Goal: Task Accomplishment & Management: Use online tool/utility

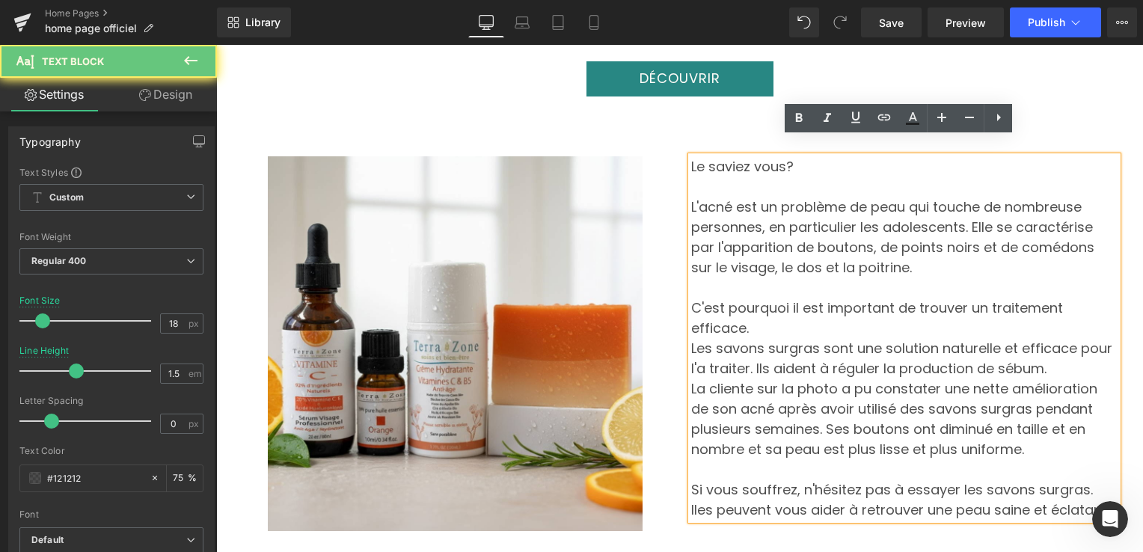
click at [825, 338] on p "Les savons surgras sont une solution naturelle et efficace pour l'a traiter. Il…" at bounding box center [904, 358] width 426 height 40
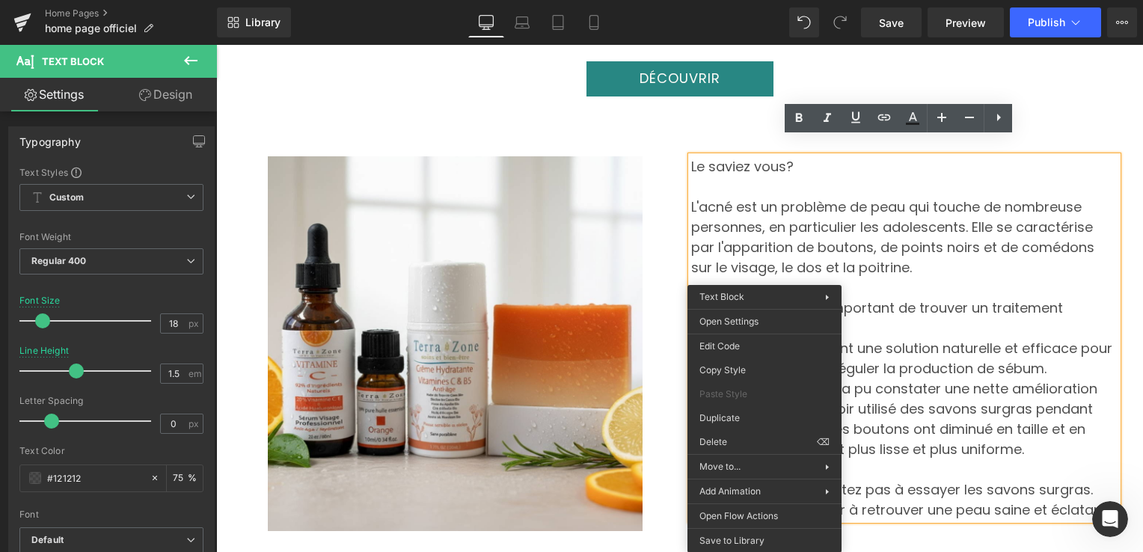
click at [998, 338] on p "Les savons surgras sont une solution naturelle et efficace pour l'a traiter. Il…" at bounding box center [904, 358] width 426 height 40
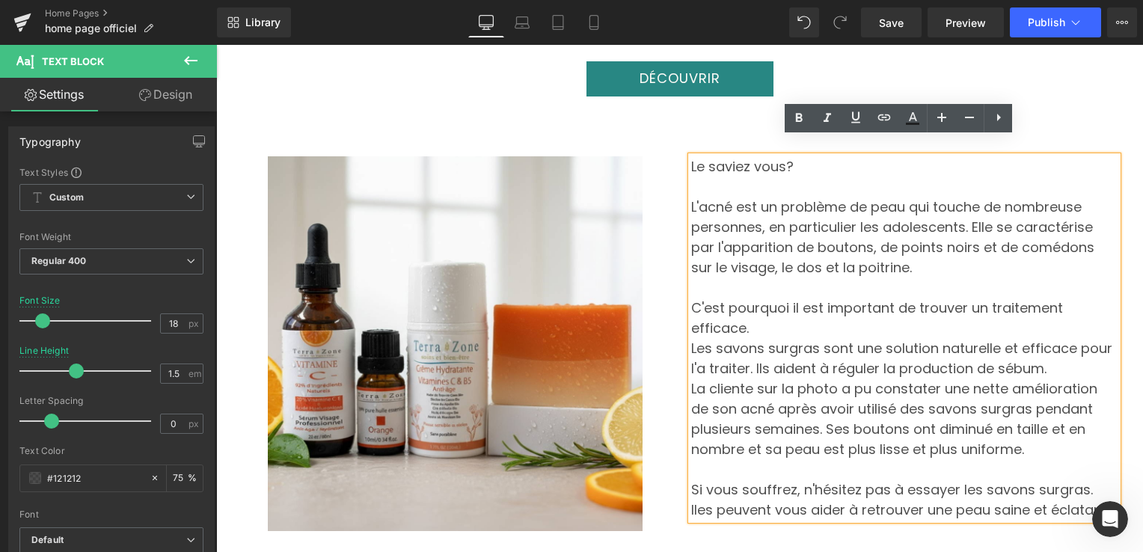
scroll to position [14006, 0]
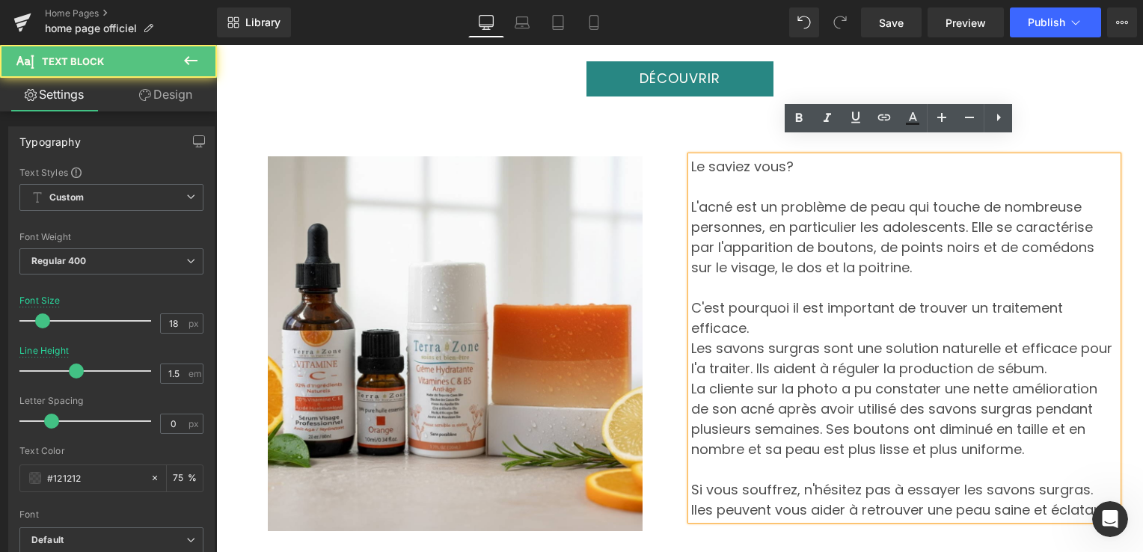
click at [707, 338] on p "Les savons surgras sont une solution naturelle et efficace pour l'a traiter. Il…" at bounding box center [904, 358] width 426 height 40
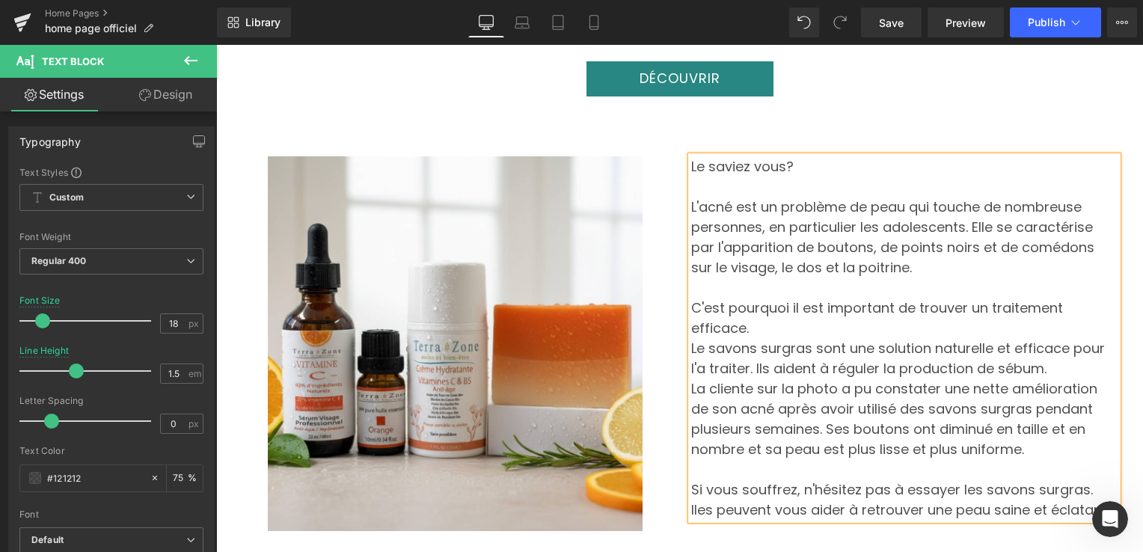
click at [744, 338] on p "Le savons surgras sont une solution naturelle et efficace pour l'a traiter. Ils…" at bounding box center [904, 358] width 426 height 40
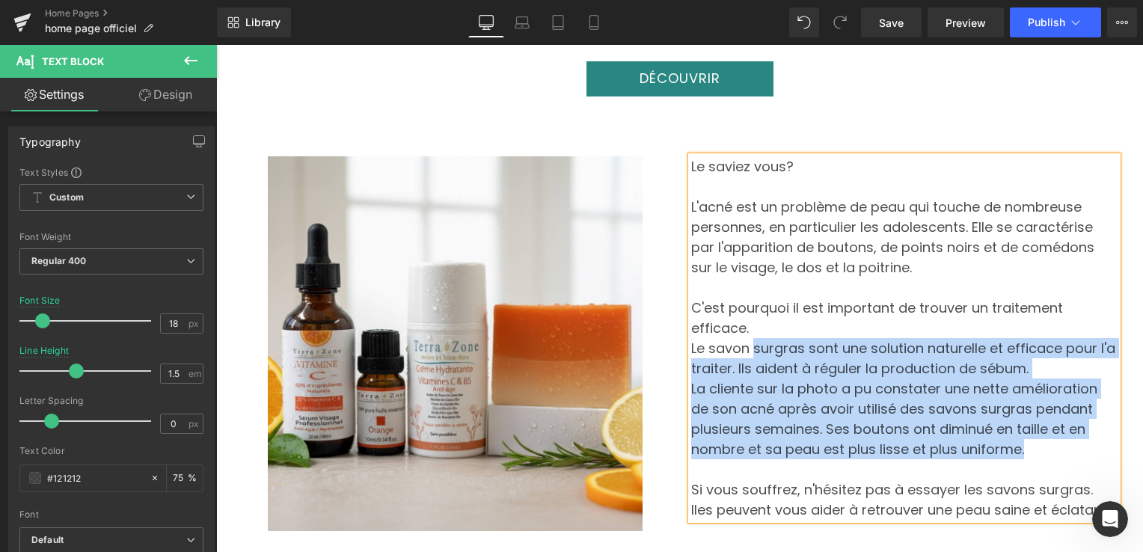
drag, startPoint x: 745, startPoint y: 307, endPoint x: 876, endPoint y: 415, distance: 170.5
click at [876, 415] on div "Le saviez vous? L'acné est un problème de peau qui touche de nombreuse personne…" at bounding box center [904, 337] width 426 height 363
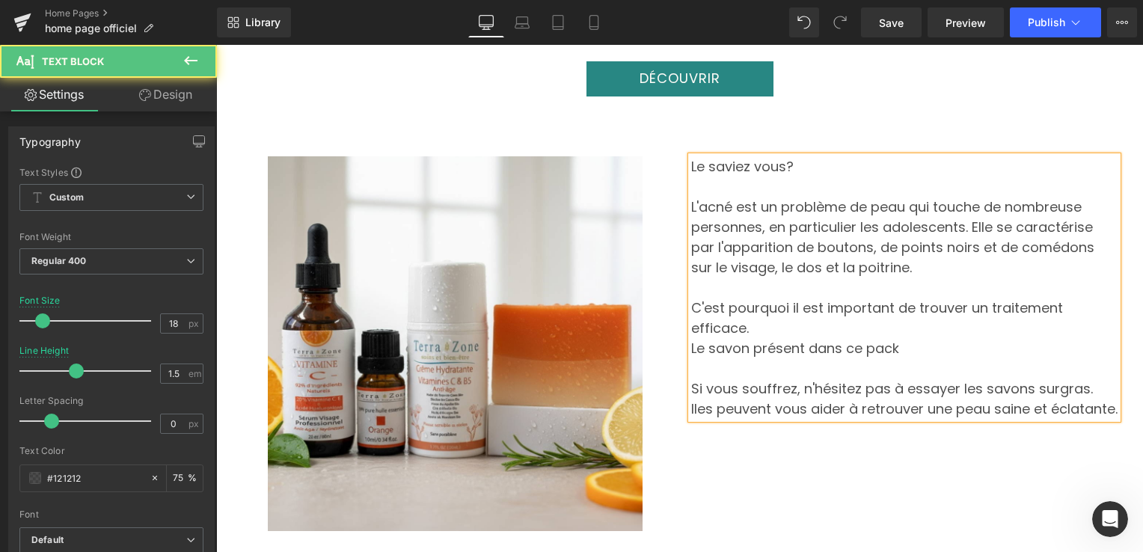
click at [832, 338] on p "Le savon présent dans ce pack" at bounding box center [904, 348] width 426 height 20
click at [870, 338] on p "Le savon présent dans ce pack" at bounding box center [904, 348] width 426 height 20
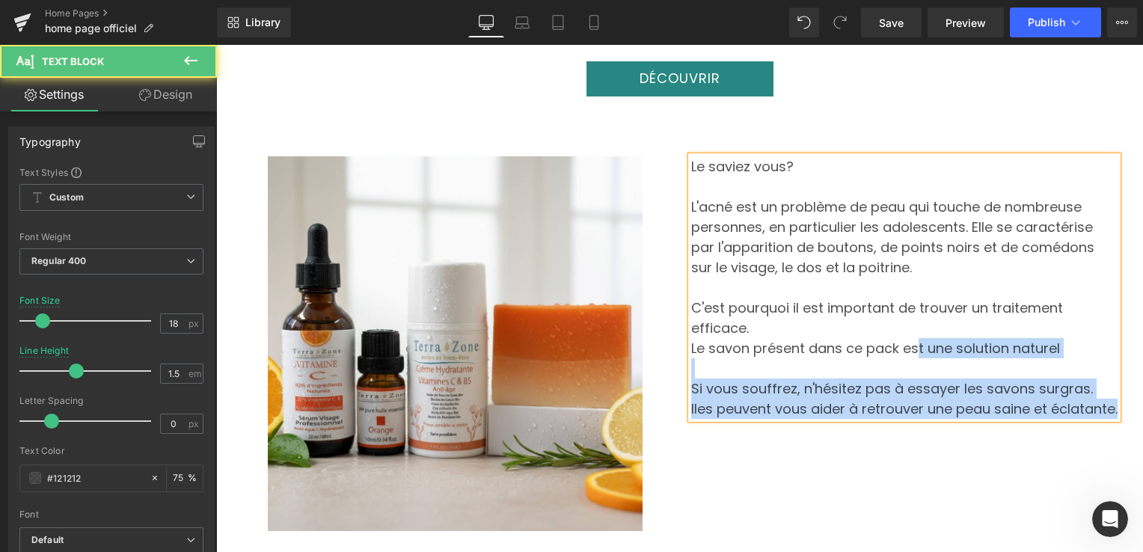
drag, startPoint x: 683, startPoint y: 291, endPoint x: 888, endPoint y: 315, distance: 206.3
click at [888, 315] on div "Le saviez vous? L'acné est un problème de peau qui touche de nombreuse personne…" at bounding box center [904, 287] width 426 height 262
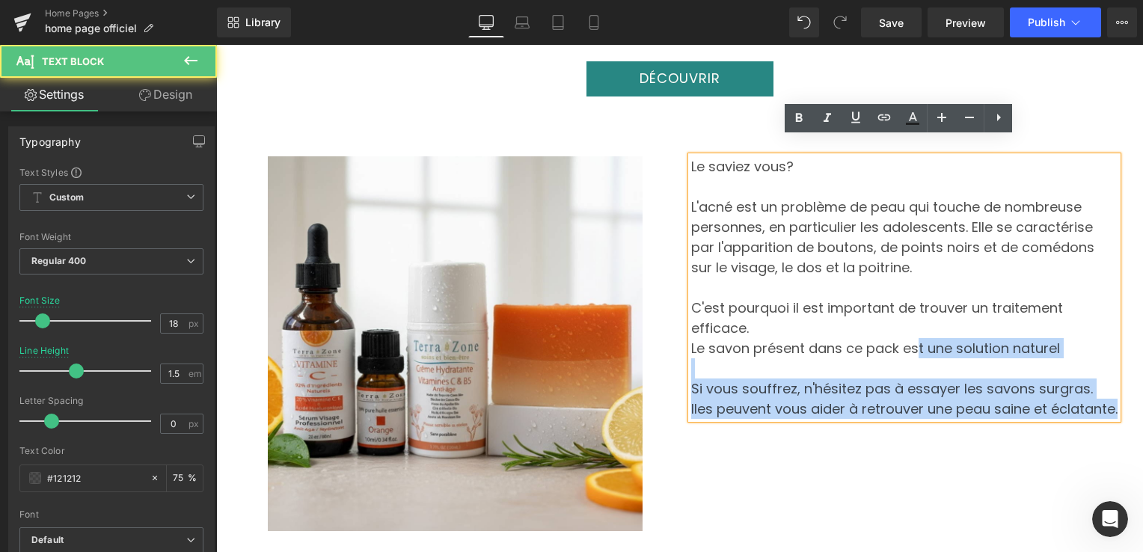
click at [792, 358] on p at bounding box center [904, 368] width 426 height 20
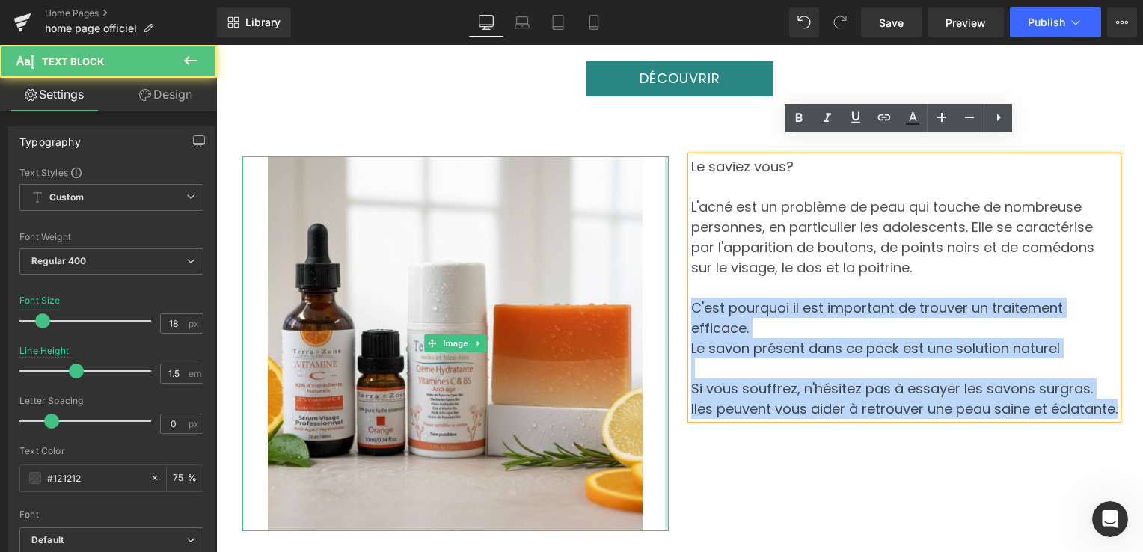
drag, startPoint x: 1048, startPoint y: 375, endPoint x: 659, endPoint y: 294, distance: 398.0
click at [659, 294] on div "Image Le saviez vous? L'acné est un problème de peau qui touche de nombreuse pe…" at bounding box center [679, 317] width 897 height 443
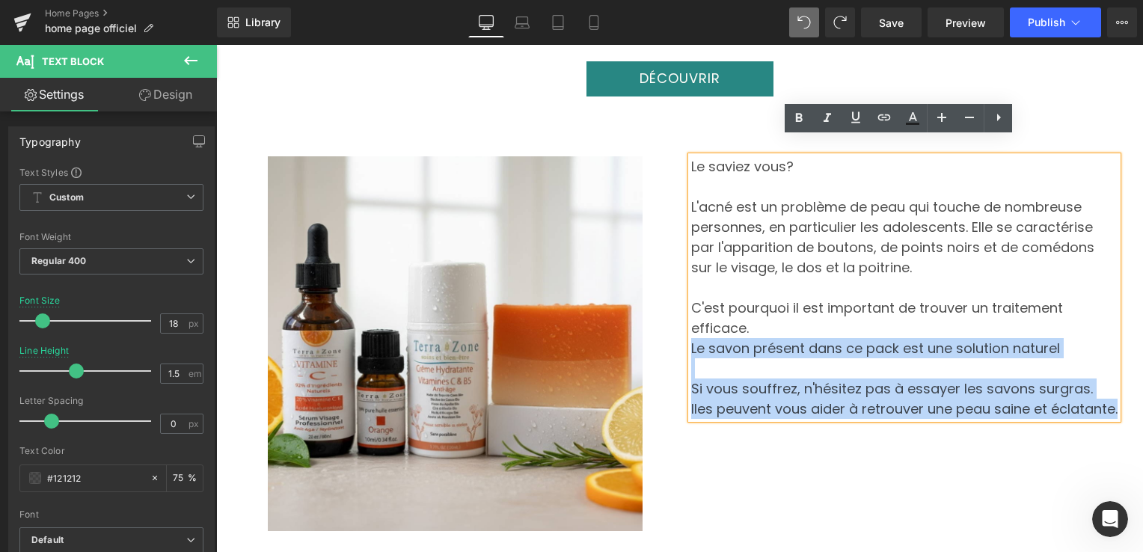
click at [691, 310] on div "Le saviez vous? L'acné est un problème de peau qui touche de nombreuse personne…" at bounding box center [904, 287] width 426 height 262
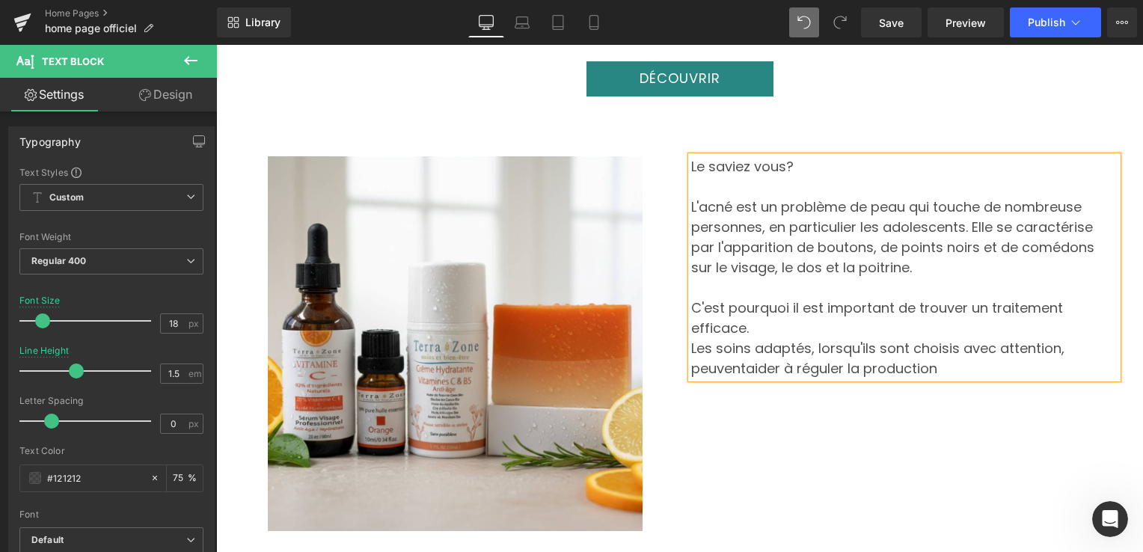
click at [1068, 338] on p "Les soins adaptés, lorsqu'ils sont choisis avec attention, peuventaider à régul…" at bounding box center [904, 358] width 426 height 40
click at [858, 338] on p "Les soins adaptés, lorsqu'ils sont choisis avec attention, peuvent aider à régu…" at bounding box center [904, 358] width 426 height 40
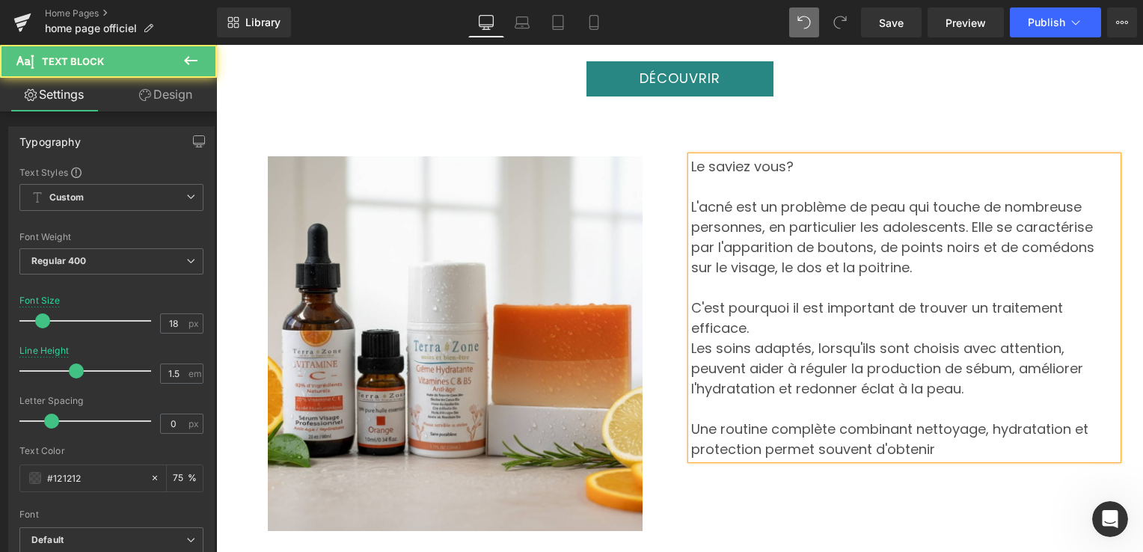
click at [1024, 338] on p "Les soins adaptés, lorsqu'ils sont choisis avec attention, peuvent aider à régu…" at bounding box center [904, 368] width 426 height 61
click at [839, 419] on p "Une routine complète combinant nettoyage, hydratation et protection permet souv…" at bounding box center [904, 439] width 426 height 40
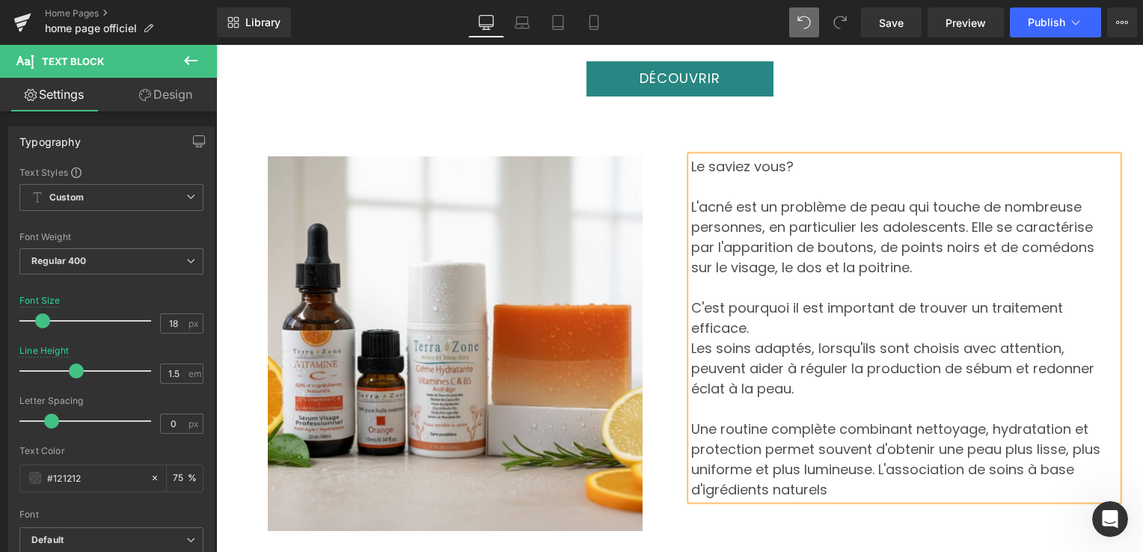
click at [945, 419] on p "Une routine complète combinant nettoyage, hydratation et protection permet souv…" at bounding box center [904, 459] width 426 height 81
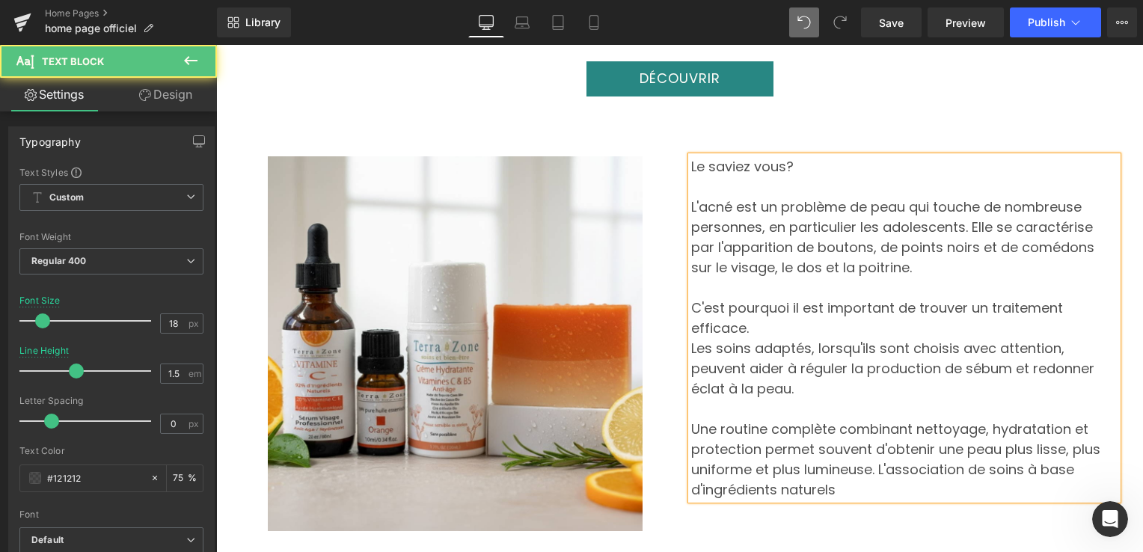
click at [1060, 419] on p "Une routine complète combinant nettoyage, hydratation et protection permet souv…" at bounding box center [904, 459] width 426 height 81
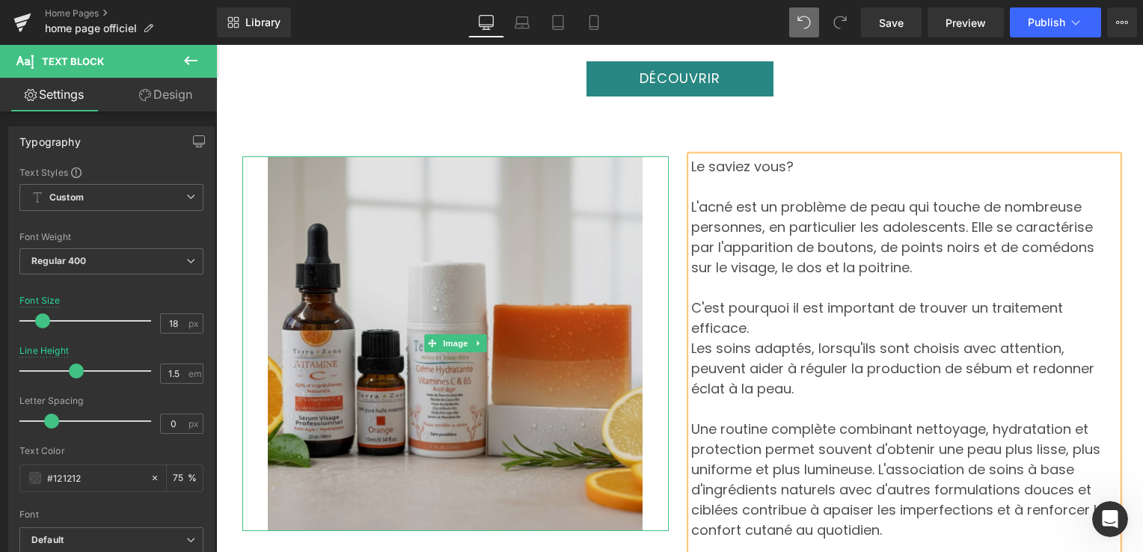
click at [604, 357] on img at bounding box center [455, 343] width 375 height 375
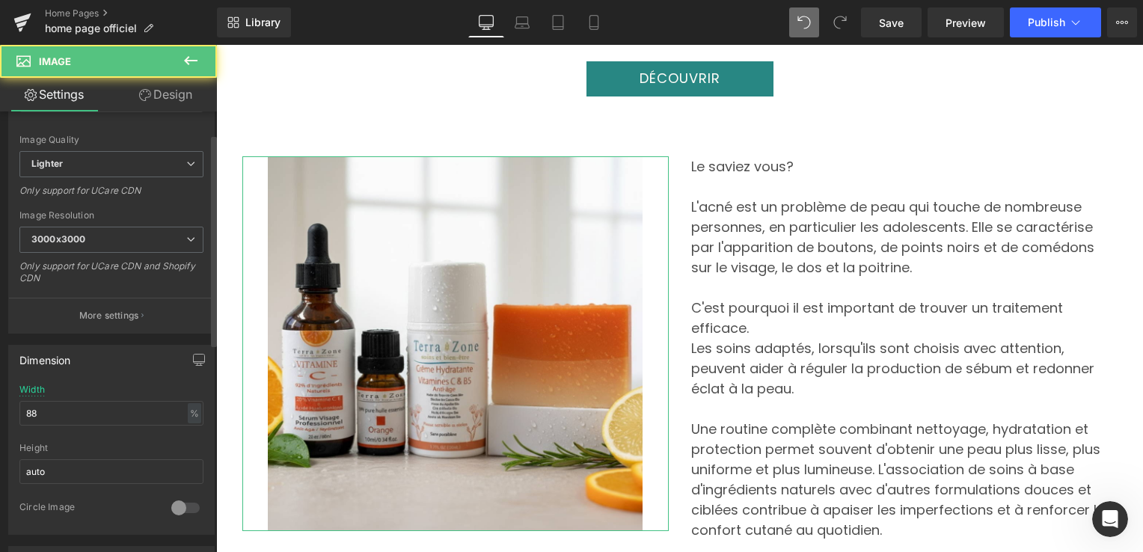
scroll to position [224, 0]
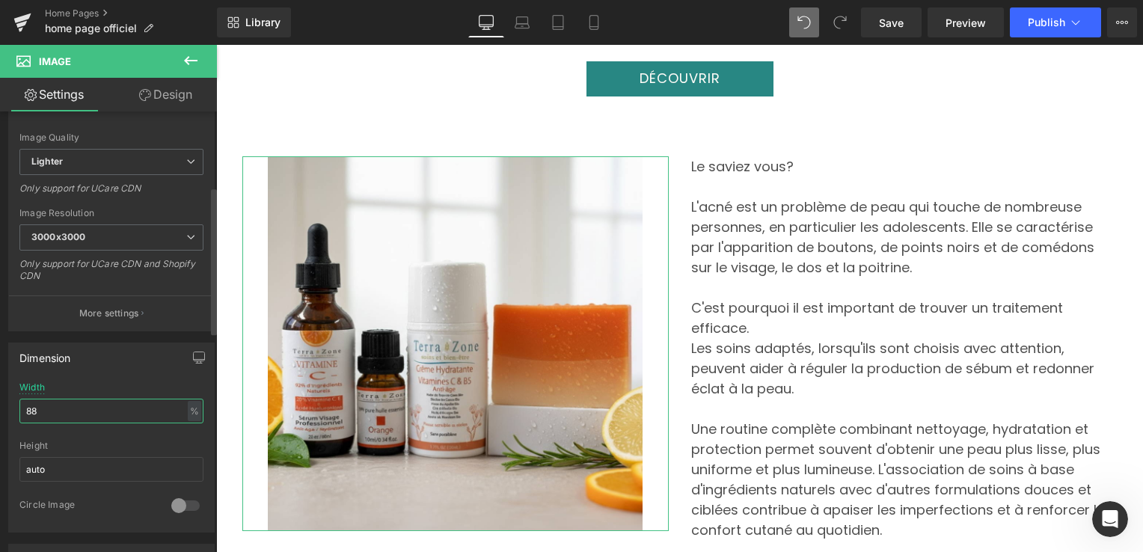
drag, startPoint x: 46, startPoint y: 413, endPoint x: 16, endPoint y: 408, distance: 29.6
click at [16, 408] on div "88% Width 88 % % px auto Height auto 0 Circle Image" at bounding box center [111, 457] width 205 height 150
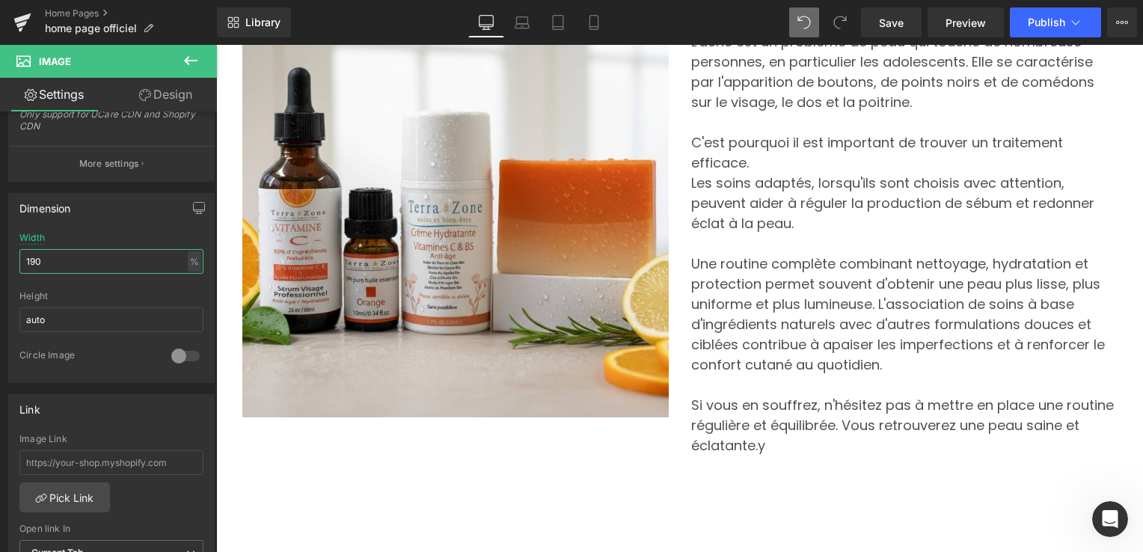
scroll to position [2291, 0]
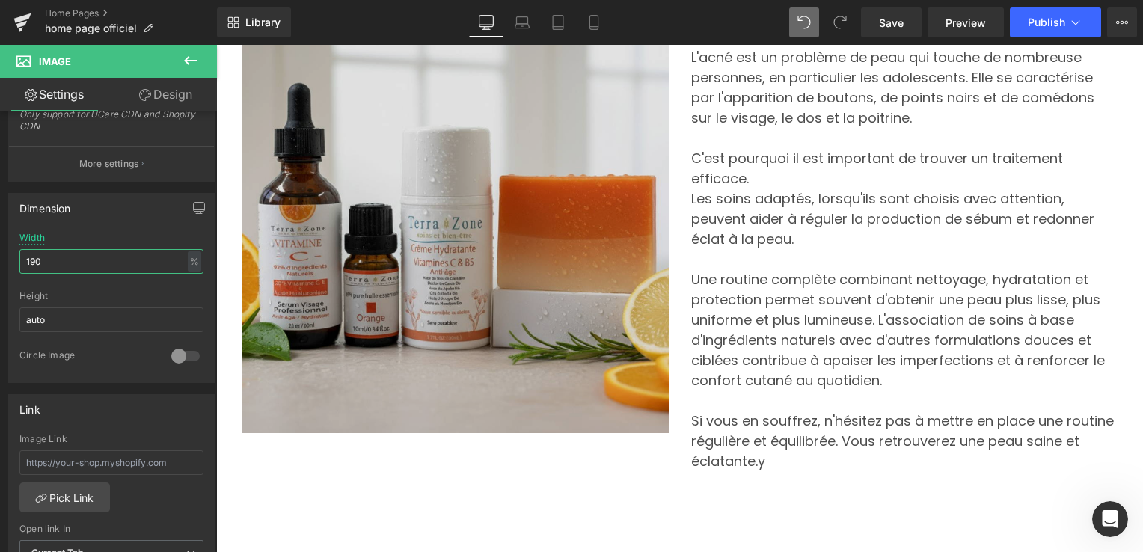
type input "90"
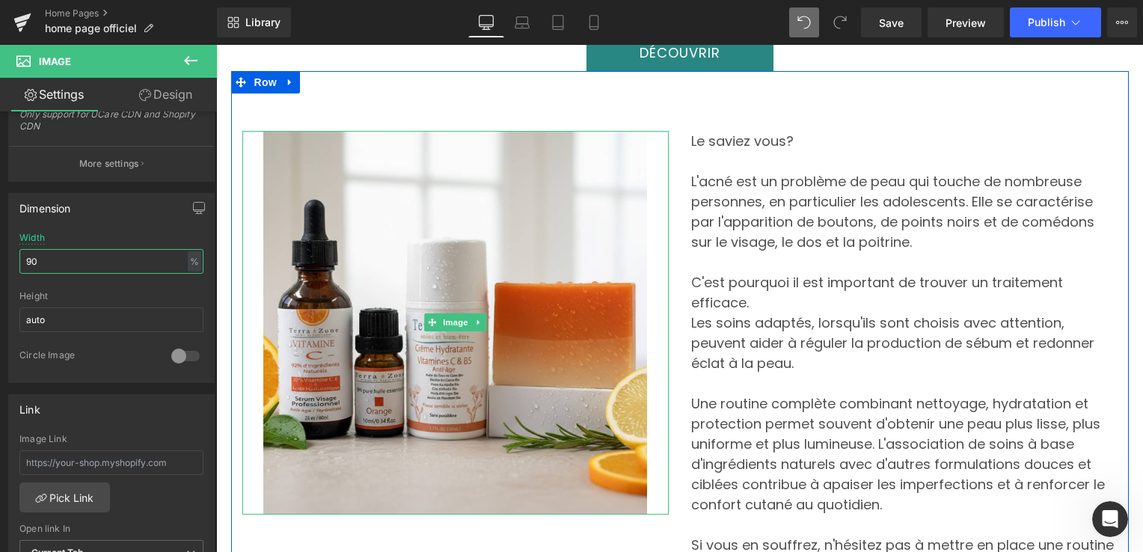
scroll to position [2141, 0]
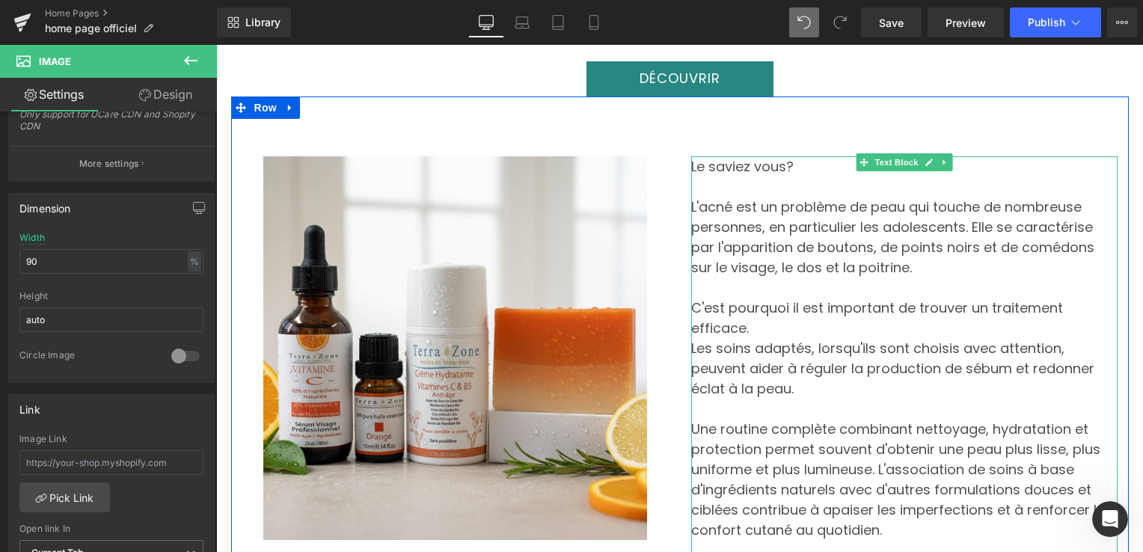
click at [728, 156] on p "Le saviez vous?" at bounding box center [904, 166] width 426 height 20
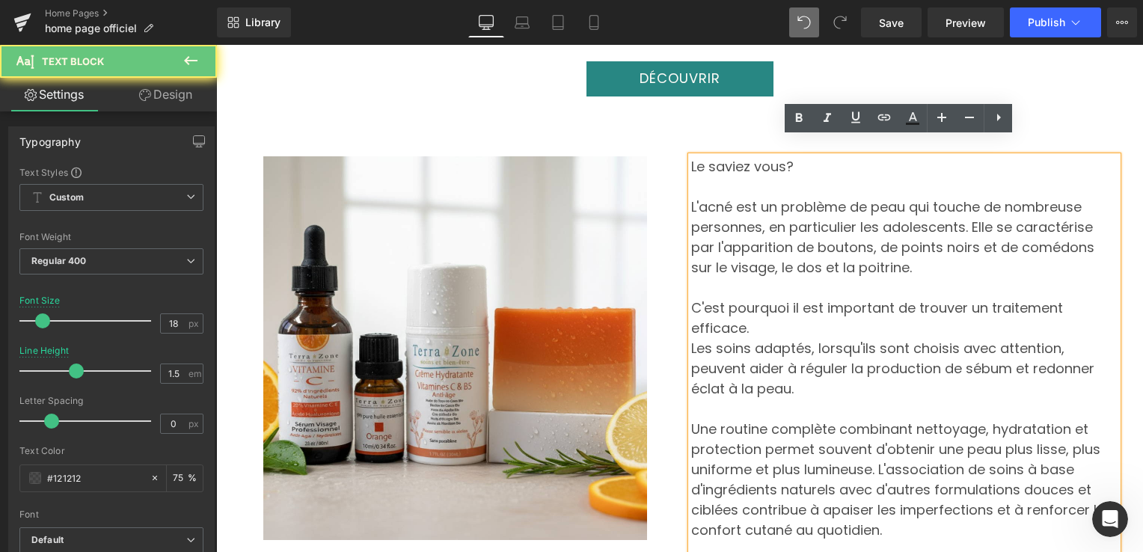
click at [728, 156] on p "Le saviez vous?" at bounding box center [904, 166] width 426 height 20
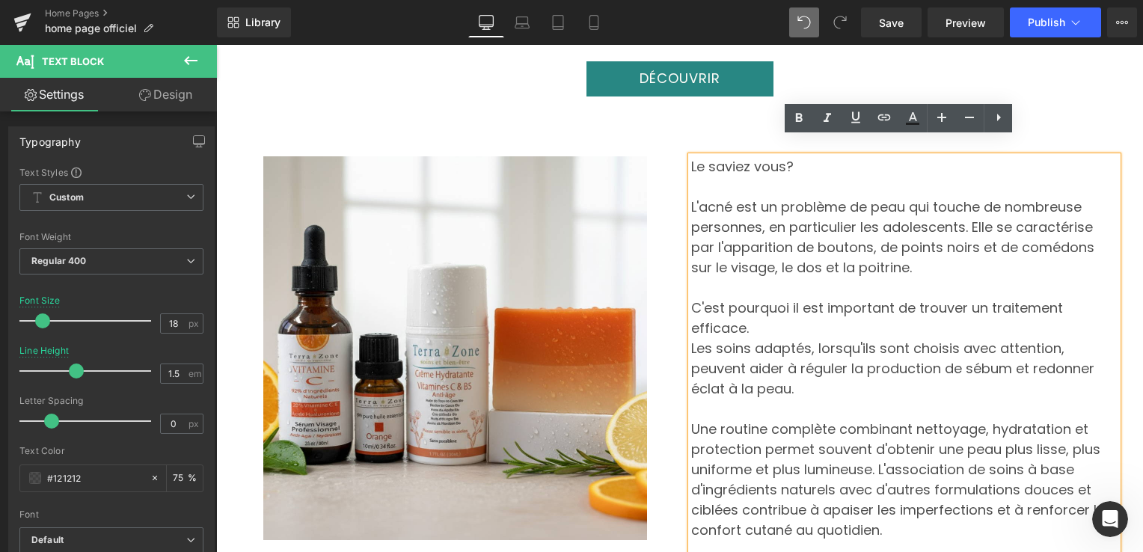
drag, startPoint x: 781, startPoint y: 148, endPoint x: 683, endPoint y: 151, distance: 98.0
click at [691, 156] on div "Le saviez vous? L'acné est un problème de peau qui touche de nombreuse personne…" at bounding box center [904, 388] width 426 height 464
click at [762, 176] on p at bounding box center [904, 186] width 426 height 20
drag, startPoint x: 787, startPoint y: 147, endPoint x: 685, endPoint y: 147, distance: 101.7
click at [691, 156] on p "Le saviez vous?" at bounding box center [904, 166] width 426 height 20
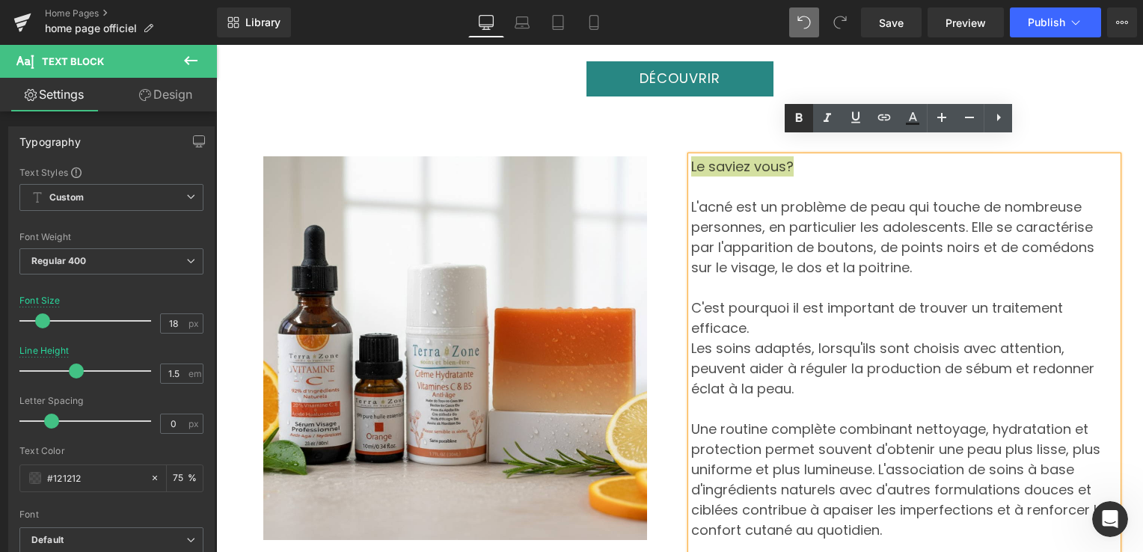
click at [796, 112] on icon at bounding box center [799, 118] width 18 height 18
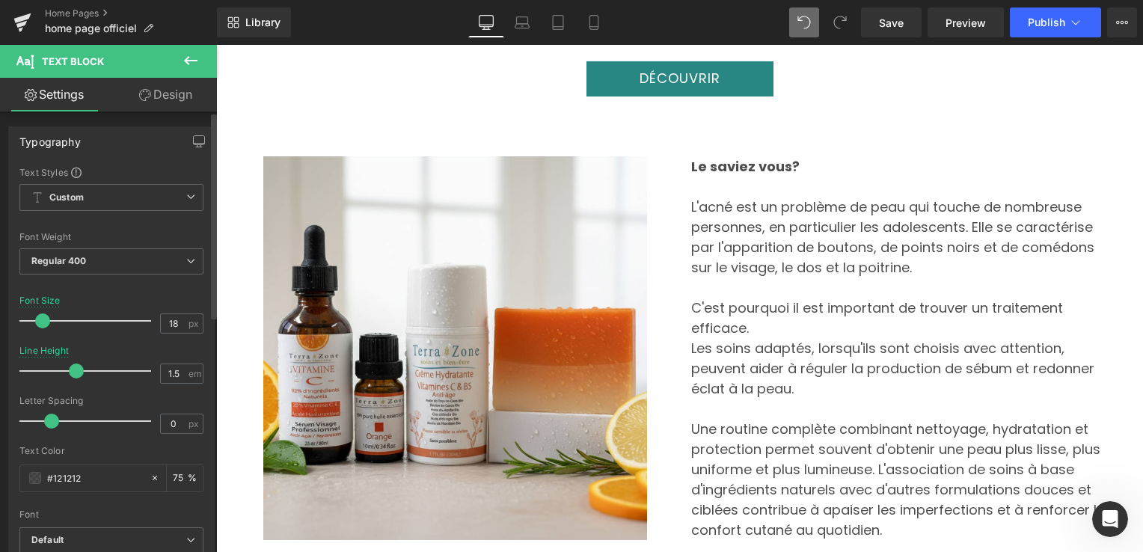
click at [38, 319] on span at bounding box center [42, 320] width 15 height 15
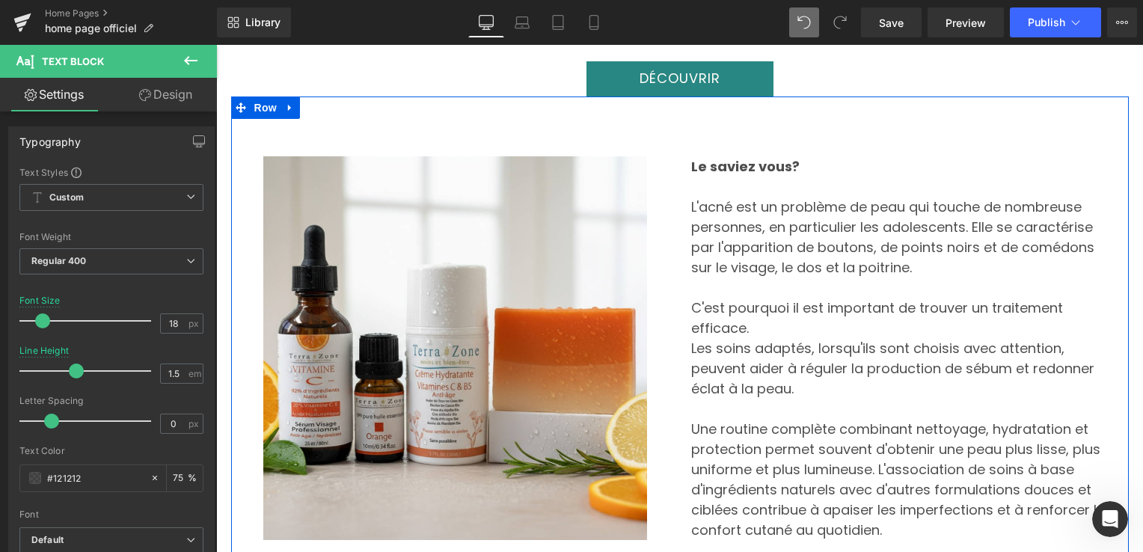
click at [748, 156] on p "Le saviez vous?" at bounding box center [904, 166] width 426 height 20
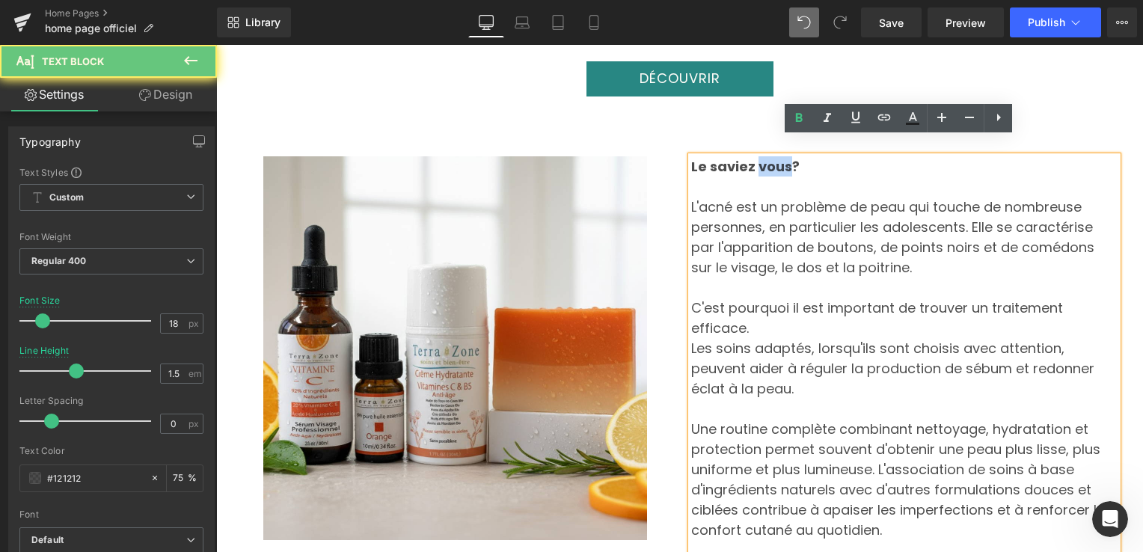
click at [748, 156] on p "Le saviez vous?" at bounding box center [904, 166] width 426 height 20
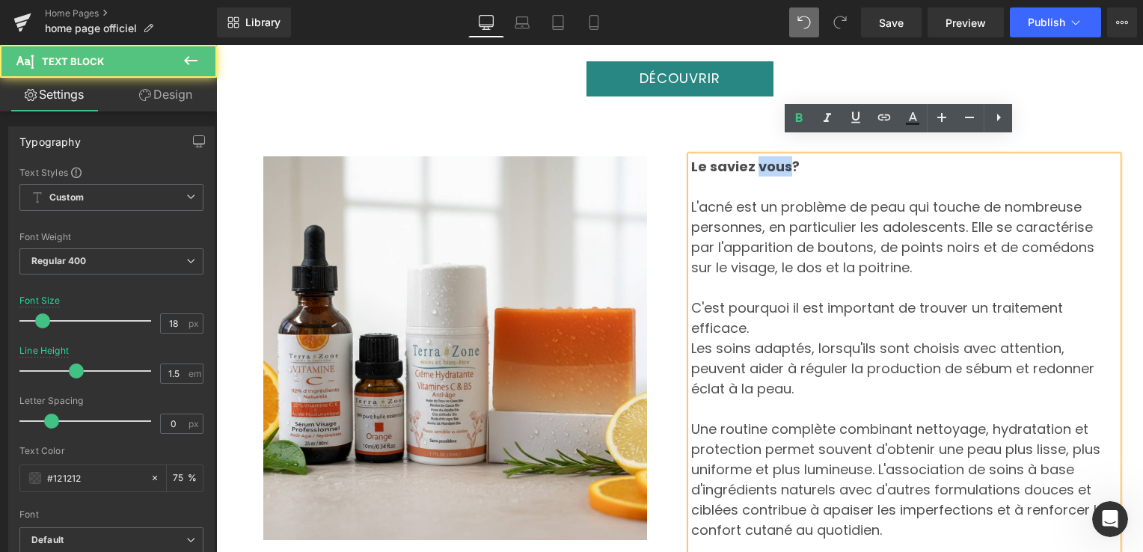
click at [778, 157] on strong "Le saviez vous?" at bounding box center [745, 166] width 108 height 19
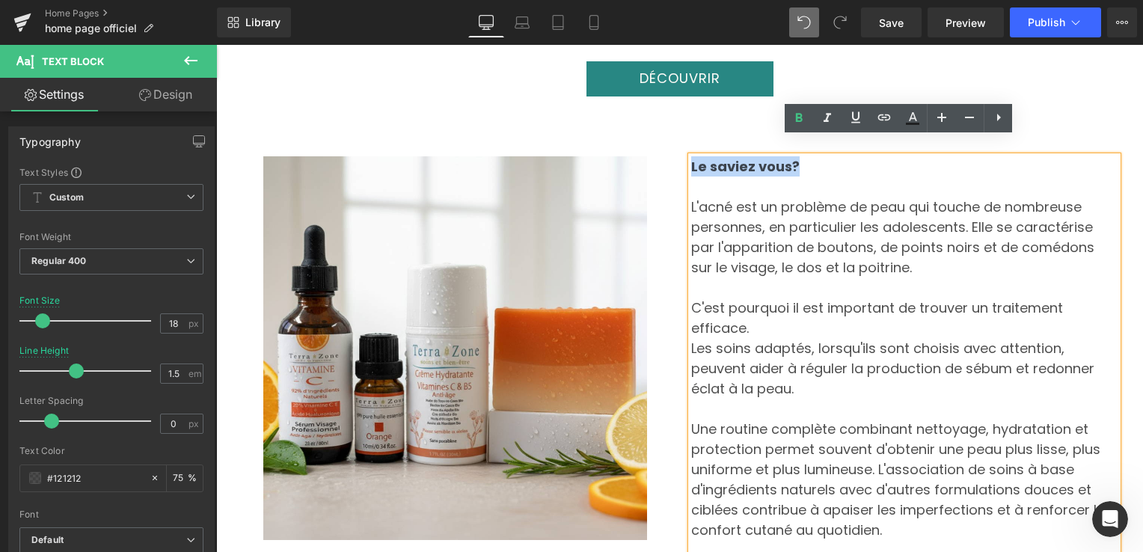
drag, startPoint x: 786, startPoint y: 150, endPoint x: 688, endPoint y: 151, distance: 98.0
click at [691, 157] on strong "Le saviez vous?" at bounding box center [745, 166] width 108 height 19
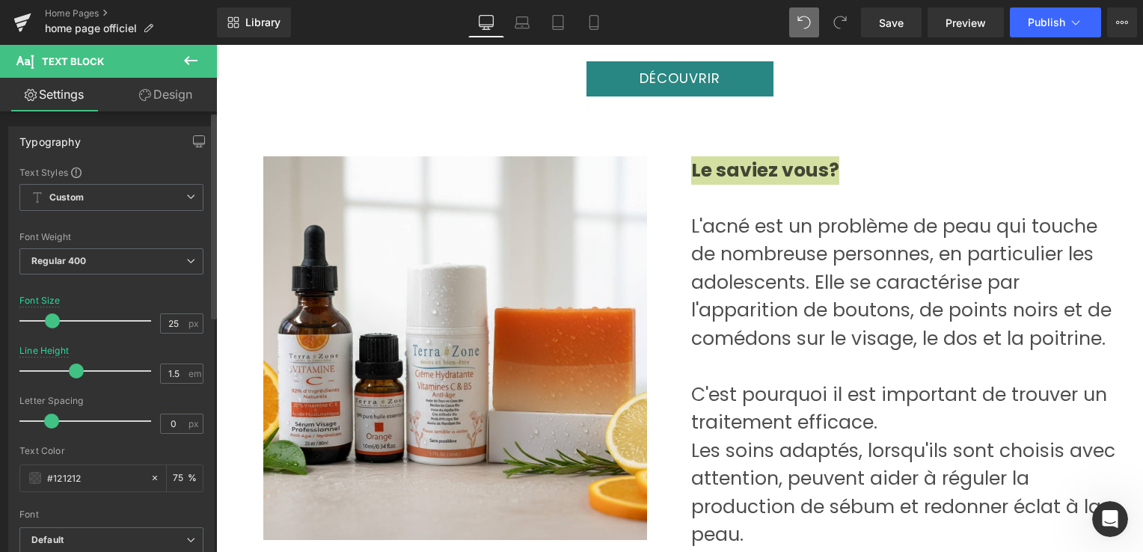
drag, startPoint x: 37, startPoint y: 320, endPoint x: 46, endPoint y: 319, distance: 9.1
click at [46, 319] on span at bounding box center [52, 320] width 15 height 15
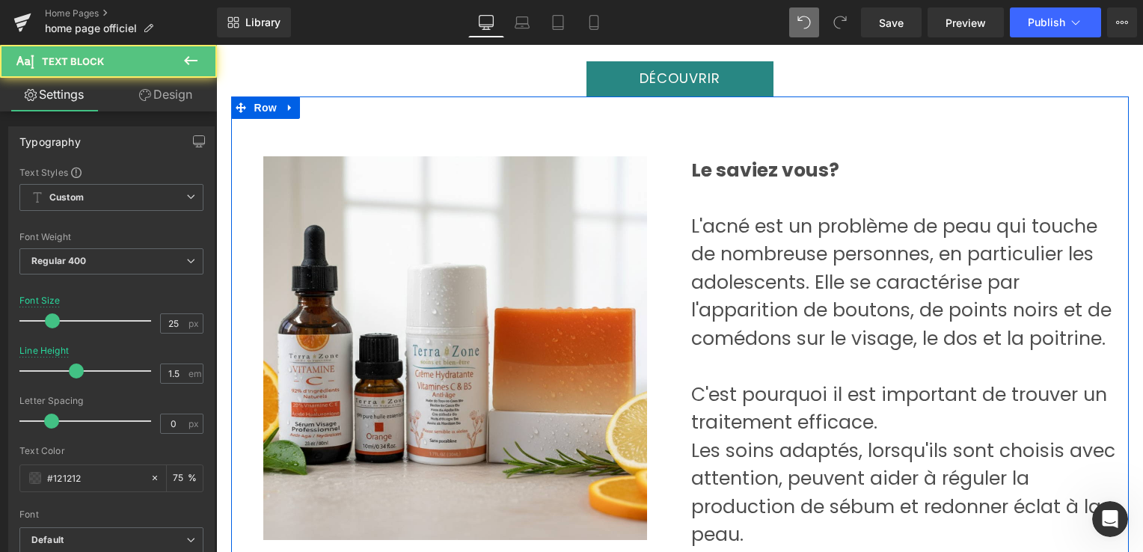
click at [748, 302] on p "L'acné est un problème de peau qui touche de nombreuse personnes, en particulie…" at bounding box center [904, 282] width 426 height 141
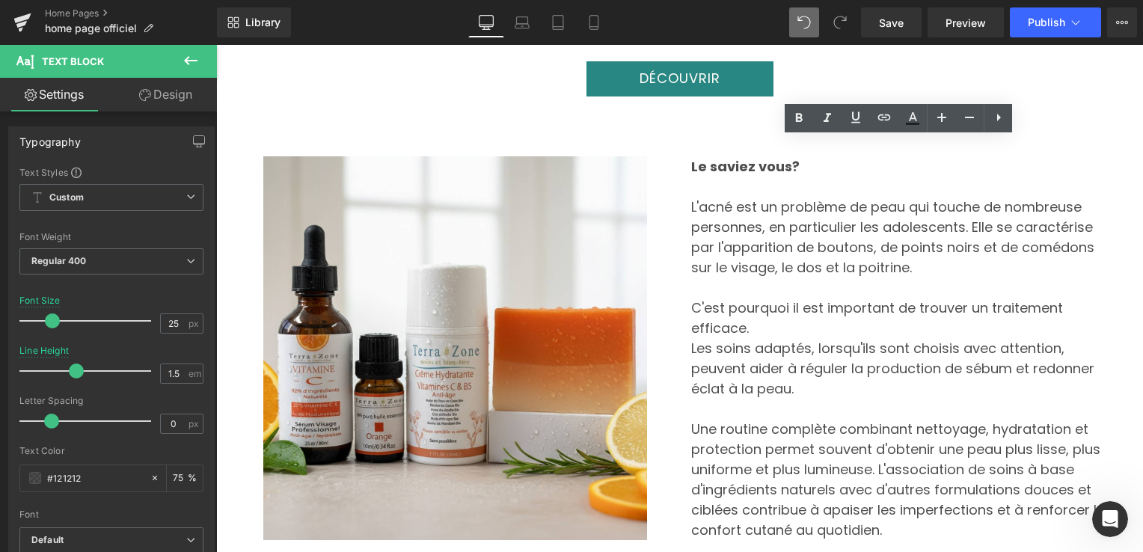
type input "18"
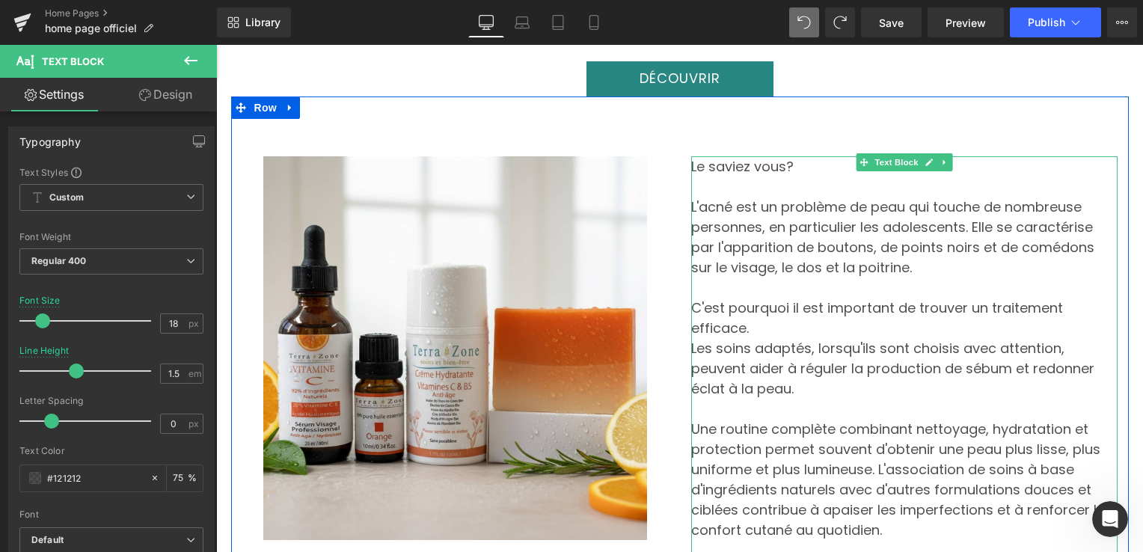
click at [776, 157] on p "Le saviez vous?" at bounding box center [904, 166] width 426 height 20
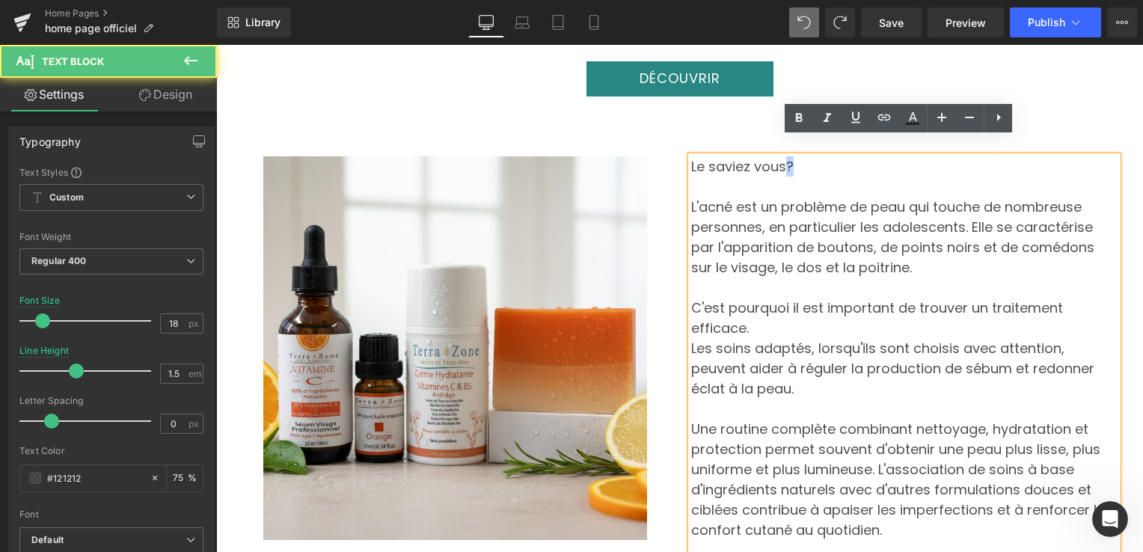
click at [776, 157] on p "Le saviez vous?" at bounding box center [904, 166] width 426 height 20
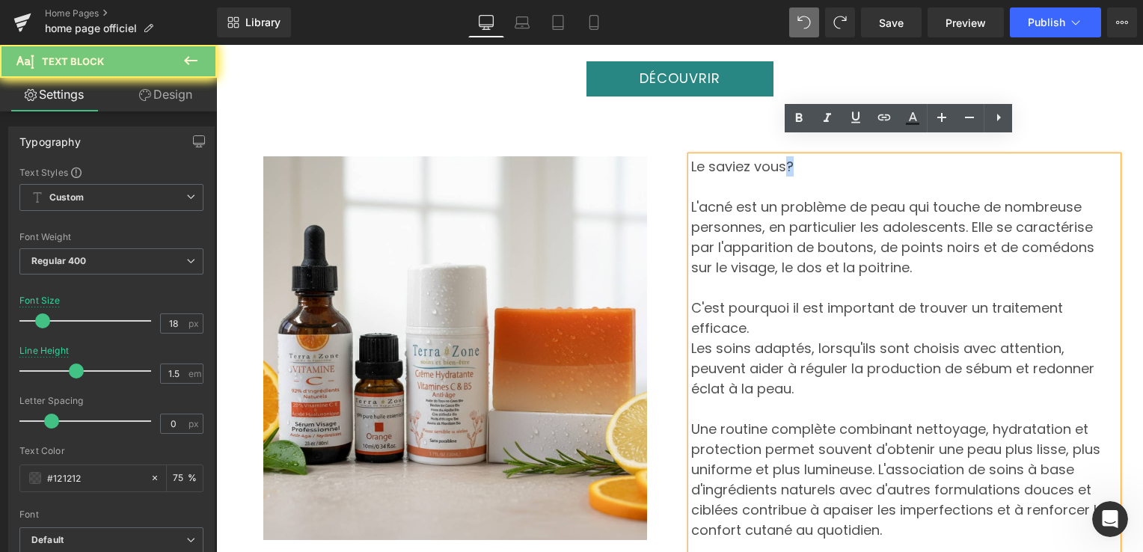
click at [781, 156] on p "Le saviez vous?" at bounding box center [904, 166] width 426 height 20
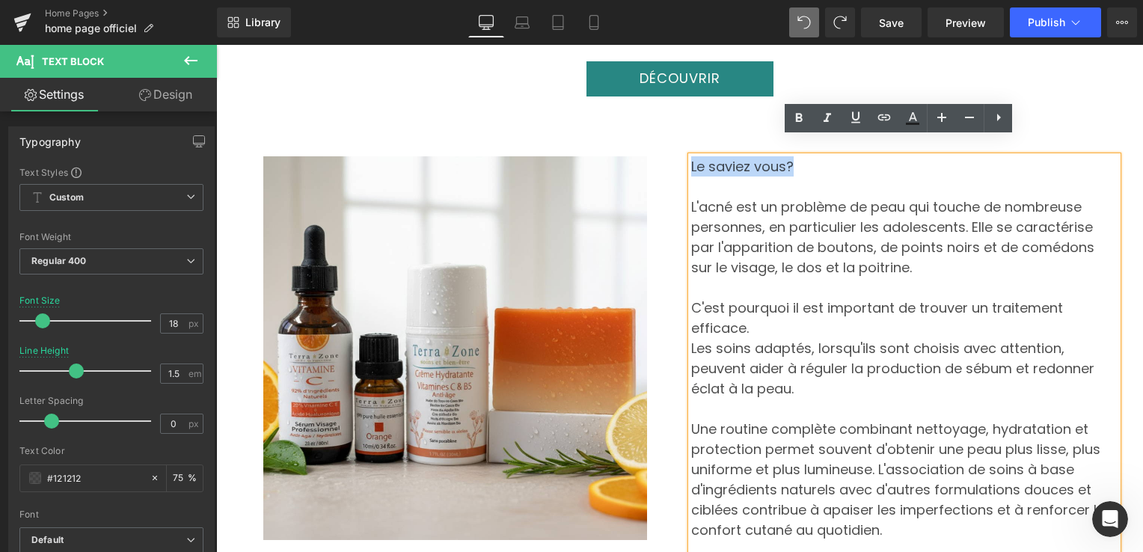
drag, startPoint x: 781, startPoint y: 145, endPoint x: 679, endPoint y: 153, distance: 102.0
click at [680, 156] on div "Le saviez vous? L'acné est un problème de peau qui touche de nombreuse personne…" at bounding box center [904, 388] width 449 height 464
click at [684, 156] on div "Le saviez vous? L'acné est un problème de peau qui touche de nombreuse personne…" at bounding box center [904, 388] width 449 height 464
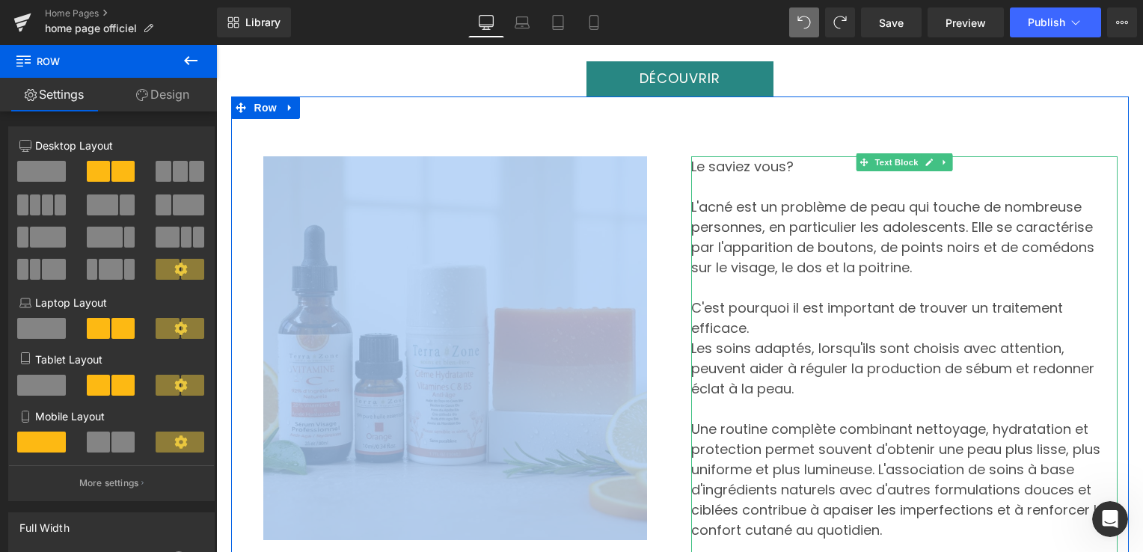
click at [710, 157] on p "Le saviez vous?" at bounding box center [904, 166] width 426 height 20
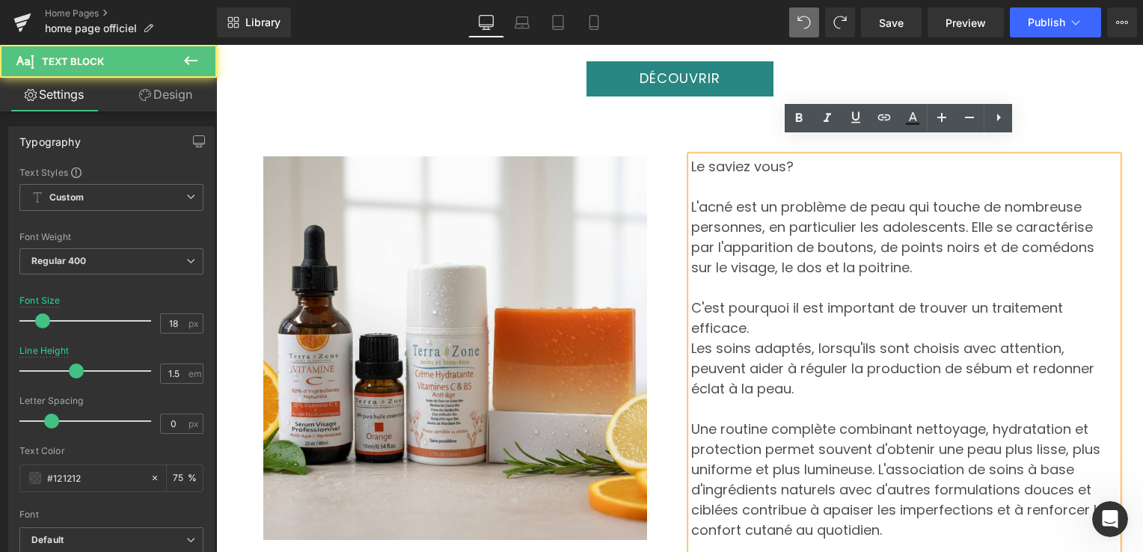
click at [778, 156] on p "Le saviez vous?" at bounding box center [904, 166] width 426 height 20
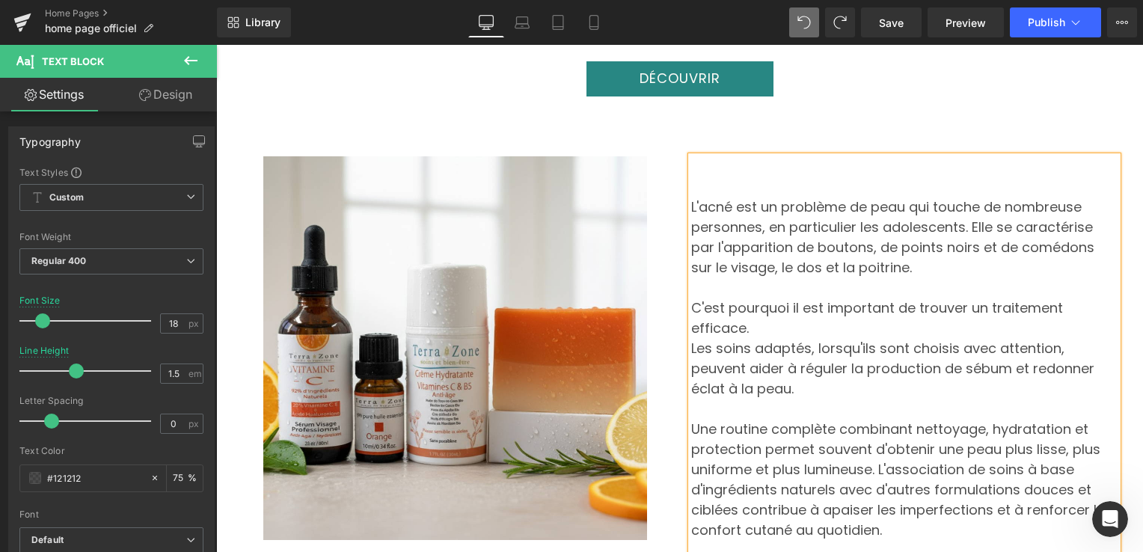
click at [691, 188] on div "L'acné est un problème de peau qui touche de nombreuse personnes, en particulie…" at bounding box center [904, 388] width 426 height 464
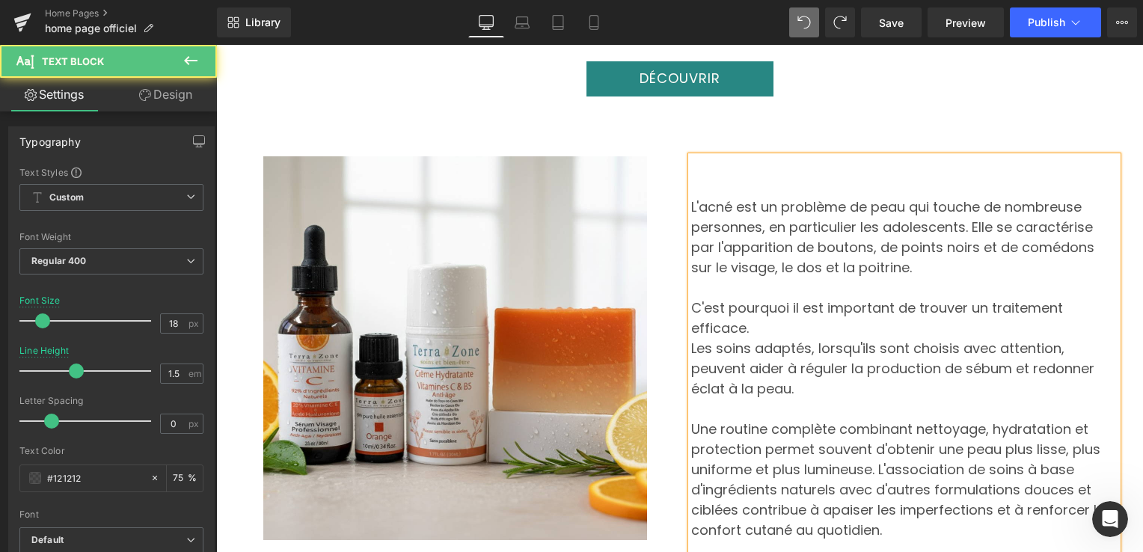
click at [691, 188] on div "L'acné est un problème de peau qui touche de nombreuse personnes, en particulie…" at bounding box center [904, 388] width 426 height 464
click at [691, 197] on p "L'acné est un problème de peau qui touche de nombreuse personnes, en particulie…" at bounding box center [904, 237] width 426 height 81
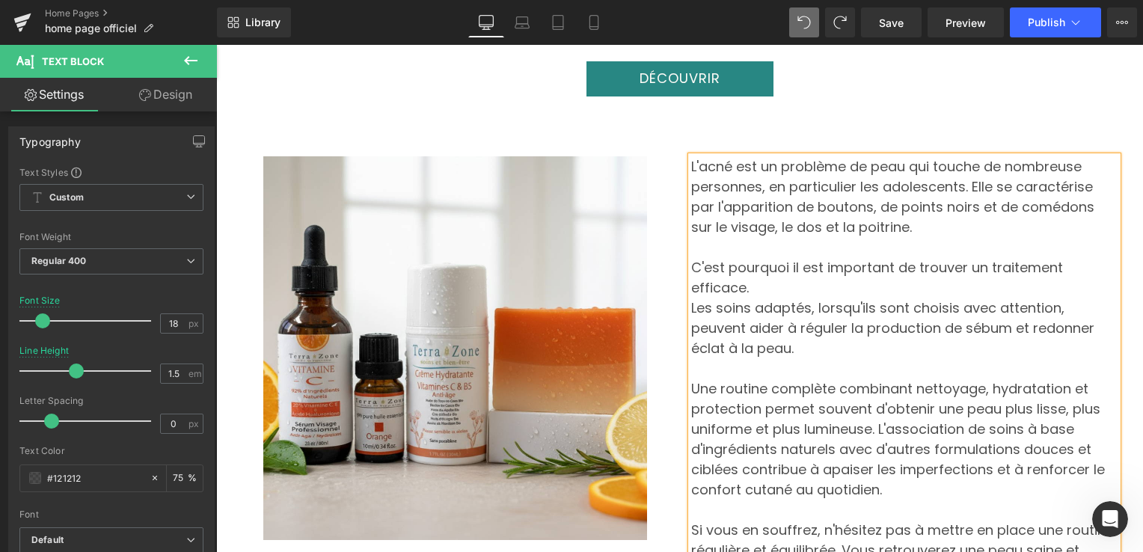
click at [773, 513] on div "Image L'acné est un problème de peau qui touche de nombreuse personnes, en part…" at bounding box center [679, 341] width 897 height 491
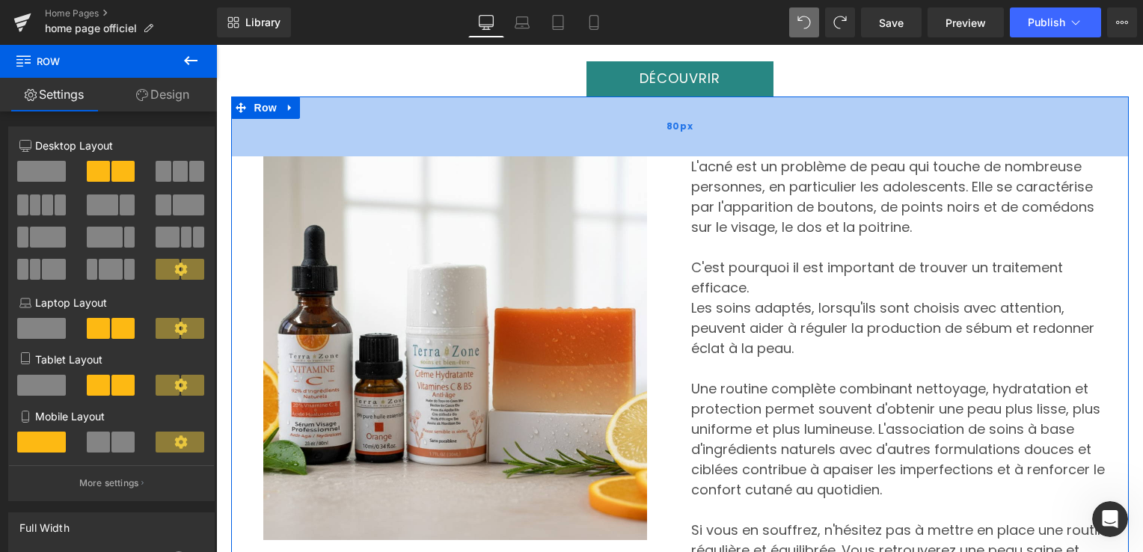
click at [797, 136] on div "80px" at bounding box center [679, 126] width 897 height 60
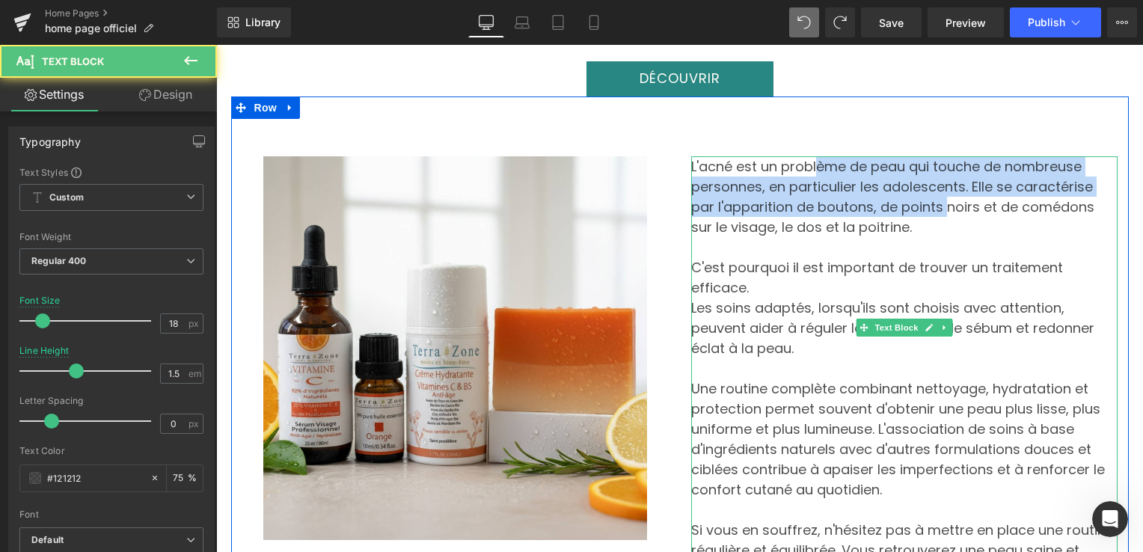
drag, startPoint x: 800, startPoint y: 142, endPoint x: 796, endPoint y: 167, distance: 25.7
click at [796, 179] on p "L'acné est un problème de peau qui touche de nombreuse personnes, en particulie…" at bounding box center [904, 196] width 426 height 81
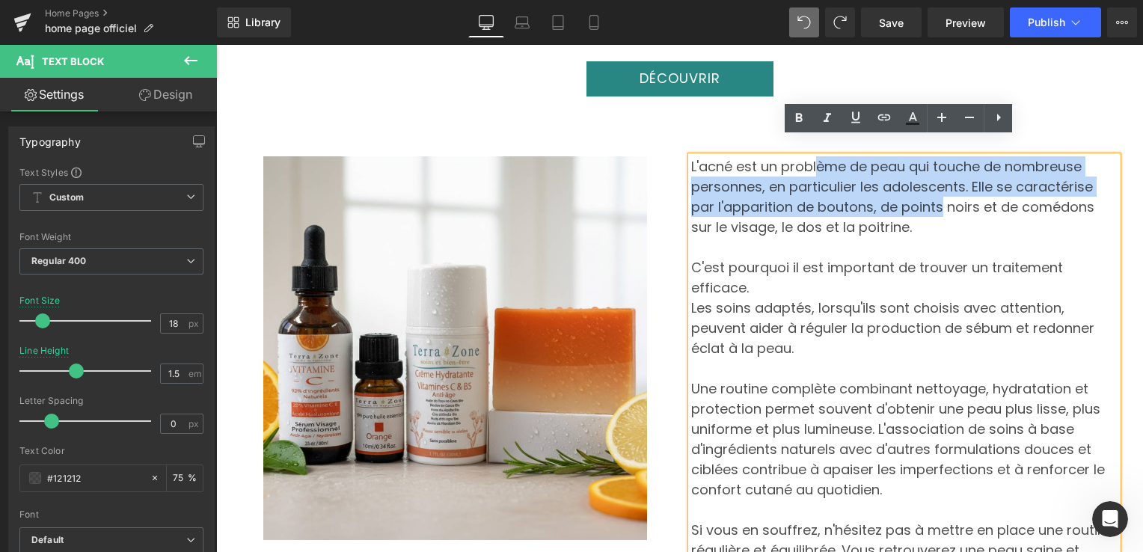
click at [737, 112] on div "Image L'acné est un problème de peau qui touche de nombreuse personnes, en part…" at bounding box center [679, 341] width 897 height 491
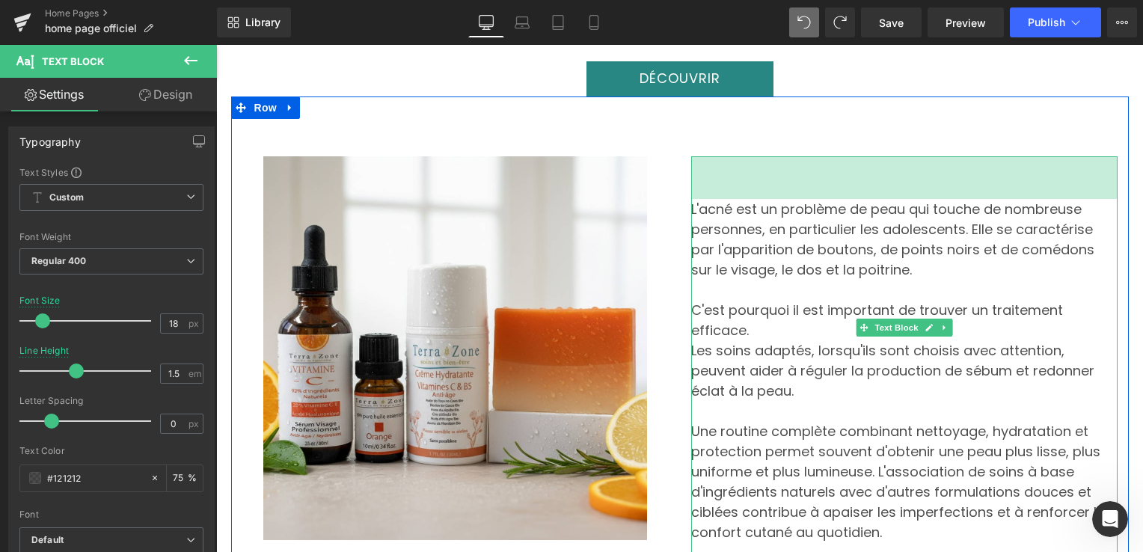
drag, startPoint x: 777, startPoint y: 139, endPoint x: 781, endPoint y: 182, distance: 42.8
click at [781, 182] on div "L'acné est un problème de peau qui touche de nombreuse personnes, en particulie…" at bounding box center [904, 389] width 426 height 467
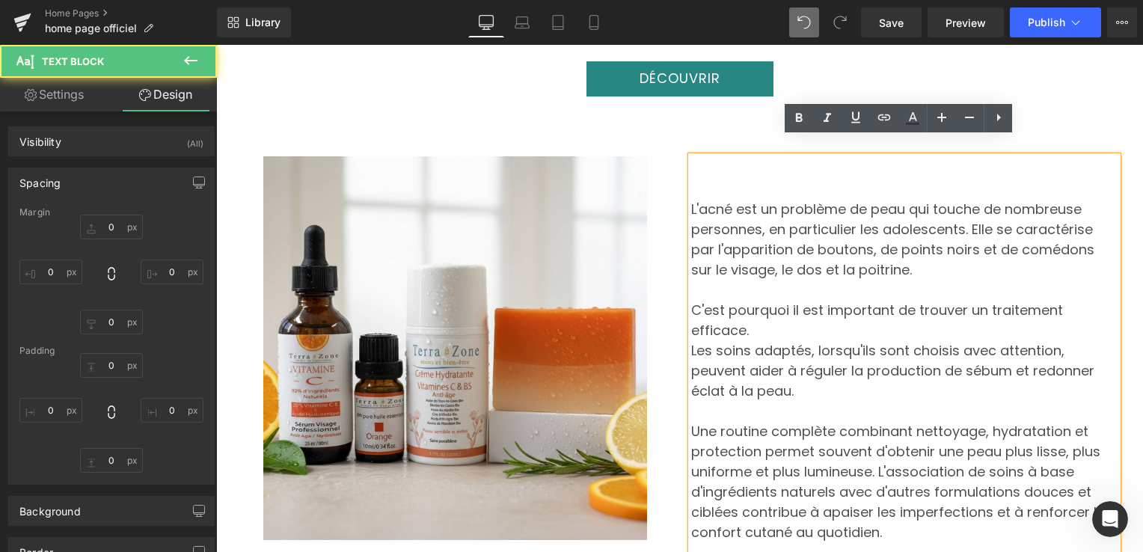
type input "0"
type input "57"
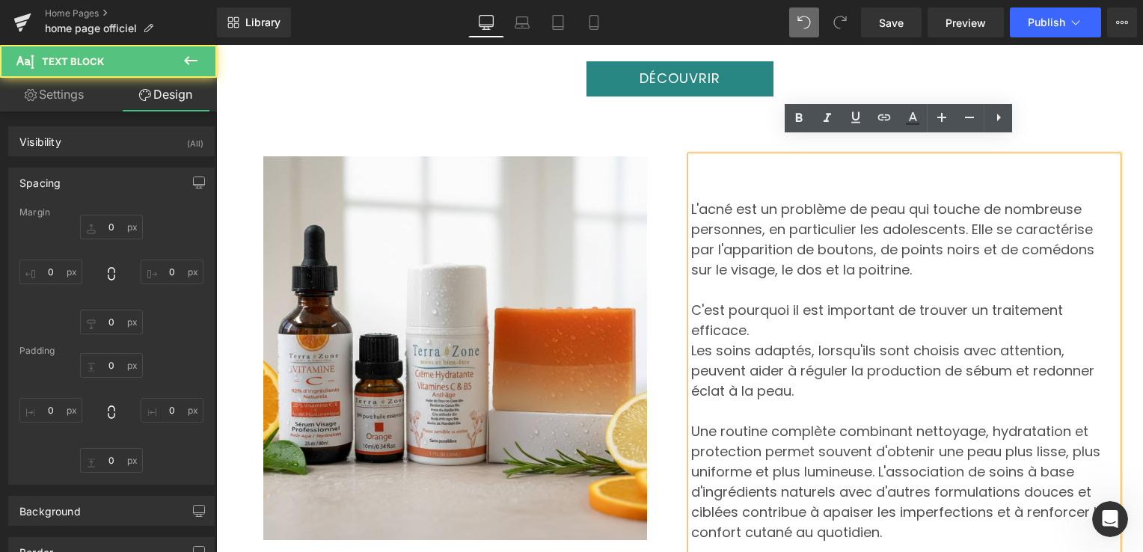
type input "0"
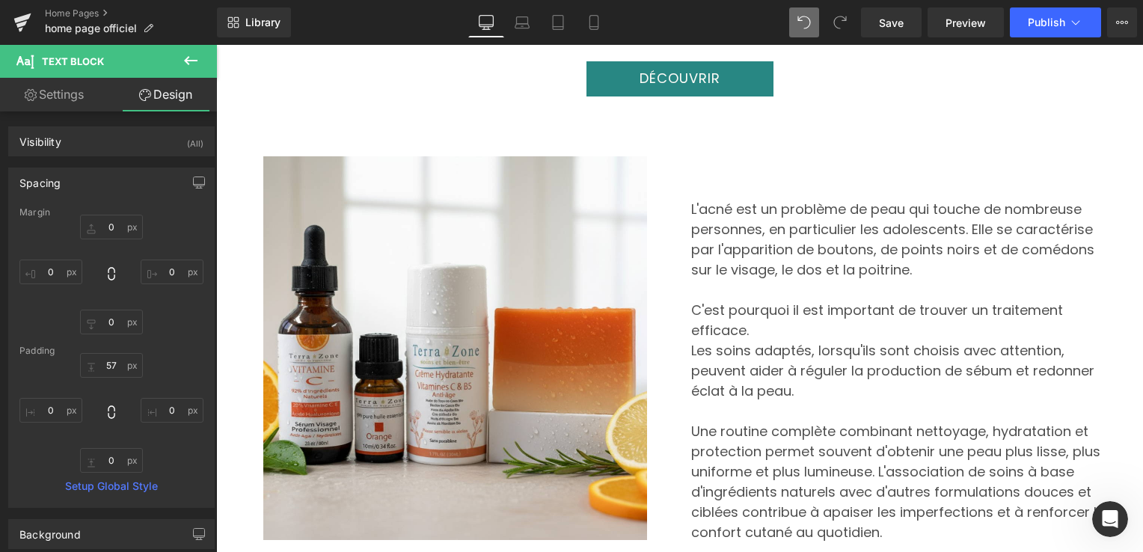
click at [191, 64] on icon at bounding box center [191, 61] width 18 height 18
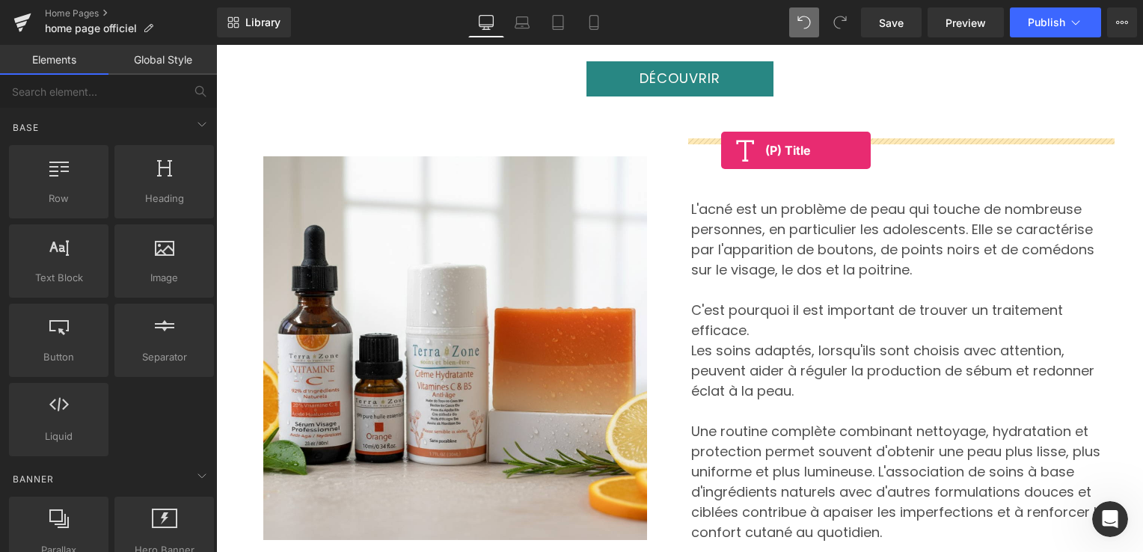
drag, startPoint x: 294, startPoint y: 399, endPoint x: 721, endPoint y: 150, distance: 494.3
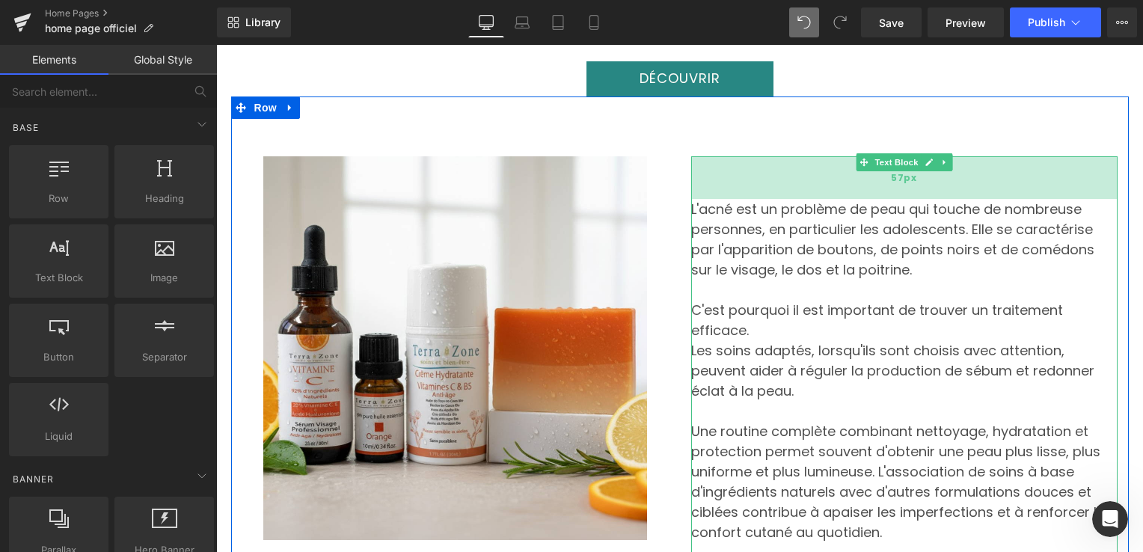
click at [771, 178] on div "57px" at bounding box center [904, 177] width 426 height 43
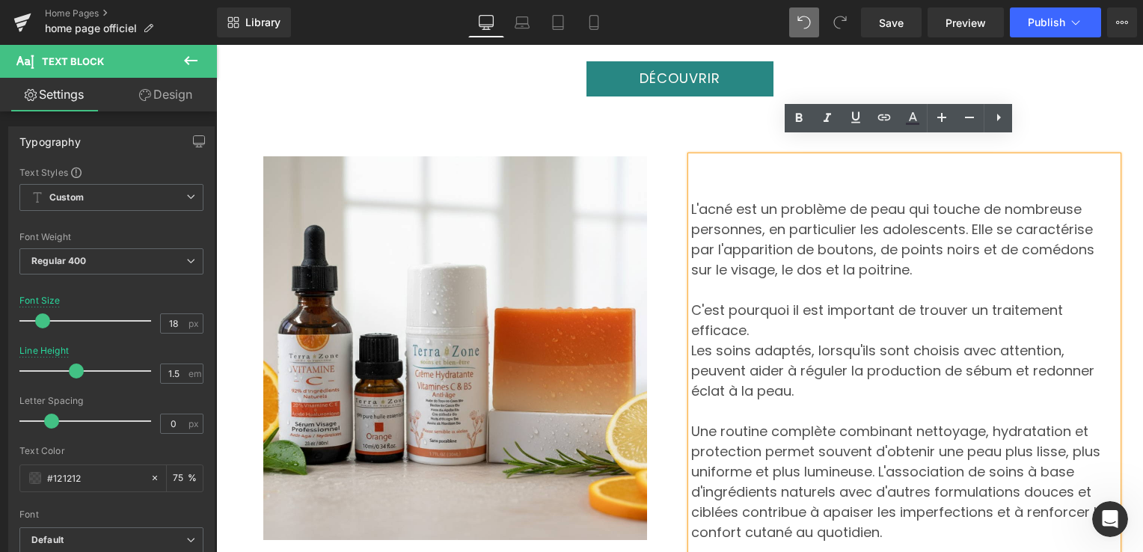
click at [712, 129] on div "Image L'acné est un problème de peau qui touche de nombreuse personnes, en part…" at bounding box center [679, 363] width 897 height 534
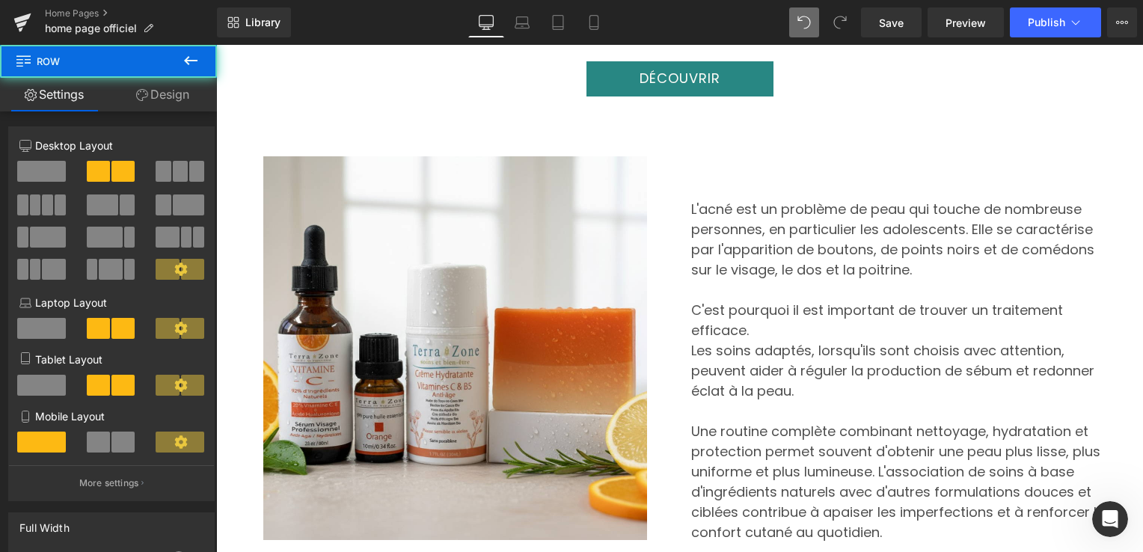
click at [703, 156] on div "L'acné est un problème de peau qui touche de nombreuse personnes, en particulie…" at bounding box center [904, 389] width 426 height 467
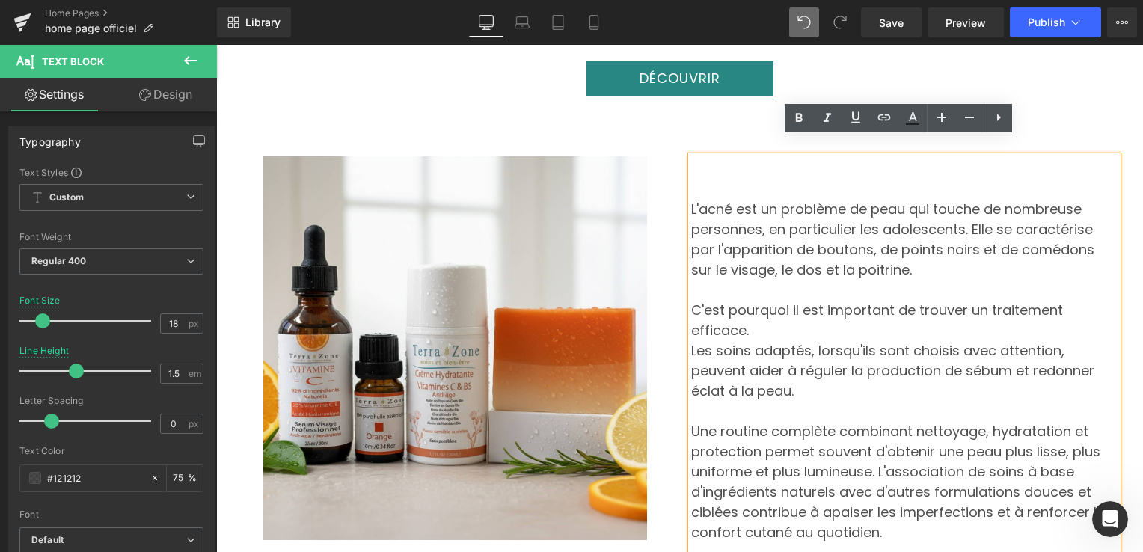
click at [719, 199] on p "L'acné est un problème de peau qui touche de nombreuse personnes, en particulie…" at bounding box center [904, 239] width 426 height 81
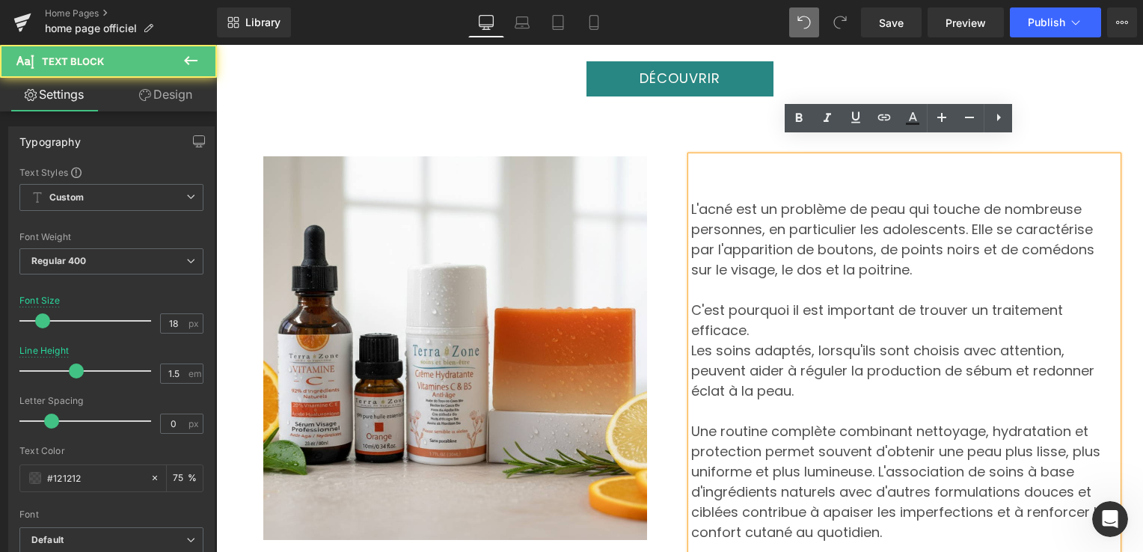
click at [692, 164] on div "L'acné est un problème de peau qui touche de nombreuse personnes, en particulie…" at bounding box center [904, 389] width 426 height 467
click at [691, 199] on p "L'acné est un problème de peau qui touche de nombreuse personnes, en particulie…" at bounding box center [904, 239] width 426 height 81
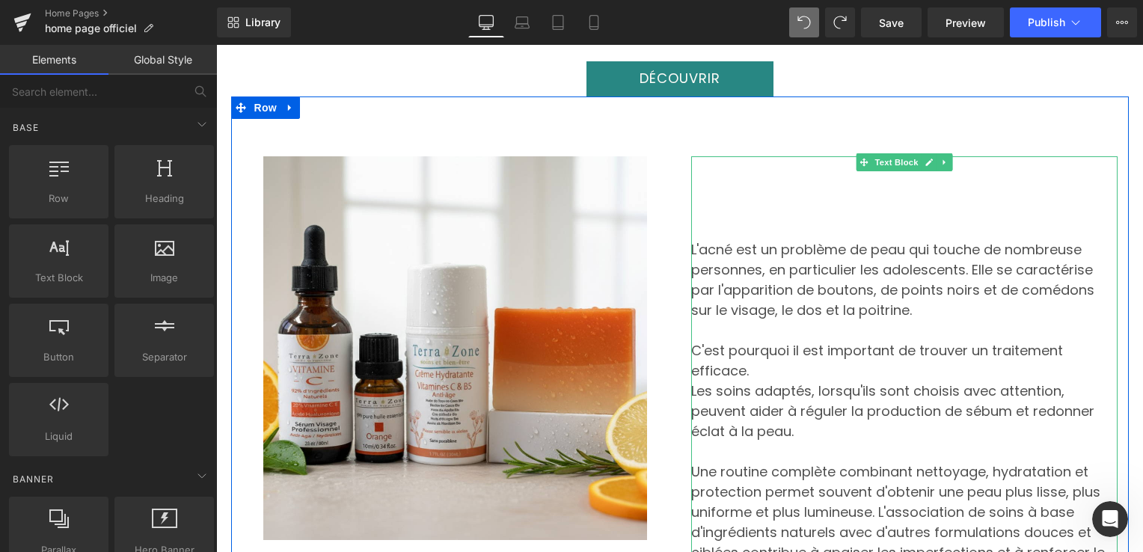
click at [762, 173] on div "L'acné est un problème de peau qui touche de nombreuse personnes, en particulie…" at bounding box center [904, 409] width 426 height 507
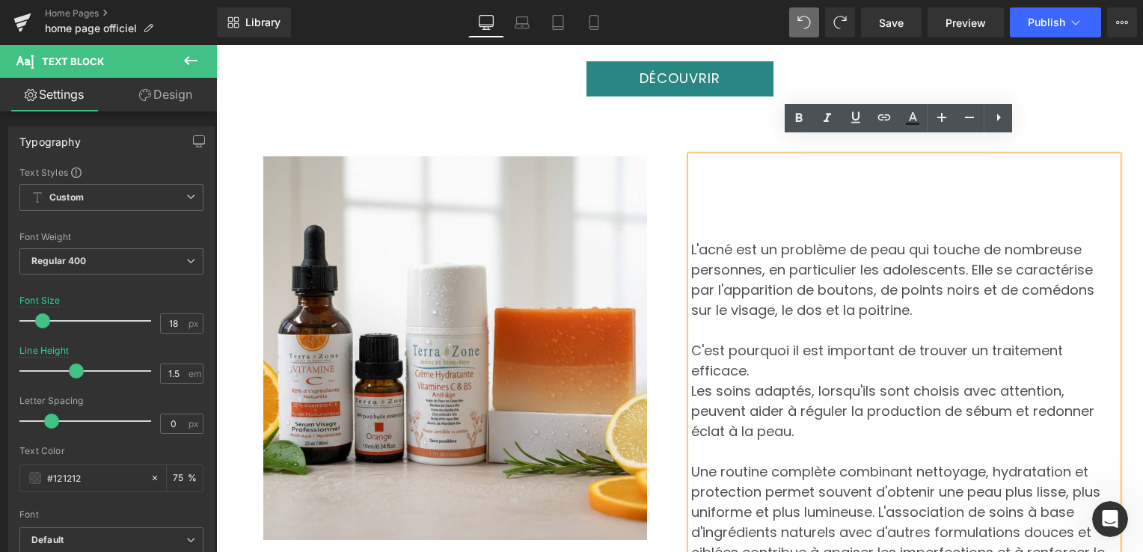
click at [714, 110] on div "Image L'acné est un problème de peau qui touche de nombreuse personnes, en part…" at bounding box center [679, 383] width 897 height 574
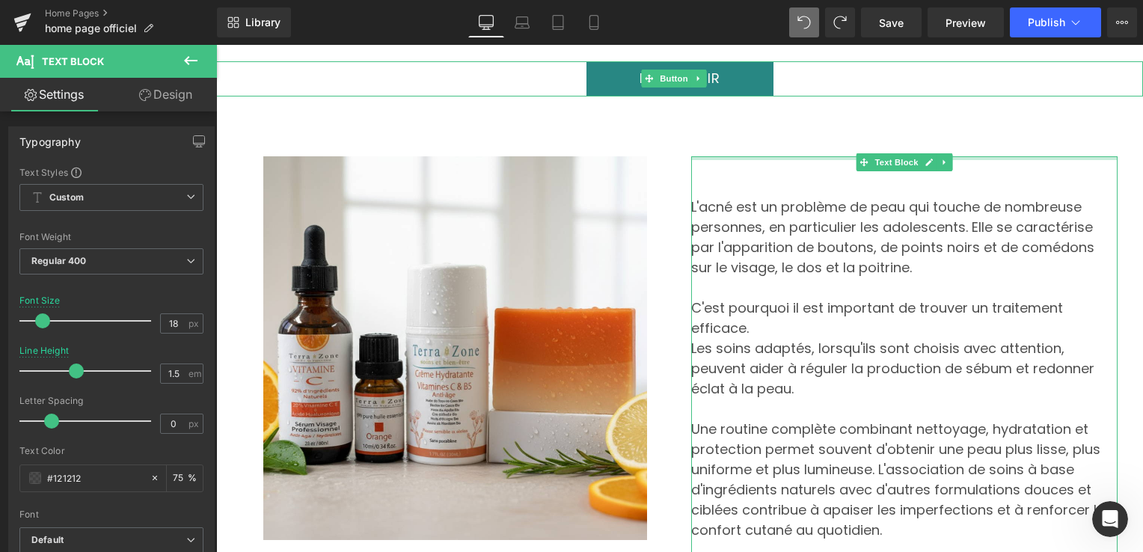
drag, startPoint x: 761, startPoint y: 139, endPoint x: 698, endPoint y: 133, distance: 63.1
click at [783, 64] on div "Image ‹ › Carousel TerraZone – Des soins naturels pour une peau éclatante! Nos …" at bounding box center [679, 497] width 926 height 4945
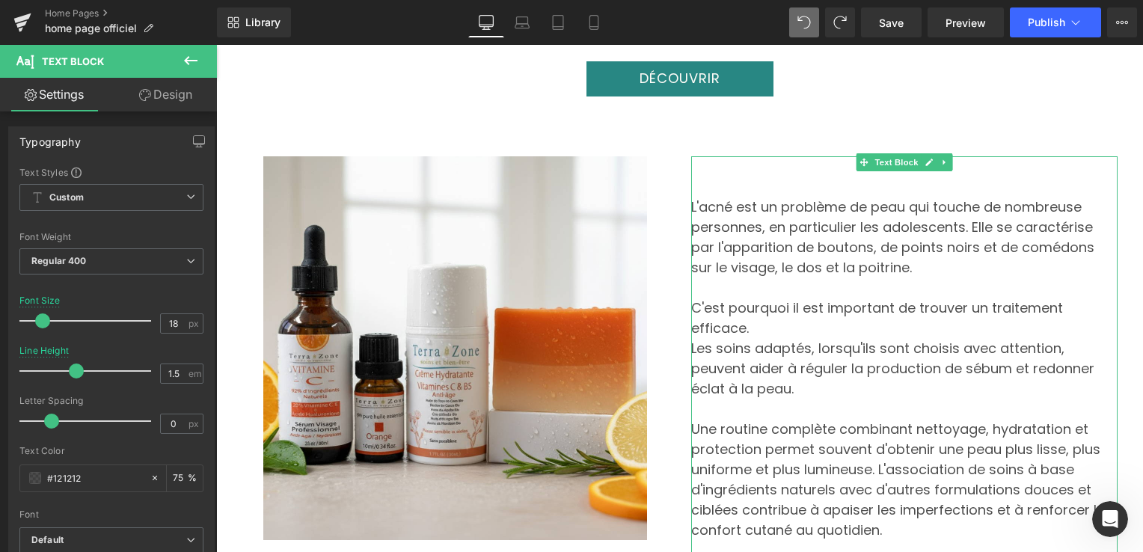
click at [709, 176] on p at bounding box center [904, 186] width 426 height 20
click at [704, 156] on p at bounding box center [904, 166] width 426 height 20
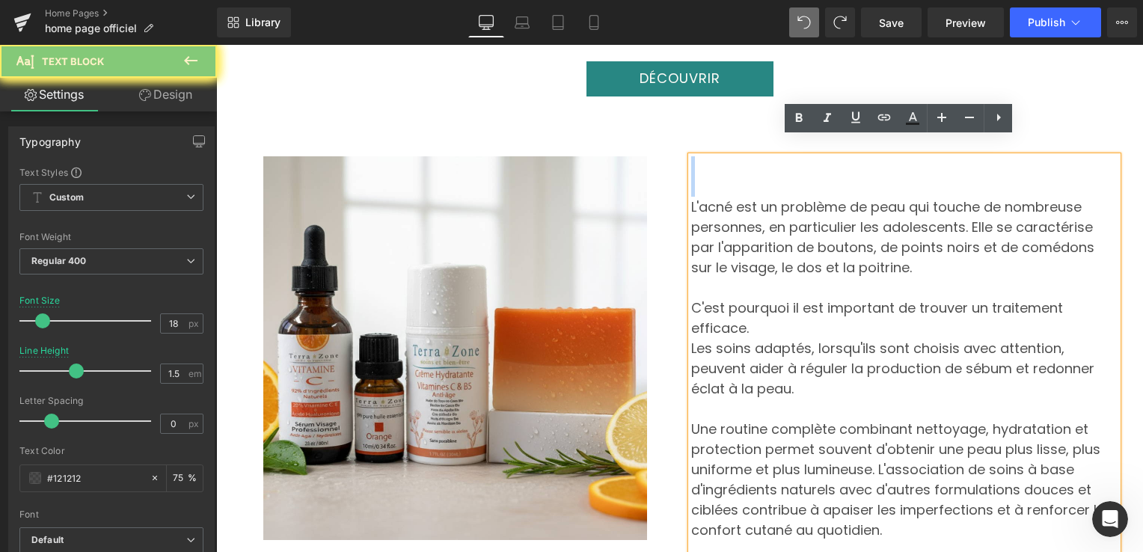
click at [701, 156] on p at bounding box center [904, 166] width 426 height 20
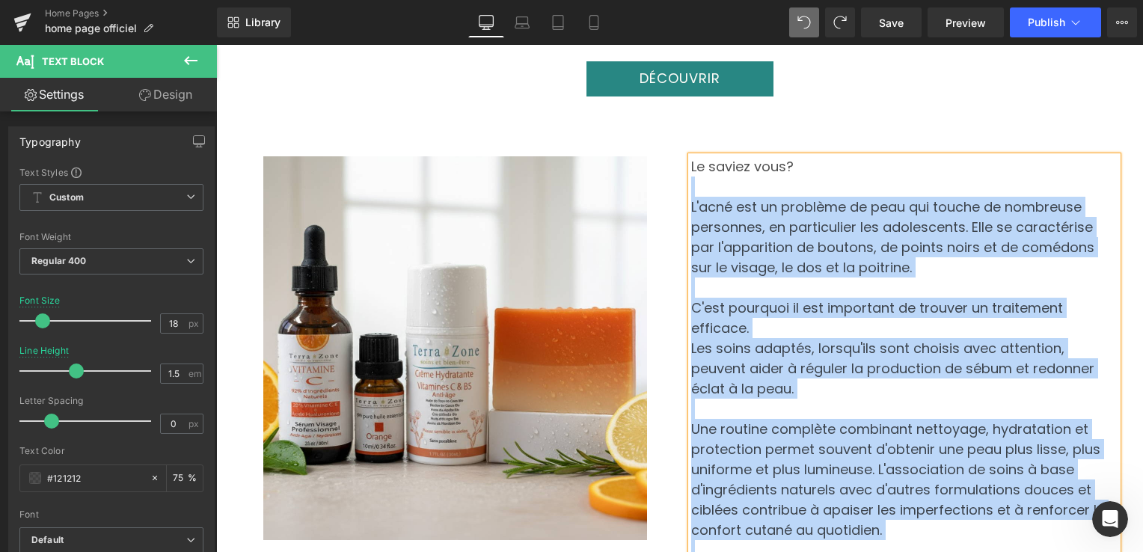
drag, startPoint x: 783, startPoint y: 150, endPoint x: 683, endPoint y: 154, distance: 99.5
click at [691, 156] on div "Le saviez vous? L'acné est un problème de peau qui touche de nombreuse personne…" at bounding box center [904, 388] width 426 height 464
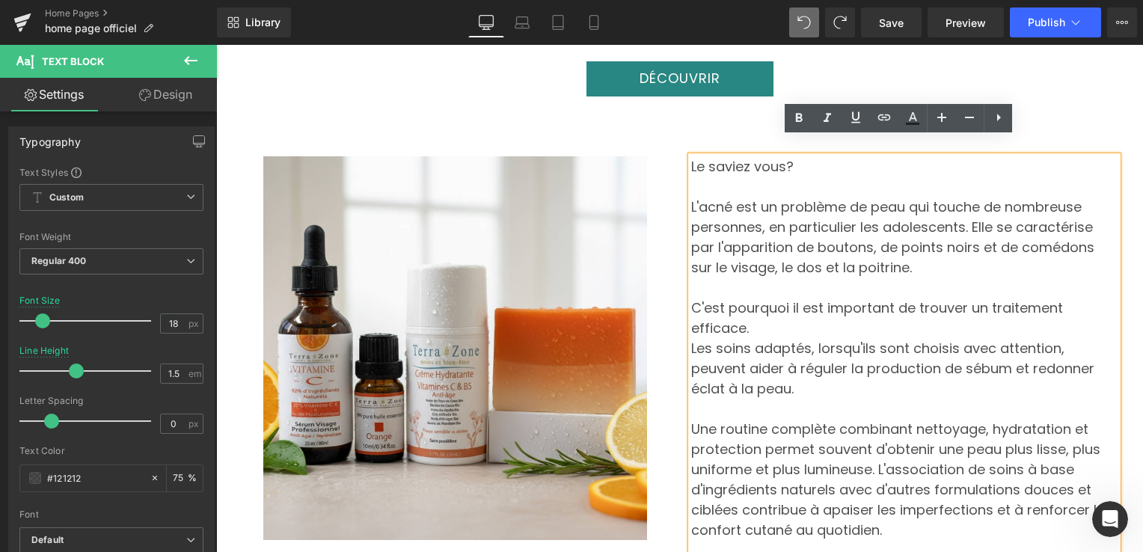
click at [692, 156] on p "Le saviez vous?" at bounding box center [904, 166] width 426 height 20
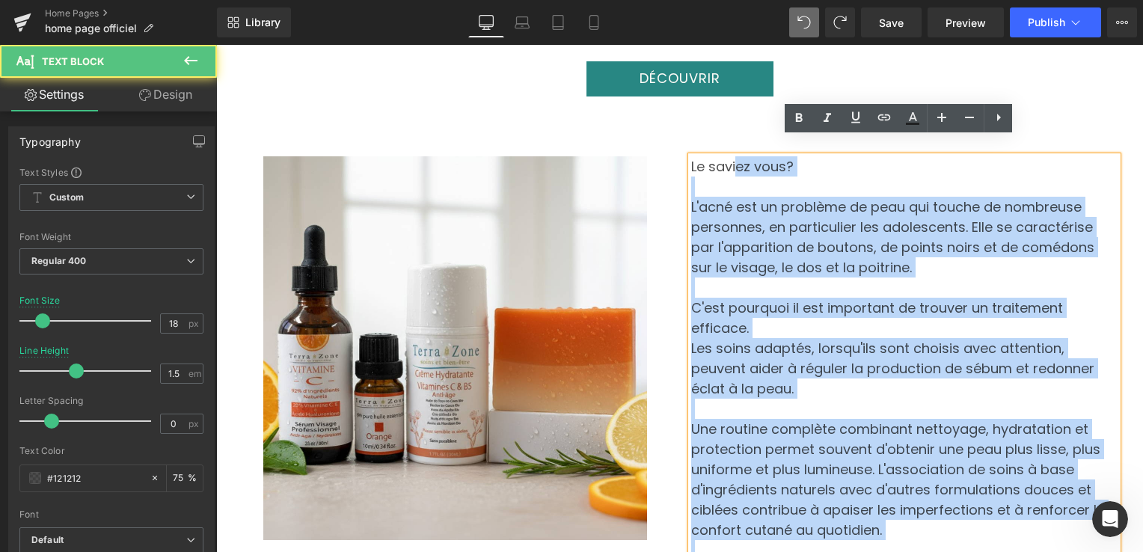
drag, startPoint x: 683, startPoint y: 152, endPoint x: 730, endPoint y: 142, distance: 48.1
click at [728, 156] on div "Le saviez vous? L'acné est un problème de peau qui touche de nombreuse personne…" at bounding box center [904, 388] width 426 height 464
click at [766, 156] on p "Le saviez vous?" at bounding box center [904, 166] width 426 height 20
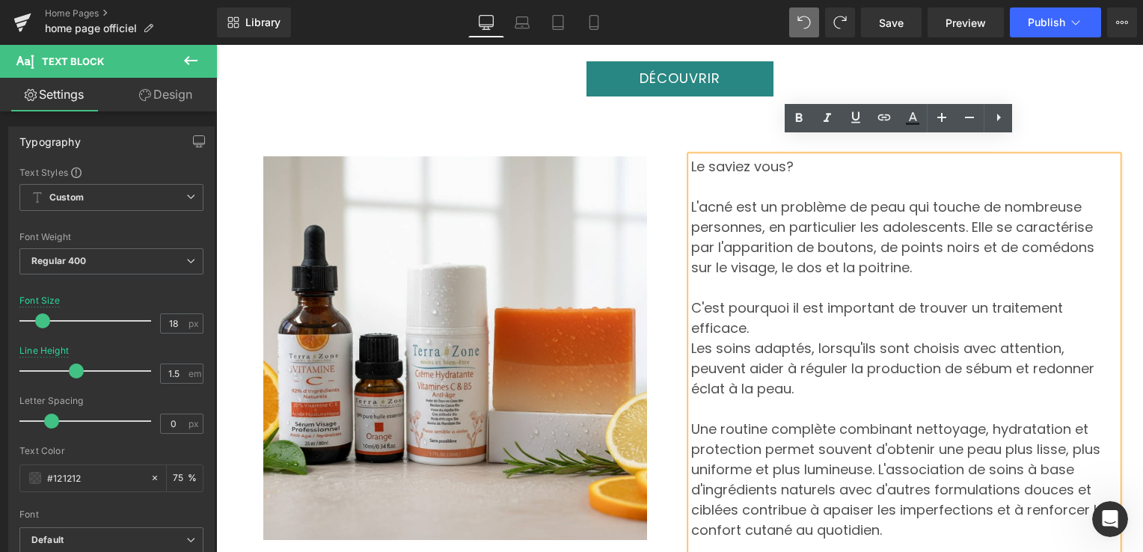
click at [788, 156] on p "Le saviez vous?" at bounding box center [904, 166] width 426 height 20
click at [834, 22] on span at bounding box center [839, 22] width 25 height 25
click at [789, 156] on p "Le saviez vous" at bounding box center [904, 166] width 426 height 20
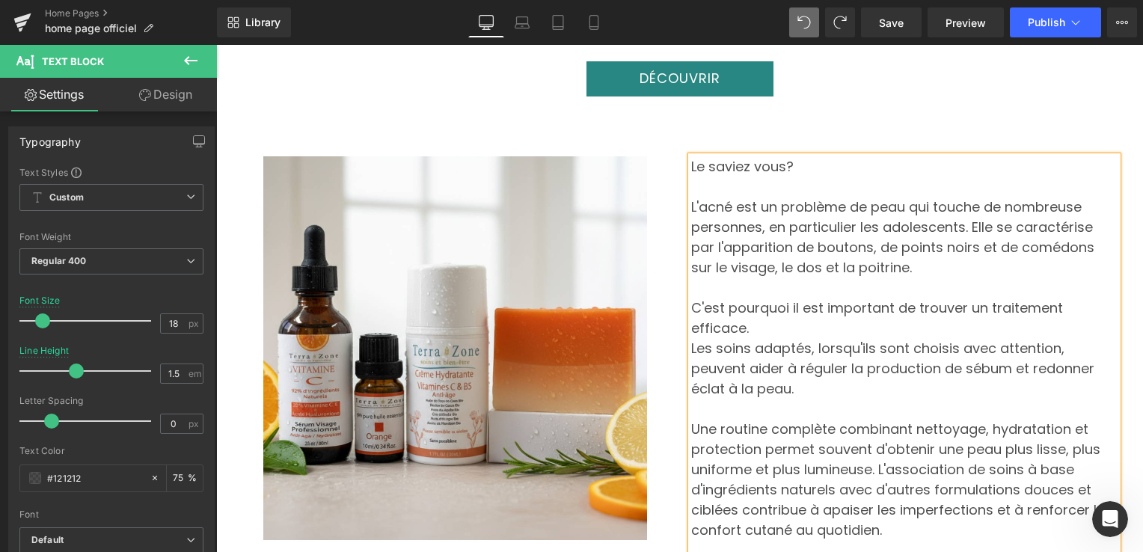
click at [784, 156] on p "Le saviez vous?" at bounding box center [904, 166] width 426 height 20
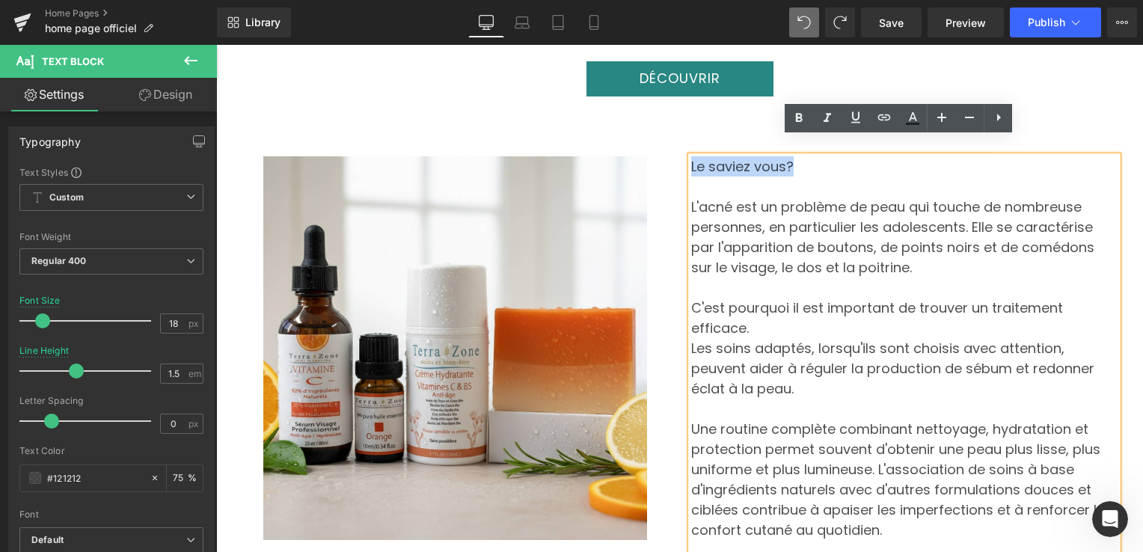
drag, startPoint x: 781, startPoint y: 150, endPoint x: 686, endPoint y: 147, distance: 95.8
click at [691, 156] on p "Le saviez vous?" at bounding box center [904, 166] width 426 height 20
click at [802, 114] on icon at bounding box center [799, 118] width 18 height 18
click at [909, 115] on icon at bounding box center [912, 118] width 18 height 18
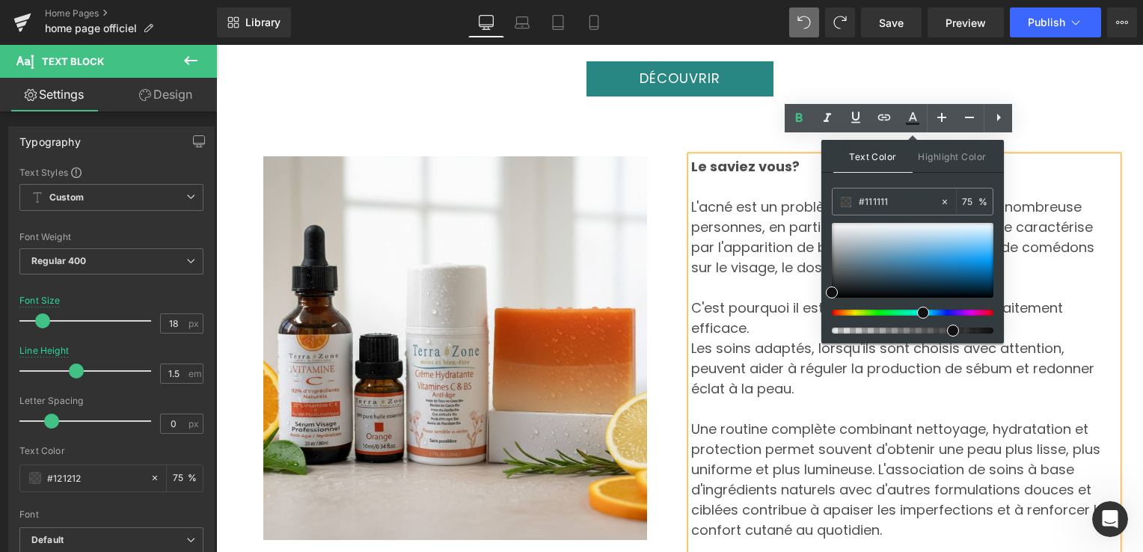
drag, startPoint x: 837, startPoint y: 313, endPoint x: 918, endPoint y: 314, distance: 80.8
click at [917, 315] on div at bounding box center [906, 313] width 162 height 6
type input "#214895"
drag, startPoint x: 832, startPoint y: 289, endPoint x: 928, endPoint y: 267, distance: 98.1
click at [928, 267] on span at bounding box center [931, 270] width 12 height 12
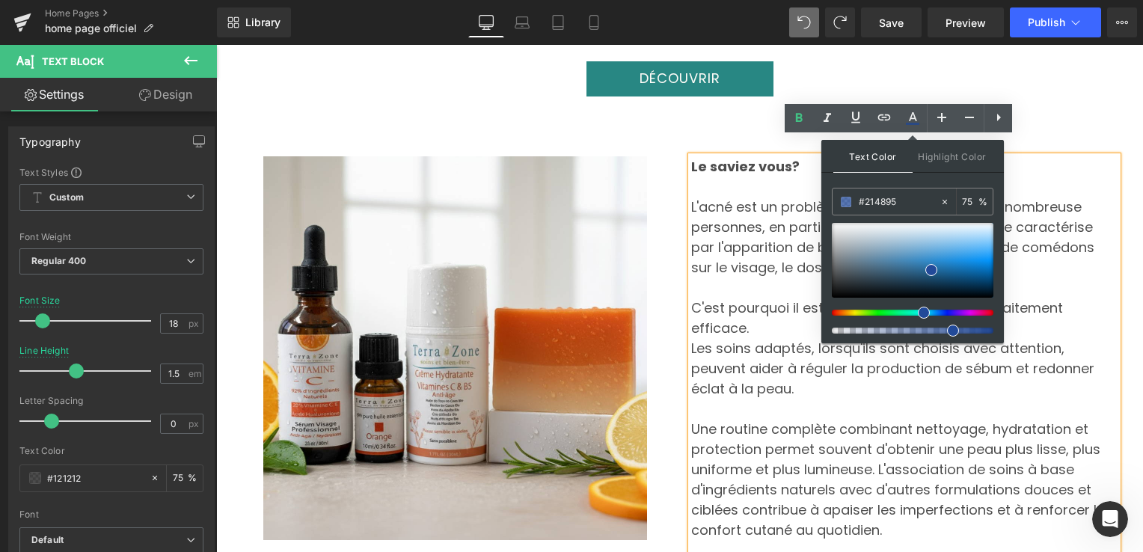
click at [737, 114] on div "Image Le saviez vous? L'acné est un problème de peau qui touche de nombreuse pe…" at bounding box center [679, 362] width 897 height 532
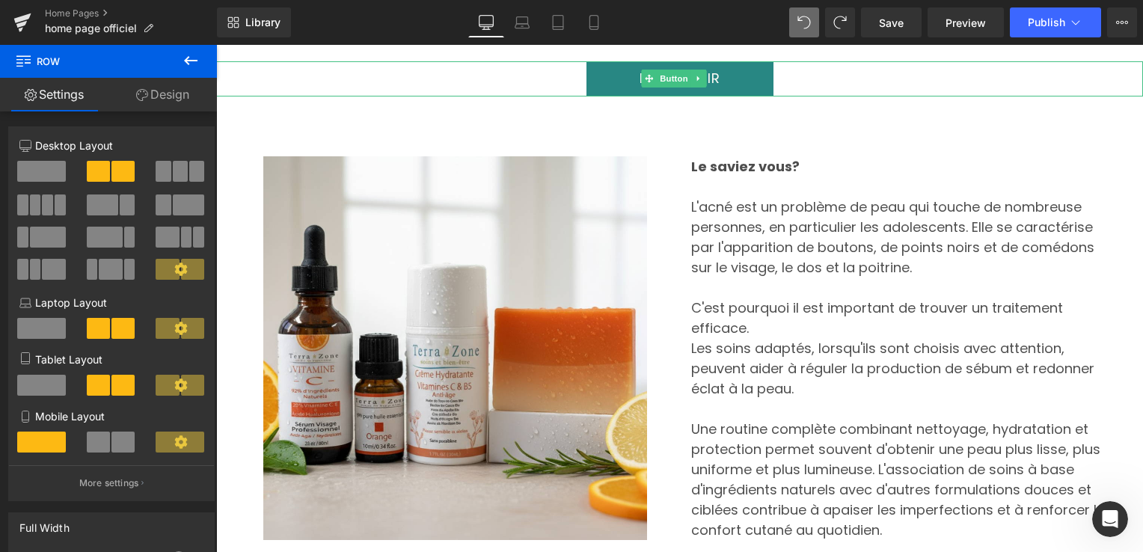
click at [720, 66] on link "Découvrir" at bounding box center [679, 78] width 187 height 35
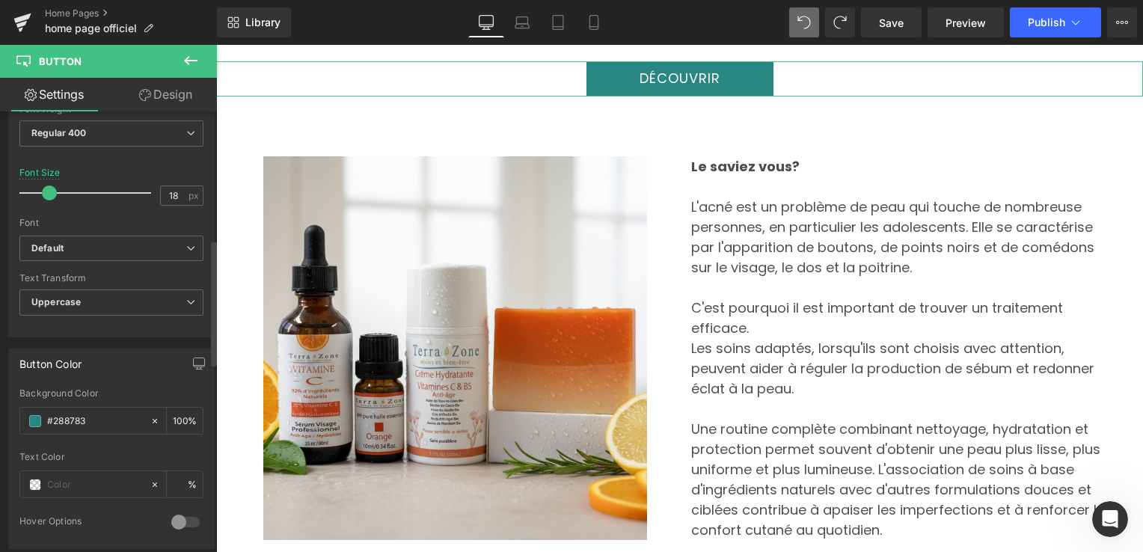
scroll to position [598, 0]
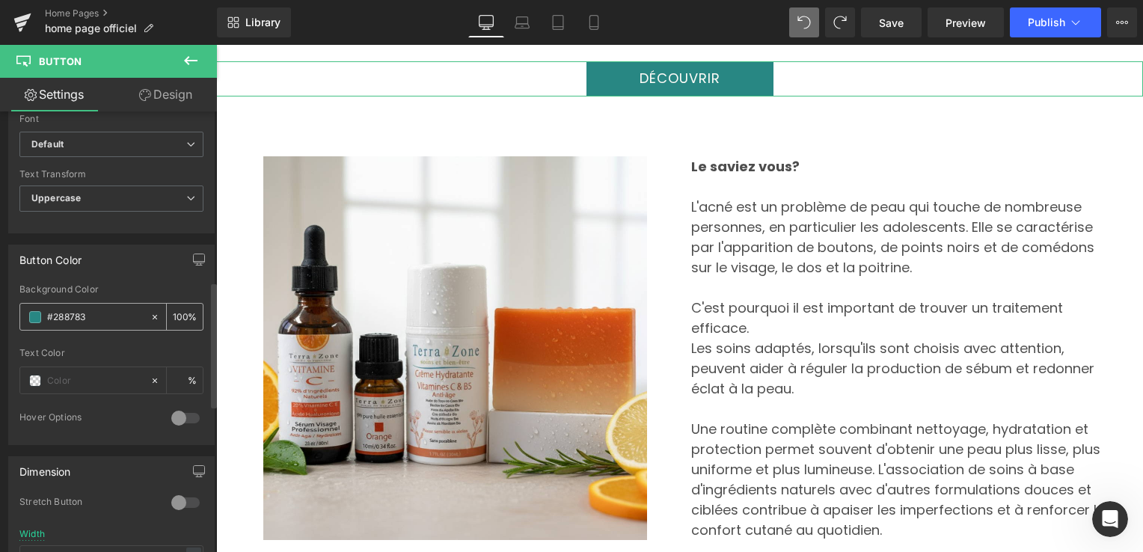
drag, startPoint x: 88, startPoint y: 313, endPoint x: 46, endPoint y: 313, distance: 41.9
click at [47, 313] on input "#288783" at bounding box center [95, 317] width 96 height 16
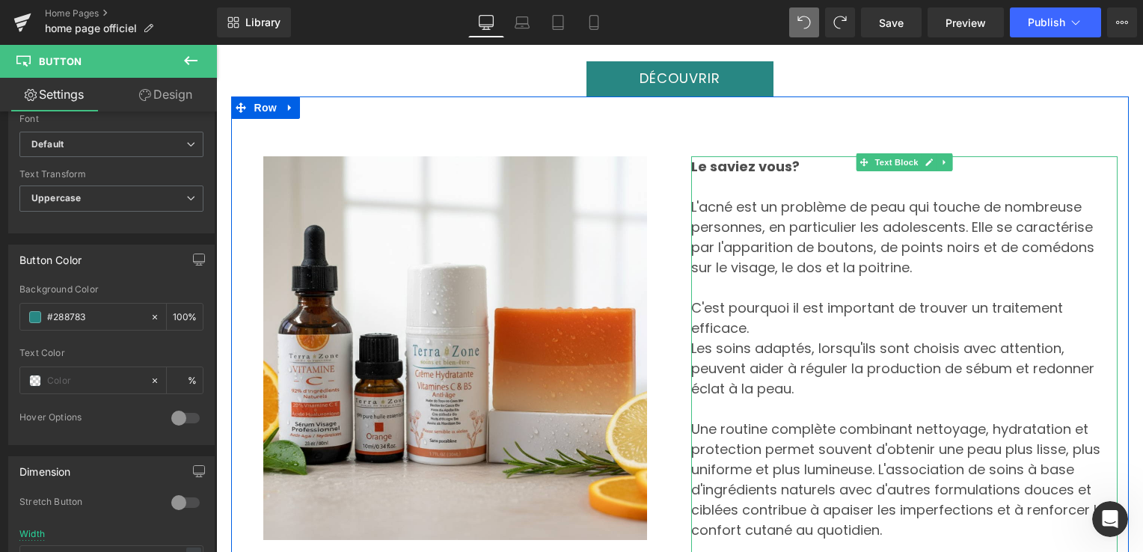
click at [745, 157] on strong "Le saviez vous?" at bounding box center [745, 166] width 108 height 19
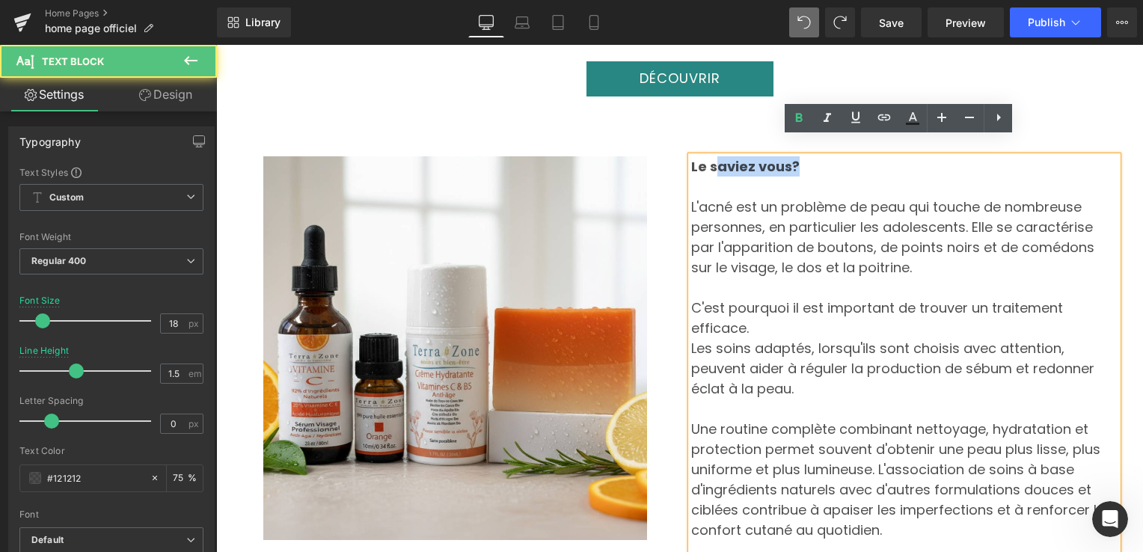
drag, startPoint x: 796, startPoint y: 145, endPoint x: 689, endPoint y: 146, distance: 106.2
click at [710, 156] on p "Le saviez vous?" at bounding box center [904, 166] width 426 height 20
click at [707, 157] on strong "Le saviez vous?" at bounding box center [745, 166] width 108 height 19
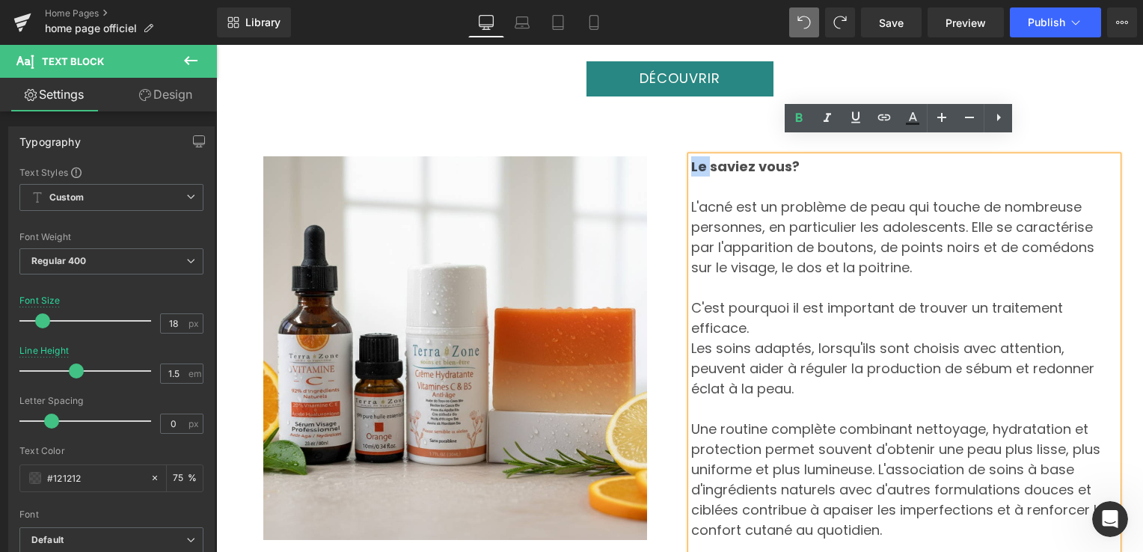
click at [691, 157] on strong "Le saviez vous?" at bounding box center [745, 166] width 108 height 19
click at [691, 156] on div "Le saviez vous? L'acné est un problème de peau qui touche de nombreuse personne…" at bounding box center [904, 388] width 426 height 464
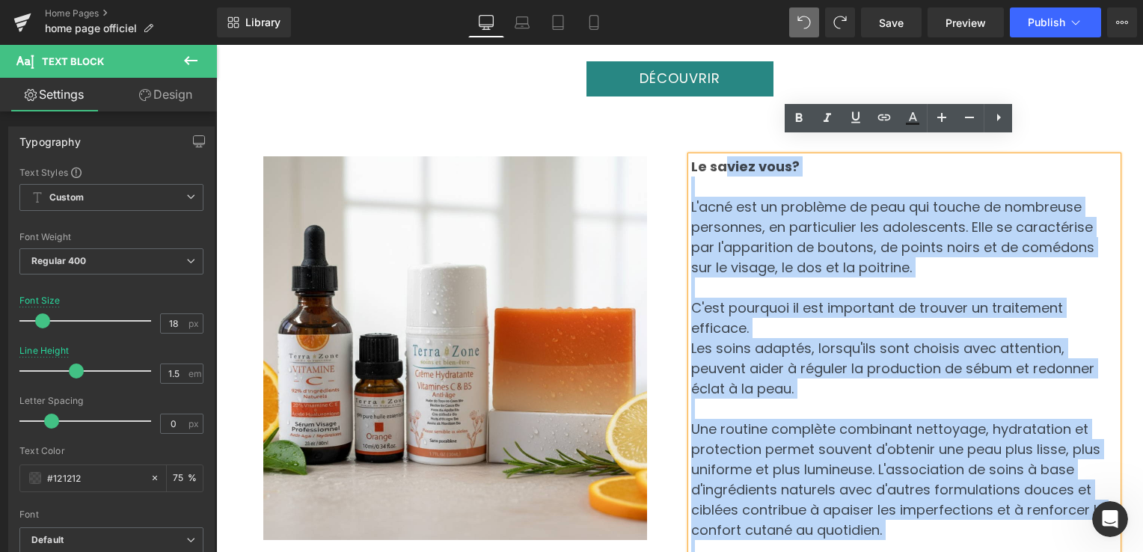
drag, startPoint x: 681, startPoint y: 148, endPoint x: 718, endPoint y: 147, distance: 36.6
click at [719, 156] on div "Le saviez vous? L'acné est un problème de peau qui touche de nombreuse personne…" at bounding box center [904, 388] width 426 height 464
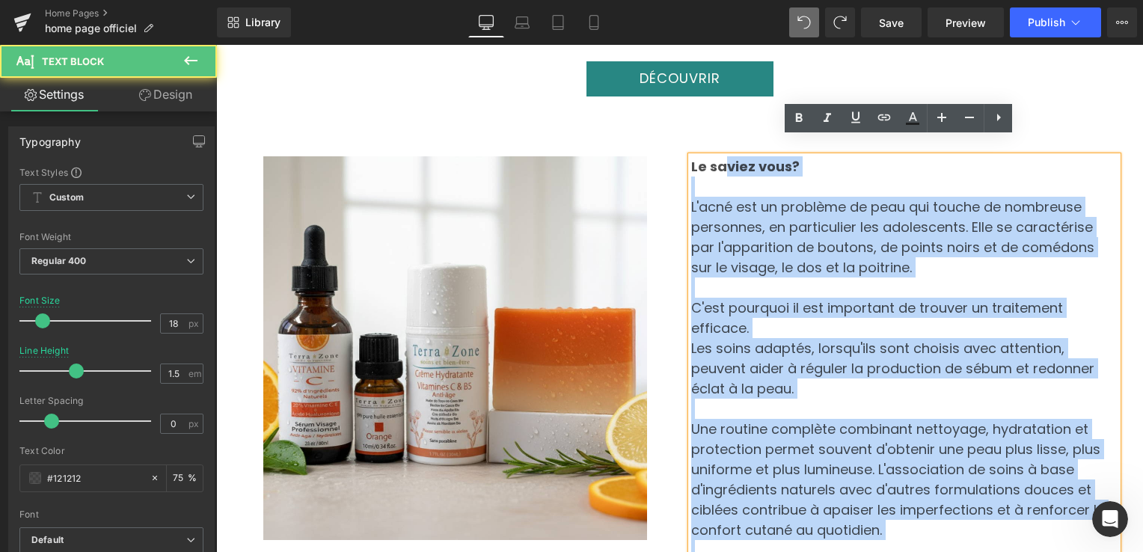
click at [787, 157] on strong "Le saviez vous?" at bounding box center [745, 166] width 108 height 19
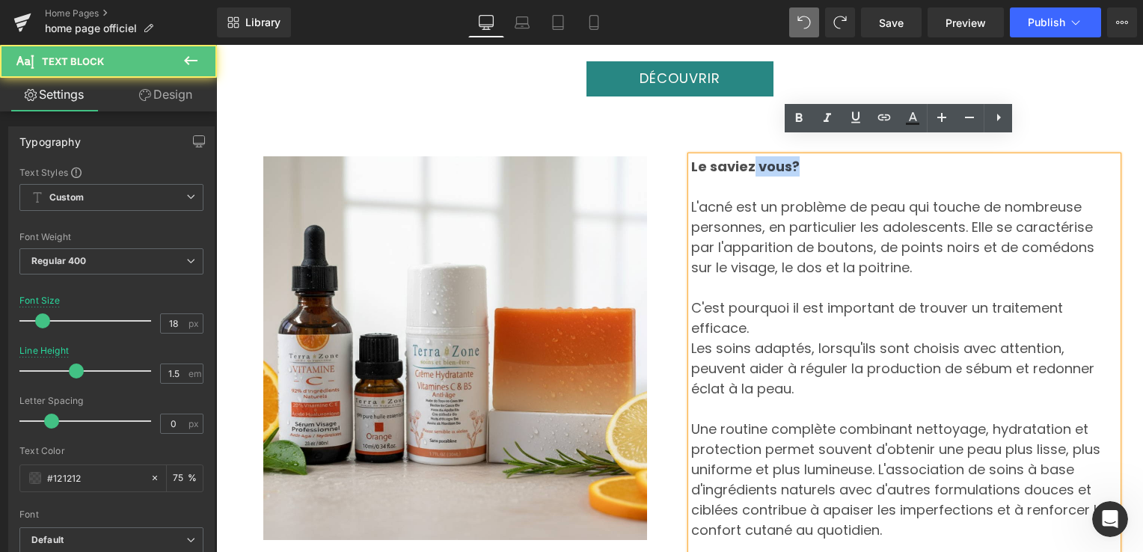
drag, startPoint x: 787, startPoint y: 147, endPoint x: 704, endPoint y: 154, distance: 82.5
click at [710, 157] on strong "Le saviez vous?" at bounding box center [745, 166] width 108 height 19
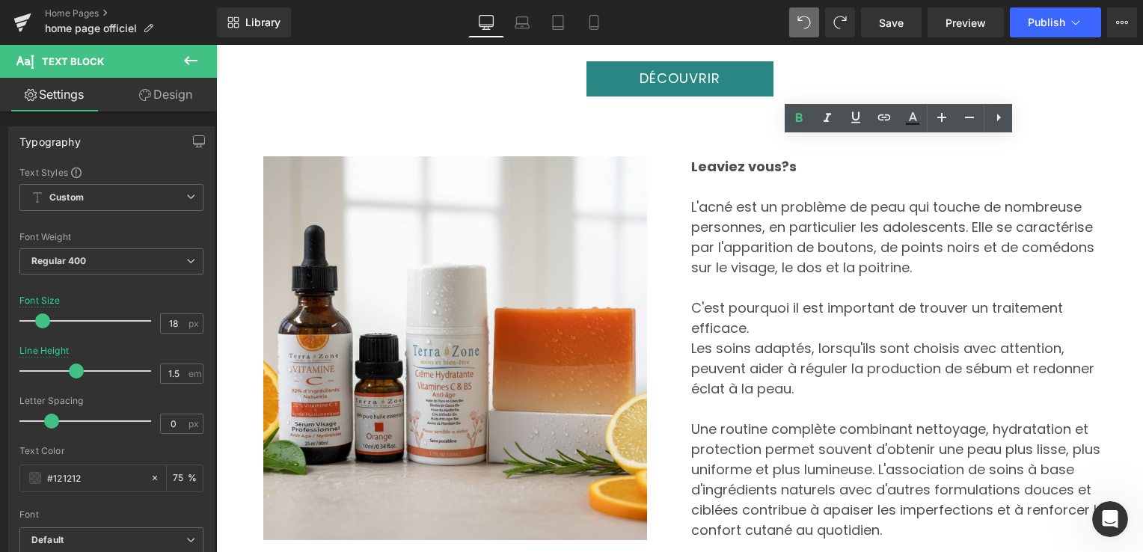
click at [808, 7] on div "Library Desktop Desktop Laptop Tablet Mobile Save Preview Publish Scheduled Vie…" at bounding box center [680, 22] width 926 height 45
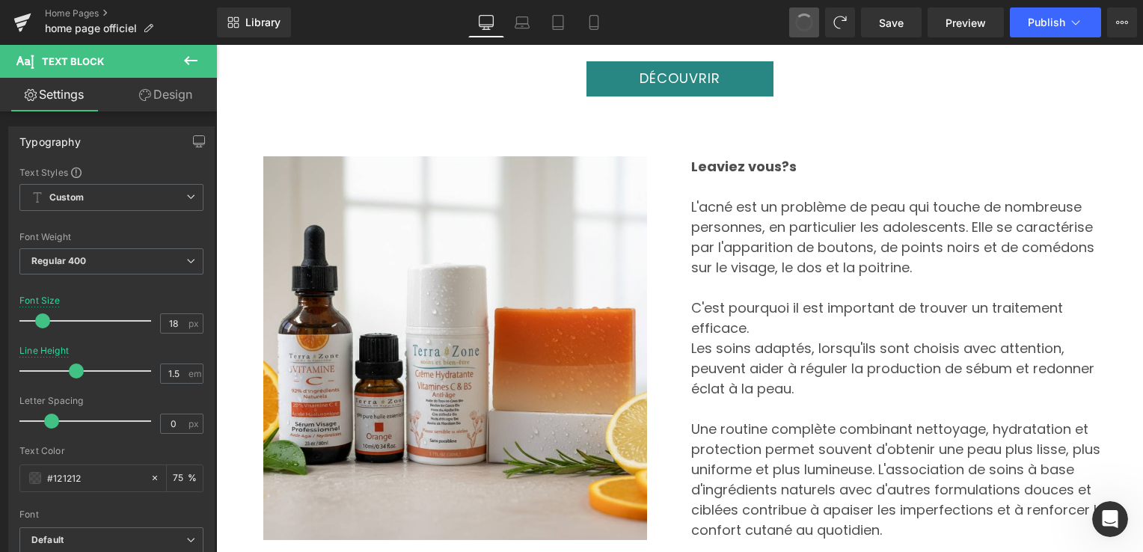
click at [805, 13] on span at bounding box center [803, 22] width 21 height 21
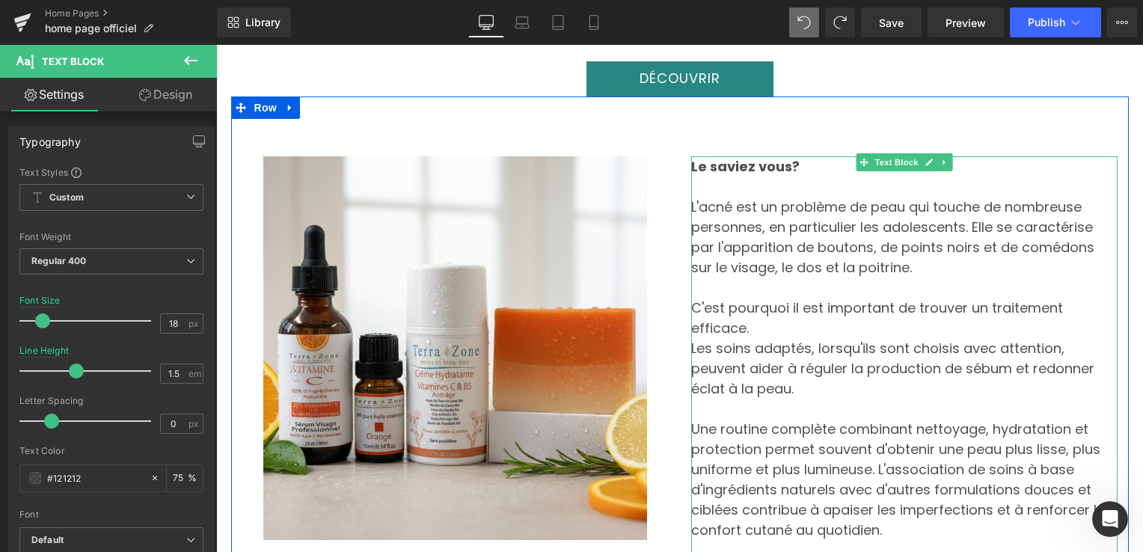
click at [796, 156] on p "Le saviez vous?" at bounding box center [904, 166] width 426 height 20
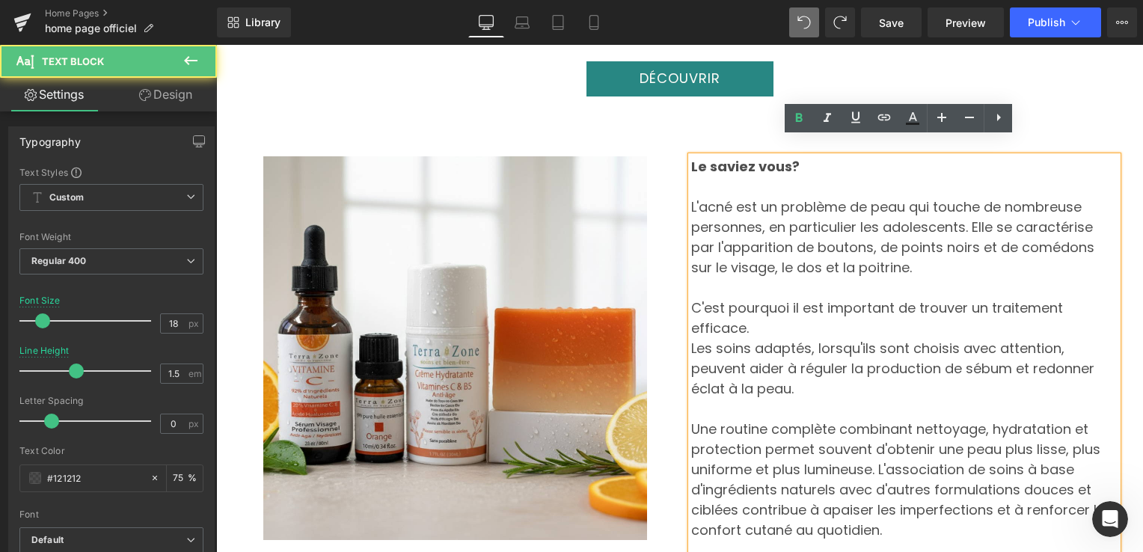
click at [792, 156] on p "Le saviez vous?" at bounding box center [904, 166] width 426 height 20
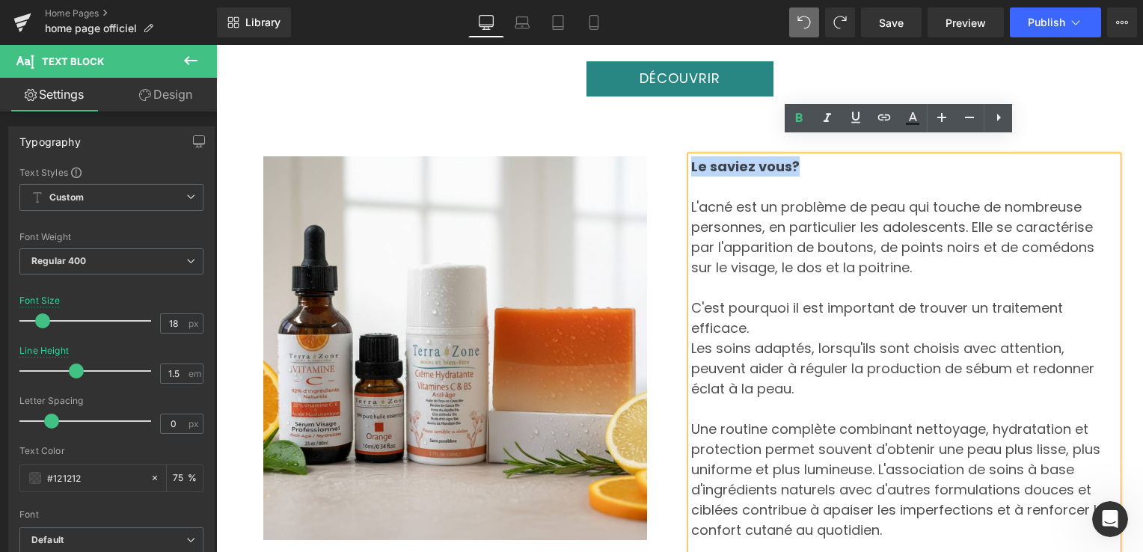
drag, startPoint x: 789, startPoint y: 148, endPoint x: 686, endPoint y: 151, distance: 102.5
click at [691, 156] on p "Le saviez vous?" at bounding box center [904, 166] width 426 height 20
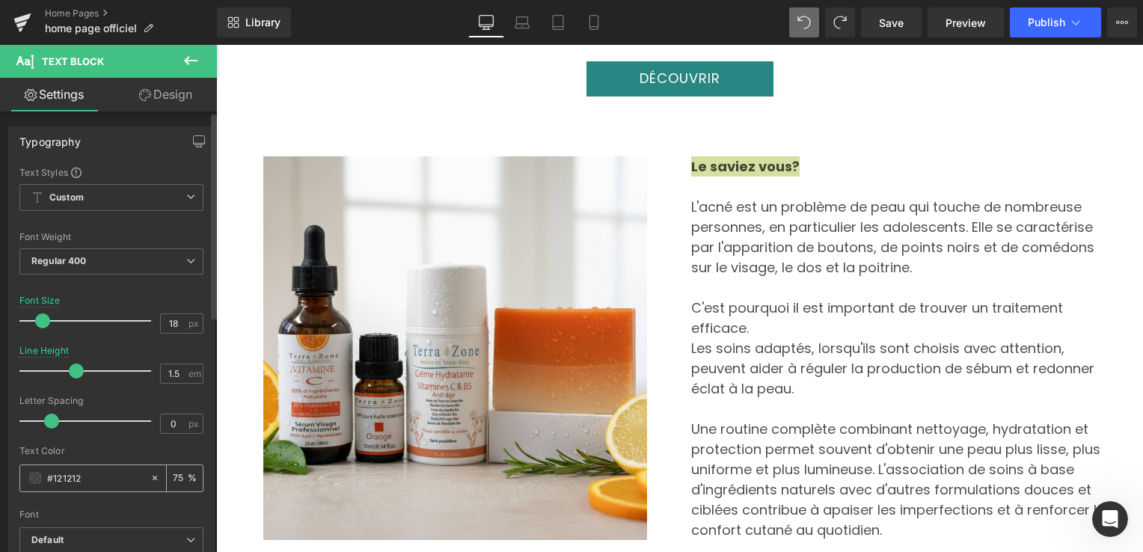
click at [154, 477] on icon at bounding box center [155, 478] width 10 height 10
type input "none"
type input "0"
click at [150, 476] on icon at bounding box center [155, 478] width 10 height 10
click at [84, 476] on input "none" at bounding box center [95, 478] width 96 height 16
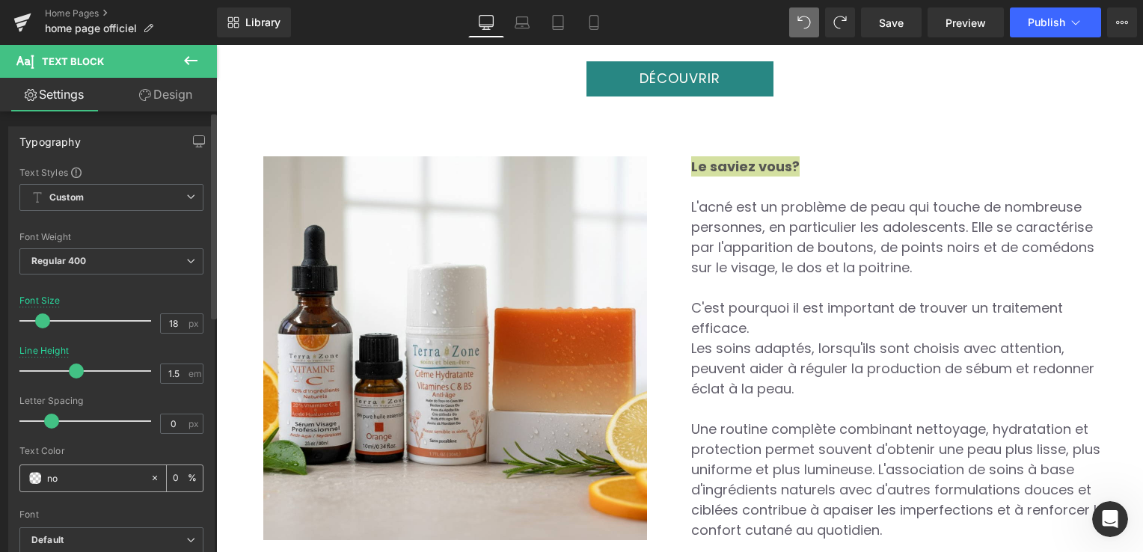
type input "n"
paste input "#288783"
type input "#288783"
click at [120, 502] on div at bounding box center [111, 504] width 184 height 10
type input "100"
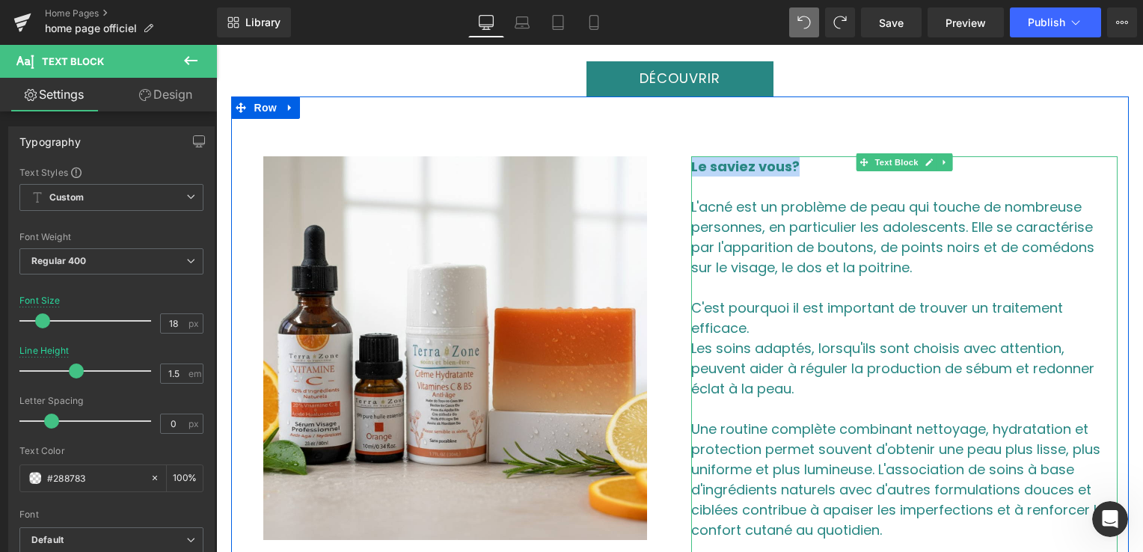
click at [808, 176] on p at bounding box center [904, 186] width 426 height 20
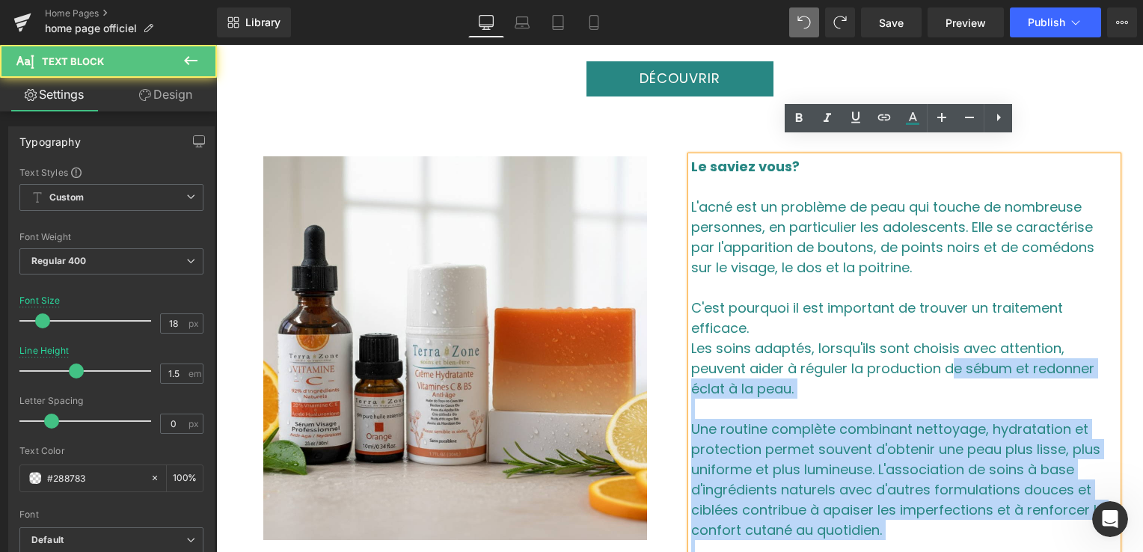
drag, startPoint x: 683, startPoint y: 190, endPoint x: 831, endPoint y: 333, distance: 206.2
click at [831, 333] on div "Le saviez vous? L'acné est un problème de peau qui touche de nombreuse personne…" at bounding box center [904, 388] width 426 height 464
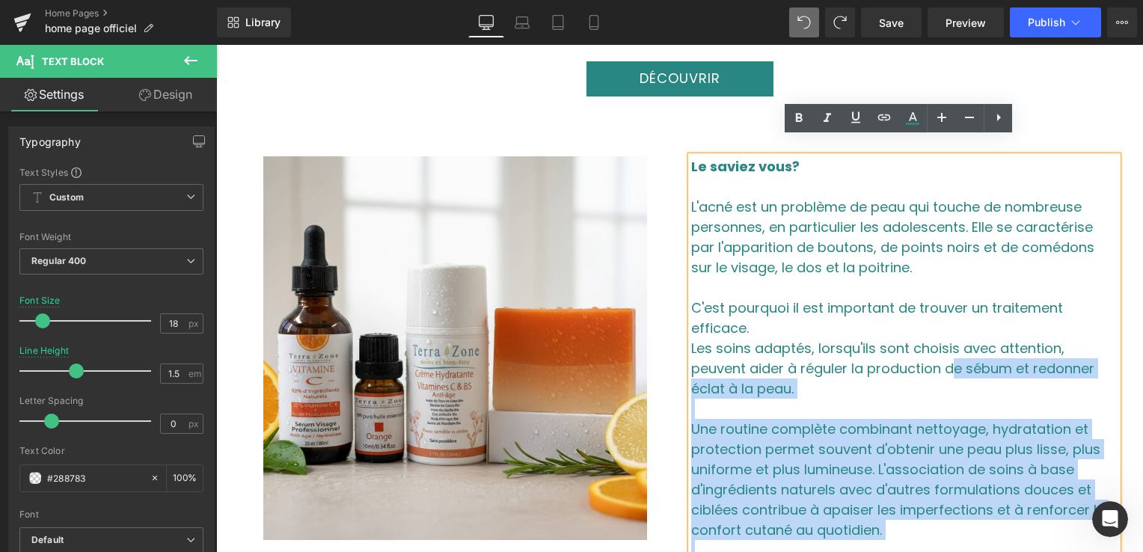
click at [697, 176] on p at bounding box center [904, 186] width 426 height 20
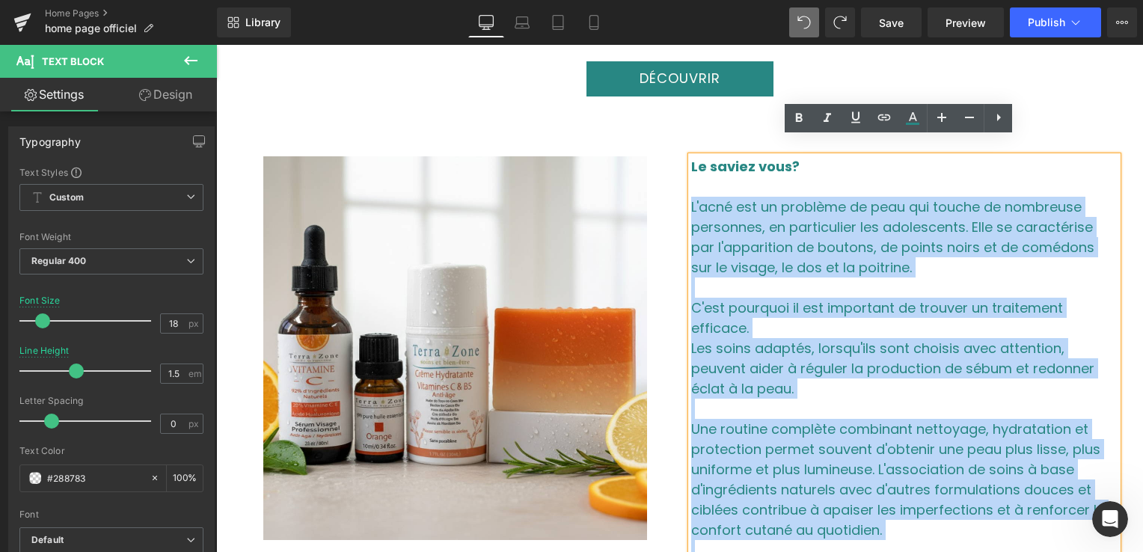
drag, startPoint x: 685, startPoint y: 187, endPoint x: 1083, endPoint y: 507, distance: 510.5
click at [1083, 507] on div "Le saviez vous? L'acné est un problème de peau qui touche de nombreuse personne…" at bounding box center [904, 388] width 426 height 464
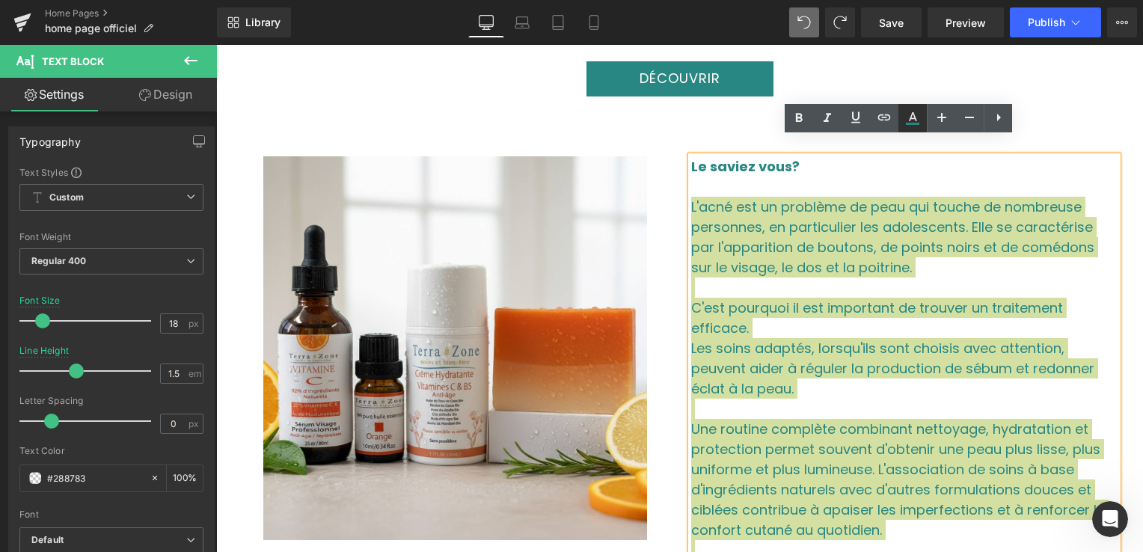
click at [918, 120] on icon at bounding box center [912, 118] width 18 height 18
type input "#288783"
type input "100"
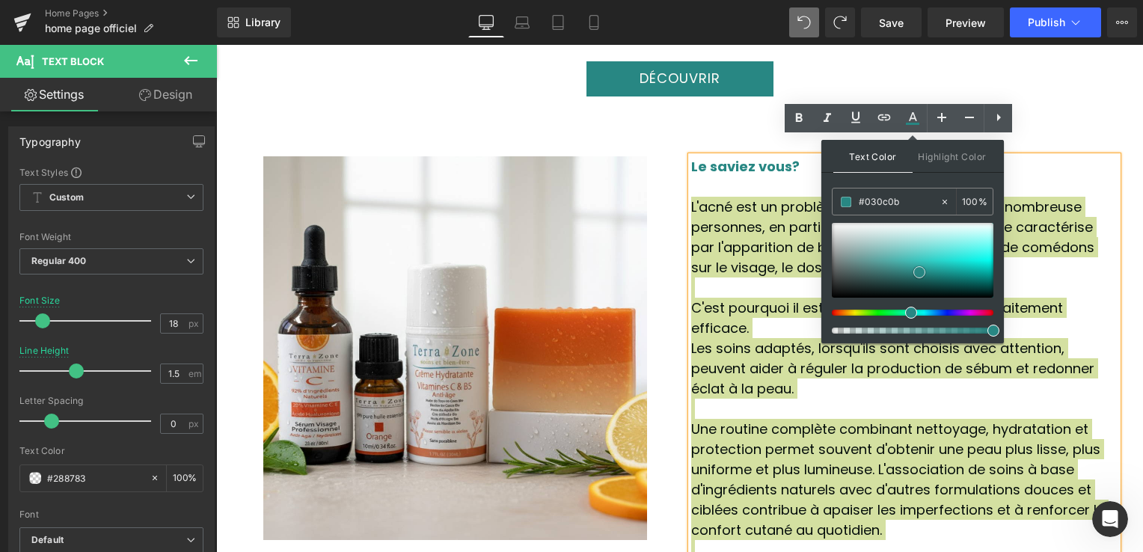
type input "#000000"
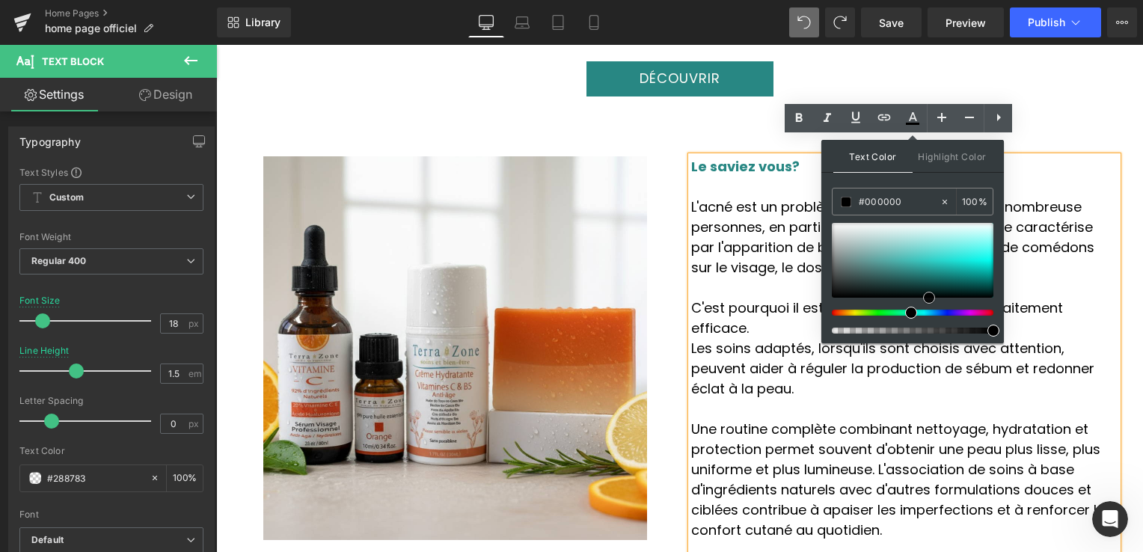
drag, startPoint x: 917, startPoint y: 271, endPoint x: 927, endPoint y: 313, distance: 43.0
click at [927, 313] on div at bounding box center [912, 278] width 162 height 111
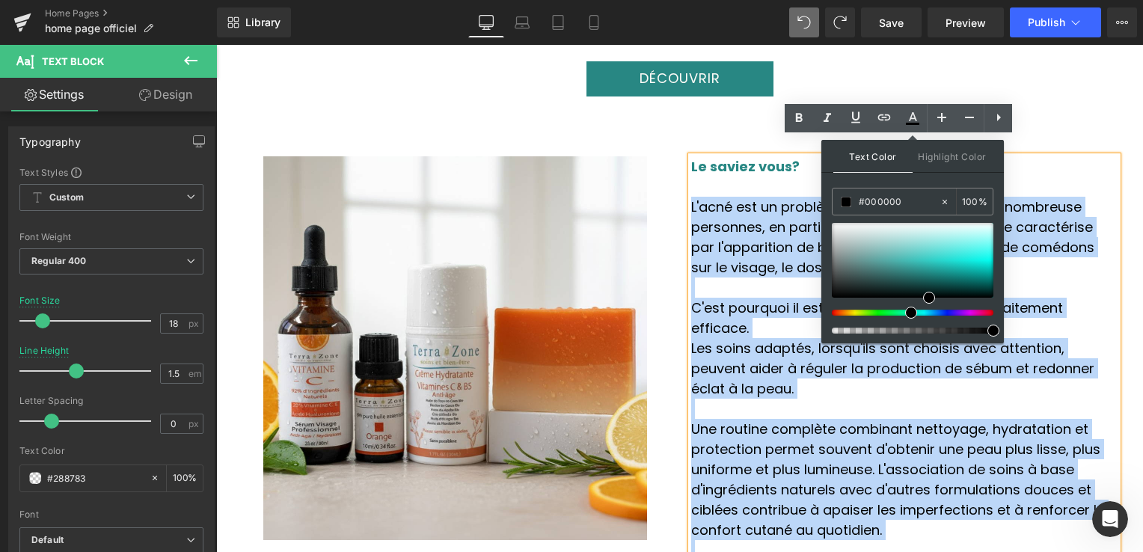
click at [1039, 99] on div "Image Le saviez vous? L'acné est un problème de peau qui touche de nombreuse pe…" at bounding box center [679, 362] width 897 height 532
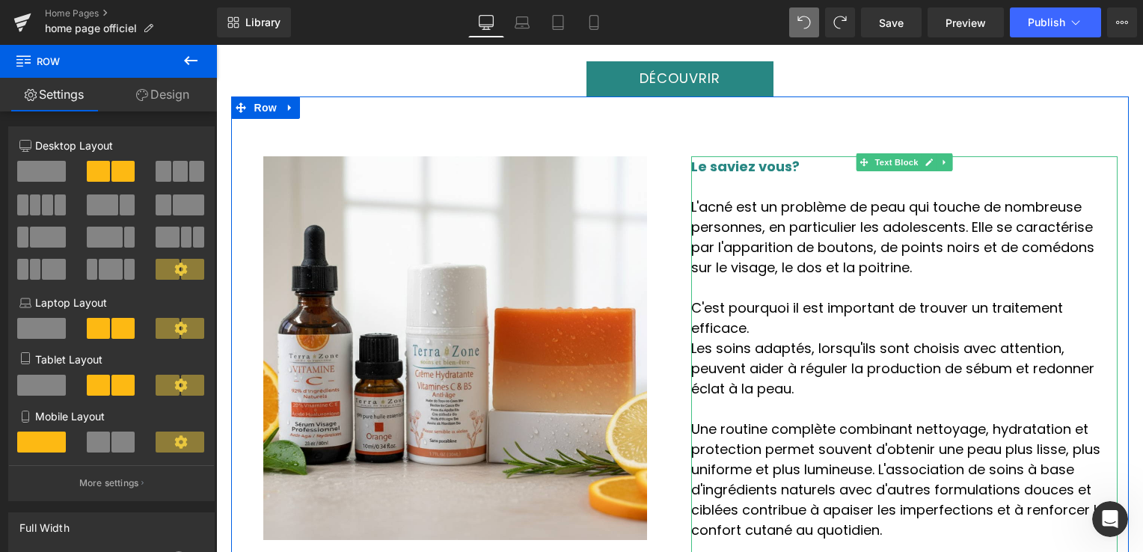
click at [745, 157] on strong "Le saviez vous?" at bounding box center [745, 166] width 108 height 19
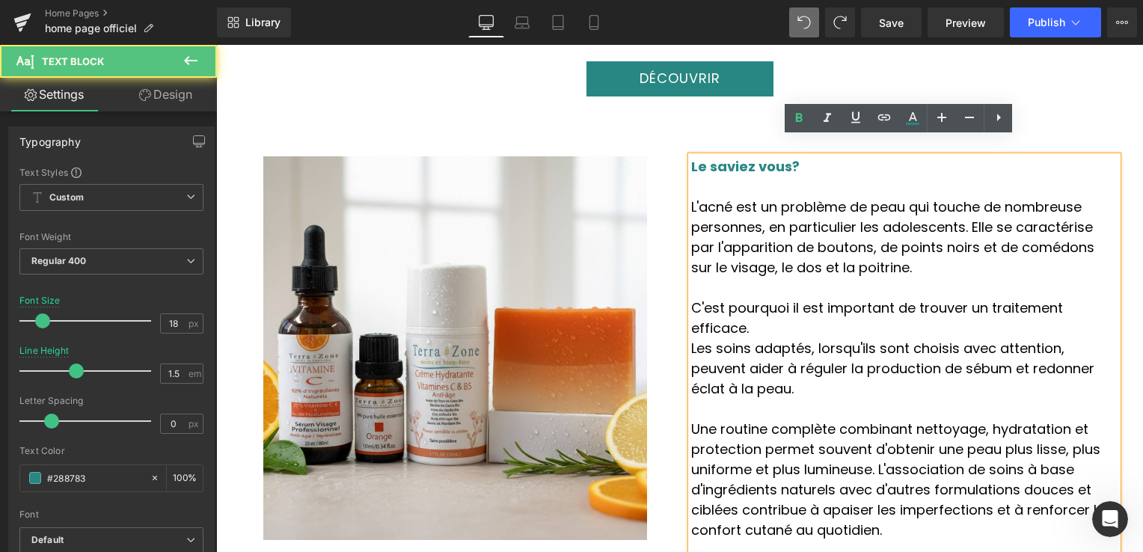
click at [783, 157] on strong "Le saviez vous?" at bounding box center [745, 166] width 108 height 19
click at [782, 157] on strong "Le saviez vous?" at bounding box center [745, 166] width 108 height 19
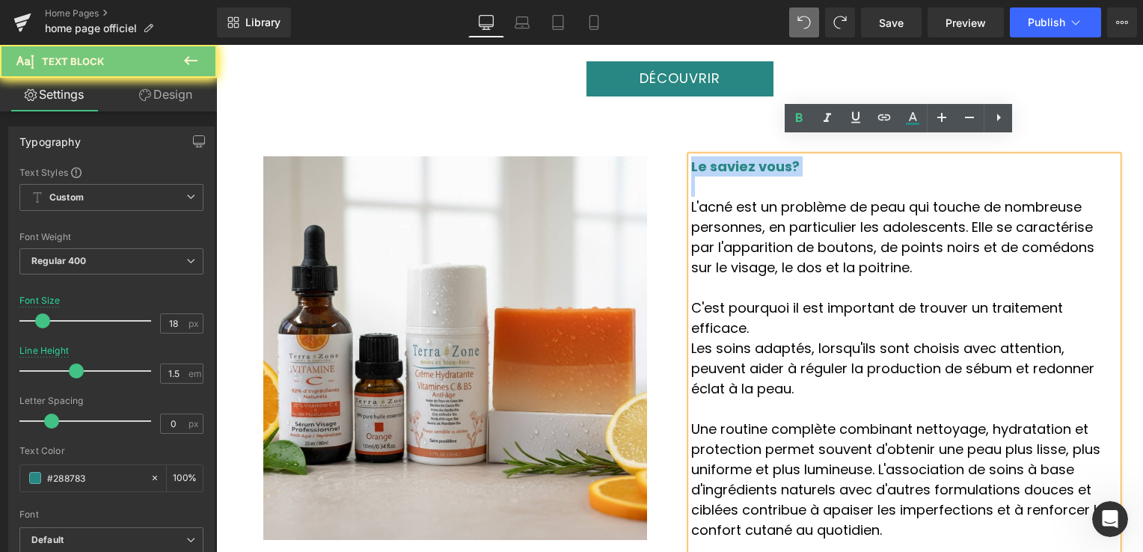
drag, startPoint x: 781, startPoint y: 147, endPoint x: 769, endPoint y: 145, distance: 11.3
click at [769, 157] on strong "Le saviez vous?" at bounding box center [745, 166] width 108 height 19
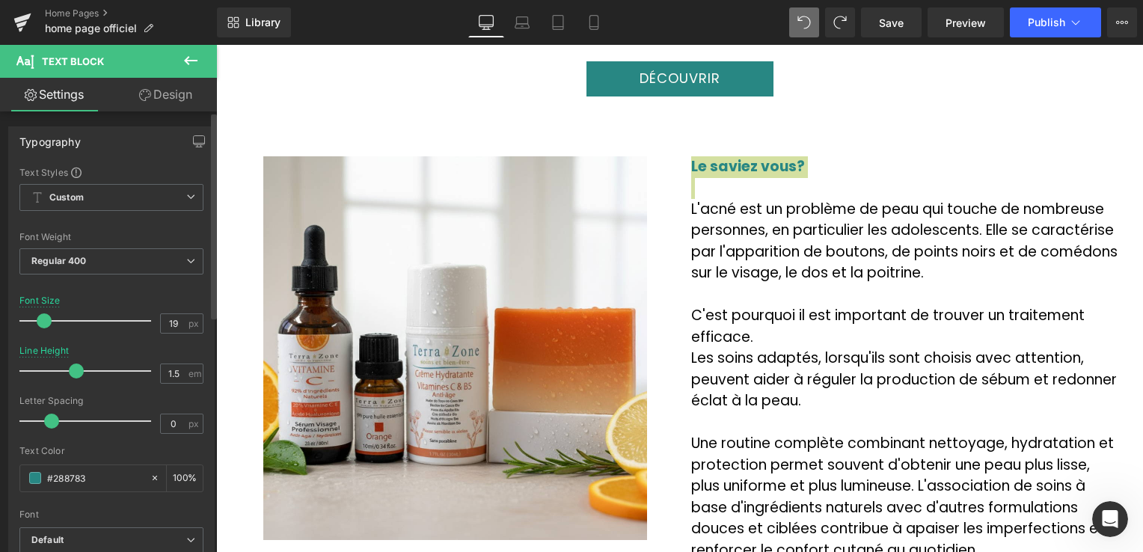
click at [47, 319] on span at bounding box center [44, 320] width 15 height 15
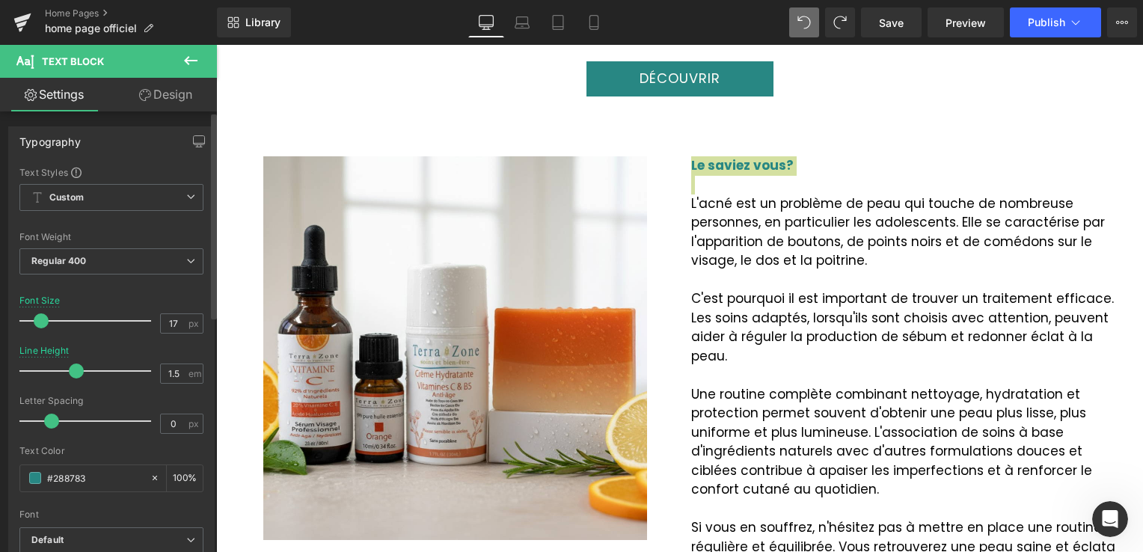
type input "18"
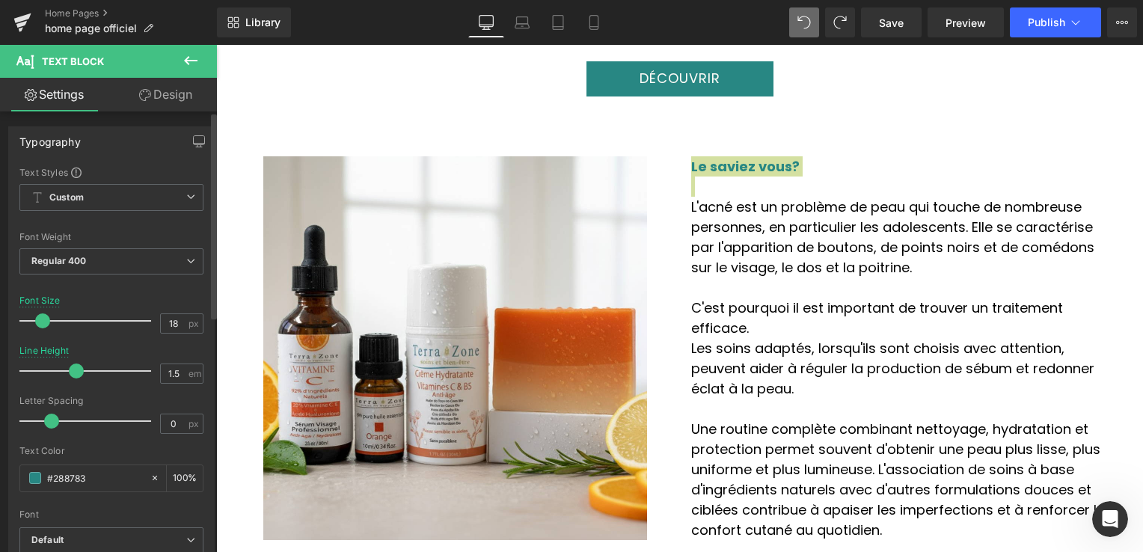
click at [46, 318] on span at bounding box center [42, 320] width 15 height 15
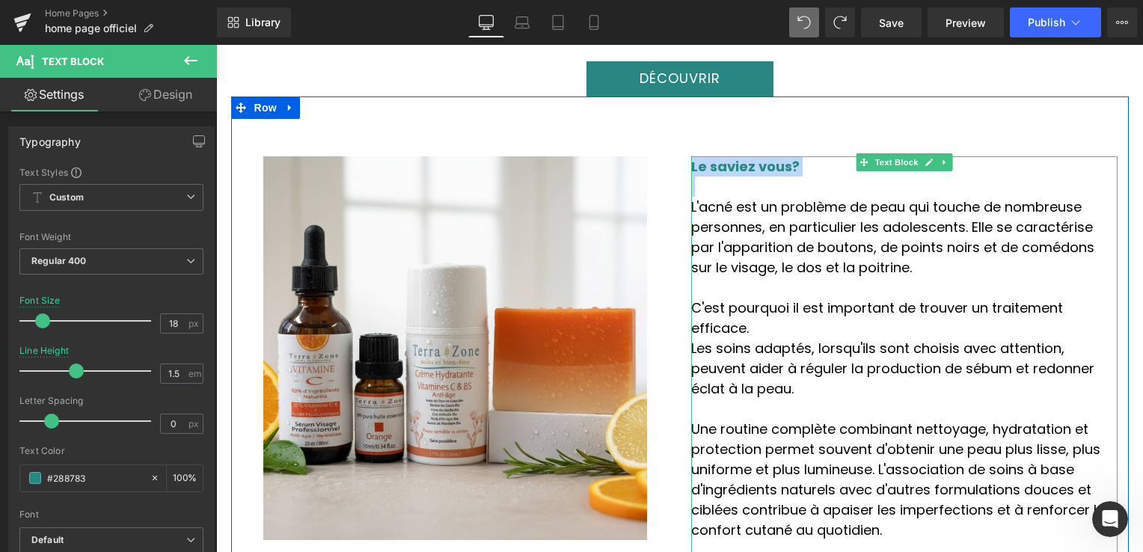
click at [825, 176] on p at bounding box center [904, 186] width 426 height 20
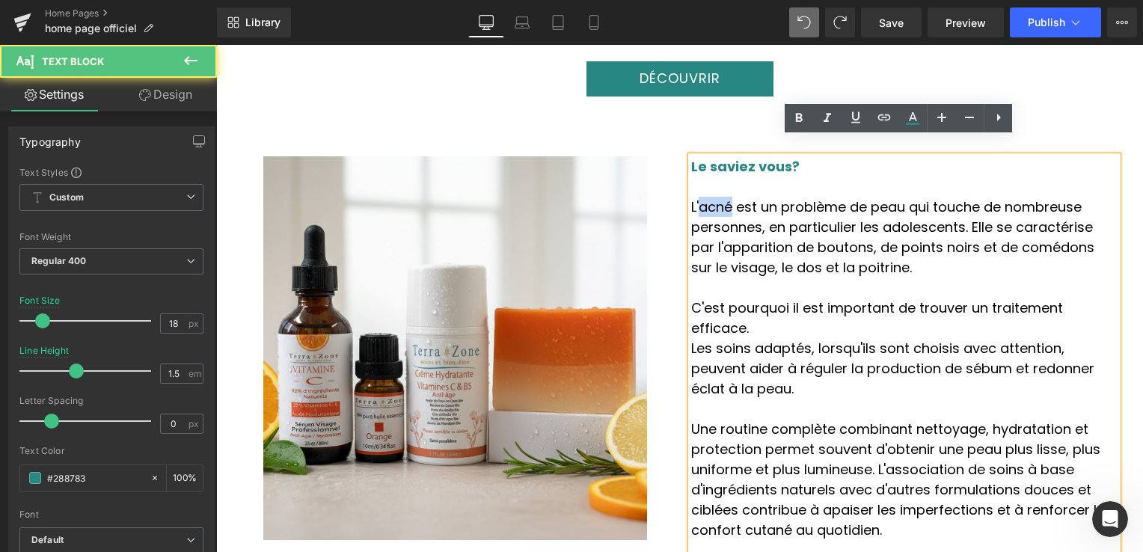
drag, startPoint x: 695, startPoint y: 187, endPoint x: 722, endPoint y: 191, distance: 27.3
click at [722, 197] on span "L'acné est un problème de peau qui touche de nombreuse personnes, en particulie…" at bounding box center [892, 236] width 403 height 79
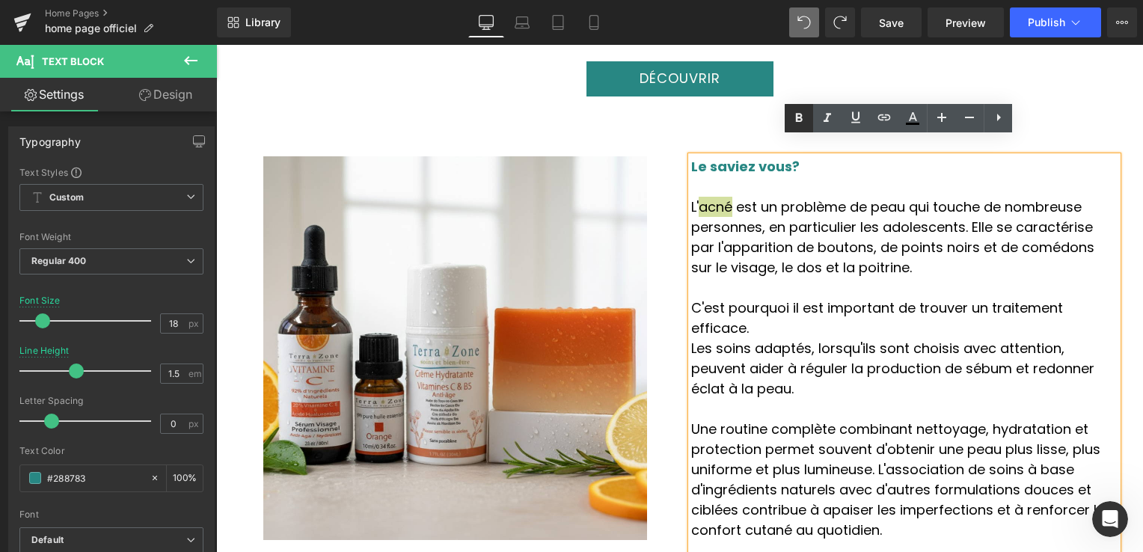
click at [802, 118] on icon at bounding box center [799, 118] width 18 height 18
drag, startPoint x: 769, startPoint y: 186, endPoint x: 824, endPoint y: 190, distance: 55.5
click at [824, 197] on span "L' acné est un problème de peau qui touche de nombreuse personnes, en particuli…" at bounding box center [892, 236] width 403 height 79
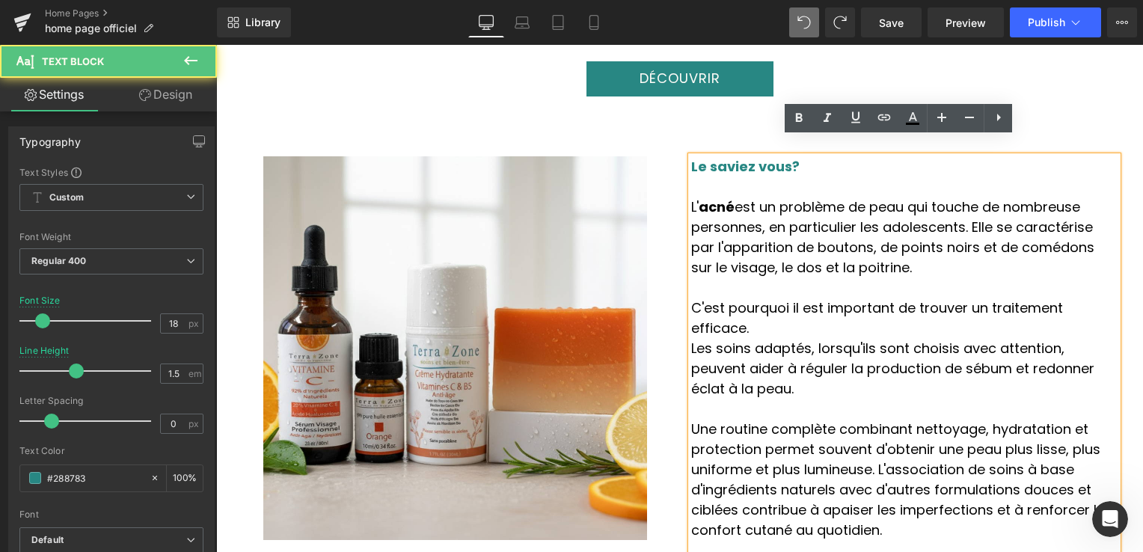
click at [825, 157] on p "Le saviez vous?" at bounding box center [904, 166] width 426 height 20
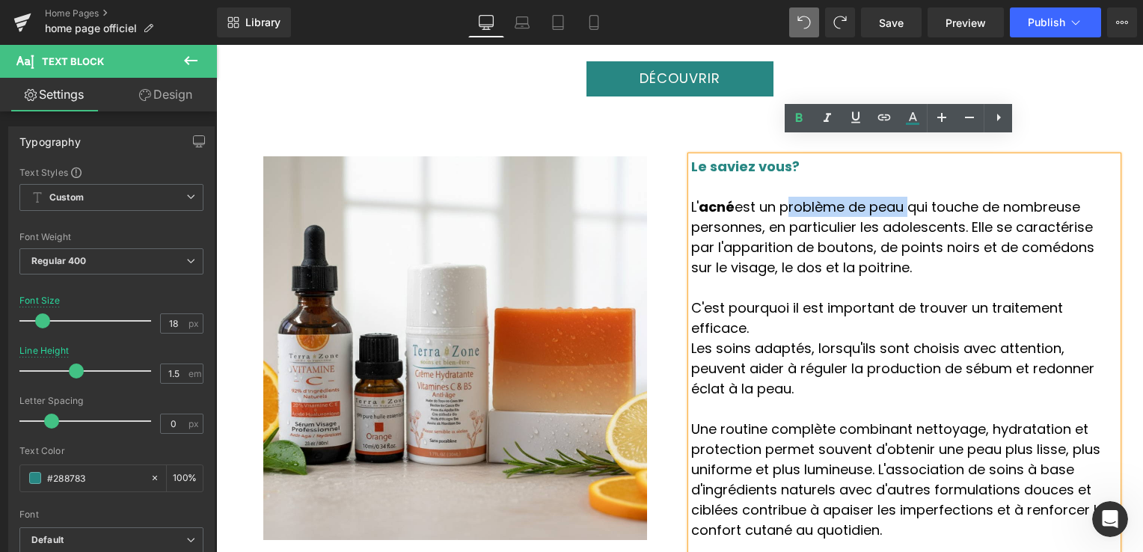
drag, startPoint x: 769, startPoint y: 194, endPoint x: 879, endPoint y: 187, distance: 109.4
click at [879, 197] on span "L' acné est un problème de peau qui touche de nombreuse personnes, en particuli…" at bounding box center [892, 236] width 403 height 79
click at [799, 125] on icon at bounding box center [799, 118] width 18 height 18
click at [775, 197] on span "problème de peau" at bounding box center [841, 206] width 132 height 19
drag, startPoint x: 754, startPoint y: 188, endPoint x: 768, endPoint y: 187, distance: 14.3
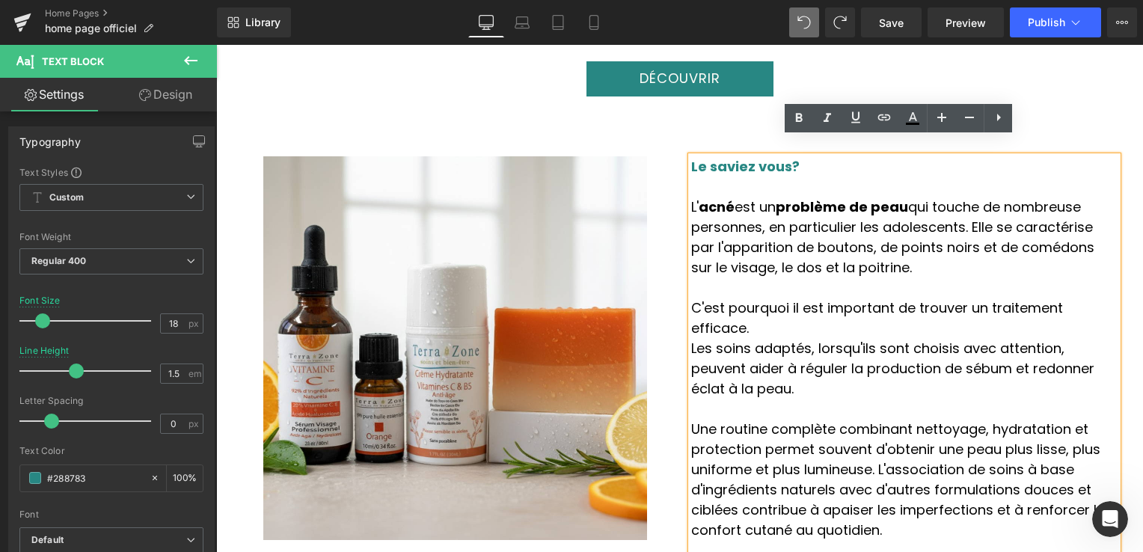
click at [768, 197] on span "L' acné est un problème de peau qui touche de nombreuse personnes, en particuli…" at bounding box center [892, 236] width 403 height 79
click at [793, 122] on icon at bounding box center [799, 118] width 18 height 18
click at [793, 121] on icon at bounding box center [799, 118] width 18 height 18
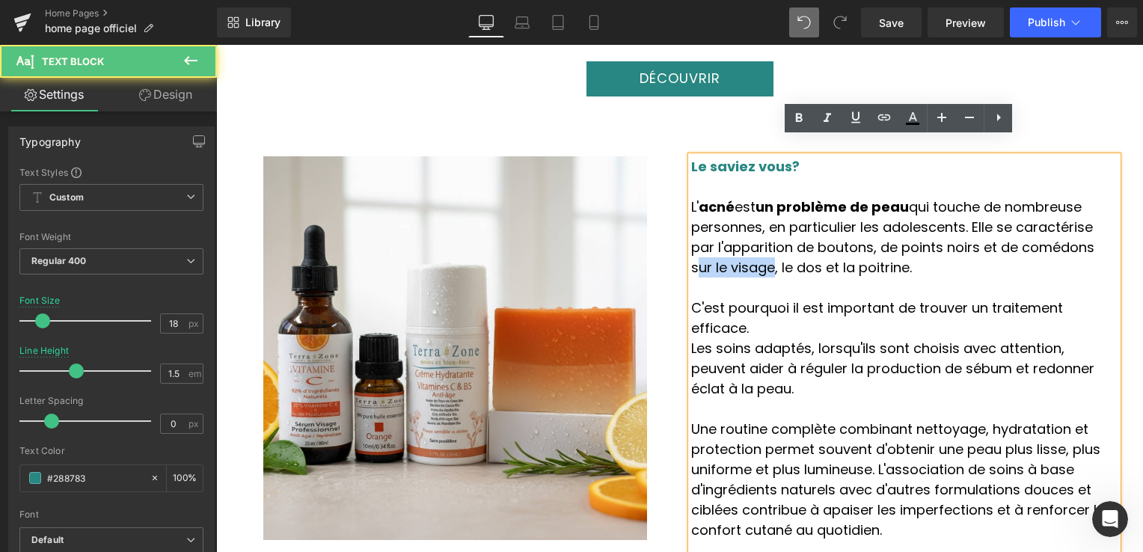
drag, startPoint x: 1018, startPoint y: 229, endPoint x: 1089, endPoint y: 226, distance: 71.1
click at [1089, 226] on span "L' acné est un problème de peau qui touche de nombreuse personnes, en particuli…" at bounding box center [892, 236] width 403 height 79
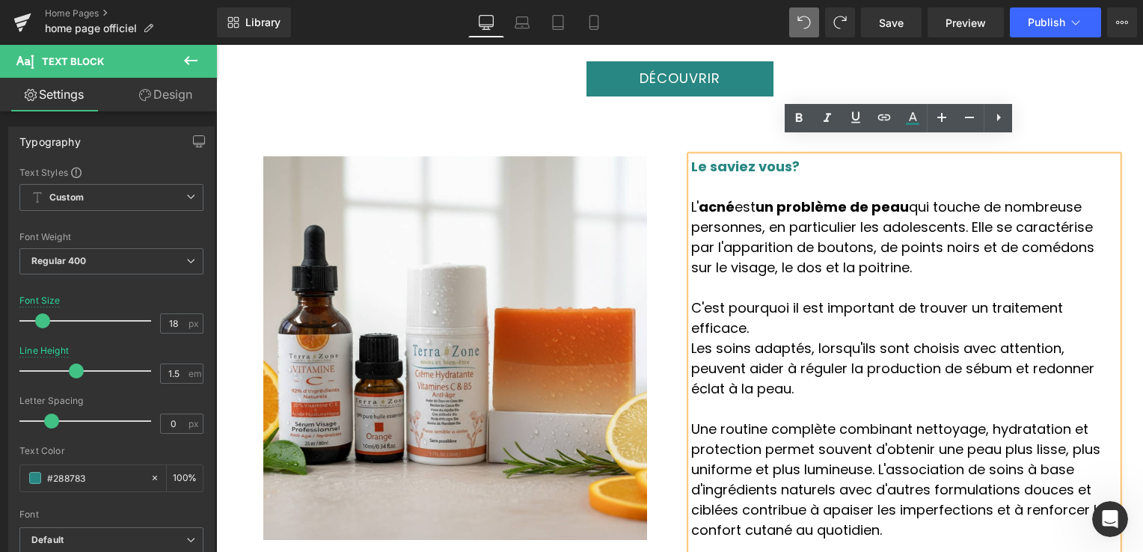
click at [1020, 231] on span "L' acné est un problème de peau qui touche de nombreuse personnes, en particuli…" at bounding box center [892, 236] width 403 height 79
drag, startPoint x: 1014, startPoint y: 229, endPoint x: 1092, endPoint y: 223, distance: 78.0
click at [1092, 223] on span "L' acné est un problème de peau qui touche de nombreuse personnes, en particuli…" at bounding box center [892, 236] width 403 height 79
click at [802, 114] on icon at bounding box center [799, 118] width 18 height 18
drag, startPoint x: 685, startPoint y: 251, endPoint x: 801, endPoint y: 245, distance: 116.1
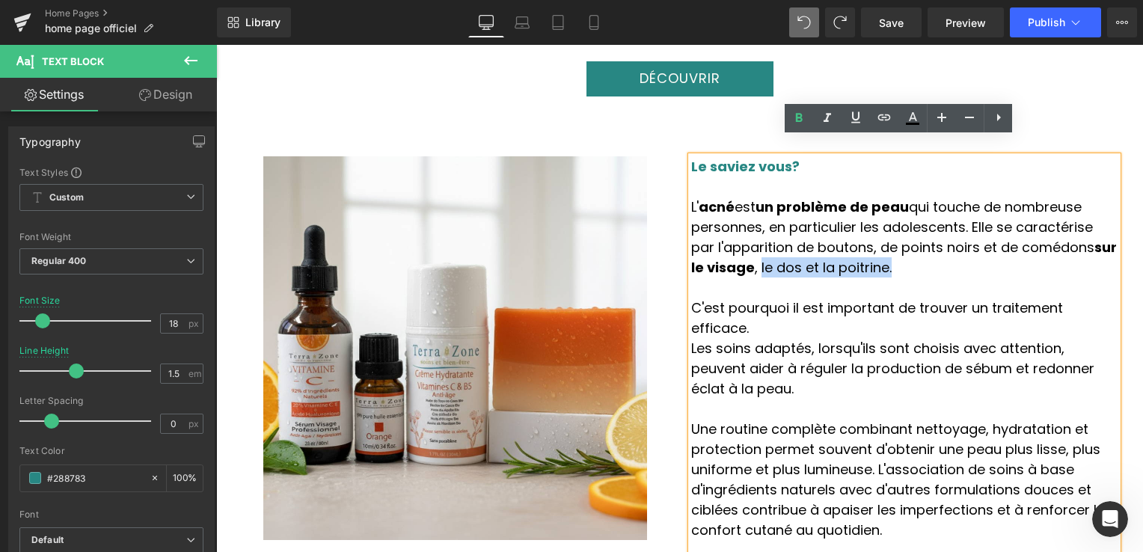
click at [801, 245] on span "L' acné est un problème de peau qui touche de nombreuse personnes, en particuli…" at bounding box center [903, 236] width 425 height 79
click at [796, 124] on icon at bounding box center [799, 118] width 18 height 18
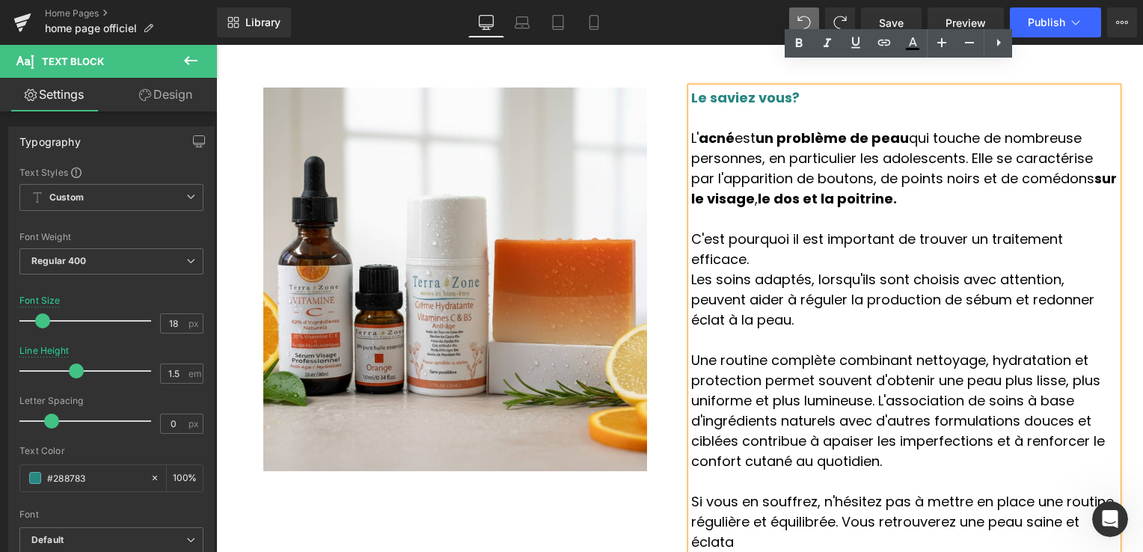
scroll to position [2216, 0]
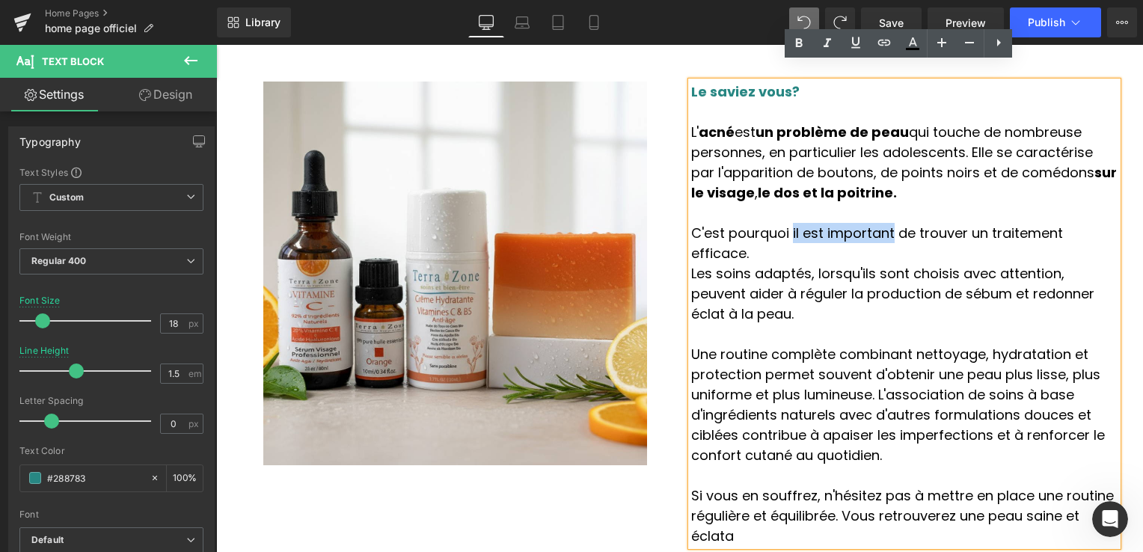
drag, startPoint x: 775, startPoint y: 212, endPoint x: 862, endPoint y: 212, distance: 87.5
click at [862, 224] on span "C'est pourquoi il est important de trouver un traitement efficace." at bounding box center [877, 243] width 372 height 39
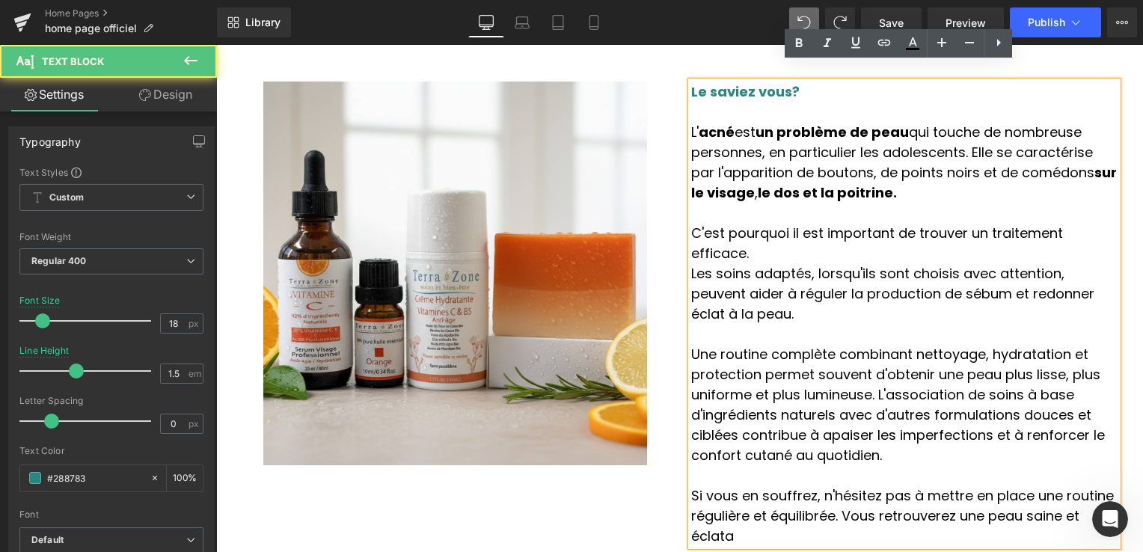
click at [892, 182] on p "L' acné est un problème de peau qui touche de nombreuse personnes, en particuli…" at bounding box center [904, 162] width 426 height 81
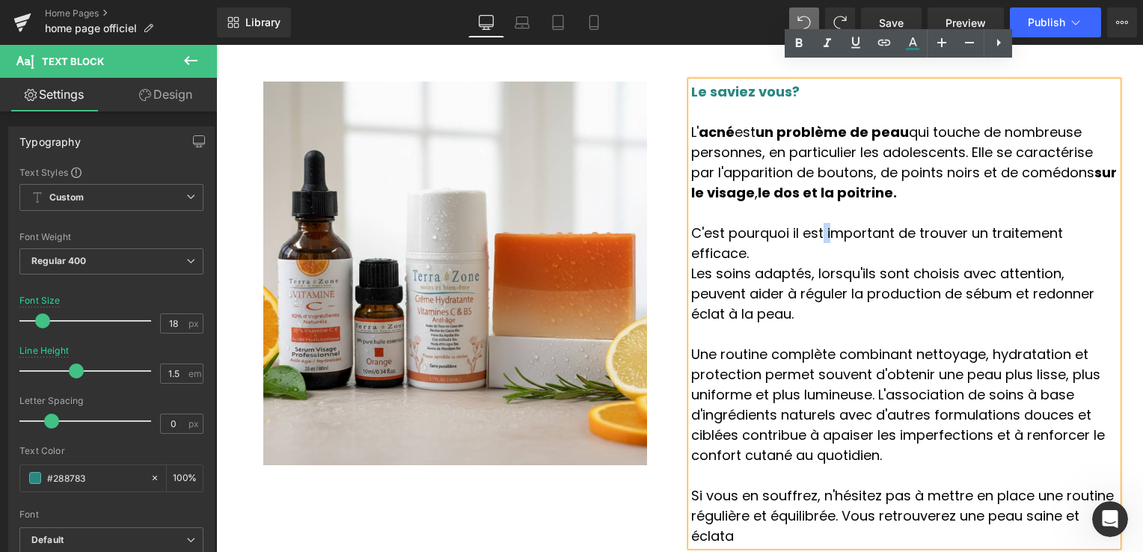
click at [809, 224] on span "C'est pourquoi il est important de trouver un traitement efficace." at bounding box center [877, 243] width 372 height 39
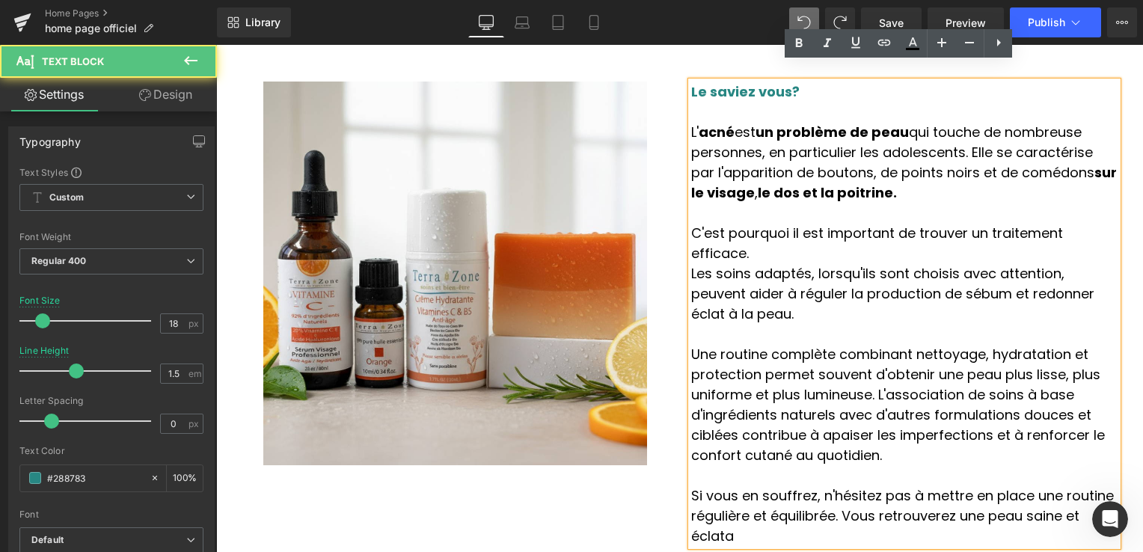
click at [824, 203] on p at bounding box center [904, 213] width 426 height 20
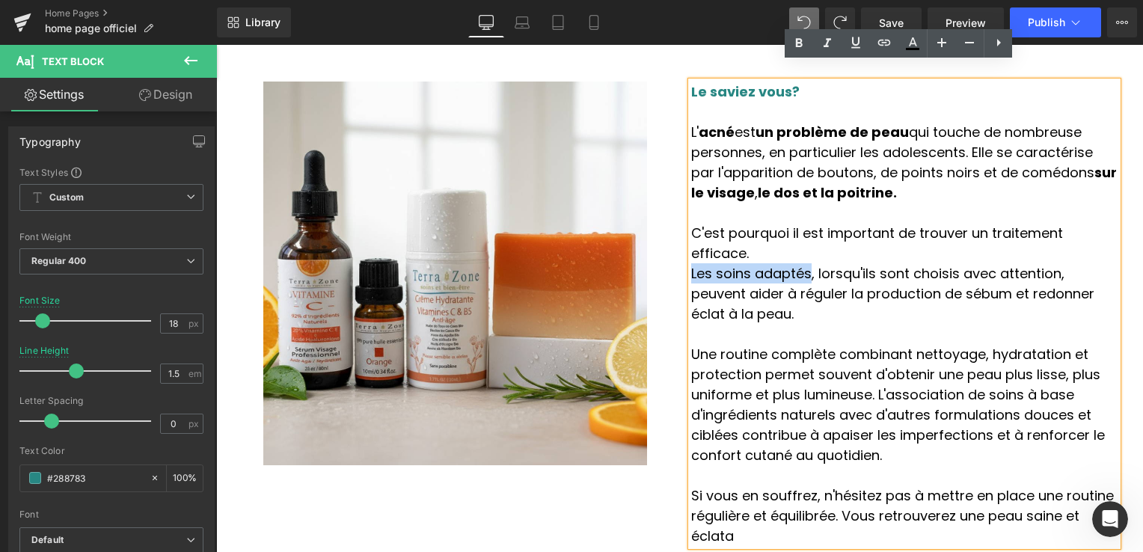
drag, startPoint x: 685, startPoint y: 233, endPoint x: 793, endPoint y: 228, distance: 107.8
click at [793, 264] on span "Les soins adaptés, lorsqu'ils sont choisis avec attention, peuvent aider à régu…" at bounding box center [892, 293] width 403 height 59
click at [794, 54] on link at bounding box center [798, 43] width 28 height 28
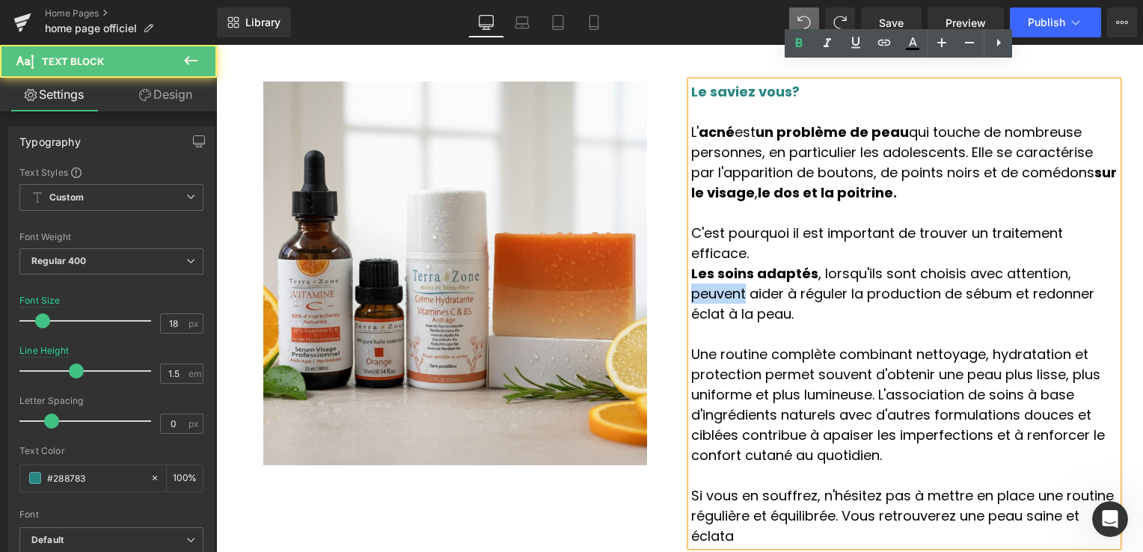
drag, startPoint x: 1029, startPoint y: 233, endPoint x: 1089, endPoint y: 235, distance: 60.6
click at [1089, 263] on p "Les soins adaptés , lorsqu'ils sont choisis avec attention, peuvent aider à rég…" at bounding box center [904, 293] width 426 height 61
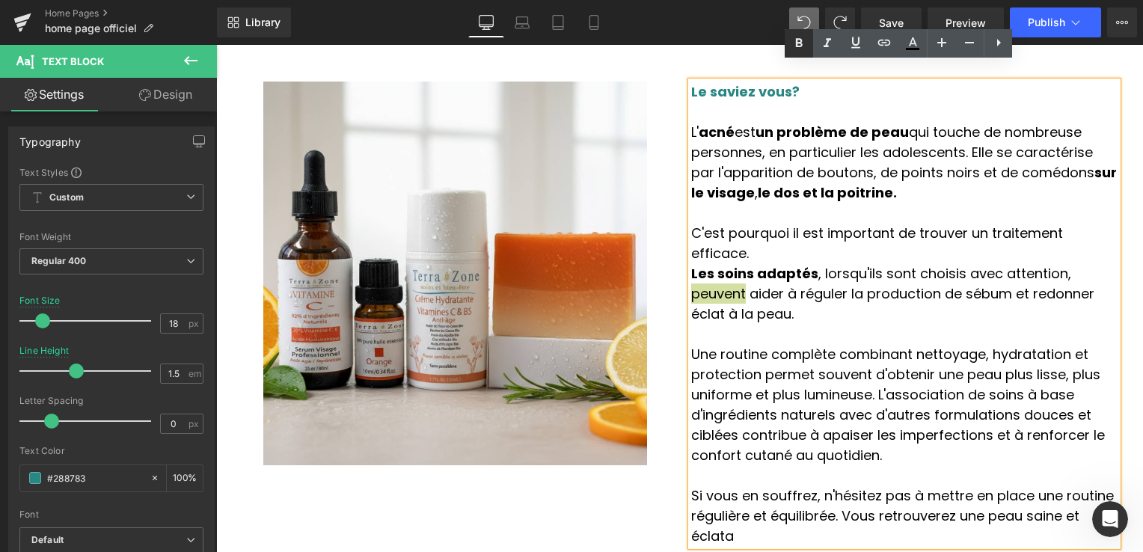
click at [799, 42] on icon at bounding box center [799, 42] width 7 height 9
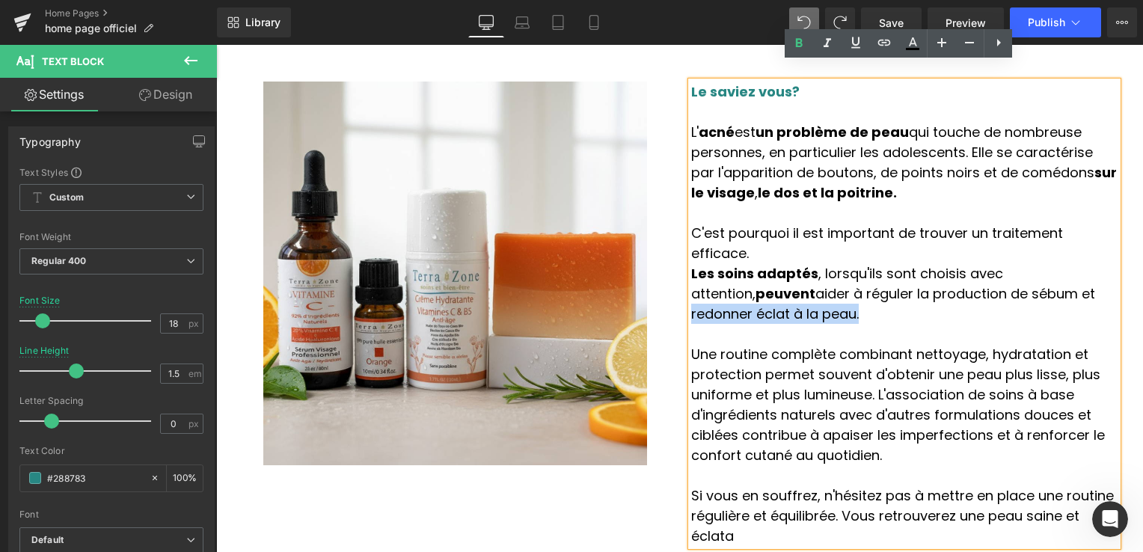
drag, startPoint x: 932, startPoint y: 256, endPoint x: 1080, endPoint y: 249, distance: 149.0
click at [1080, 264] on span "Les soins adaptés , lorsqu'ils sont choisis avec attention, peuvent aider à rég…" at bounding box center [893, 293] width 404 height 59
click at [796, 40] on icon at bounding box center [799, 42] width 7 height 9
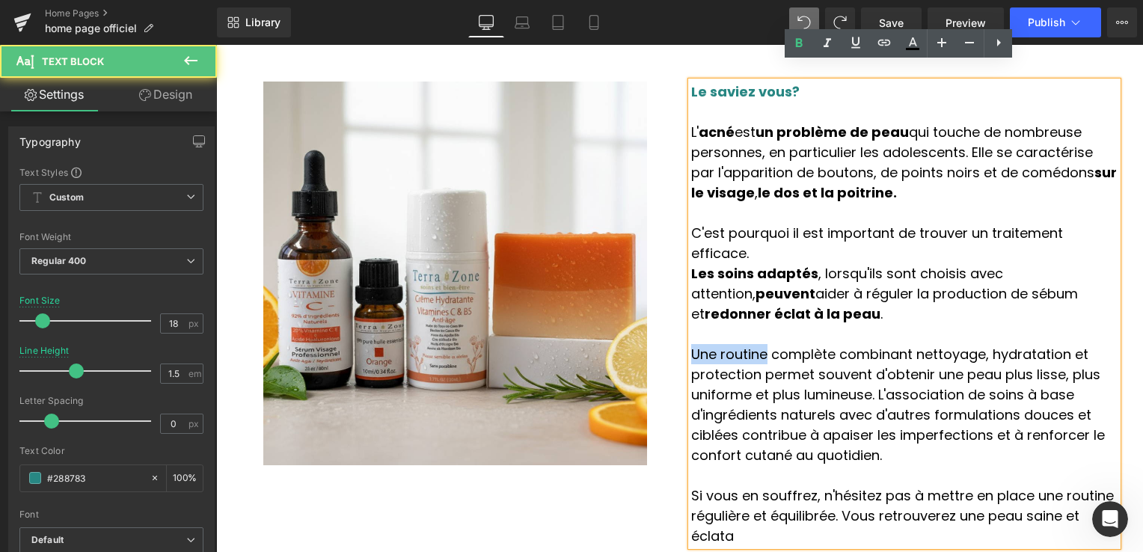
drag, startPoint x: 685, startPoint y: 298, endPoint x: 755, endPoint y: 295, distance: 70.3
click at [755, 345] on span "Une routine complète combinant nettoyage, hydratation et protection permet souv…" at bounding box center [897, 405] width 413 height 120
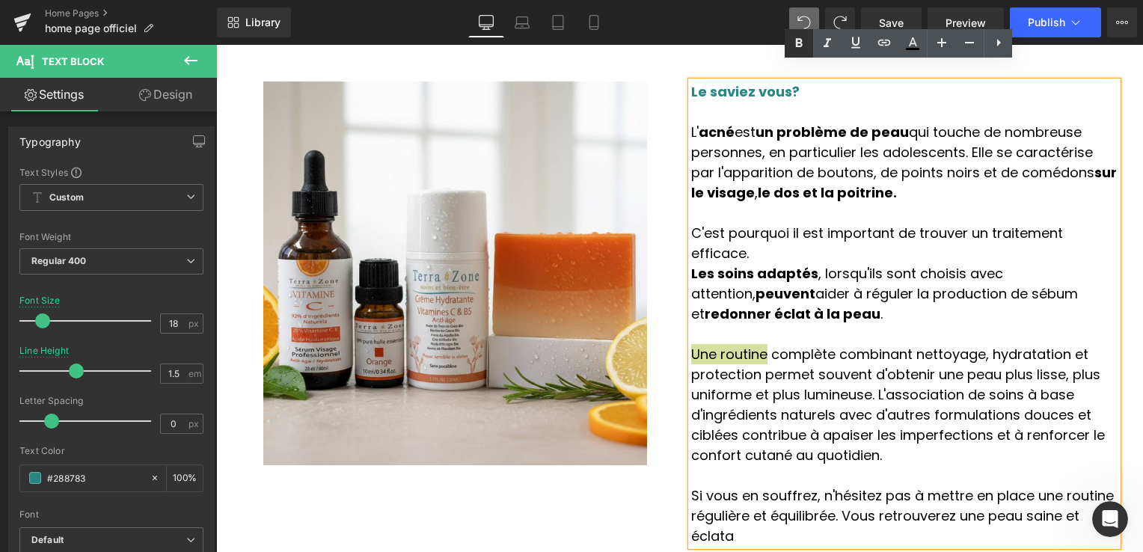
click at [790, 44] on icon at bounding box center [799, 43] width 18 height 18
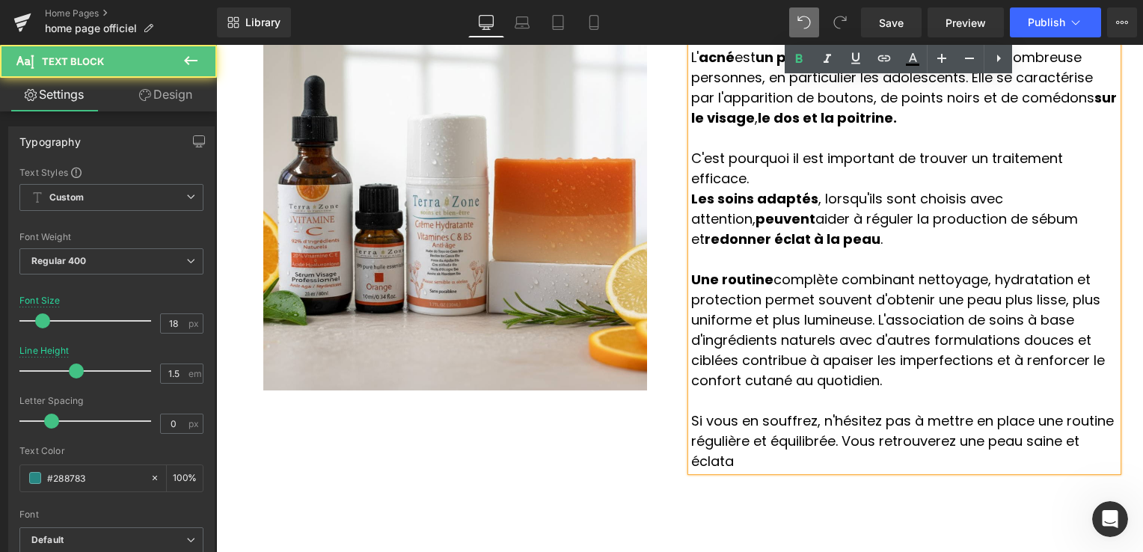
click at [959, 270] on span "Une routine complète combinant nettoyage, hydratation et protection permet souv…" at bounding box center [897, 330] width 413 height 120
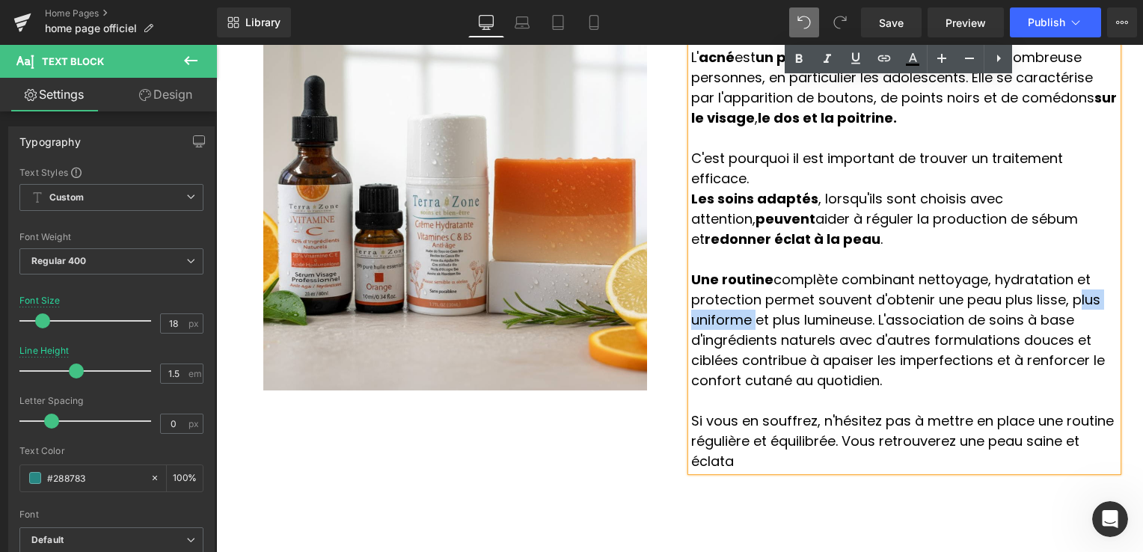
drag, startPoint x: 959, startPoint y: 238, endPoint x: 1029, endPoint y: 238, distance: 70.3
click at [1029, 270] on span "Une routine complète combinant nettoyage, hydratation et protection permet souv…" at bounding box center [897, 330] width 413 height 120
click at [793, 58] on icon at bounding box center [799, 59] width 18 height 18
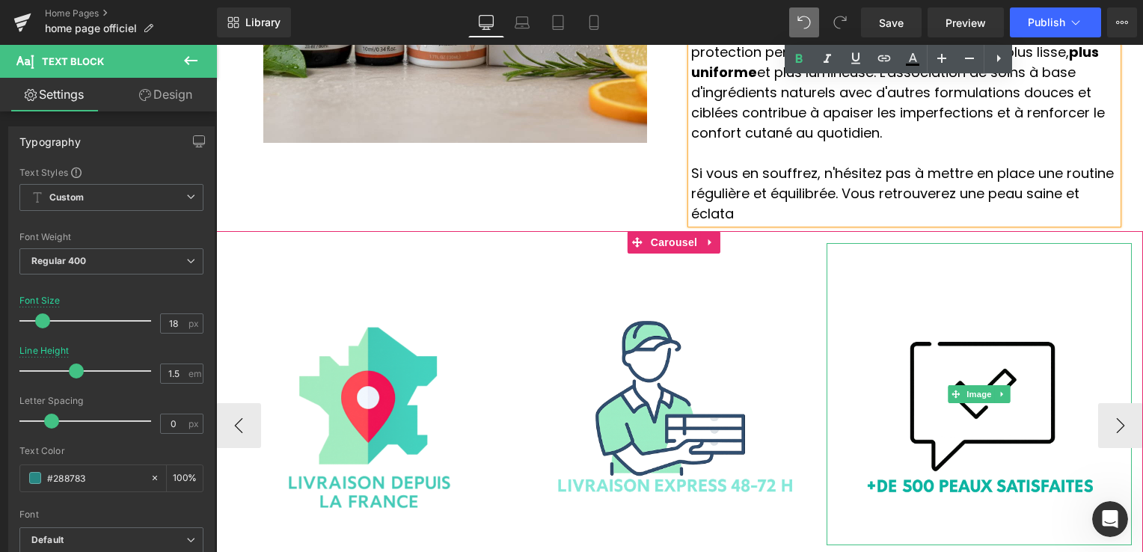
scroll to position [2590, 0]
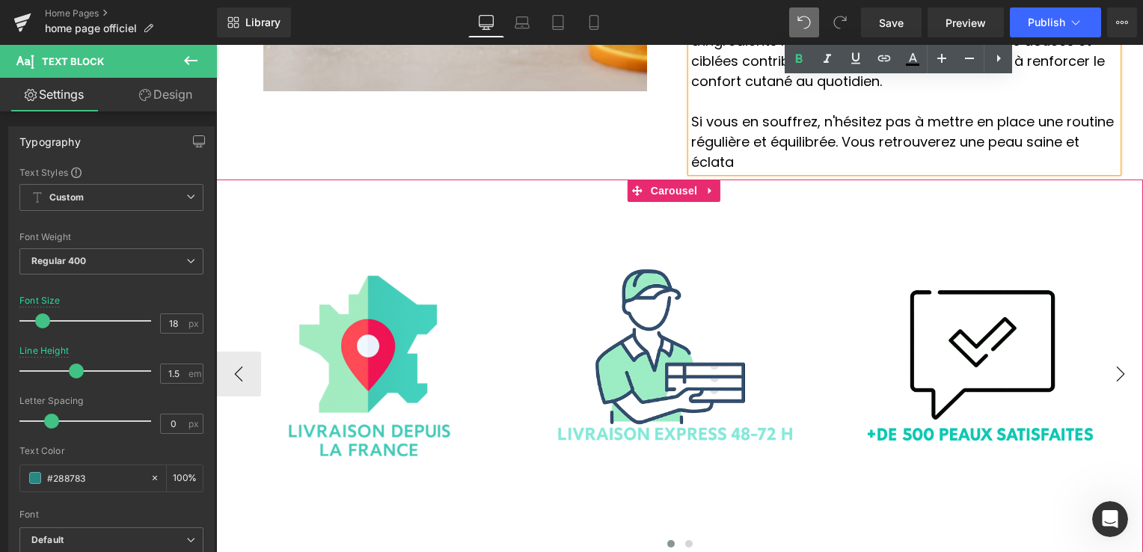
click at [1110, 351] on button "›" at bounding box center [1120, 373] width 45 height 45
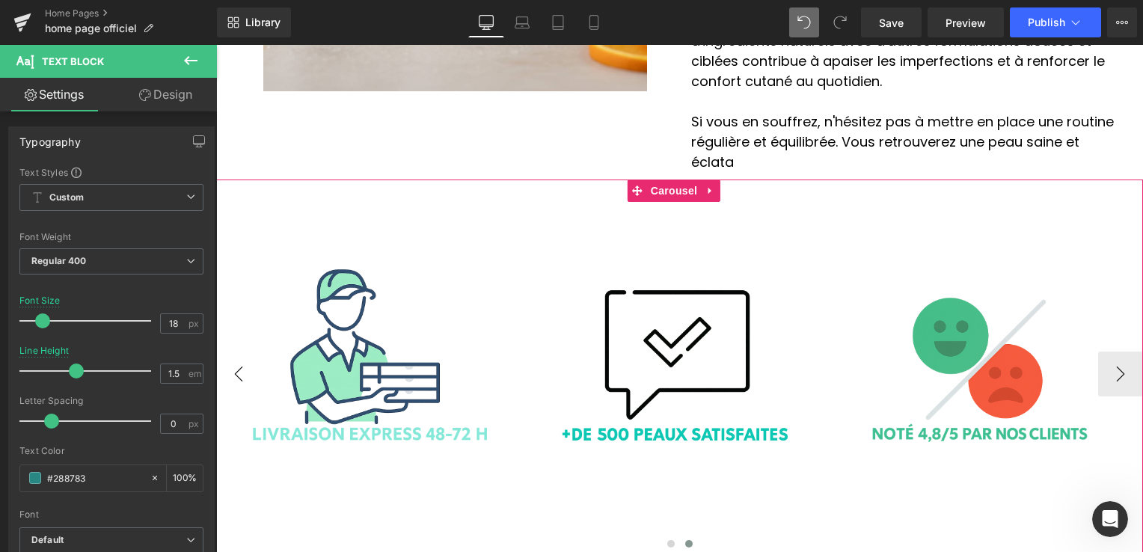
click at [253, 351] on button "‹" at bounding box center [238, 373] width 45 height 45
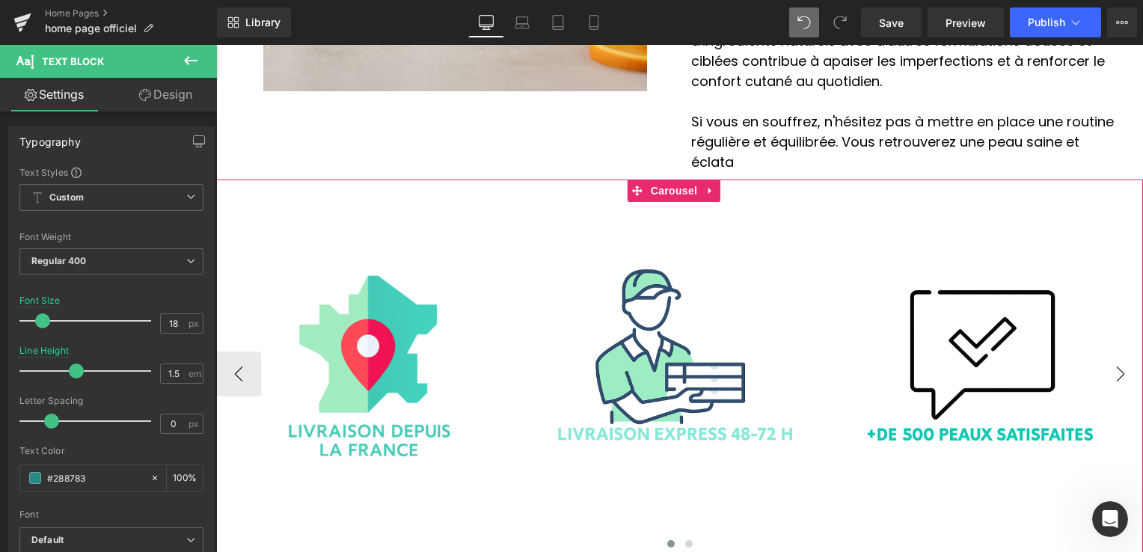
click at [1112, 351] on button "›" at bounding box center [1120, 373] width 45 height 45
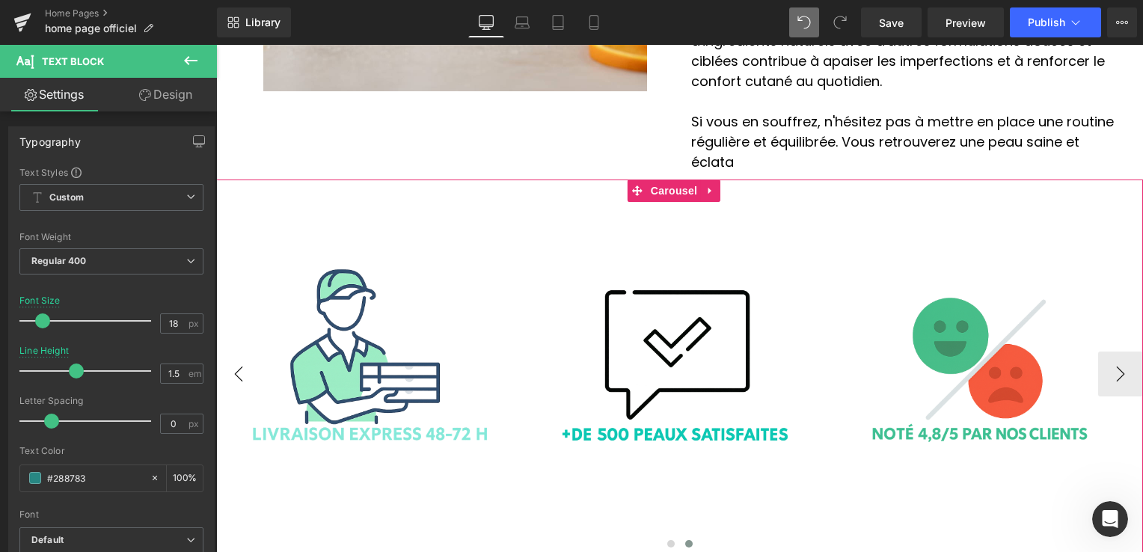
click at [242, 351] on button "‹" at bounding box center [238, 373] width 45 height 45
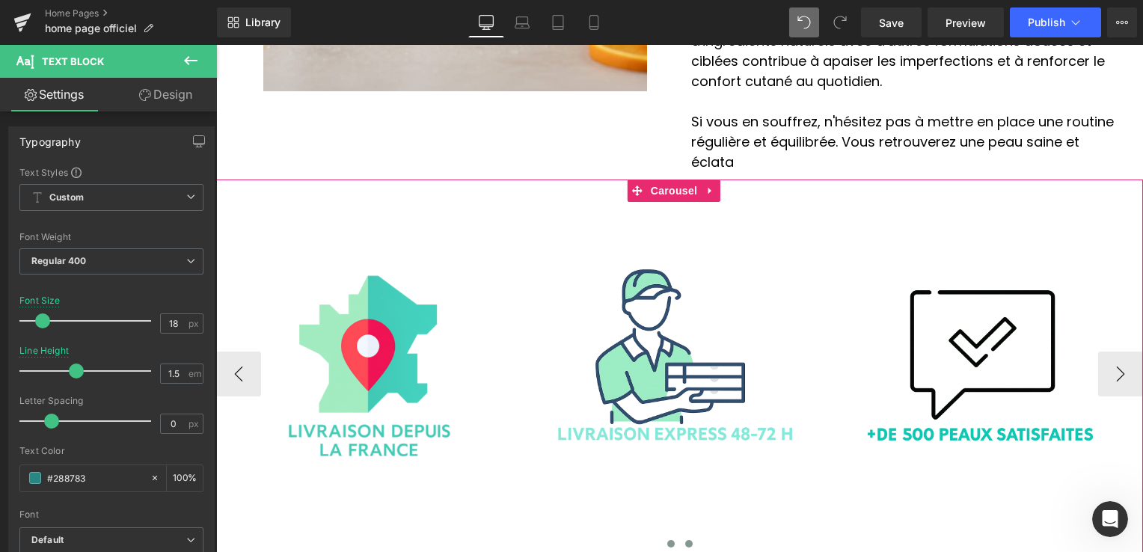
click at [685, 540] on span at bounding box center [688, 543] width 7 height 7
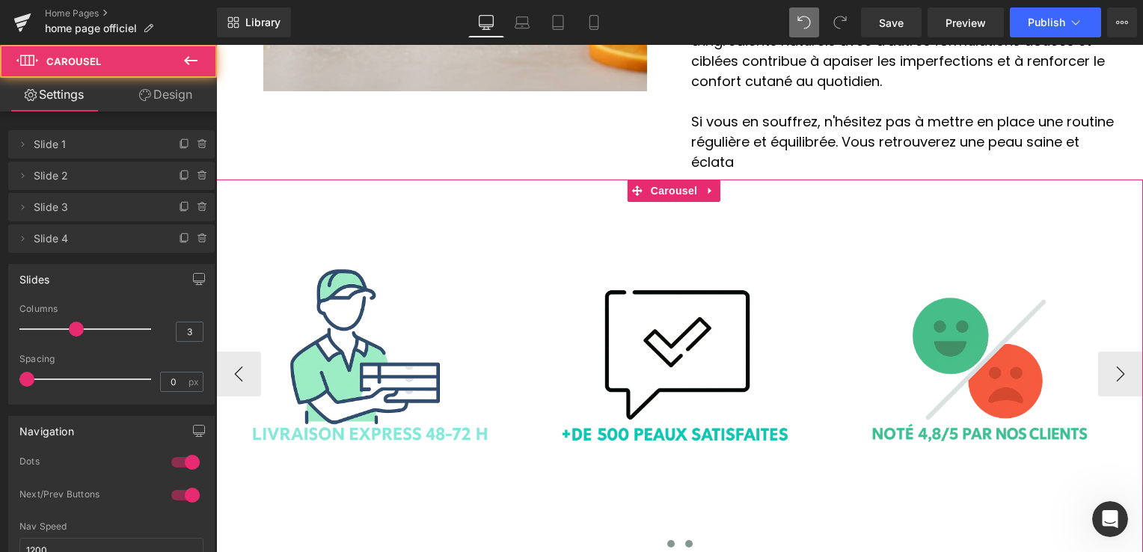
click at [667, 540] on span at bounding box center [670, 543] width 7 height 7
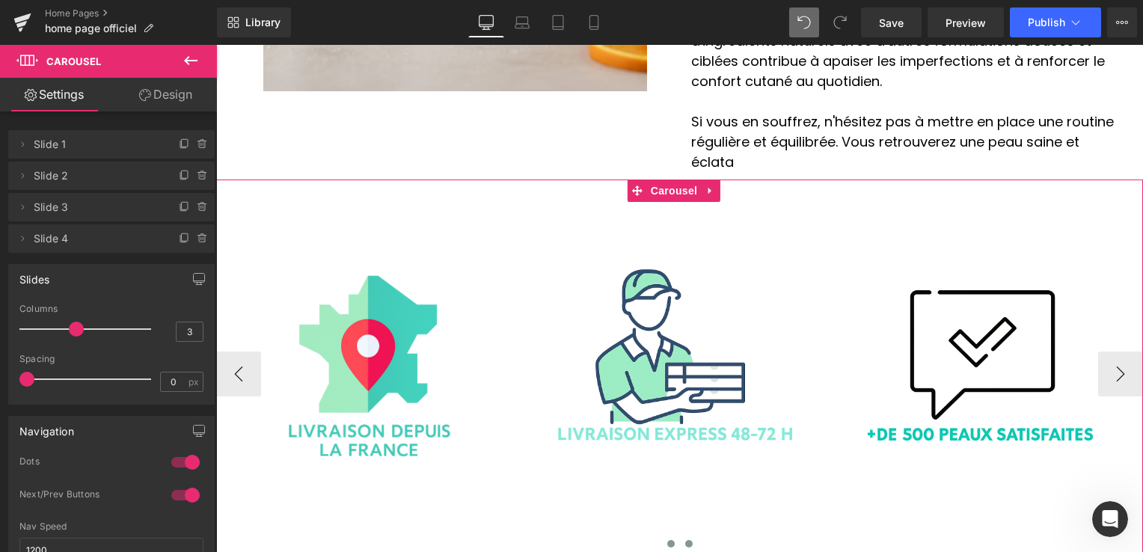
click at [685, 540] on span at bounding box center [688, 543] width 7 height 7
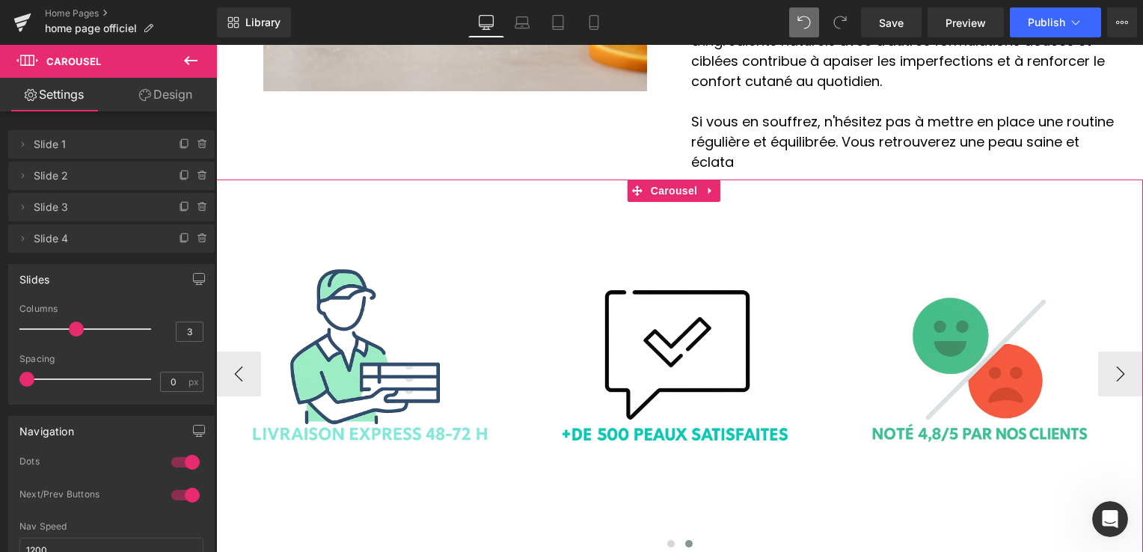
click at [685, 540] on span at bounding box center [688, 543] width 7 height 7
click at [667, 540] on span at bounding box center [670, 543] width 7 height 7
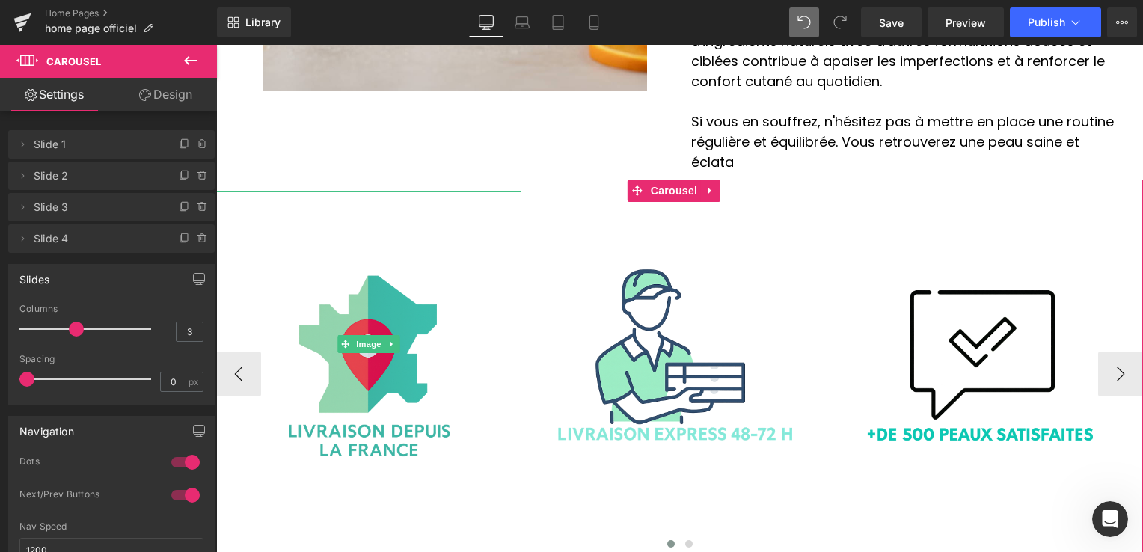
click at [380, 224] on img at bounding box center [369, 344] width 244 height 306
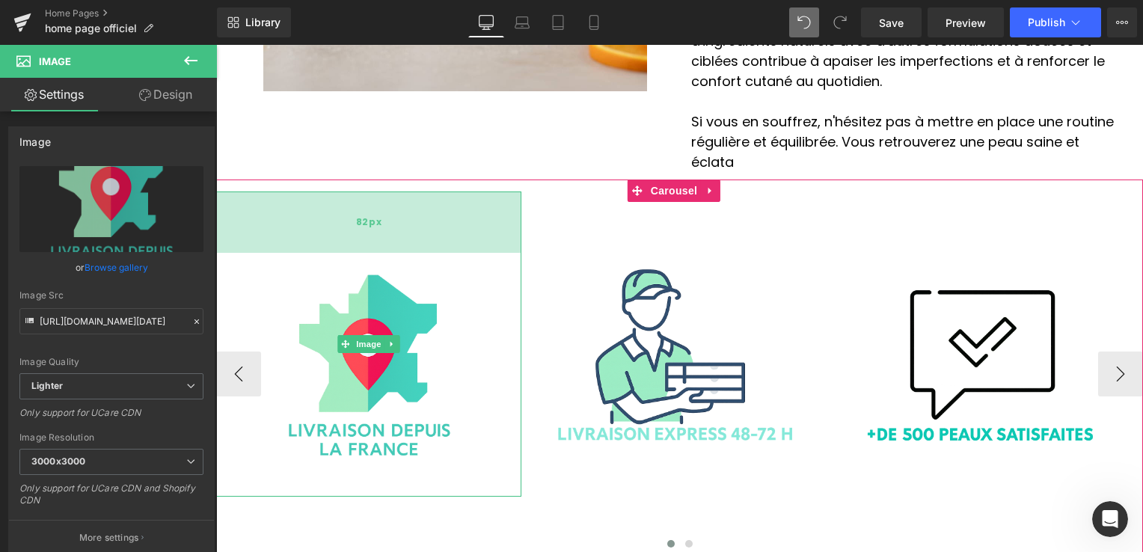
click at [396, 191] on div "82px" at bounding box center [368, 221] width 305 height 61
drag, startPoint x: 396, startPoint y: 95, endPoint x: 400, endPoint y: 87, distance: 9.0
click at [396, 191] on div "82px" at bounding box center [368, 221] width 305 height 61
click at [398, 179] on div "Image 82px Image Image Image ‹ › [GEOGRAPHIC_DATA]" at bounding box center [679, 368] width 926 height 378
click at [405, 179] on div "Image 82px Image Image Image ‹ › [GEOGRAPHIC_DATA]" at bounding box center [679, 368] width 926 height 378
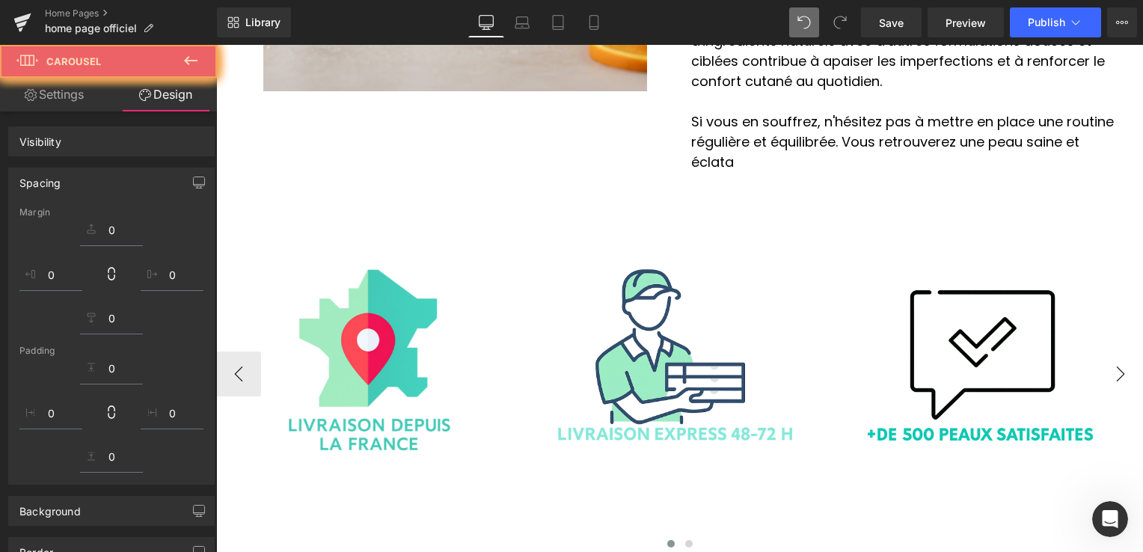
click at [685, 540] on span at bounding box center [688, 543] width 7 height 7
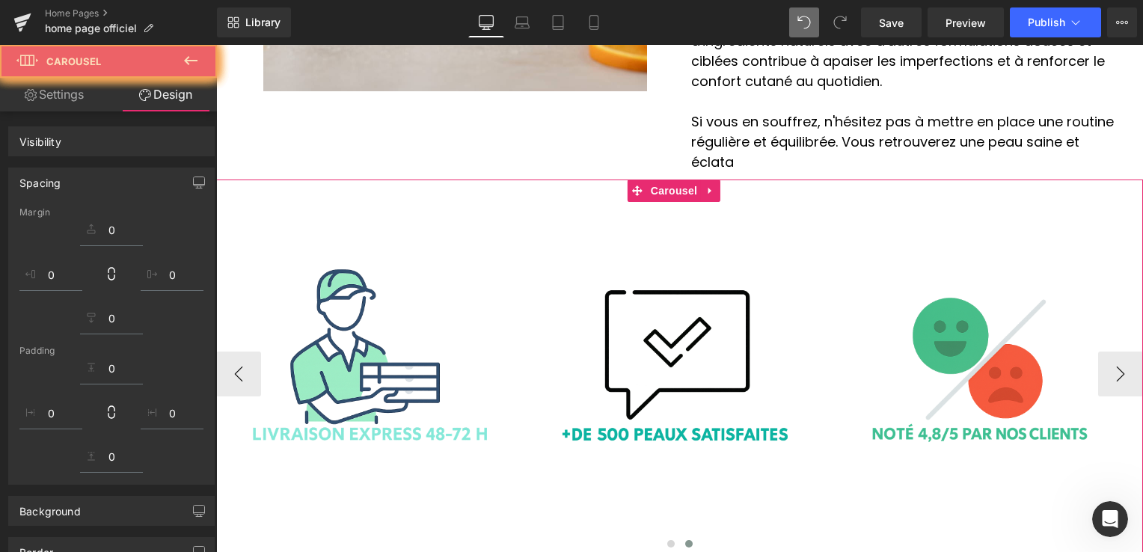
click at [1099, 351] on button "›" at bounding box center [1120, 373] width 45 height 45
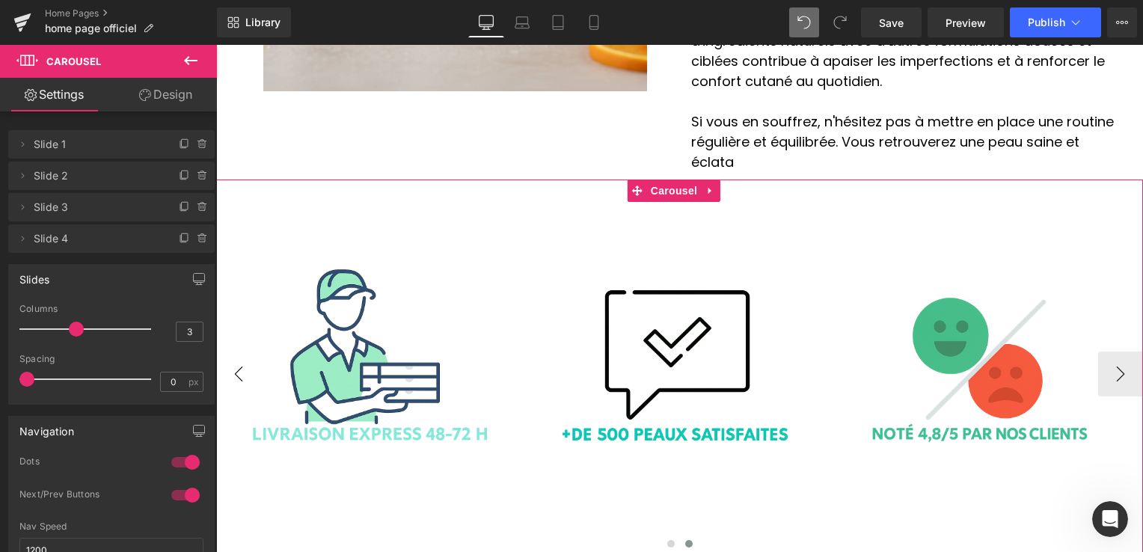
click at [236, 351] on button "‹" at bounding box center [238, 373] width 45 height 45
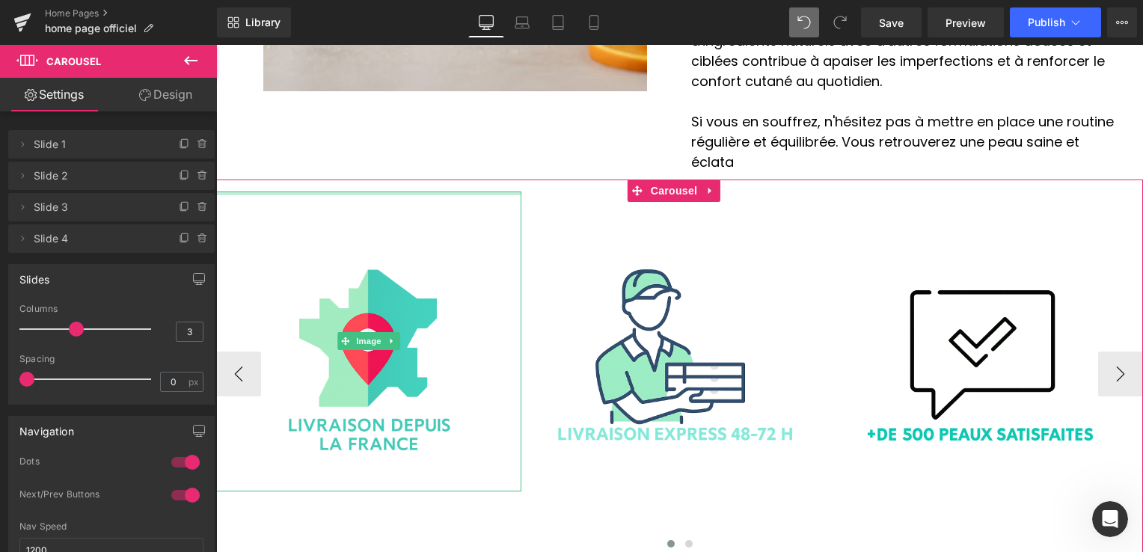
click at [399, 191] on div at bounding box center [368, 193] width 305 height 4
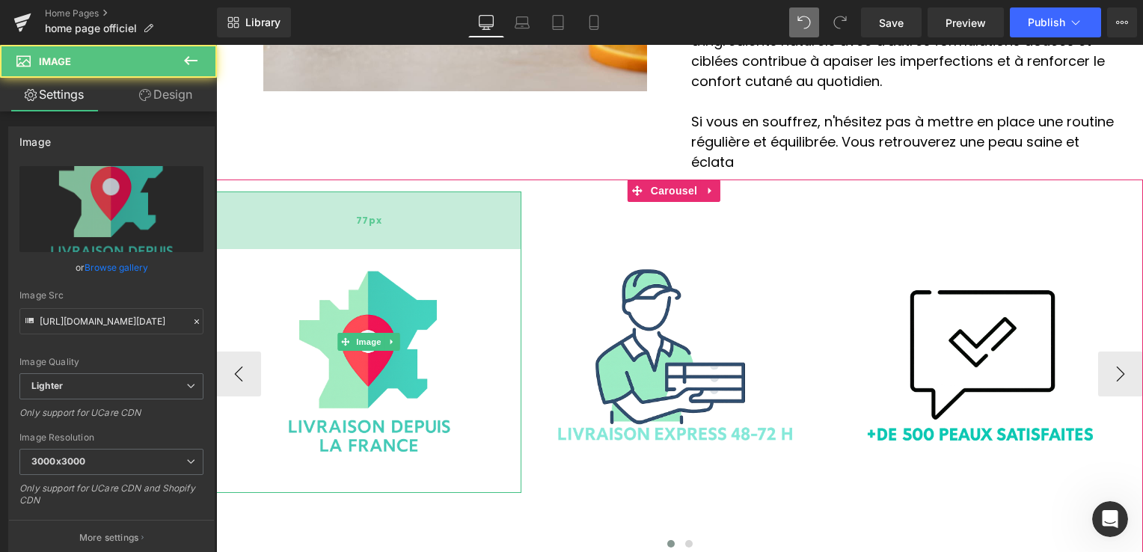
click at [399, 191] on div "77px" at bounding box center [368, 220] width 305 height 58
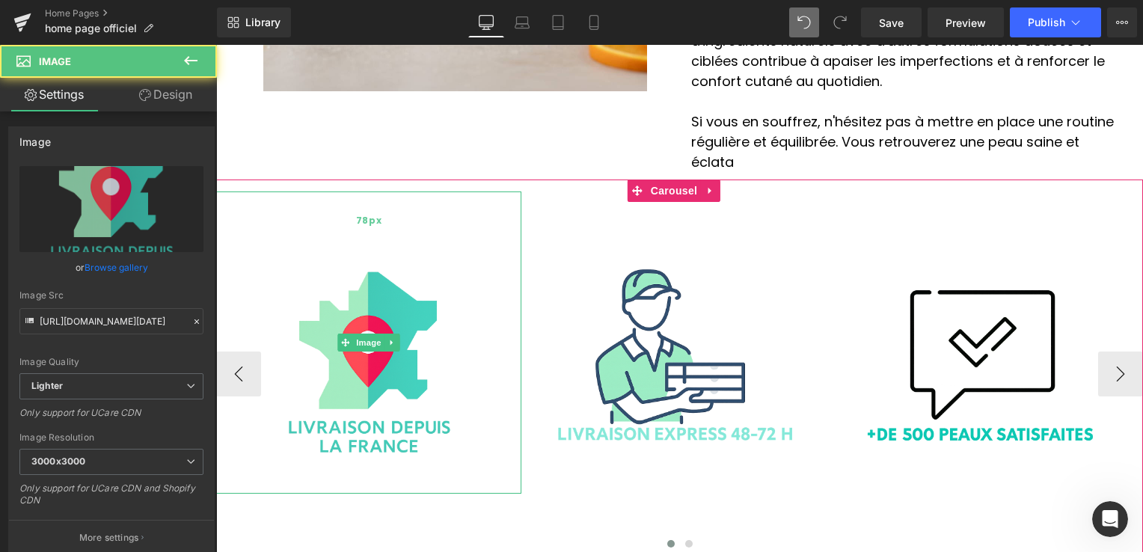
click at [399, 191] on div "78px" at bounding box center [368, 220] width 305 height 58
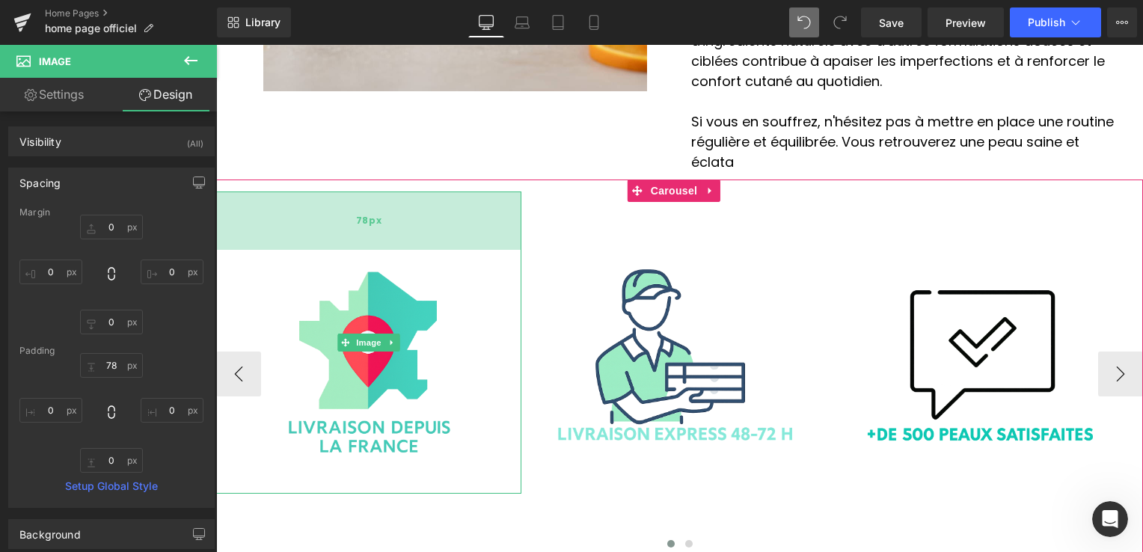
drag, startPoint x: 399, startPoint y: 97, endPoint x: 404, endPoint y: 108, distance: 11.7
click at [402, 191] on div "78px" at bounding box center [368, 220] width 305 height 58
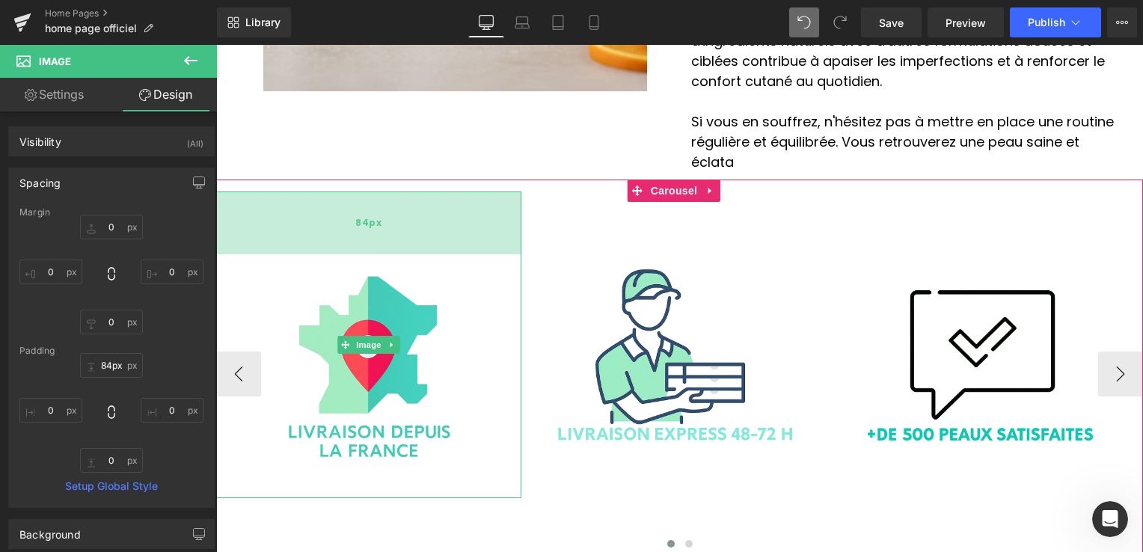
drag, startPoint x: 404, startPoint y: 108, endPoint x: 433, endPoint y: 106, distance: 29.2
click at [433, 191] on div "84px" at bounding box center [368, 222] width 305 height 63
click at [389, 191] on div "84px" at bounding box center [368, 222] width 305 height 63
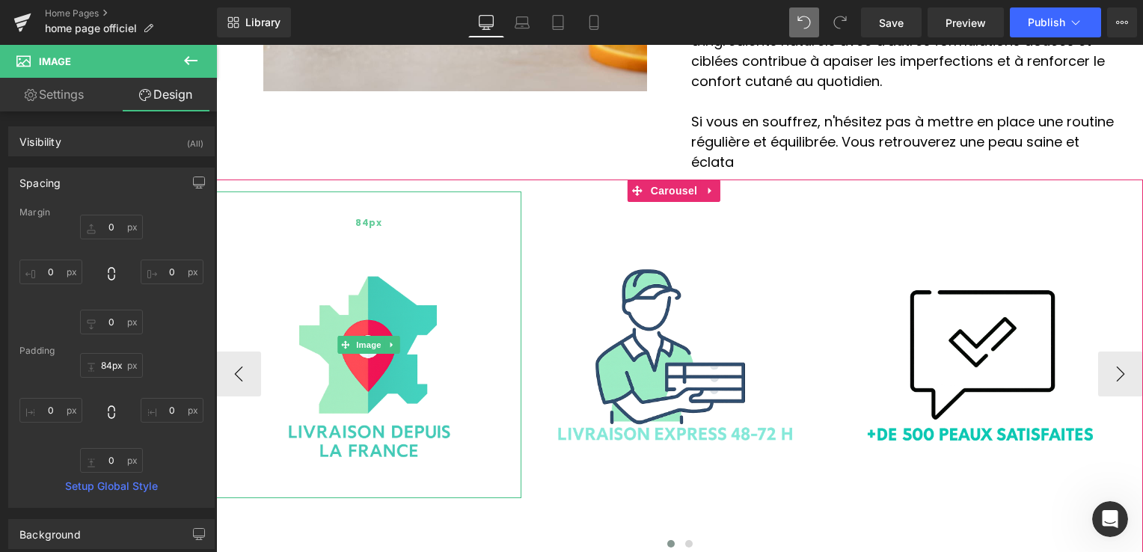
click at [392, 191] on div "84px" at bounding box center [368, 222] width 305 height 63
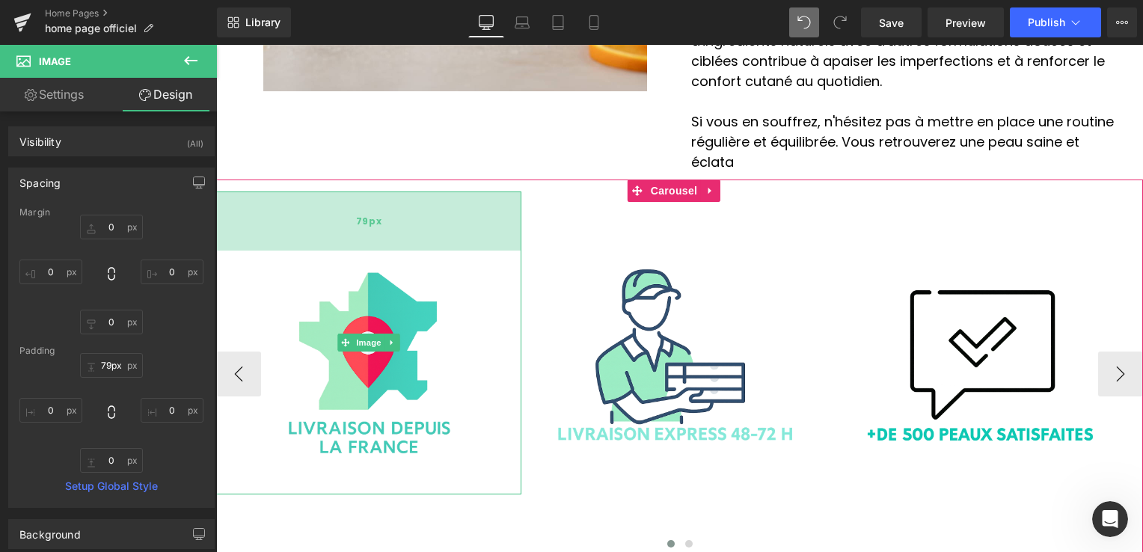
click at [396, 191] on div "79px" at bounding box center [368, 220] width 305 height 59
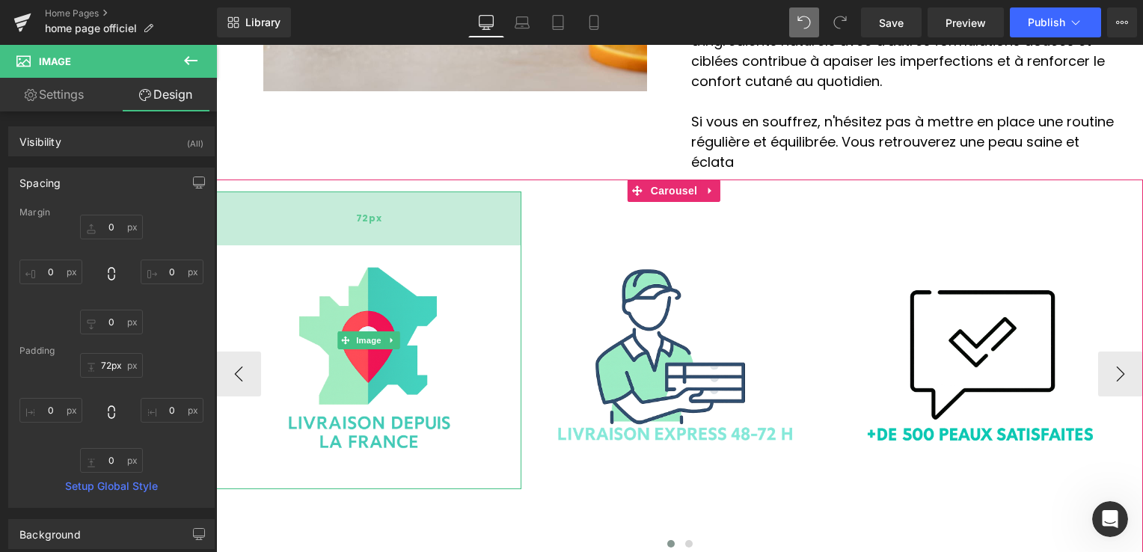
drag, startPoint x: 396, startPoint y: 147, endPoint x: 404, endPoint y: 141, distance: 9.1
click at [404, 191] on div "72px" at bounding box center [368, 218] width 305 height 54
click at [416, 191] on div "72px" at bounding box center [368, 218] width 305 height 54
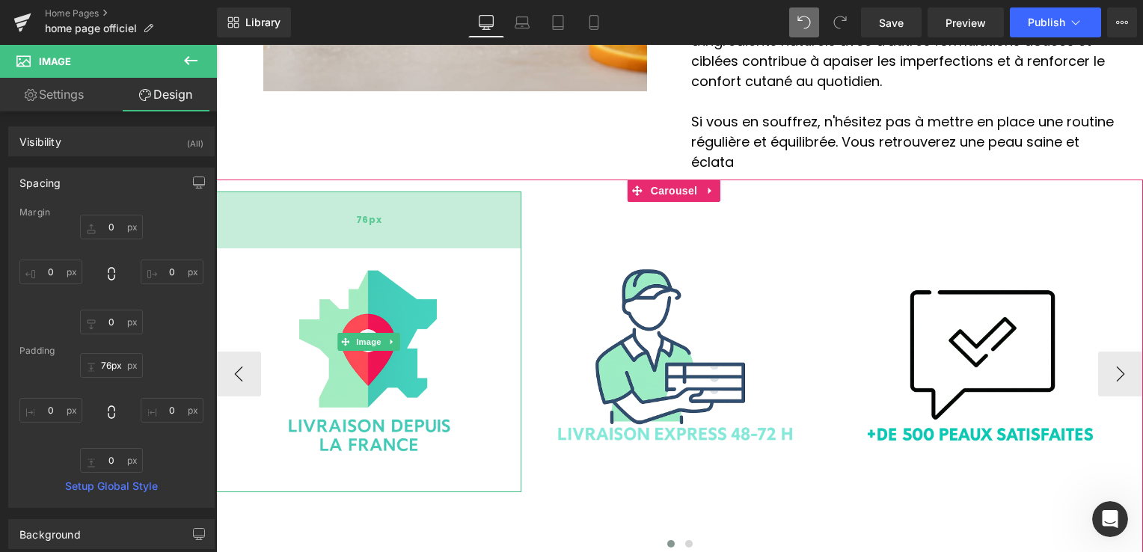
click at [422, 191] on div "76px" at bounding box center [368, 219] width 305 height 57
click at [402, 191] on div "76px" at bounding box center [368, 219] width 305 height 57
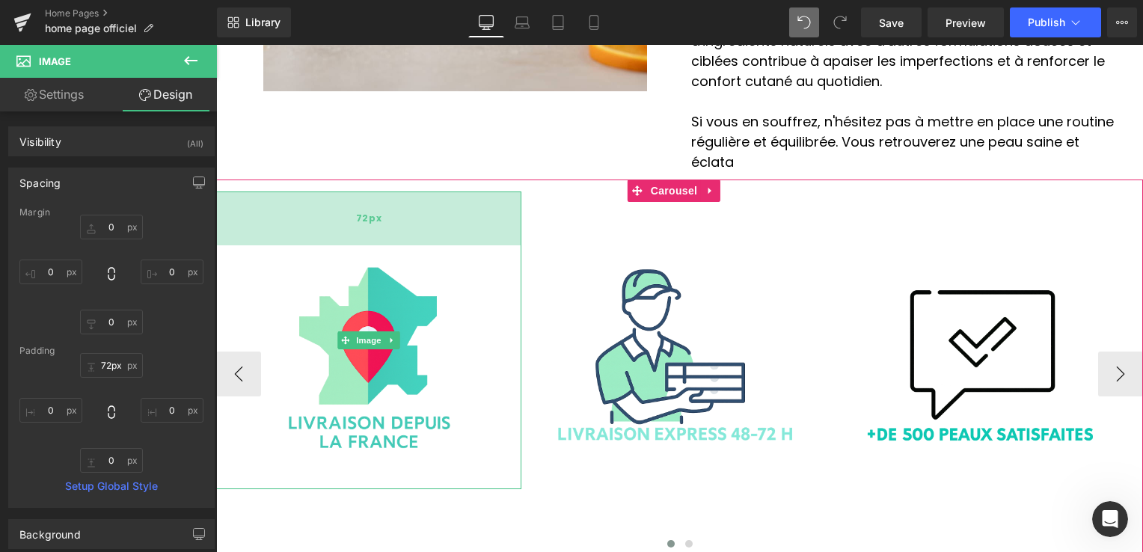
type input "71px"
click at [406, 191] on div "71px" at bounding box center [368, 217] width 305 height 53
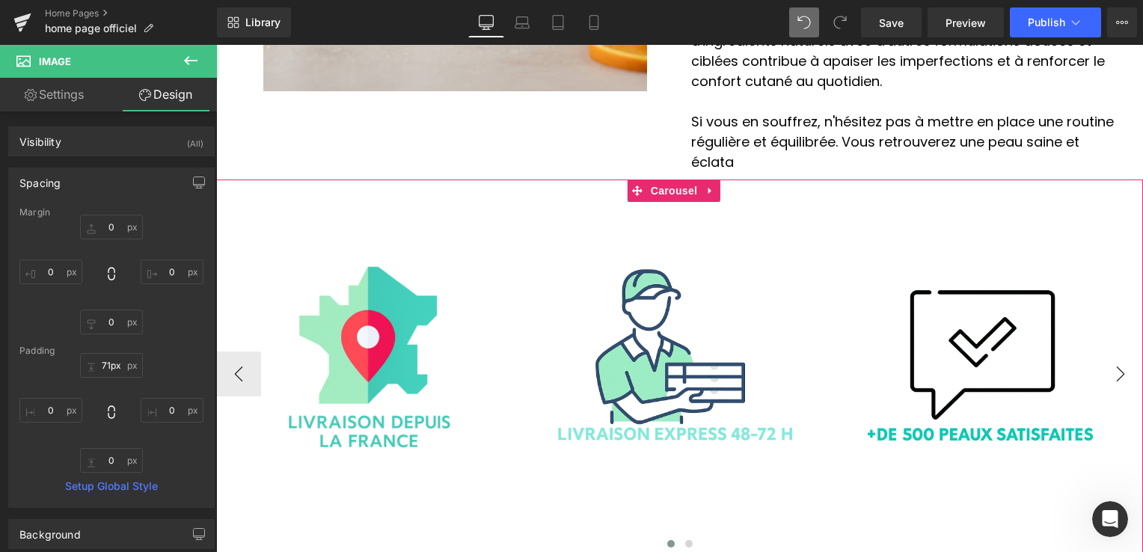
click at [1104, 351] on button "›" at bounding box center [1120, 373] width 45 height 45
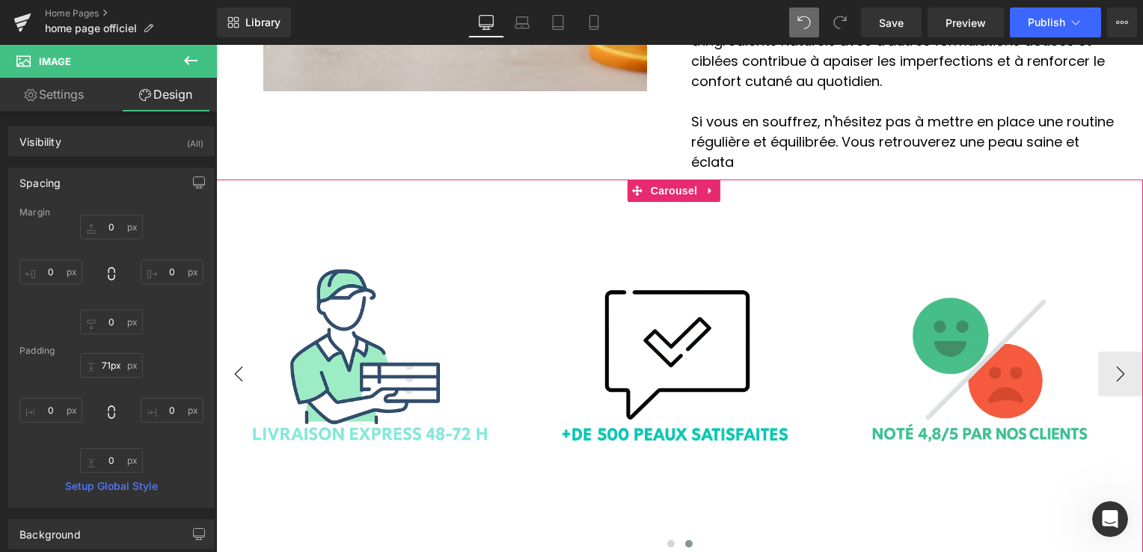
click at [244, 351] on button "‹" at bounding box center [238, 373] width 45 height 45
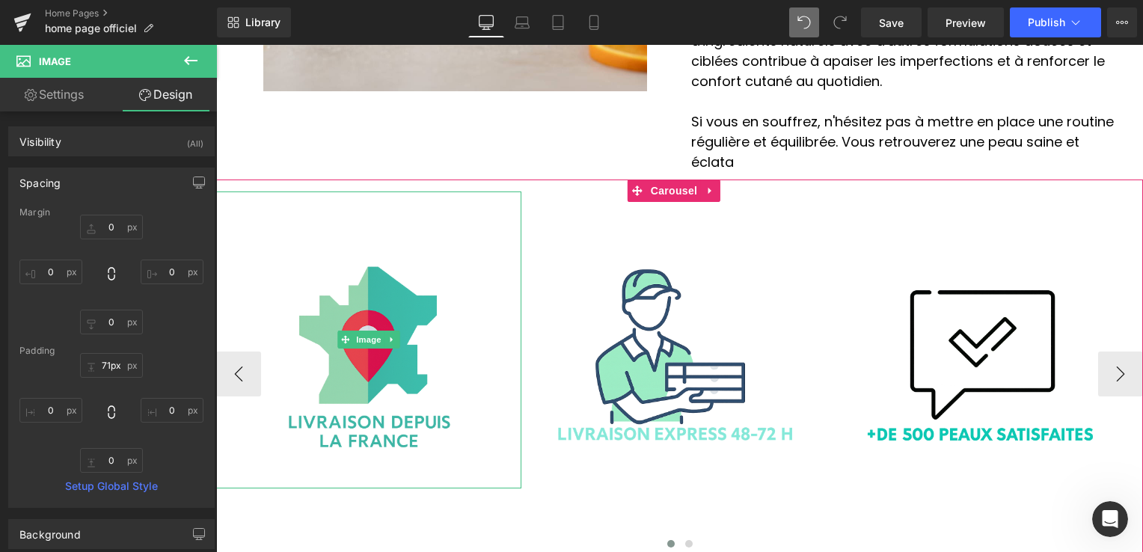
click at [278, 230] on img at bounding box center [369, 339] width 244 height 297
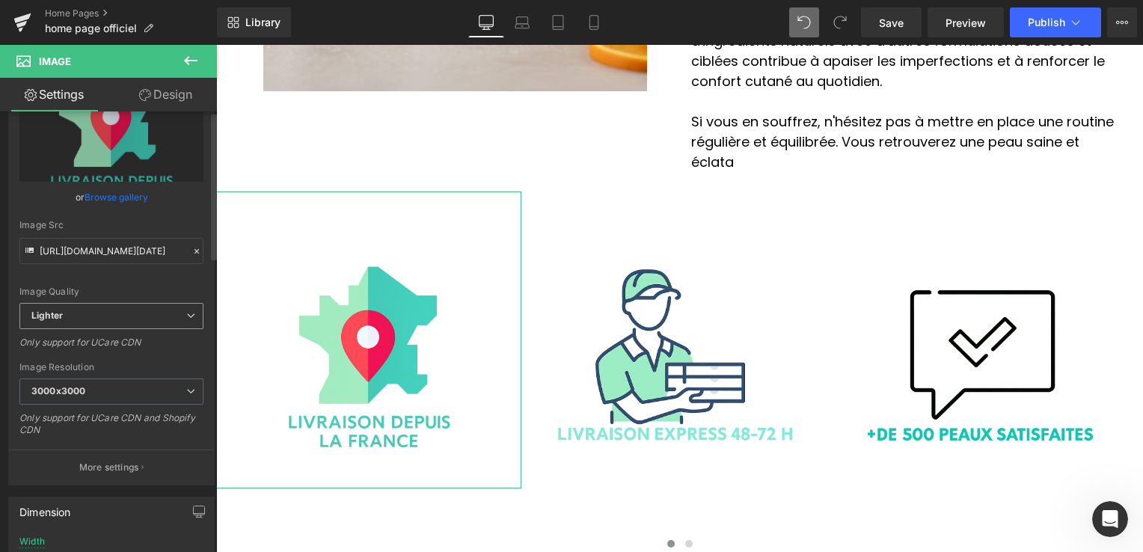
scroll to position [150, 0]
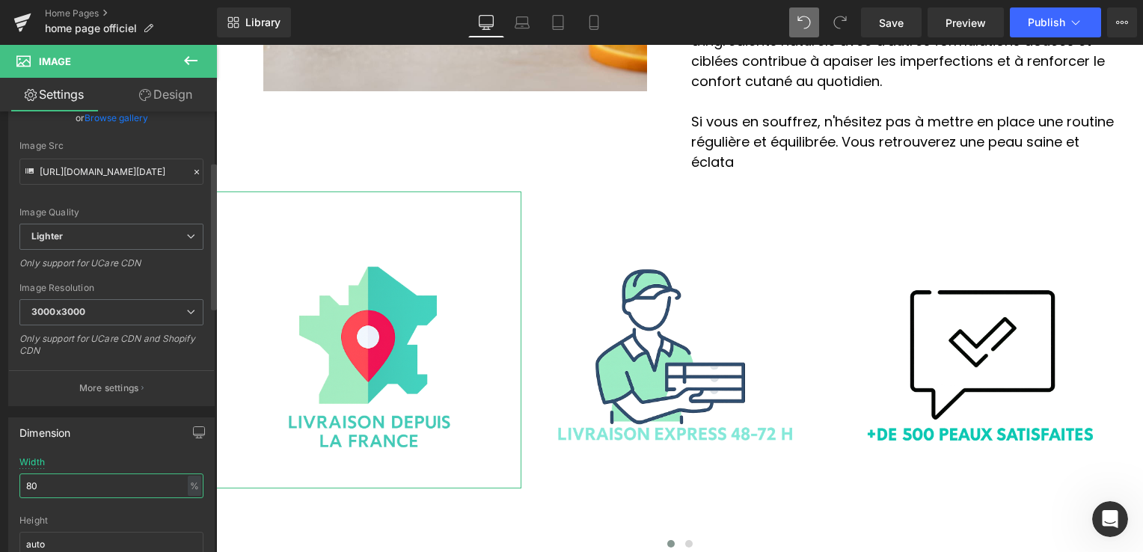
click at [39, 493] on input "80" at bounding box center [111, 485] width 184 height 25
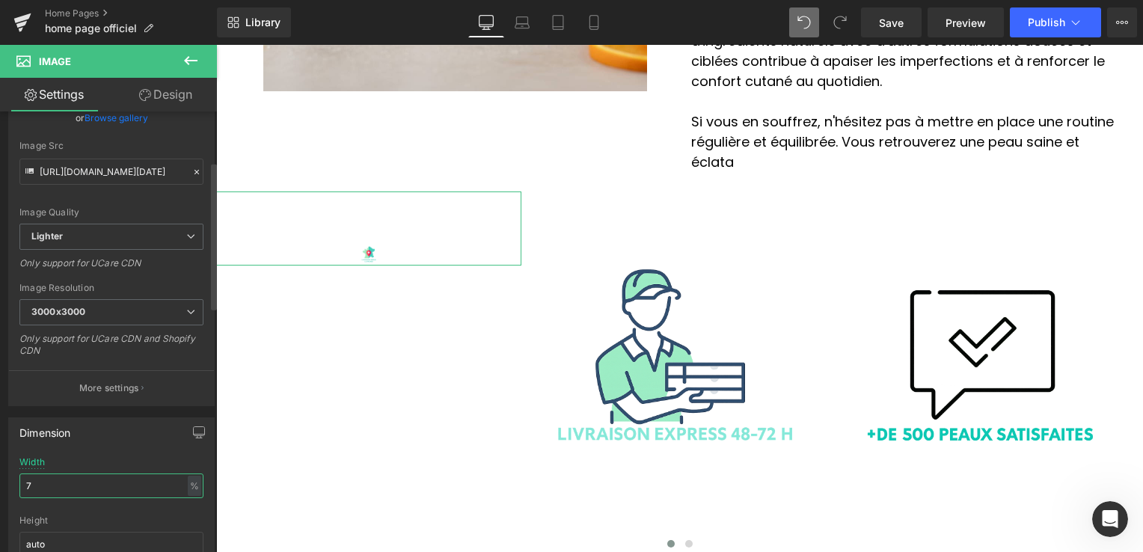
type input "75"
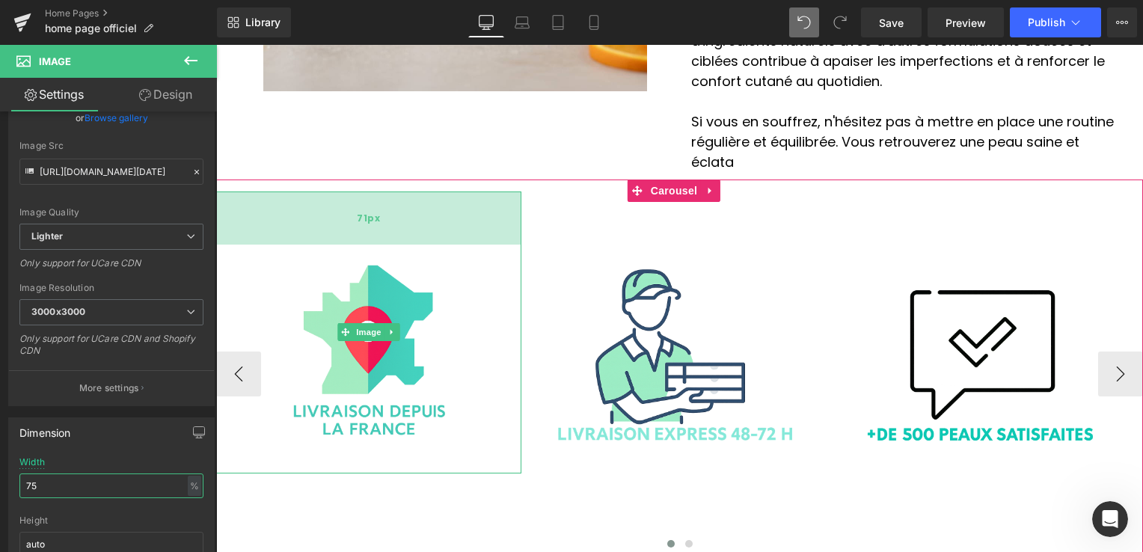
click at [437, 191] on div "71px" at bounding box center [368, 217] width 305 height 53
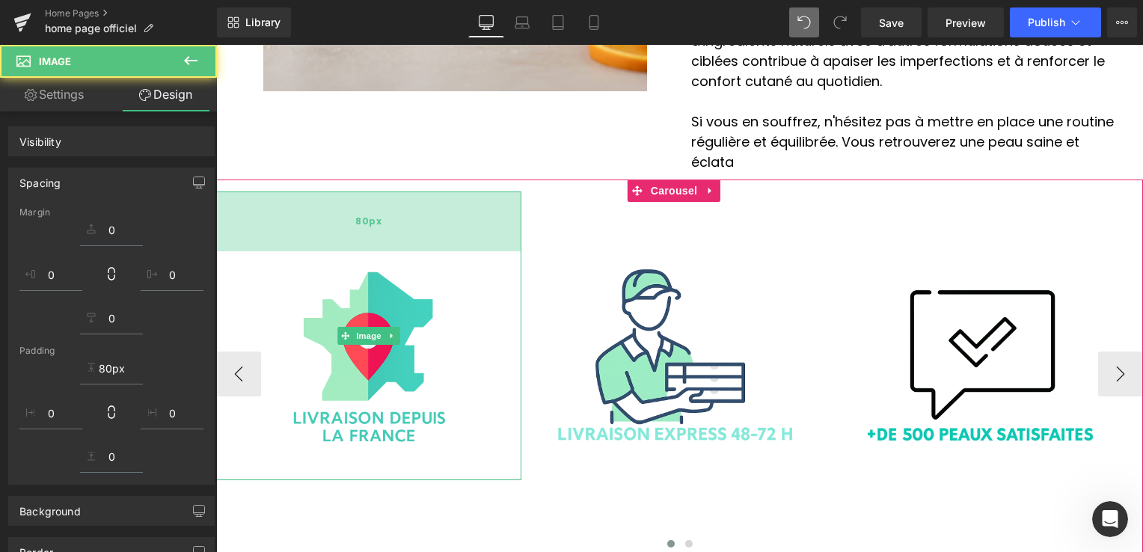
drag, startPoint x: 438, startPoint y: 128, endPoint x: 443, endPoint y: 142, distance: 14.9
click at [440, 191] on div "80px" at bounding box center [368, 221] width 305 height 60
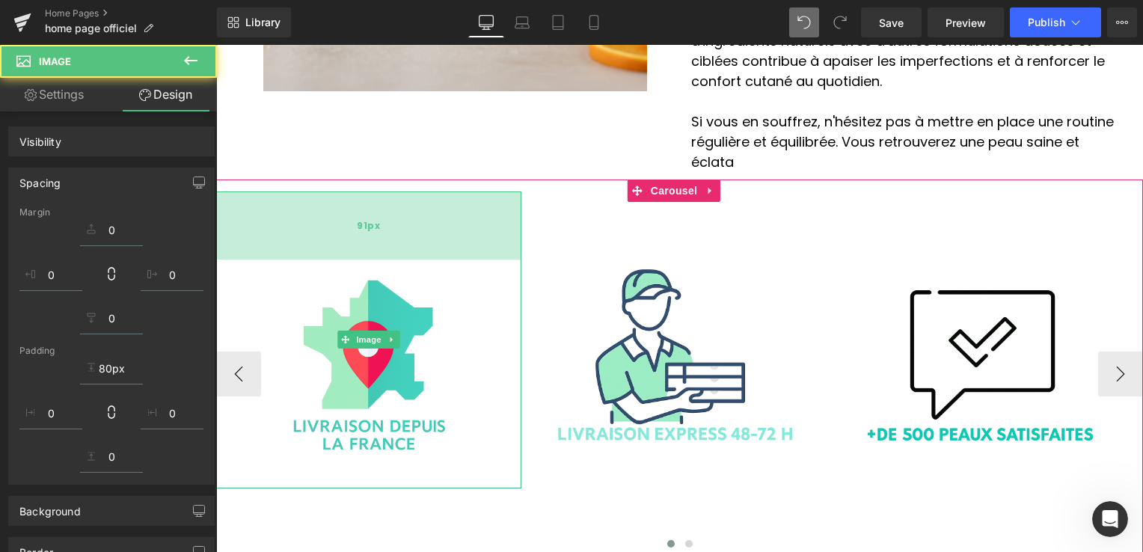
click at [443, 191] on div "91px" at bounding box center [368, 225] width 305 height 68
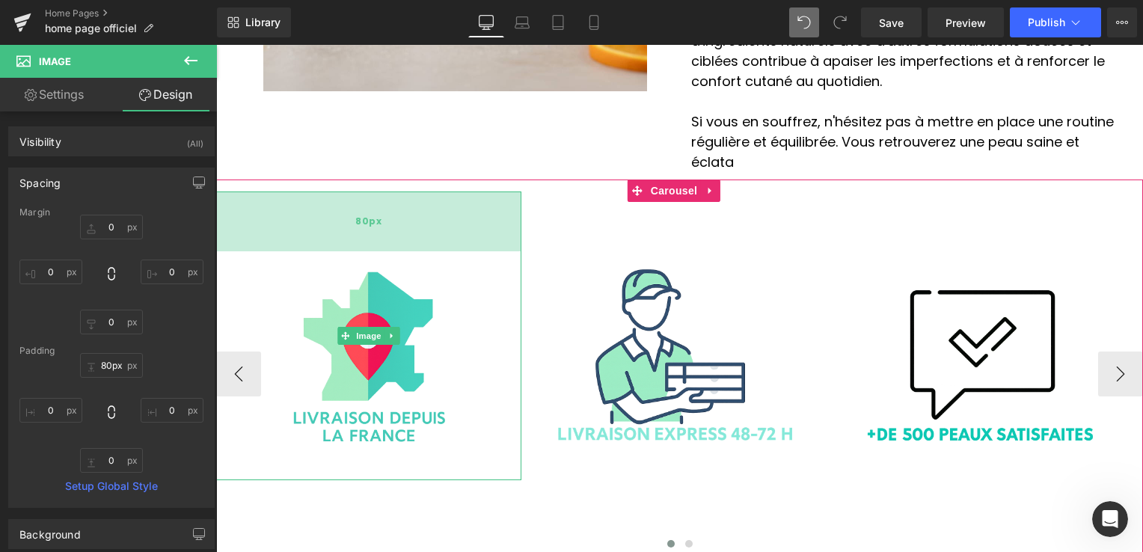
type input "81px"
drag, startPoint x: 443, startPoint y: 146, endPoint x: 458, endPoint y: 138, distance: 17.1
click at [458, 191] on div "81px" at bounding box center [368, 221] width 305 height 61
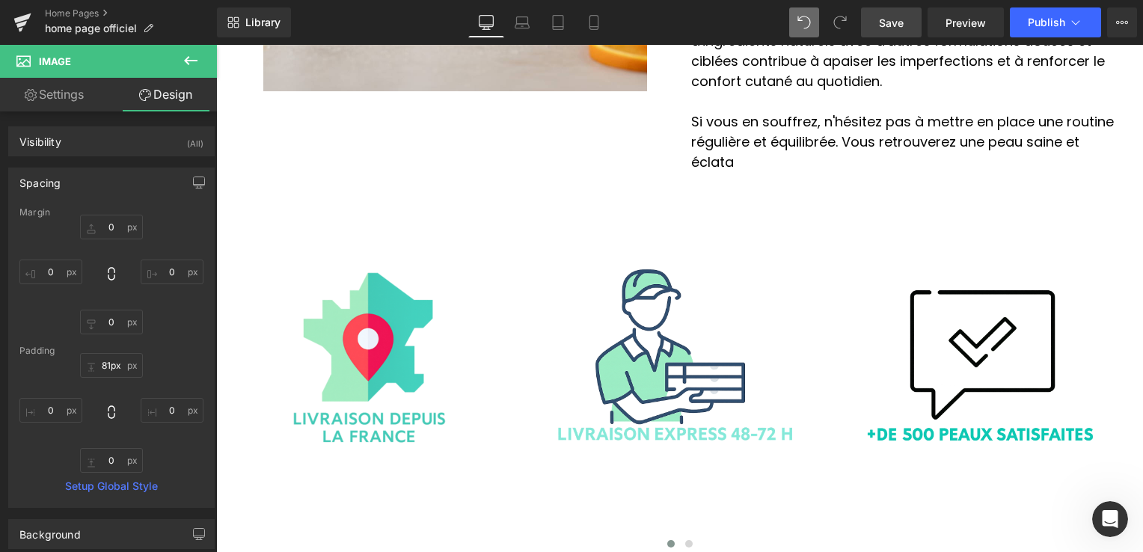
click at [903, 19] on span "Save" at bounding box center [891, 23] width 25 height 16
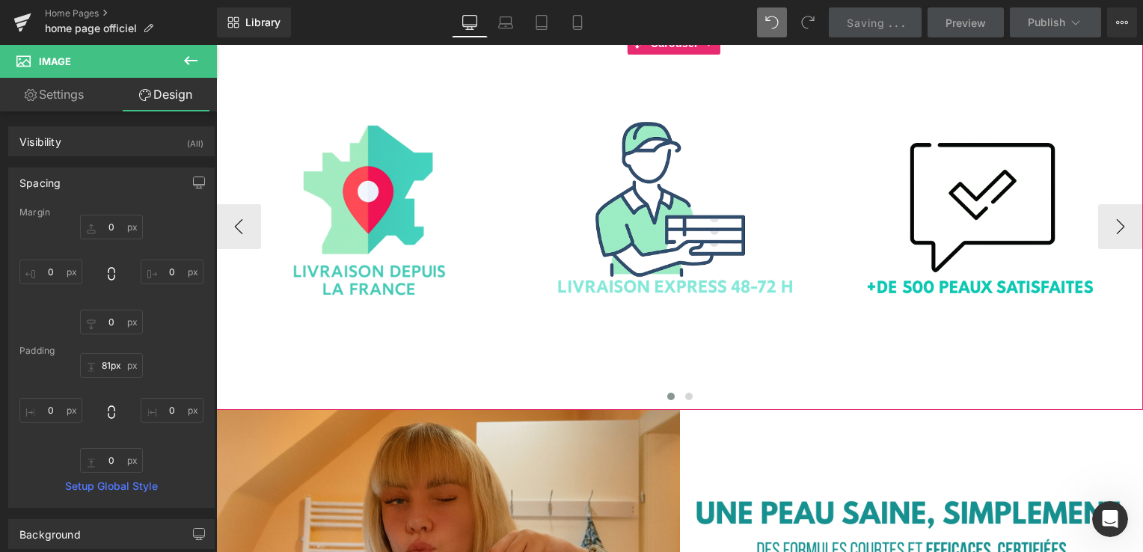
scroll to position [2740, 0]
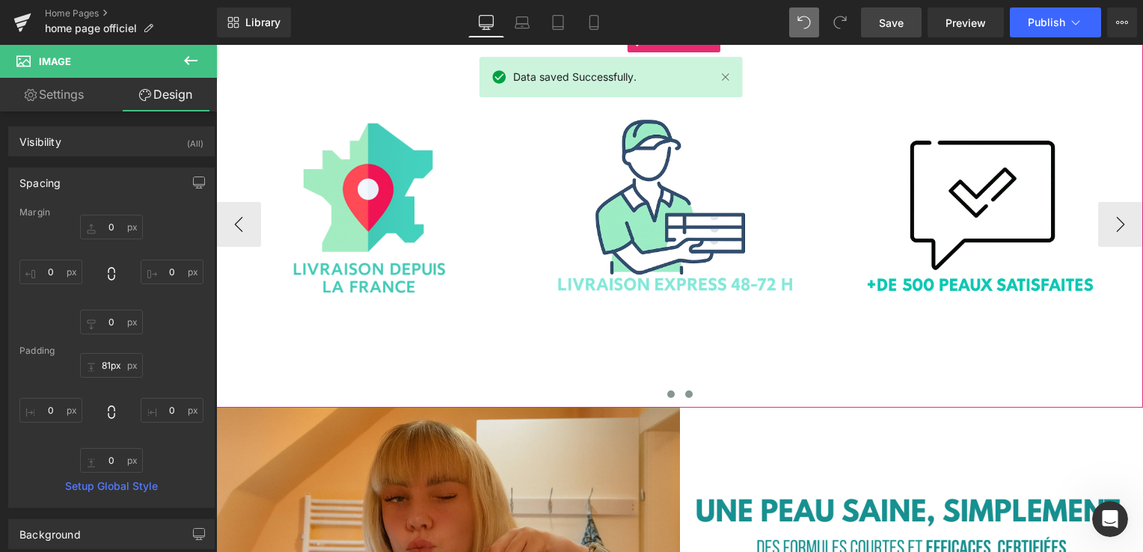
click at [685, 390] on span at bounding box center [688, 393] width 7 height 7
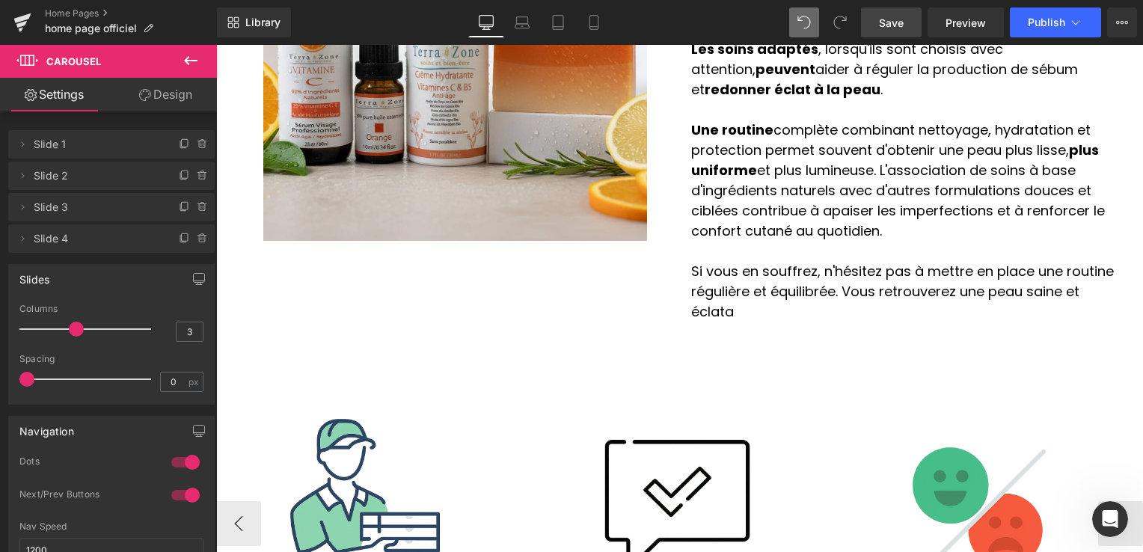
scroll to position [2216, 0]
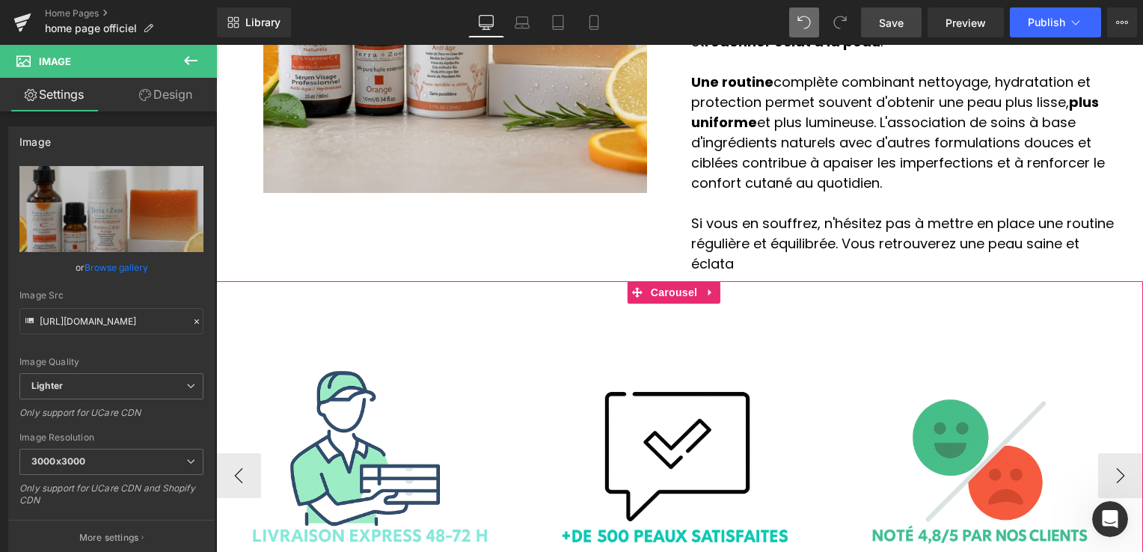
scroll to position [2515, 0]
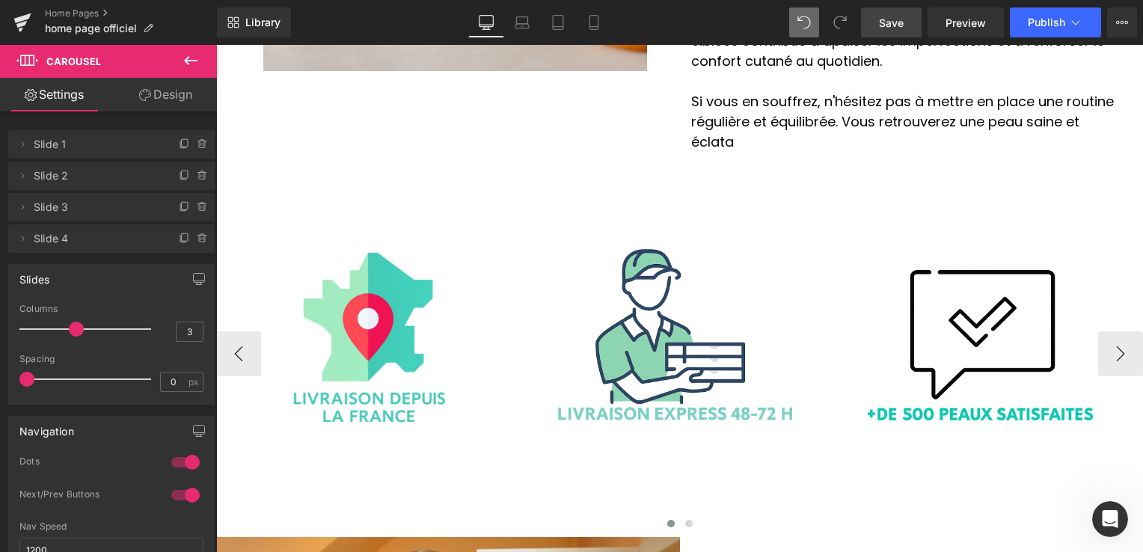
scroll to position [2740, 0]
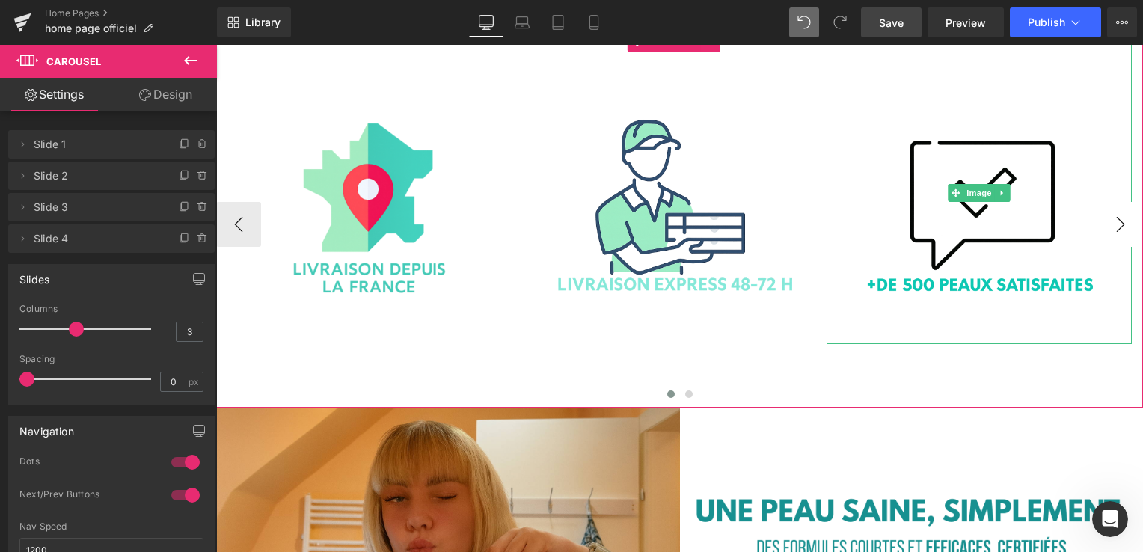
click at [1118, 202] on button "›" at bounding box center [1120, 224] width 45 height 45
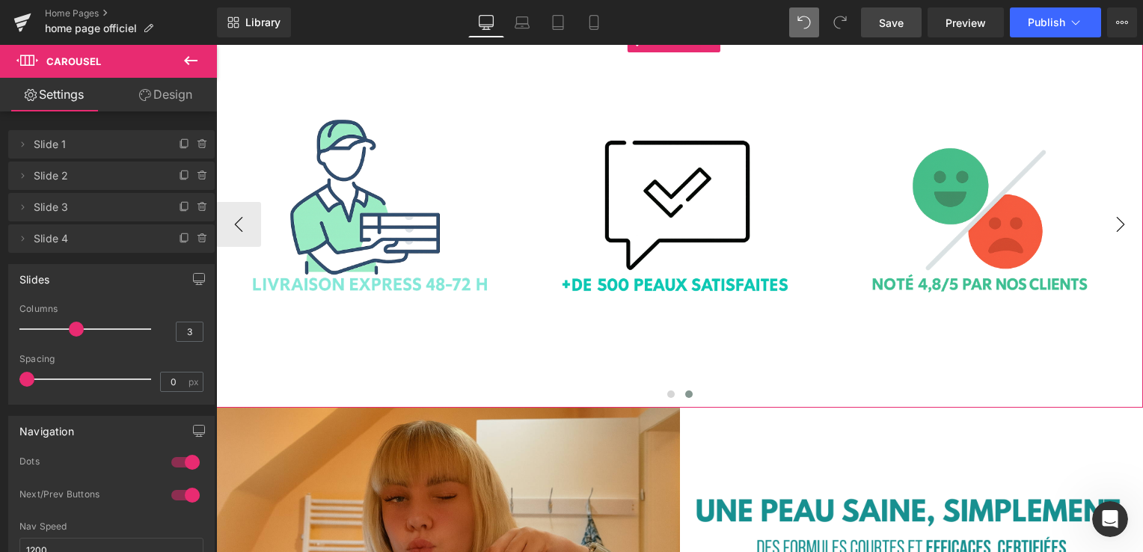
click at [1118, 202] on button "›" at bounding box center [1120, 224] width 45 height 45
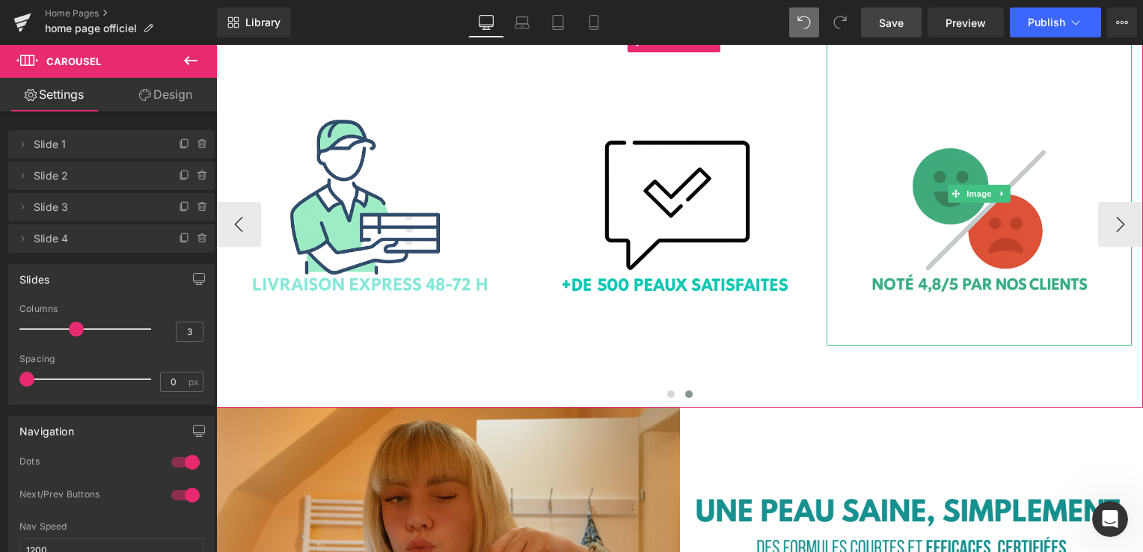
scroll to position [2665, 0]
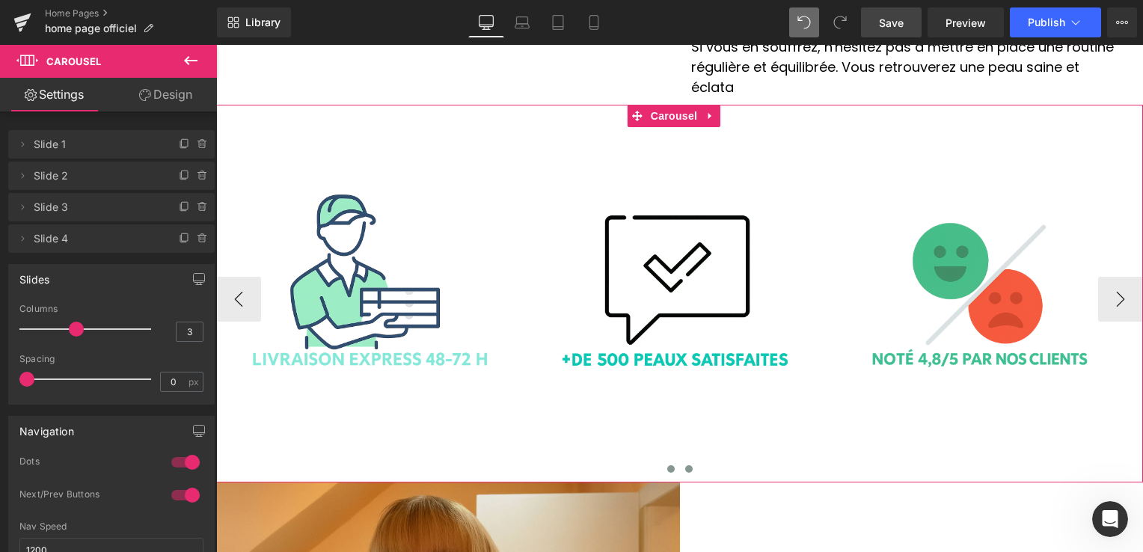
click at [671, 461] on button at bounding box center [671, 468] width 18 height 15
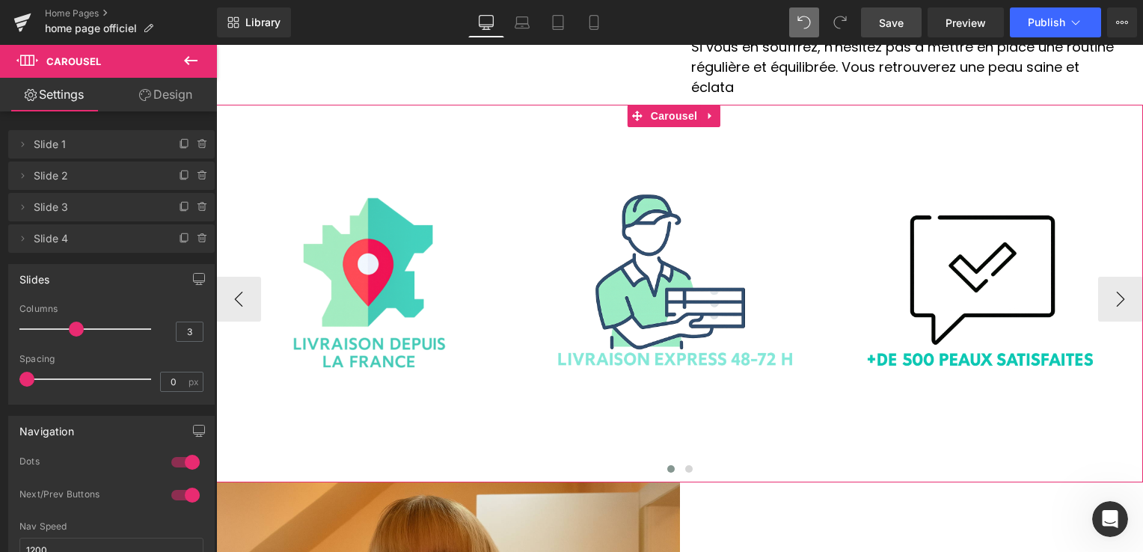
scroll to position [2590, 0]
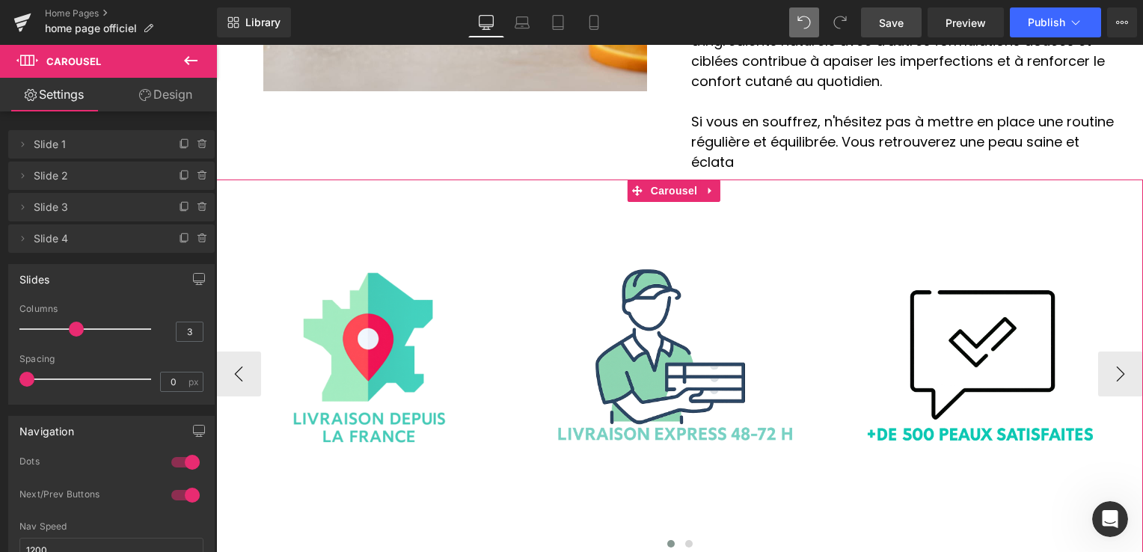
click at [687, 536] on button at bounding box center [689, 543] width 18 height 15
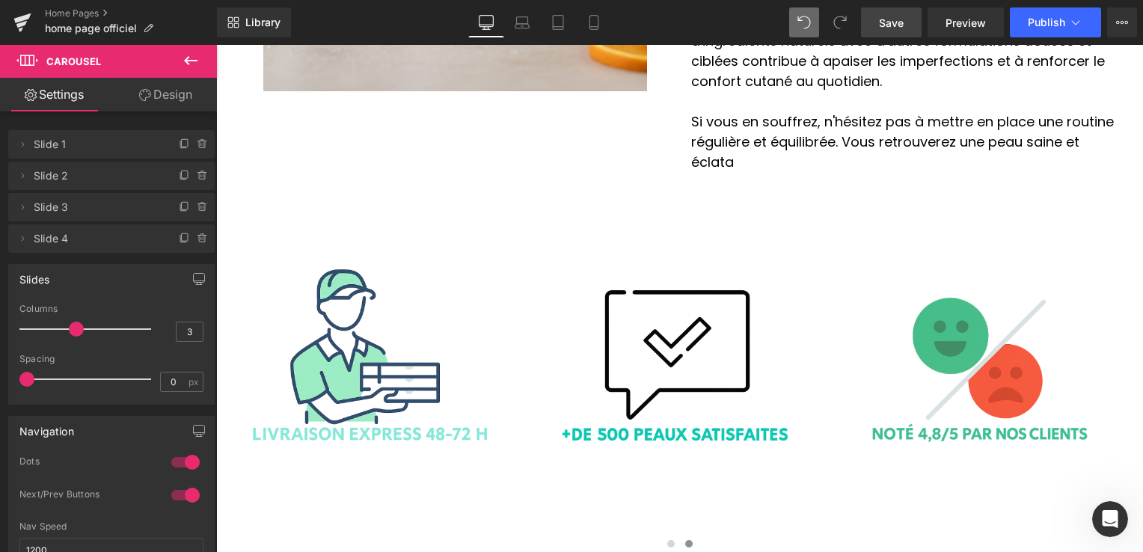
drag, startPoint x: 207, startPoint y: 54, endPoint x: 200, endPoint y: 55, distance: 7.5
click at [206, 55] on button at bounding box center [190, 61] width 52 height 33
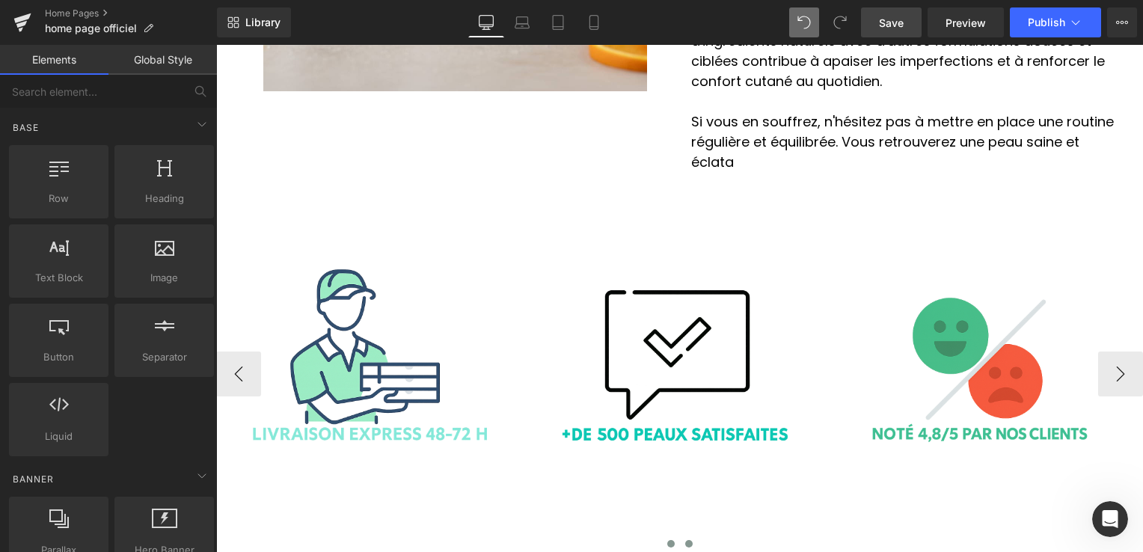
click at [662, 536] on button at bounding box center [671, 543] width 18 height 15
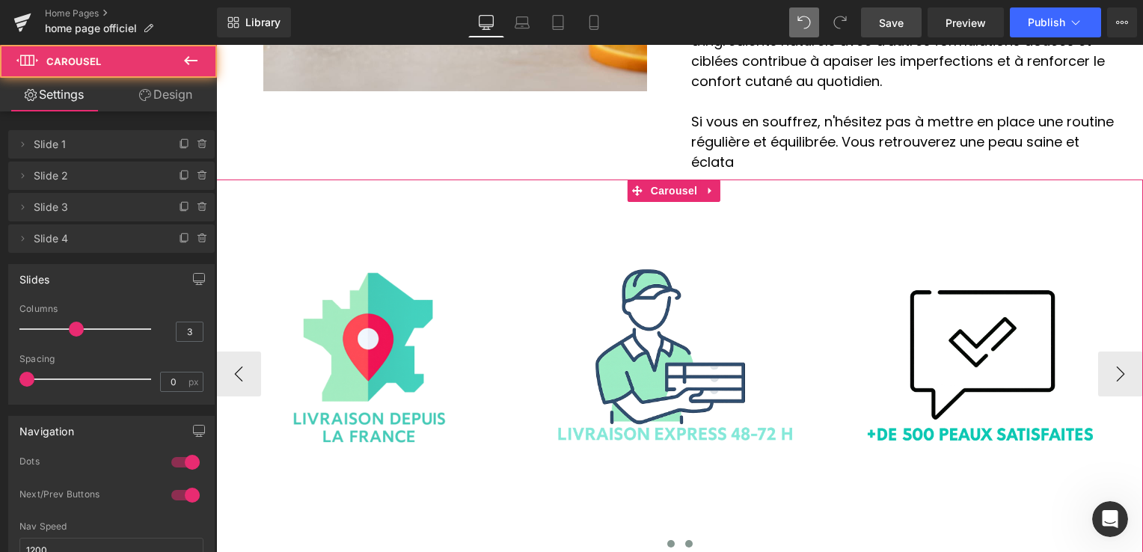
click at [682, 536] on button at bounding box center [689, 543] width 18 height 15
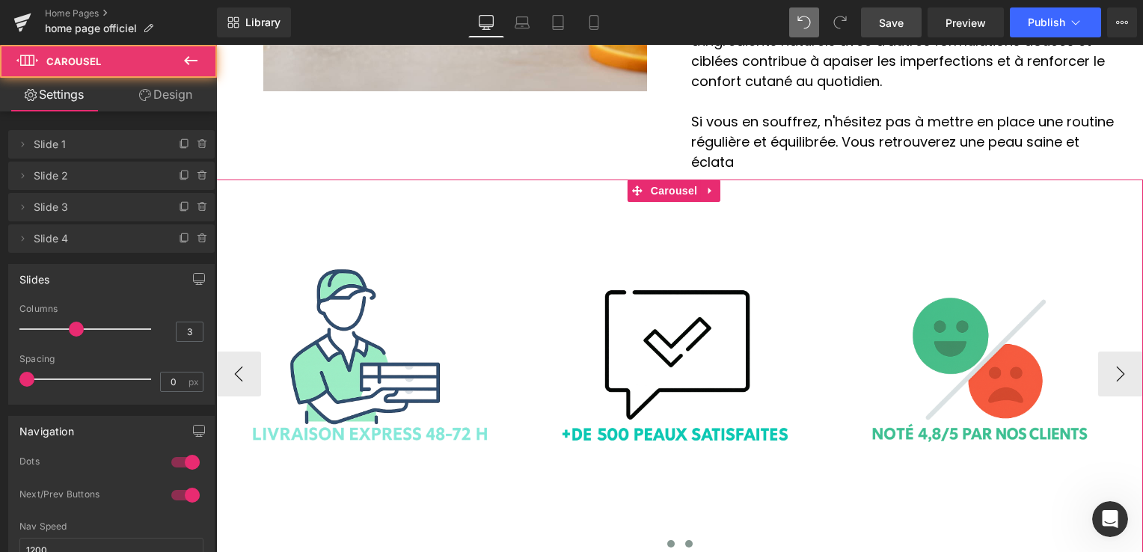
click at [667, 540] on span at bounding box center [670, 543] width 7 height 7
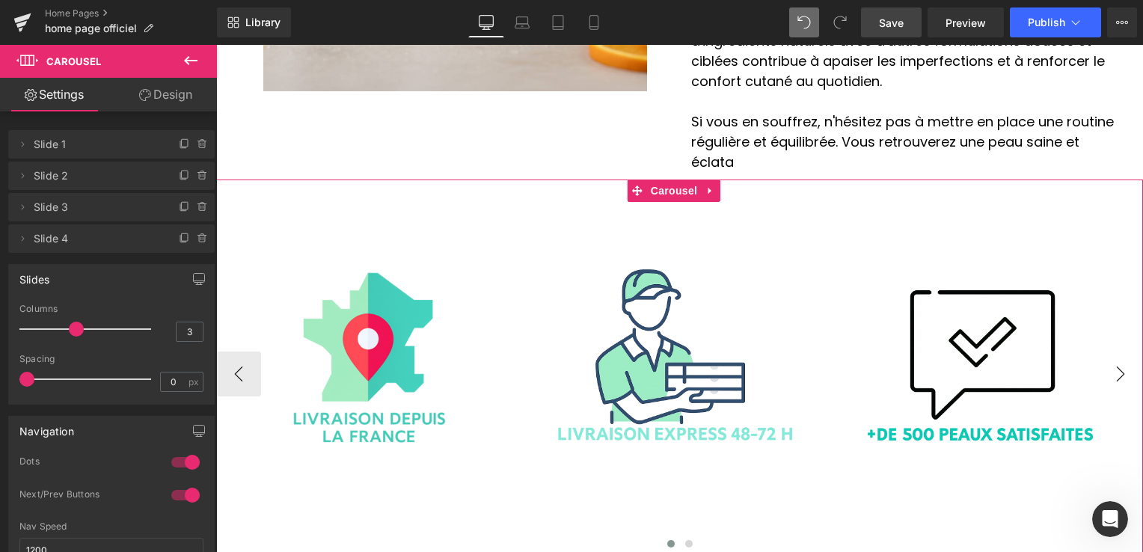
click at [1108, 351] on button "›" at bounding box center [1120, 373] width 45 height 45
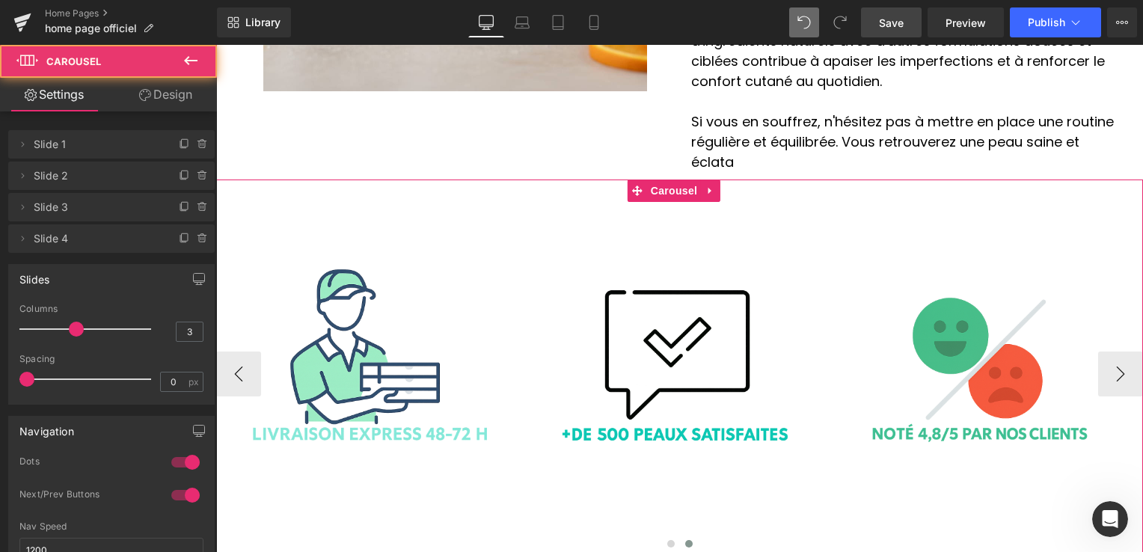
click at [680, 536] on button at bounding box center [689, 543] width 18 height 15
click at [667, 540] on span at bounding box center [670, 543] width 7 height 7
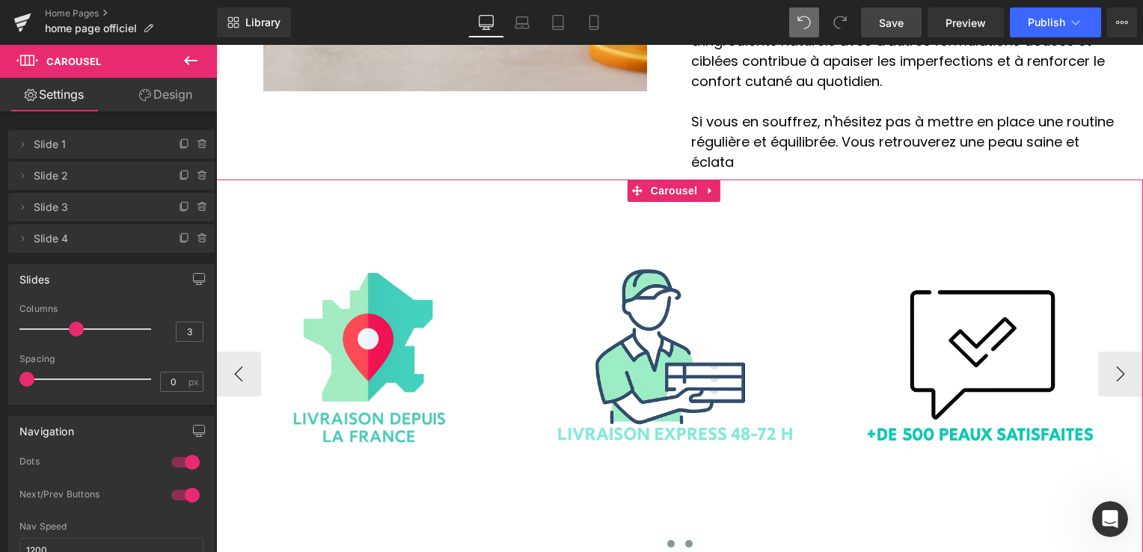
click at [688, 536] on button at bounding box center [689, 543] width 18 height 15
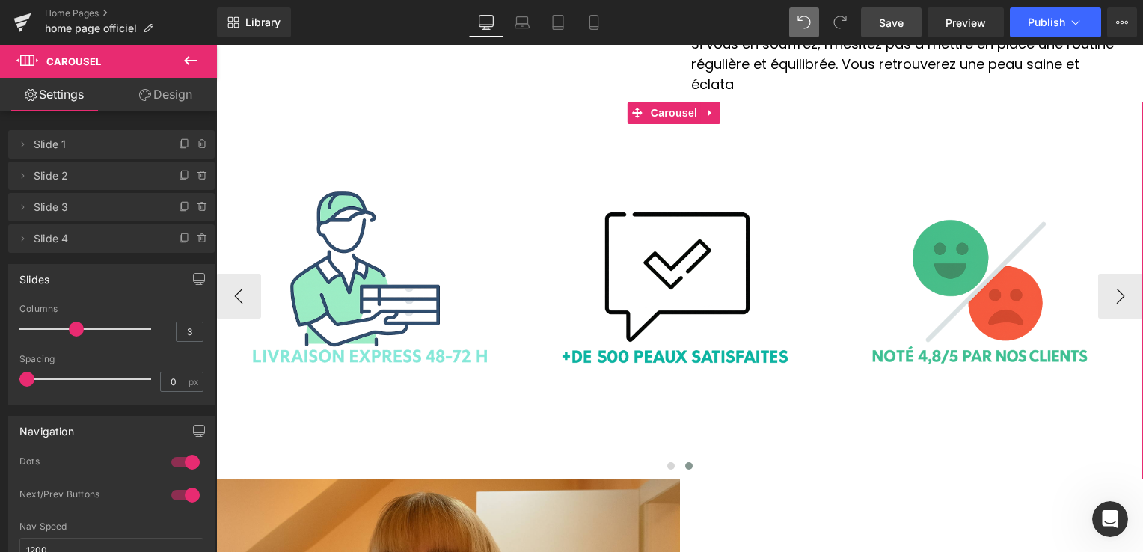
scroll to position [2665, 0]
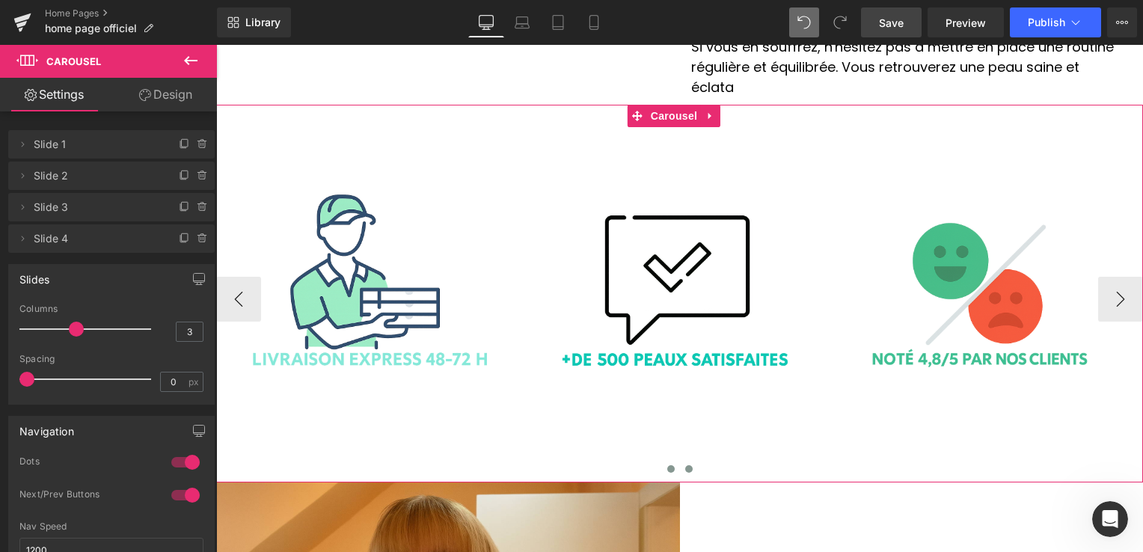
click at [668, 461] on button at bounding box center [671, 468] width 18 height 15
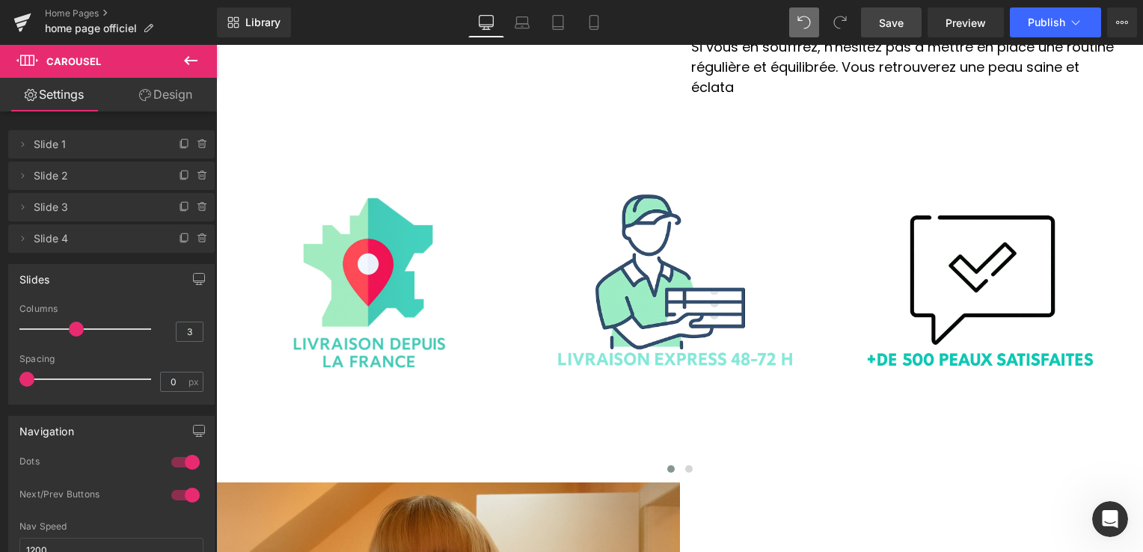
click at [190, 61] on icon at bounding box center [190, 60] width 13 height 9
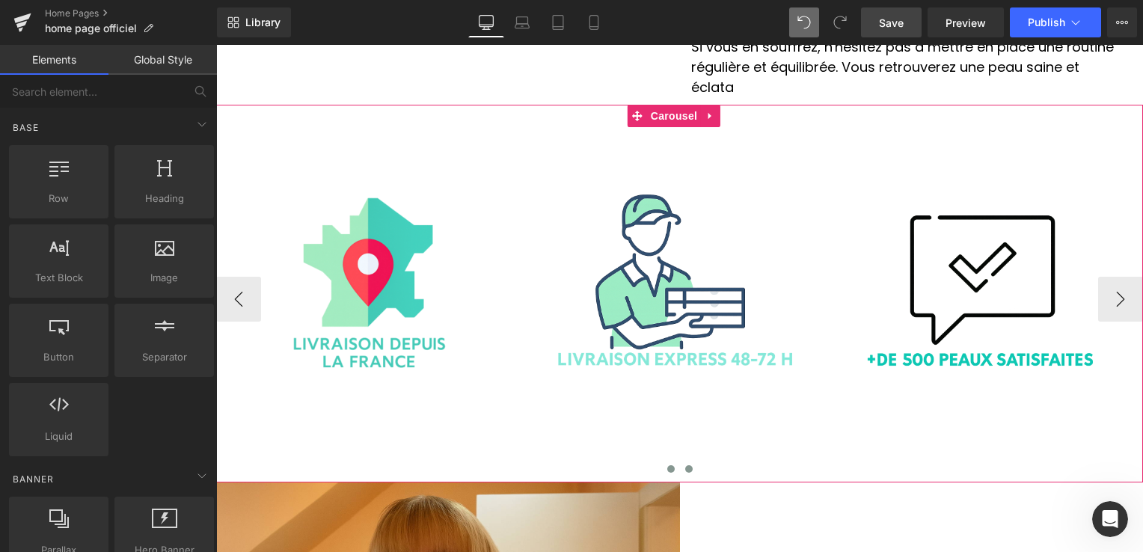
click at [680, 461] on button at bounding box center [689, 468] width 18 height 15
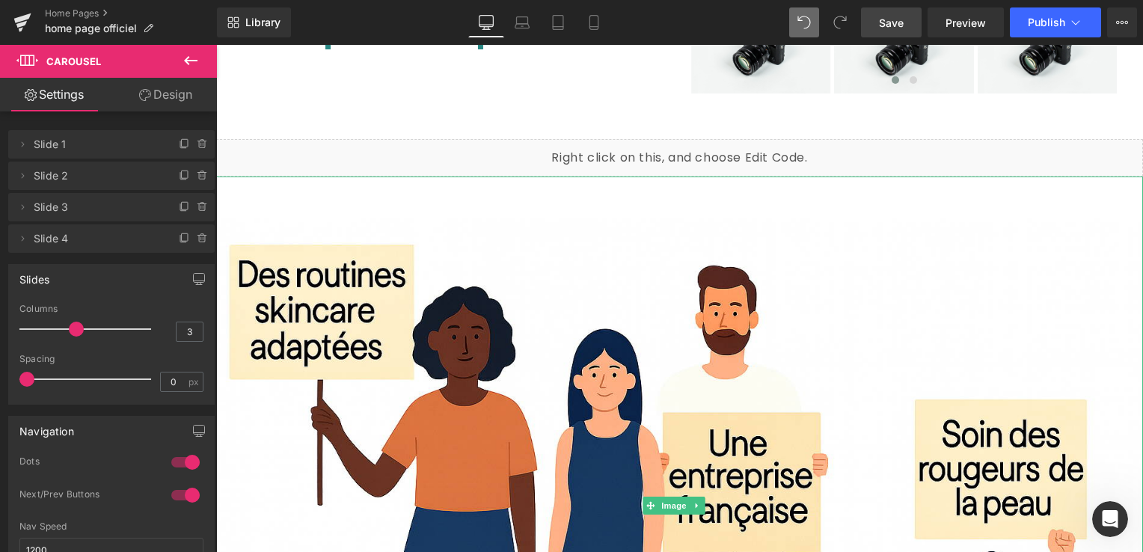
scroll to position [3263, 0]
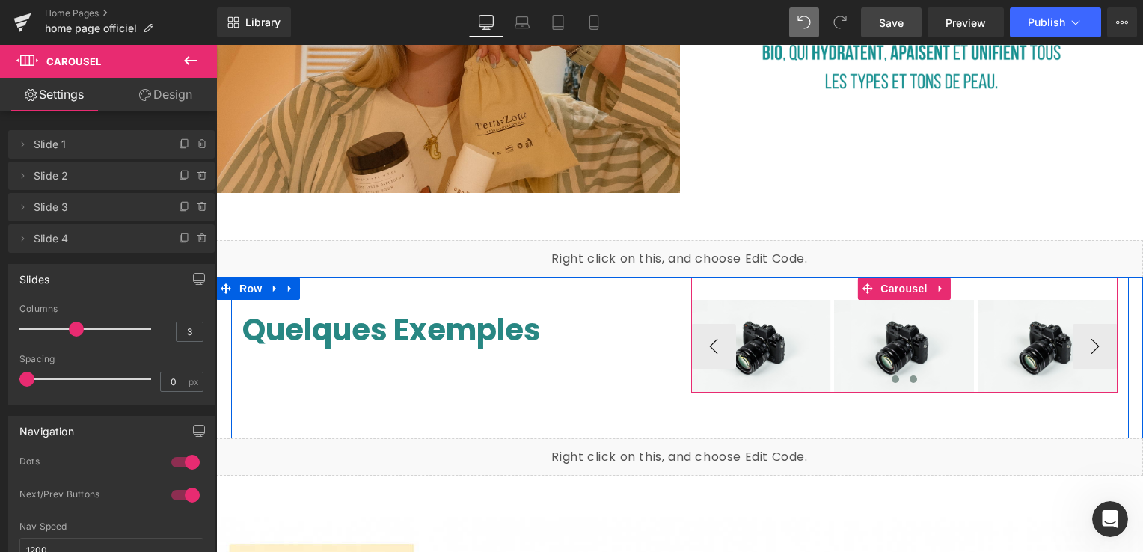
click at [911, 372] on button at bounding box center [913, 379] width 18 height 15
click at [891, 375] on span at bounding box center [894, 378] width 7 height 7
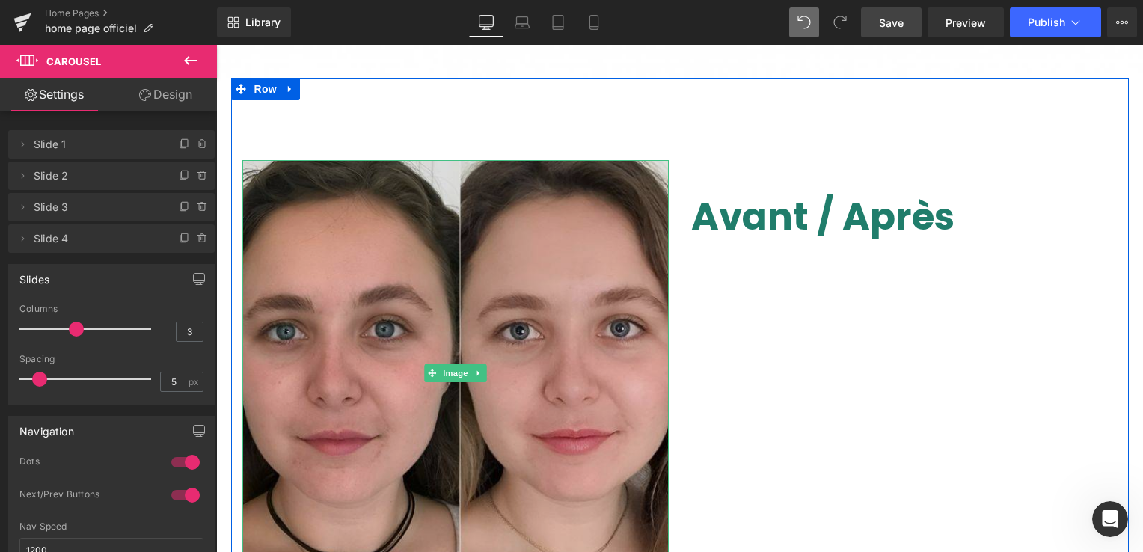
scroll to position [4235, 0]
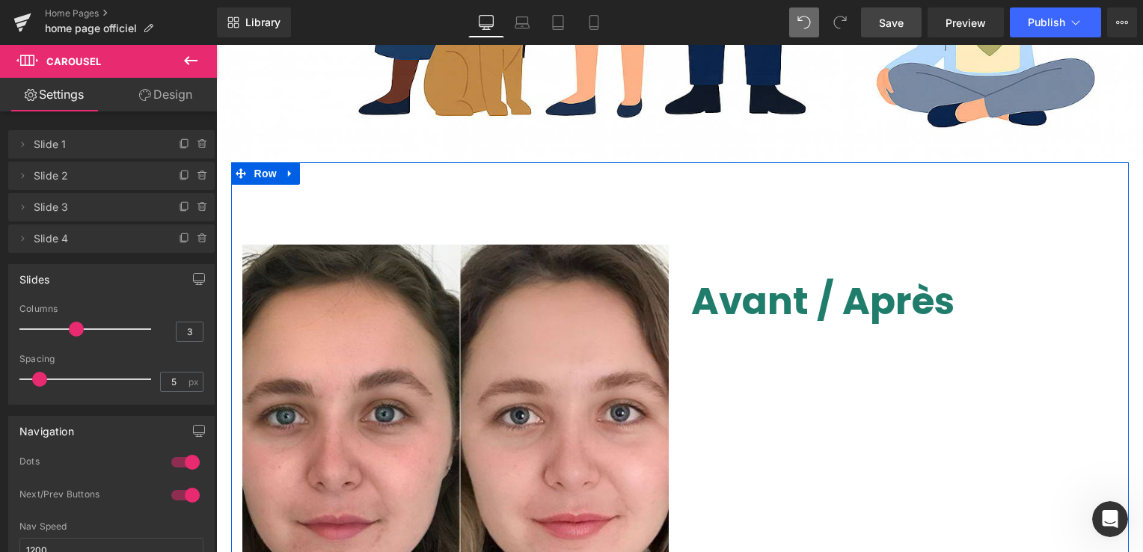
click at [280, 162] on link at bounding box center [289, 173] width 19 height 22
click at [319, 162] on link at bounding box center [328, 173] width 19 height 22
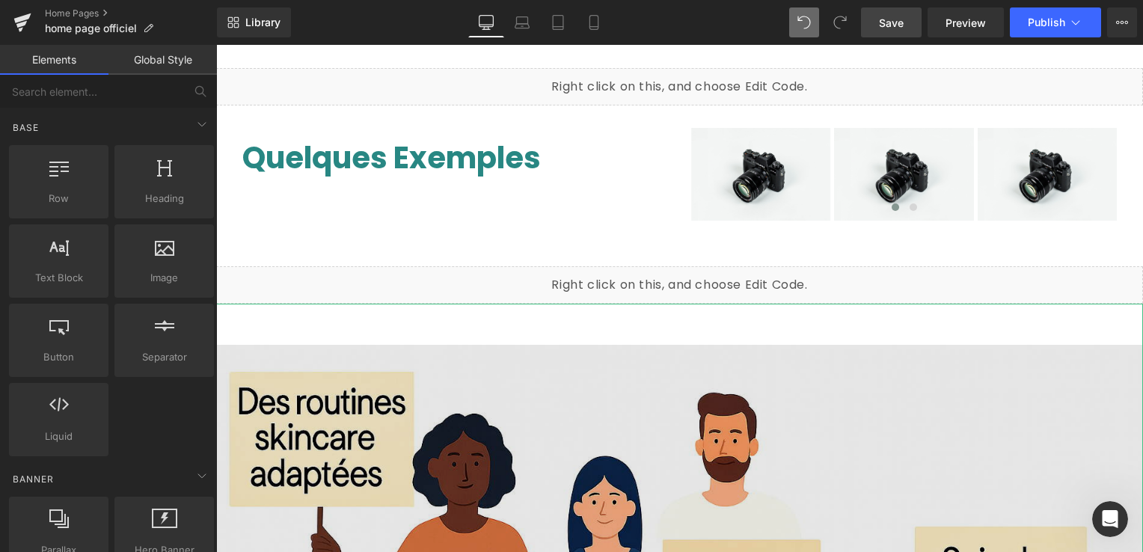
scroll to position [3523, 0]
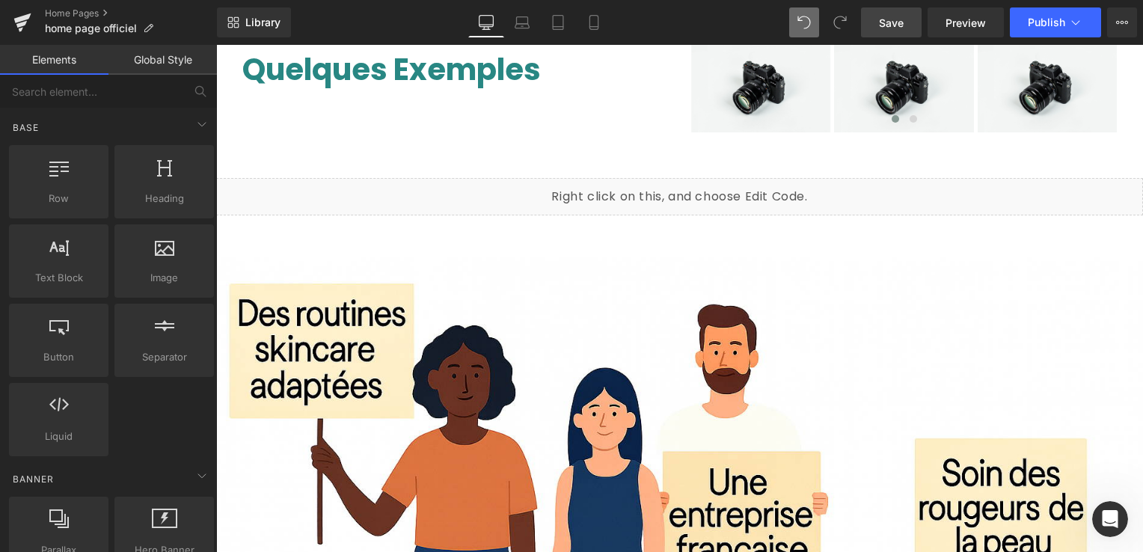
click at [692, 178] on div "Liquid" at bounding box center [679, 196] width 926 height 37
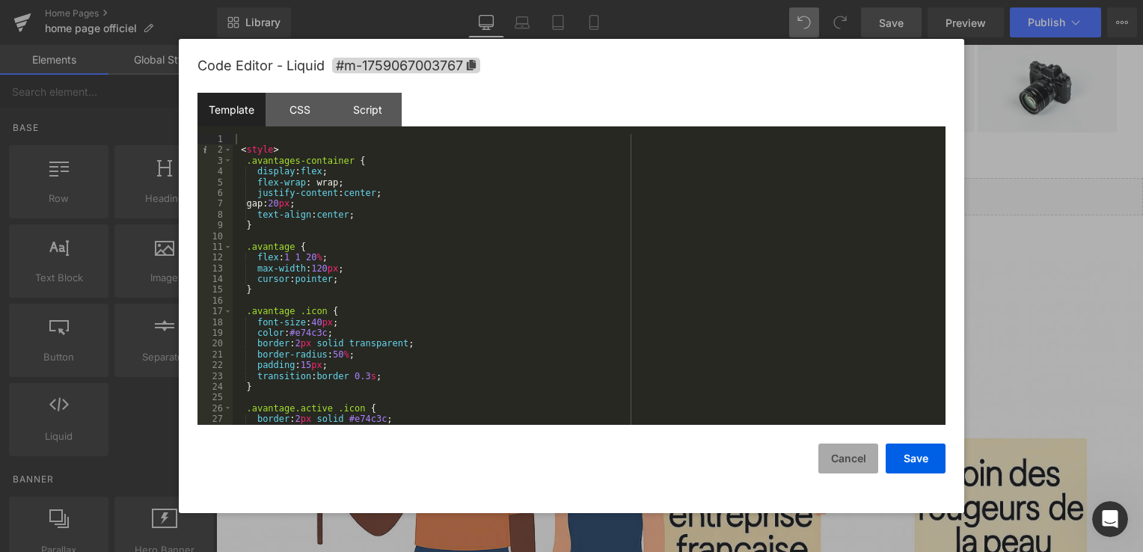
click at [852, 457] on button "Cancel" at bounding box center [848, 458] width 60 height 30
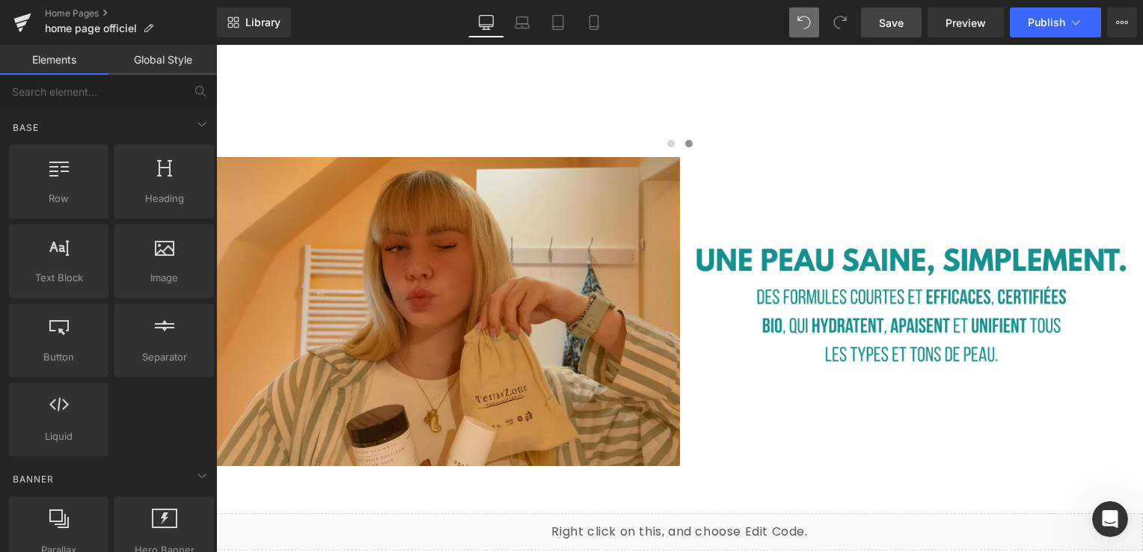
scroll to position [2925, 0]
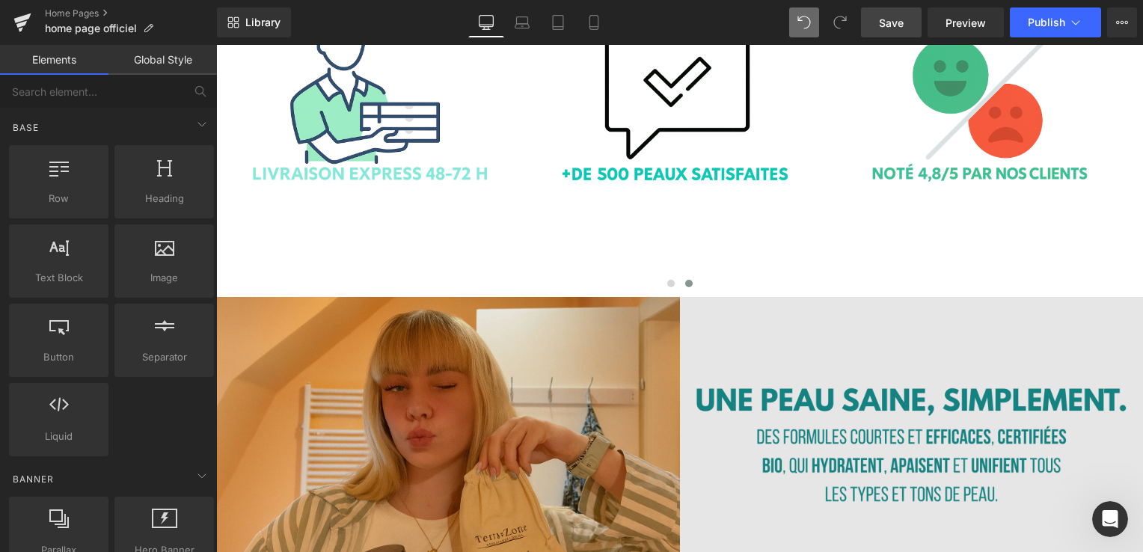
click at [896, 297] on img at bounding box center [912, 451] width 464 height 309
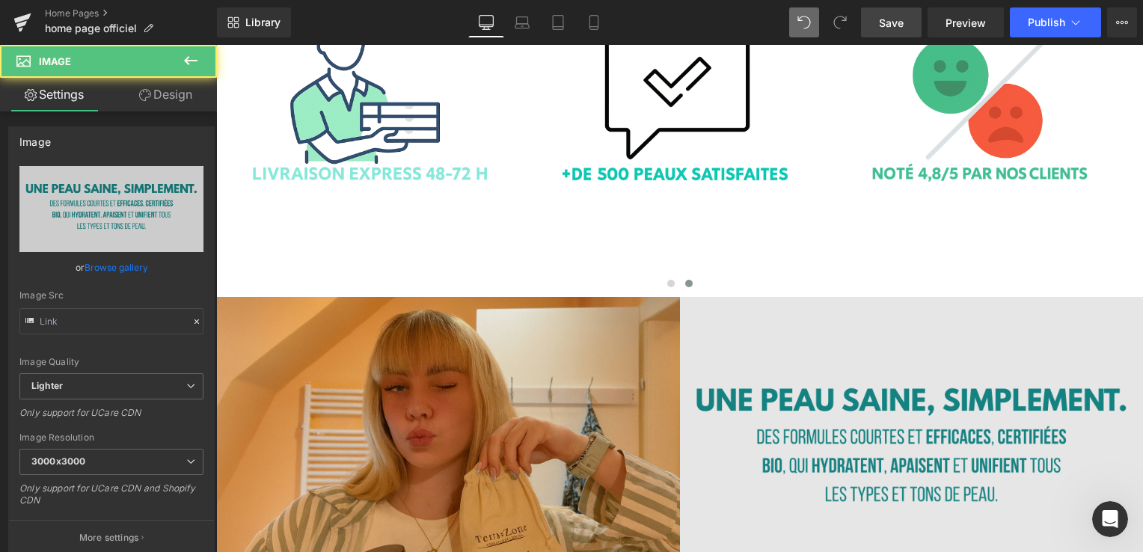
type input "[URL][DOMAIN_NAME]"
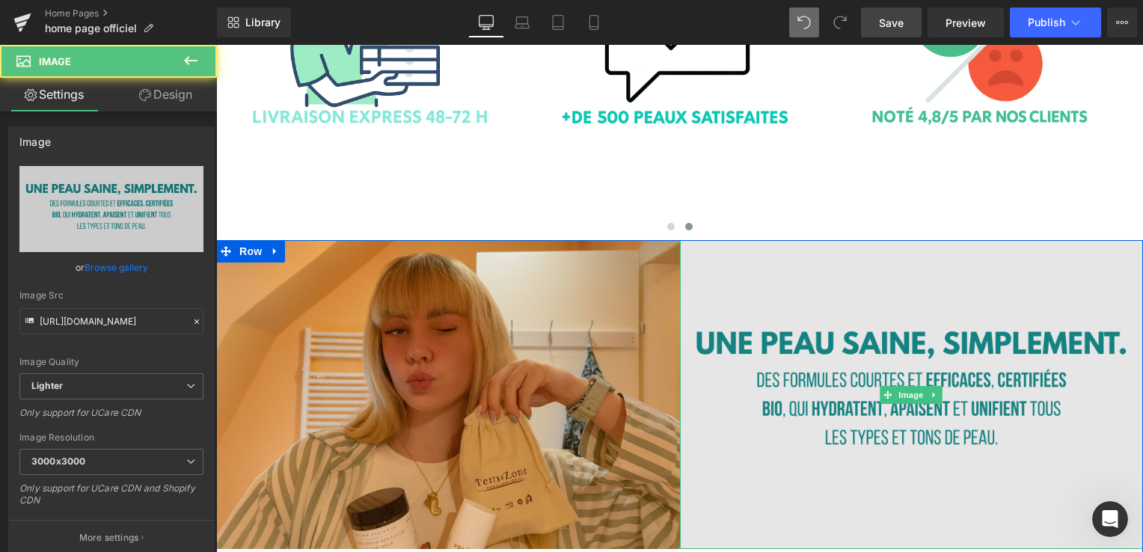
scroll to position [3000, 0]
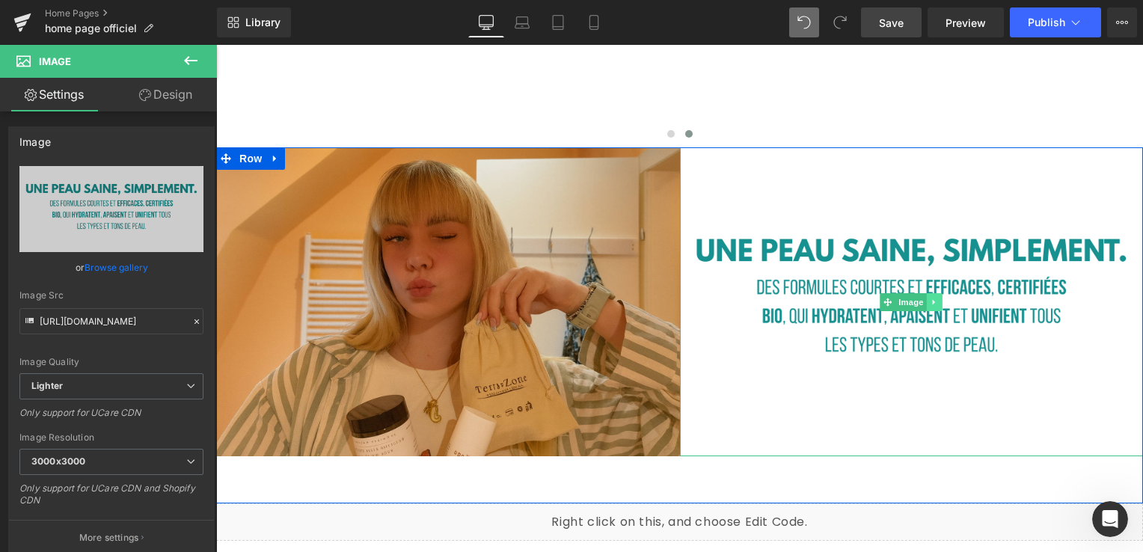
click at [930, 298] on icon at bounding box center [934, 302] width 8 height 9
click at [934, 293] on link at bounding box center [942, 302] width 16 height 18
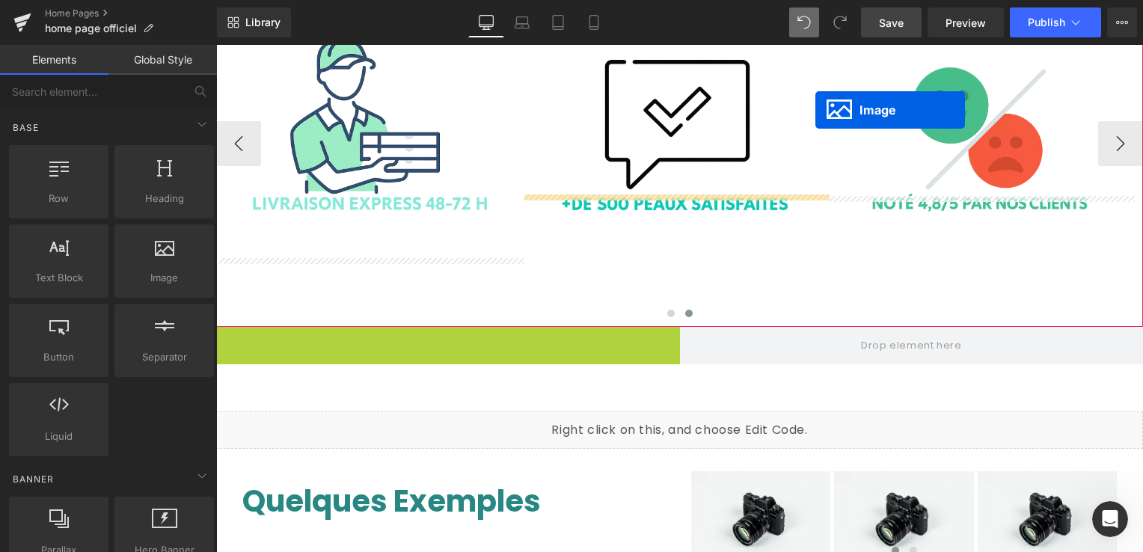
scroll to position [2791, 0]
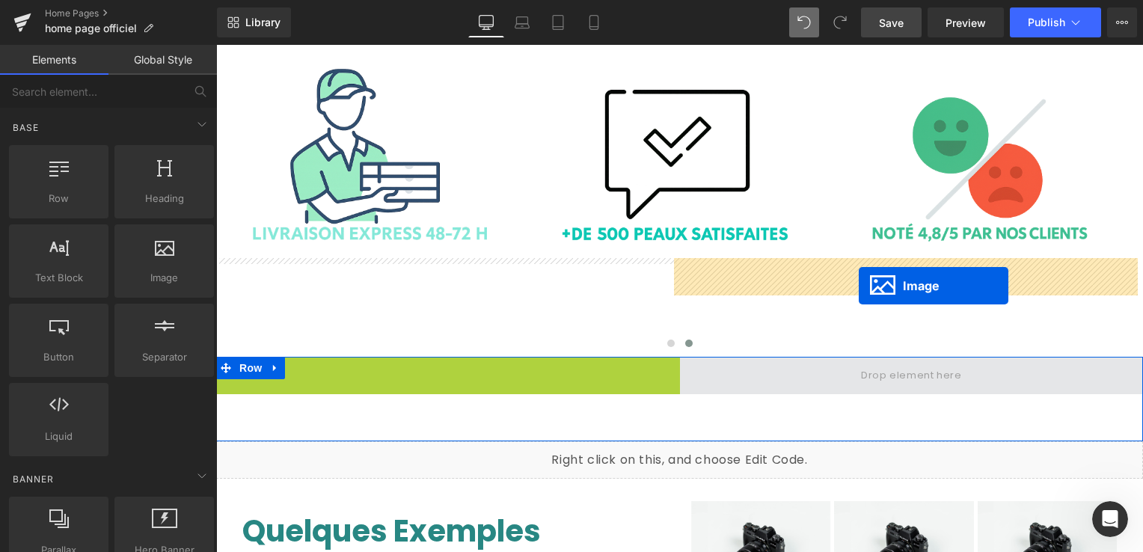
drag, startPoint x: 413, startPoint y: 206, endPoint x: 858, endPoint y: 286, distance: 452.0
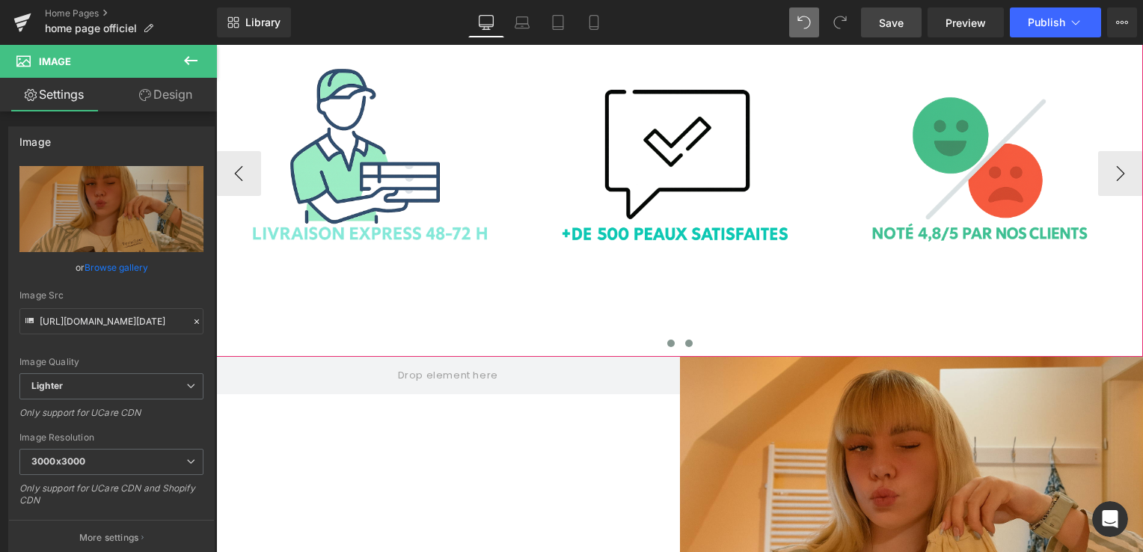
click at [664, 336] on button at bounding box center [671, 343] width 18 height 15
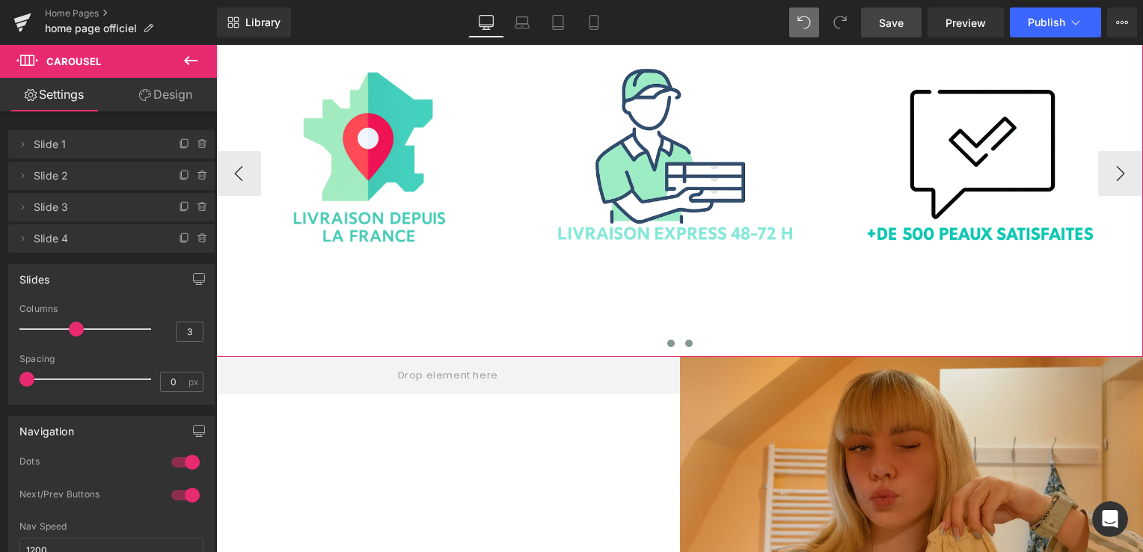
click at [680, 336] on button at bounding box center [689, 343] width 18 height 15
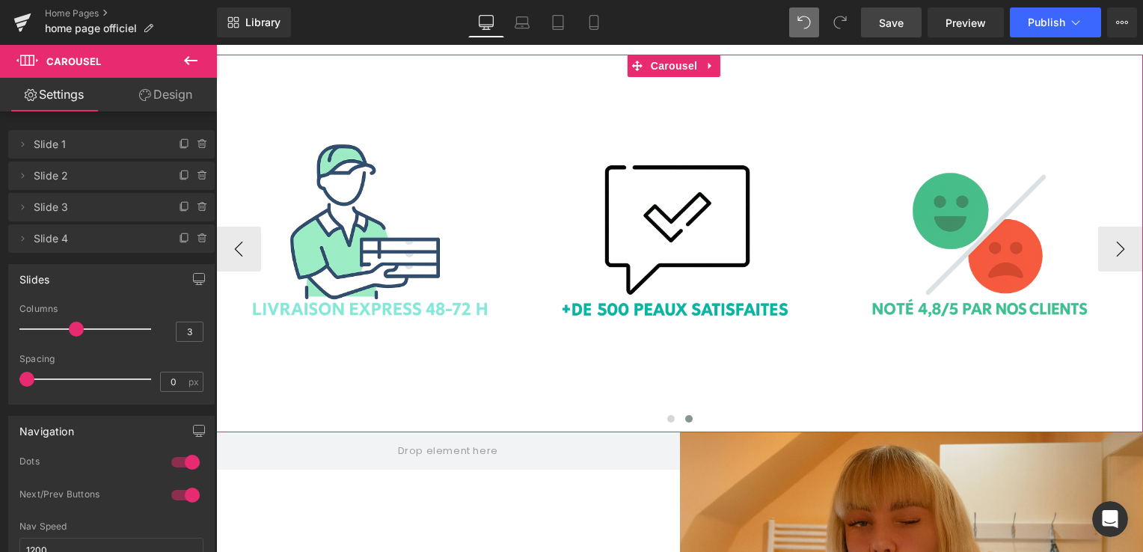
scroll to position [2716, 0]
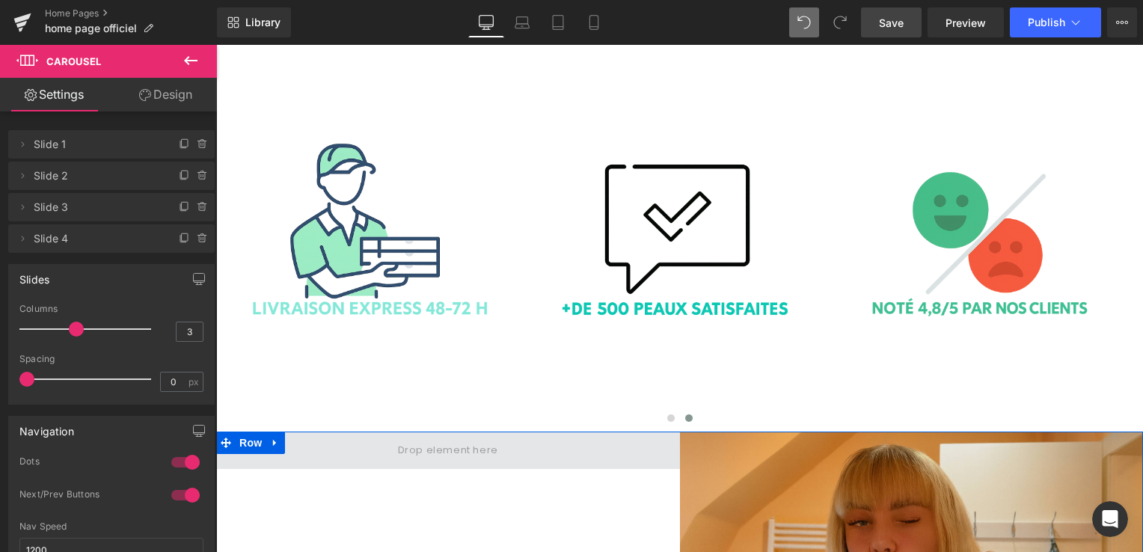
click at [665, 431] on div at bounding box center [679, 433] width 926 height 4
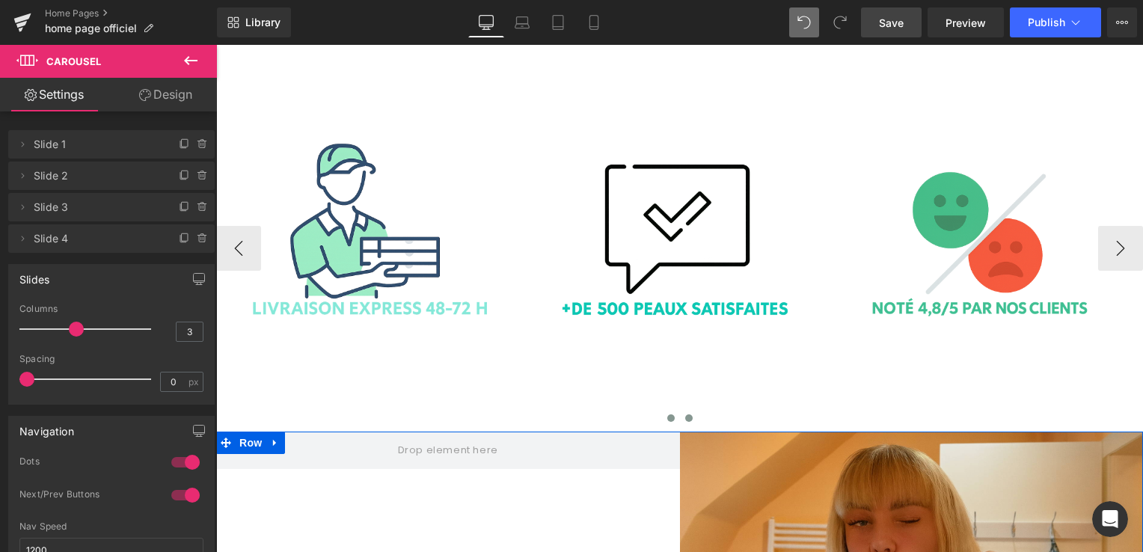
click at [665, 411] on button at bounding box center [671, 418] width 18 height 15
click at [667, 414] on span at bounding box center [670, 417] width 7 height 7
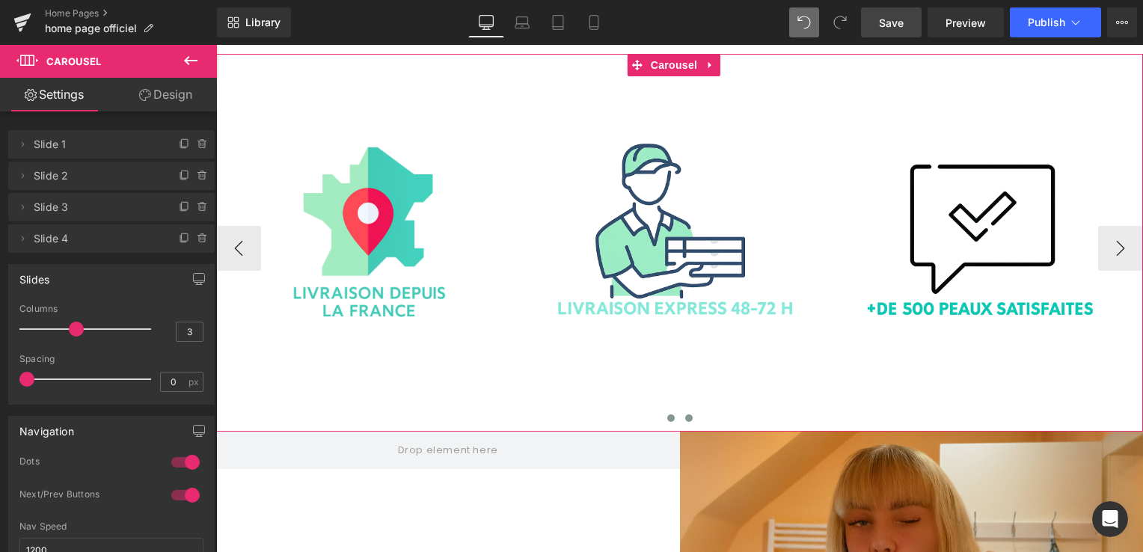
click at [685, 414] on span at bounding box center [688, 417] width 7 height 7
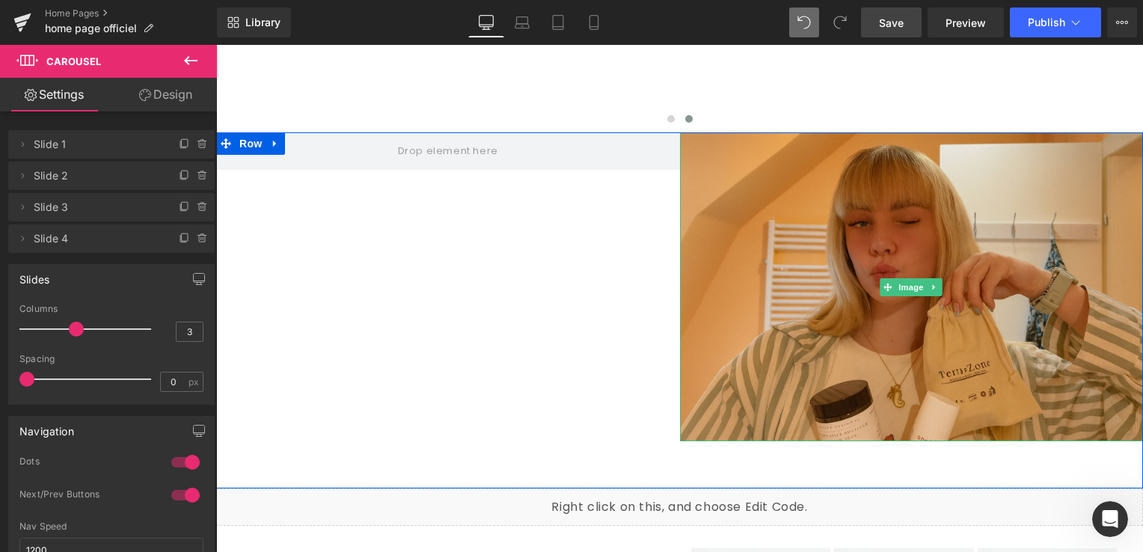
scroll to position [2865, 0]
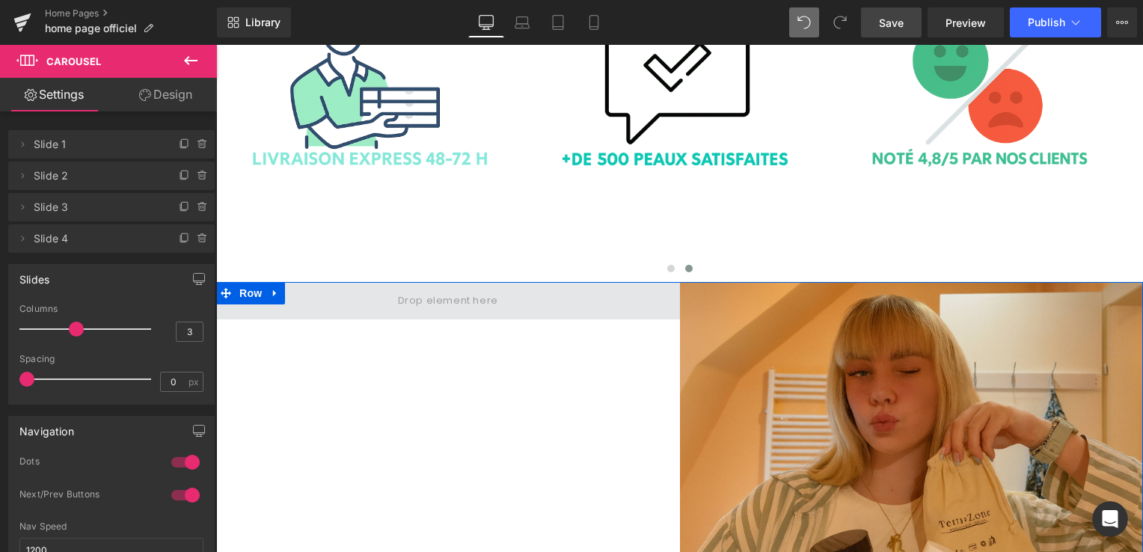
click at [417, 288] on span at bounding box center [448, 300] width 111 height 25
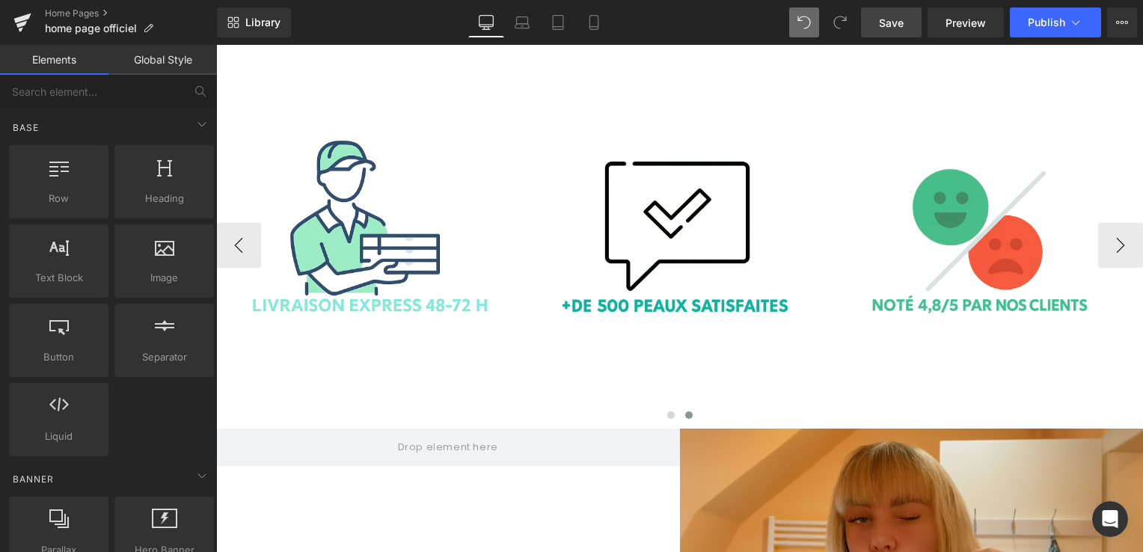
scroll to position [2716, 0]
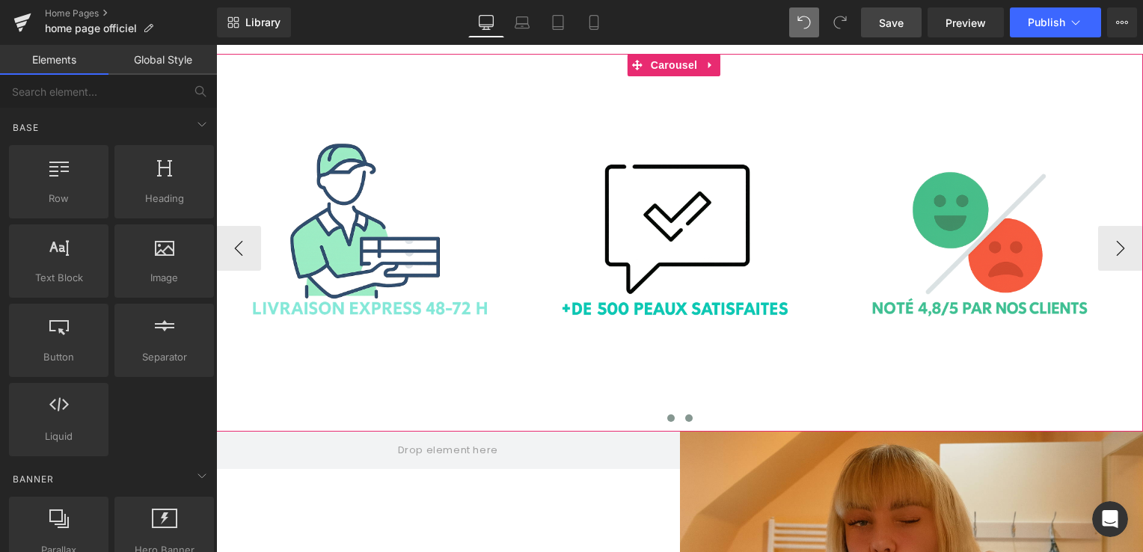
click at [667, 414] on span at bounding box center [670, 417] width 7 height 7
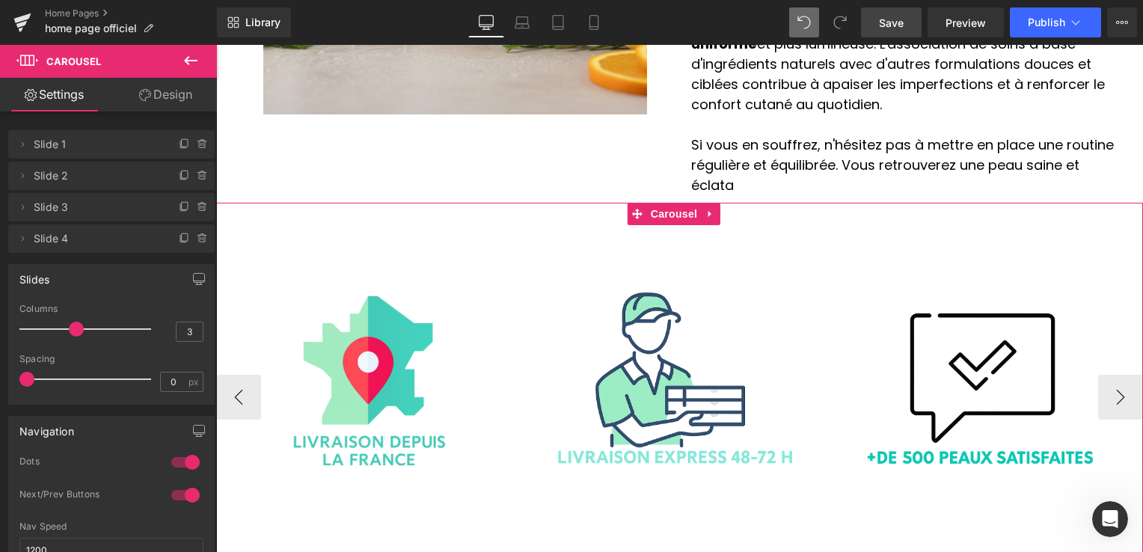
scroll to position [2566, 0]
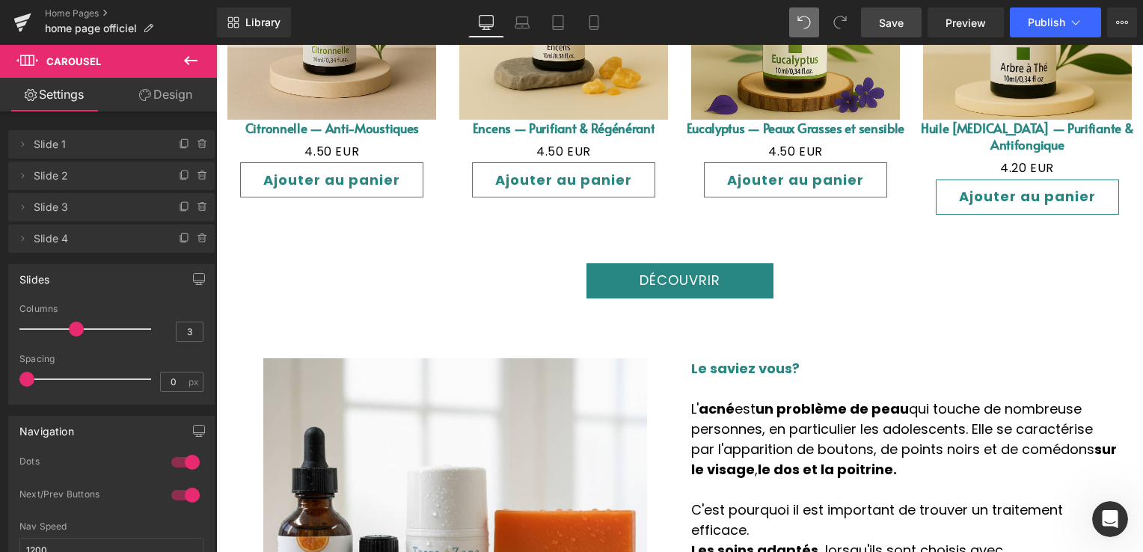
scroll to position [2094, 0]
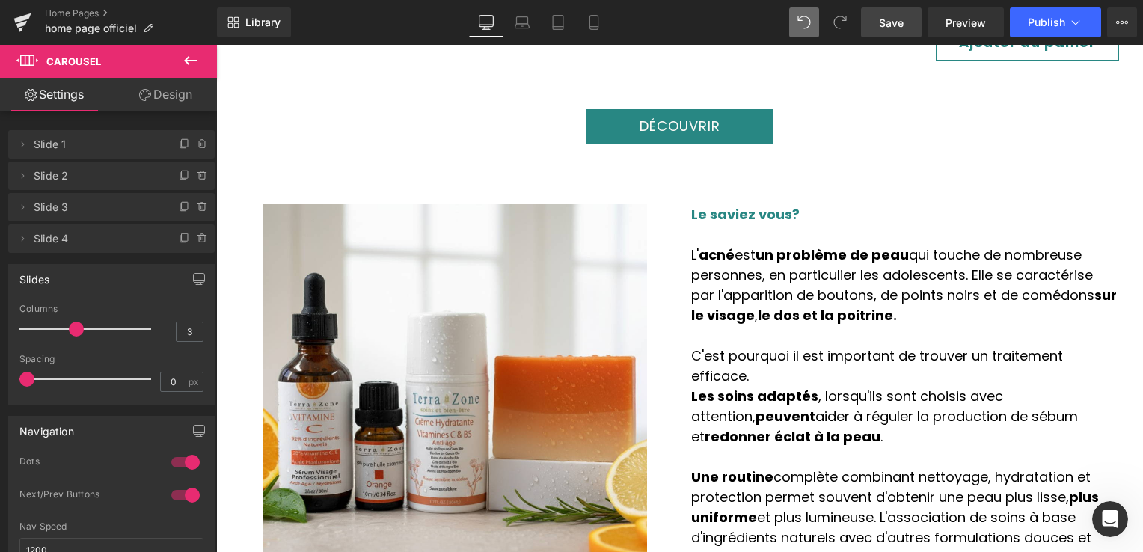
click at [873, 39] on div "Library Desktop Desktop Laptop Tablet Mobile Save Preview Publish Scheduled Vie…" at bounding box center [680, 22] width 926 height 45
click at [897, 29] on span "Save" at bounding box center [891, 23] width 25 height 16
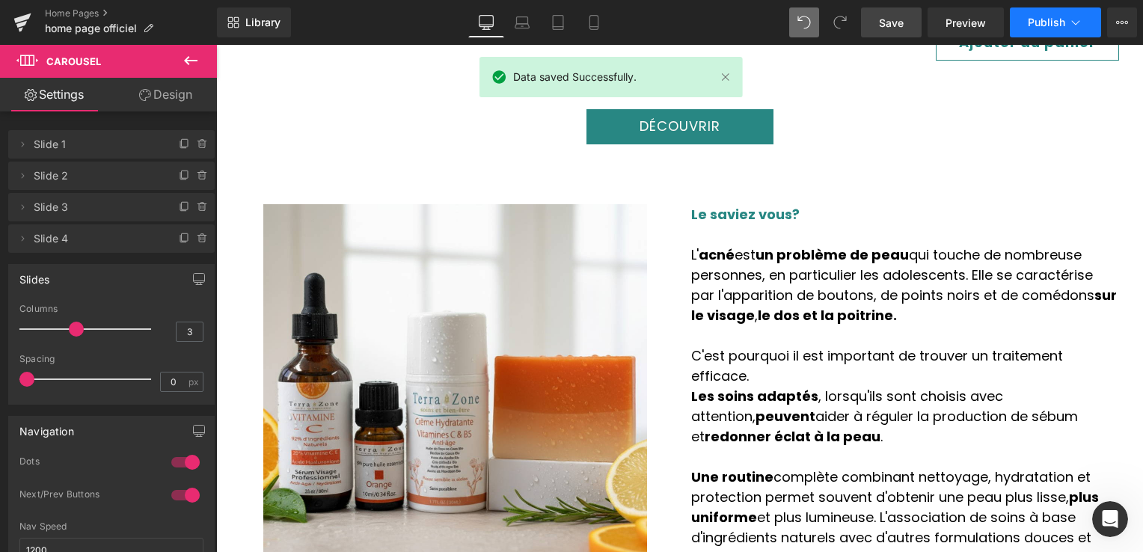
click at [1060, 33] on button "Publish" at bounding box center [1054, 22] width 91 height 30
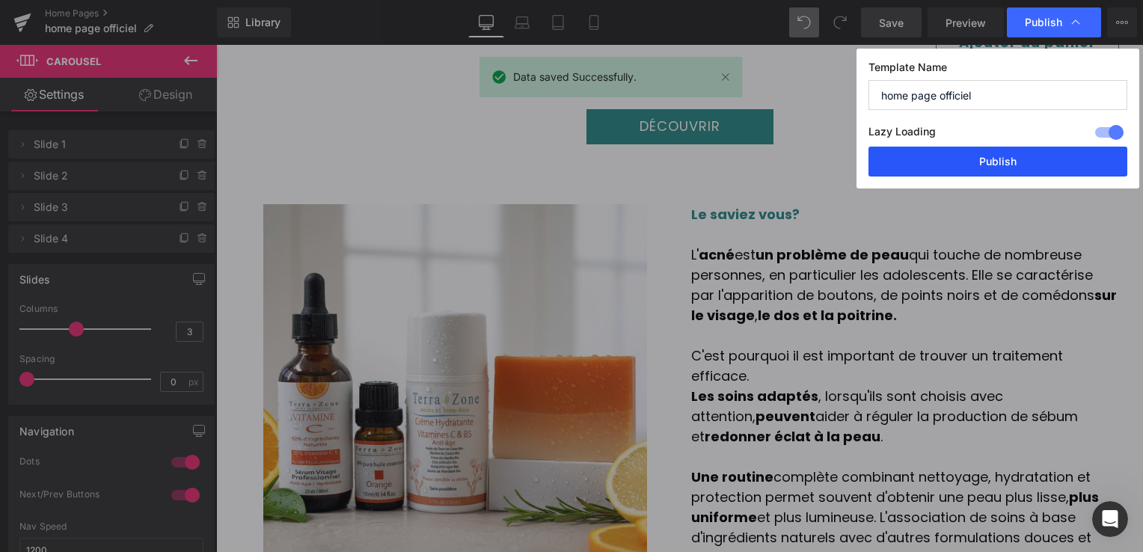
click at [1009, 160] on button "Publish" at bounding box center [997, 162] width 259 height 30
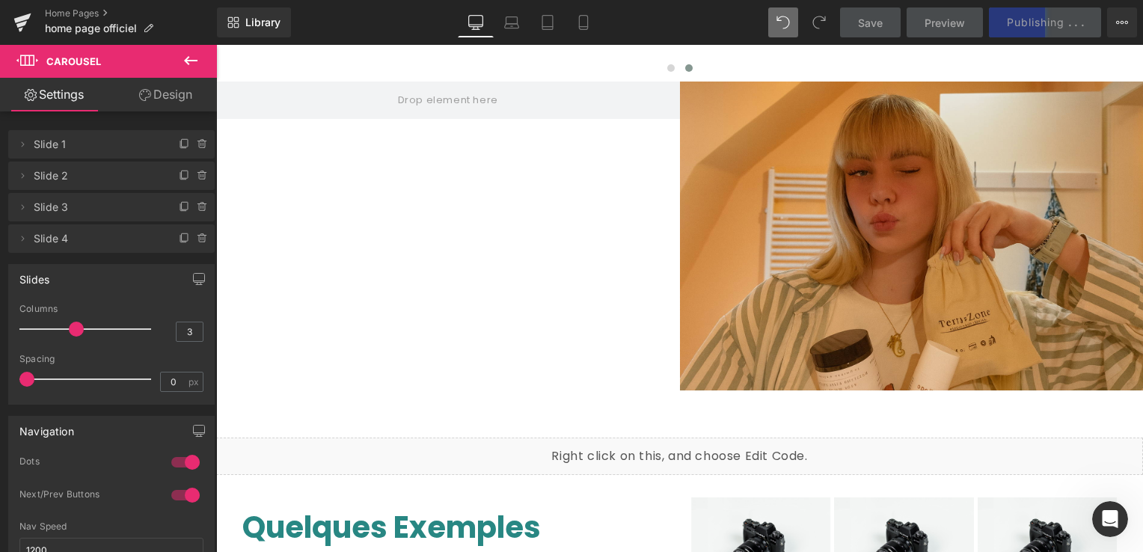
scroll to position [2692, 0]
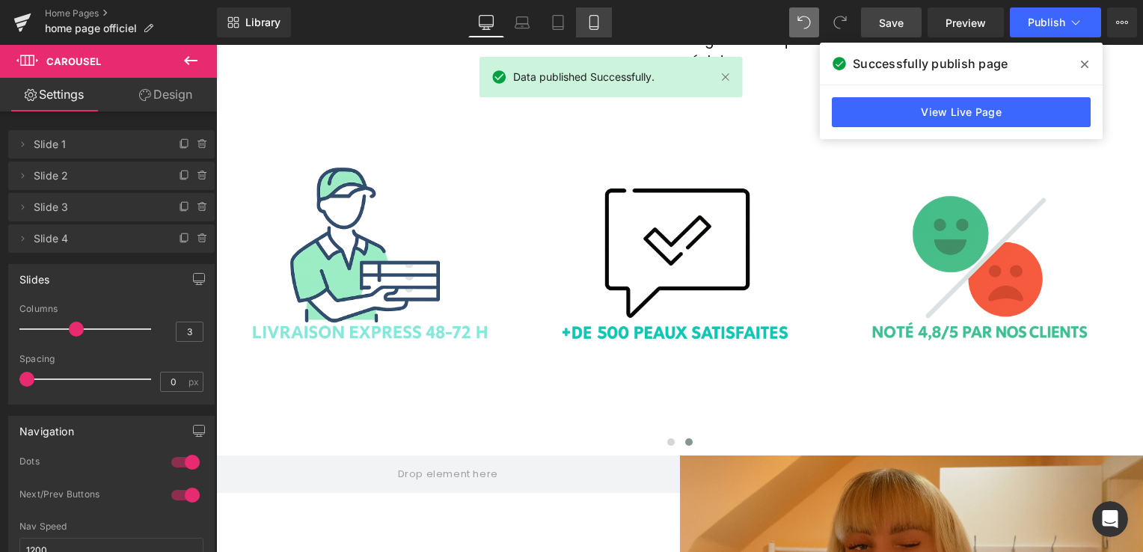
click at [583, 27] on link "Mobile" at bounding box center [594, 22] width 36 height 30
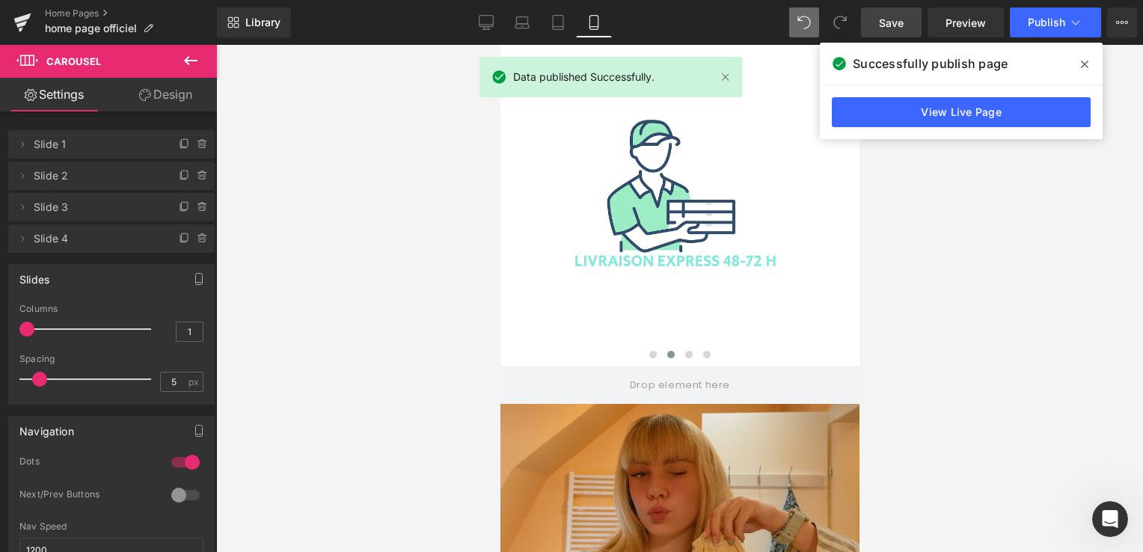
scroll to position [2890, 0]
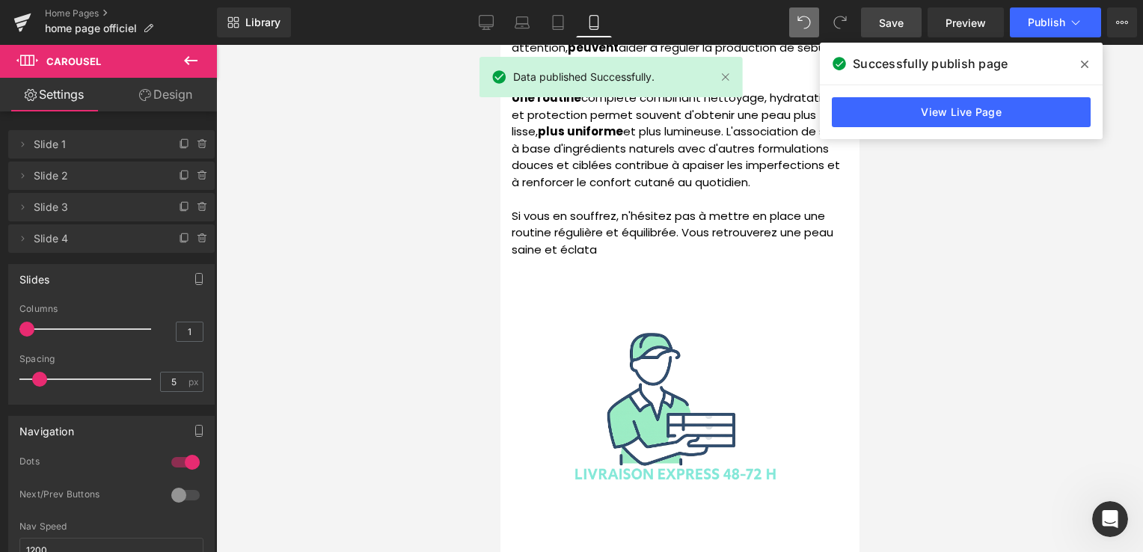
click at [1080, 68] on icon at bounding box center [1083, 64] width 7 height 12
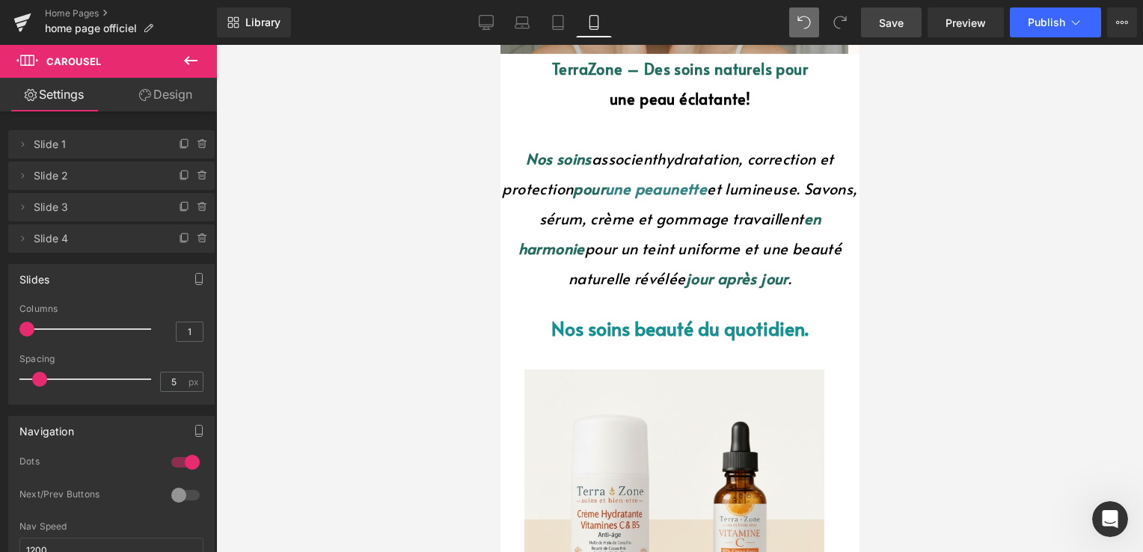
scroll to position [150, 0]
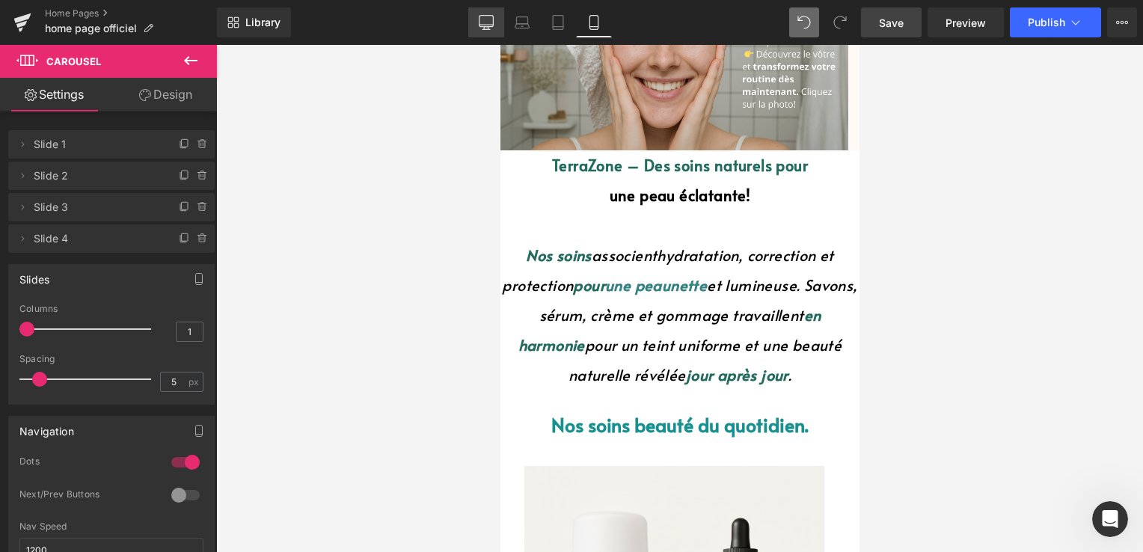
click at [485, 21] on icon at bounding box center [486, 22] width 15 height 15
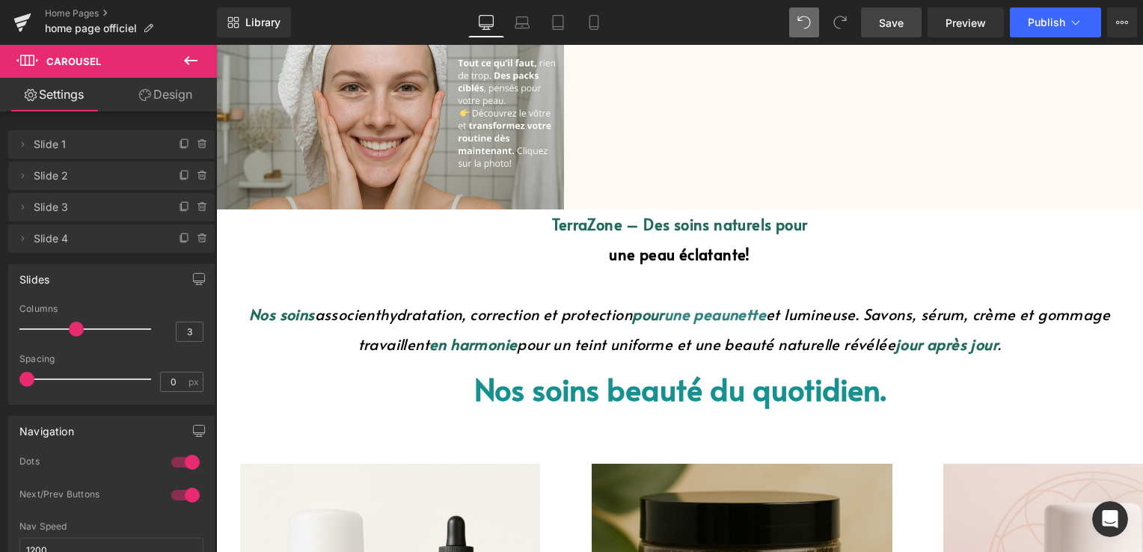
scroll to position [0, 0]
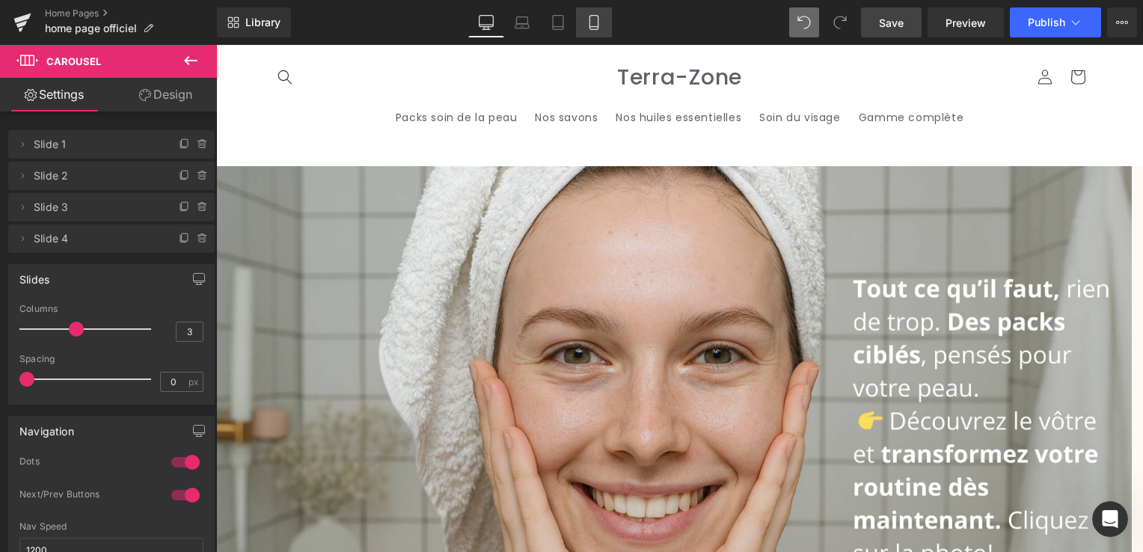
click at [594, 27] on icon at bounding box center [593, 27] width 8 height 0
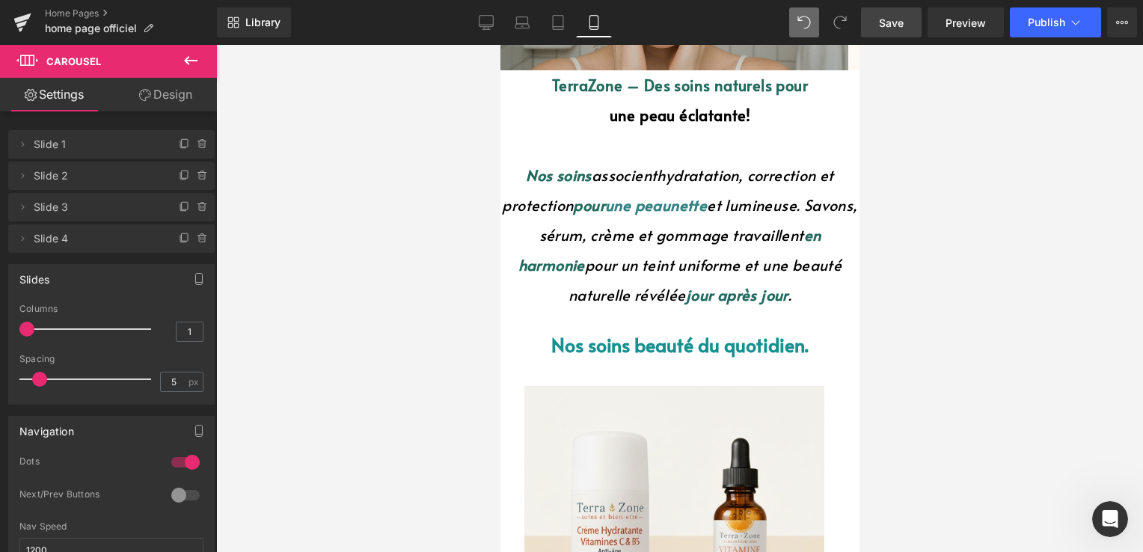
scroll to position [224, 0]
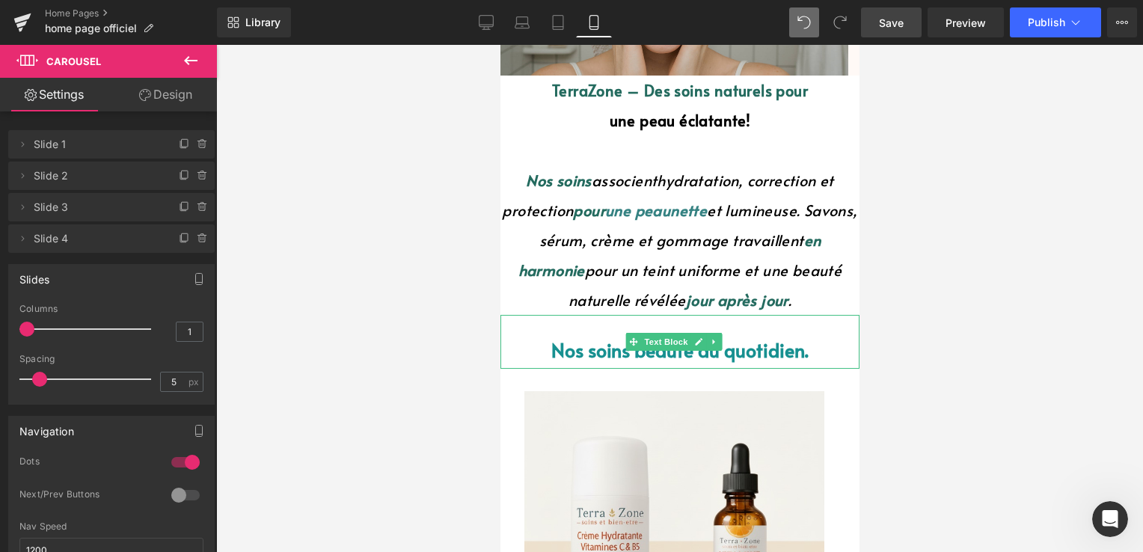
click at [577, 352] on font "Nos soins beauté du quotidien." at bounding box center [678, 349] width 257 height 26
drag, startPoint x: 576, startPoint y: 352, endPoint x: 549, endPoint y: 352, distance: 27.7
click at [577, 352] on font "Nos soins beauté du quotidien." at bounding box center [678, 349] width 257 height 26
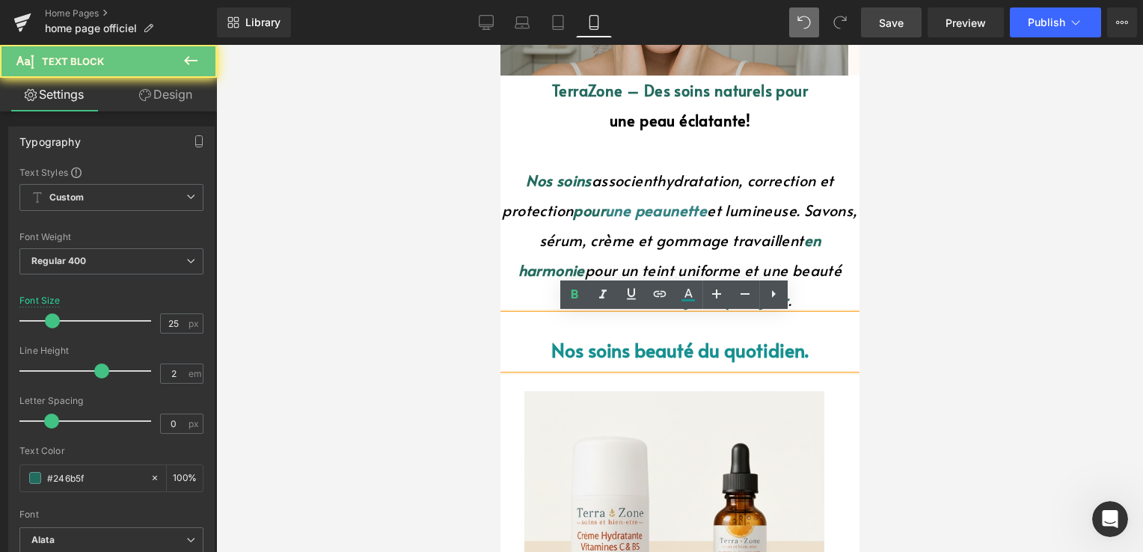
scroll to position [0, 0]
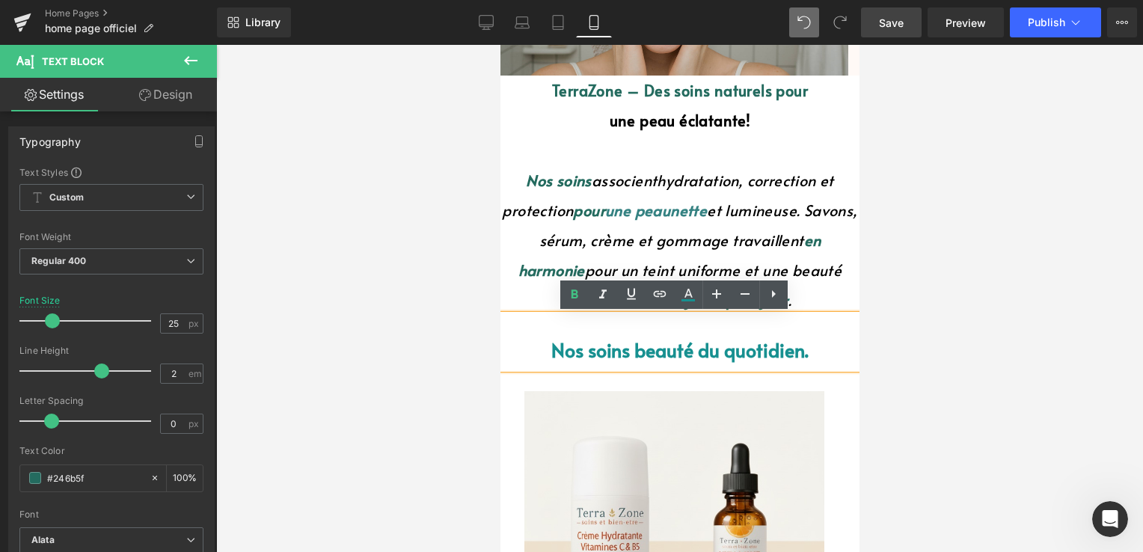
click at [563, 354] on font "Nos soins beauté du quotidien." at bounding box center [678, 349] width 257 height 26
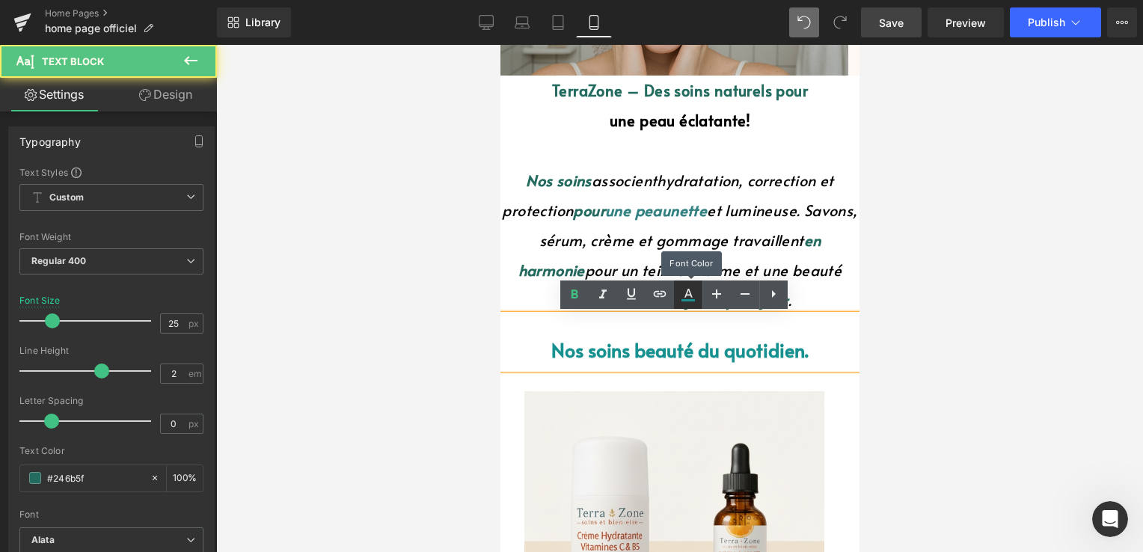
click at [680, 289] on icon at bounding box center [688, 295] width 18 height 18
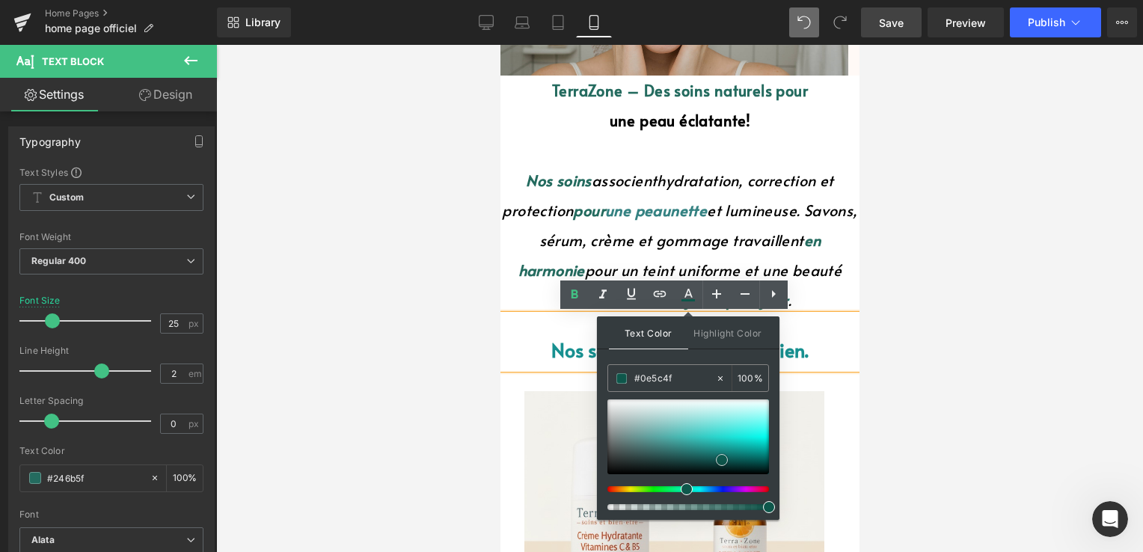
drag, startPoint x: 700, startPoint y: 468, endPoint x: 716, endPoint y: 457, distance: 19.3
click at [722, 458] on div at bounding box center [688, 436] width 162 height 75
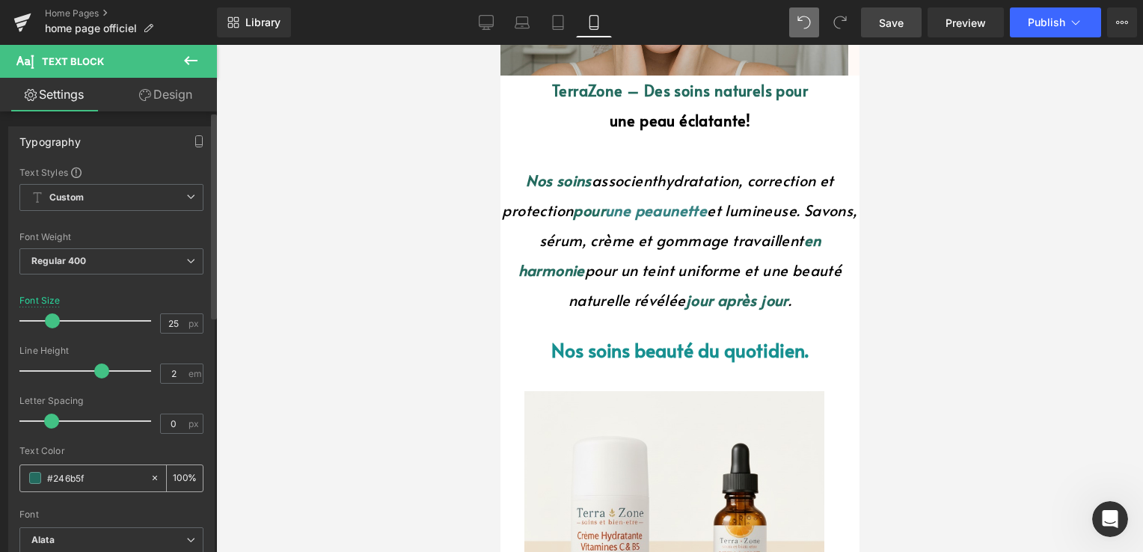
drag, startPoint x: 87, startPoint y: 478, endPoint x: 40, endPoint y: 476, distance: 47.1
click at [40, 476] on div "#246b5f" at bounding box center [84, 478] width 129 height 26
click at [626, 357] on font "Nos soins beauté du quotidien." at bounding box center [678, 349] width 257 height 26
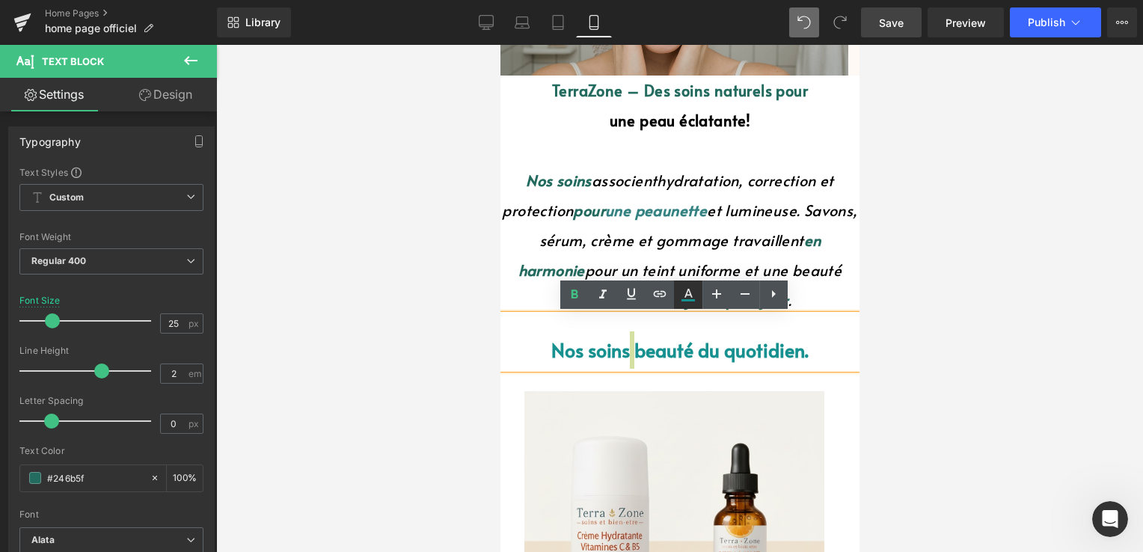
click at [682, 304] on icon at bounding box center [688, 295] width 18 height 18
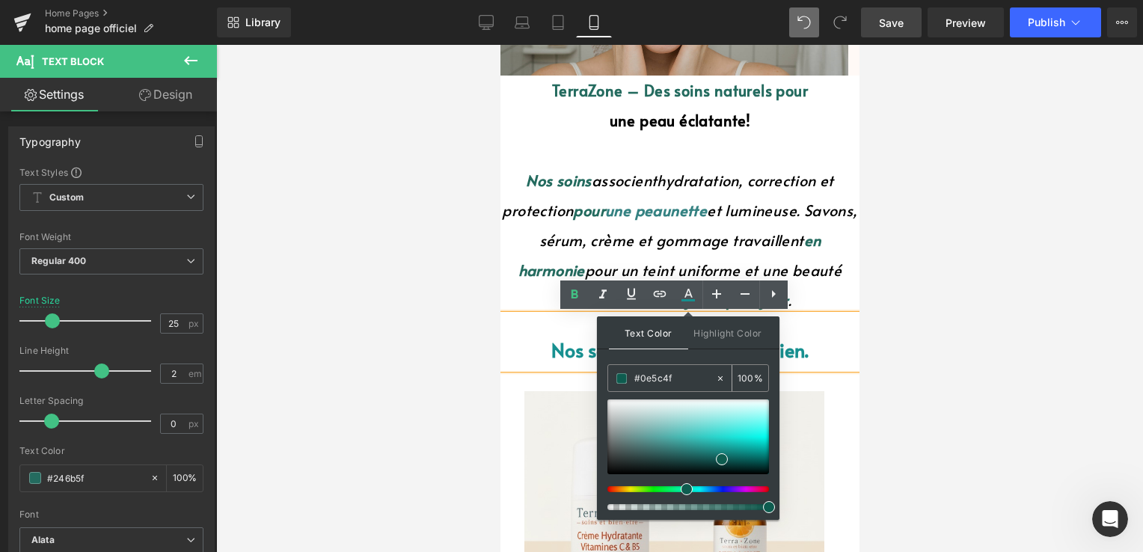
drag, startPoint x: 673, startPoint y: 378, endPoint x: 613, endPoint y: 383, distance: 60.0
click at [606, 381] on div "Text Color Highlight Color rgba(14, 92, 79, 1) #0e5c4f 100 % transparent transp…" at bounding box center [688, 417] width 182 height 203
paste input "246b5"
type input "#246b5f"
click at [717, 353] on div "Text Color Highlight Color rgba(36, 107, 95, 1) #246b5f 100 % transparent trans…" at bounding box center [688, 417] width 182 height 203
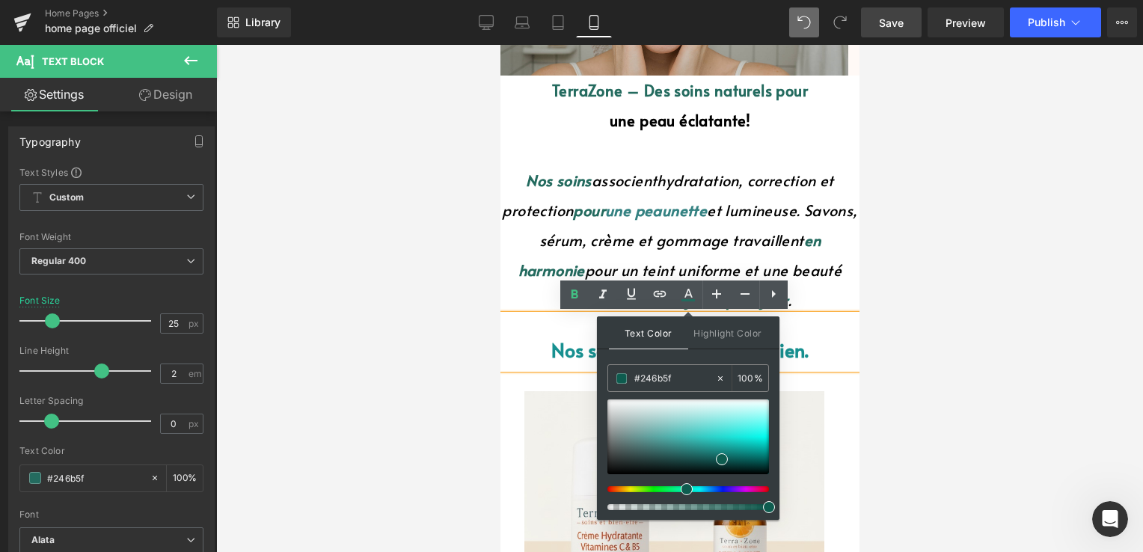
click at [797, 333] on p "Nos soins beauté du quotidien." at bounding box center [678, 349] width 359 height 37
click at [796, 333] on p "Nos soins beauté du quotidien." at bounding box center [678, 349] width 359 height 37
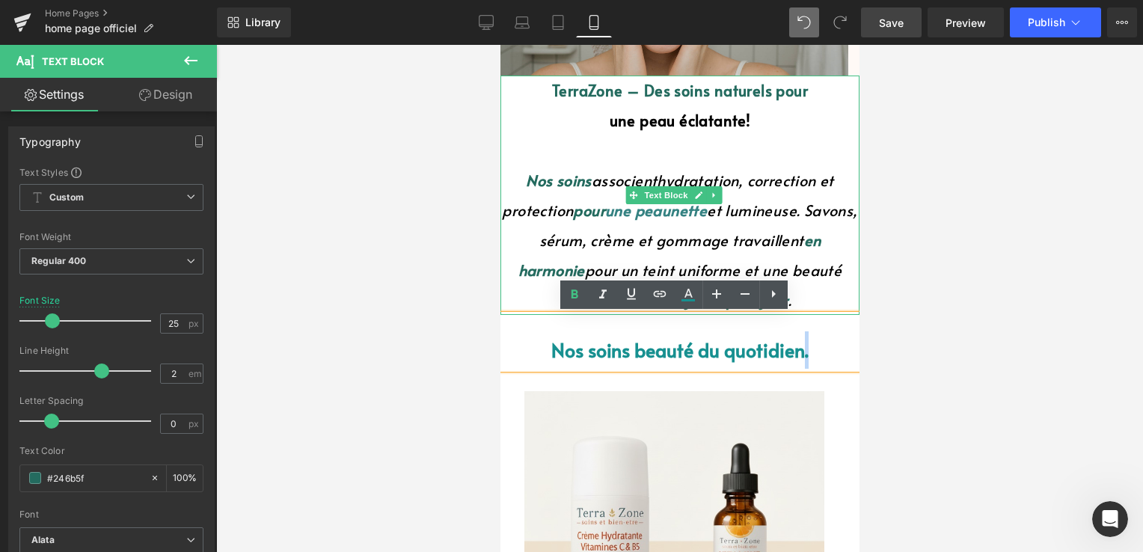
click at [546, 268] on font "en harmonie" at bounding box center [668, 255] width 303 height 51
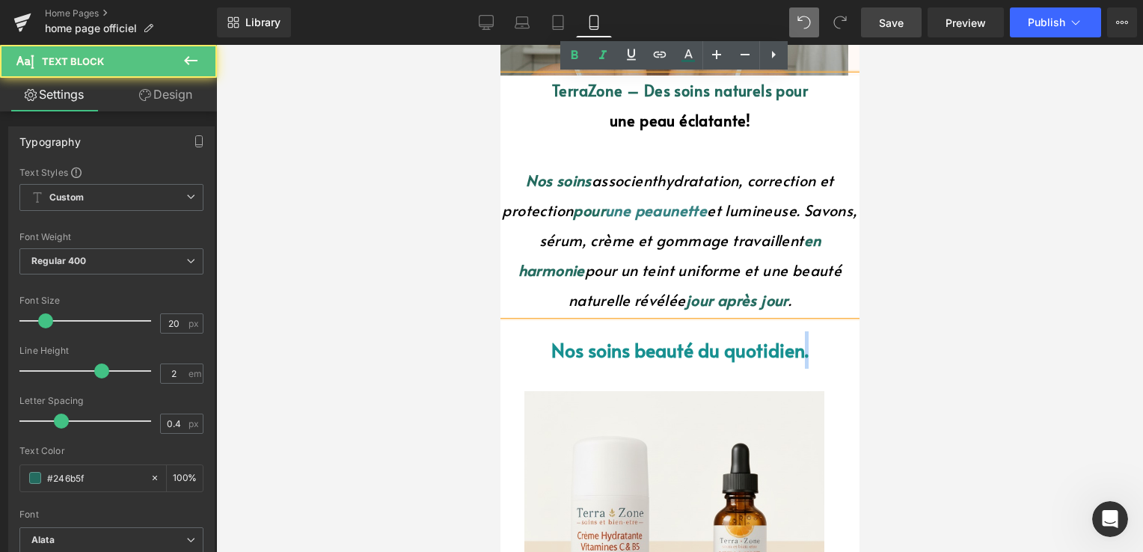
click at [542, 276] on font "en harmonie" at bounding box center [668, 255] width 303 height 51
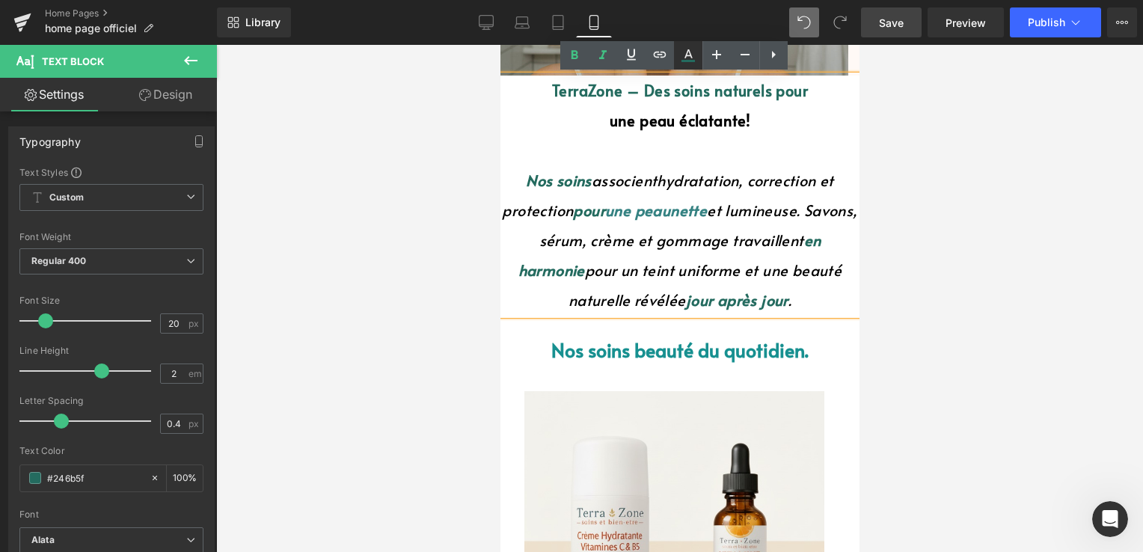
click at [690, 61] on icon at bounding box center [687, 61] width 13 height 2
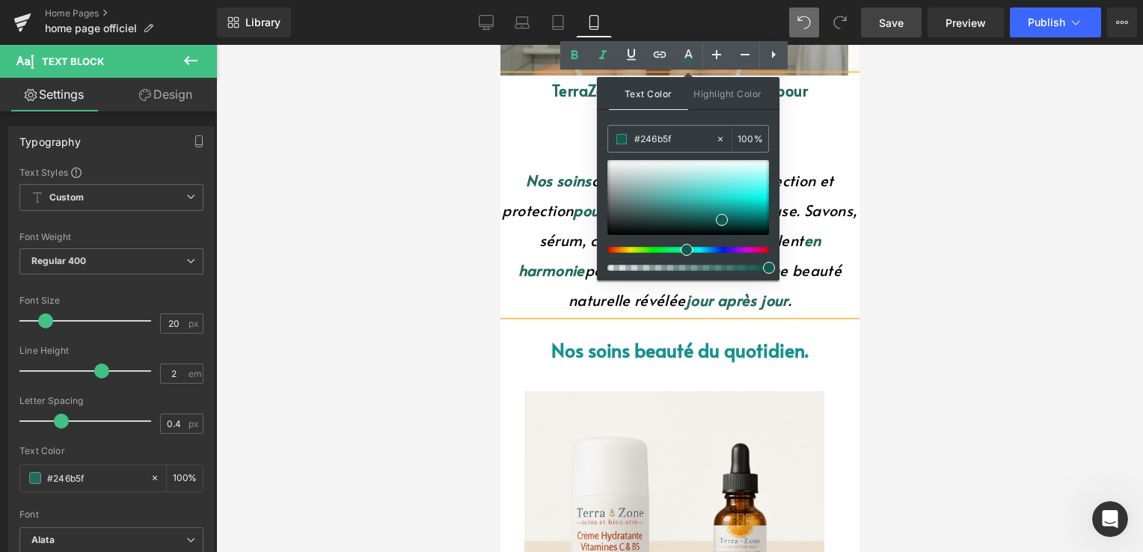
click at [534, 297] on p "Nos soins associent hydratation, correction et protection pour une peau nette e…" at bounding box center [678, 240] width 359 height 150
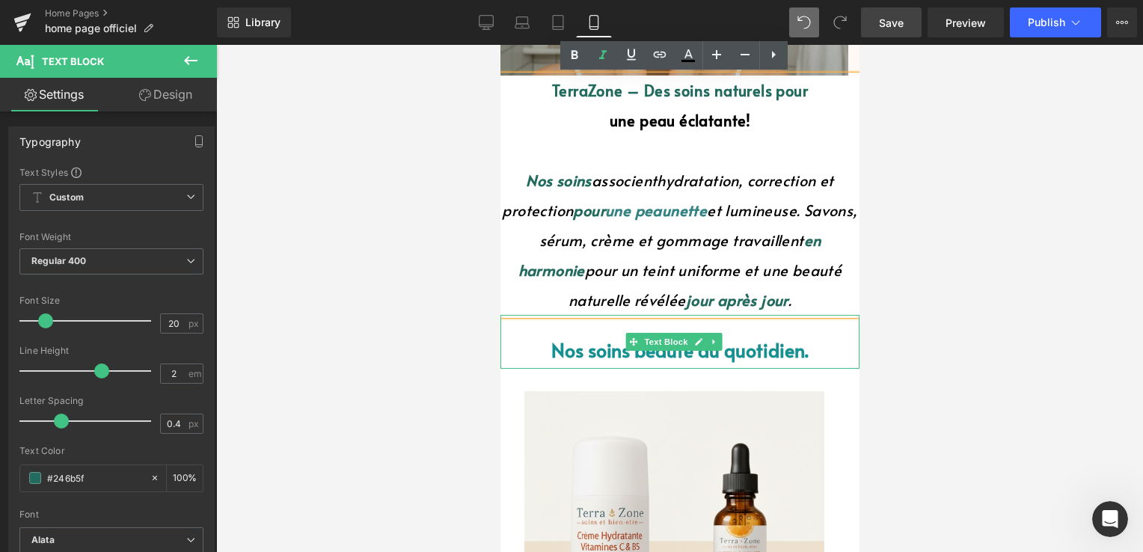
click at [600, 345] on span "Nos soins" at bounding box center [589, 349] width 79 height 26
click at [599, 357] on span "Nos soins" at bounding box center [589, 349] width 79 height 26
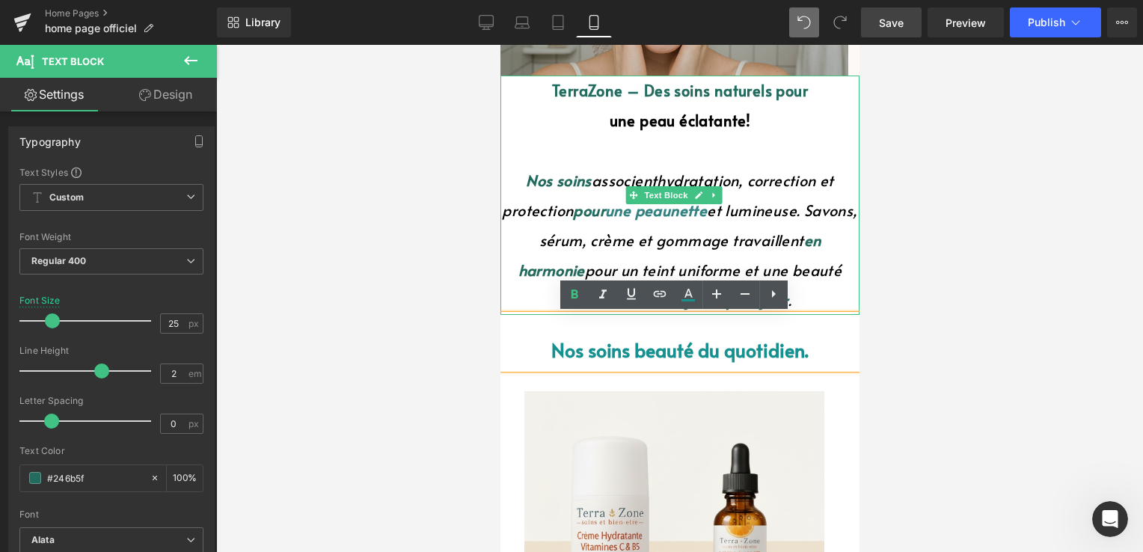
click at [539, 273] on font "en harmonie" at bounding box center [668, 255] width 303 height 51
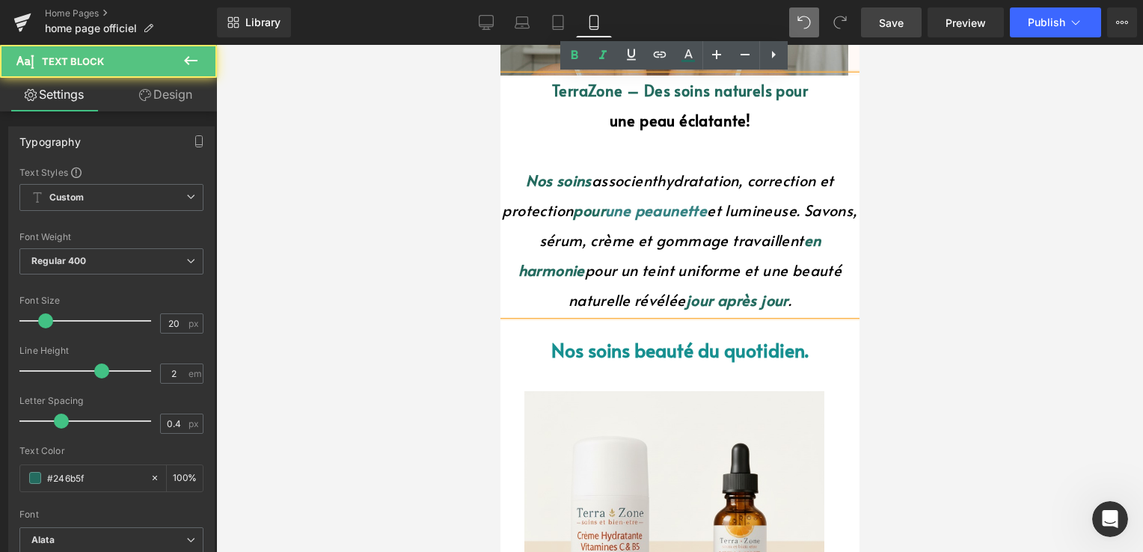
click at [539, 273] on font "en harmonie" at bounding box center [668, 255] width 303 height 51
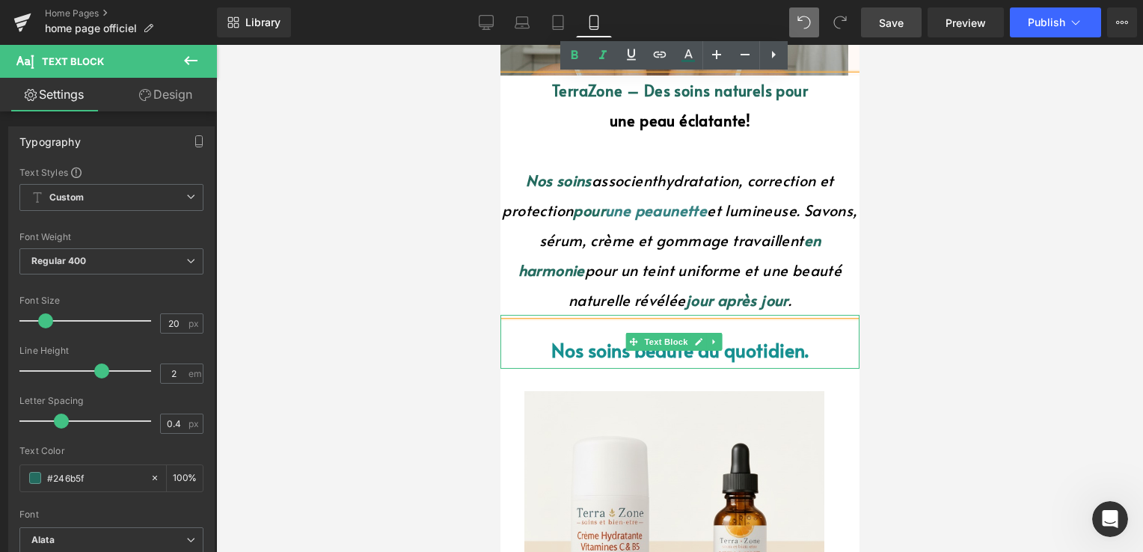
click at [587, 357] on span "Nos soins" at bounding box center [589, 349] width 79 height 26
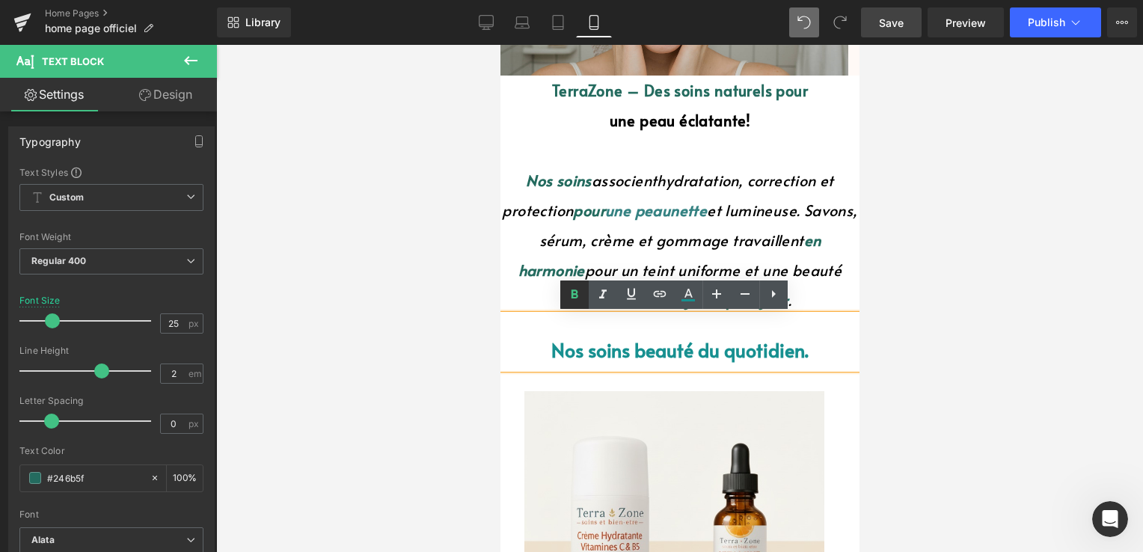
click at [574, 298] on icon at bounding box center [574, 293] width 7 height 9
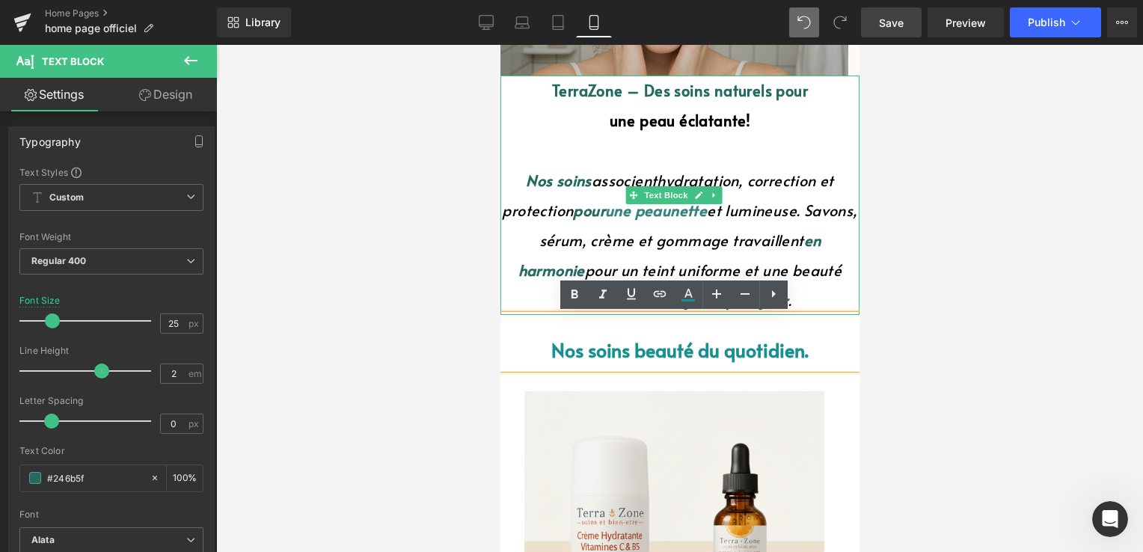
click at [541, 286] on p "Nos soins associent hydratation, correction et protection pour une peau nette e…" at bounding box center [678, 240] width 359 height 150
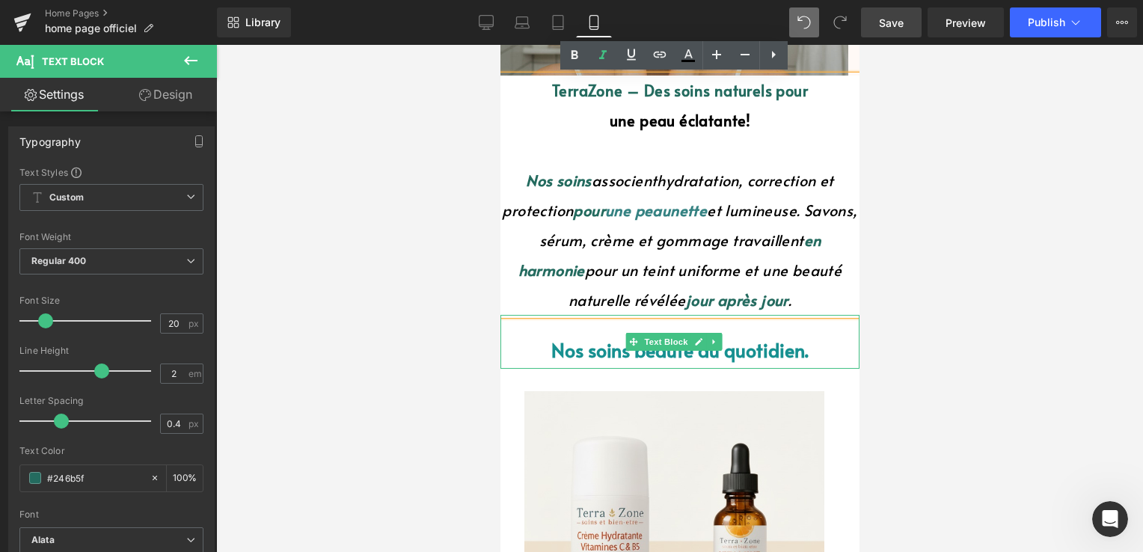
click at [580, 348] on span "Nos soins" at bounding box center [589, 349] width 79 height 26
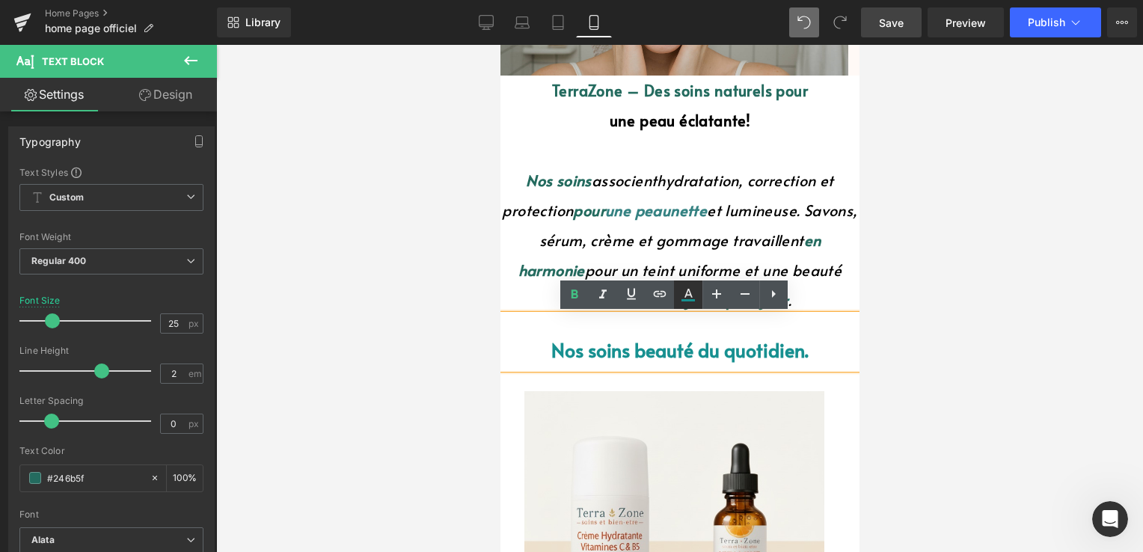
click at [685, 298] on icon at bounding box center [688, 295] width 18 height 18
type input "#179090"
type input "100"
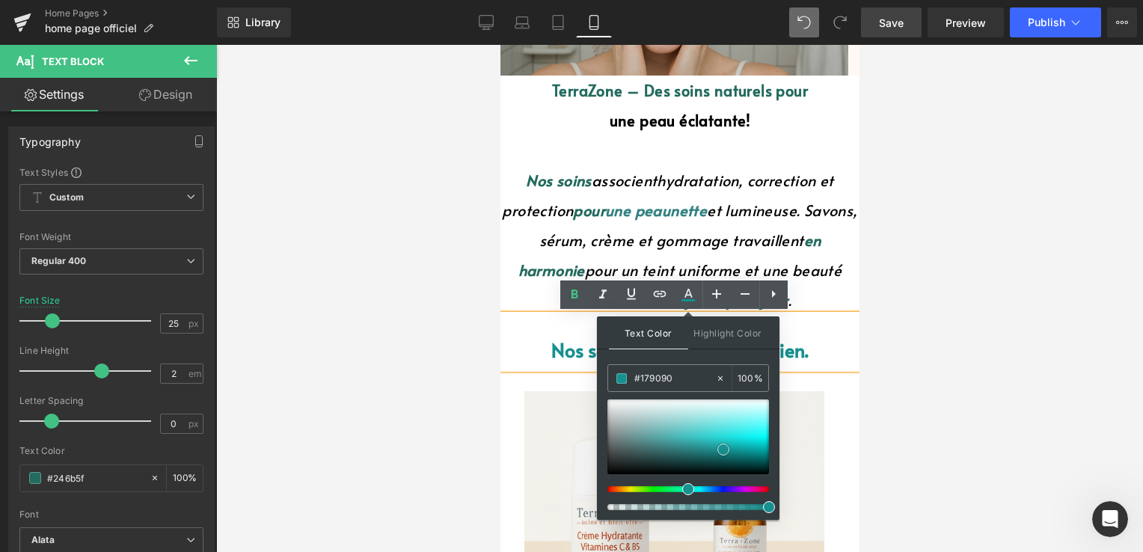
click at [722, 446] on span at bounding box center [723, 449] width 12 height 12
click at [726, 447] on span at bounding box center [723, 449] width 12 height 12
drag, startPoint x: 726, startPoint y: 445, endPoint x: 721, endPoint y: 452, distance: 8.5
click at [721, 452] on span at bounding box center [718, 456] width 12 height 12
click at [720, 380] on icon at bounding box center [720, 378] width 10 height 10
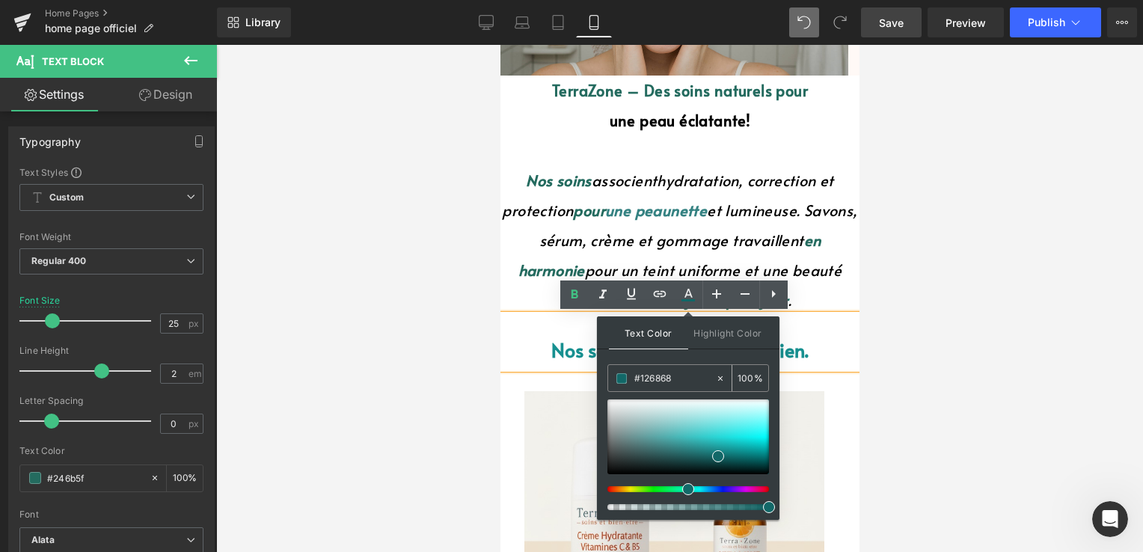
type input "none"
type input "0"
click at [676, 381] on input "none" at bounding box center [674, 378] width 81 height 16
type input "n"
drag, startPoint x: 631, startPoint y: 369, endPoint x: 646, endPoint y: 379, distance: 17.8
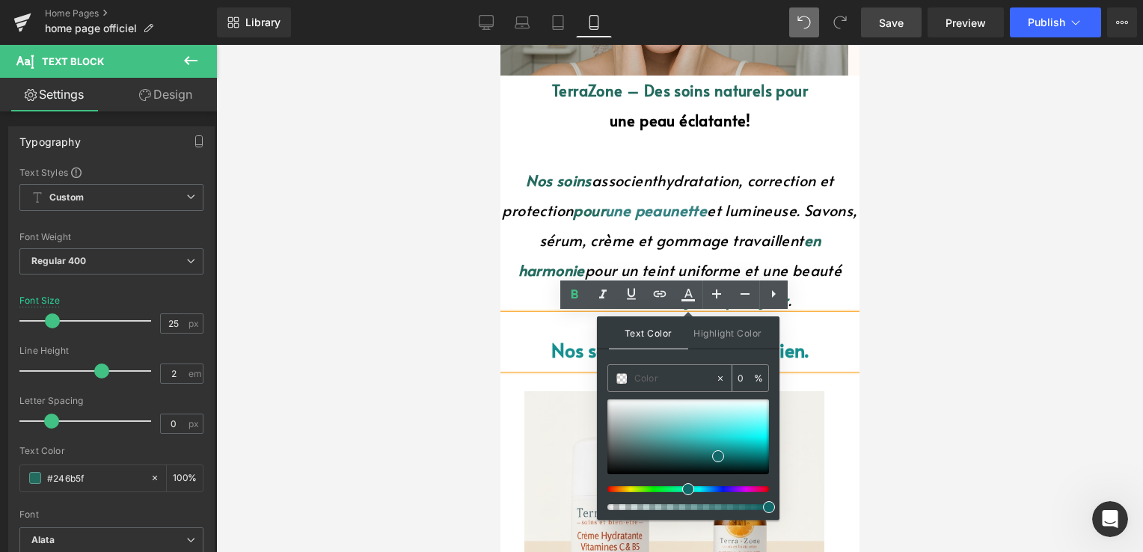
click at [646, 379] on input "text" at bounding box center [674, 378] width 81 height 16
paste input "#246b5f"
type input "#246b5f"
type input "100"
click at [705, 358] on div "Text Color Highlight Color rgba(36, 107, 95, 1) #246b5f 100 % transparent trans…" at bounding box center [688, 417] width 182 height 203
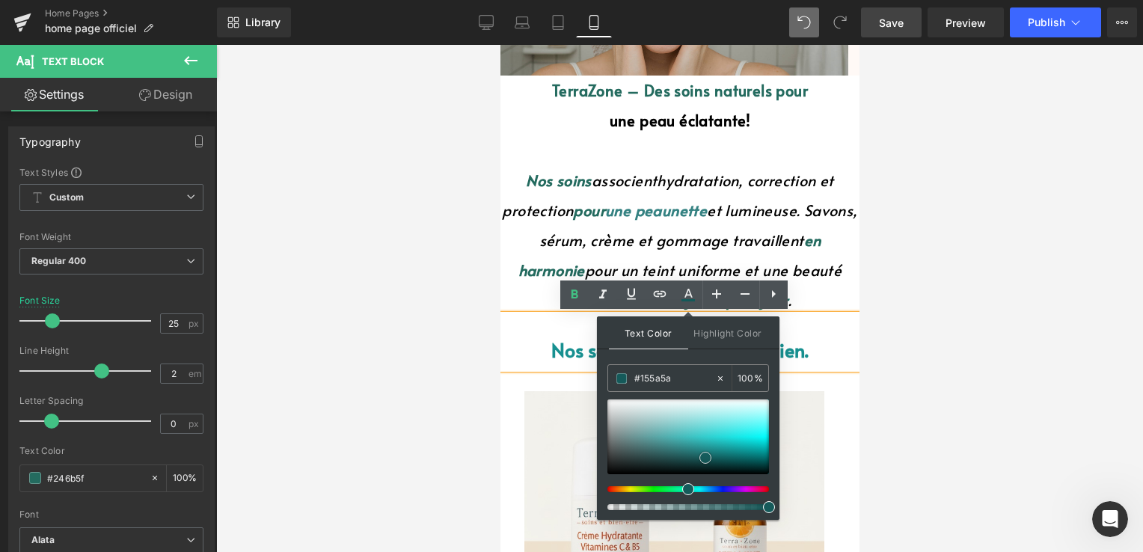
drag, startPoint x: 716, startPoint y: 453, endPoint x: 704, endPoint y: 455, distance: 12.8
click at [704, 455] on span at bounding box center [705, 458] width 12 height 12
click at [719, 375] on icon at bounding box center [720, 378] width 10 height 10
type input "none"
type input "0"
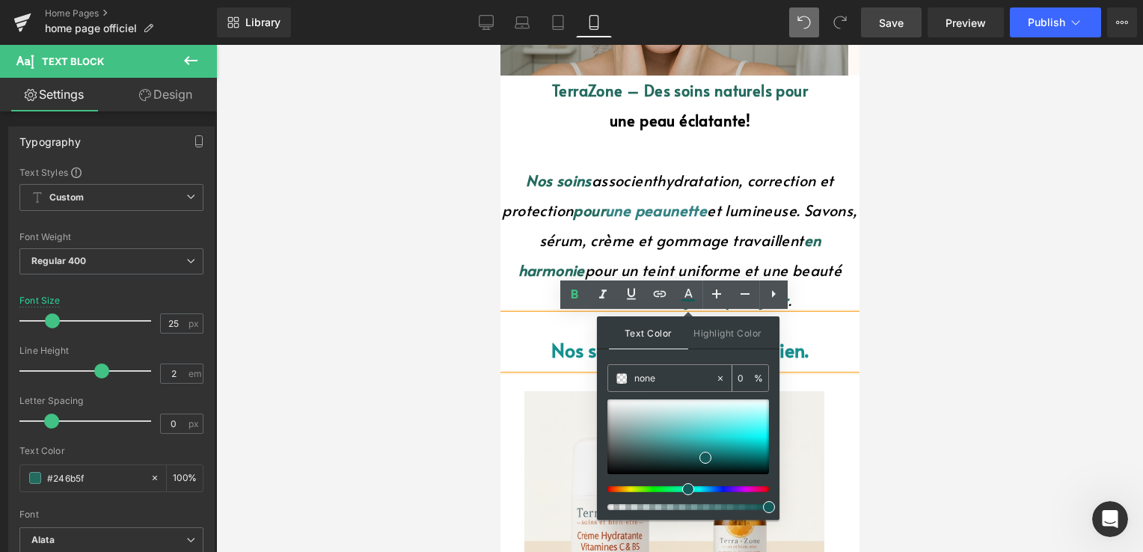
click at [648, 375] on input "none" at bounding box center [674, 378] width 81 height 16
drag, startPoint x: 653, startPoint y: 378, endPoint x: 627, endPoint y: 380, distance: 25.5
click at [627, 380] on div "none" at bounding box center [661, 378] width 107 height 26
paste input "#246b5f"
click at [707, 375] on input "#246b5f" at bounding box center [674, 378] width 81 height 16
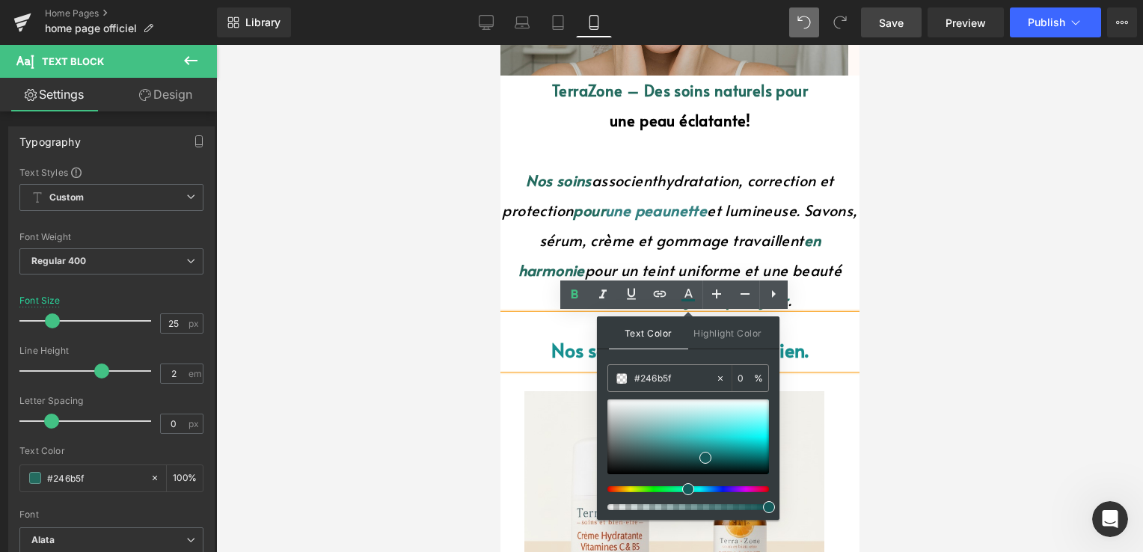
type input "#246b5f"
type input "100"
click at [706, 357] on div "Text Color Highlight Color rgba(36, 107, 95, 1) #246b5f 100 % transparent trans…" at bounding box center [688, 417] width 182 height 203
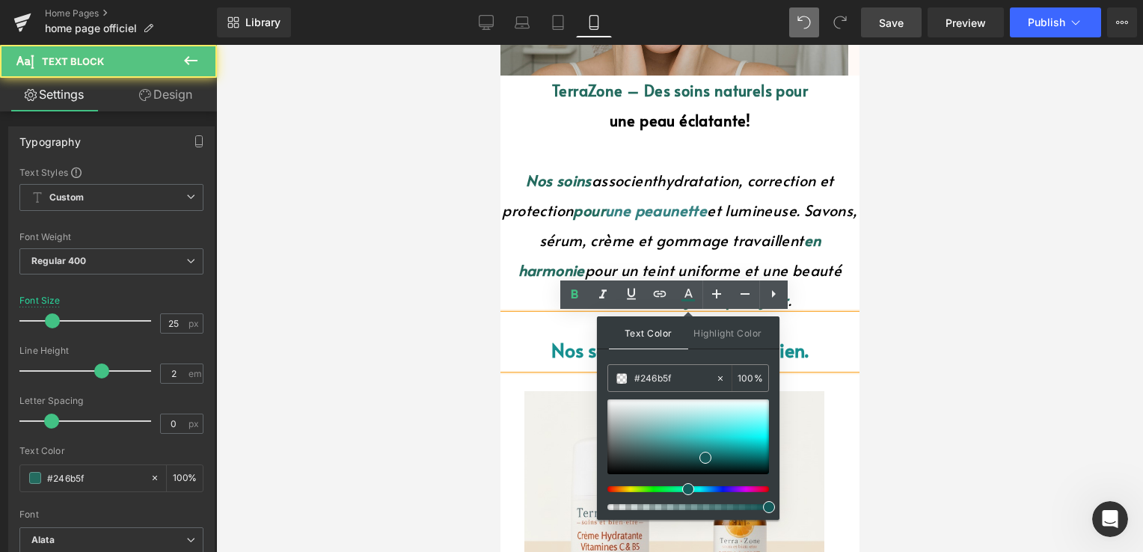
click at [818, 337] on p "Nos soins beauté du quotidien." at bounding box center [678, 349] width 359 height 37
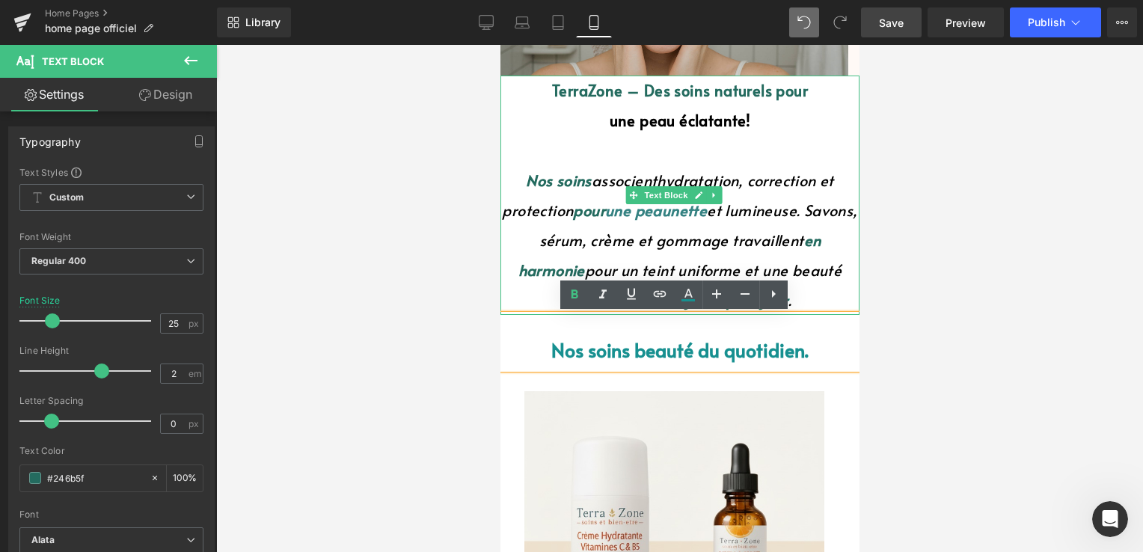
click at [543, 265] on font "en harmonie" at bounding box center [668, 255] width 303 height 51
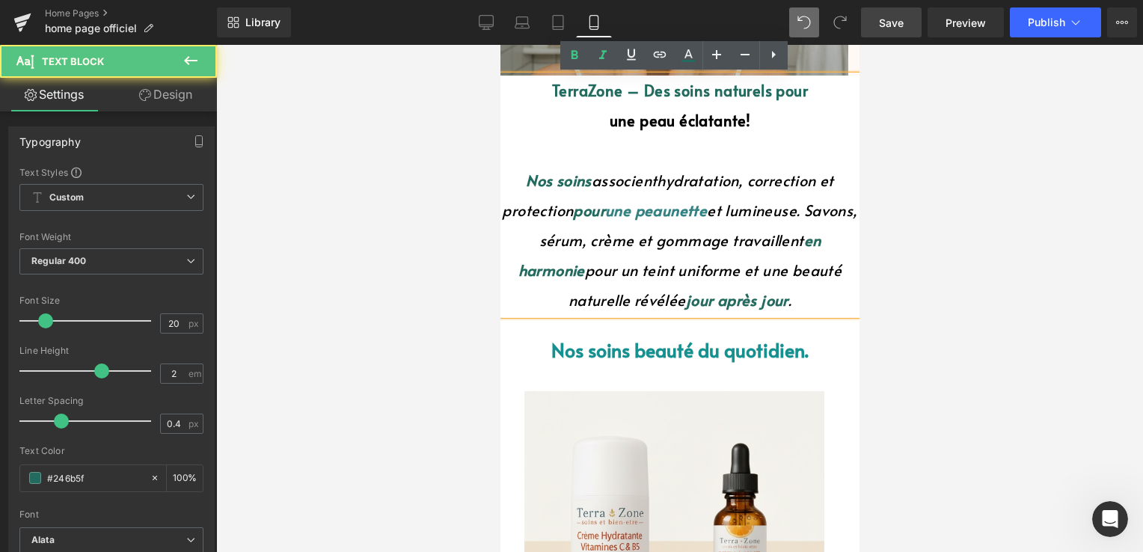
click at [539, 277] on font "en harmonie" at bounding box center [668, 255] width 303 height 51
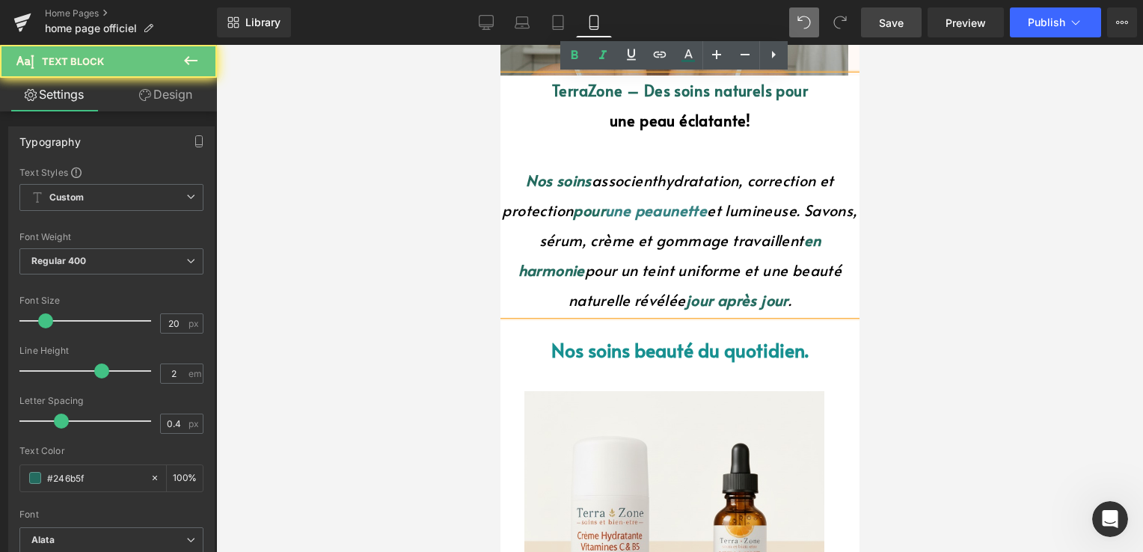
click at [660, 207] on font "une peau" at bounding box center [636, 210] width 65 height 21
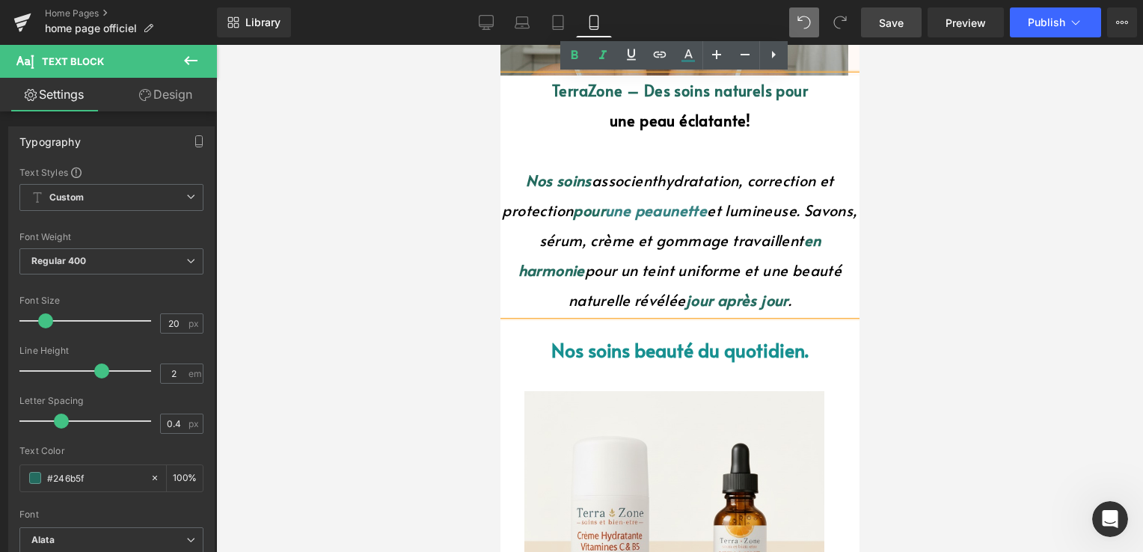
click at [562, 179] on font "Nos soins" at bounding box center [558, 180] width 66 height 21
click at [604, 217] on font "pour" at bounding box center [588, 210] width 32 height 21
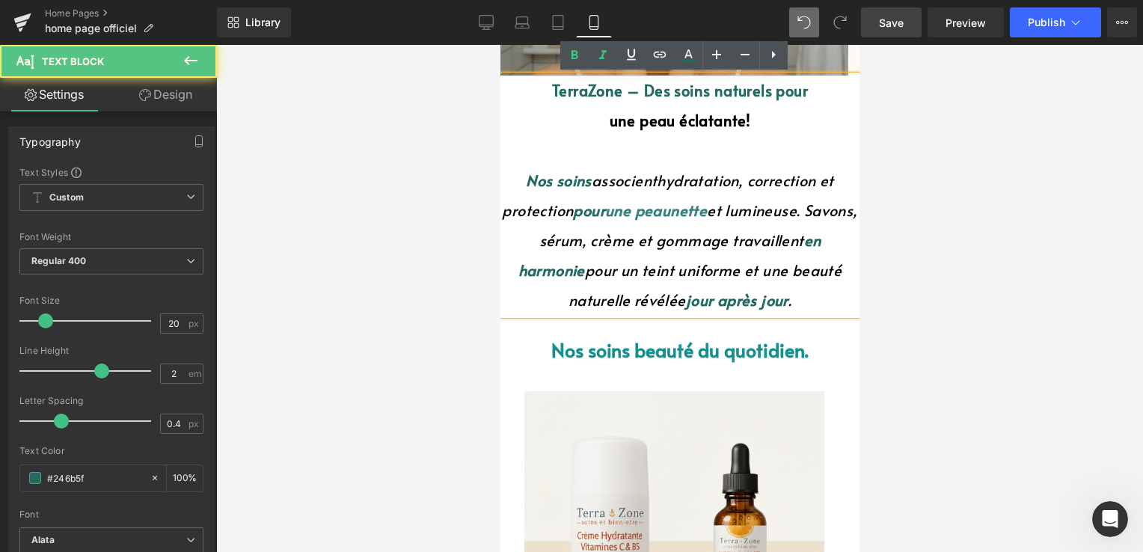
click at [604, 212] on font "pour" at bounding box center [588, 210] width 32 height 21
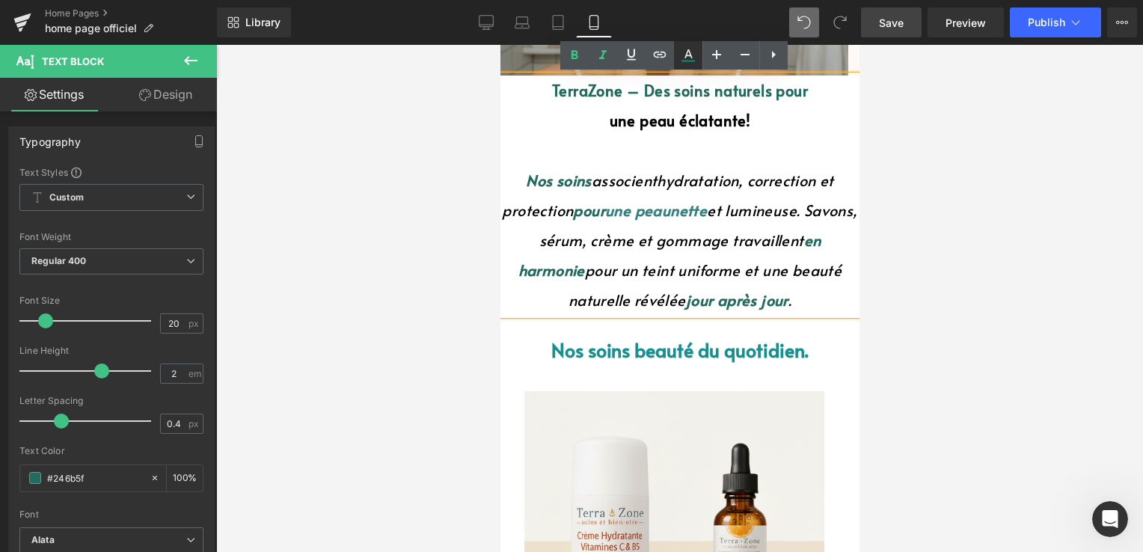
click at [689, 53] on icon at bounding box center [688, 53] width 8 height 9
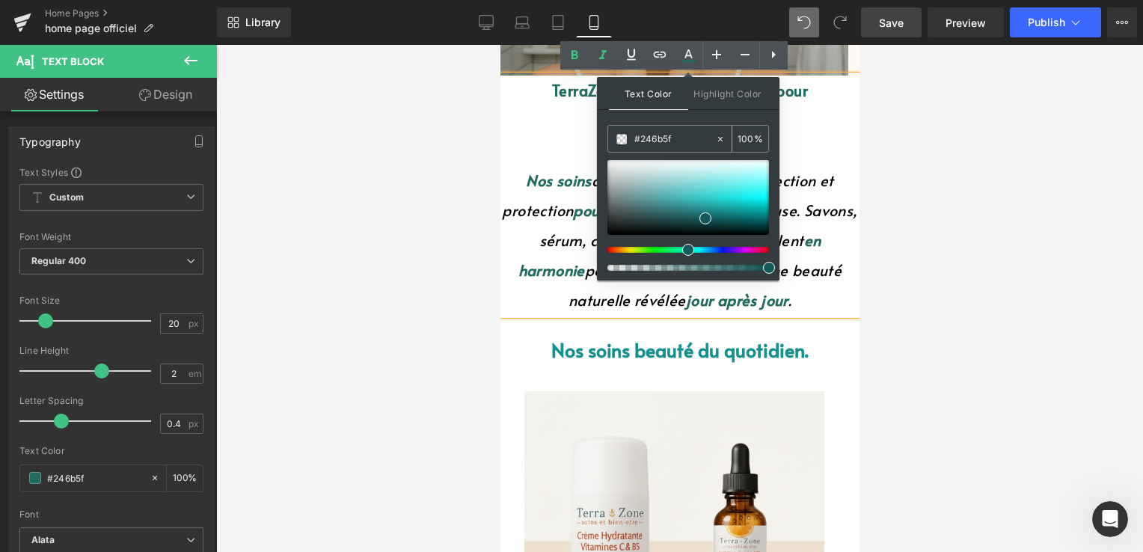
click at [687, 141] on input "#246b5f" at bounding box center [674, 139] width 81 height 16
click at [672, 135] on input "#246b5f" at bounding box center [674, 139] width 81 height 16
drag, startPoint x: 672, startPoint y: 135, endPoint x: 664, endPoint y: 136, distance: 8.4
click at [664, 136] on input "#246b5f" at bounding box center [674, 139] width 81 height 16
click at [682, 138] on input "#246b5f" at bounding box center [674, 139] width 81 height 16
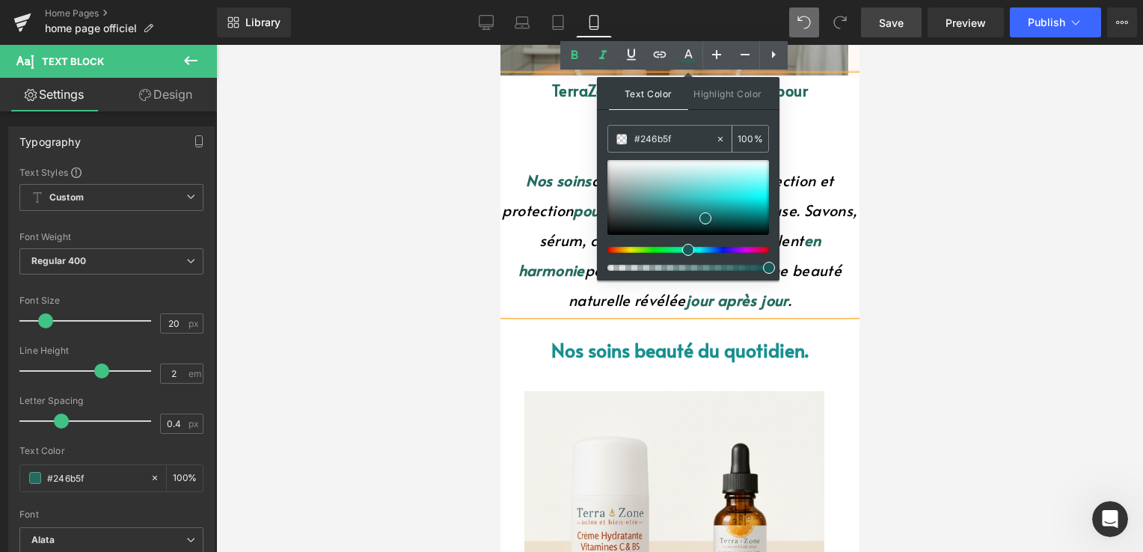
drag, startPoint x: 682, startPoint y: 138, endPoint x: 643, endPoint y: 143, distance: 39.1
click at [643, 143] on input "#246b5f" at bounding box center [674, 139] width 81 height 16
click at [640, 144] on input "#246b5f" at bounding box center [674, 139] width 81 height 16
drag, startPoint x: 640, startPoint y: 144, endPoint x: 630, endPoint y: 138, distance: 11.8
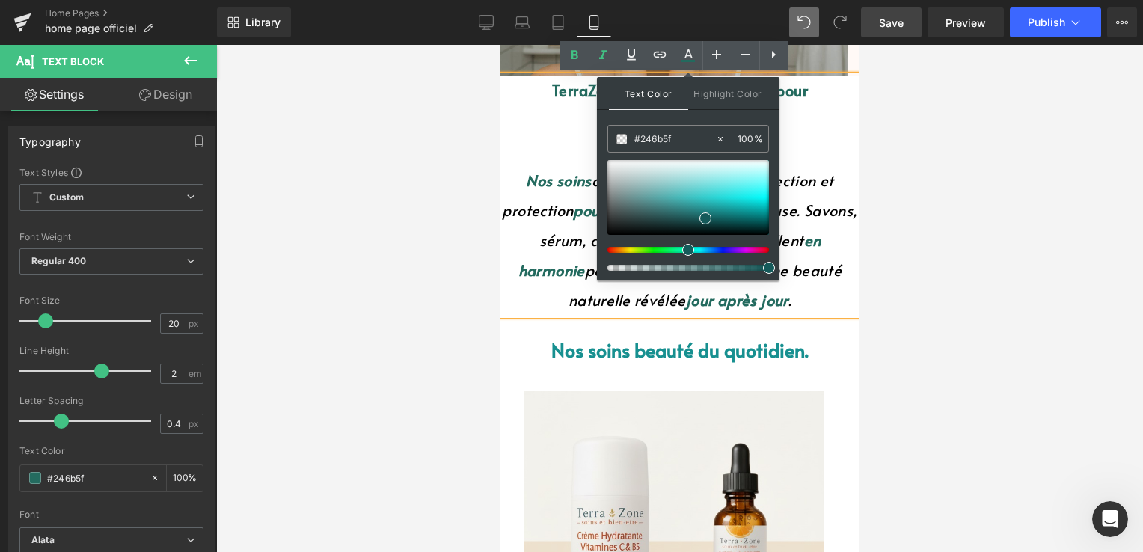
click at [630, 138] on div "#246b5f" at bounding box center [661, 139] width 107 height 26
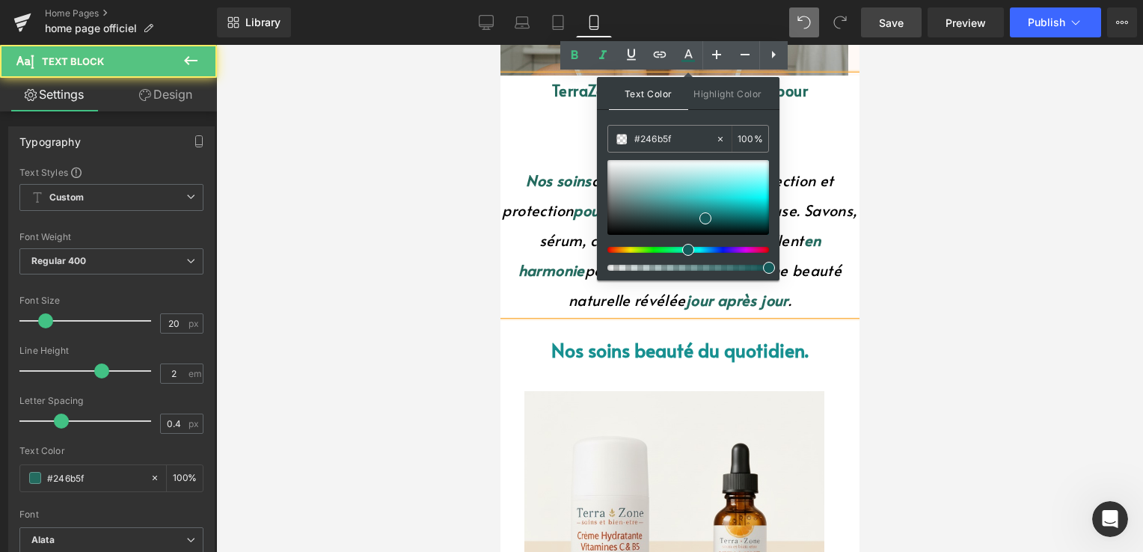
click at [805, 144] on p at bounding box center [678, 150] width 359 height 30
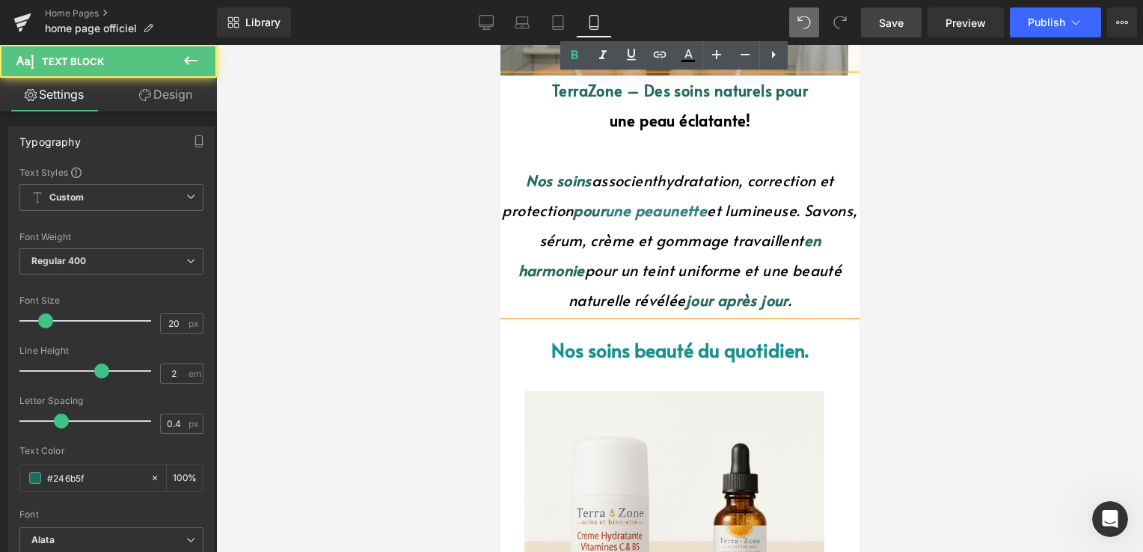
click at [710, 289] on font "jour après jour" at bounding box center [736, 299] width 102 height 21
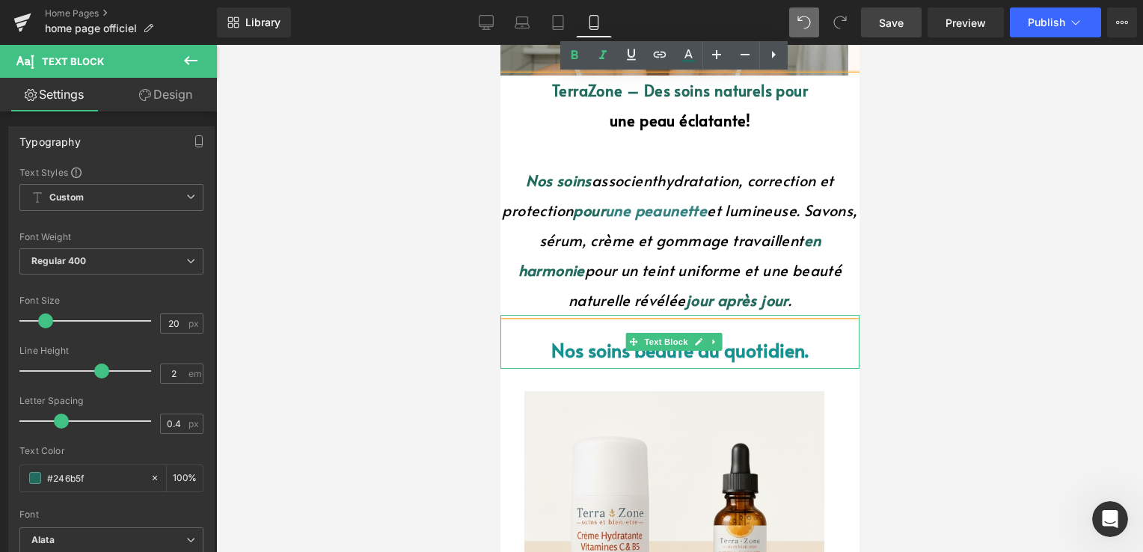
scroll to position [299, 0]
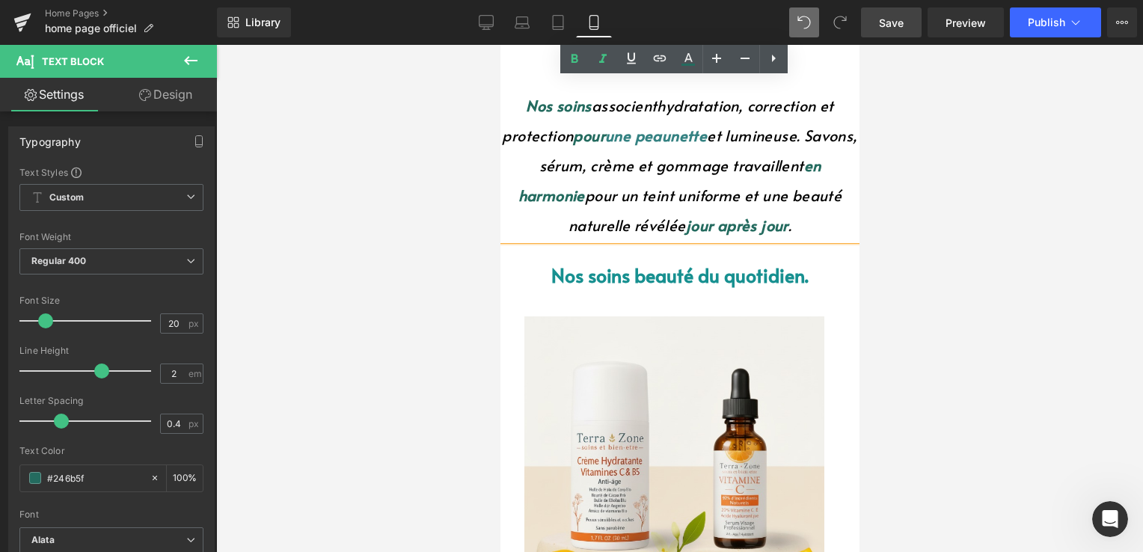
click at [655, 274] on div "Nos soins beauté du quotidien. Text Block" at bounding box center [678, 267] width 359 height 54
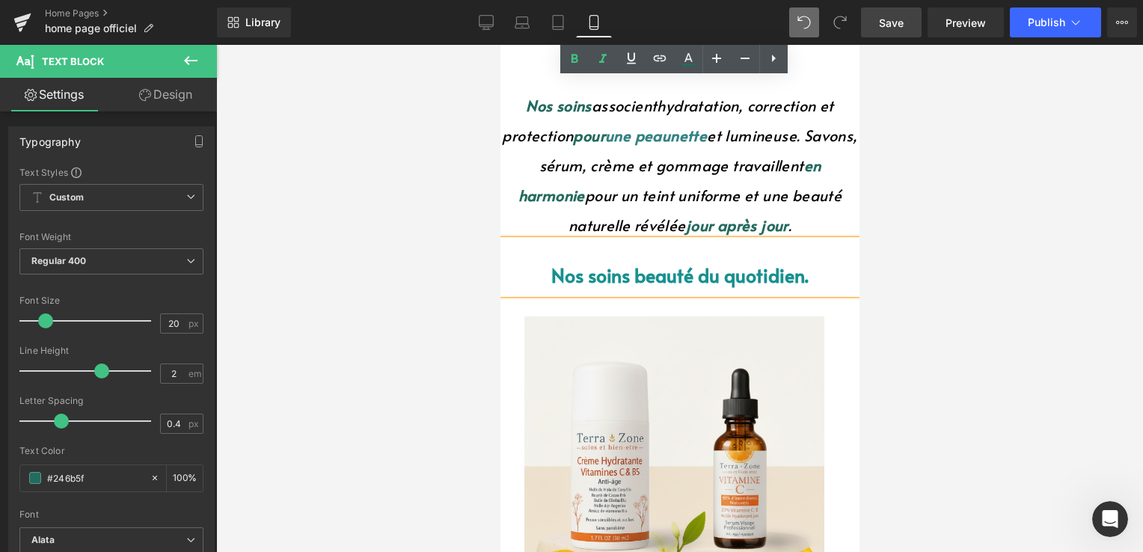
click at [654, 279] on span "beauté du quotidien." at bounding box center [720, 275] width 174 height 26
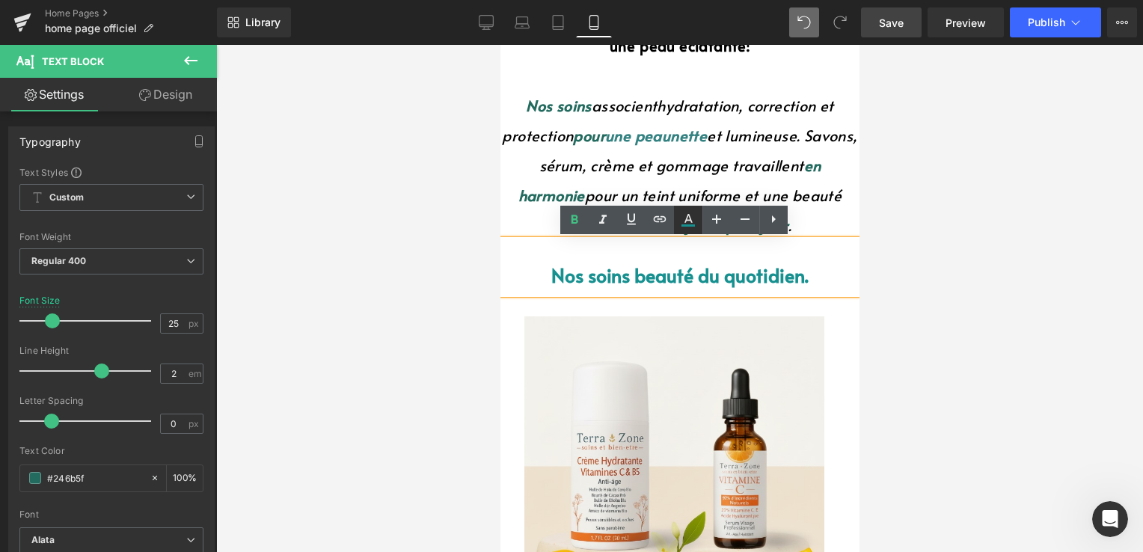
click at [689, 226] on icon at bounding box center [687, 225] width 13 height 2
type input "#179090"
type input "100"
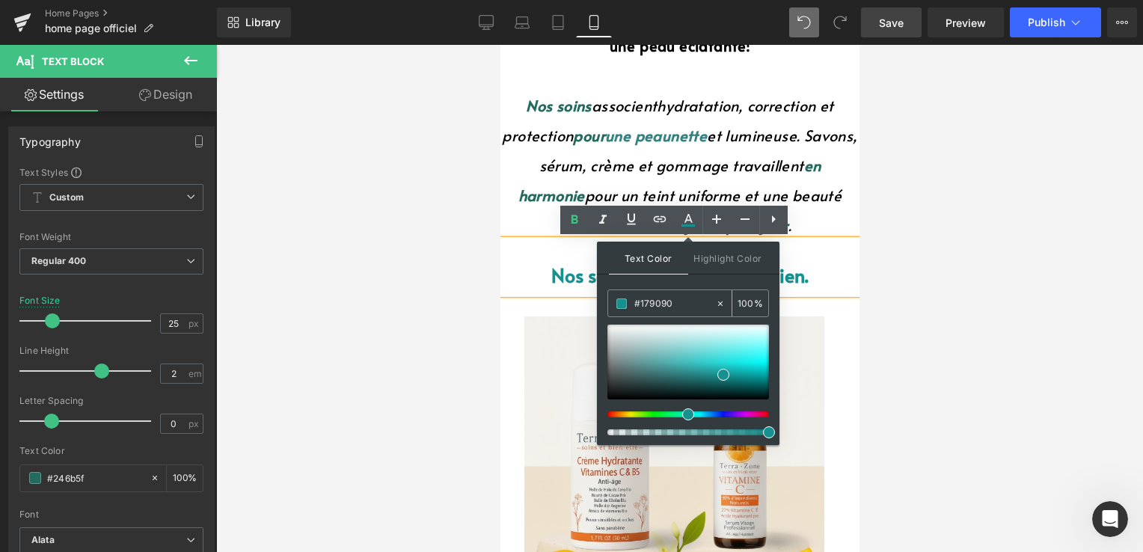
click at [718, 304] on icon at bounding box center [720, 303] width 10 height 10
type input "none"
type input "0"
click at [658, 301] on input "none" at bounding box center [674, 303] width 81 height 16
drag, startPoint x: 658, startPoint y: 301, endPoint x: 635, endPoint y: 296, distance: 23.8
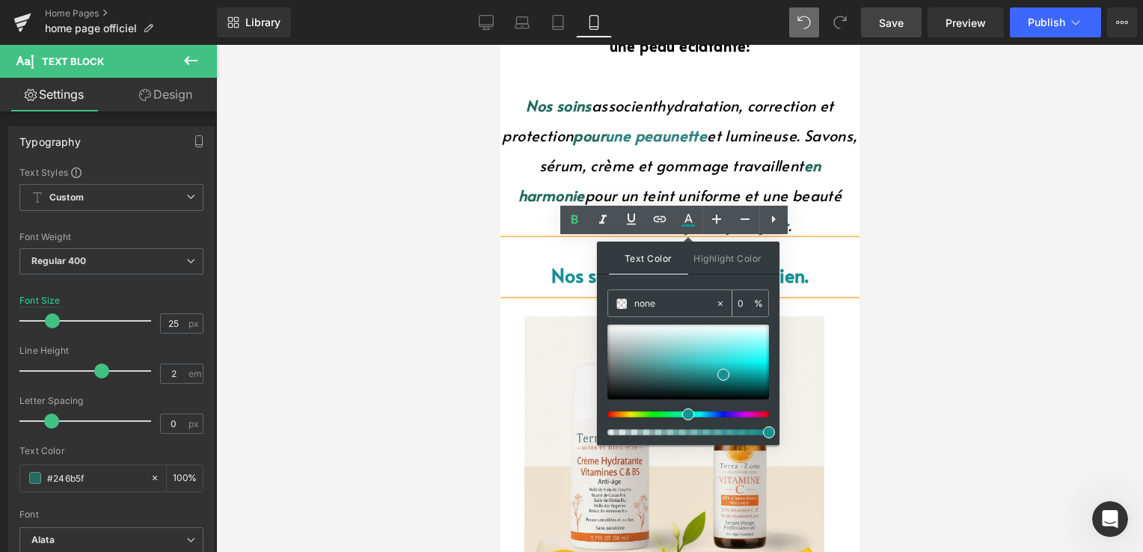
click at [635, 296] on input "none" at bounding box center [674, 303] width 81 height 16
paste input "#246b5f"
type input "#f3fbfb"
type input "100"
click at [688, 327] on div at bounding box center [688, 362] width 162 height 75
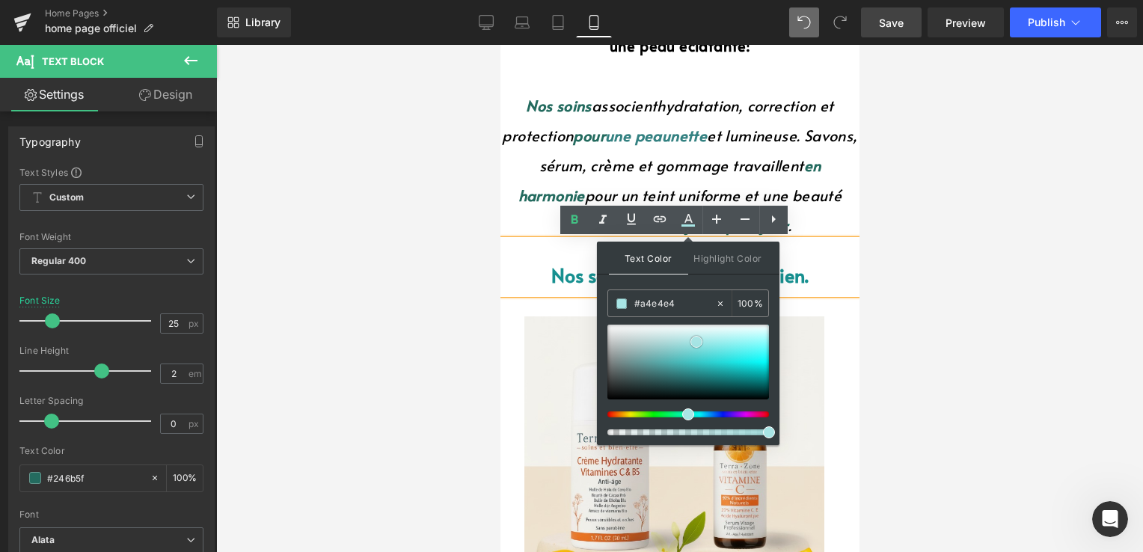
drag, startPoint x: 683, startPoint y: 327, endPoint x: 691, endPoint y: 342, distance: 17.1
click at [691, 342] on span at bounding box center [696, 342] width 12 height 12
click at [718, 295] on div at bounding box center [723, 303] width 17 height 26
type input "none"
type input "0"
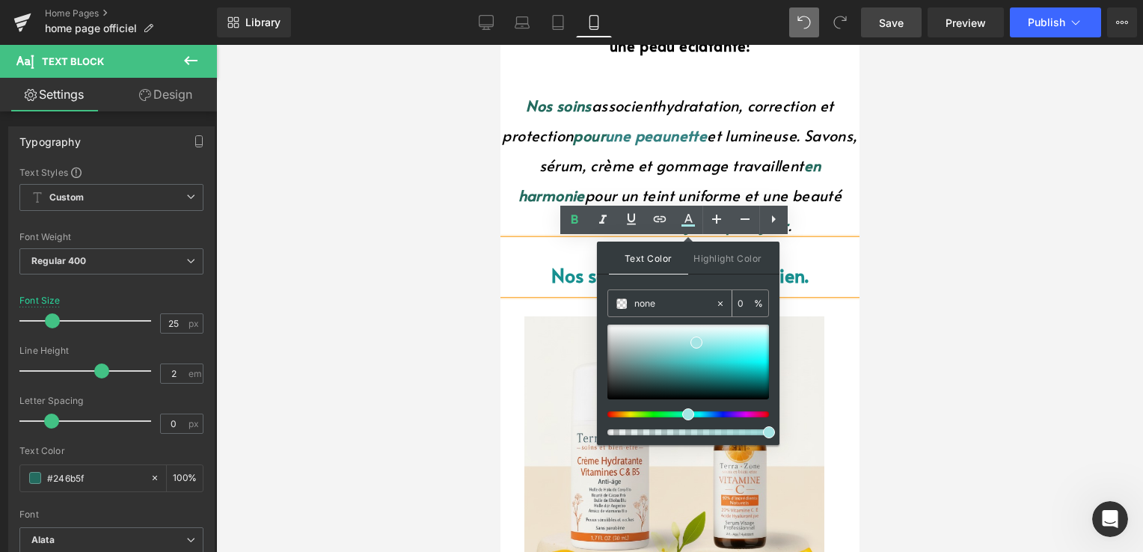
click at [665, 301] on input "none" at bounding box center [674, 303] width 81 height 16
drag, startPoint x: 664, startPoint y: 302, endPoint x: 630, endPoint y: 298, distance: 34.6
click at [630, 298] on div "none" at bounding box center [661, 303] width 107 height 26
paste input "#246b5f"
type input "#246b5f"
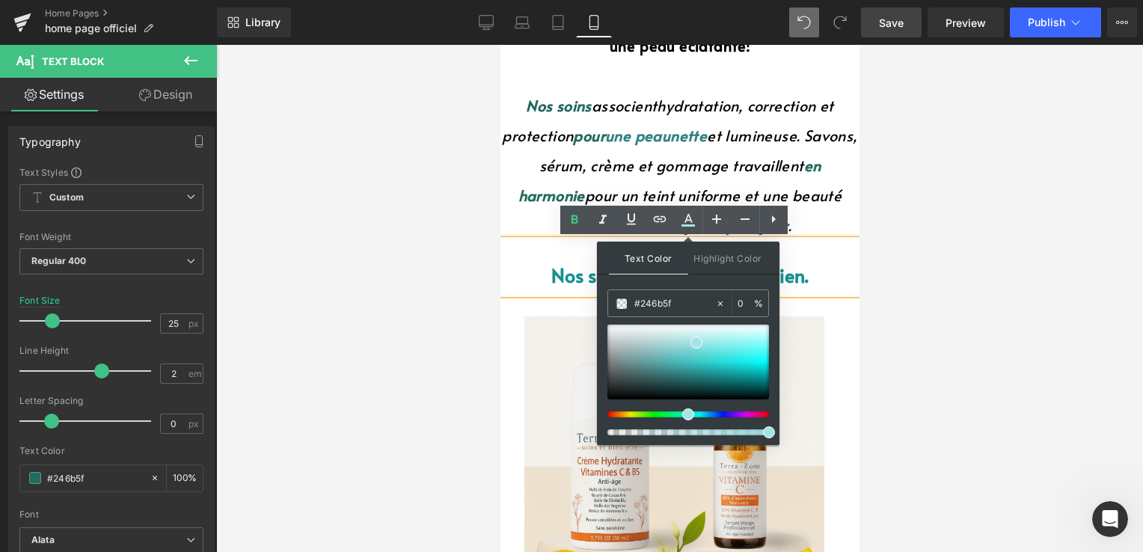
type input "100"
click at [712, 280] on div "Text Color Highlight Color rgba(36, 107, 95, 1) #246b5f 100 % transparent trans…" at bounding box center [688, 343] width 182 height 203
drag, startPoint x: 695, startPoint y: 342, endPoint x: 730, endPoint y: 366, distance: 42.9
click at [730, 381] on span at bounding box center [731, 384] width 12 height 12
click at [723, 309] on div at bounding box center [723, 303] width 17 height 26
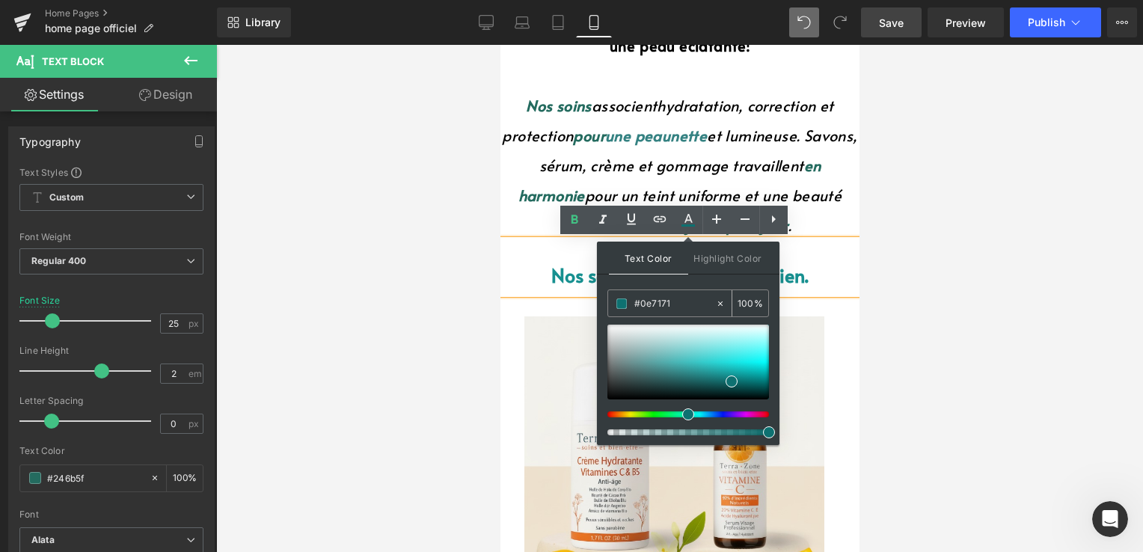
type input "none"
type input "0"
click at [679, 309] on input "none" at bounding box center [674, 303] width 81 height 16
type input "n"
click at [706, 137] on font "nette" at bounding box center [687, 135] width 37 height 21
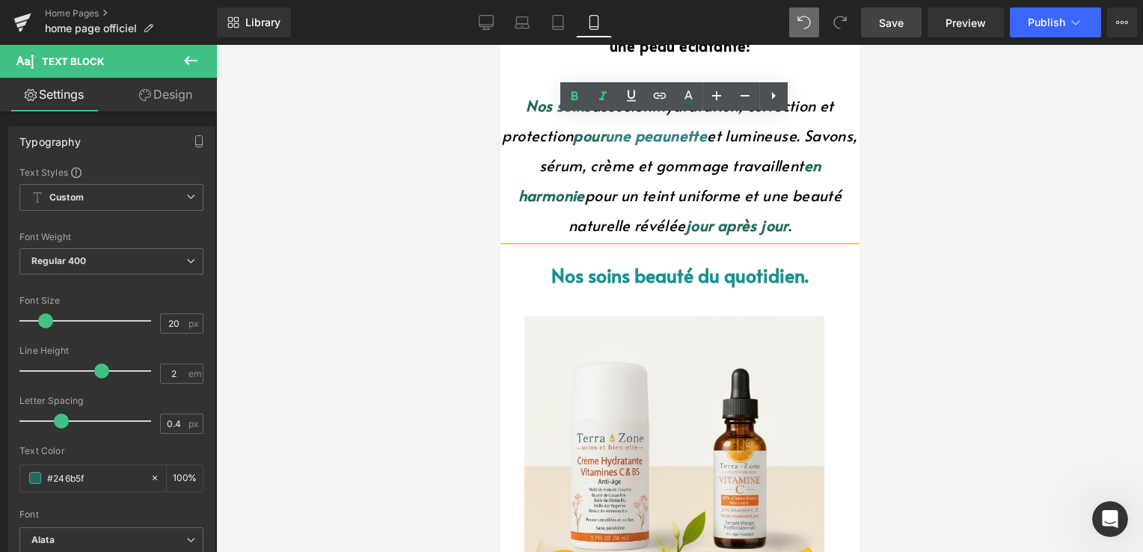
click at [701, 228] on font "jour après jour" at bounding box center [736, 225] width 102 height 21
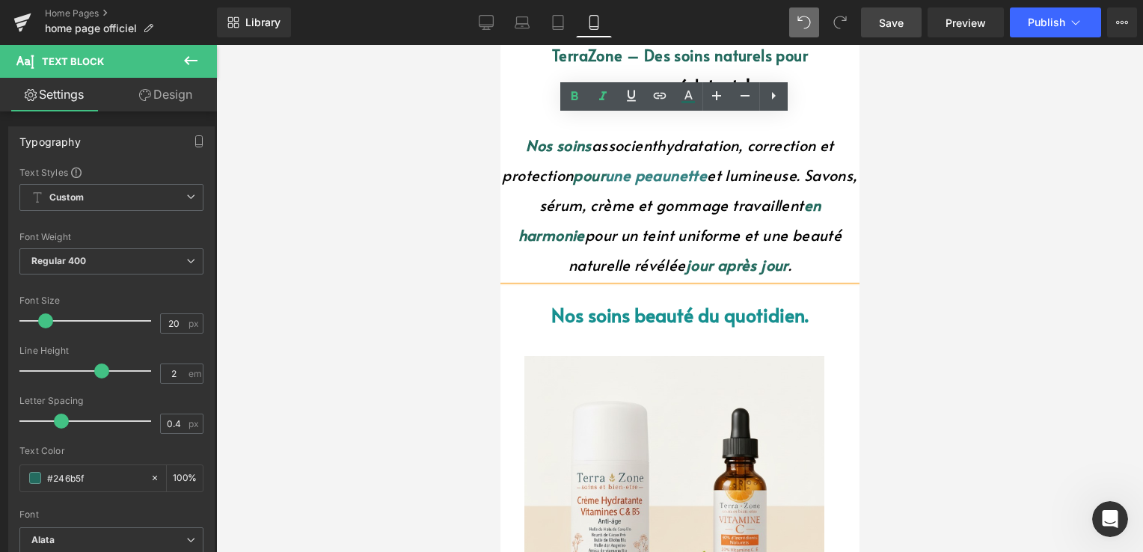
scroll to position [224, 0]
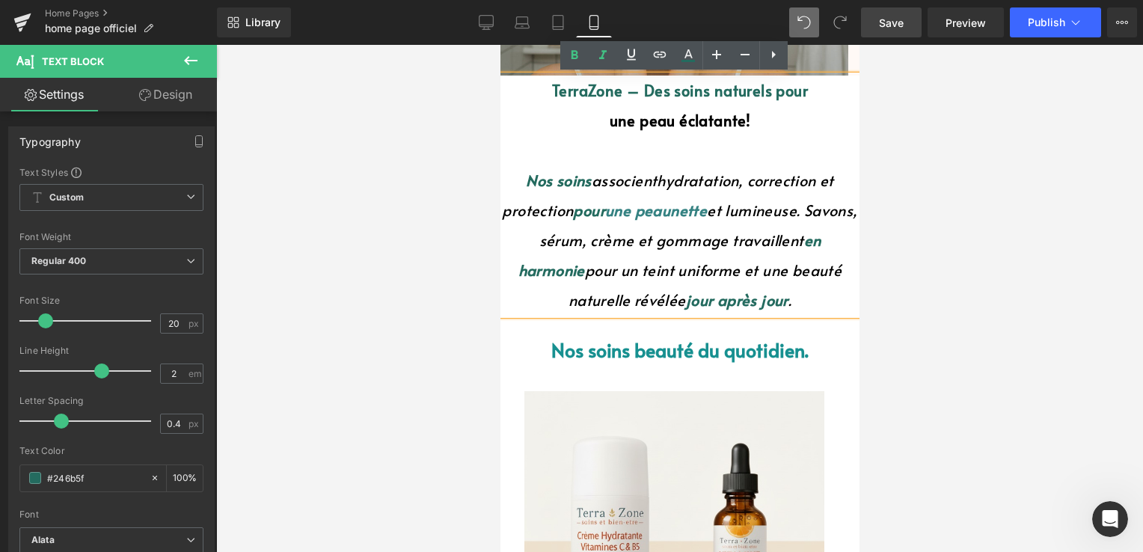
click at [565, 179] on font "Nos soins" at bounding box center [558, 180] width 66 height 21
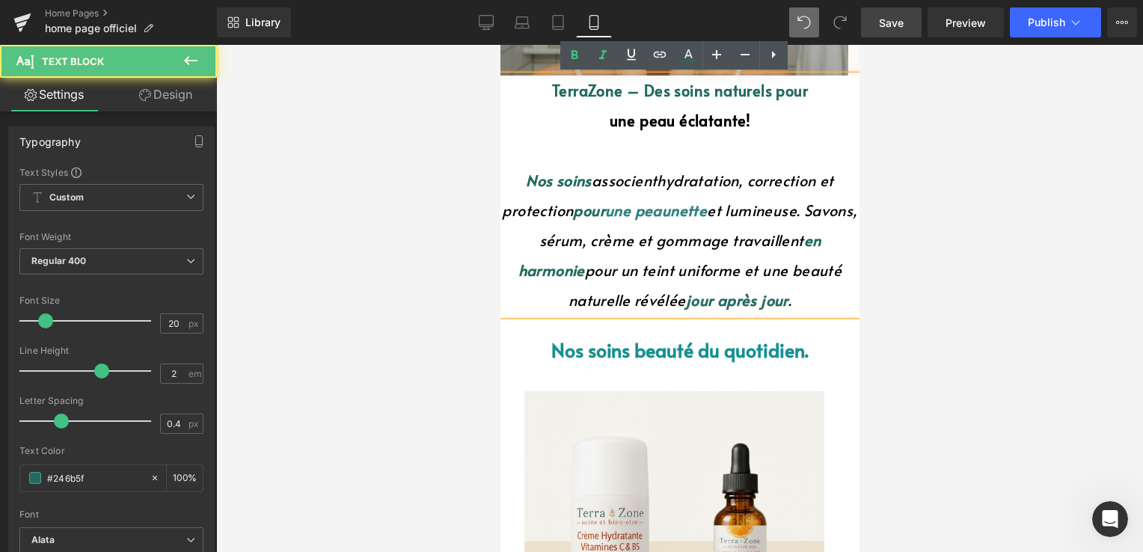
click at [669, 214] on font "une peau" at bounding box center [636, 210] width 65 height 21
click at [604, 217] on font "pour" at bounding box center [588, 210] width 32 height 21
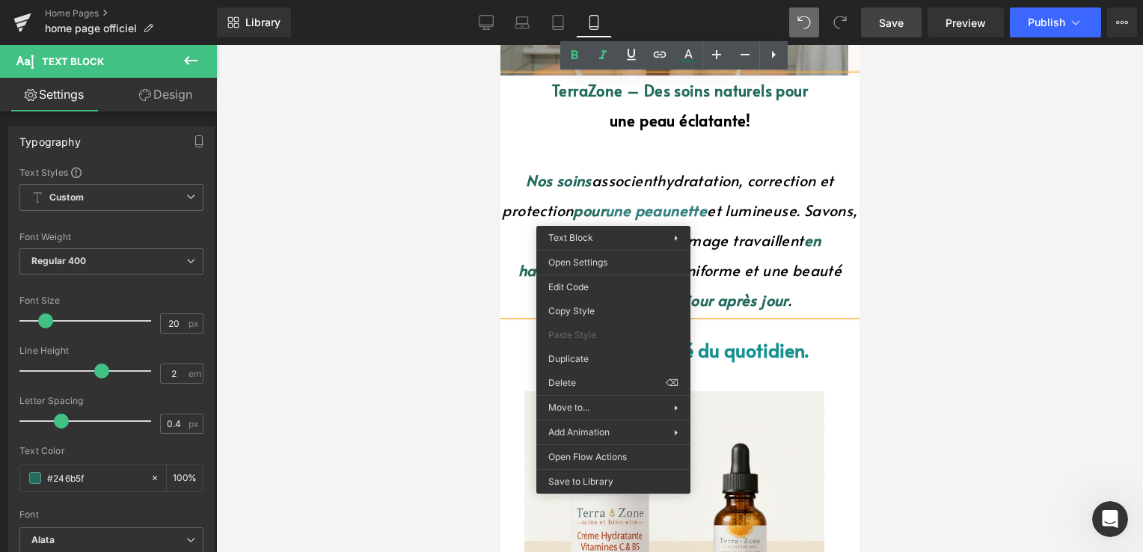
click at [753, 211] on font "et lumineuse. Savons, sérum, crème et gommage travaillent" at bounding box center [697, 225] width 319 height 51
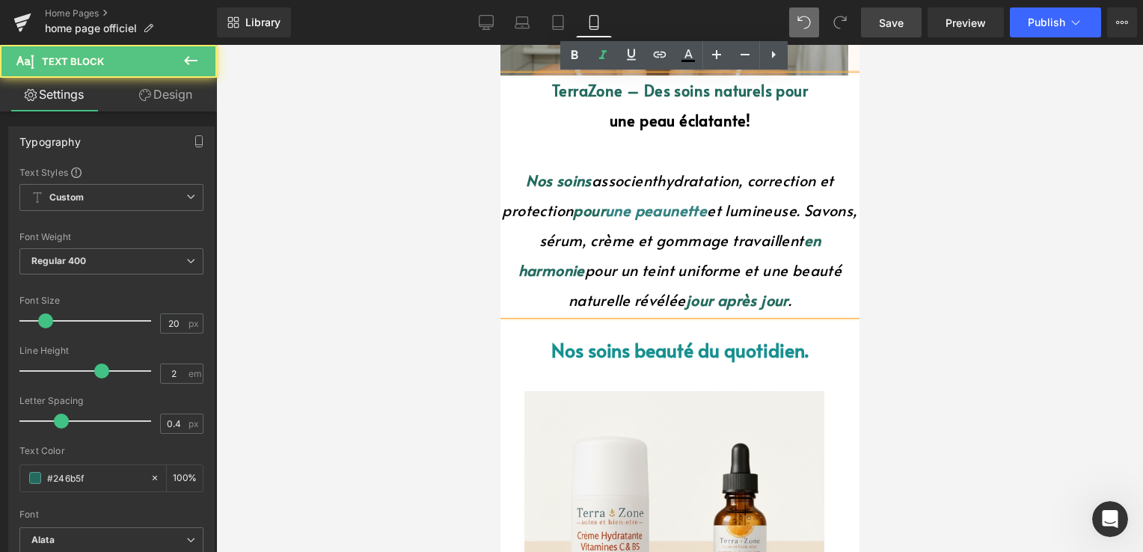
click at [660, 220] on p "Nos soins associent hydratation, correction et protection pour une peau nette e…" at bounding box center [678, 240] width 359 height 150
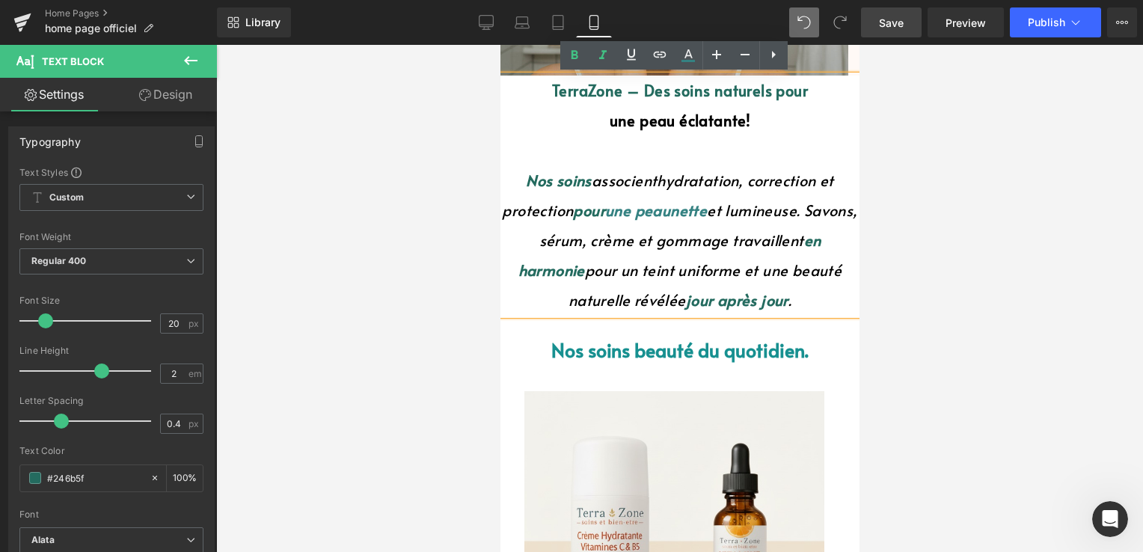
click at [667, 94] on font "TerraZone – Des soins naturels pour" at bounding box center [679, 90] width 256 height 21
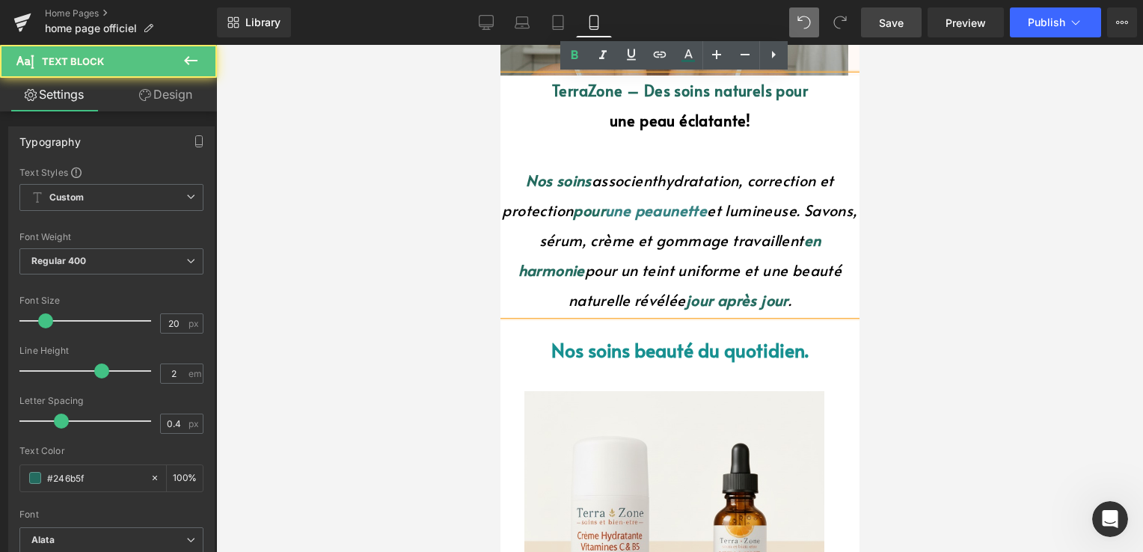
click at [677, 90] on font "TerraZone – Des soins naturels pour" at bounding box center [679, 90] width 256 height 21
click at [669, 215] on font "une peau" at bounding box center [636, 210] width 65 height 21
click at [604, 209] on font "pour" at bounding box center [588, 210] width 32 height 21
click at [656, 215] on font "une peau" at bounding box center [636, 210] width 65 height 21
click at [604, 213] on font "pour" at bounding box center [588, 210] width 32 height 21
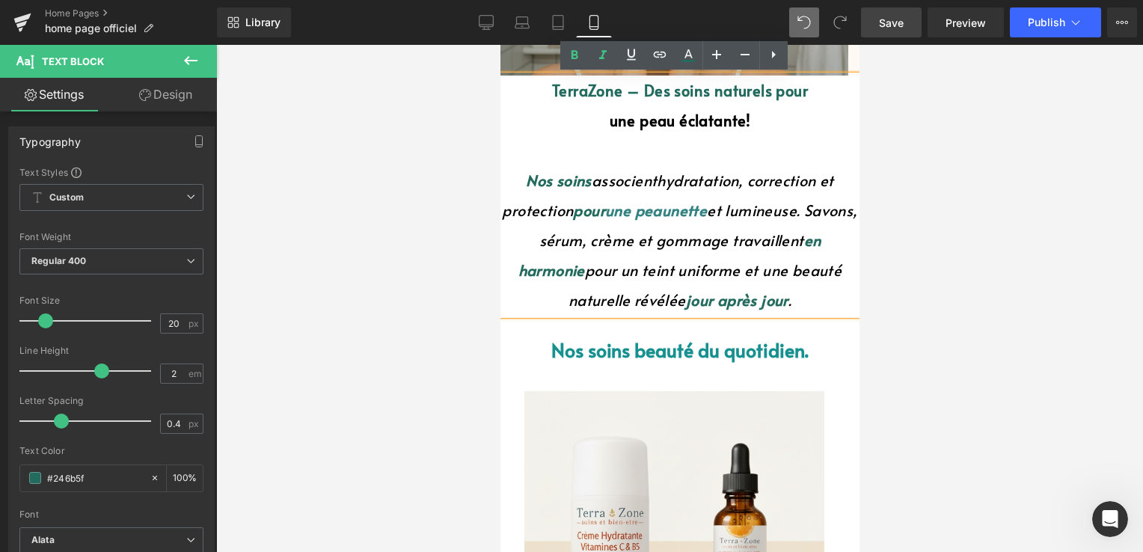
click at [644, 209] on font "une peau" at bounding box center [636, 210] width 65 height 21
click at [602, 208] on font "pour" at bounding box center [588, 210] width 32 height 21
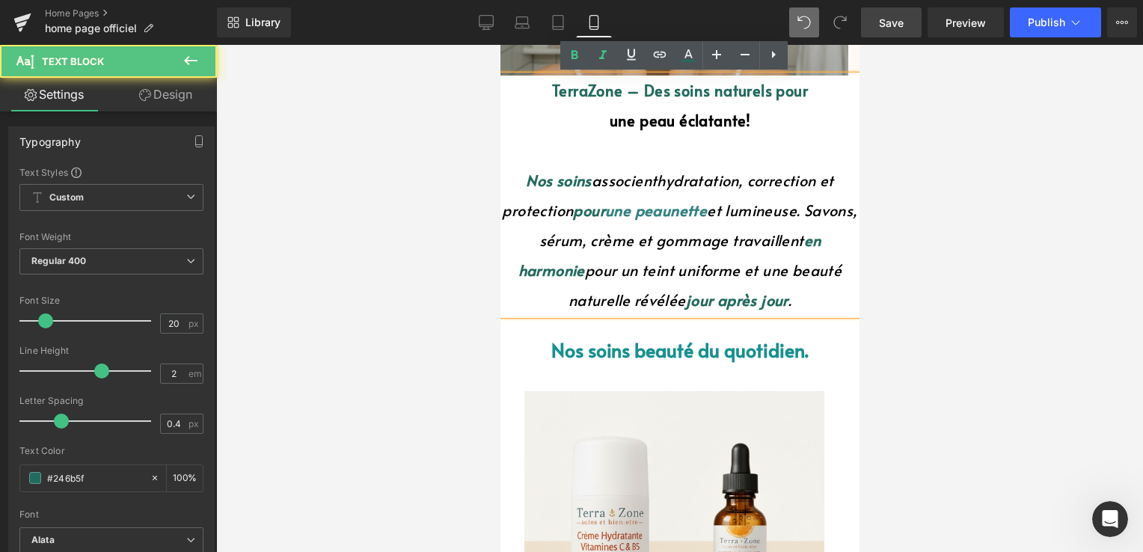
click at [602, 208] on font "pour" at bounding box center [588, 210] width 32 height 21
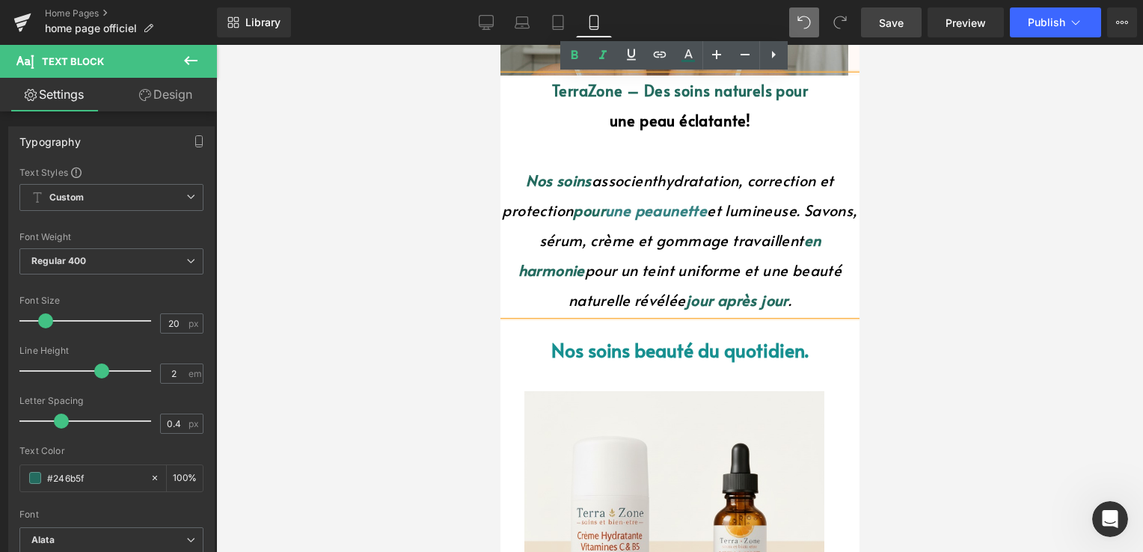
click at [669, 211] on font "une peau" at bounding box center [636, 210] width 65 height 21
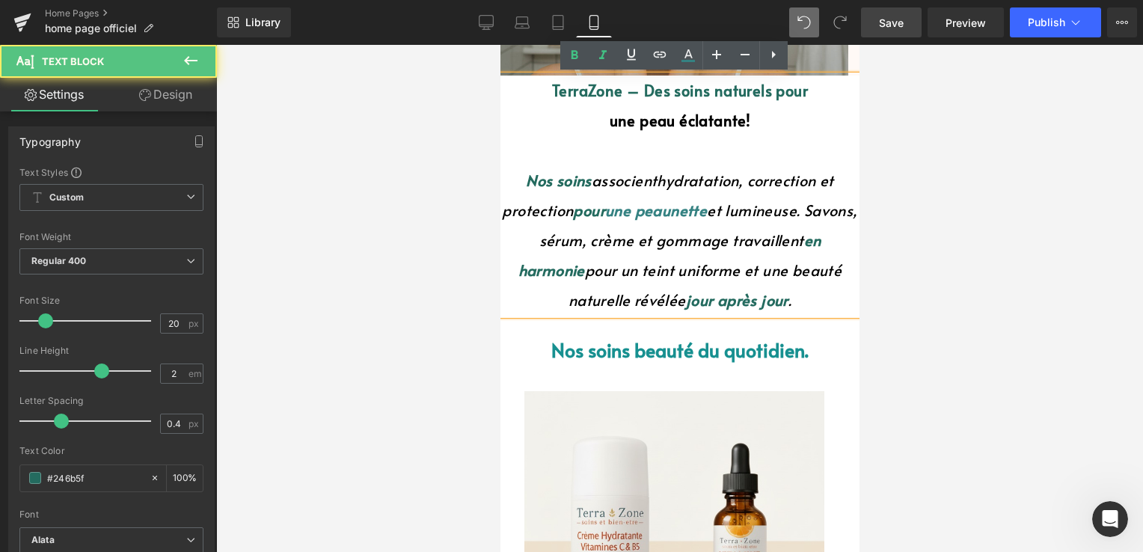
click at [604, 215] on font "pour" at bounding box center [588, 210] width 32 height 21
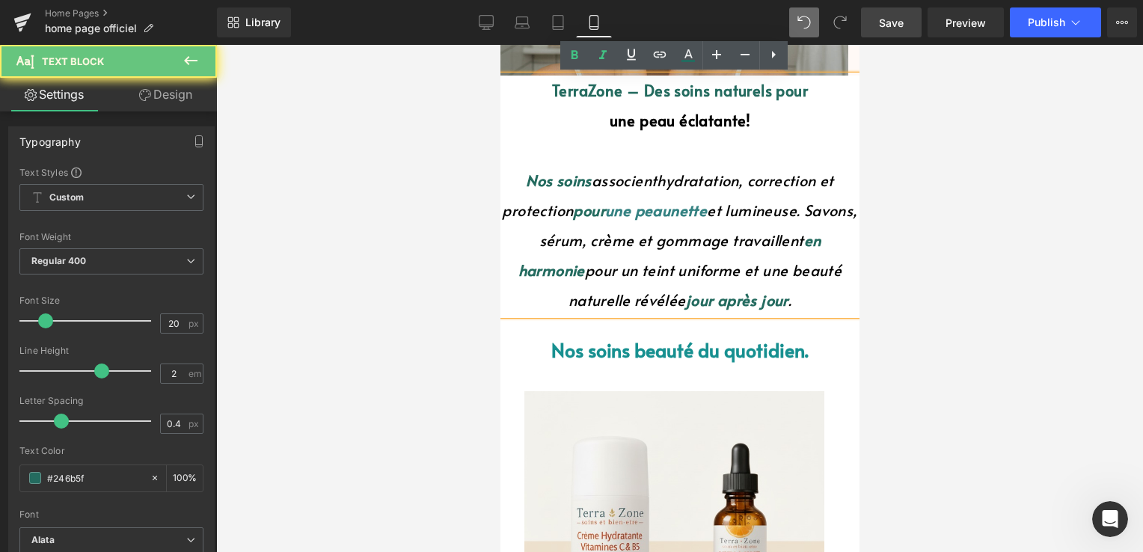
click at [596, 213] on font "pour" at bounding box center [588, 210] width 32 height 21
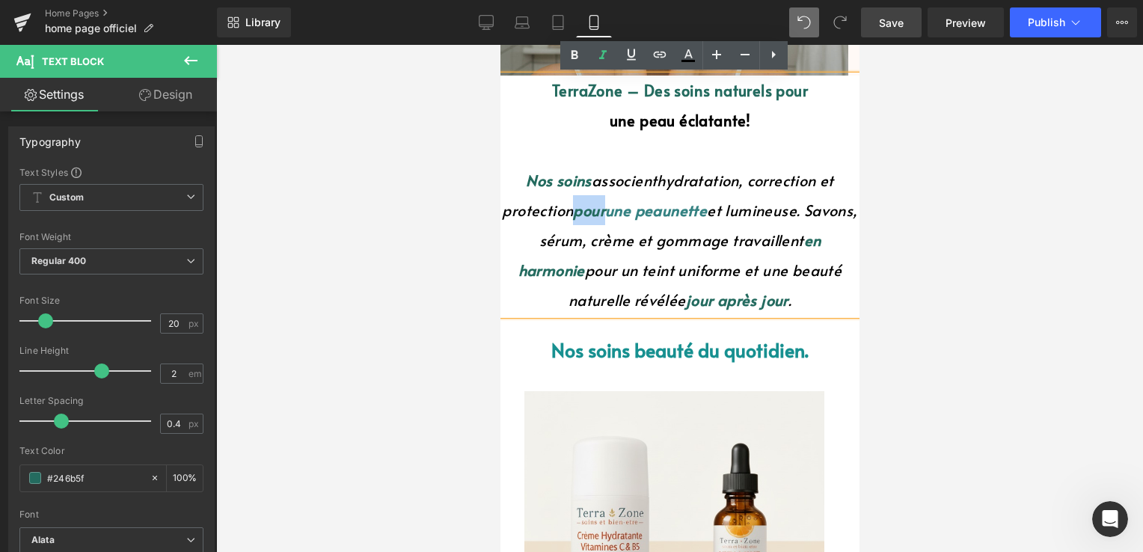
drag, startPoint x: 593, startPoint y: 212, endPoint x: 625, endPoint y: 208, distance: 32.4
click at [604, 208] on font "pour" at bounding box center [588, 210] width 32 height 21
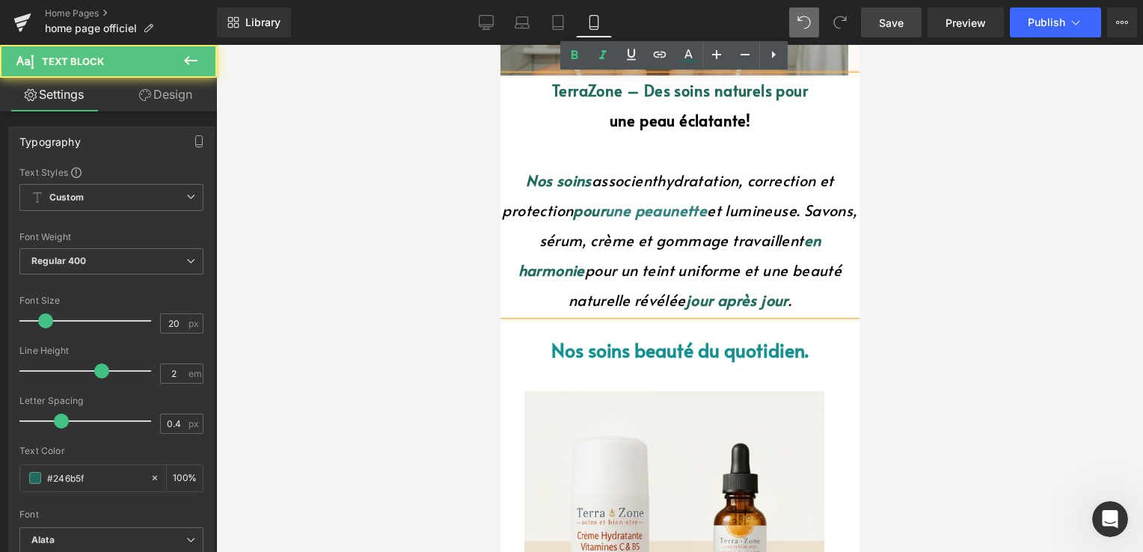
click at [659, 218] on font "une peau" at bounding box center [636, 210] width 65 height 21
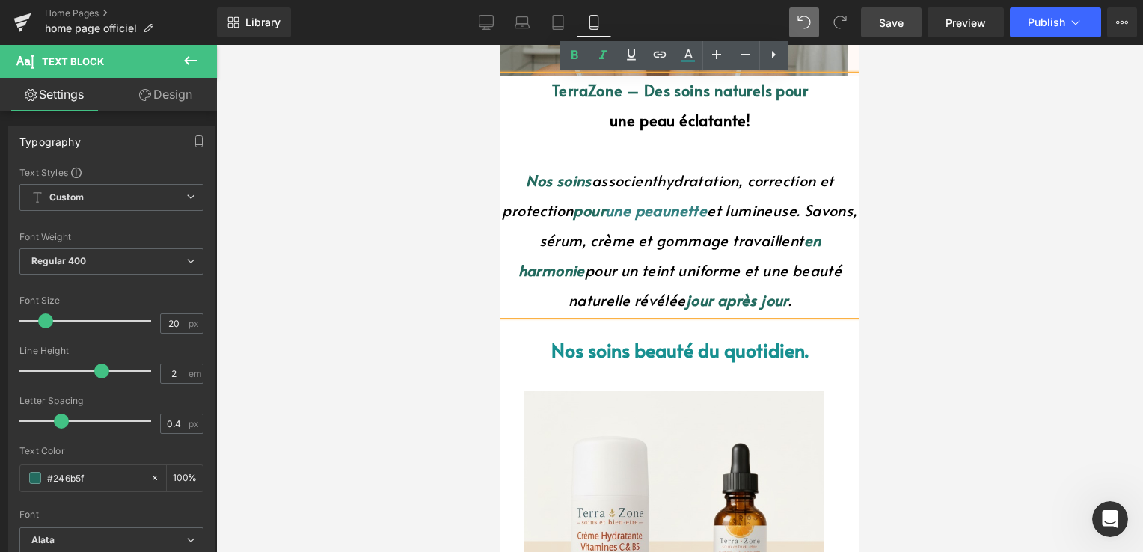
click at [643, 213] on font "une peau" at bounding box center [636, 210] width 65 height 21
drag, startPoint x: 632, startPoint y: 210, endPoint x: 731, endPoint y: 211, distance: 99.5
click at [731, 211] on font "Nos soins associent hydratation, correction et protection pour une peau nette e…" at bounding box center [678, 240] width 355 height 141
click at [680, 60] on icon at bounding box center [688, 55] width 18 height 18
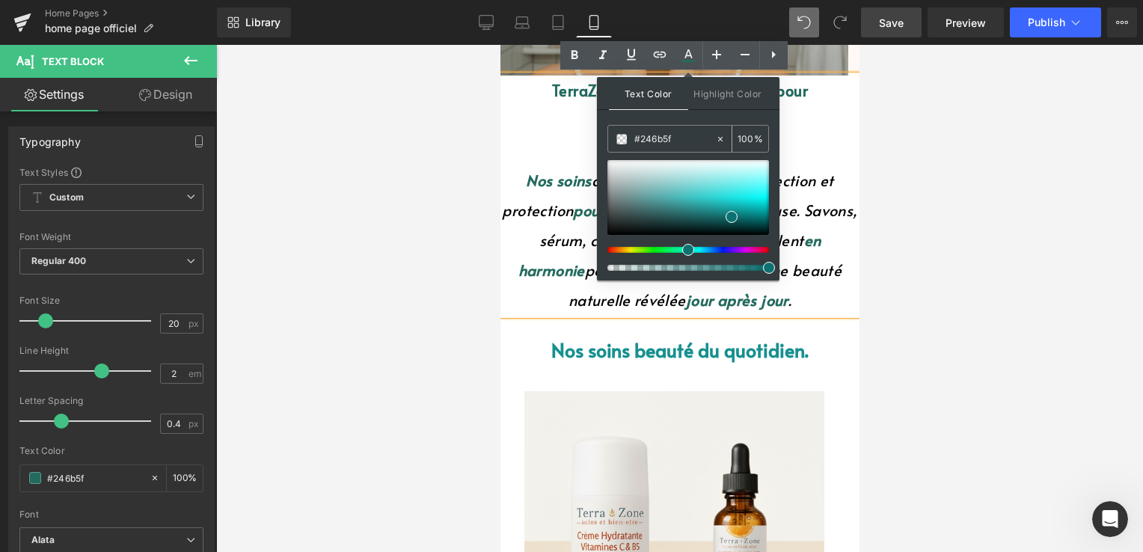
click at [656, 144] on input "#246b5f" at bounding box center [674, 139] width 81 height 16
click at [721, 136] on icon at bounding box center [720, 139] width 10 height 10
type input "none"
type input "0"
click at [692, 142] on input "none" at bounding box center [674, 139] width 81 height 16
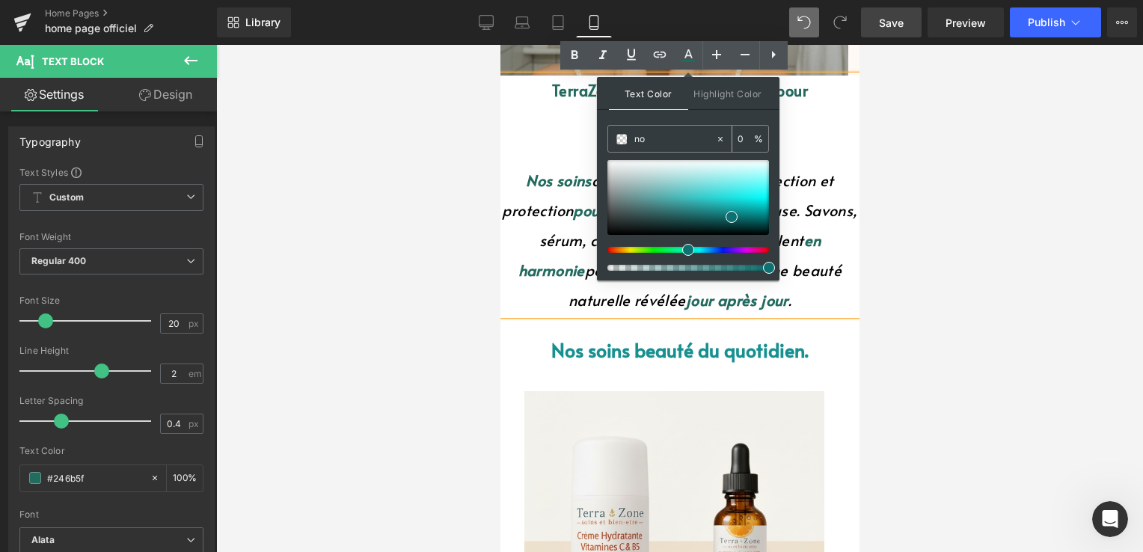
type input "n"
click at [716, 98] on span "Highlight Color" at bounding box center [727, 93] width 79 height 32
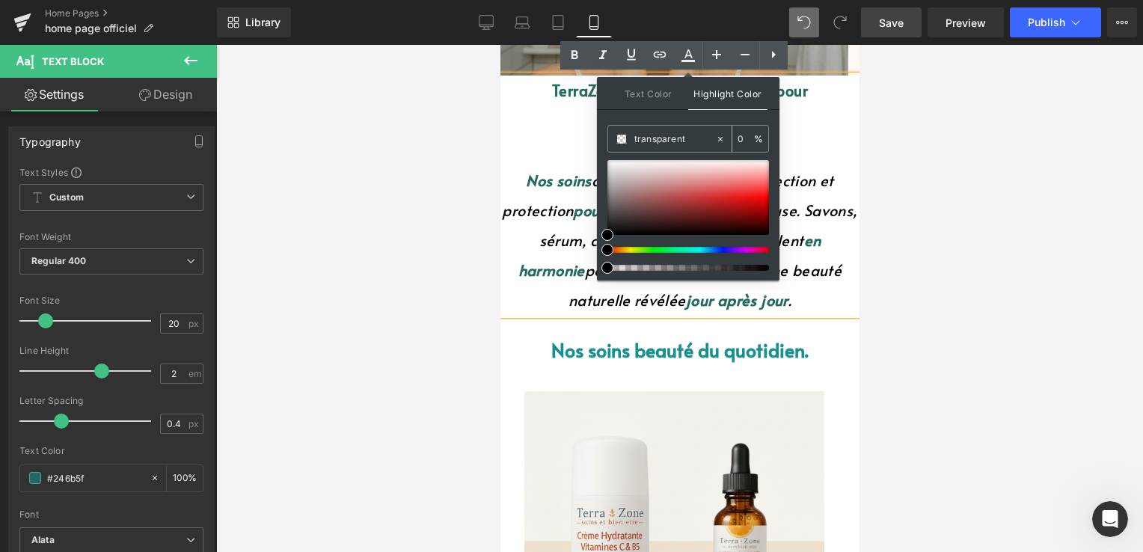
click at [718, 140] on icon at bounding box center [720, 139] width 10 height 10
click at [668, 135] on input "none" at bounding box center [674, 139] width 81 height 16
type input "n"
click at [651, 90] on span "Text Color" at bounding box center [648, 93] width 79 height 32
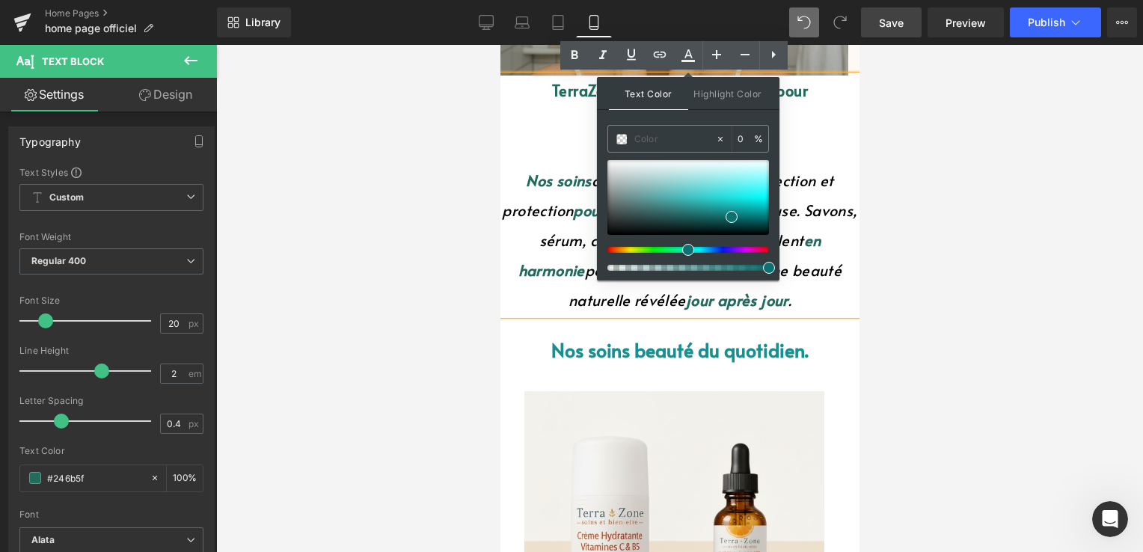
click at [651, 90] on span "Text Color" at bounding box center [648, 93] width 79 height 33
click at [645, 129] on div at bounding box center [661, 139] width 107 height 26
drag, startPoint x: 645, startPoint y: 129, endPoint x: 648, endPoint y: 141, distance: 13.1
paste input "#246b5f"
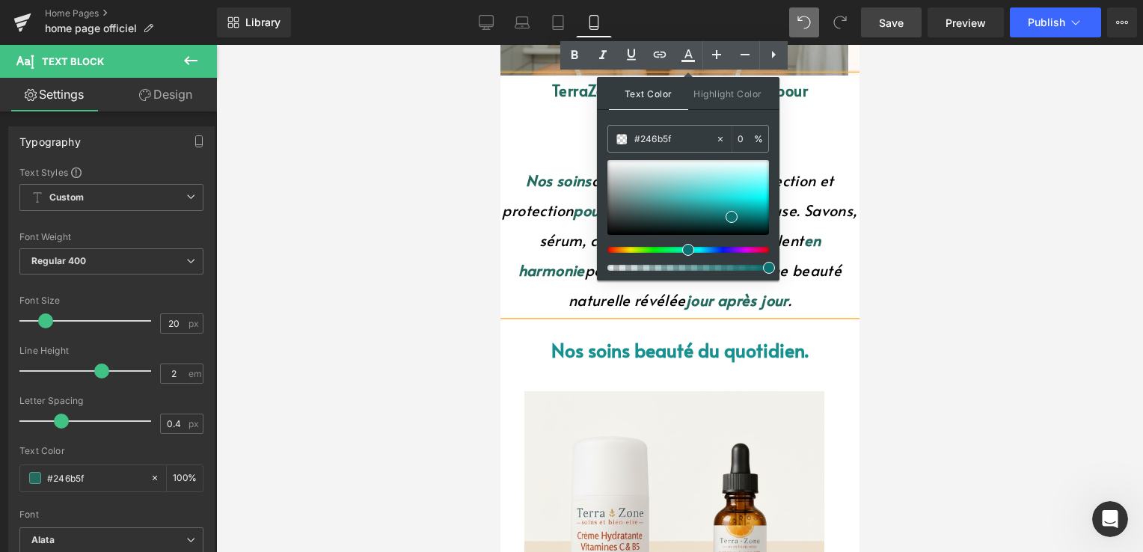
type input "#246b5f"
type input "100"
click at [704, 121] on div "Text Color Highlight Color rgba(36, 107, 95, 1) #246b5f 100 % 0 %" at bounding box center [688, 178] width 182 height 203
drag, startPoint x: 731, startPoint y: 215, endPoint x: 716, endPoint y: 218, distance: 14.5
click at [716, 218] on span at bounding box center [717, 220] width 12 height 12
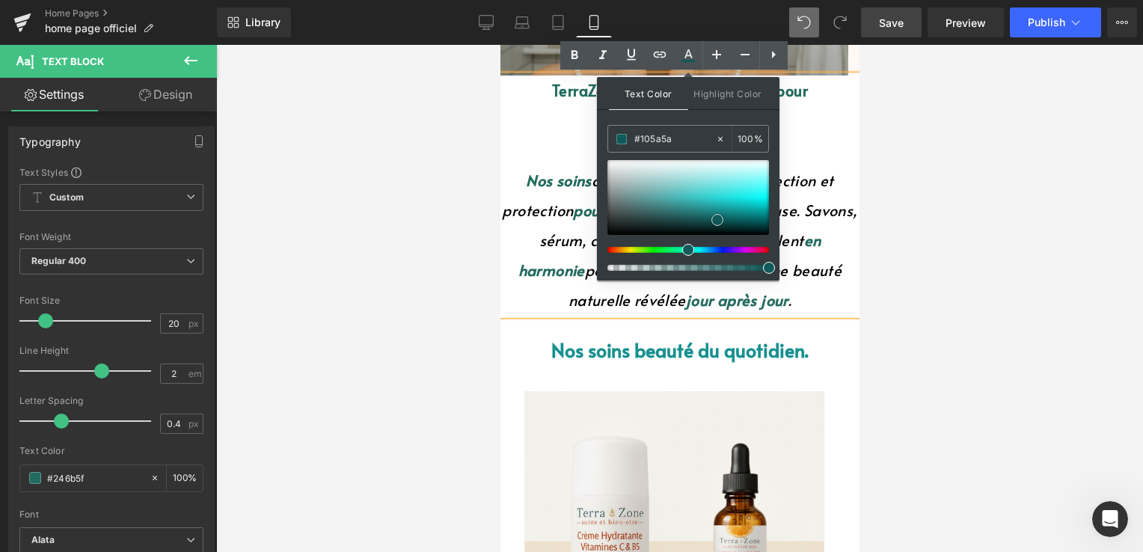
click at [716, 218] on span at bounding box center [717, 220] width 12 height 12
click at [814, 161] on p at bounding box center [678, 150] width 359 height 30
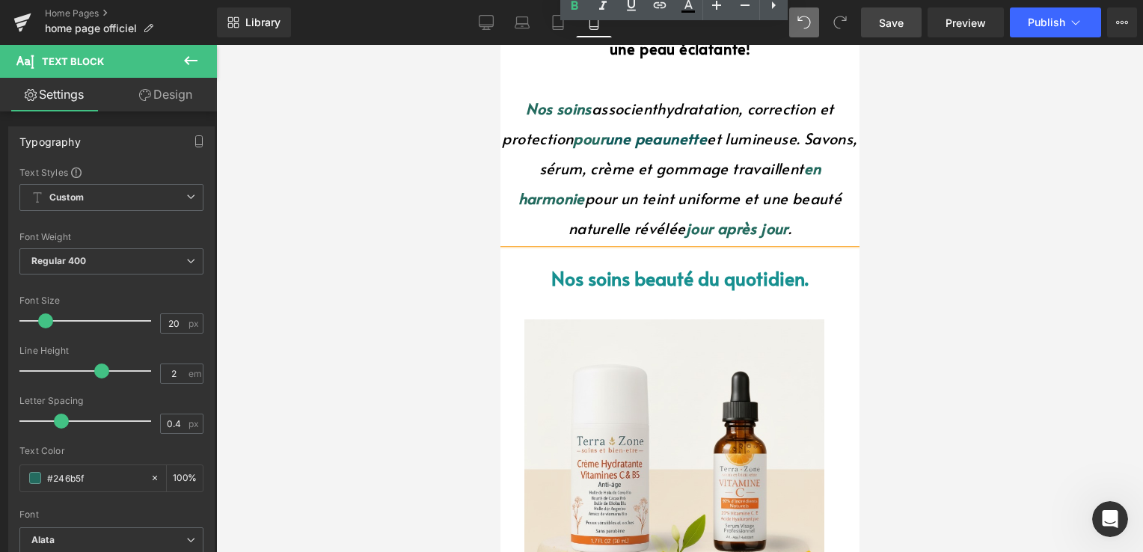
scroll to position [299, 0]
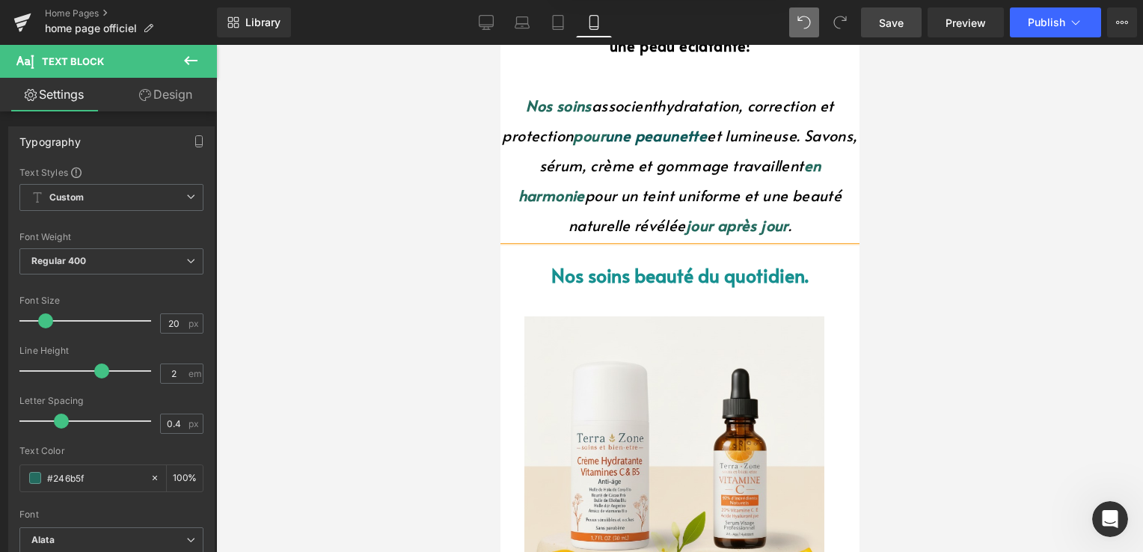
click at [722, 232] on font "jour après jour" at bounding box center [736, 225] width 102 height 21
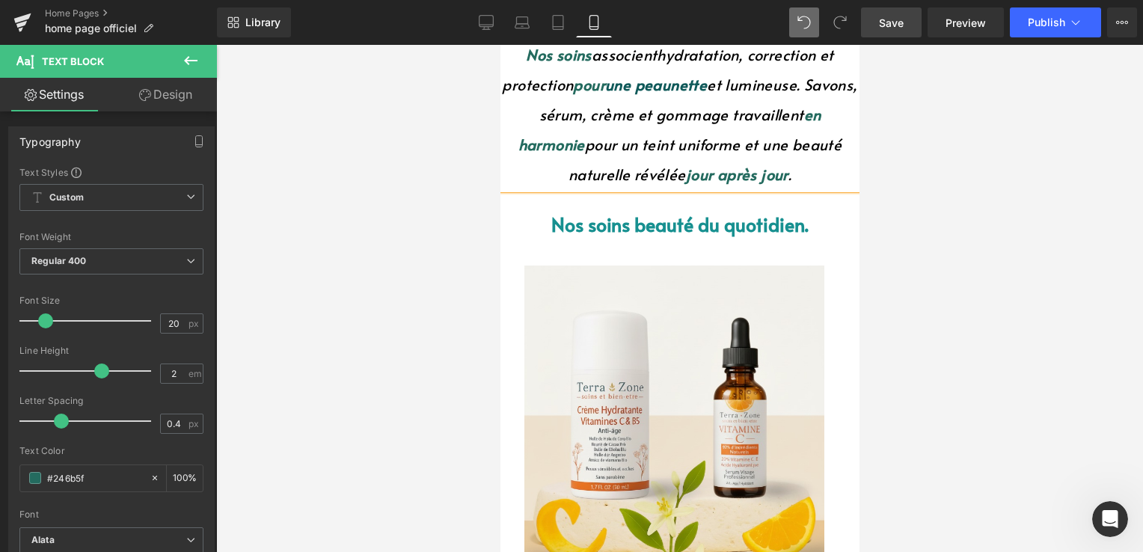
scroll to position [374, 0]
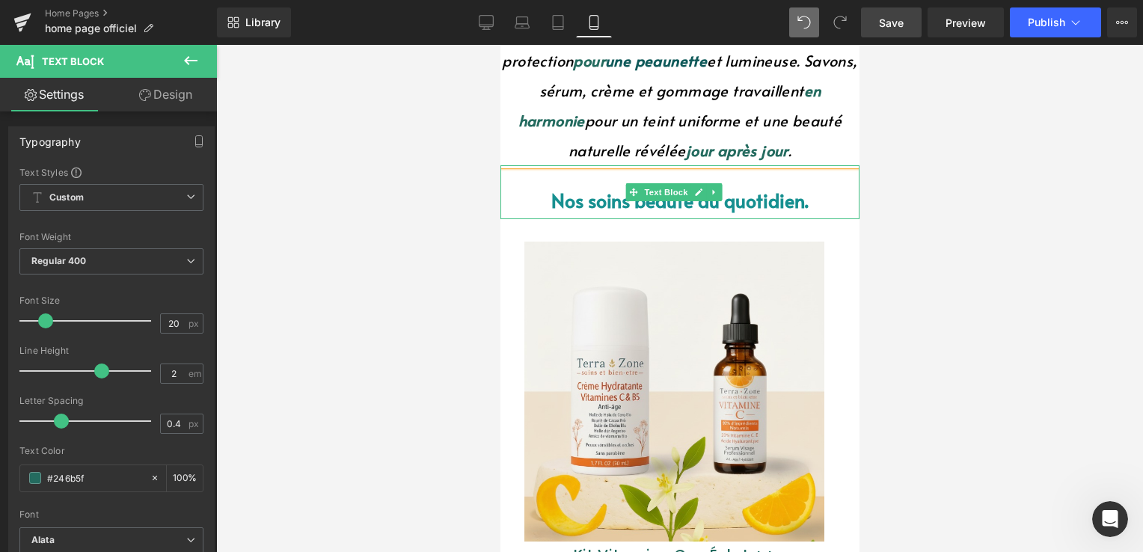
click at [573, 202] on span "Nos soins" at bounding box center [589, 200] width 79 height 26
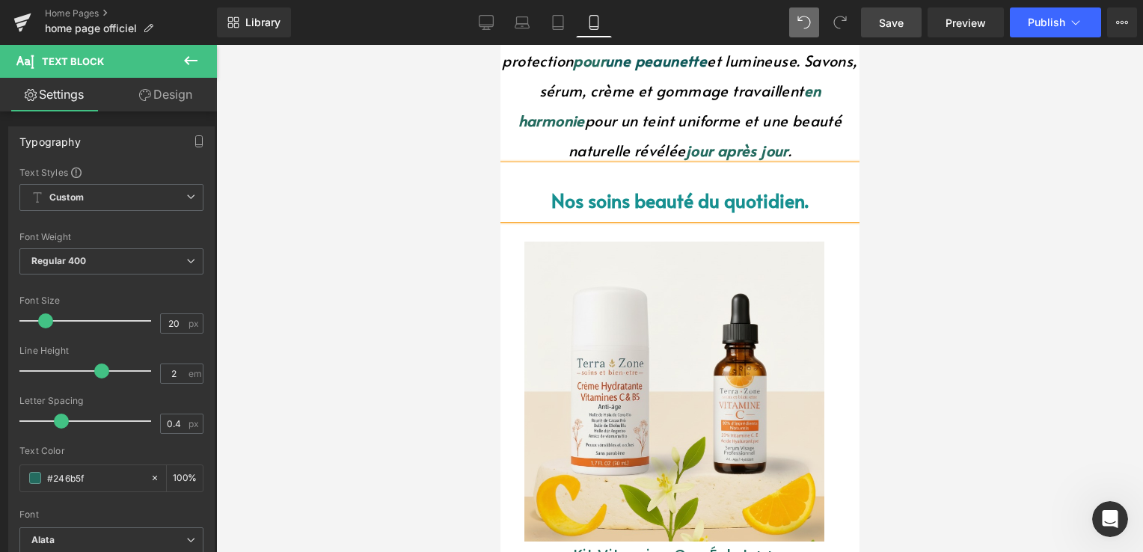
click at [560, 199] on span "Nos soins" at bounding box center [589, 200] width 79 height 26
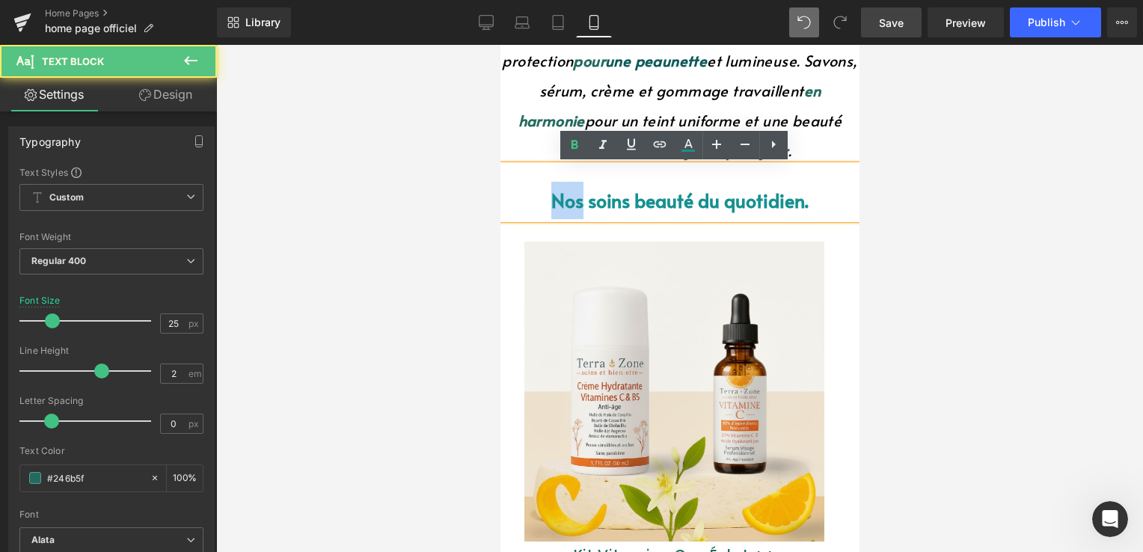
click at [550, 198] on span "Nos soins" at bounding box center [589, 200] width 79 height 26
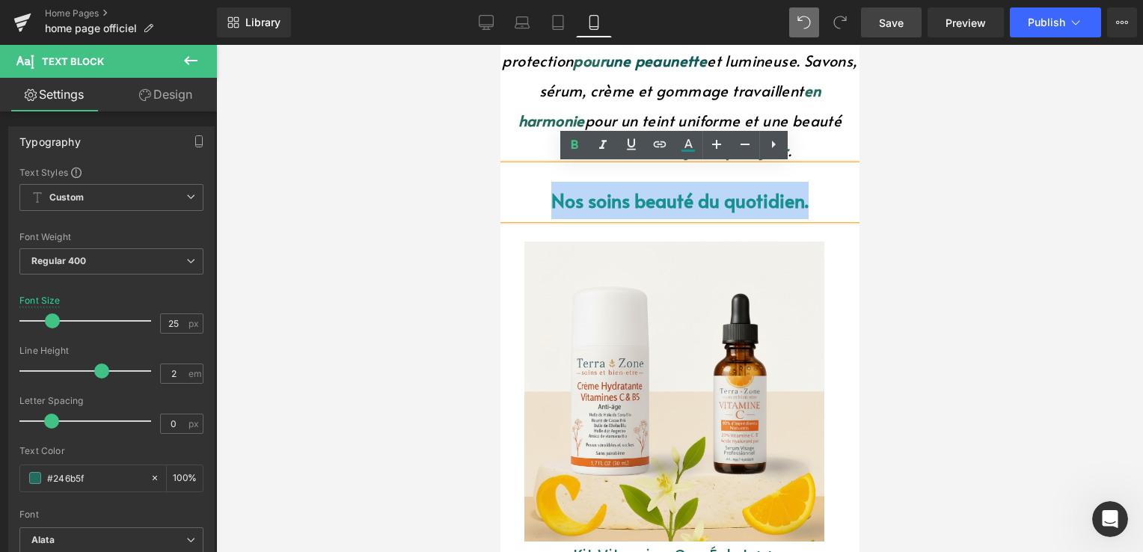
drag, startPoint x: 548, startPoint y: 199, endPoint x: 805, endPoint y: 193, distance: 257.3
click at [805, 193] on p "Nos soins beauté du quotidien." at bounding box center [678, 200] width 359 height 37
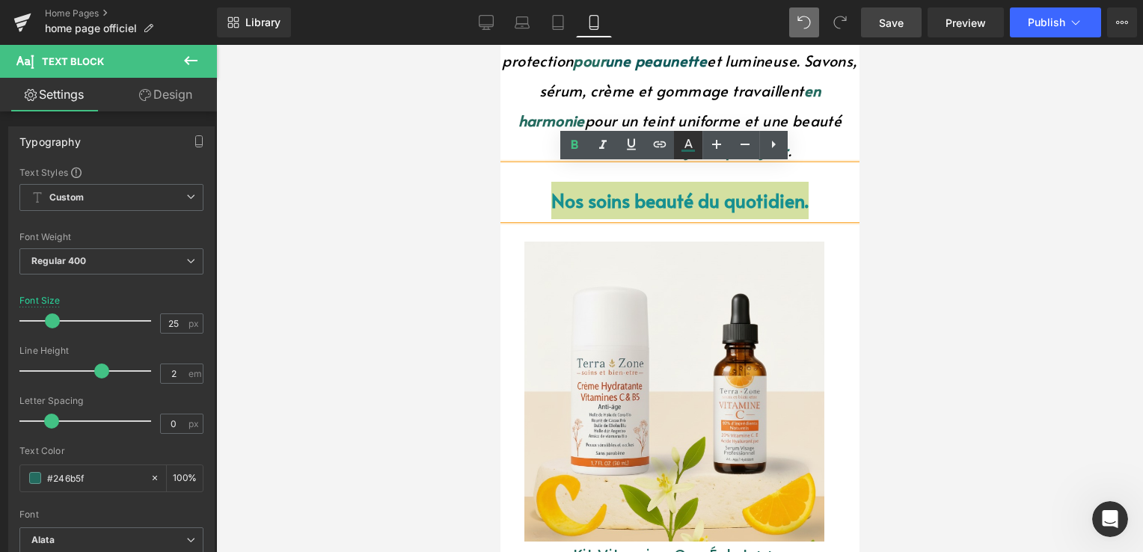
click at [690, 156] on link at bounding box center [688, 145] width 28 height 28
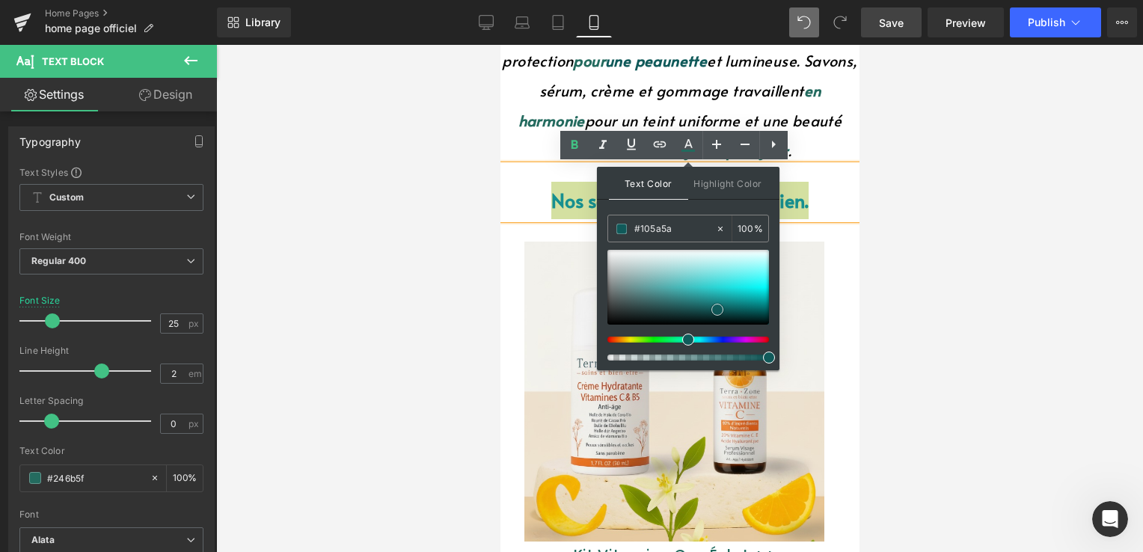
click at [715, 304] on span at bounding box center [717, 310] width 12 height 12
click at [711, 304] on span at bounding box center [717, 310] width 12 height 12
click at [710, 302] on span at bounding box center [713, 308] width 12 height 12
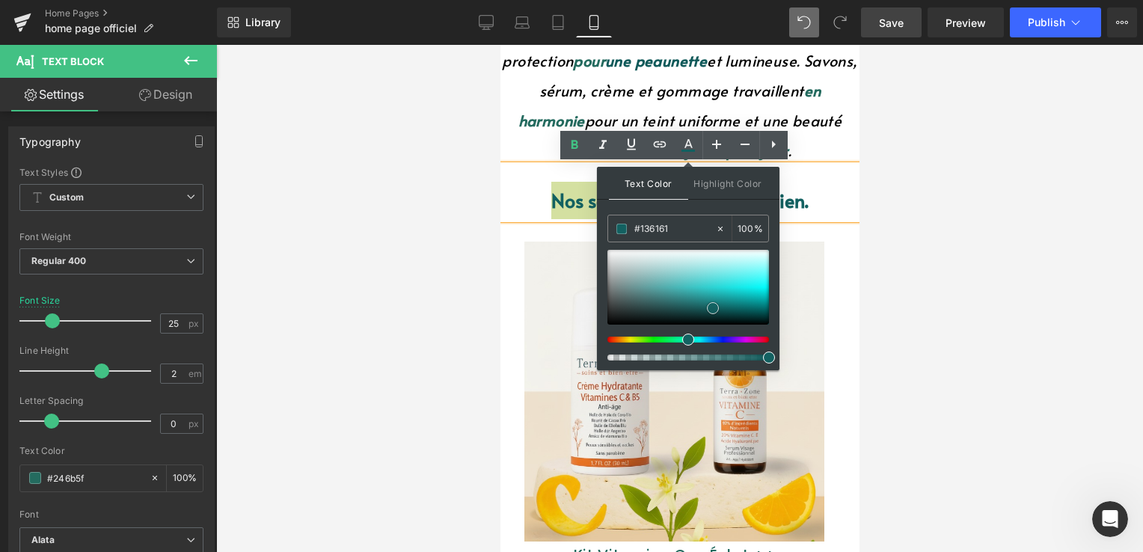
click at [710, 302] on span at bounding box center [713, 308] width 12 height 12
drag, startPoint x: 710, startPoint y: 302, endPoint x: 713, endPoint y: 309, distance: 7.7
click at [711, 304] on span at bounding box center [713, 308] width 12 height 12
click at [712, 309] on span at bounding box center [714, 313] width 12 height 12
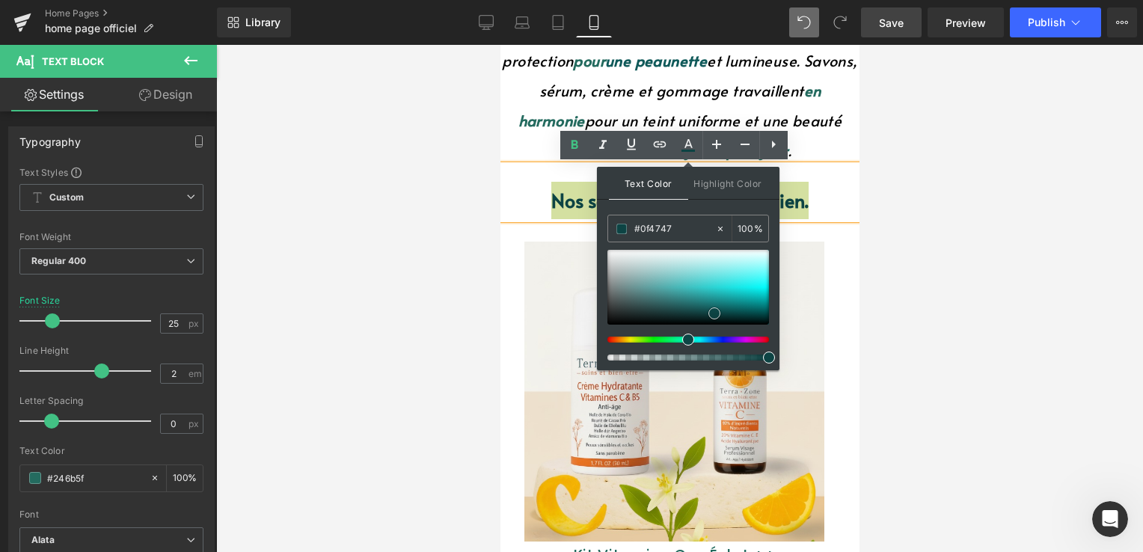
click at [710, 308] on span at bounding box center [714, 313] width 12 height 12
click at [710, 307] on span at bounding box center [712, 313] width 12 height 12
type input "#104b4b"
click at [710, 307] on span at bounding box center [712, 312] width 12 height 12
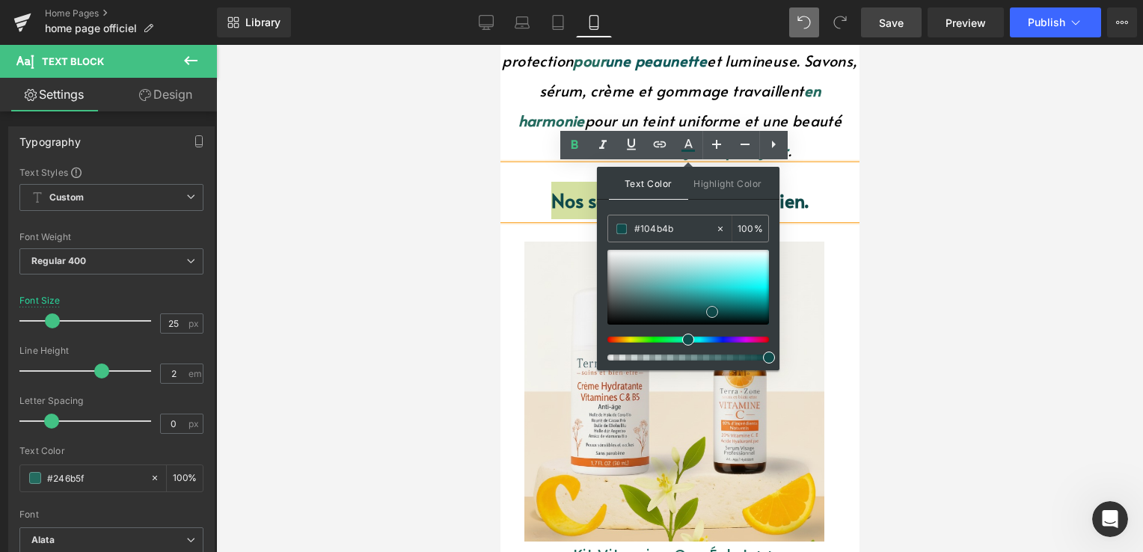
click at [710, 307] on span at bounding box center [712, 312] width 12 height 12
click at [831, 185] on p "Nos soins beauté du quotidien." at bounding box center [678, 200] width 359 height 37
click at [829, 185] on p "Nos soins beauté du quotidien." at bounding box center [678, 200] width 359 height 37
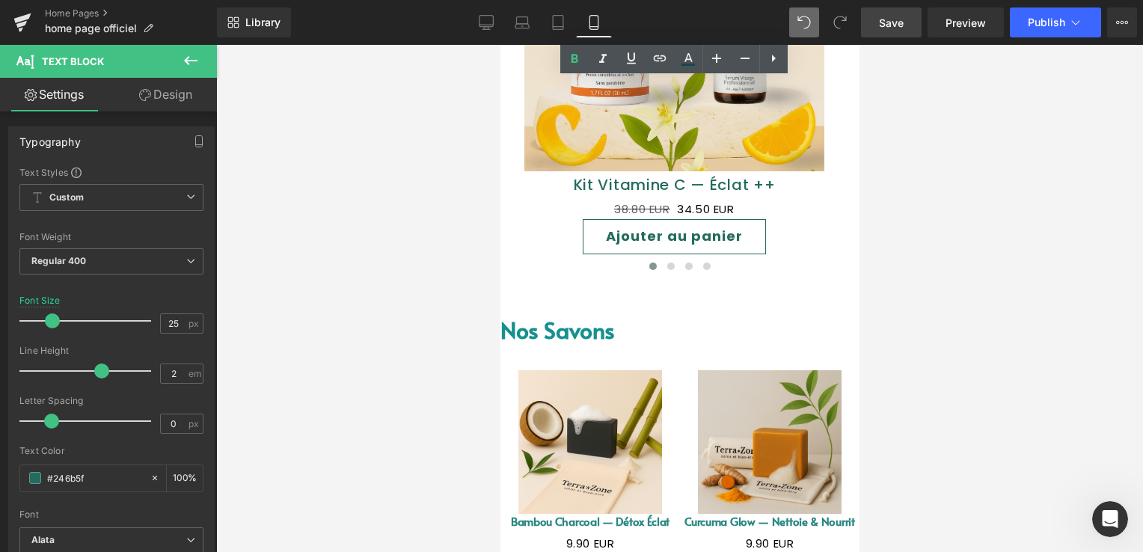
scroll to position [822, 0]
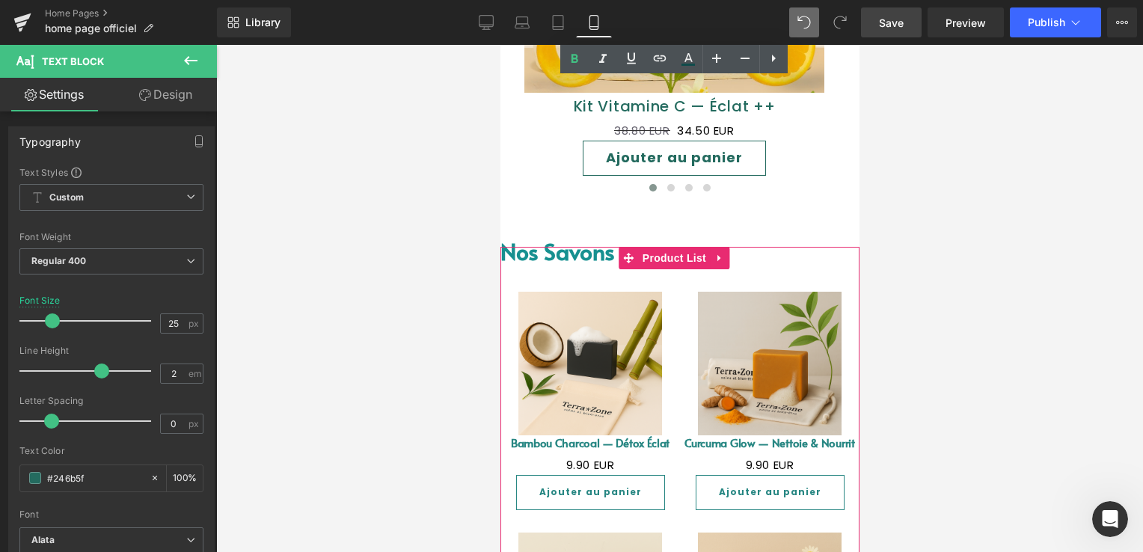
click at [595, 251] on div "Sale Off" at bounding box center [678, 510] width 359 height 526
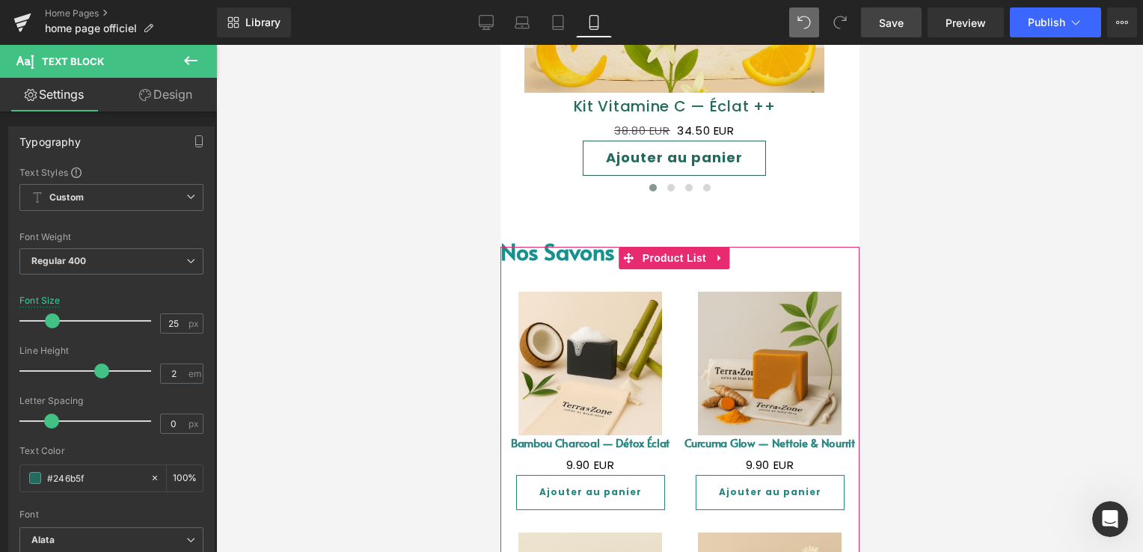
click at [595, 259] on div "Sale Off" at bounding box center [678, 510] width 359 height 526
click at [572, 247] on div at bounding box center [678, 249] width 359 height 4
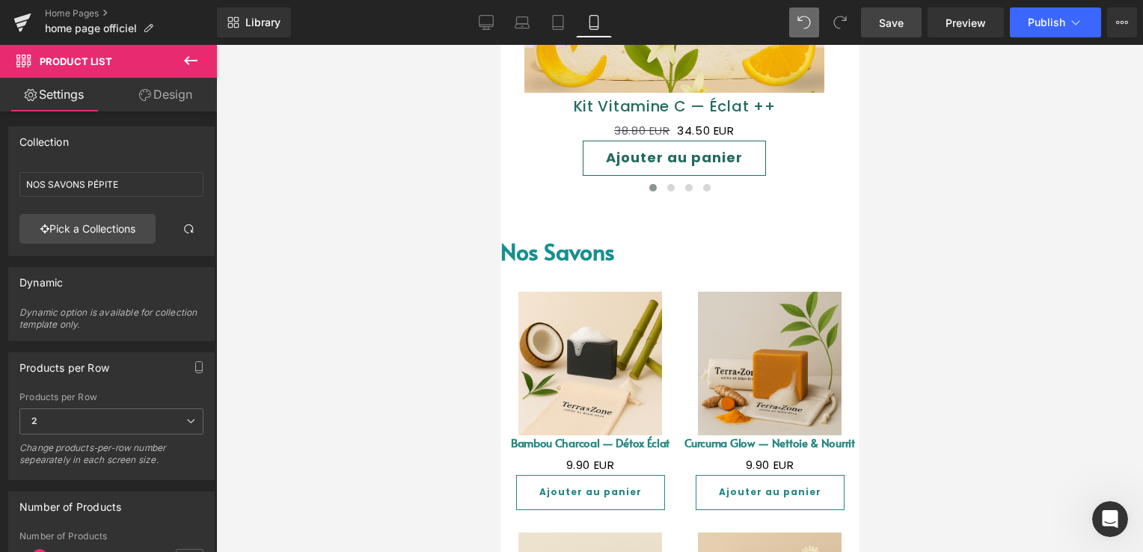
click at [567, 245] on font "Nos savons" at bounding box center [556, 251] width 114 height 31
click at [566, 248] on div "Sale Off" at bounding box center [678, 510] width 359 height 526
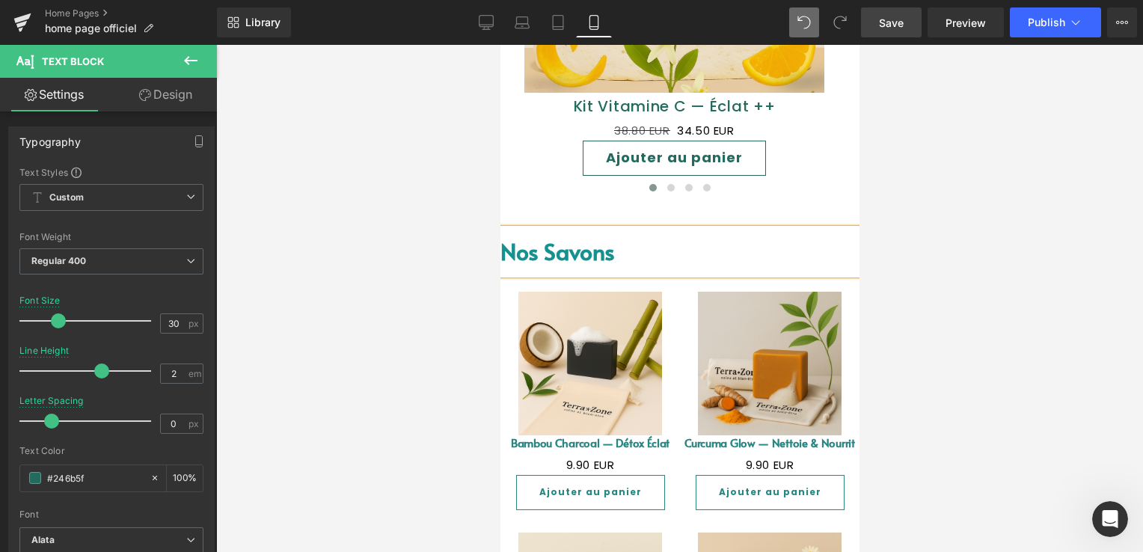
click at [565, 259] on div "Sale Off" at bounding box center [678, 510] width 359 height 526
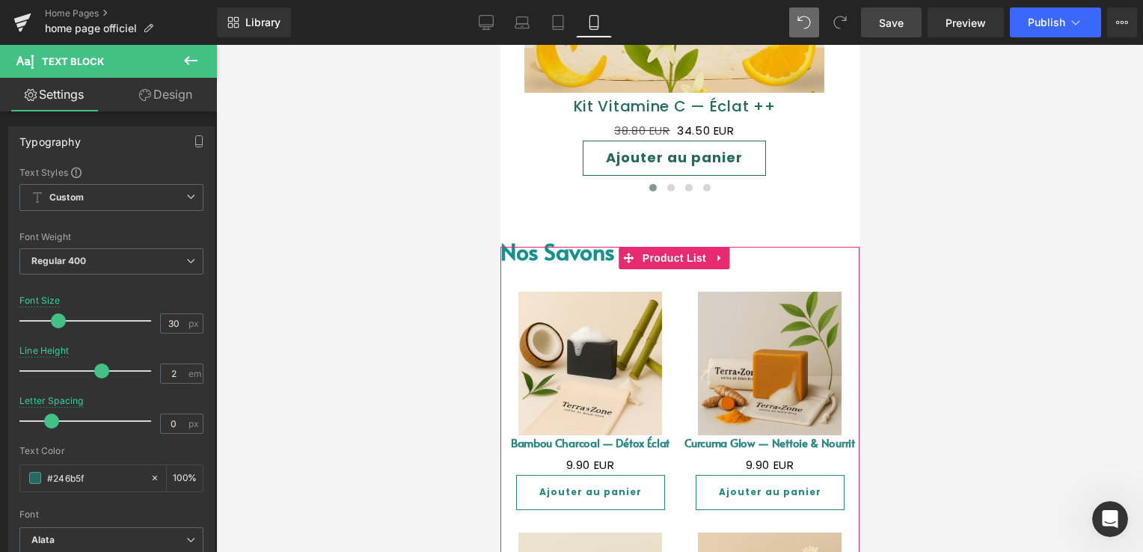
click at [565, 259] on div "Sale Off" at bounding box center [678, 510] width 359 height 526
click at [566, 248] on div at bounding box center [678, 249] width 359 height 4
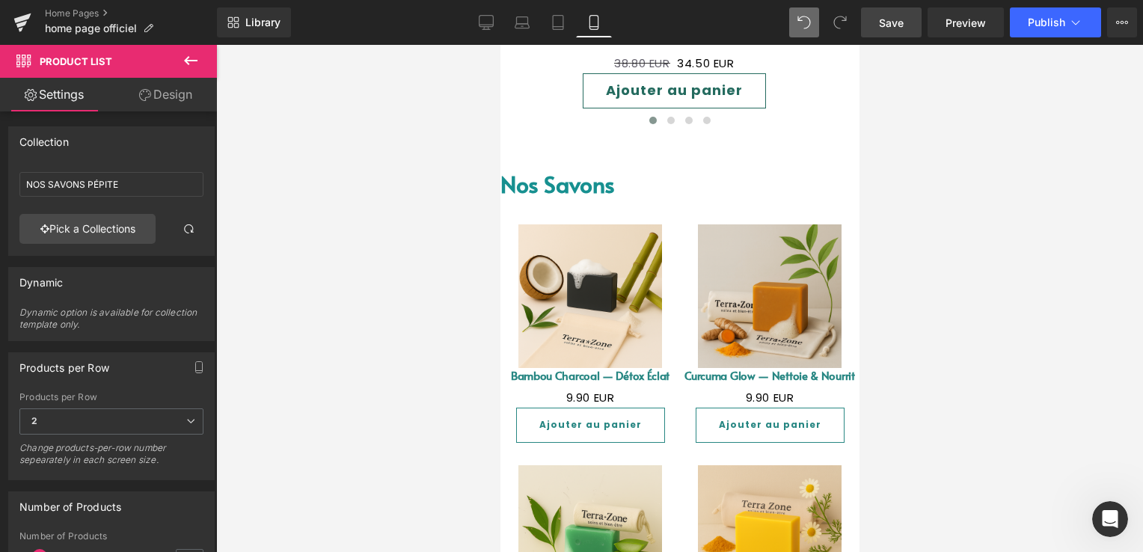
scroll to position [972, 0]
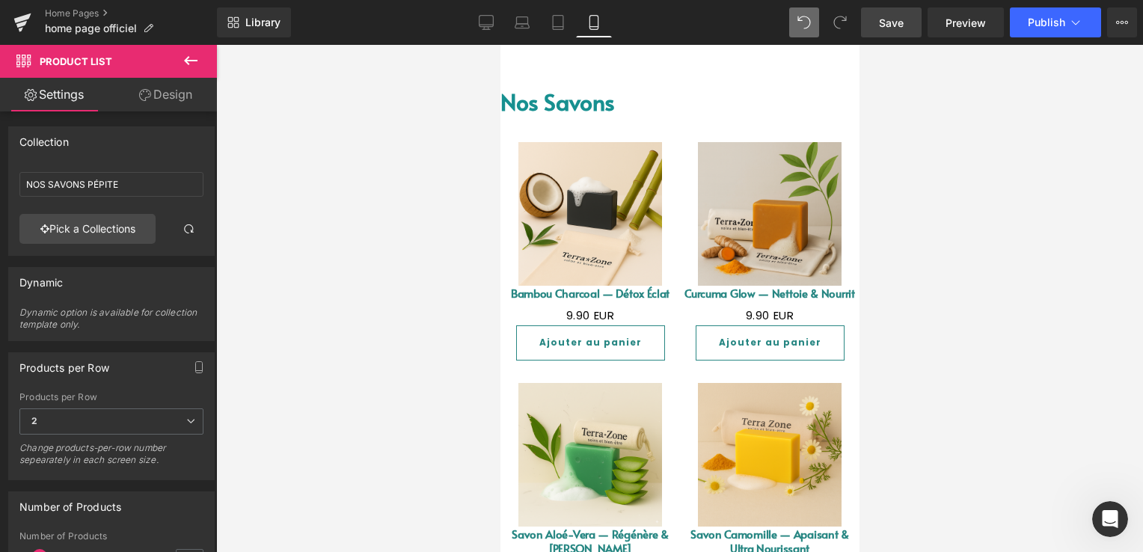
click at [584, 280] on img at bounding box center [589, 214] width 144 height 144
click at [583, 289] on div "Bambou Charcoal — Détox Éclat (P) Title" at bounding box center [589, 295] width 172 height 19
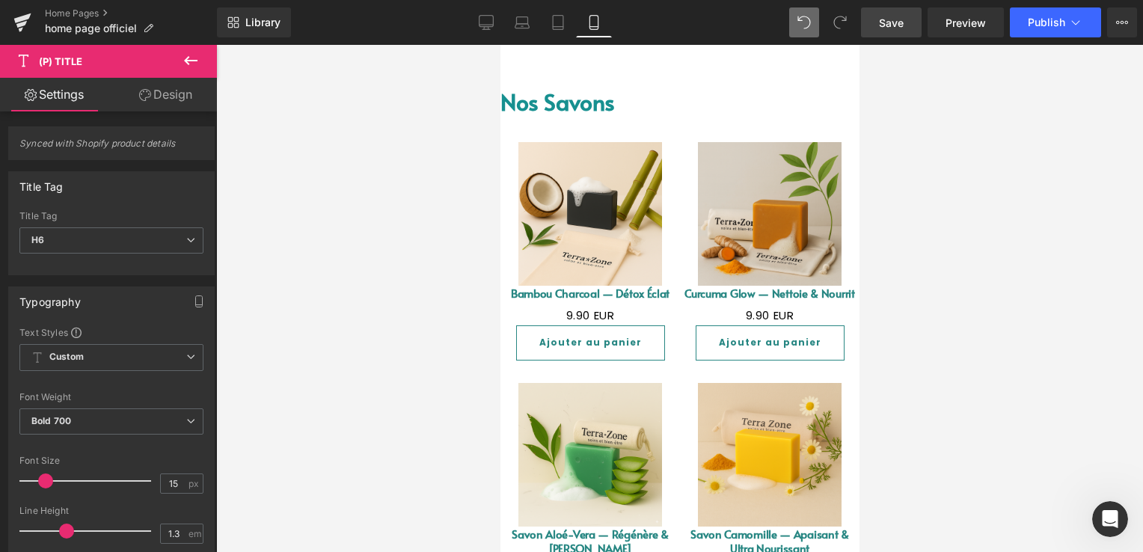
scroll to position [224, 0]
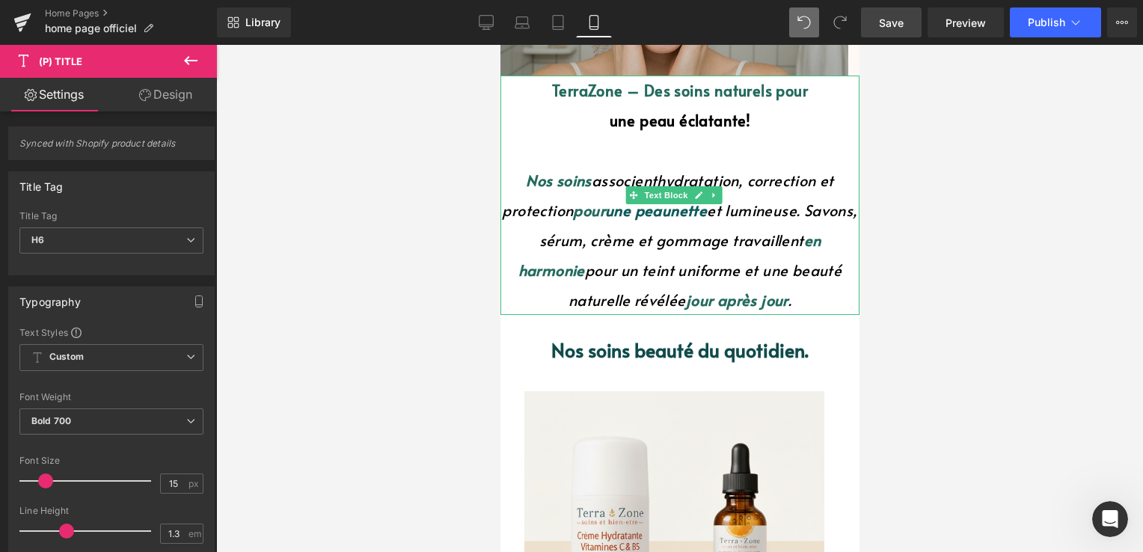
click at [662, 94] on font "TerraZone – Des soins naturels pour" at bounding box center [679, 90] width 256 height 21
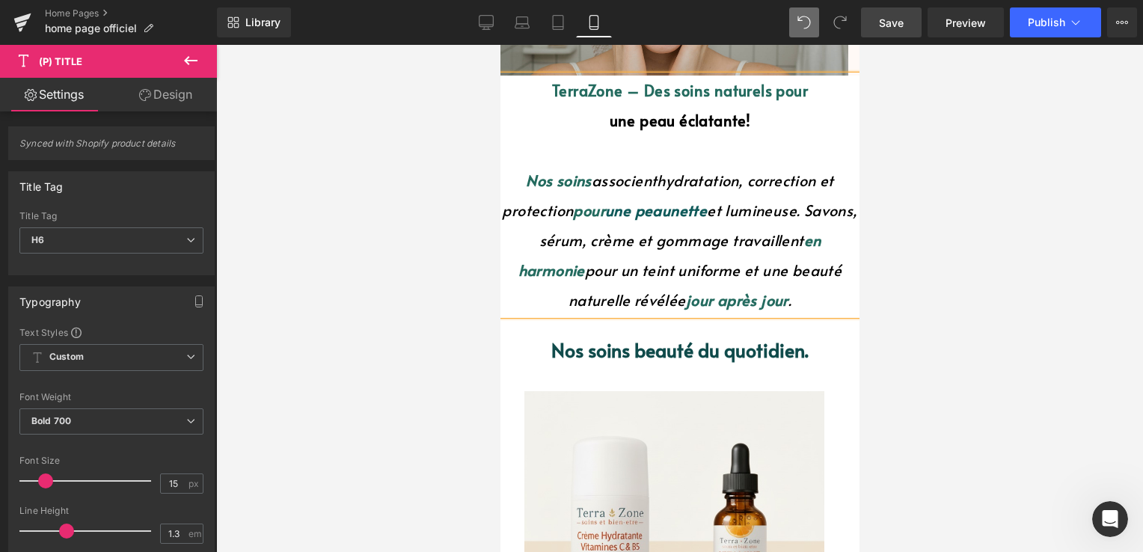
click at [674, 88] on font "TerraZone – Des soins naturels pour" at bounding box center [679, 90] width 256 height 21
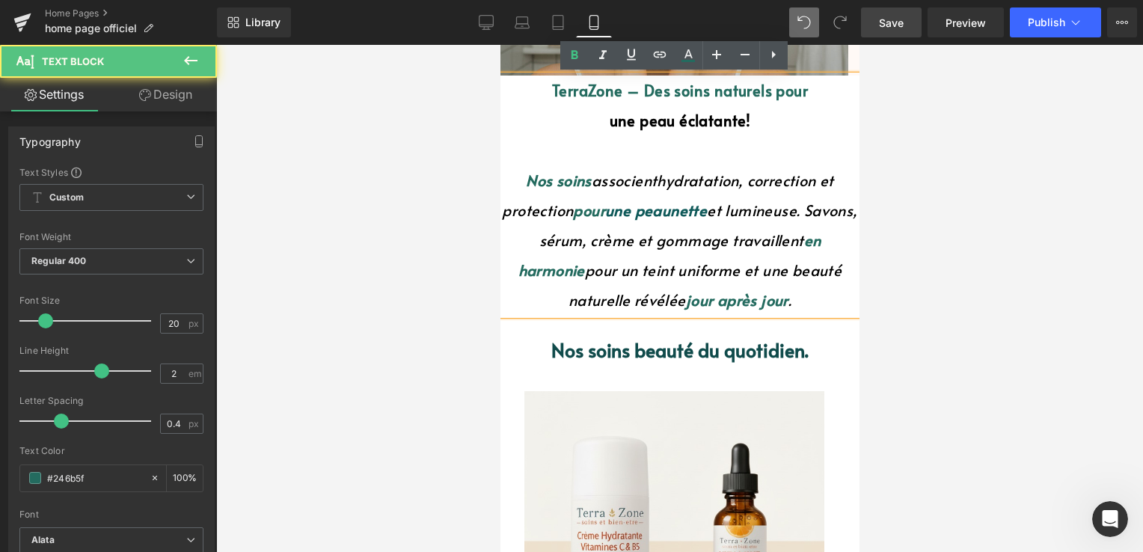
click at [674, 88] on font "TerraZone – Des soins naturels pour" at bounding box center [679, 90] width 256 height 21
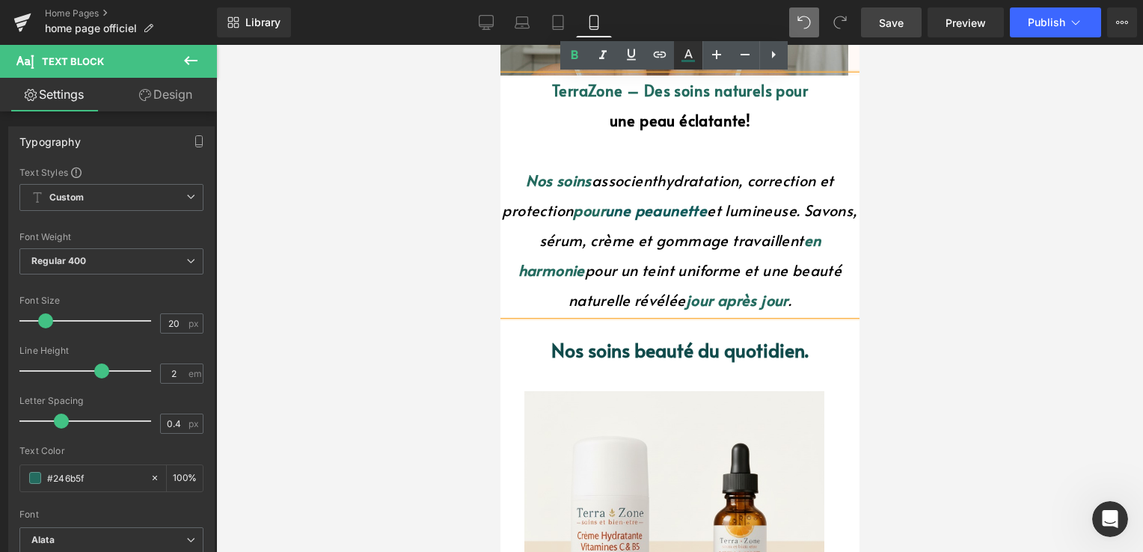
click at [682, 60] on icon at bounding box center [687, 61] width 13 height 2
click at [682, 59] on icon at bounding box center [688, 55] width 18 height 18
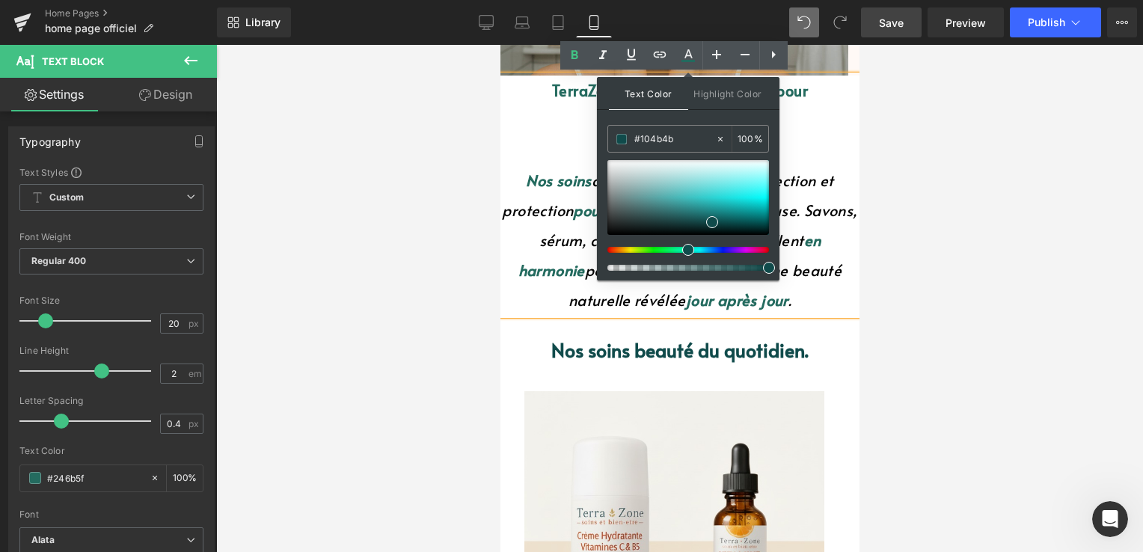
click at [549, 160] on p at bounding box center [678, 150] width 359 height 30
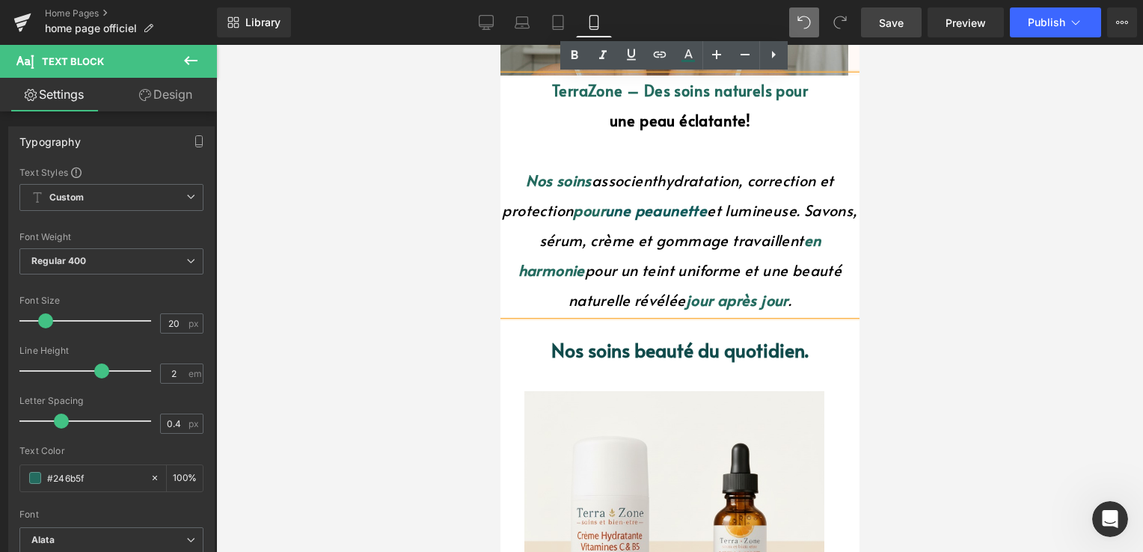
click at [593, 96] on font "TerraZone – Des soins naturels pour" at bounding box center [679, 90] width 256 height 21
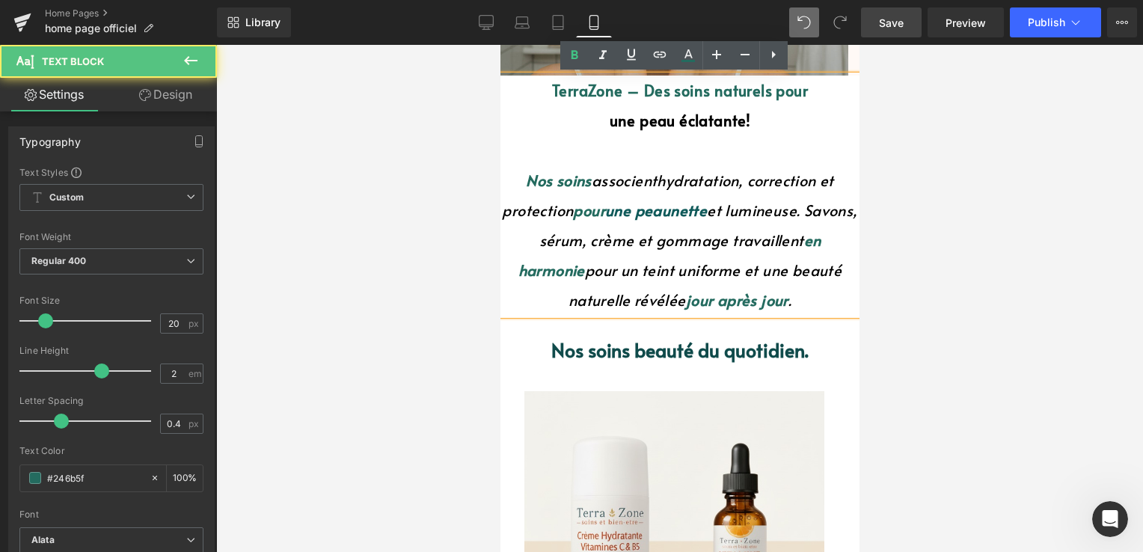
click at [668, 86] on font "TerraZone – Des soins naturels pour" at bounding box center [679, 90] width 256 height 21
click at [666, 86] on font "TerraZone – Des soins naturels pour" at bounding box center [679, 90] width 256 height 21
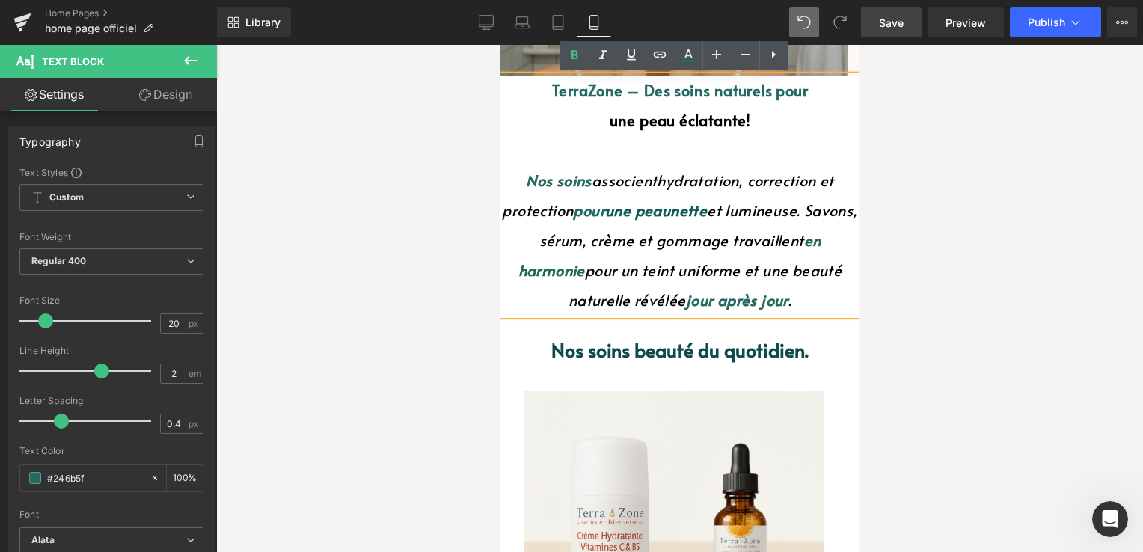
click at [636, 90] on font "TerraZone – Des soins naturels pour" at bounding box center [679, 90] width 256 height 21
click at [566, 87] on font "TerraZone – Des soins naturels pour" at bounding box center [679, 90] width 256 height 21
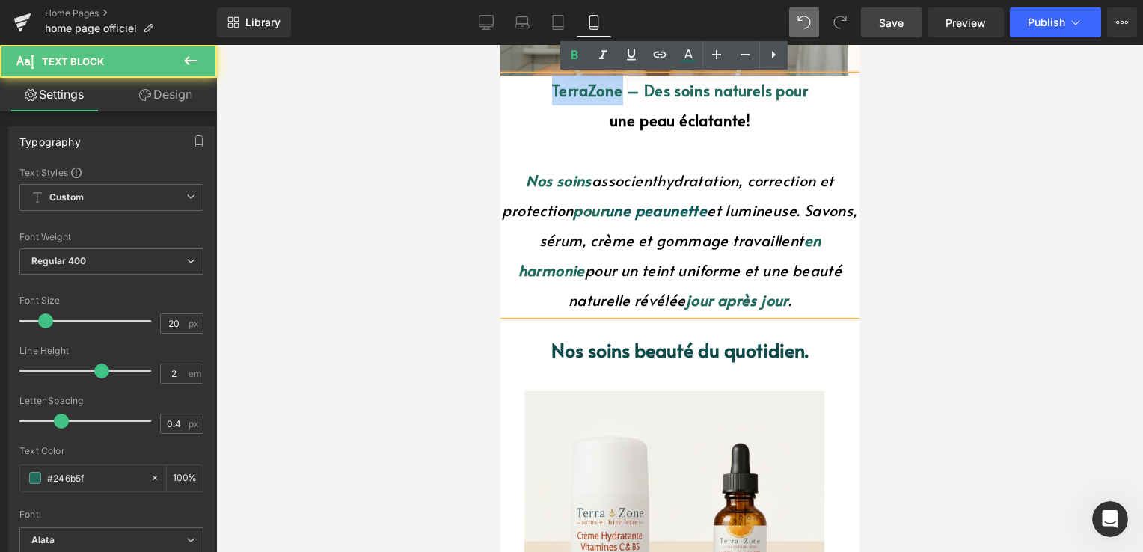
click at [572, 91] on font "TerraZone – Des soins naturels pour" at bounding box center [679, 90] width 256 height 21
click at [549, 187] on font "Nos soins" at bounding box center [558, 180] width 66 height 21
click at [600, 88] on font "TerraZone – Des soins naturels pour" at bounding box center [679, 90] width 256 height 21
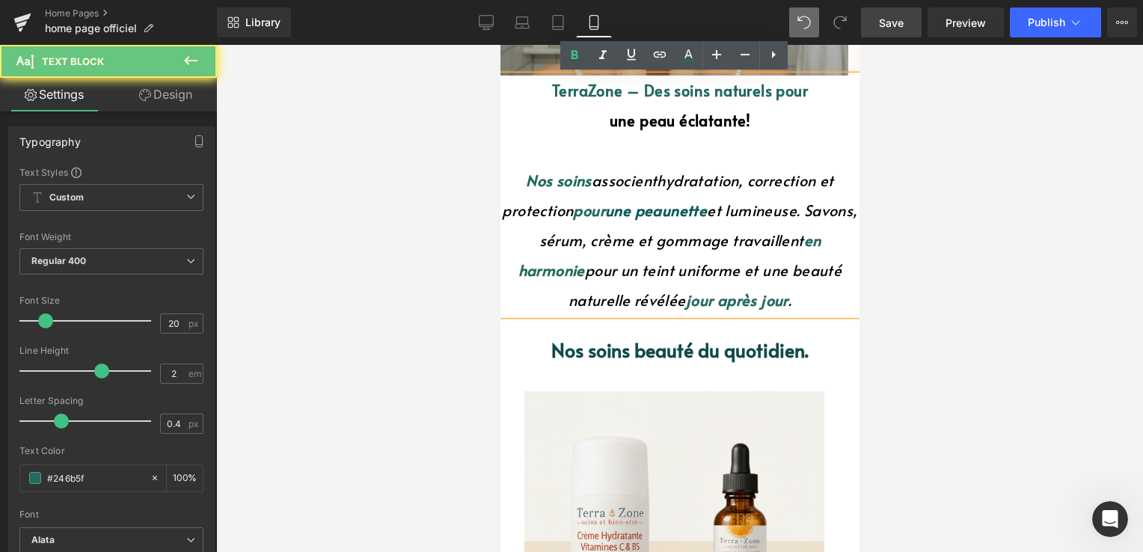
click at [600, 88] on font "TerraZone – Des soins naturels pour" at bounding box center [679, 90] width 256 height 21
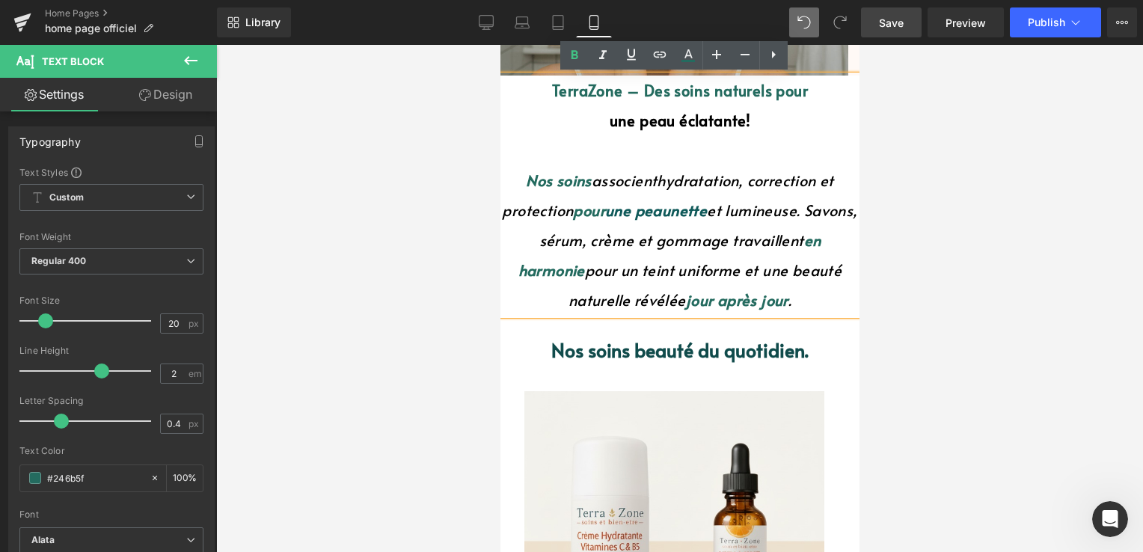
click at [579, 90] on font "TerraZone – Des soins naturels pour" at bounding box center [679, 90] width 256 height 21
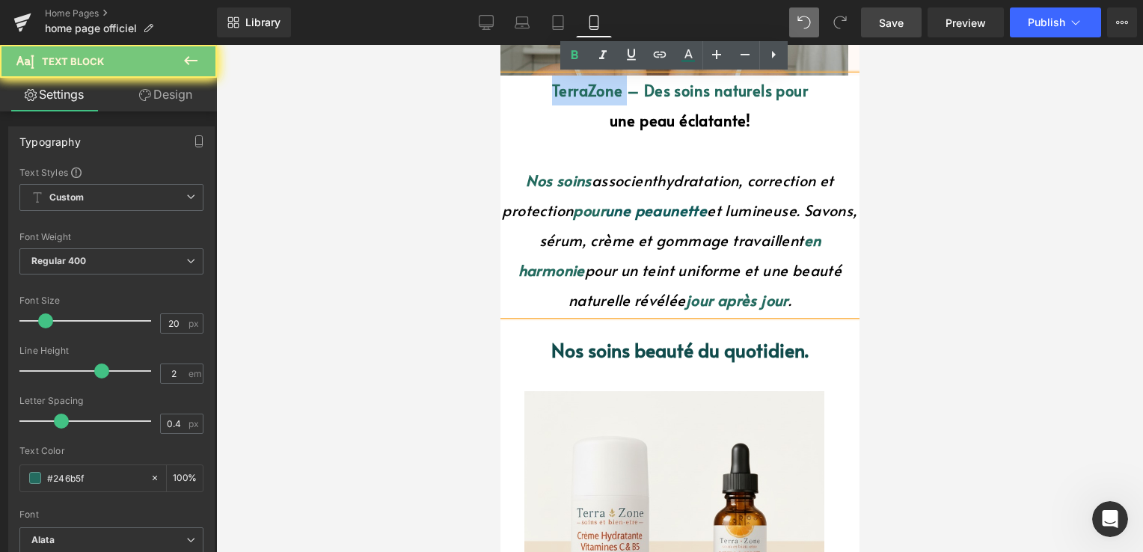
click at [579, 90] on font "TerraZone – Des soins naturels pour" at bounding box center [679, 90] width 256 height 21
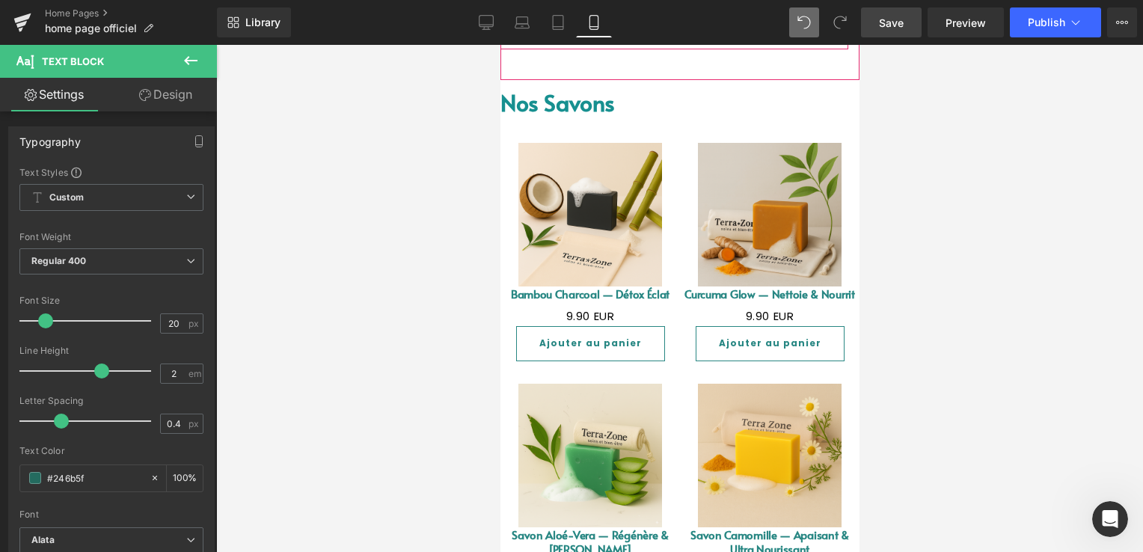
scroll to position [972, 0]
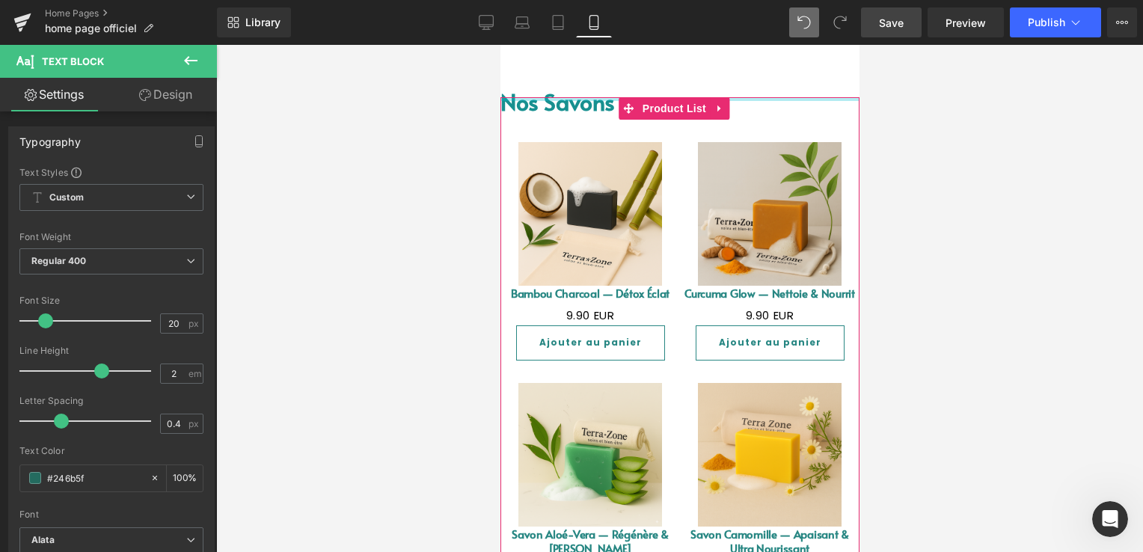
drag, startPoint x: 581, startPoint y: 98, endPoint x: 560, endPoint y: 97, distance: 20.9
click at [581, 98] on div "Sale Off (P) Image" at bounding box center [678, 371] width 359 height 549
click at [581, 98] on div "Sale Off" at bounding box center [678, 360] width 359 height 526
click at [560, 97] on div at bounding box center [678, 97] width 359 height 1
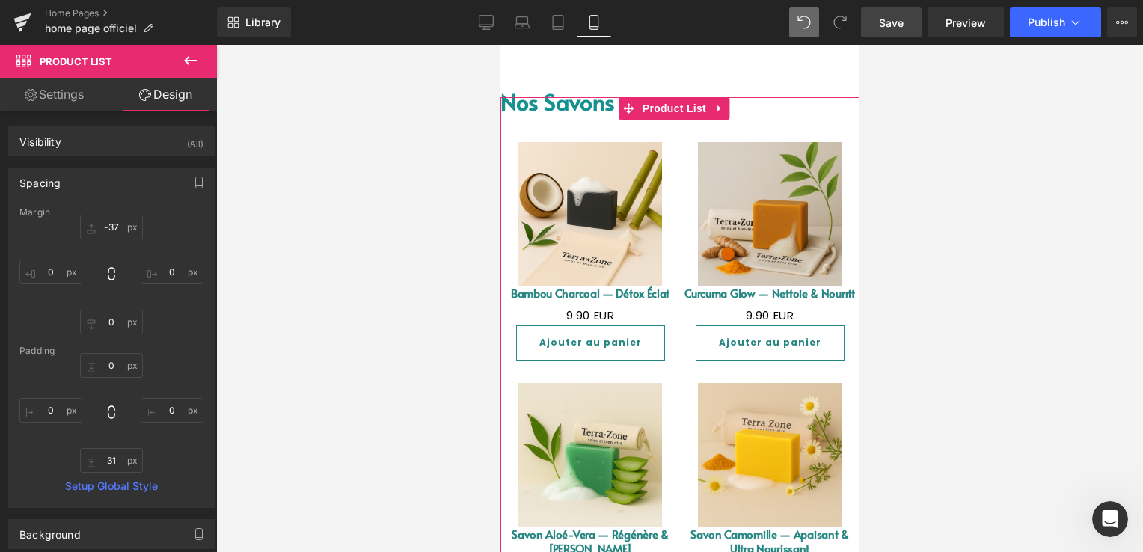
scroll to position [1065, 0]
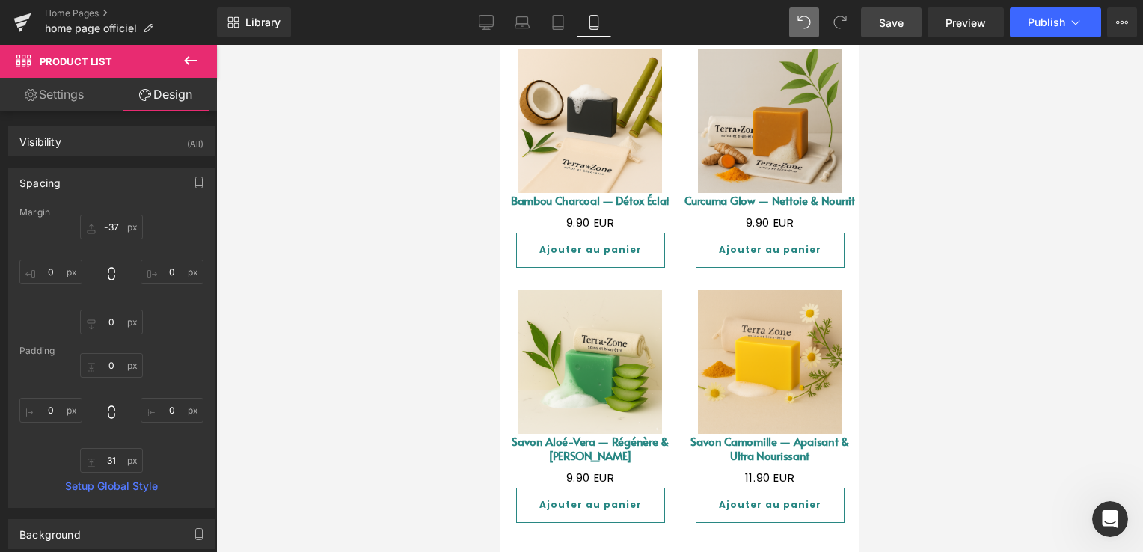
drag, startPoint x: 619, startPoint y: 309, endPoint x: 612, endPoint y: 289, distance: 21.5
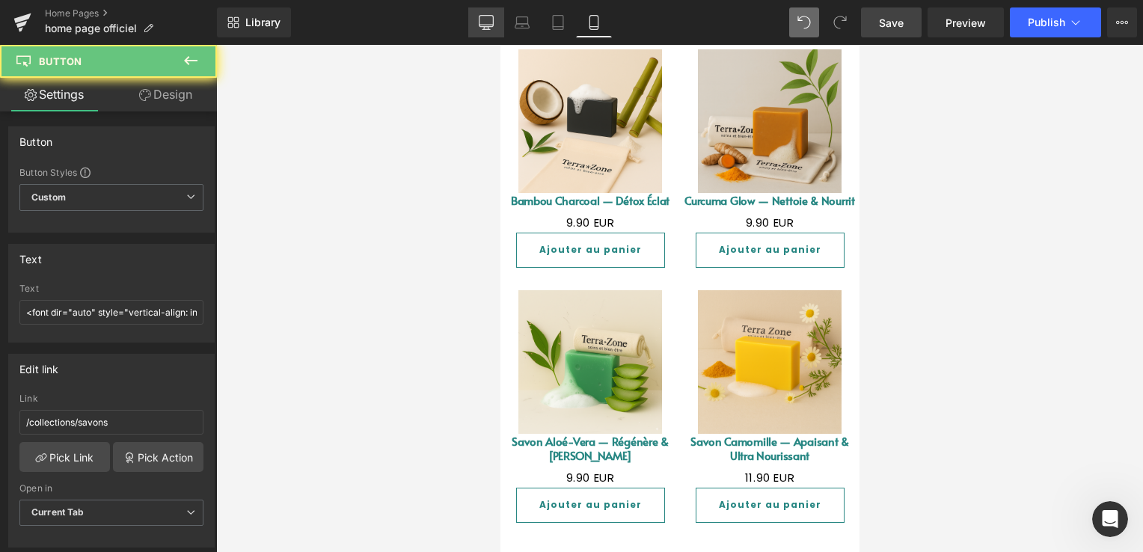
click at [487, 13] on link "Desktop" at bounding box center [486, 22] width 36 height 30
click at [488, 13] on link "Desktop" at bounding box center [486, 22] width 36 height 30
click at [482, 19] on icon at bounding box center [486, 22] width 15 height 15
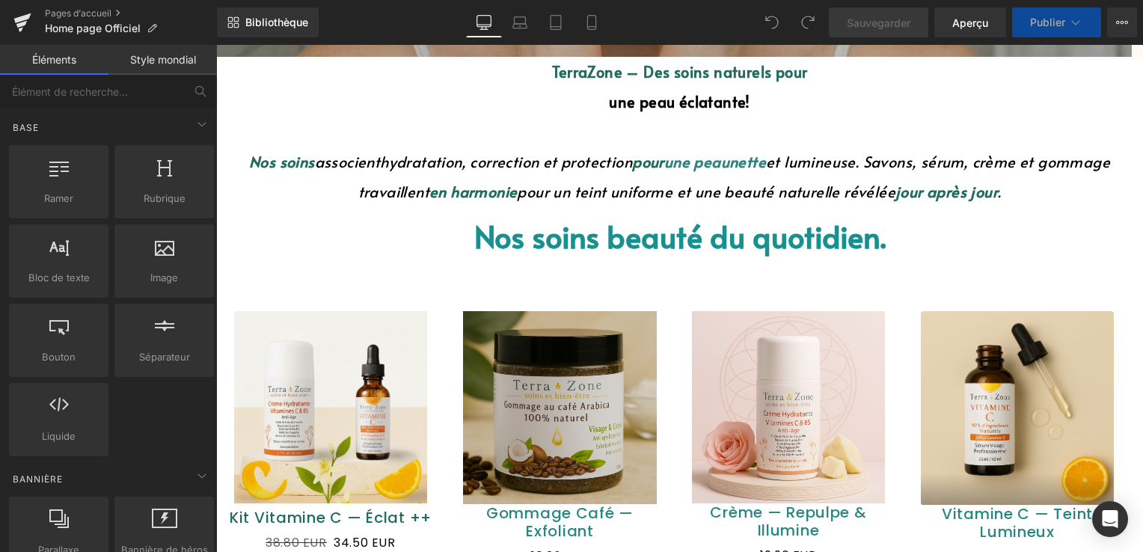
scroll to position [673, 0]
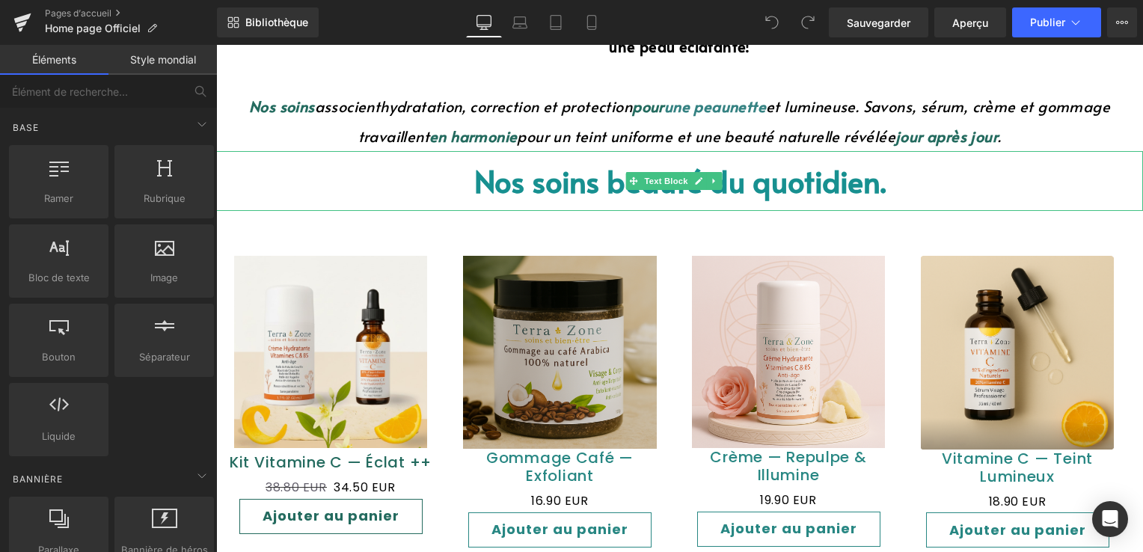
click at [594, 196] on font "Nos soins beauté du quotidien." at bounding box center [679, 180] width 411 height 41
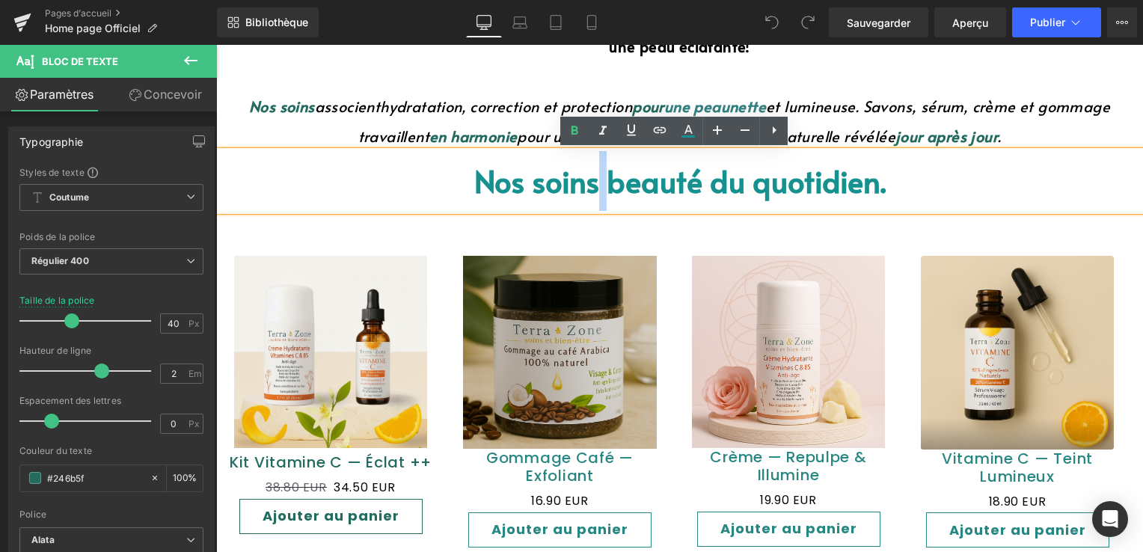
click at [588, 187] on font "Nos soins beauté du quotidien." at bounding box center [679, 180] width 411 height 41
click at [580, 123] on icon at bounding box center [574, 131] width 18 height 18
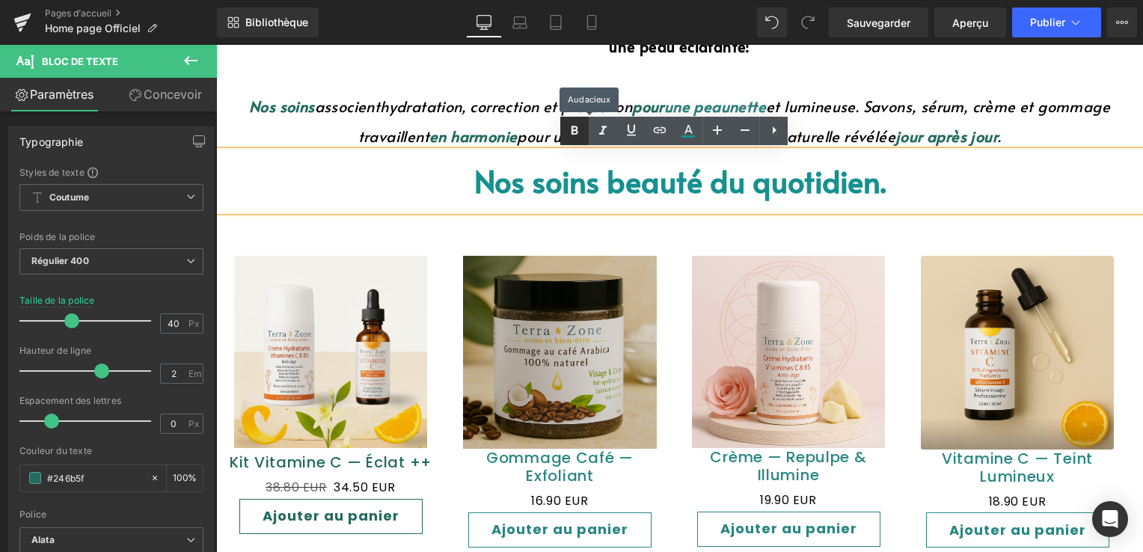
click at [580, 123] on icon at bounding box center [574, 131] width 18 height 18
click at [571, 130] on icon at bounding box center [574, 130] width 7 height 9
click at [682, 129] on icon at bounding box center [688, 131] width 18 height 18
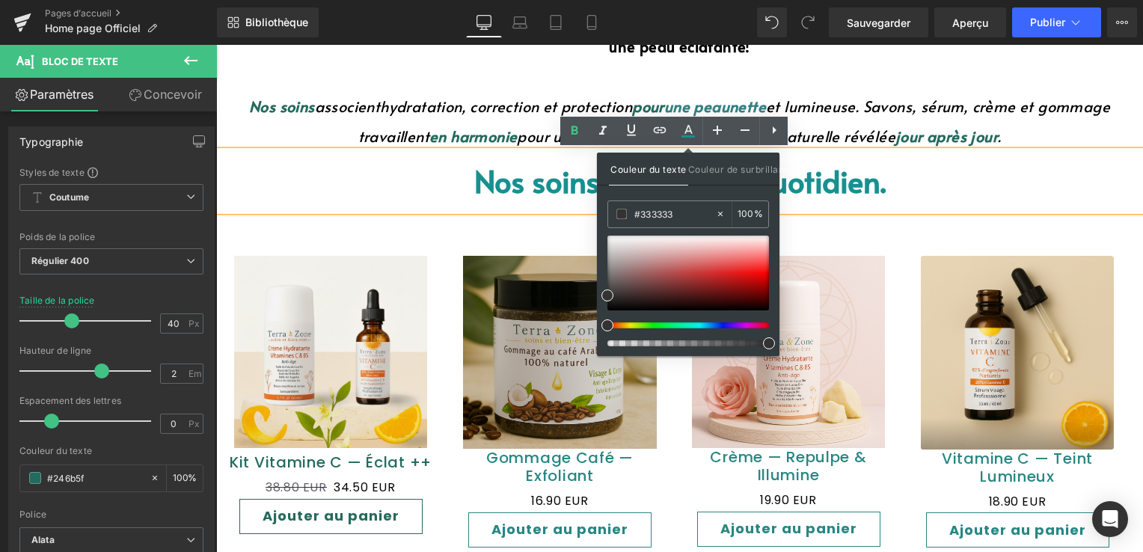
click at [560, 177] on font "Nos soins beauté du quotidien." at bounding box center [679, 180] width 411 height 41
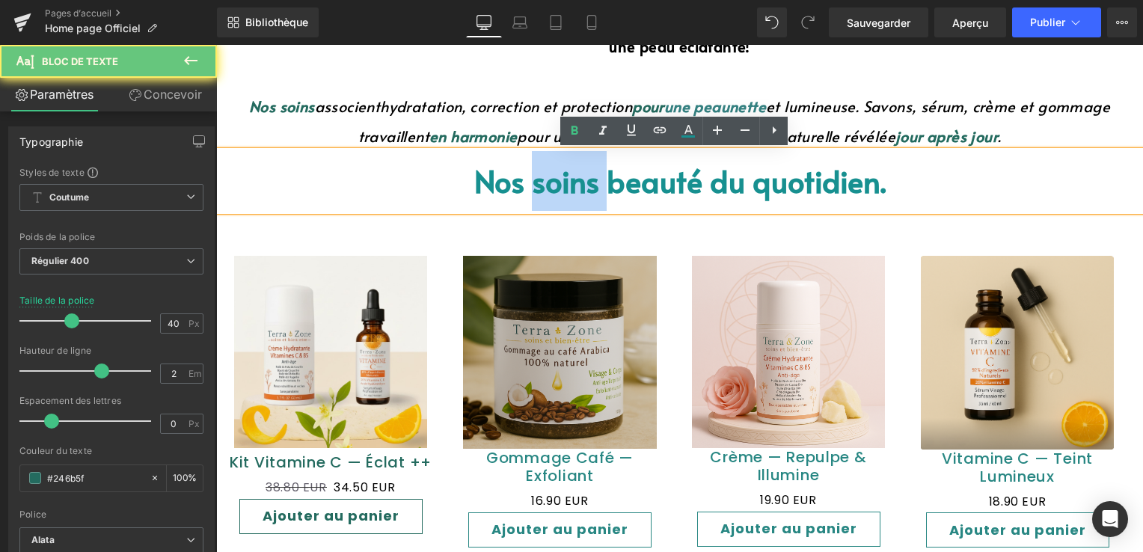
click at [552, 182] on font "Nos soins beauté du quotidien." at bounding box center [679, 180] width 411 height 41
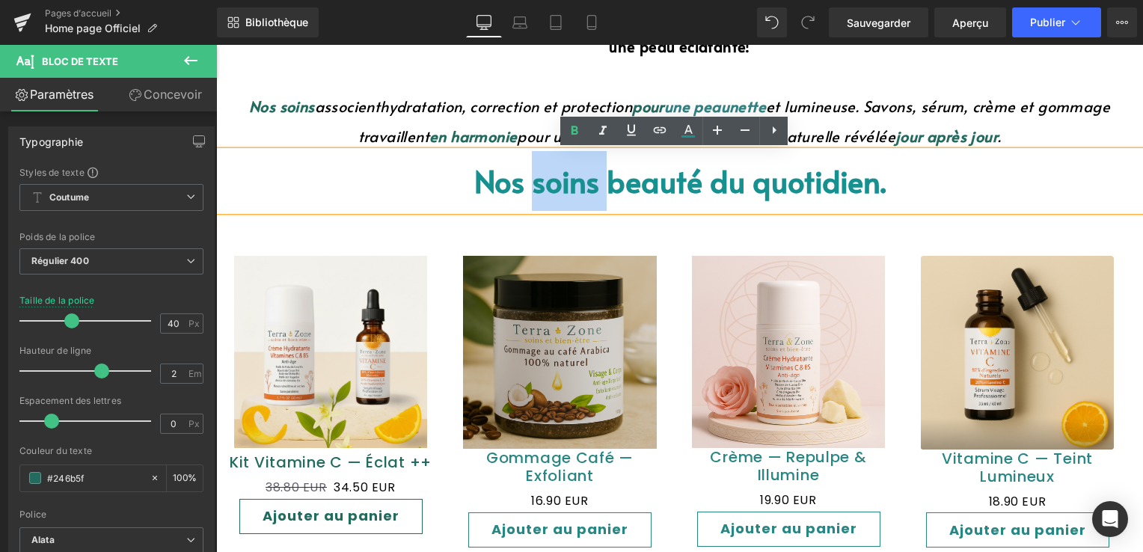
click at [537, 191] on font "Nos soins beauté du quotidien." at bounding box center [679, 180] width 411 height 41
click at [559, 187] on font "Nos soins beauté du quotidien." at bounding box center [679, 180] width 411 height 41
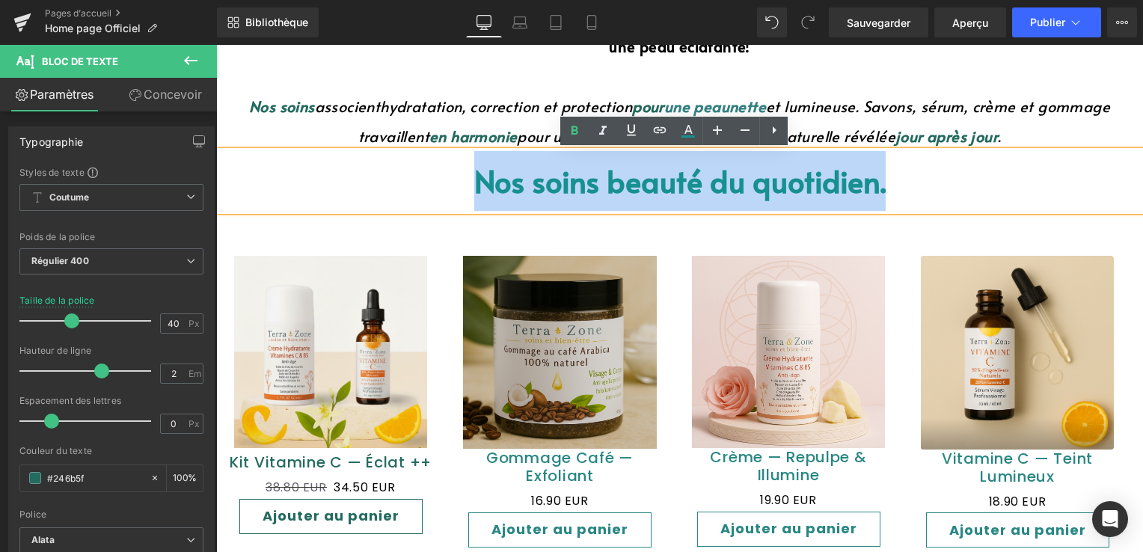
drag, startPoint x: 473, startPoint y: 187, endPoint x: 882, endPoint y: 190, distance: 409.0
click at [882, 190] on p "Nos soins beauté du quotidien." at bounding box center [679, 181] width 926 height 60
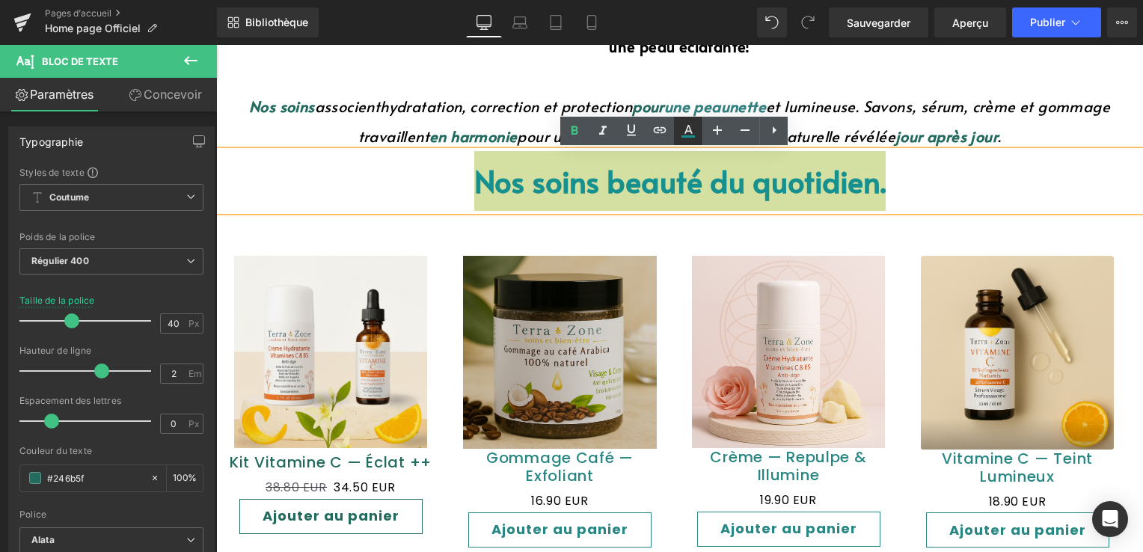
click at [693, 136] on icon at bounding box center [687, 136] width 13 height 2
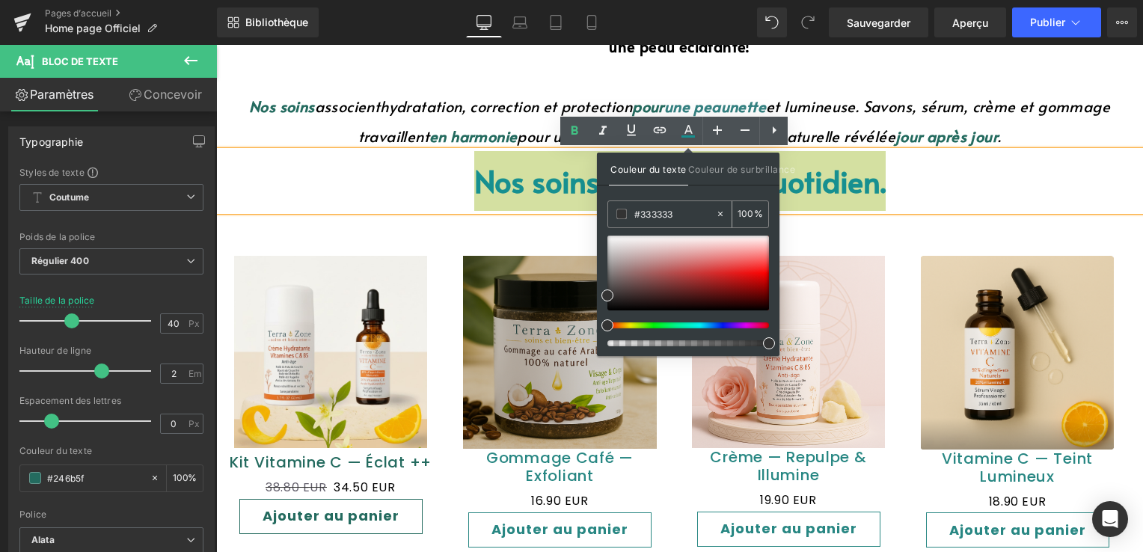
click at [722, 209] on icon at bounding box center [720, 214] width 10 height 10
type input "none"
type input "0"
click at [652, 208] on input "none" at bounding box center [674, 214] width 81 height 16
click at [654, 208] on input "none" at bounding box center [674, 214] width 81 height 16
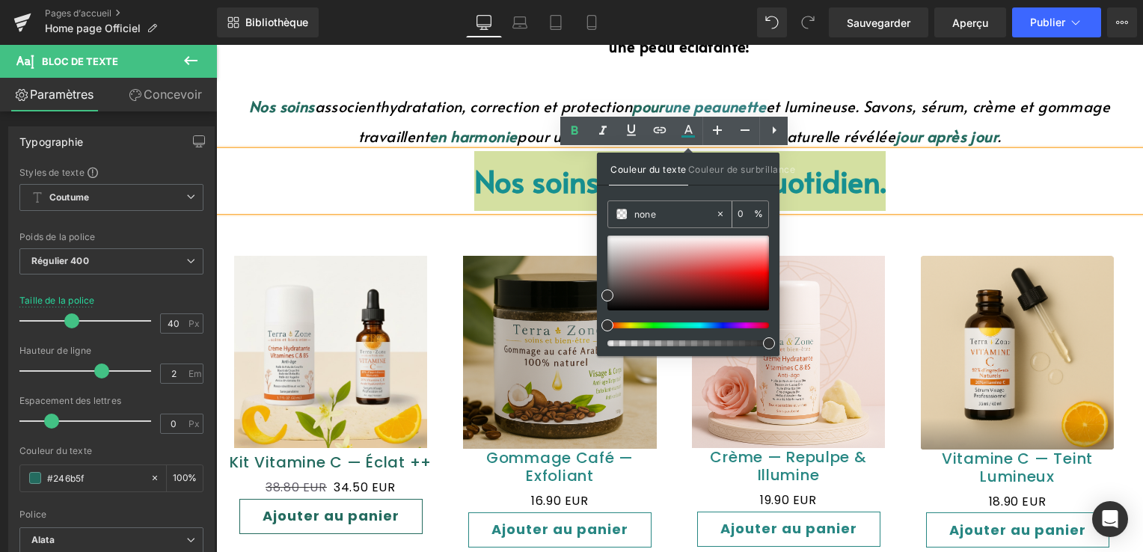
click at [654, 208] on input "none" at bounding box center [674, 214] width 81 height 16
drag, startPoint x: 628, startPoint y: 218, endPoint x: 645, endPoint y: 213, distance: 17.1
click at [645, 213] on input "text" at bounding box center [674, 214] width 81 height 16
paste input "#246b5f"
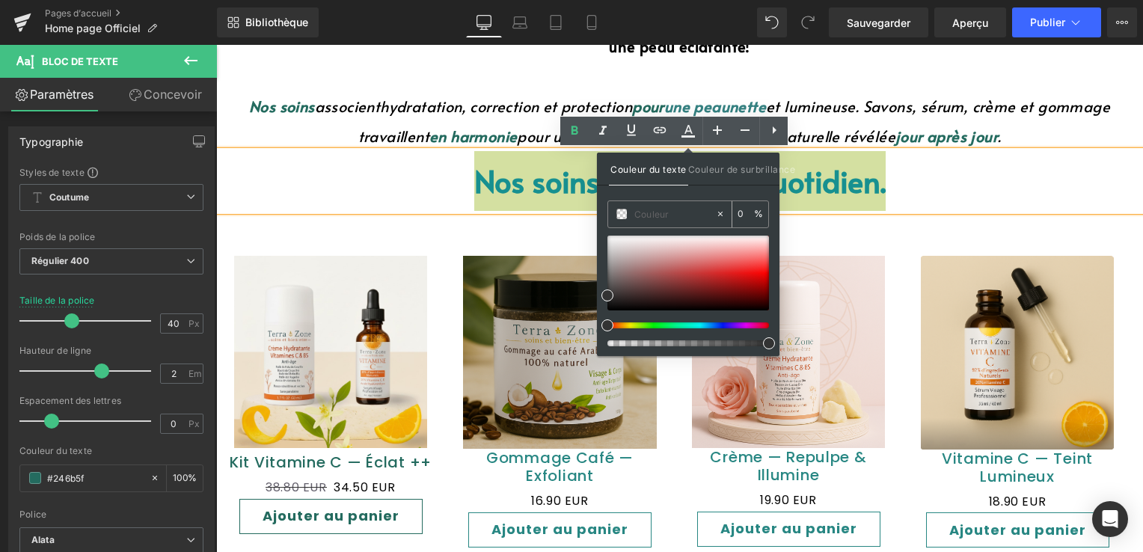
type input "#246b5f"
drag, startPoint x: 645, startPoint y: 213, endPoint x: 727, endPoint y: 334, distance: 146.4
click at [727, 333] on div at bounding box center [688, 291] width 162 height 111
type input "100"
click at [715, 185] on div "Couleur du texte Couleur de surbrillance rgba(36, 107, 95, 1) #246b5f 100 % non…" at bounding box center [688, 254] width 182 height 203
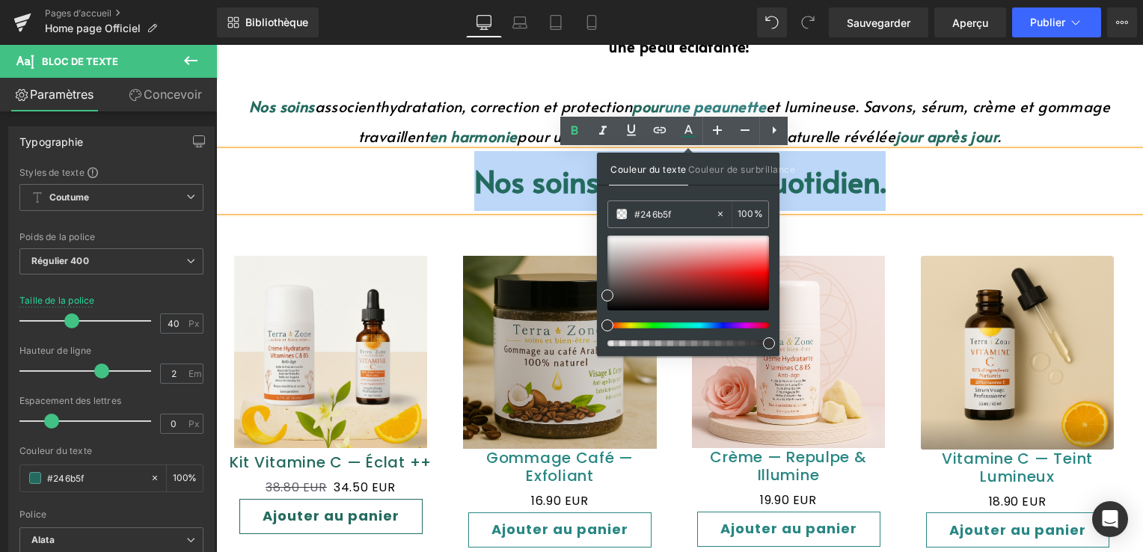
click at [983, 177] on p "Nos soins beauté du quotidien." at bounding box center [679, 181] width 926 height 60
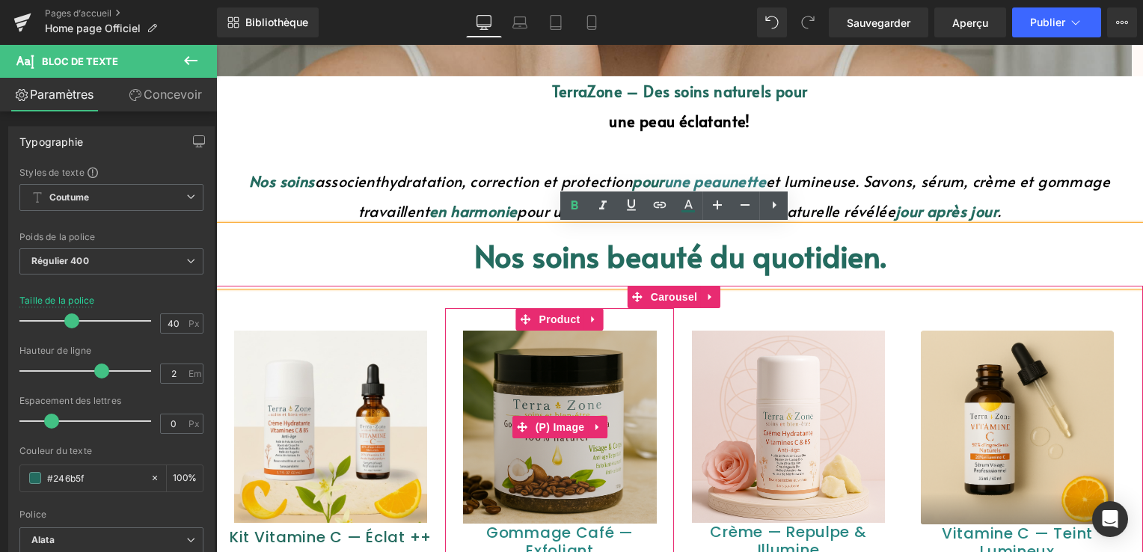
scroll to position [598, 0]
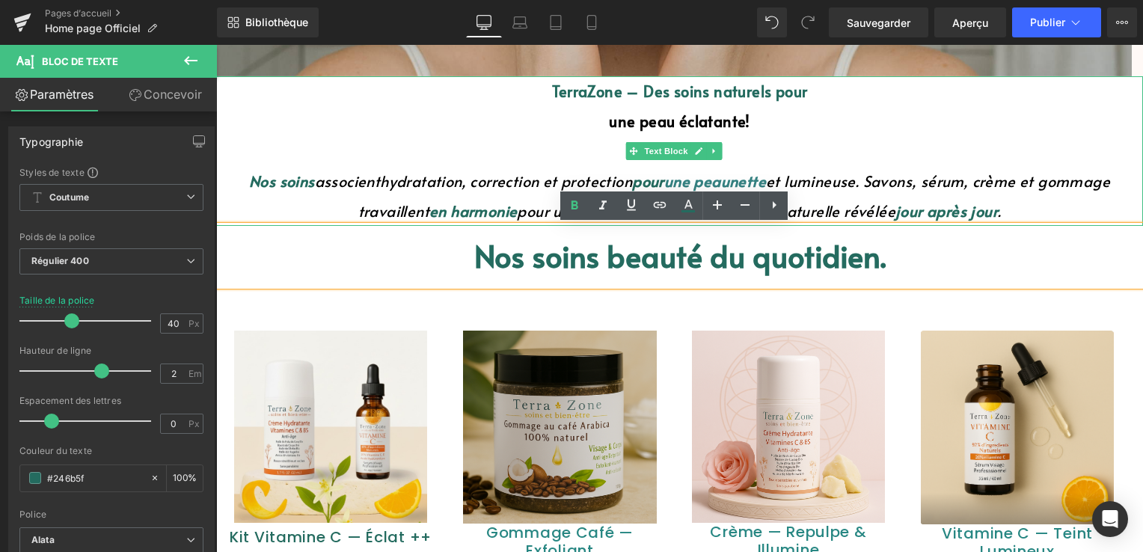
click at [674, 180] on font "une peau" at bounding box center [696, 180] width 65 height 21
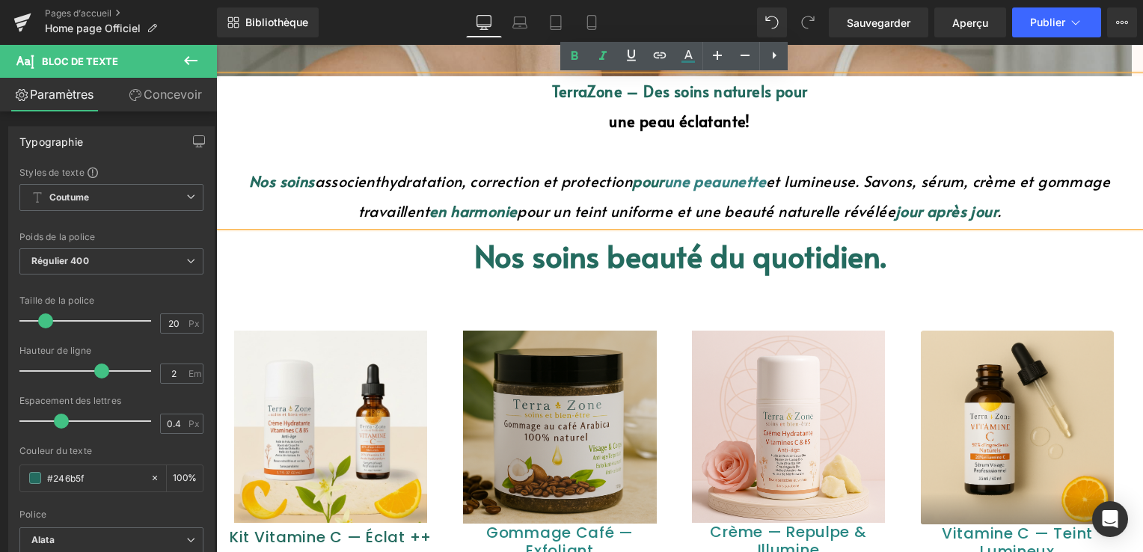
click at [701, 179] on font "une peau" at bounding box center [696, 180] width 65 height 21
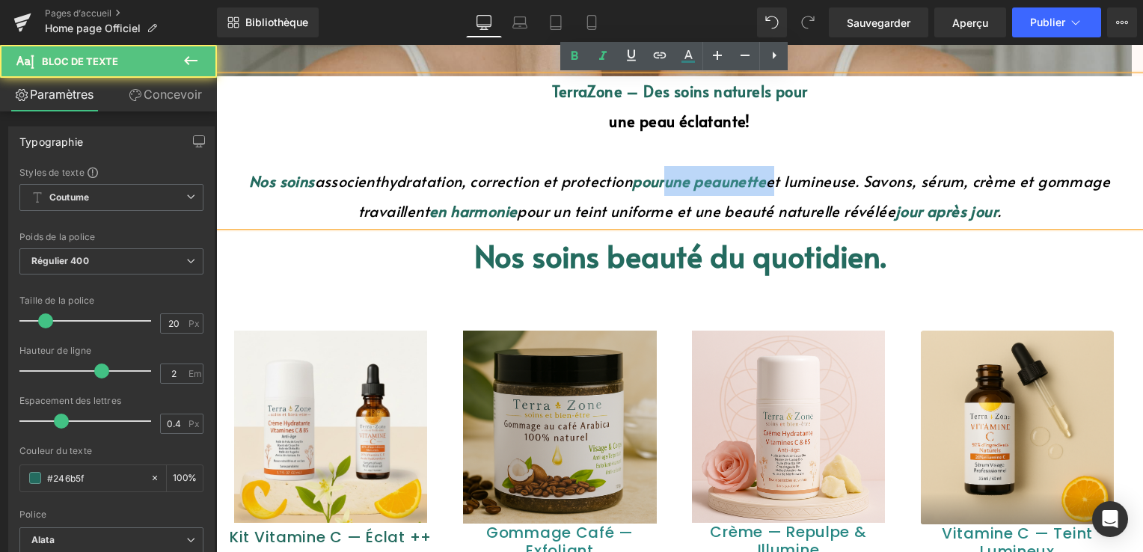
drag, startPoint x: 667, startPoint y: 186, endPoint x: 772, endPoint y: 180, distance: 105.6
click at [772, 180] on font "Nos soins associent hydratation, correction et protection pour une peau nette e…" at bounding box center [679, 195] width 861 height 51
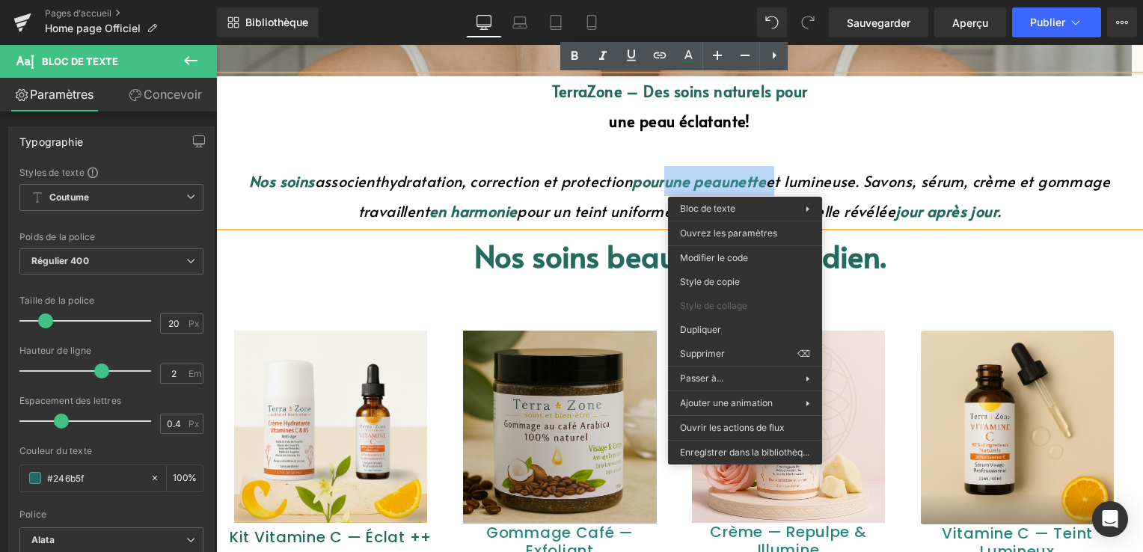
click at [738, 174] on font "nette" at bounding box center [747, 180] width 37 height 21
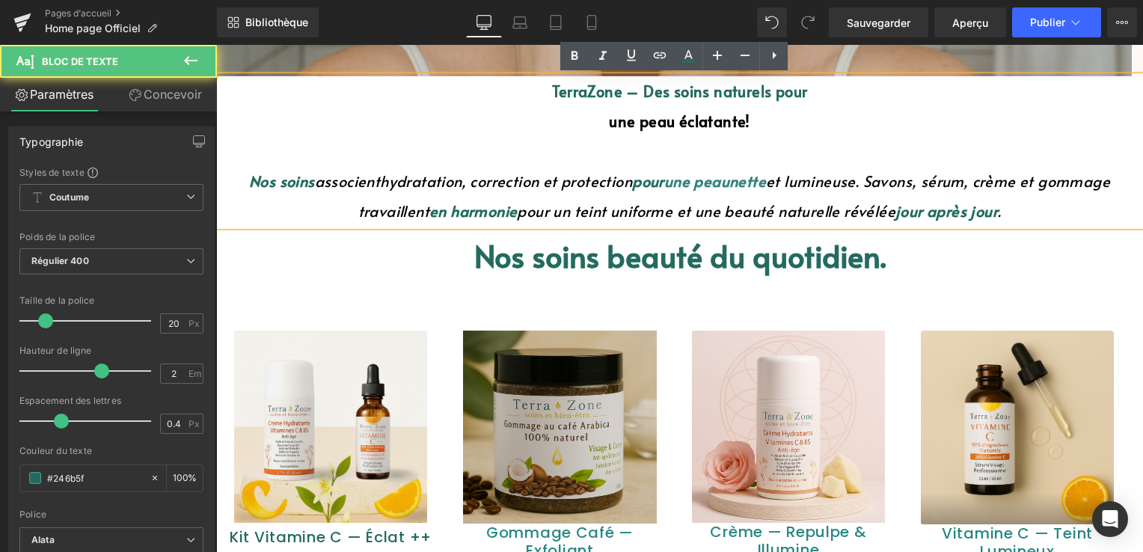
click at [737, 176] on font "nette" at bounding box center [747, 180] width 37 height 21
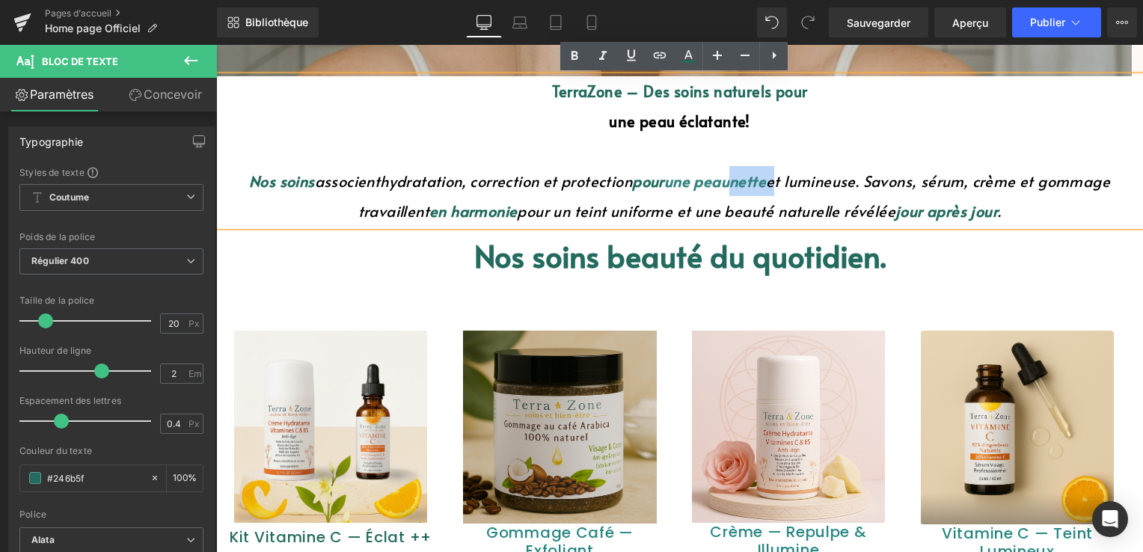
click at [763, 182] on font "nette" at bounding box center [747, 180] width 37 height 21
click at [766, 180] on font "nette" at bounding box center [747, 180] width 37 height 21
drag, startPoint x: 769, startPoint y: 180, endPoint x: 714, endPoint y: 191, distance: 55.7
click at [735, 190] on font "nette" at bounding box center [747, 180] width 37 height 21
click at [730, 191] on p "Nos soins associent hydratation, correction et protection pour une peau nette e…" at bounding box center [679, 196] width 926 height 60
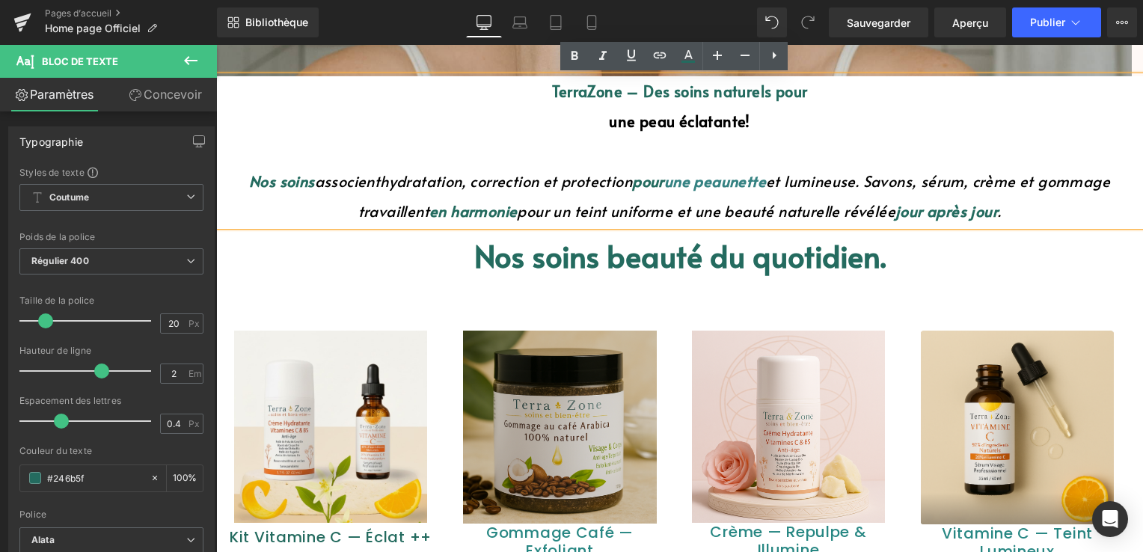
click at [730, 191] on p "Nos soins associent hydratation, correction et protection pour une peau nette e…" at bounding box center [679, 196] width 926 height 60
click at [719, 191] on p "Nos soins associent hydratation, correction et protection pour une peau nette e…" at bounding box center [679, 196] width 926 height 60
click at [667, 181] on font "une peau" at bounding box center [696, 180] width 65 height 21
drag, startPoint x: 670, startPoint y: 184, endPoint x: 748, endPoint y: 176, distance: 78.1
click at [748, 176] on font "Nos soins associent hydratation, correction et protection pour une peau nette e…" at bounding box center [679, 195] width 861 height 51
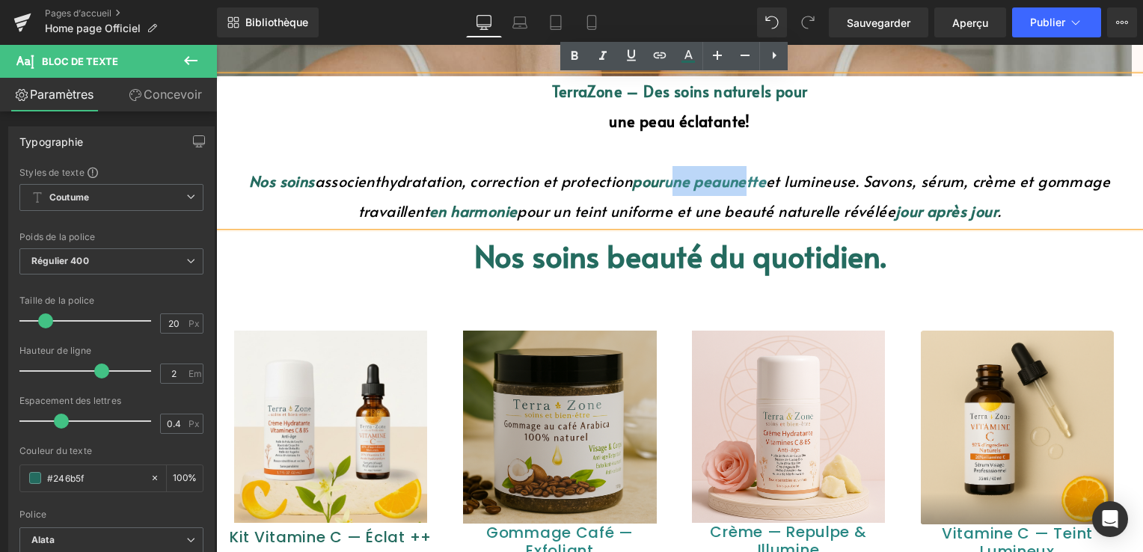
click at [814, 156] on p at bounding box center [679, 151] width 926 height 30
drag, startPoint x: 666, startPoint y: 182, endPoint x: 768, endPoint y: 184, distance: 101.7
click at [768, 184] on font "Nos soins associent hydratation, correction et protection pour une peau nette e…" at bounding box center [679, 195] width 861 height 51
click at [577, 59] on icon at bounding box center [574, 56] width 18 height 18
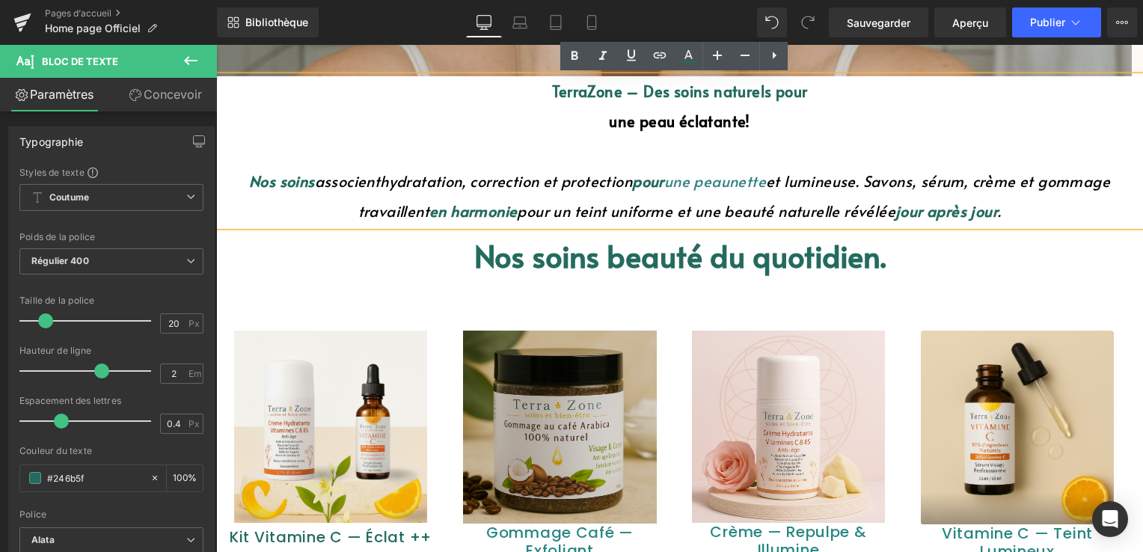
click at [668, 185] on font "une peau" at bounding box center [696, 180] width 65 height 21
drag, startPoint x: 686, startPoint y: 183, endPoint x: 766, endPoint y: 184, distance: 79.3
click at [766, 184] on font "Nos soins associent hydratation, correction et protection pour une peau nette e…" at bounding box center [679, 195] width 861 height 51
click at [571, 50] on icon at bounding box center [574, 56] width 18 height 18
click at [716, 189] on font "une peau" at bounding box center [696, 180] width 65 height 21
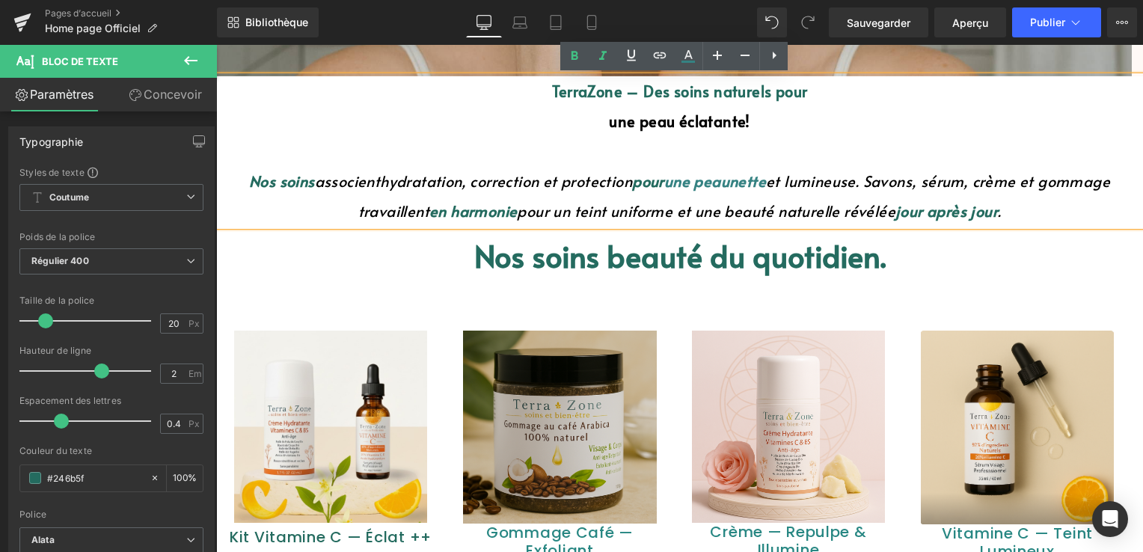
click at [689, 182] on font "une peau" at bounding box center [696, 180] width 65 height 21
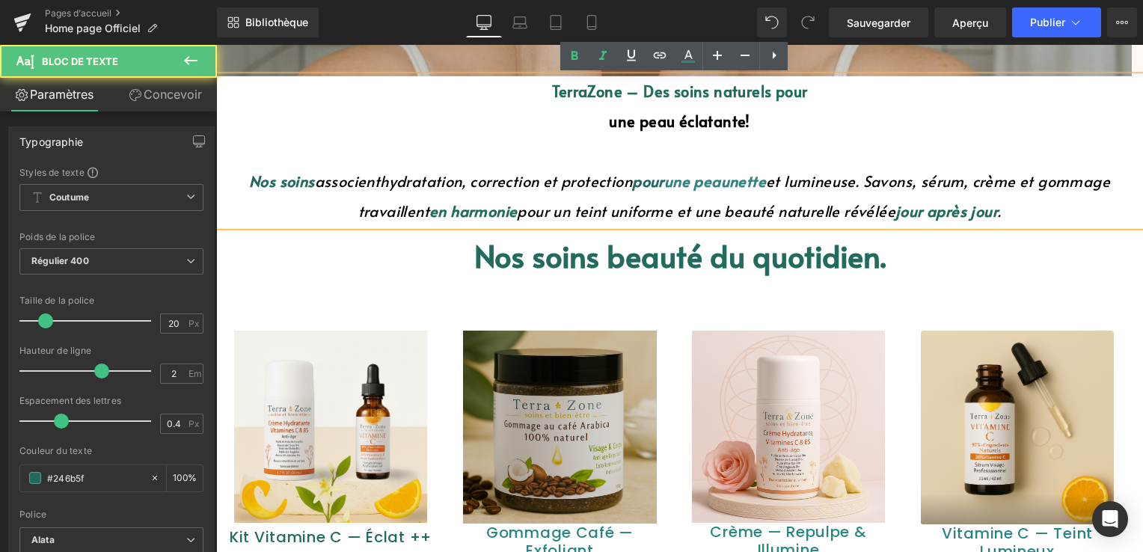
click at [754, 181] on font "nette" at bounding box center [747, 180] width 37 height 21
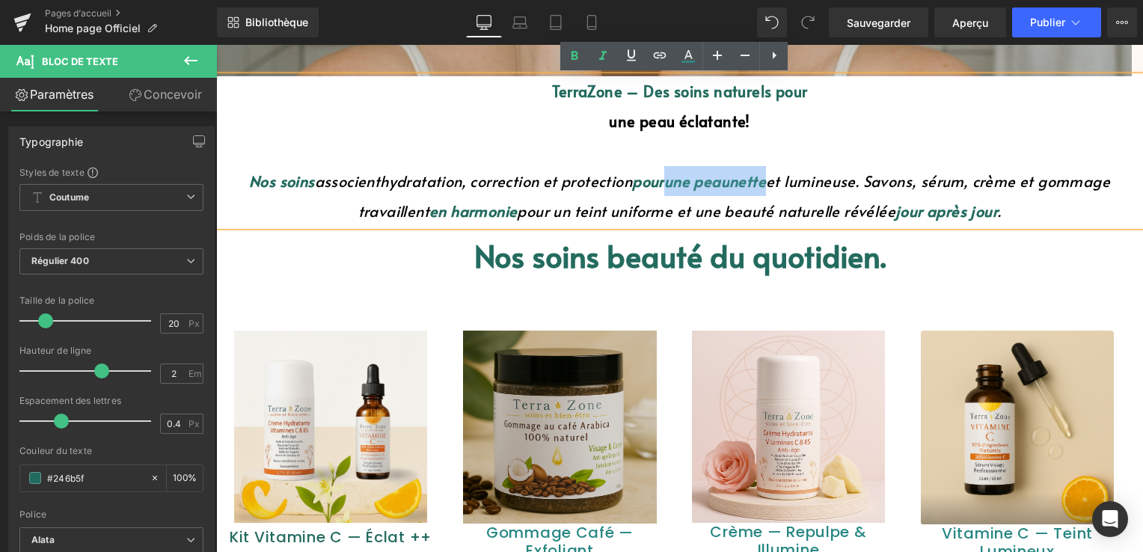
drag, startPoint x: 768, startPoint y: 183, endPoint x: 668, endPoint y: 184, distance: 100.2
click at [668, 184] on span "une peau nette" at bounding box center [715, 180] width 102 height 21
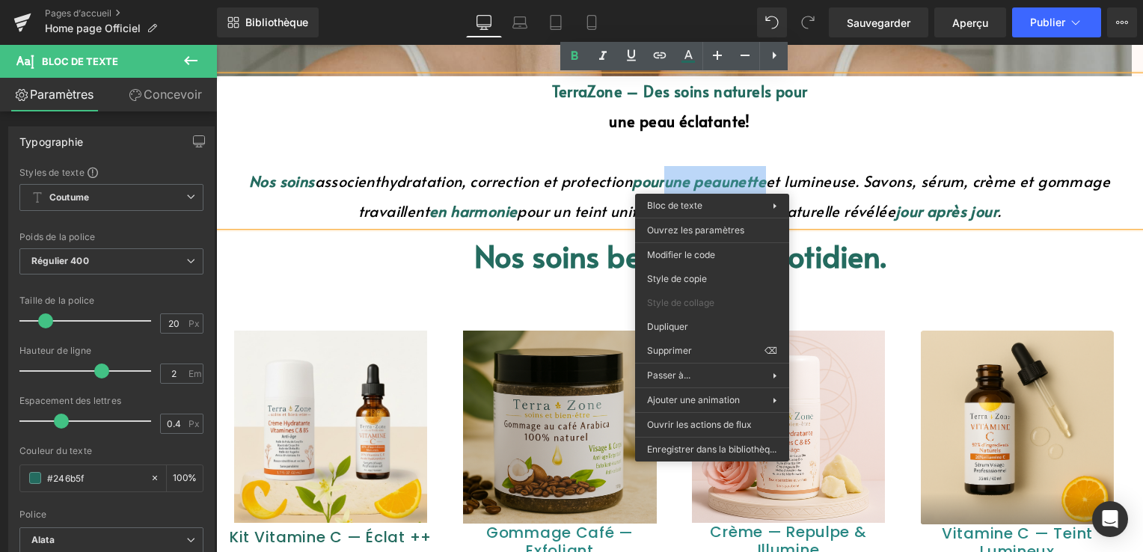
click at [715, 184] on font "une peau" at bounding box center [696, 180] width 65 height 21
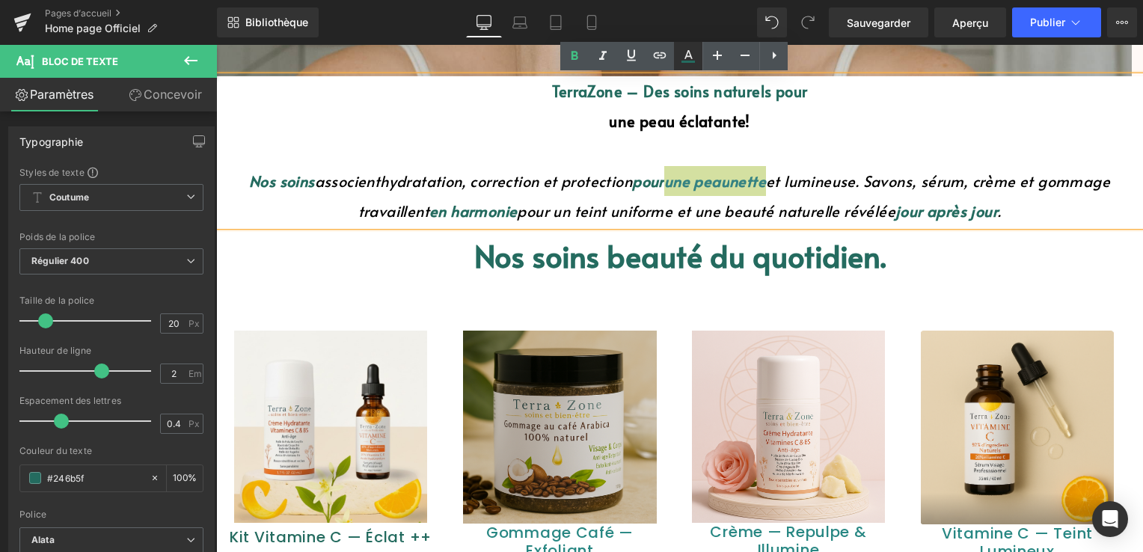
click at [688, 50] on icon at bounding box center [688, 54] width 8 height 9
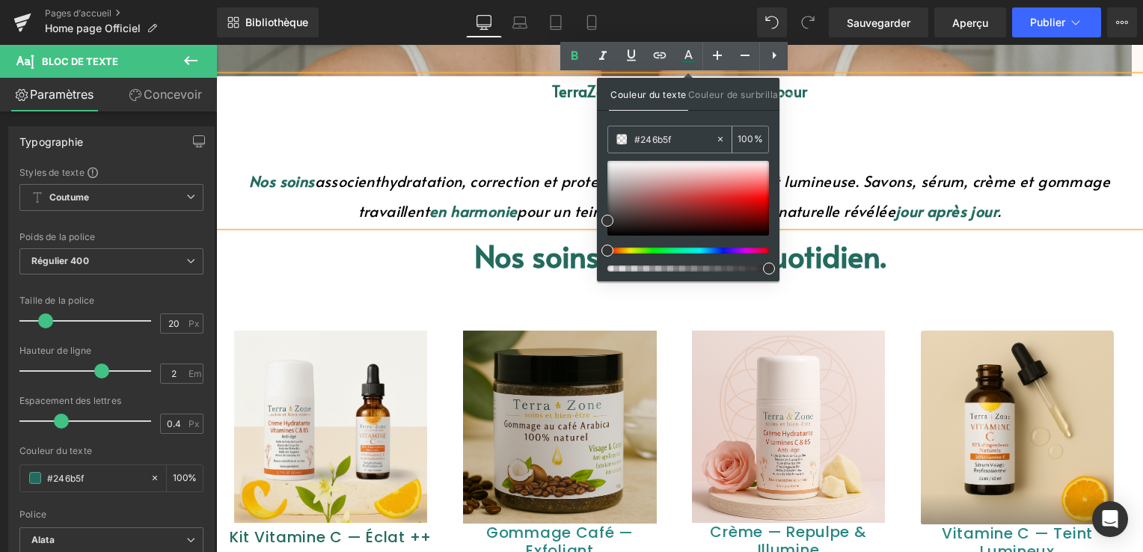
click at [724, 140] on icon at bounding box center [720, 139] width 10 height 10
type input "none"
type input "0"
click at [698, 139] on input "none" at bounding box center [674, 139] width 81 height 16
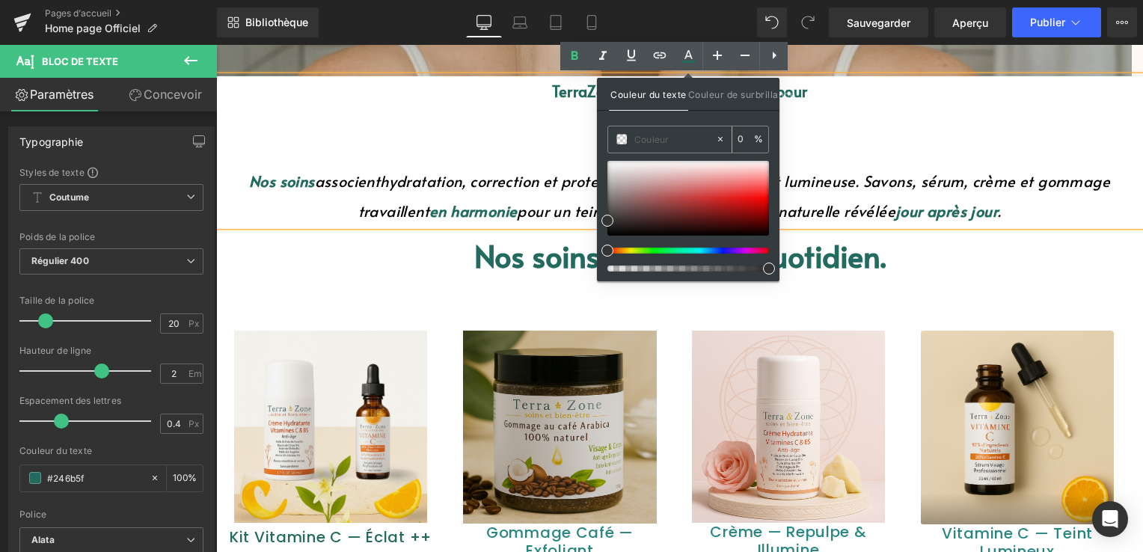
paste input "#246b5f"
click at [727, 111] on div "Couleur du texte Couleur de surbrillance #246b5f 0 % none 0 %" at bounding box center [688, 179] width 182 height 203
click at [805, 142] on p at bounding box center [679, 151] width 926 height 30
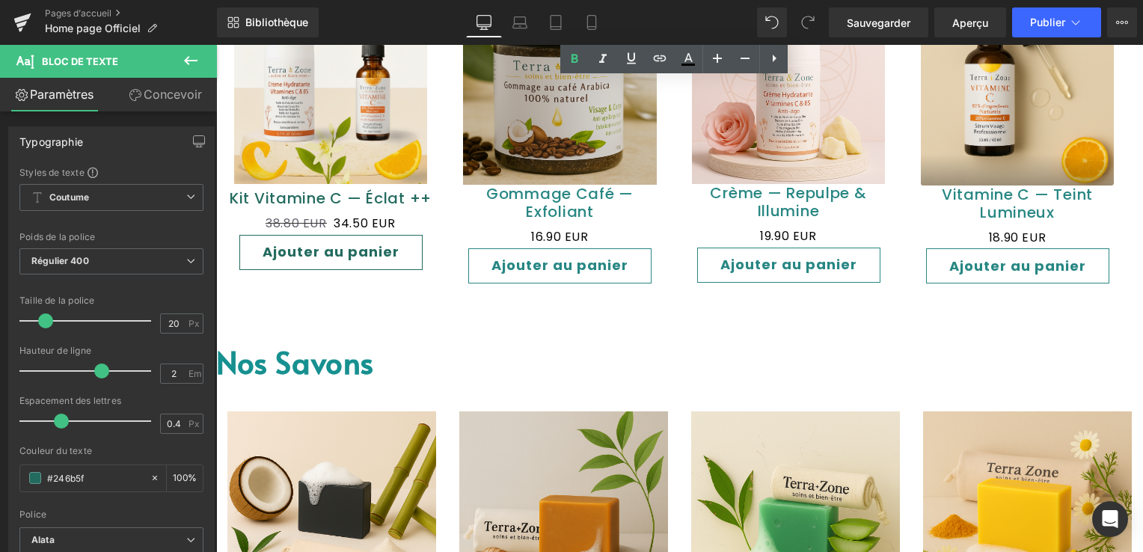
scroll to position [972, 0]
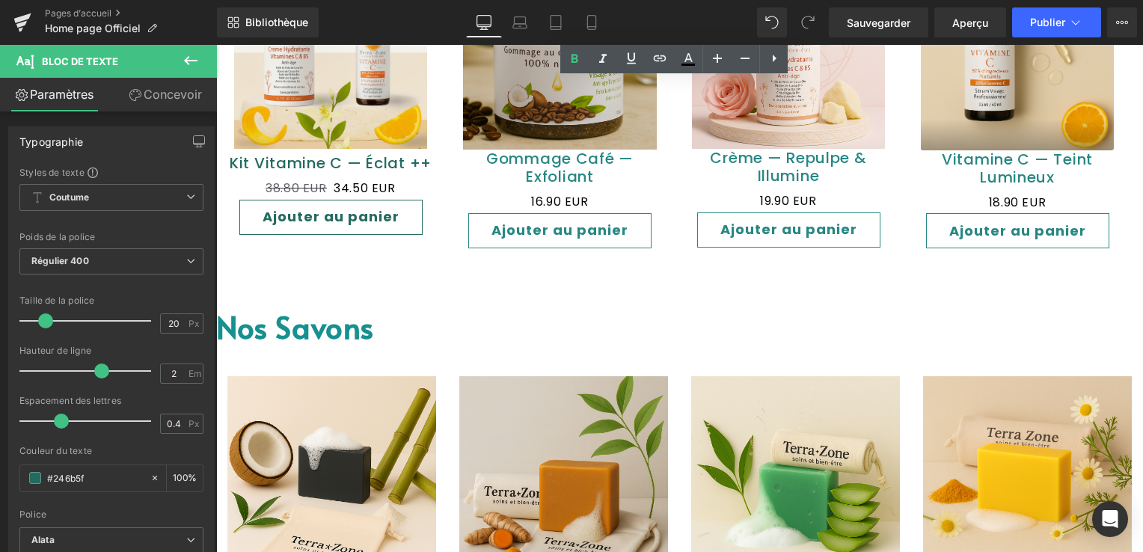
click at [364, 325] on font "Nos savons" at bounding box center [295, 326] width 158 height 41
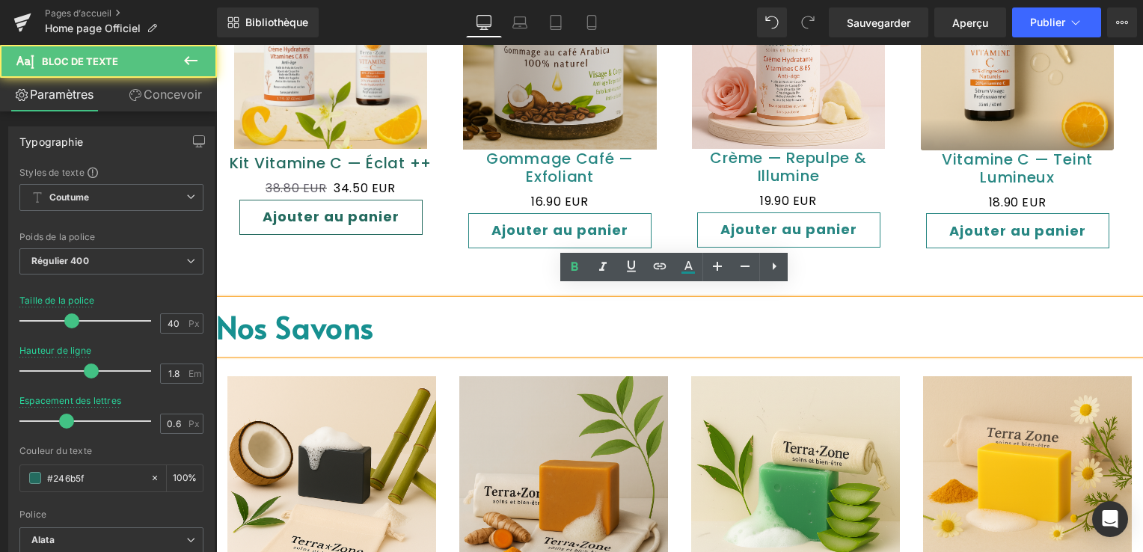
click at [359, 325] on font "Nos savons" at bounding box center [295, 326] width 158 height 41
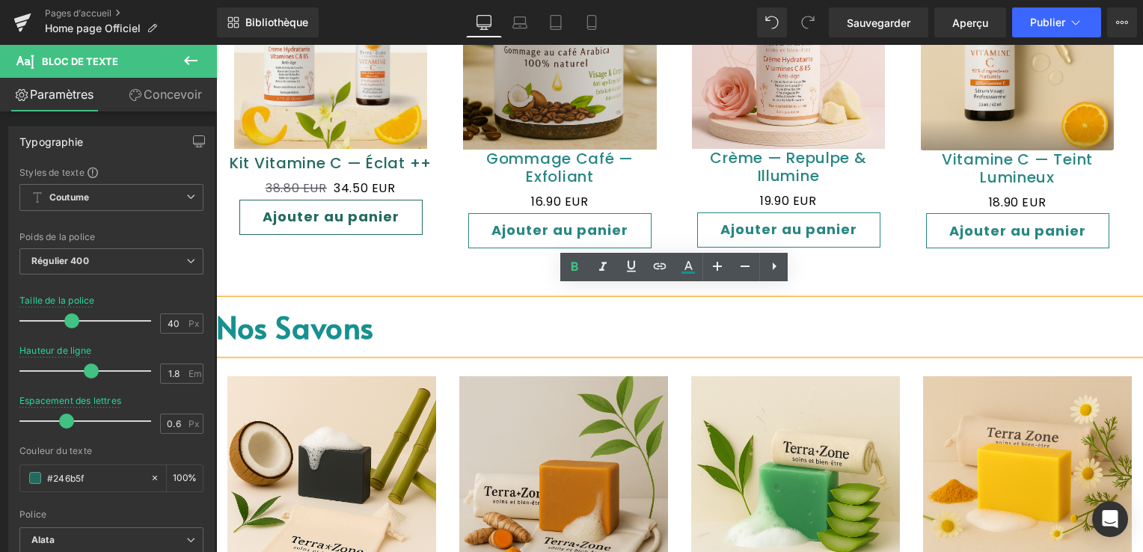
drag, startPoint x: 389, startPoint y: 321, endPoint x: 209, endPoint y: 303, distance: 180.3
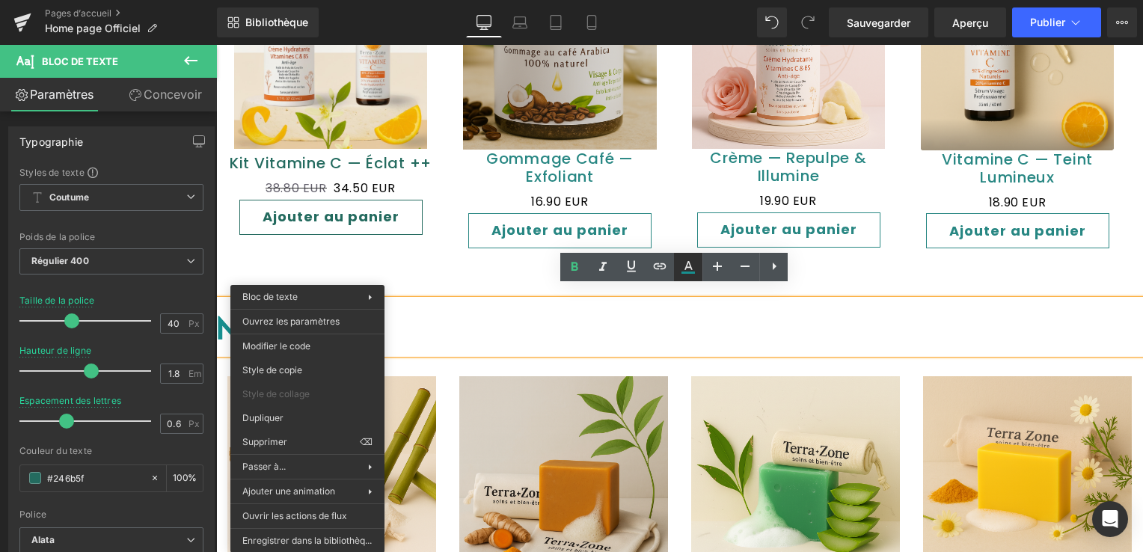
click at [683, 273] on icon at bounding box center [687, 272] width 13 height 2
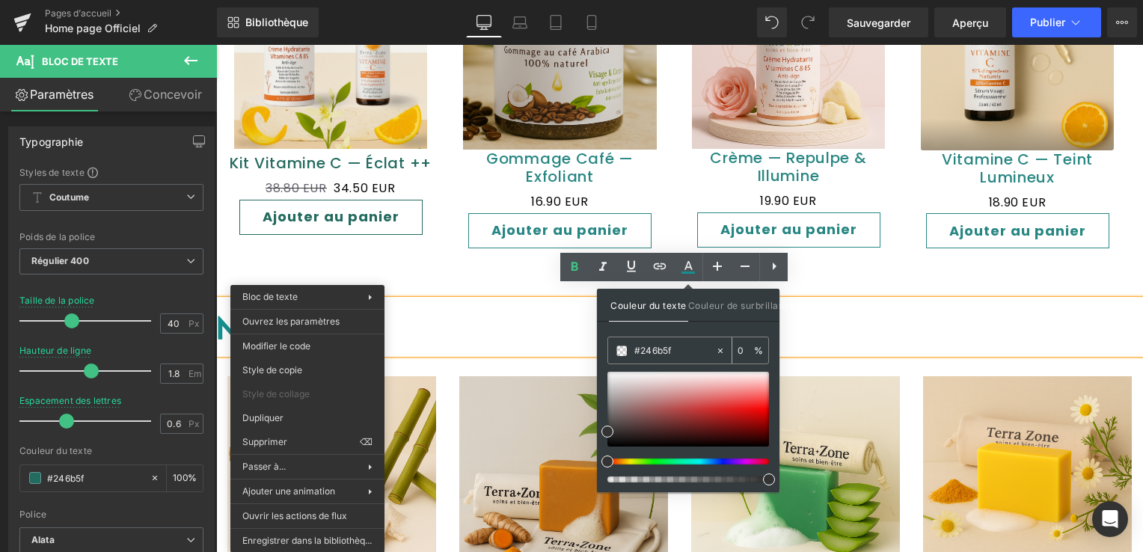
click at [681, 348] on input "#246b5f" at bounding box center [674, 350] width 81 height 16
click at [726, 354] on div at bounding box center [723, 350] width 17 height 26
click at [673, 353] on input "none" at bounding box center [674, 350] width 81 height 16
type input "n"
paste input "#246b5f"
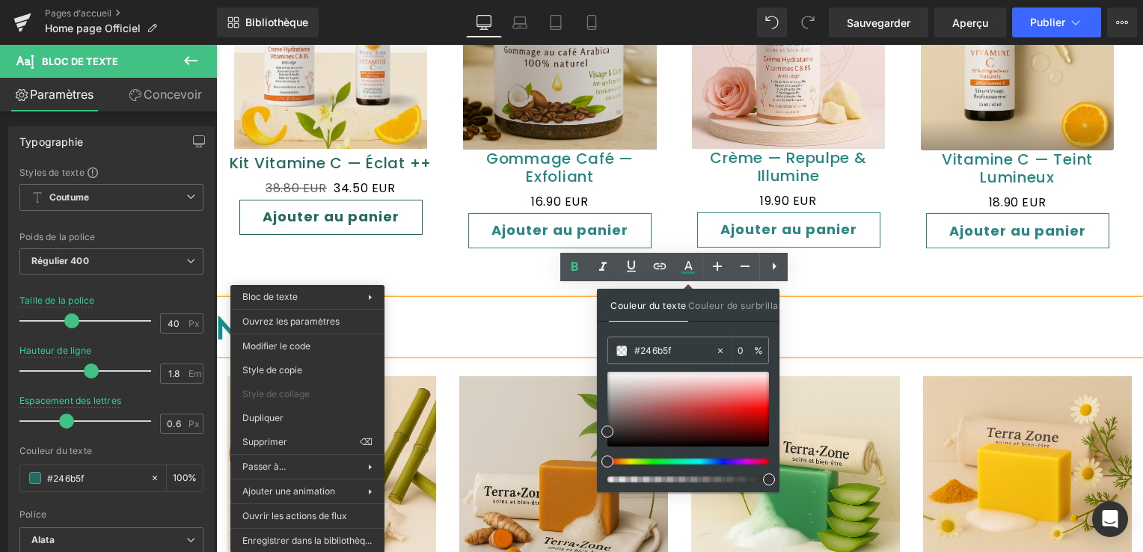
type input "#246b5f"
click at [698, 328] on div "Couleur du texte Couleur de surbrillance #246b5f 0 % none 0 %" at bounding box center [688, 390] width 182 height 203
click at [410, 271] on div "Sale Off (P) Image Kit Vitamine C — Éclat ++" at bounding box center [679, 106] width 926 height 389
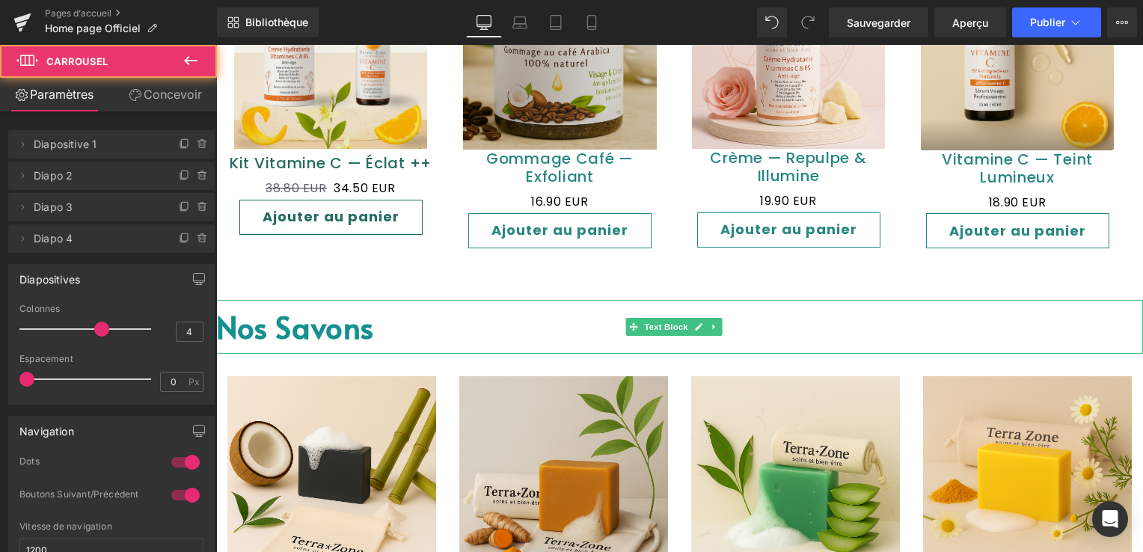
click at [372, 322] on font "Nos savons" at bounding box center [295, 326] width 158 height 41
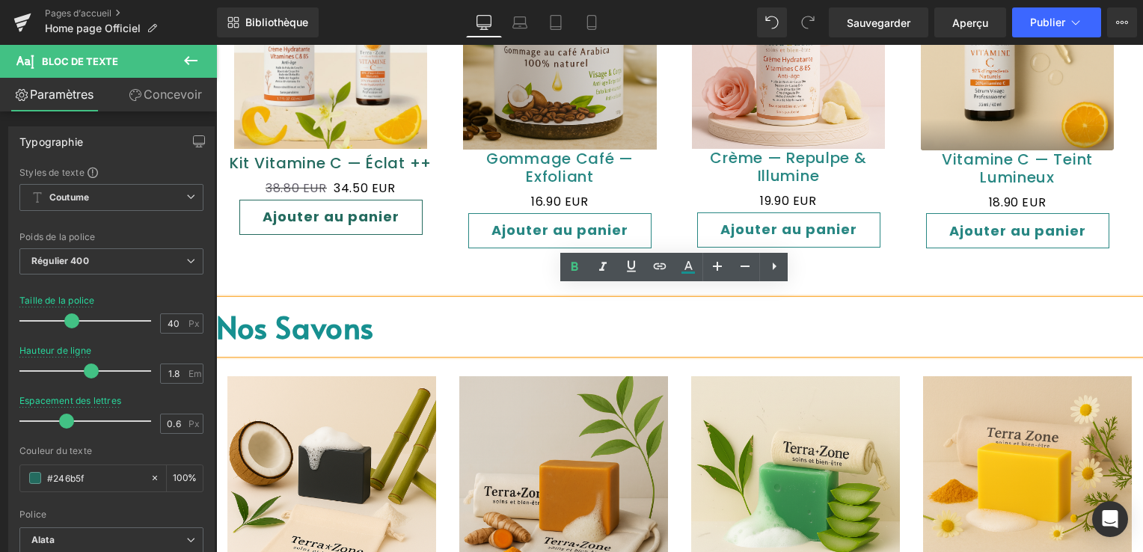
drag, startPoint x: 398, startPoint y: 316, endPoint x: 233, endPoint y: 312, distance: 164.5
click at [233, 312] on p "Nos savons" at bounding box center [679, 327] width 926 height 54
click at [686, 268] on icon at bounding box center [688, 267] width 18 height 18
click at [686, 274] on icon at bounding box center [688, 267] width 18 height 18
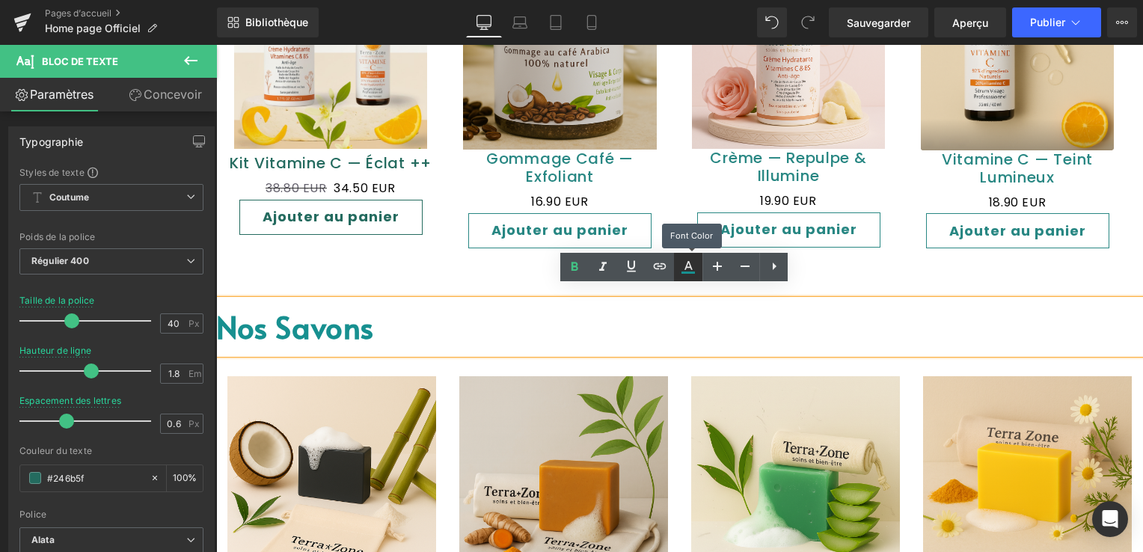
click at [686, 274] on icon at bounding box center [688, 267] width 18 height 18
click at [686, 271] on icon at bounding box center [687, 272] width 13 height 2
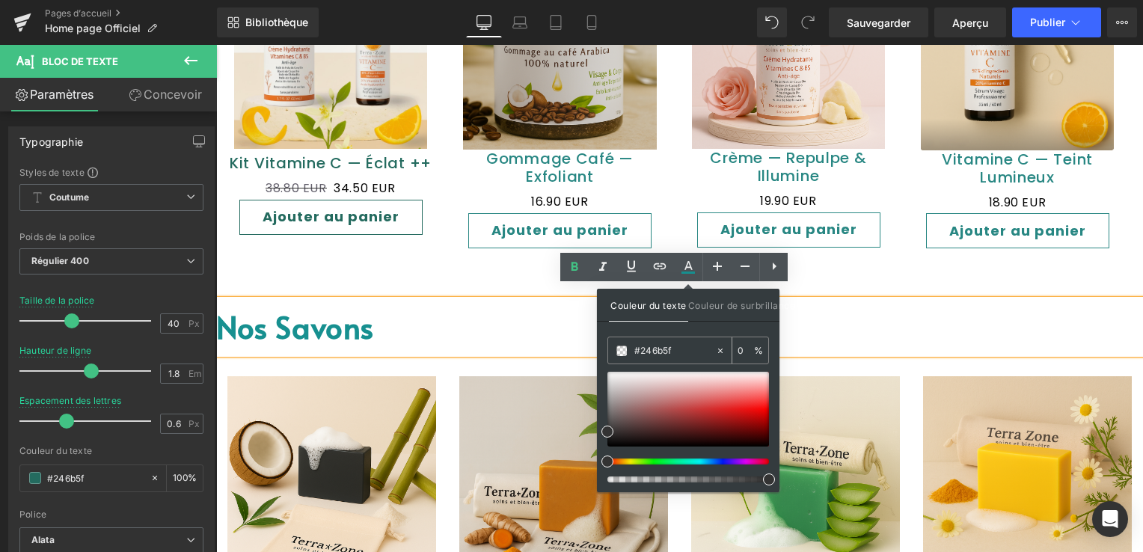
click at [681, 348] on input "#246b5f" at bounding box center [674, 350] width 81 height 16
click at [684, 349] on input "#246b5f" at bounding box center [674, 350] width 81 height 16
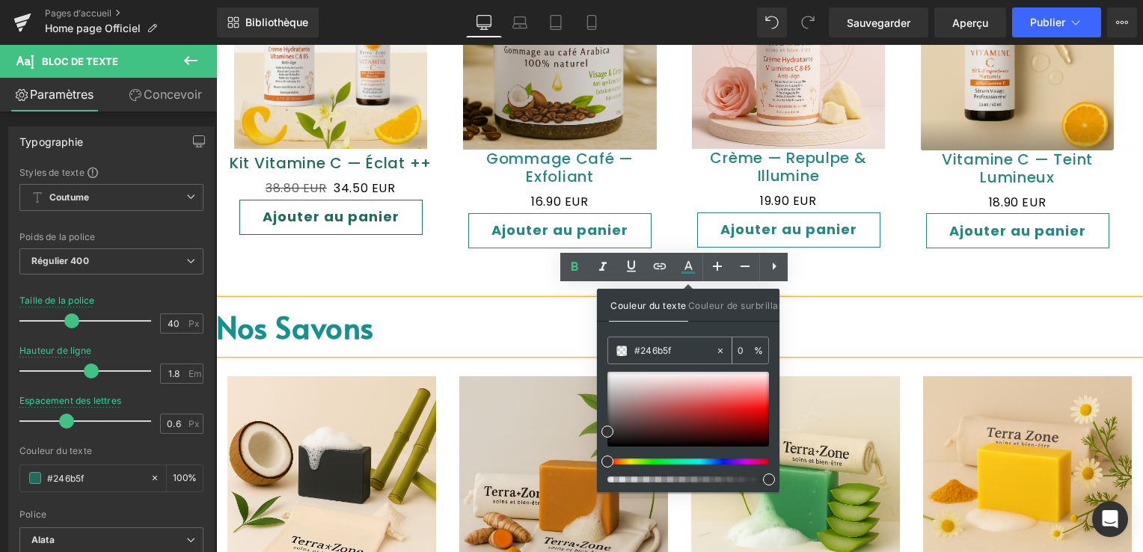
click at [684, 349] on input "#246b5f" at bounding box center [674, 350] width 81 height 16
click at [713, 322] on div "Couleur du texte Couleur de surbrillance #246b5f 0 % none 0 %" at bounding box center [688, 390] width 182 height 203
click at [695, 335] on div "Couleur du texte Couleur de surbrillance #246b5f 0 % none 0 %" at bounding box center [688, 390] width 182 height 203
click at [706, 301] on span "Couleur de surbrillance" at bounding box center [727, 305] width 79 height 32
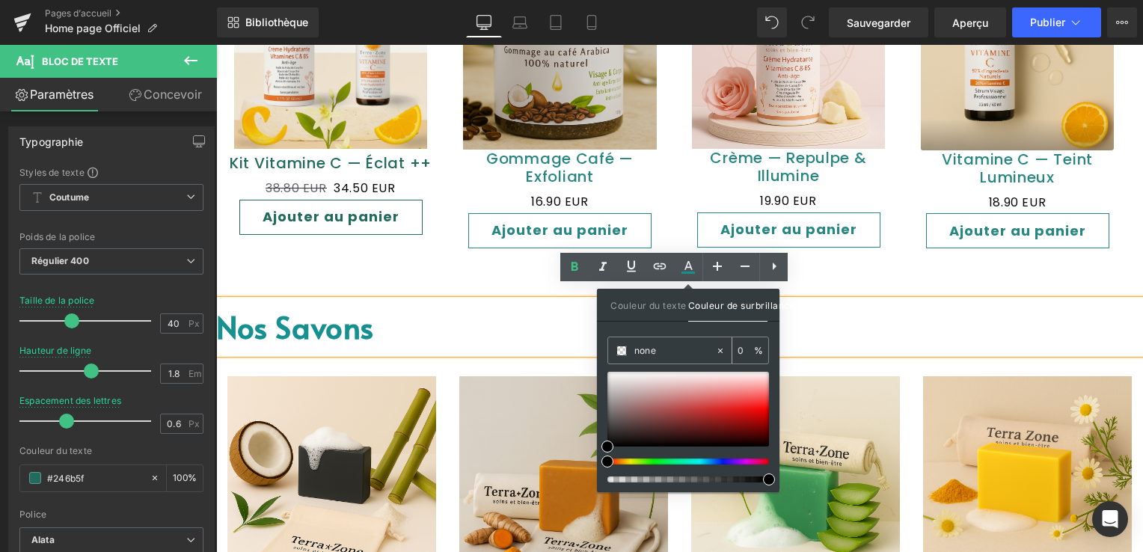
click at [663, 343] on input "none" at bounding box center [674, 350] width 81 height 16
click at [719, 351] on icon at bounding box center [720, 350] width 10 height 10
drag, startPoint x: 674, startPoint y: 357, endPoint x: 619, endPoint y: 369, distance: 55.7
click at [619, 369] on div "none 0 %" at bounding box center [688, 414] width 162 height 156
paste input "#246b5f"
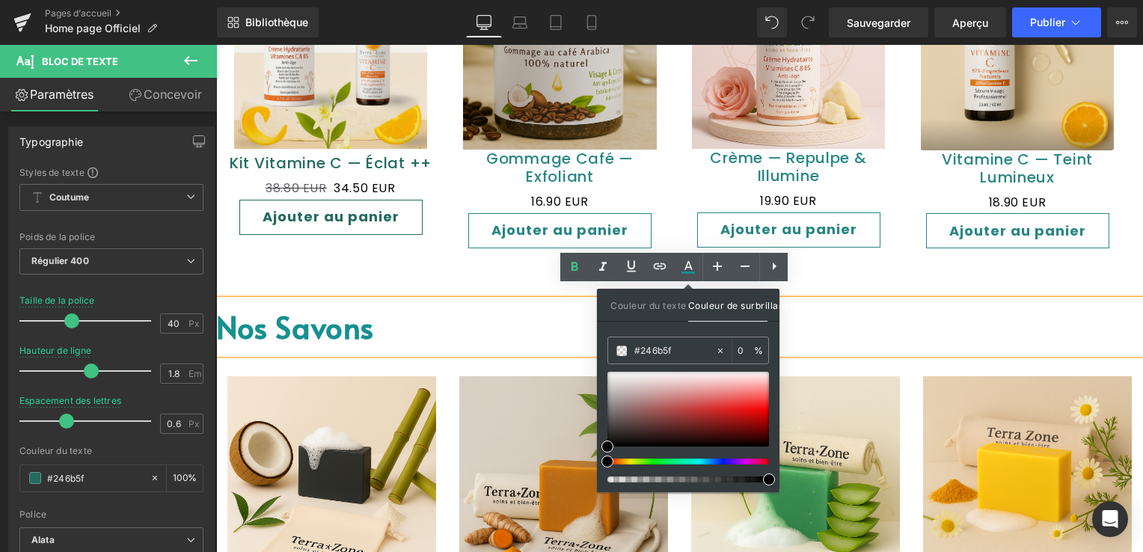
type input "#246b5f"
type input "100"
click at [661, 333] on div "Couleur du texte Couleur de surbrillance #246b5f 0 % rgba(36, 107, 95, 1) #246b…" at bounding box center [688, 390] width 182 height 203
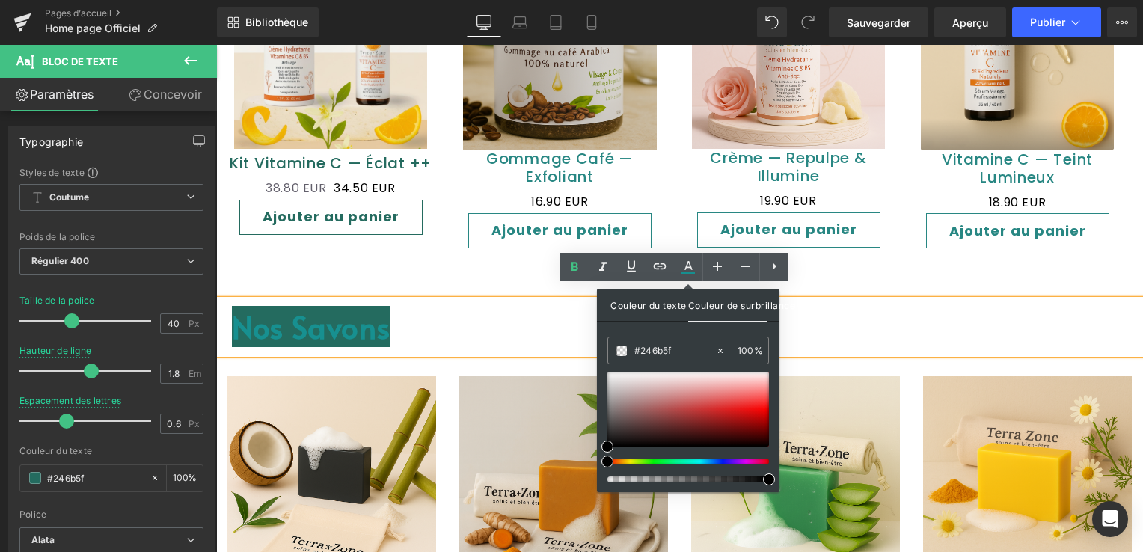
click at [673, 307] on span "Couleur du texte" at bounding box center [648, 305] width 79 height 32
click at [216, 45] on div "39px" at bounding box center [216, 45] width 0 height 0
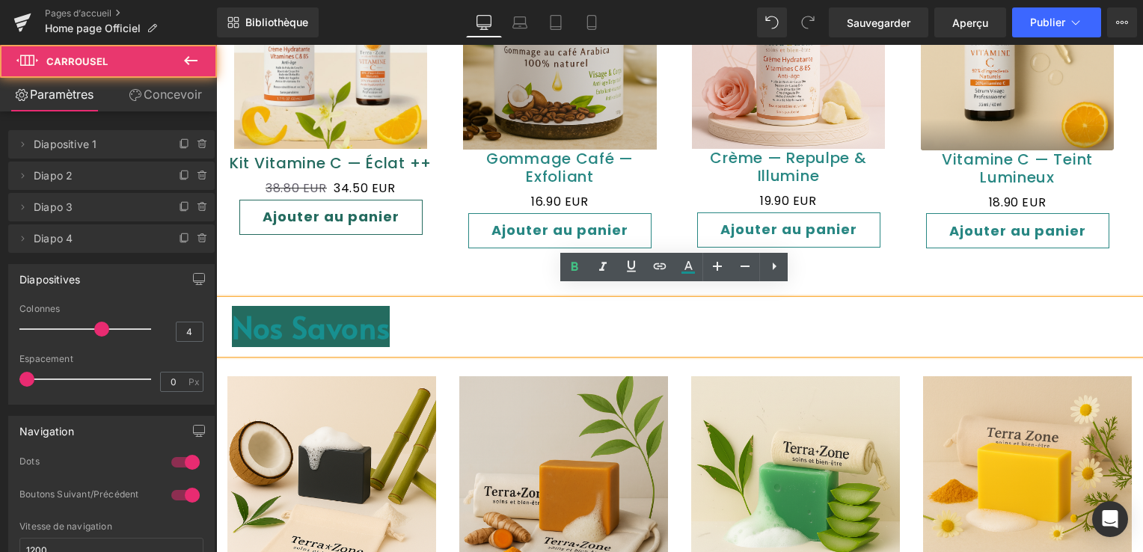
click at [452, 304] on p "Nos savons" at bounding box center [679, 327] width 926 height 54
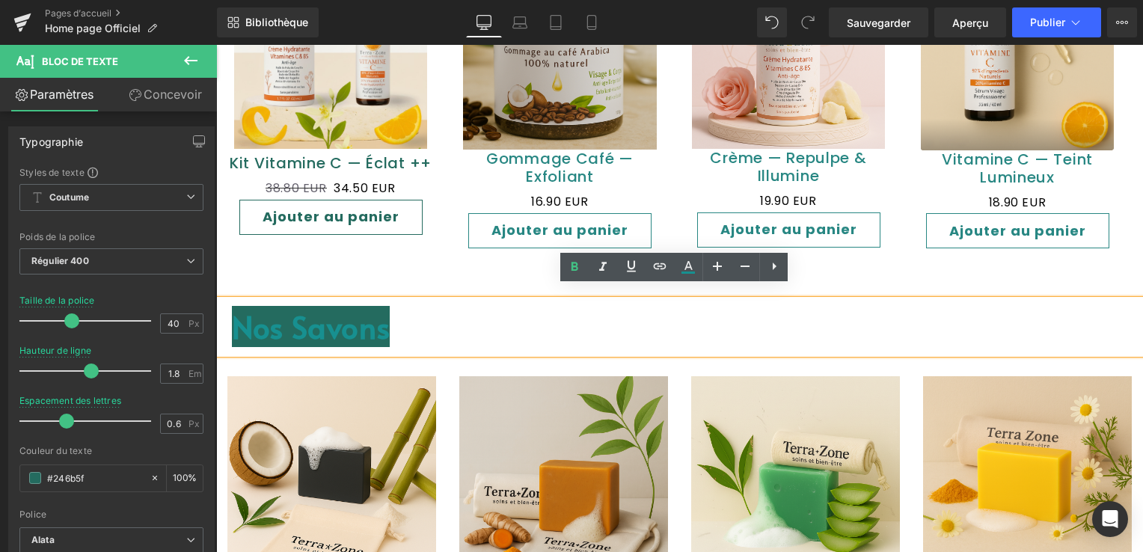
click at [452, 303] on p "Nos savons" at bounding box center [679, 327] width 926 height 54
click at [452, 304] on p "Nos savons" at bounding box center [679, 327] width 926 height 54
click at [763, 16] on span at bounding box center [772, 22] width 30 height 30
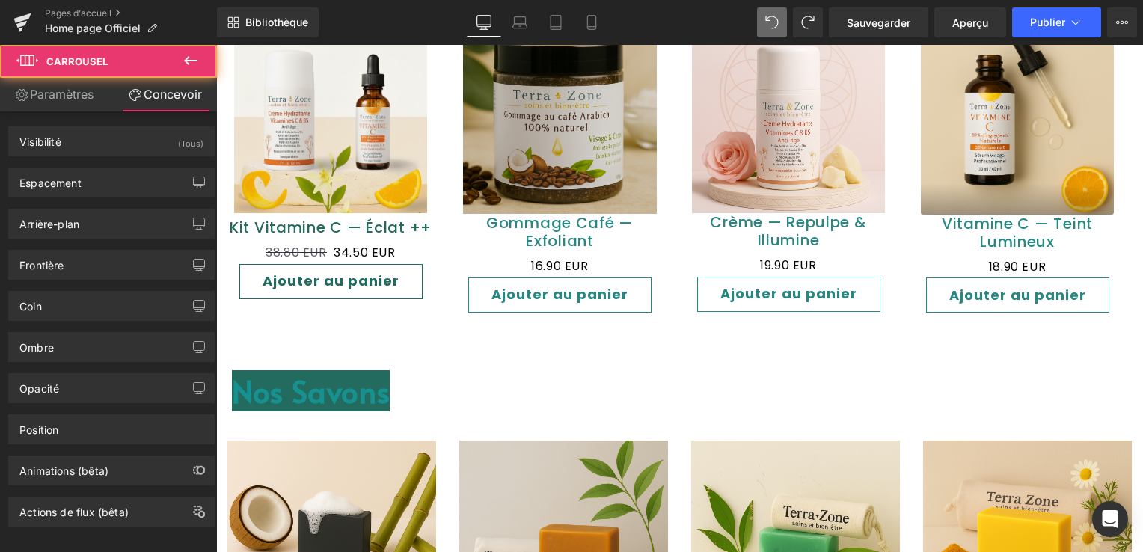
click at [763, 16] on span at bounding box center [772, 22] width 30 height 30
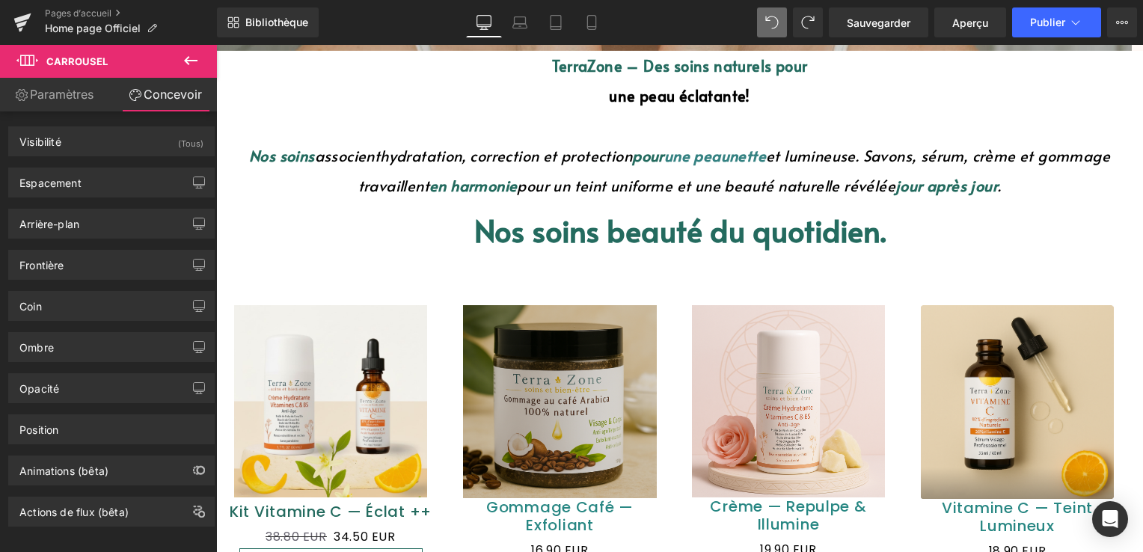
scroll to position [667, 0]
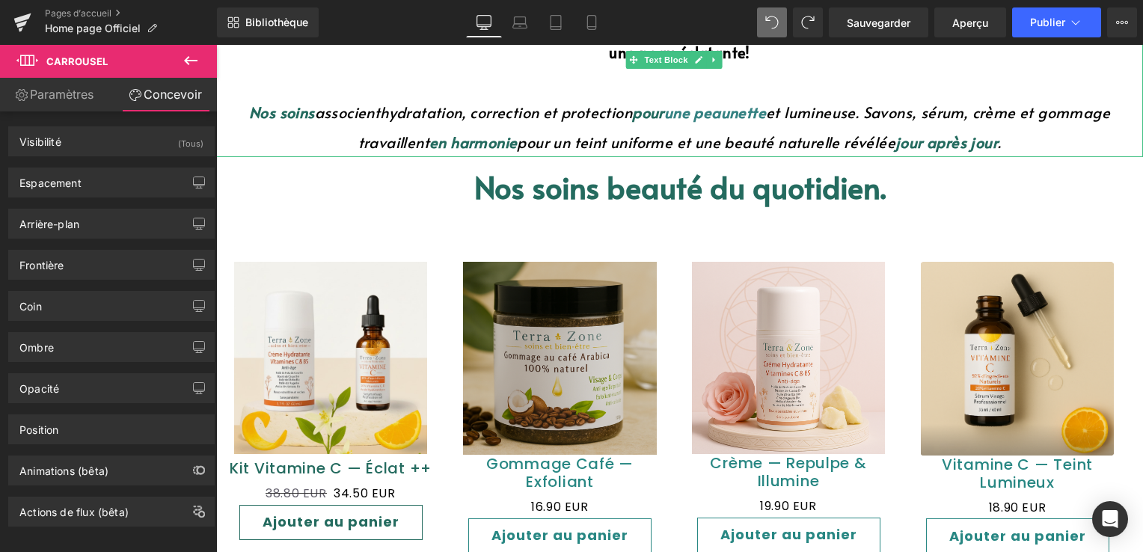
click at [743, 109] on font "nette" at bounding box center [747, 112] width 37 height 21
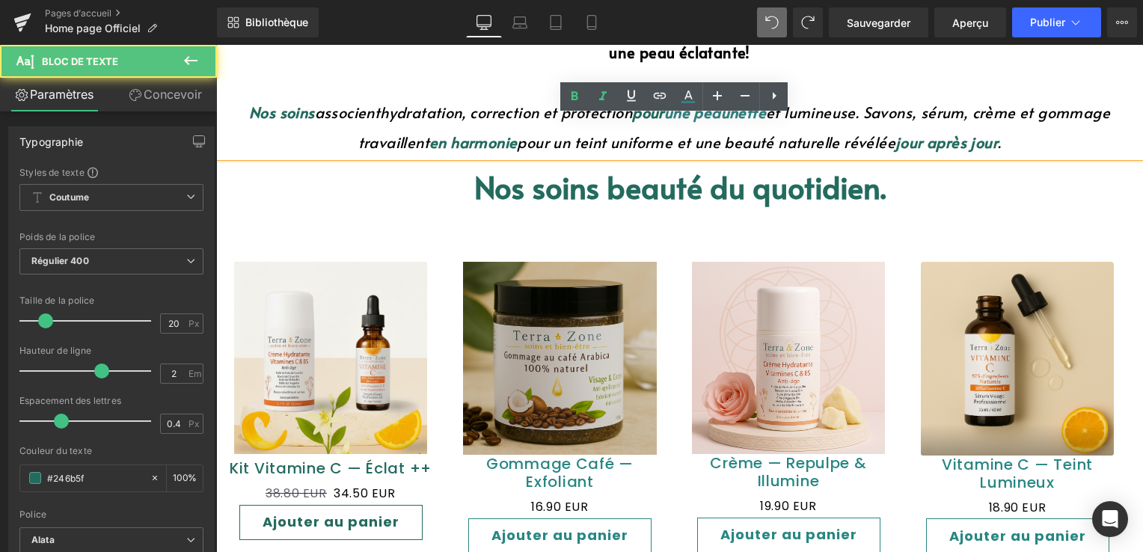
click at [742, 118] on font "nette" at bounding box center [747, 112] width 37 height 21
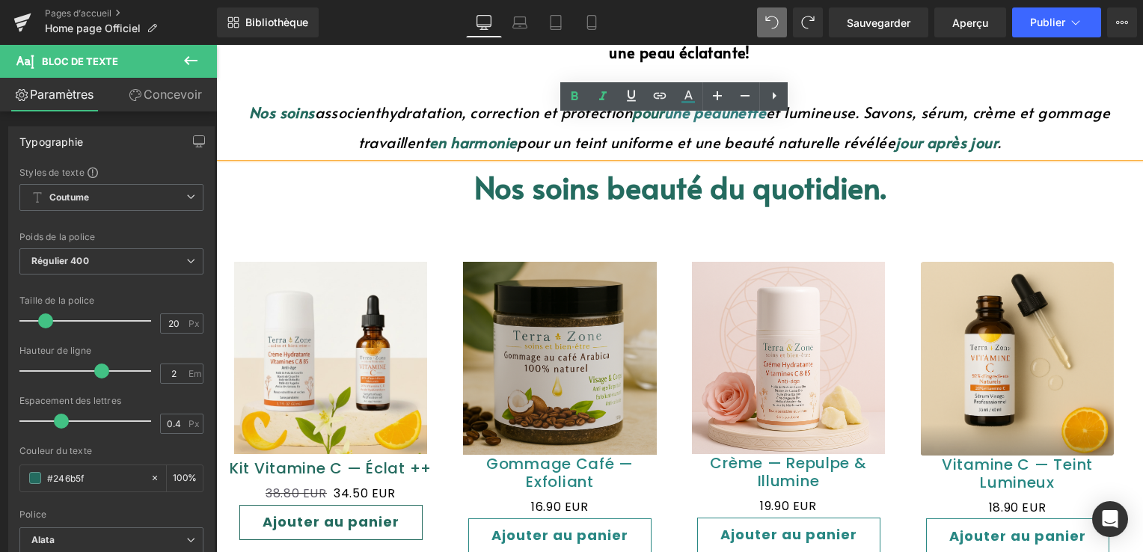
click at [719, 116] on font "une peau" at bounding box center [696, 112] width 65 height 21
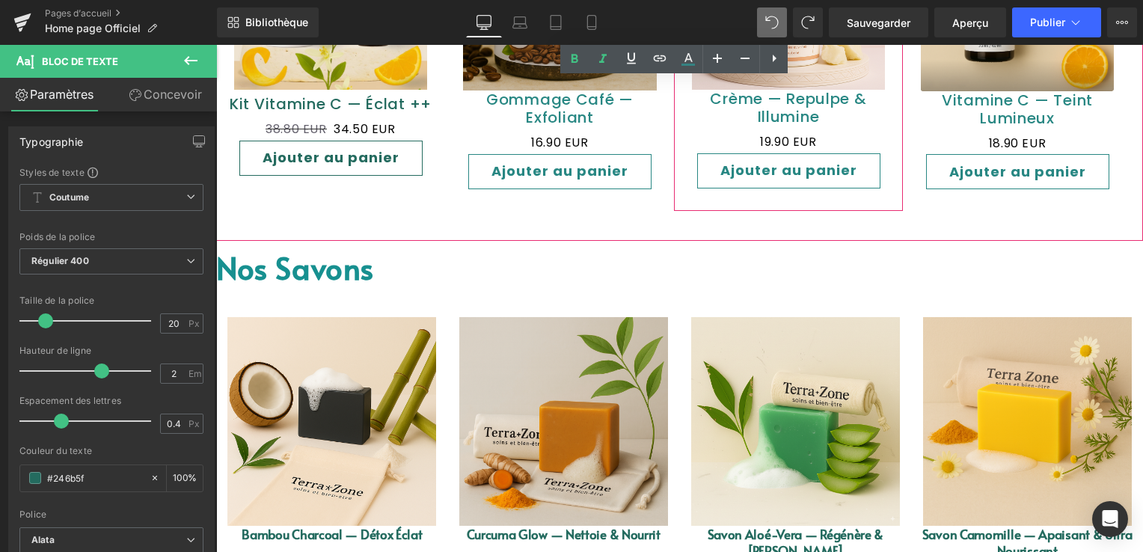
scroll to position [1041, 0]
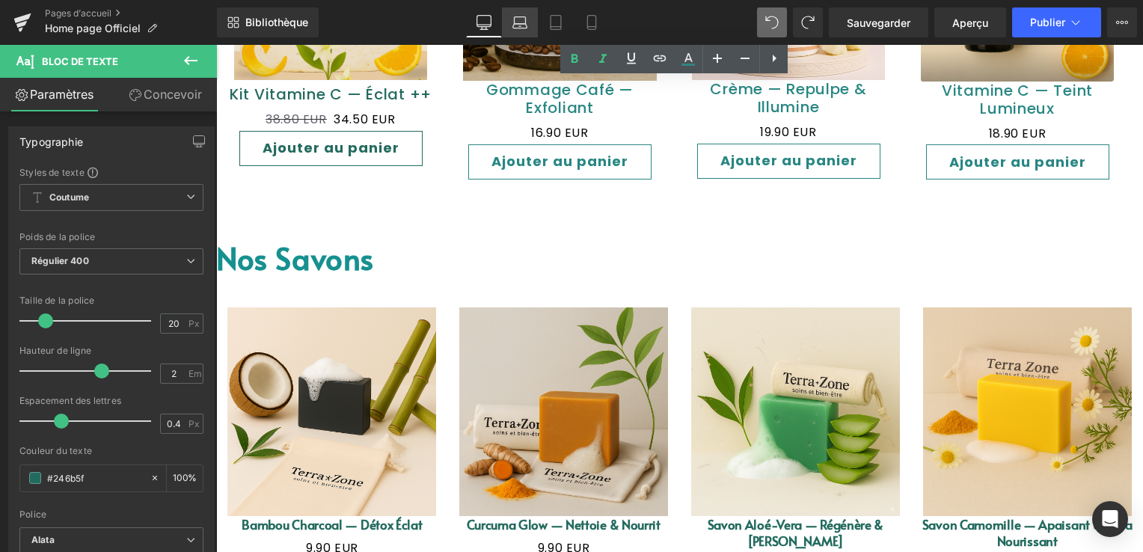
click at [527, 22] on link "Laptop" at bounding box center [520, 22] width 36 height 30
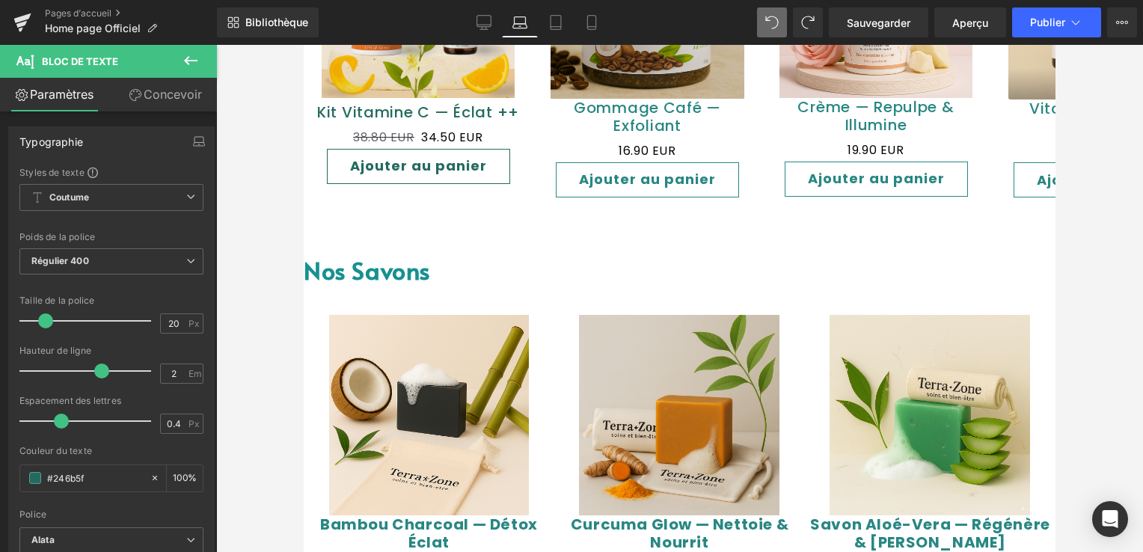
scroll to position [458, 0]
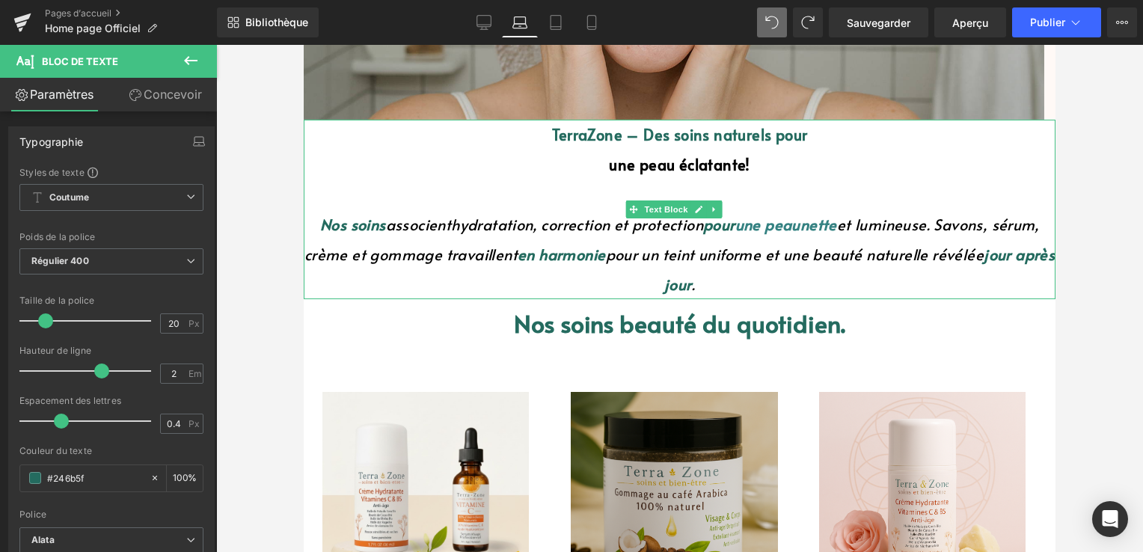
click at [792, 227] on font "une peau" at bounding box center [767, 224] width 65 height 21
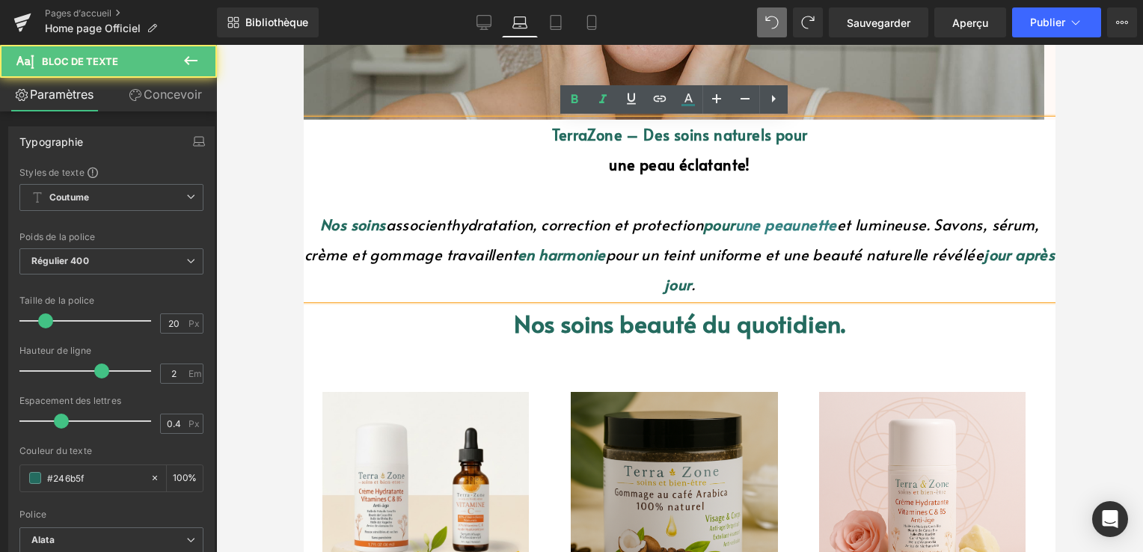
click at [792, 227] on font "une peau" at bounding box center [767, 224] width 65 height 21
drag, startPoint x: 739, startPoint y: 223, endPoint x: 796, endPoint y: 216, distance: 57.2
click at [796, 216] on font "une peau" at bounding box center [767, 224] width 65 height 21
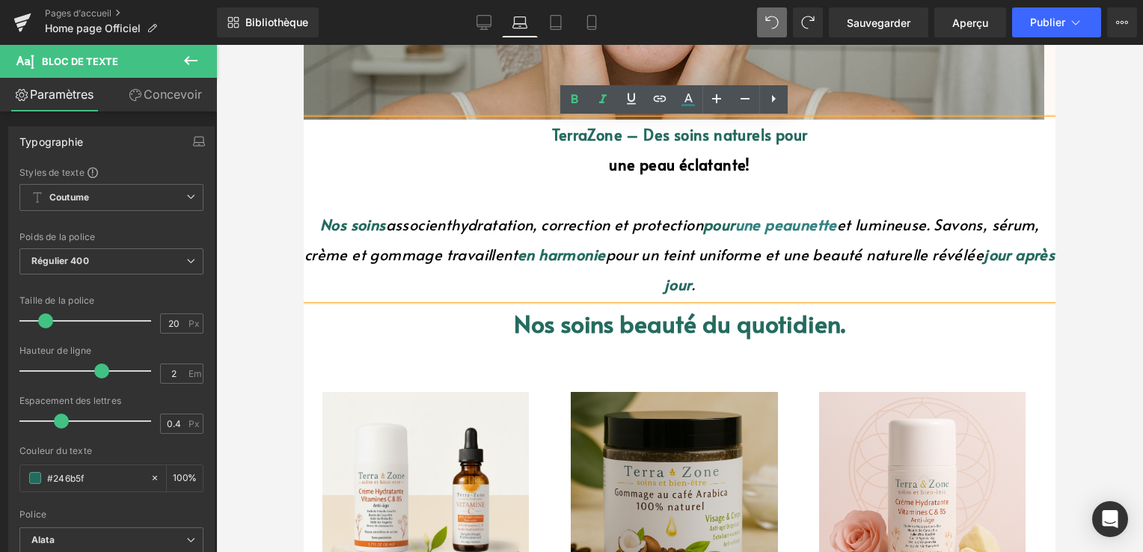
click at [831, 226] on font "nette" at bounding box center [818, 224] width 37 height 21
drag, startPoint x: 840, startPoint y: 224, endPoint x: 737, endPoint y: 225, distance: 103.2
click at [737, 225] on font "Nos soins associent hydratation, correction et protection pour une peau nette e…" at bounding box center [679, 254] width 750 height 81
click at [682, 106] on icon at bounding box center [688, 99] width 18 height 18
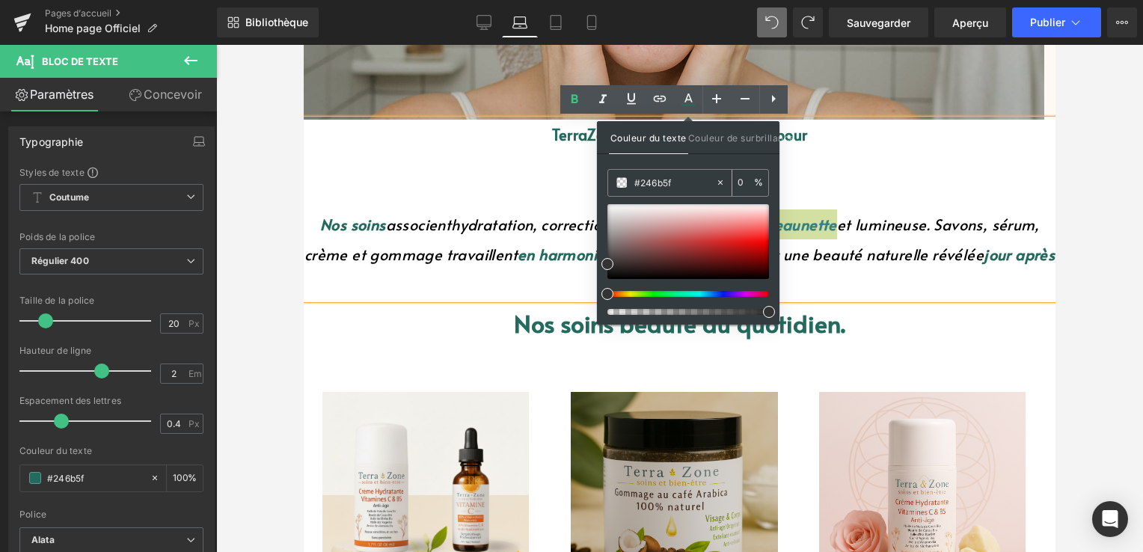
click at [677, 181] on input "#246b5f" at bounding box center [674, 182] width 81 height 16
click at [683, 182] on input "#246b5f" at bounding box center [674, 182] width 81 height 16
click at [882, 136] on p "TerraZone – Des soins naturels pour" at bounding box center [679, 135] width 751 height 30
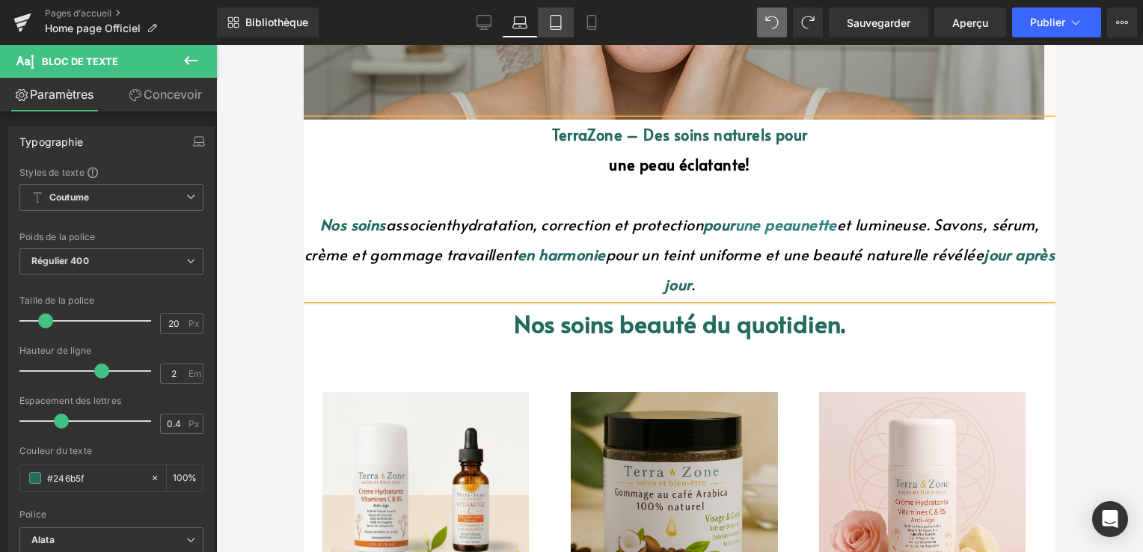
click at [545, 28] on link "Tablet" at bounding box center [556, 22] width 36 height 30
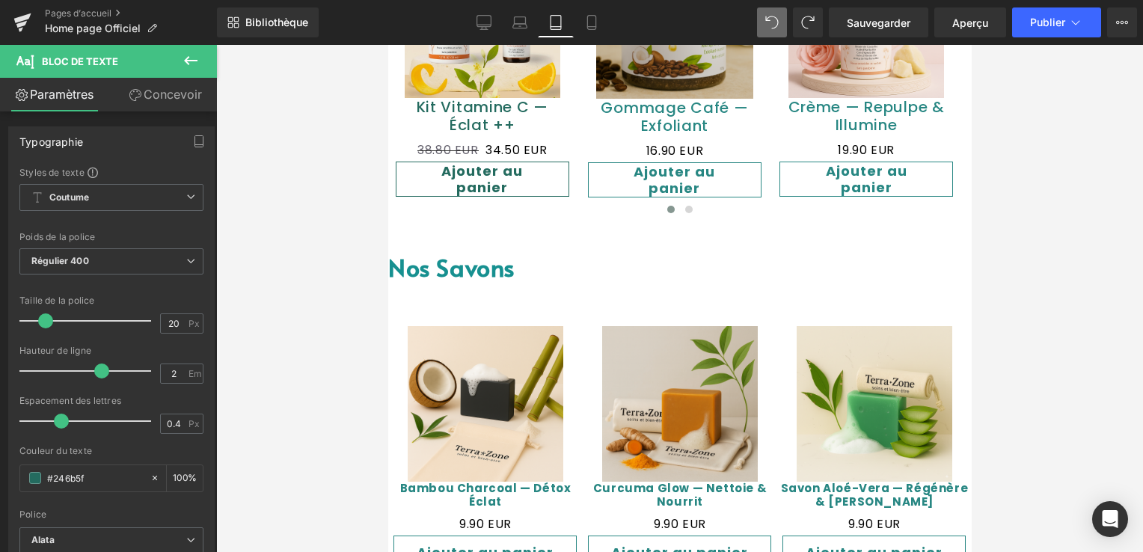
scroll to position [777, 0]
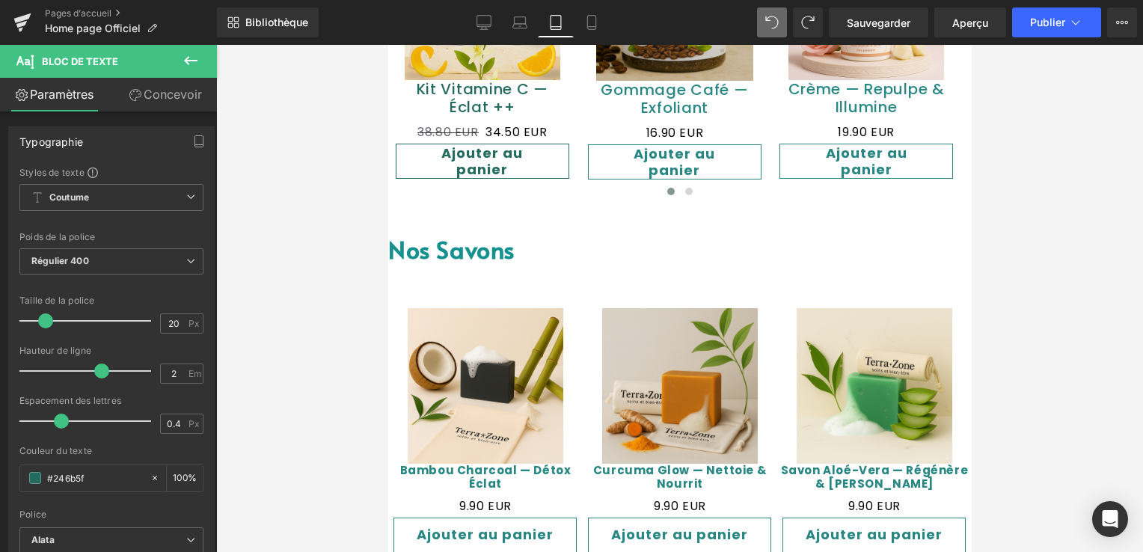
click at [485, 247] on font "Nos savons" at bounding box center [450, 249] width 126 height 33
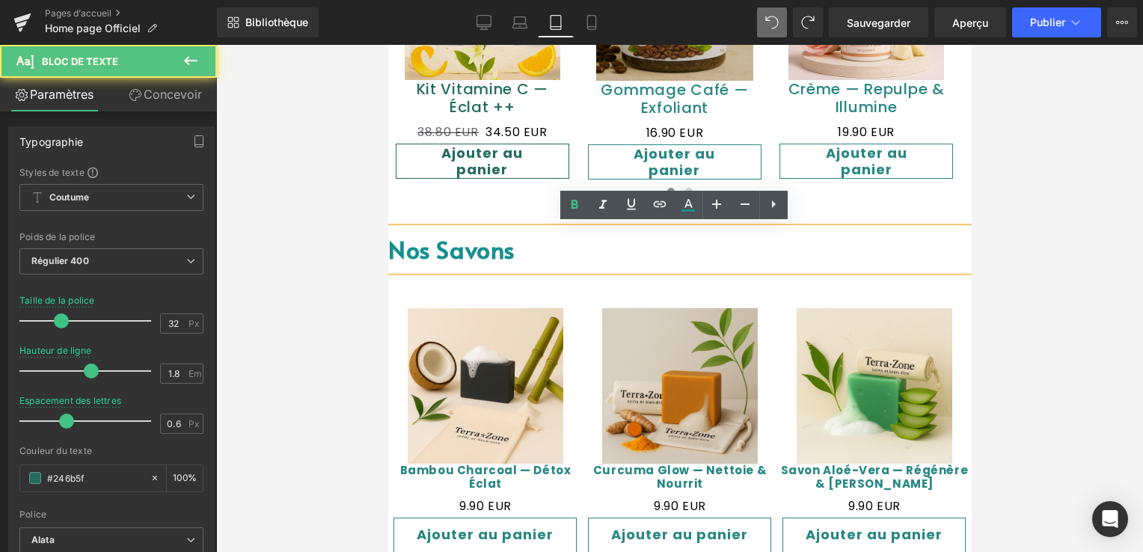
click at [485, 247] on font "Nos savons" at bounding box center [450, 249] width 126 height 33
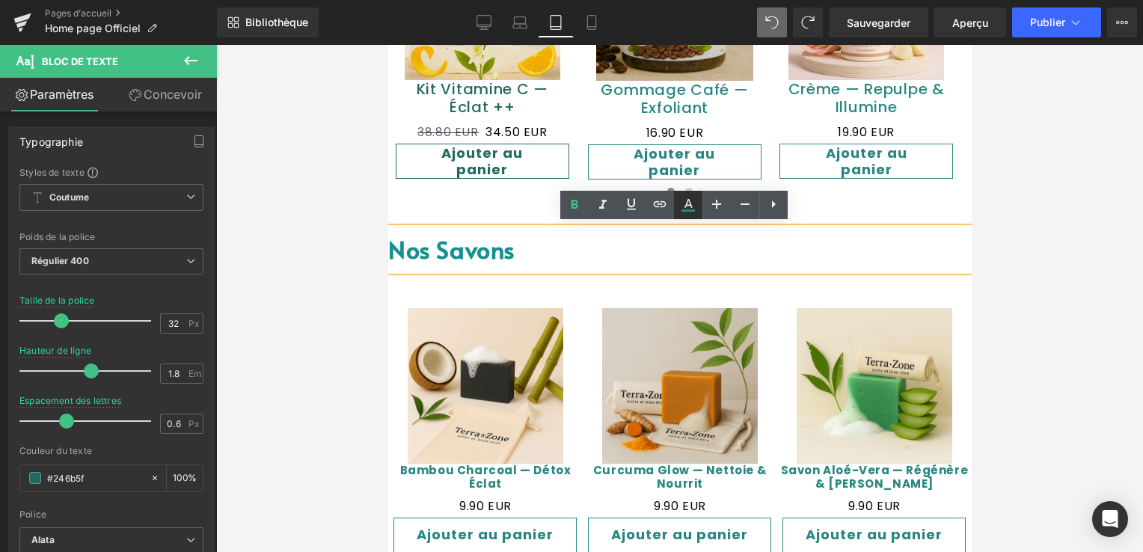
click at [686, 201] on icon at bounding box center [688, 205] width 18 height 18
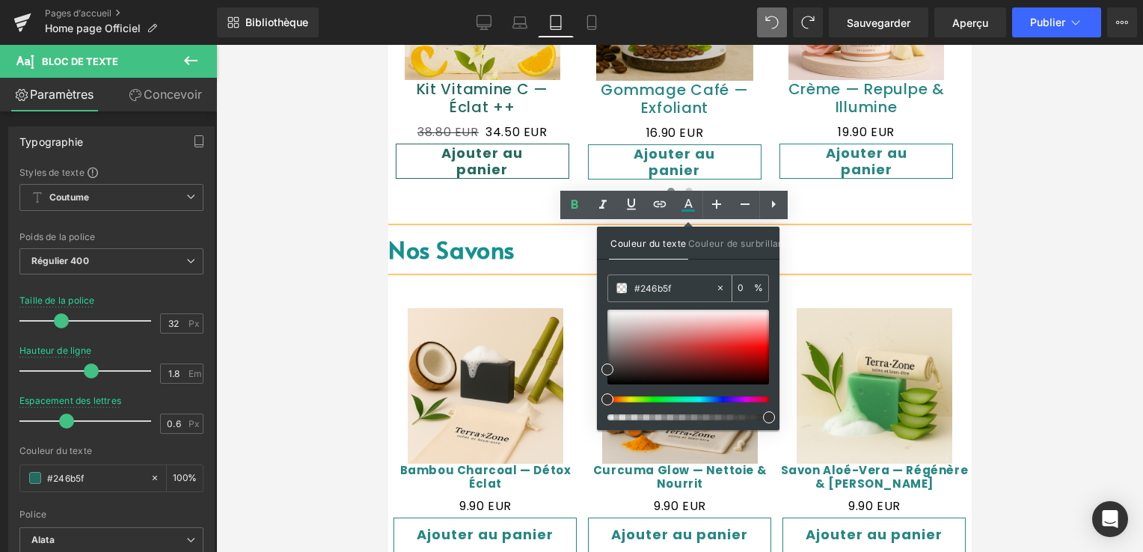
click at [661, 286] on input "#246b5f" at bounding box center [674, 288] width 81 height 16
click at [677, 291] on input "#246b5f" at bounding box center [674, 288] width 81 height 16
click at [695, 287] on input "#246b5f" at bounding box center [674, 288] width 81 height 16
click at [566, 253] on p "Nos savons" at bounding box center [678, 249] width 583 height 43
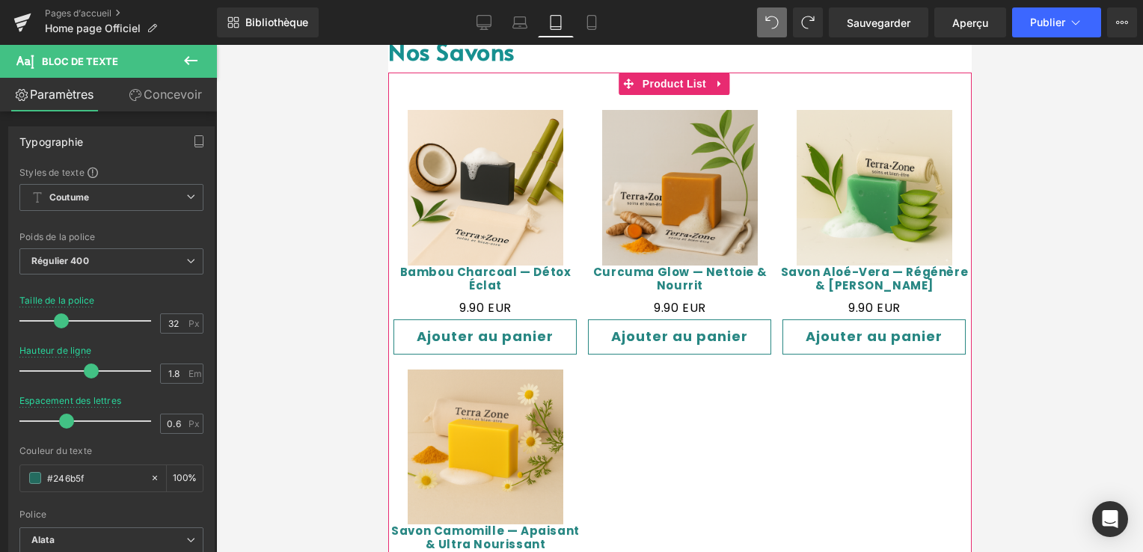
scroll to position [1001, 0]
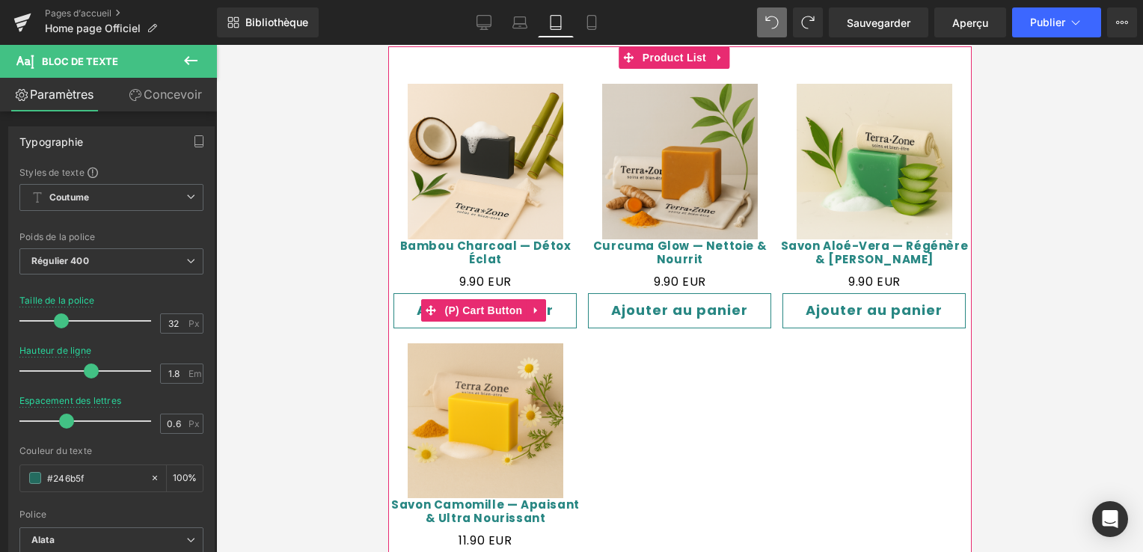
click at [518, 293] on button "Ajouter au panier" at bounding box center [484, 310] width 183 height 35
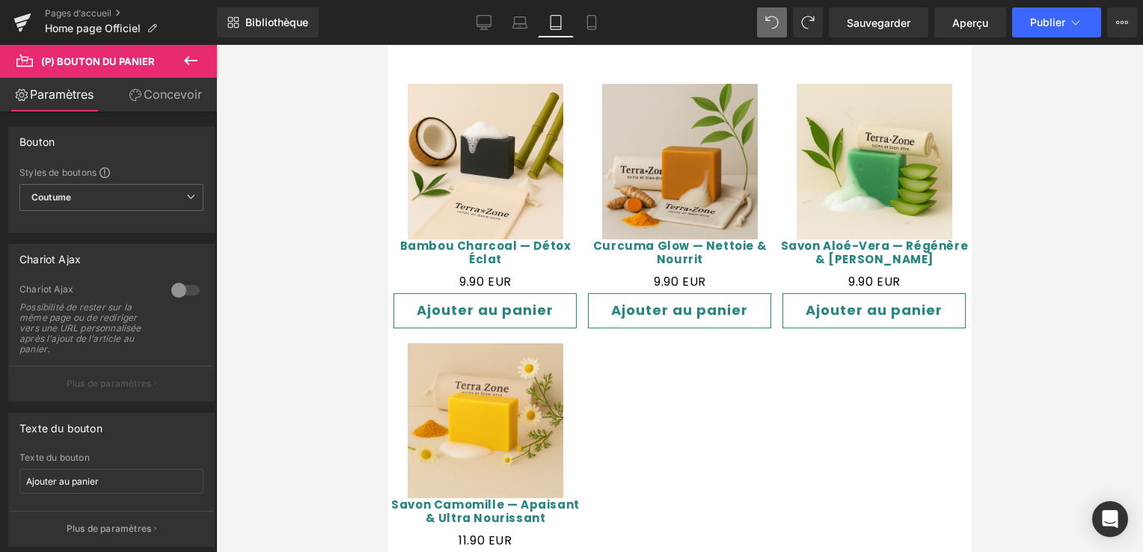
click at [159, 102] on link "Concevoir" at bounding box center [165, 95] width 108 height 34
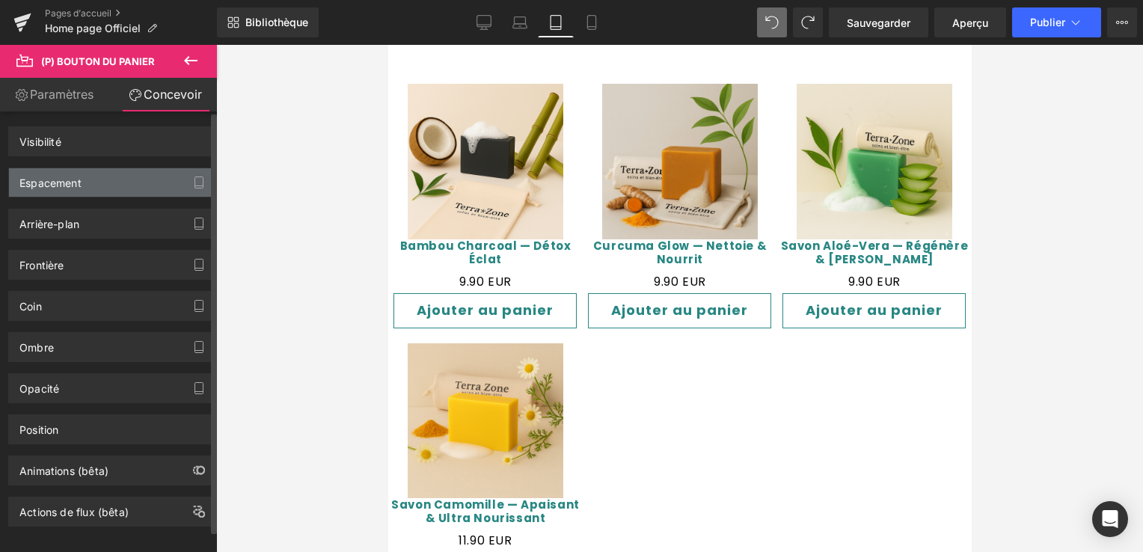
click at [93, 193] on div "Espacement" at bounding box center [111, 182] width 205 height 28
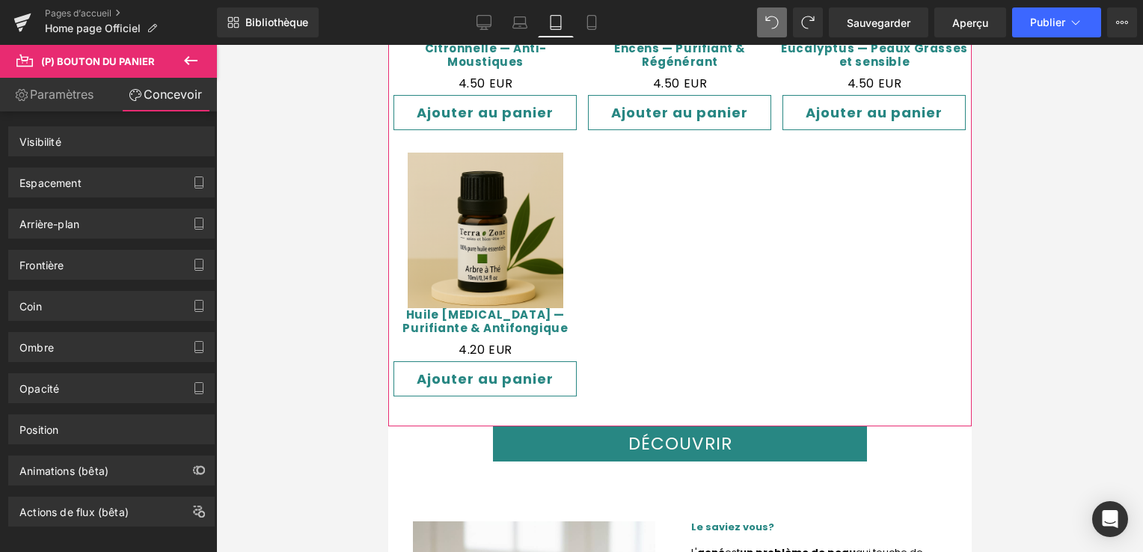
scroll to position [1599, 0]
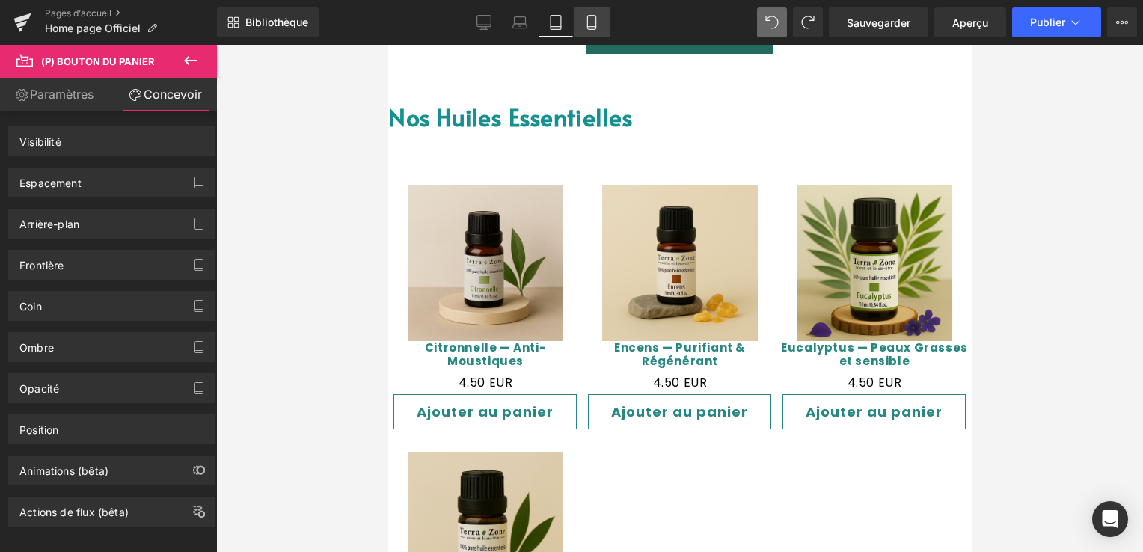
click at [577, 36] on link "Mobile" at bounding box center [592, 22] width 36 height 30
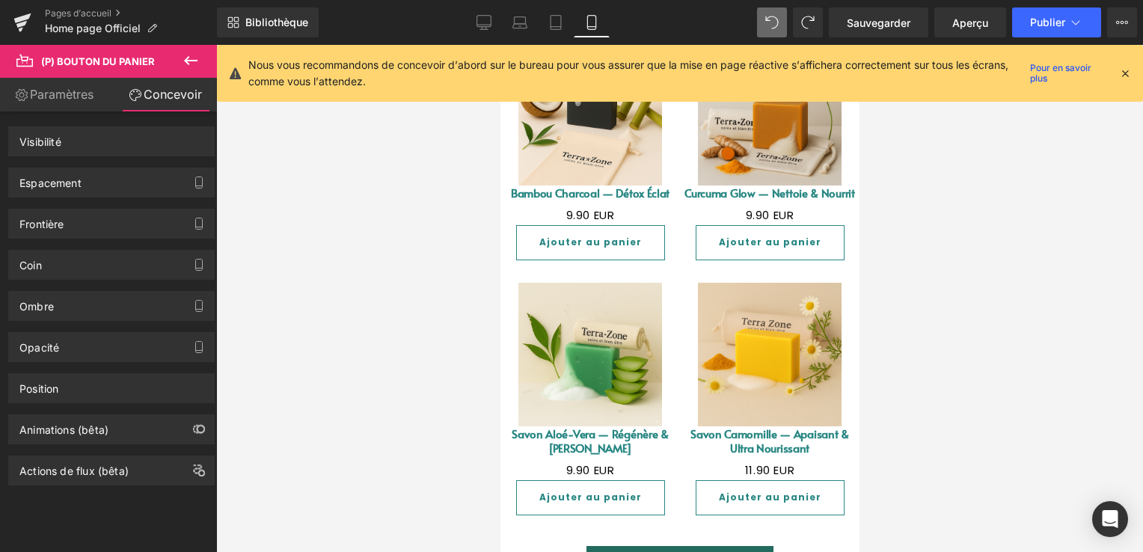
scroll to position [1076, 0]
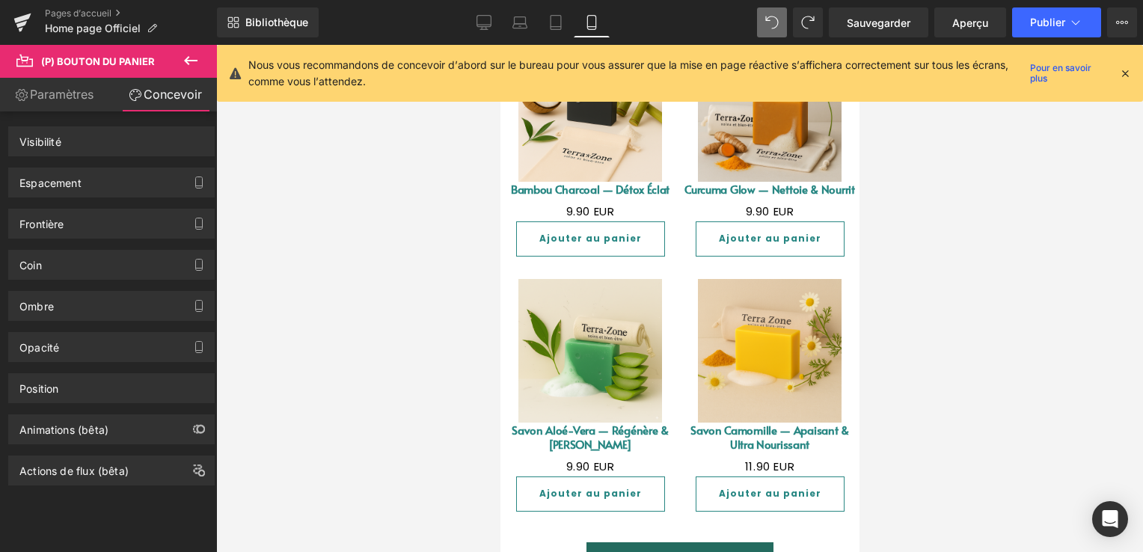
click at [1120, 71] on icon at bounding box center [1124, 73] width 13 height 13
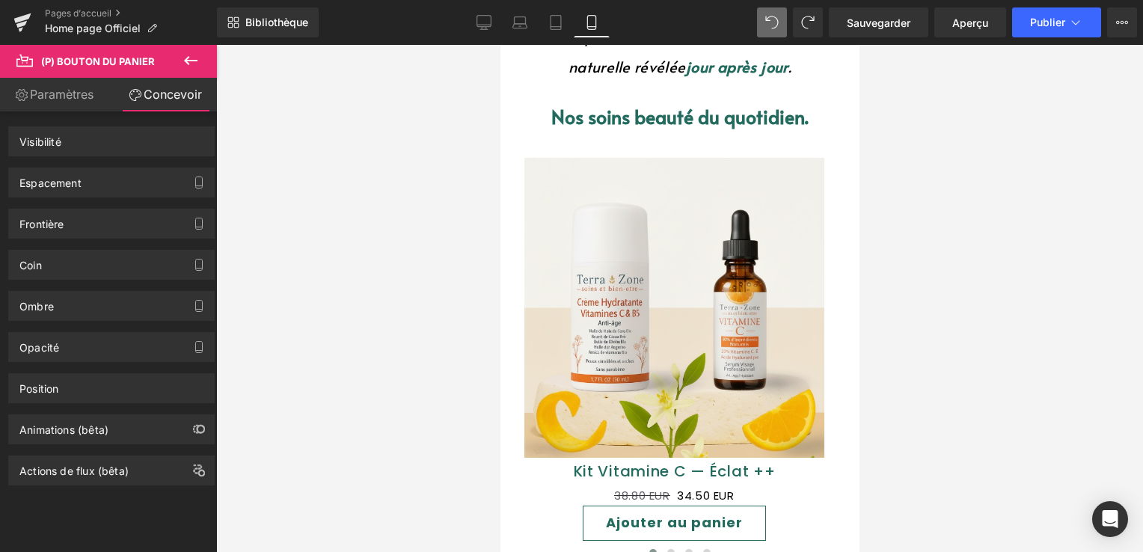
scroll to position [627, 0]
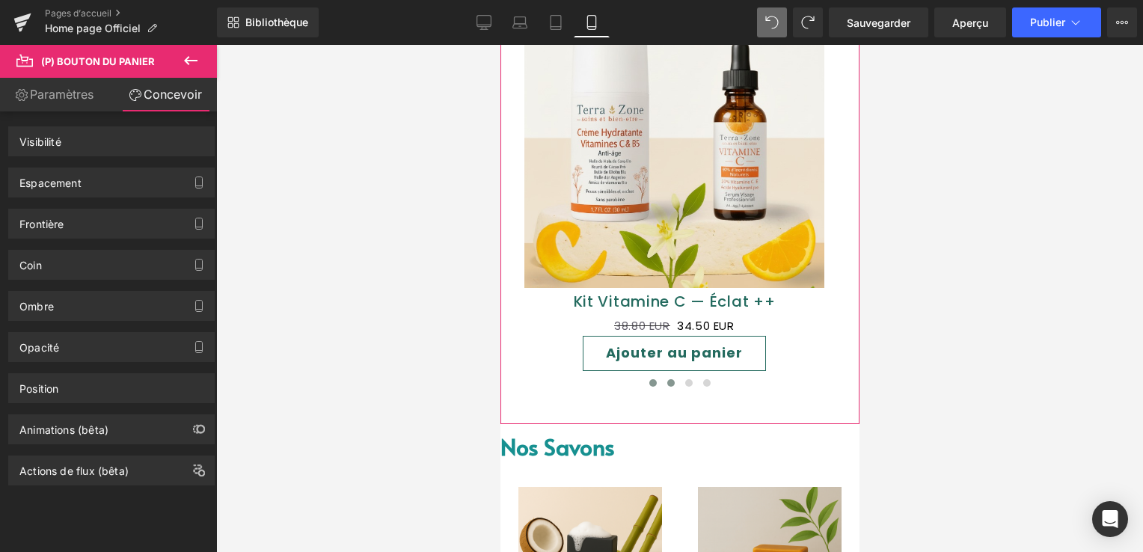
click at [661, 383] on button at bounding box center [670, 382] width 18 height 15
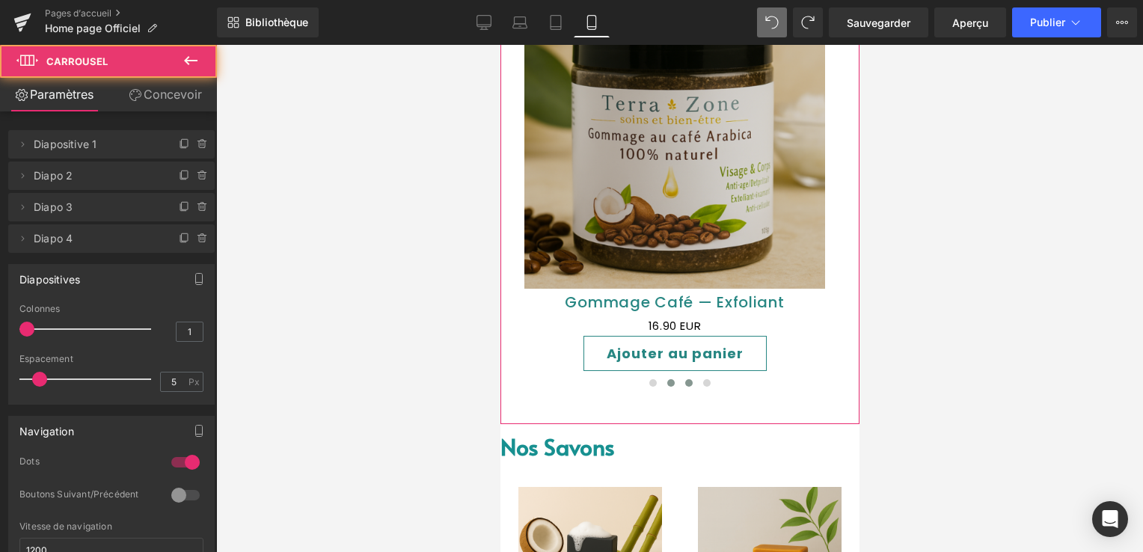
click at [684, 382] on span at bounding box center [687, 382] width 7 height 7
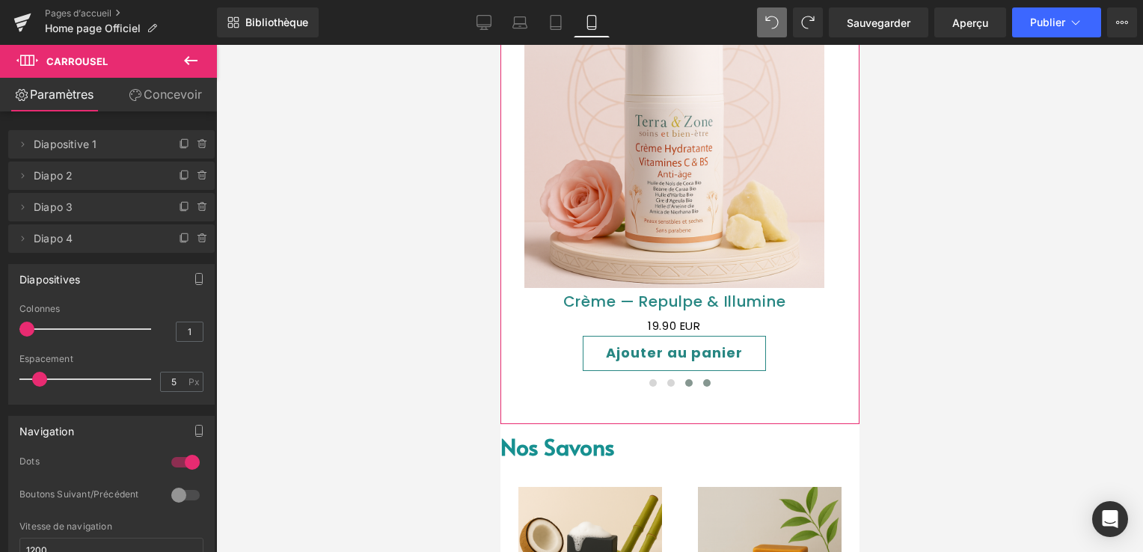
click at [697, 384] on button at bounding box center [706, 382] width 18 height 15
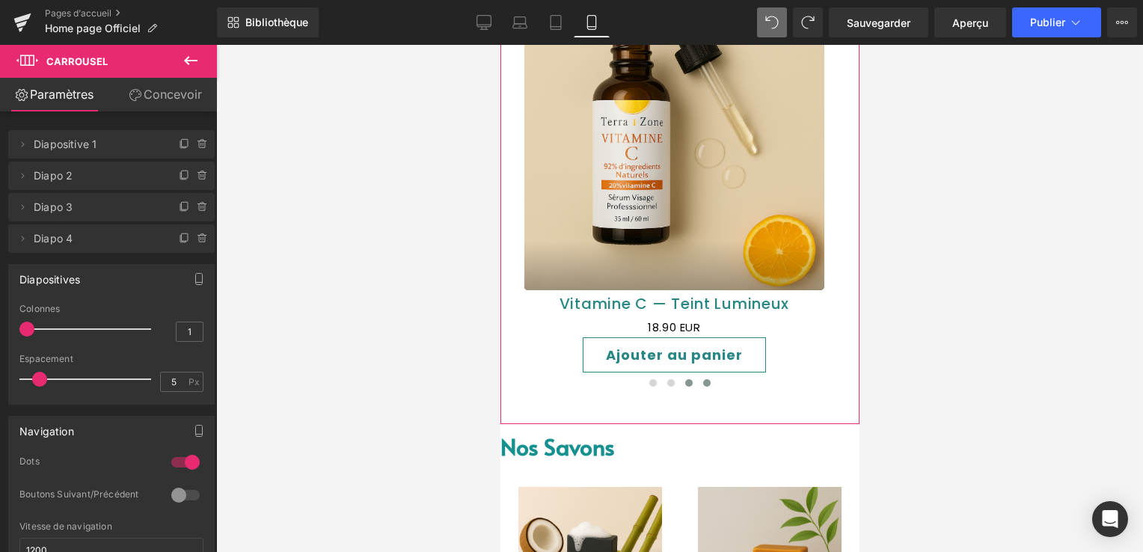
click at [682, 389] on button at bounding box center [688, 382] width 18 height 15
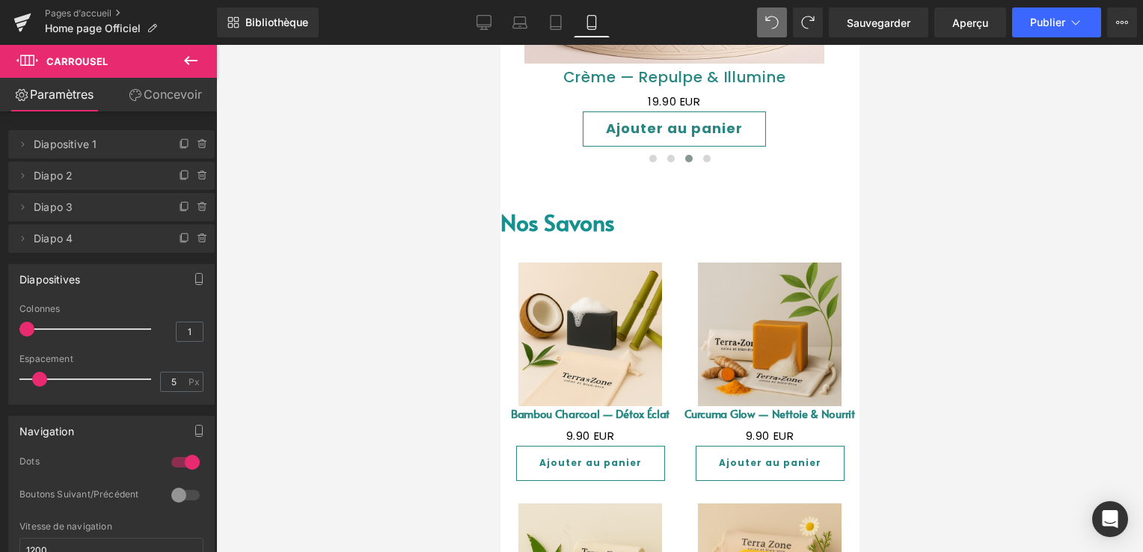
scroll to position [702, 0]
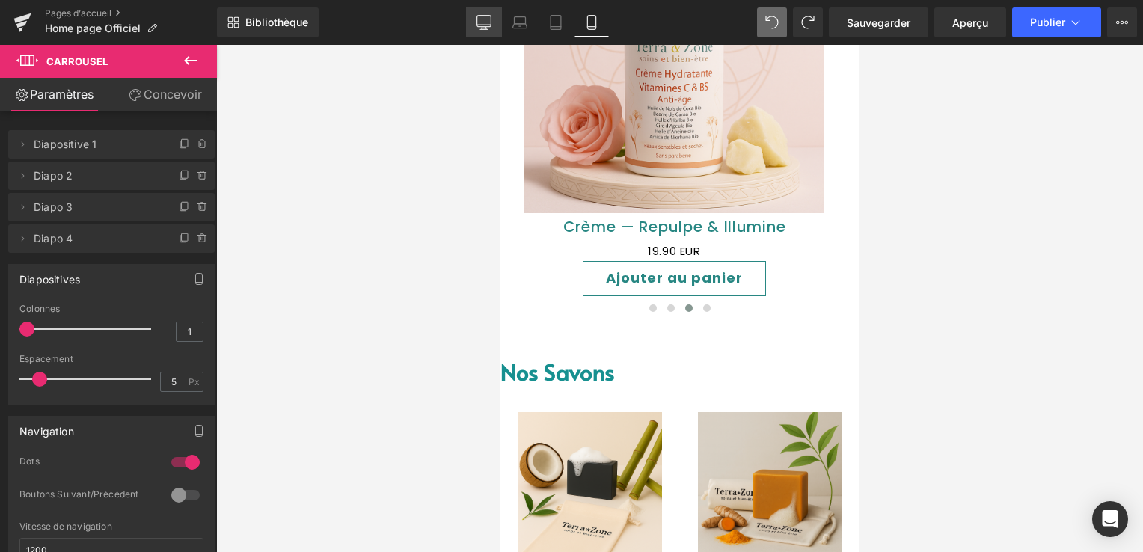
click at [482, 16] on icon at bounding box center [484, 21] width 14 height 11
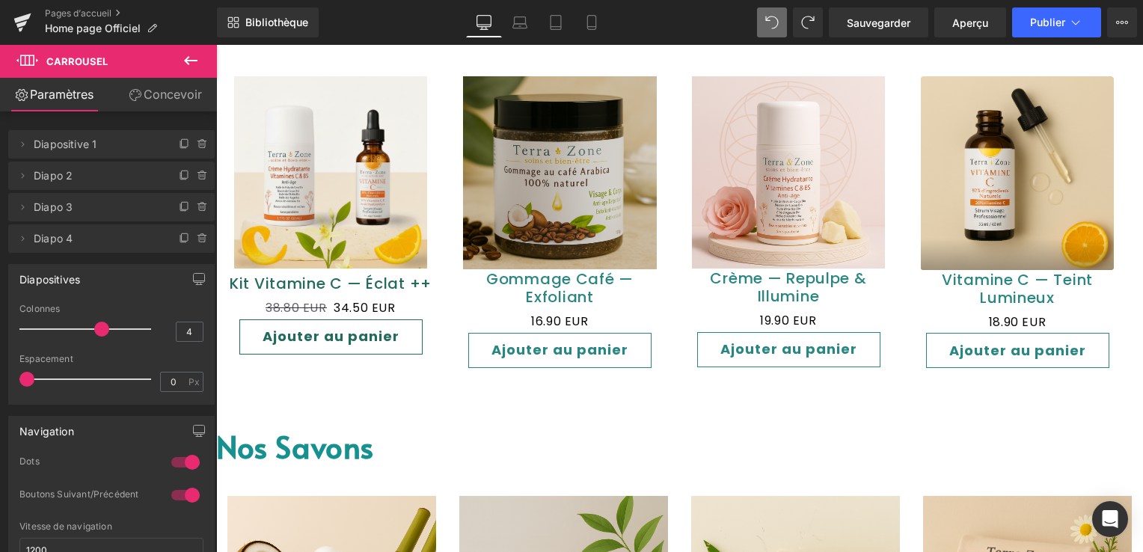
scroll to position [891, 0]
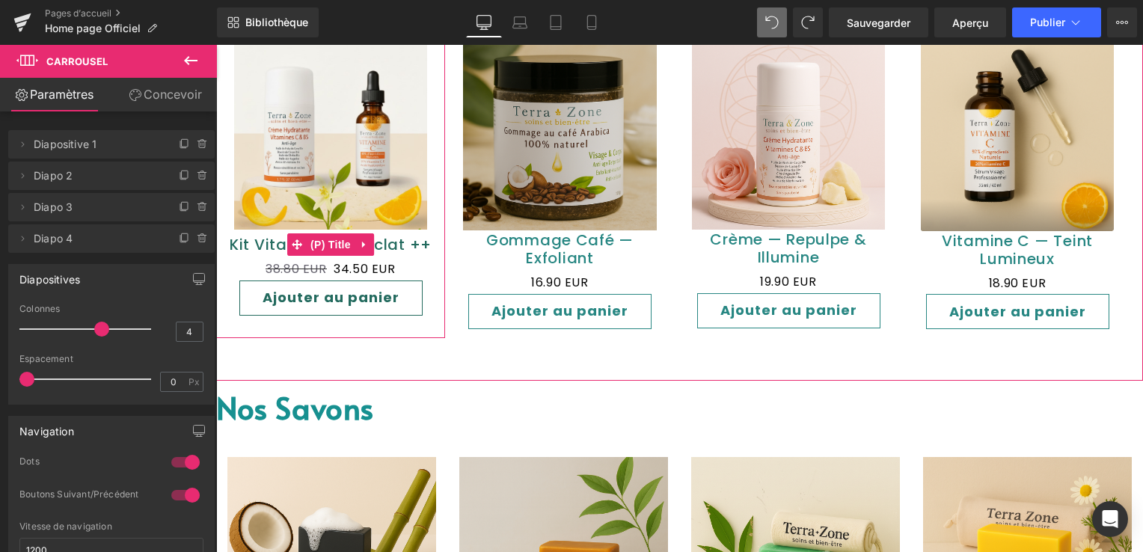
click at [285, 244] on link "Kit Vitamine C — Éclat ++" at bounding box center [331, 244] width 202 height 18
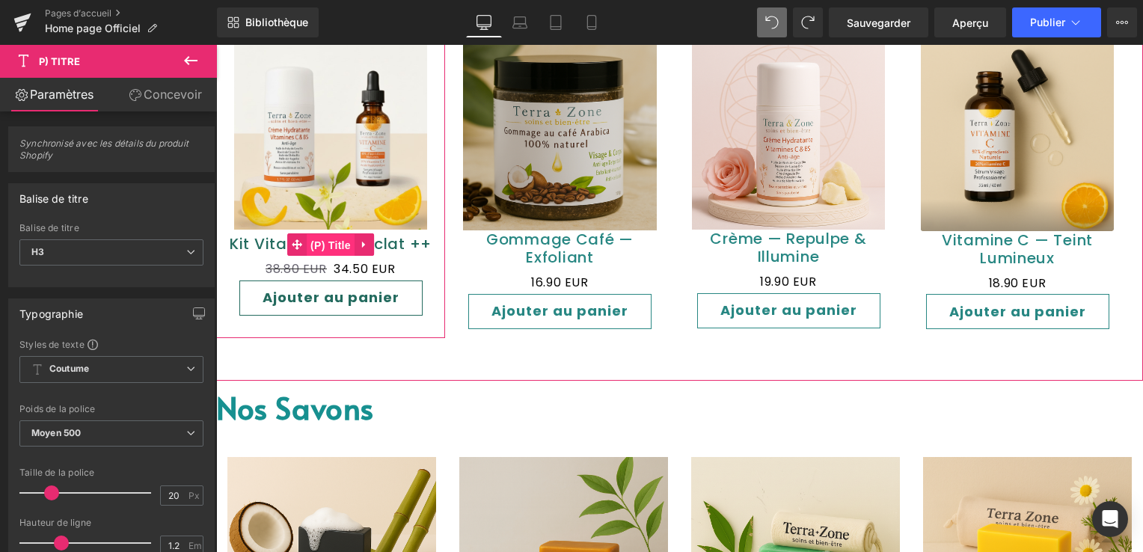
click at [325, 247] on span "(P) Title" at bounding box center [331, 245] width 48 height 22
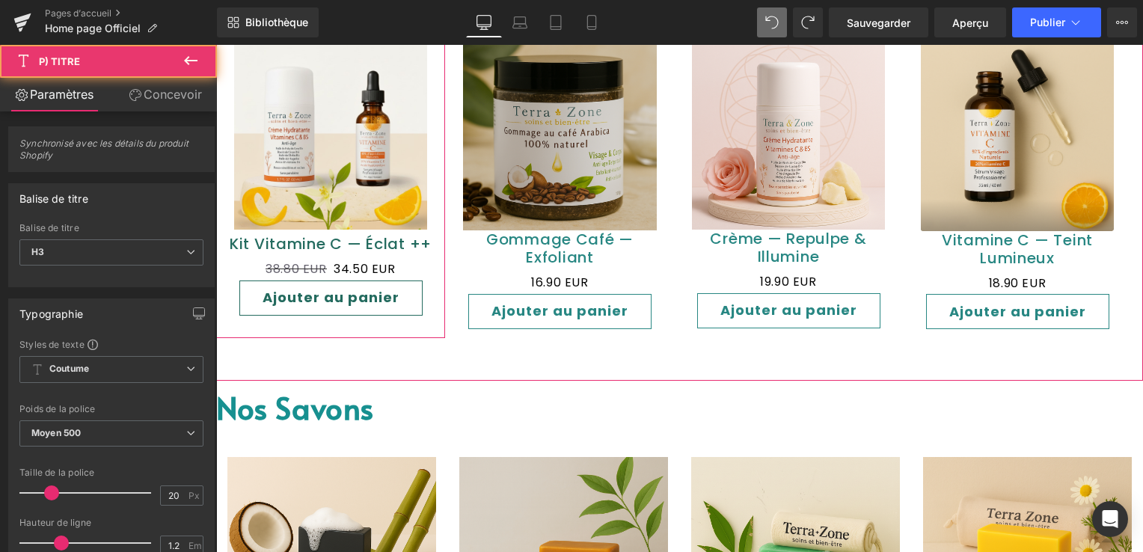
click at [256, 241] on link "Kit Vitamine C — Éclat ++" at bounding box center [331, 244] width 202 height 18
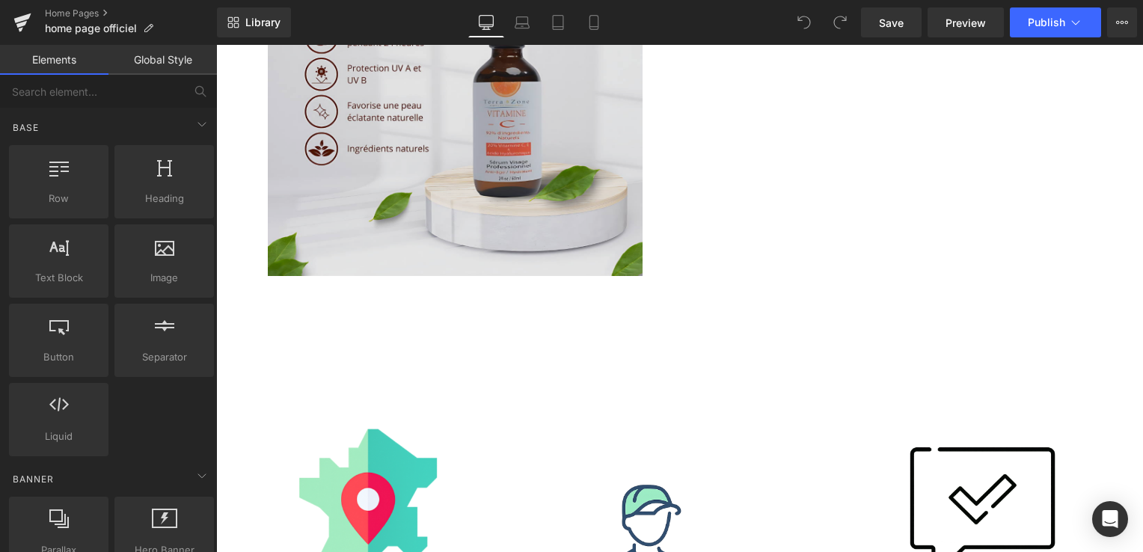
scroll to position [2841, 0]
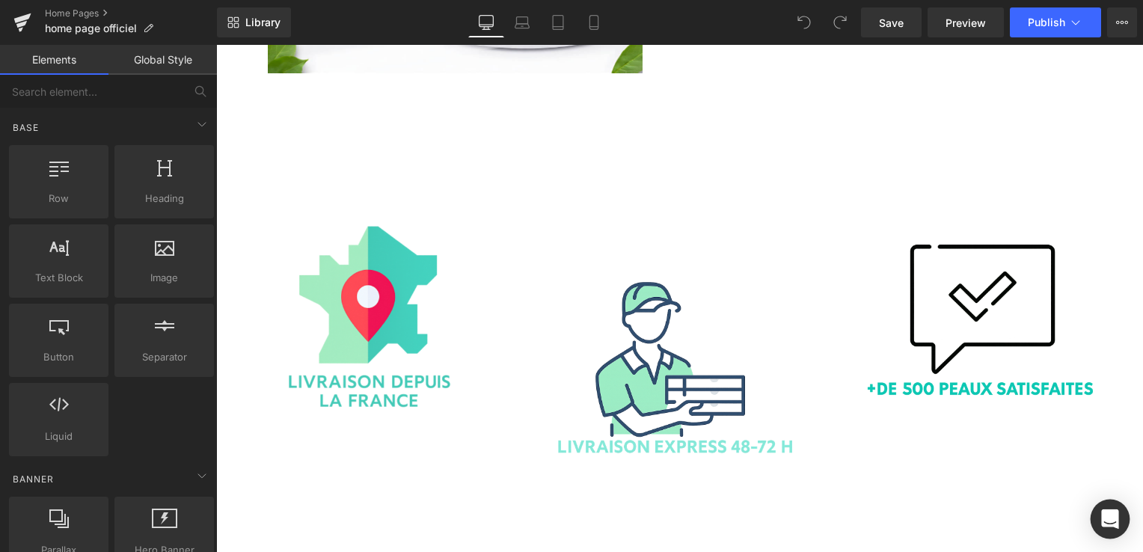
click at [1122, 515] on div "Open Intercom Messenger" at bounding box center [1110, 519] width 40 height 40
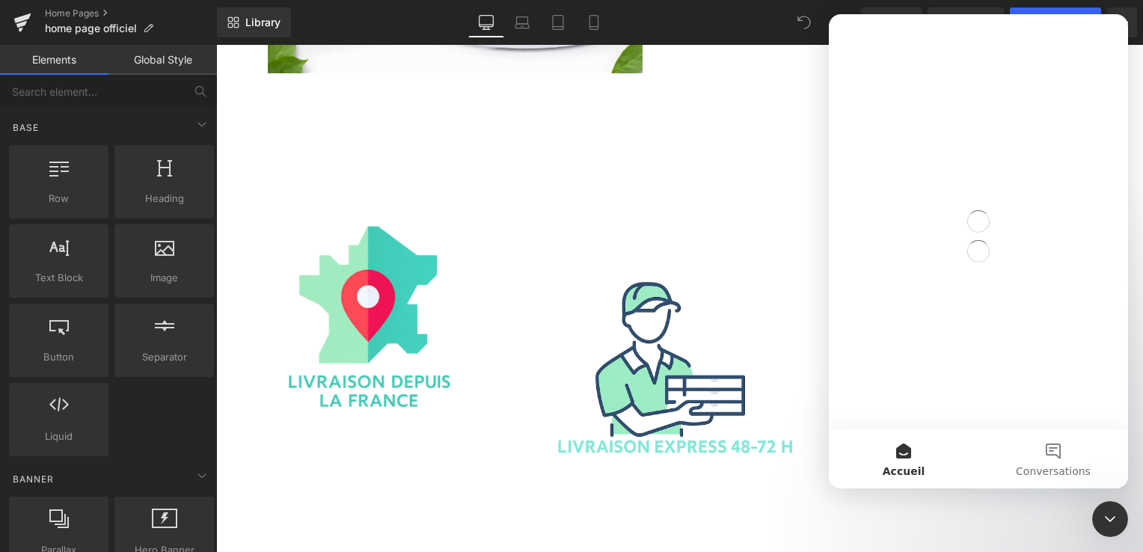
scroll to position [0, 0]
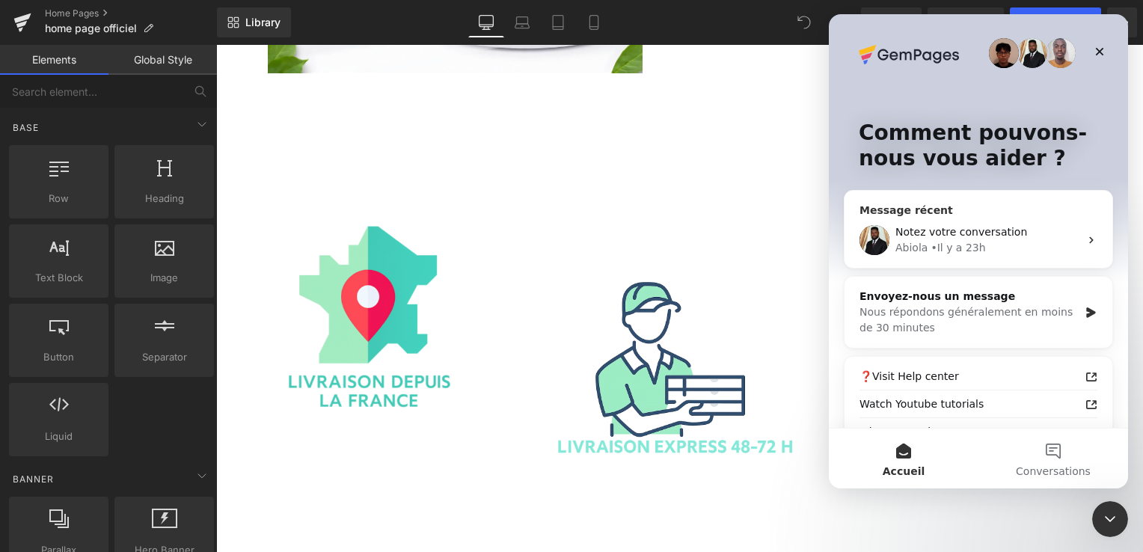
click at [918, 246] on div "Abiola" at bounding box center [911, 248] width 32 height 16
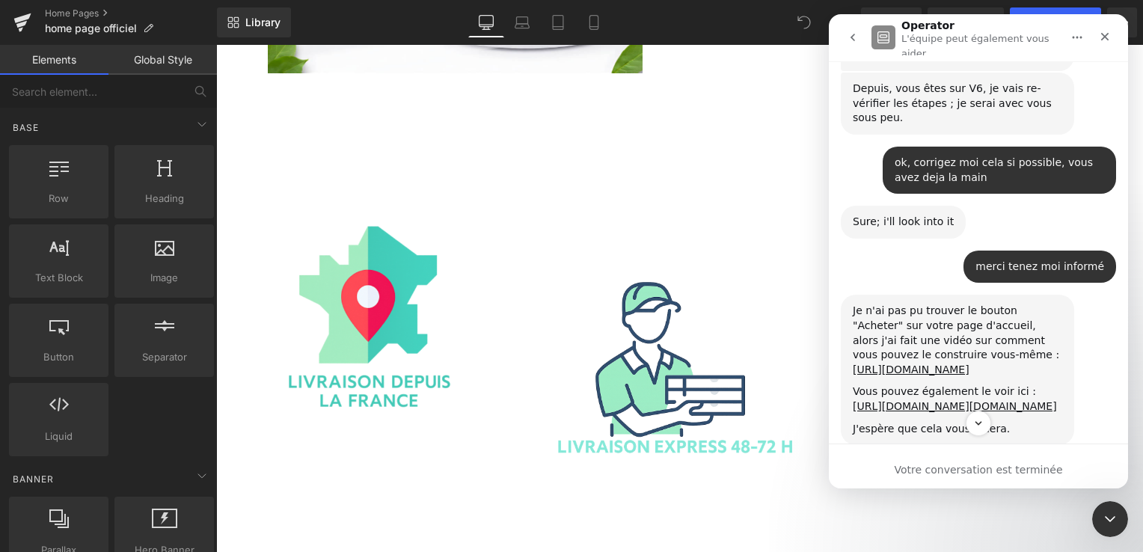
scroll to position [13557, 0]
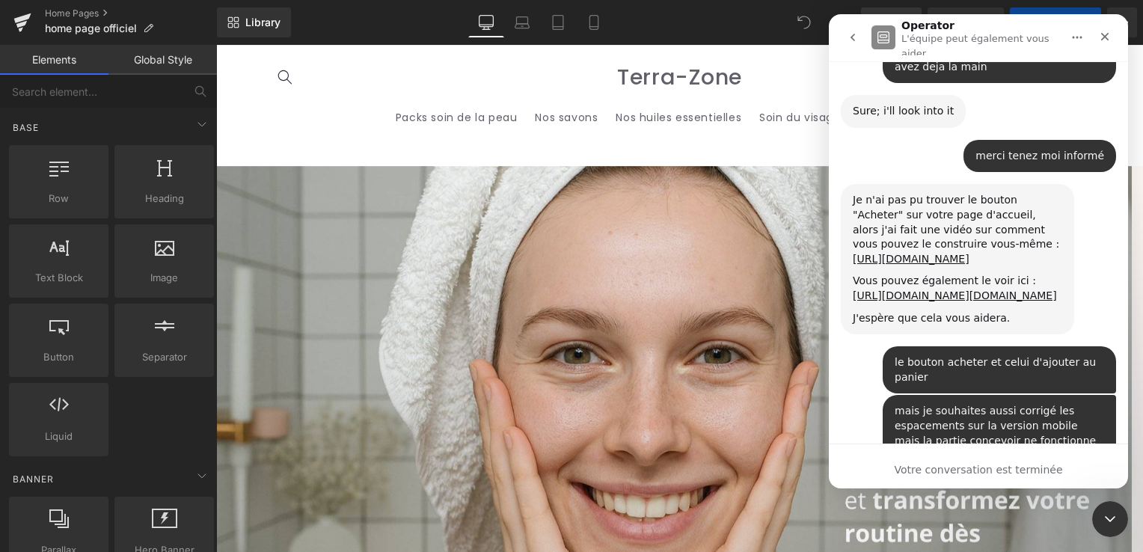
scroll to position [14006, 0]
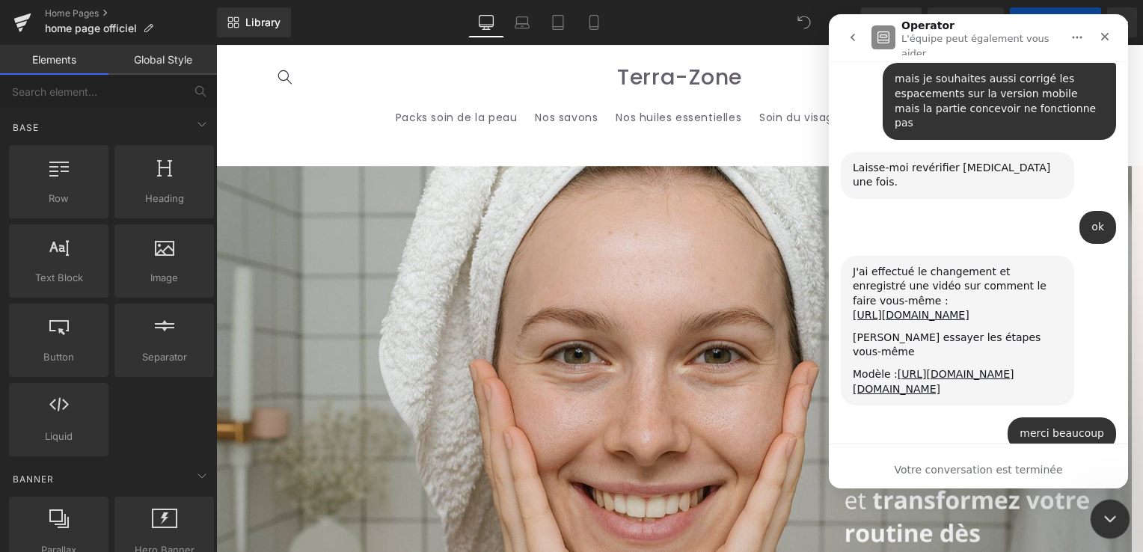
click at [1110, 518] on icon "Fermer le Messenger Intercom" at bounding box center [1107, 517] width 18 height 18
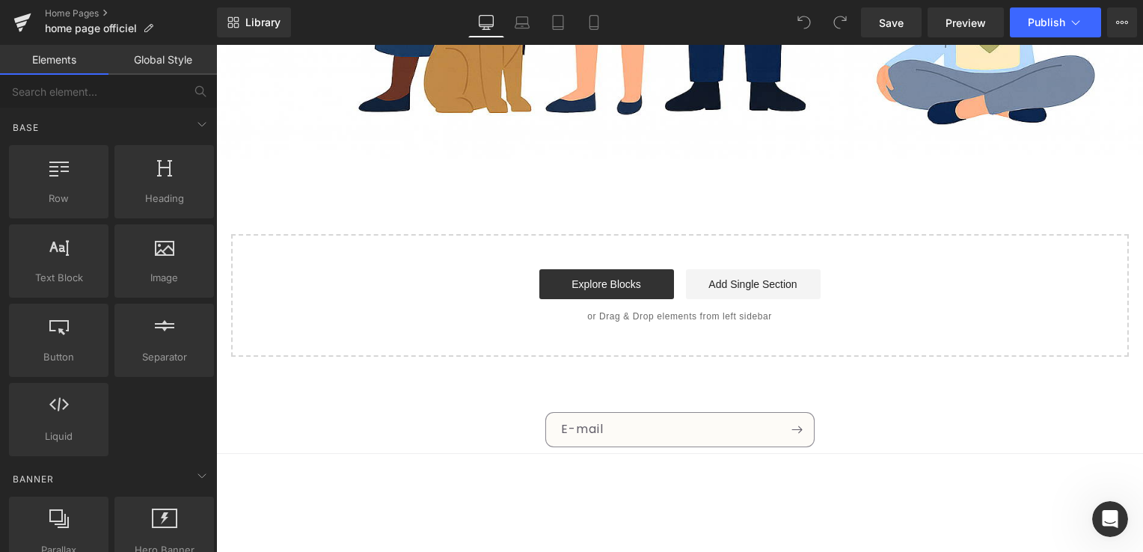
scroll to position [4653, 0]
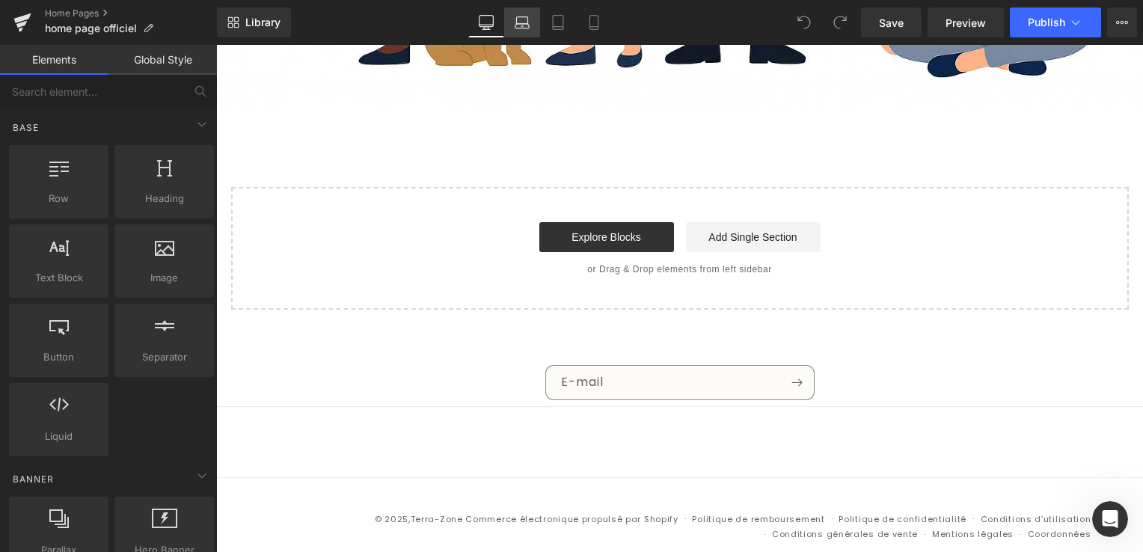
click at [520, 15] on icon at bounding box center [521, 22] width 15 height 15
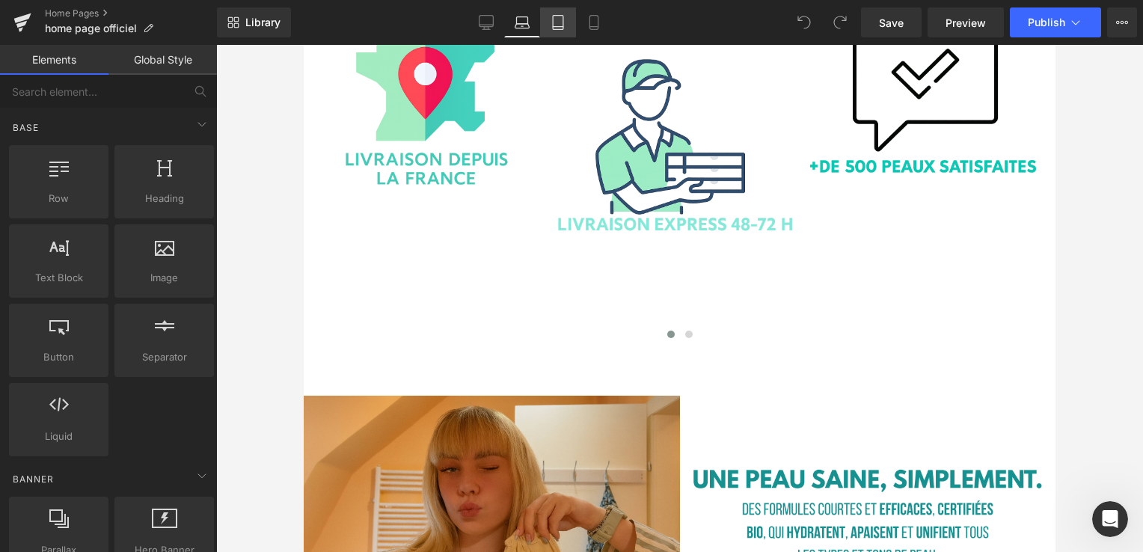
click at [557, 27] on icon at bounding box center [557, 22] width 15 height 15
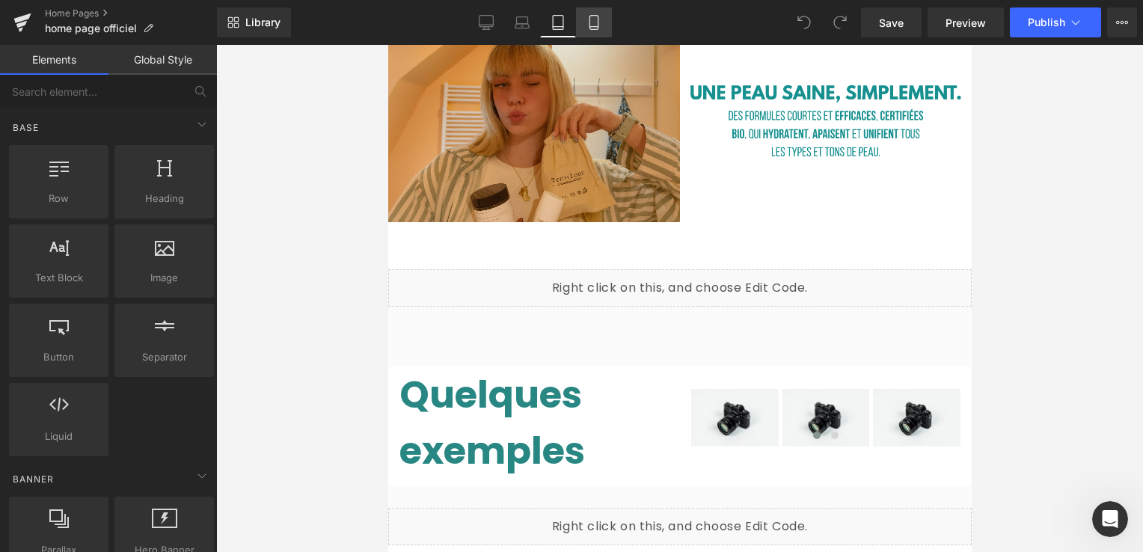
click at [602, 19] on link "Mobile" at bounding box center [594, 22] width 36 height 30
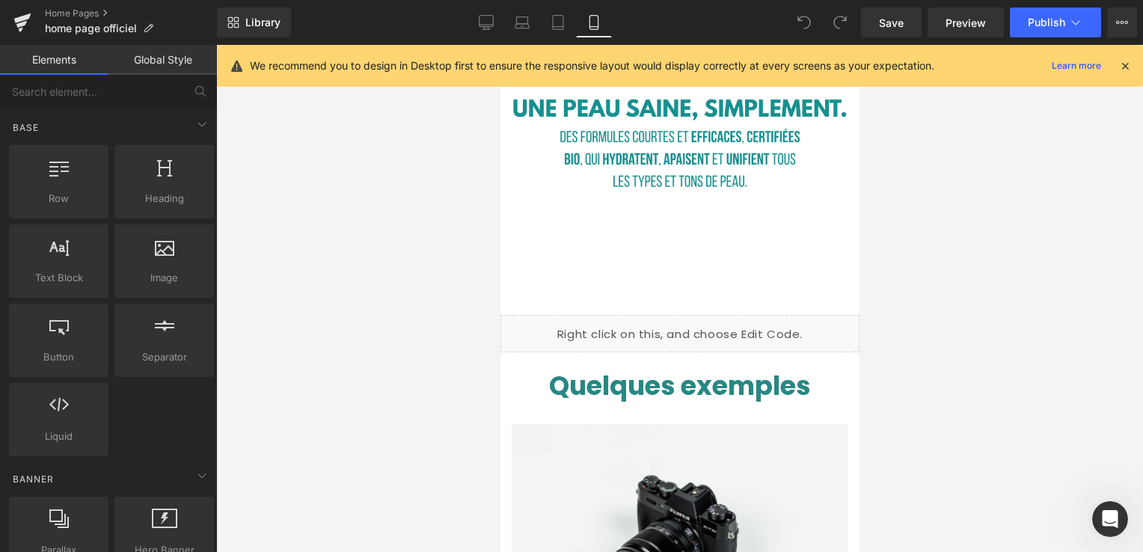
scroll to position [3767, 0]
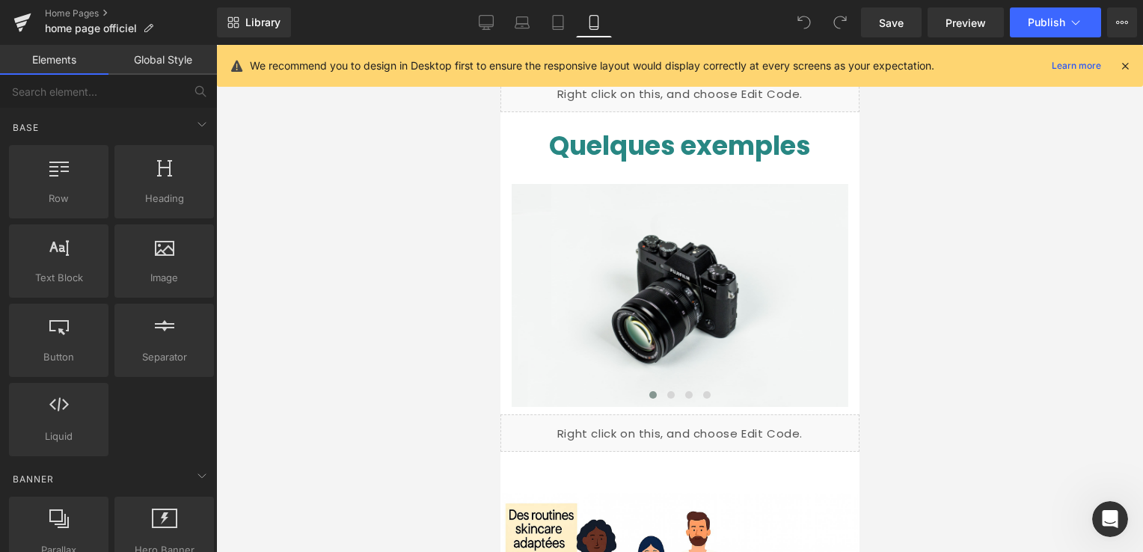
click at [1124, 66] on icon at bounding box center [1124, 65] width 13 height 13
